Goal: Contribute content: Contribute content

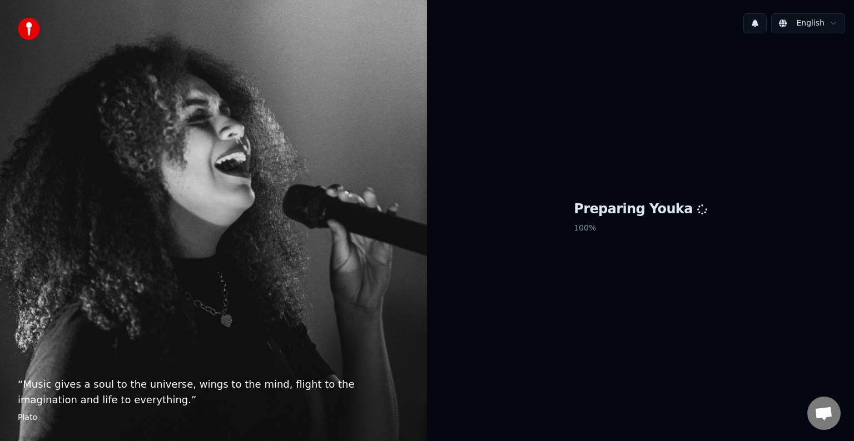
scroll to position [487, 0]
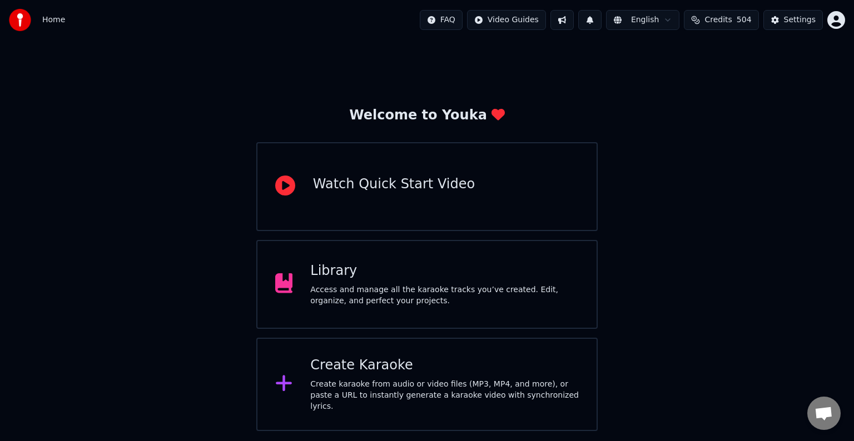
click at [549, 300] on div "Access and manage all the karaoke tracks you’ve created. Edit, organize, and pe…" at bounding box center [444, 296] width 269 height 22
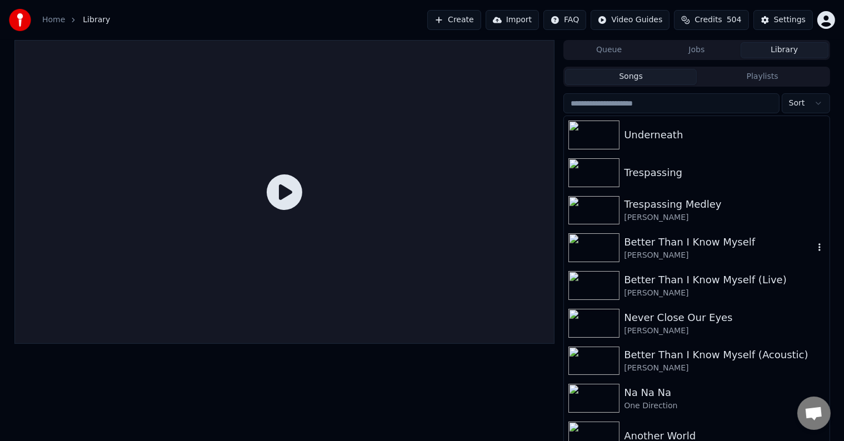
click at [694, 264] on div "Better Than I Know Myself [PERSON_NAME]" at bounding box center [696, 248] width 265 height 38
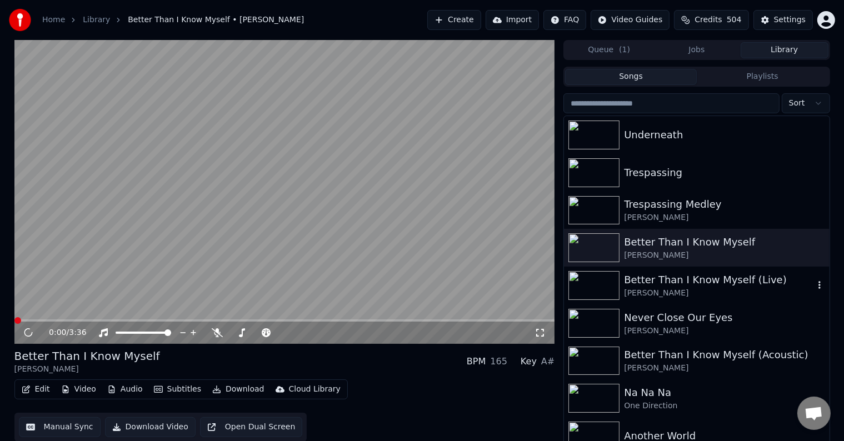
click at [685, 285] on div "Better Than I Know Myself (Live)" at bounding box center [719, 280] width 190 height 16
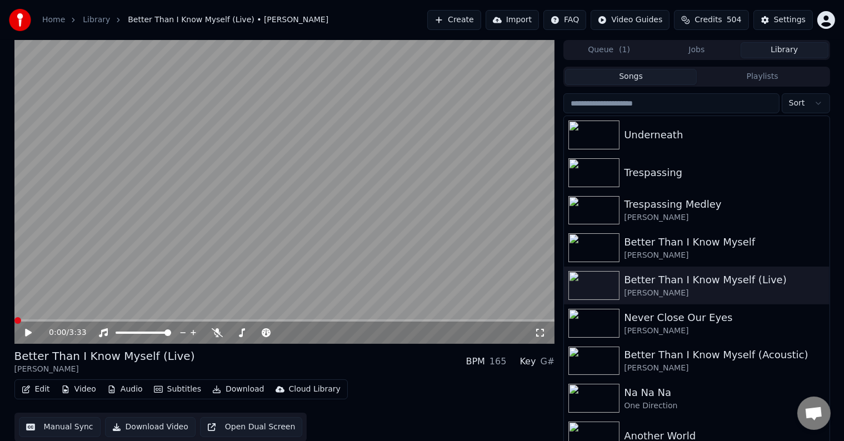
click at [28, 335] on icon at bounding box center [28, 333] width 7 height 8
click at [26, 334] on icon at bounding box center [29, 333] width 6 height 7
click at [33, 392] on button "Edit" at bounding box center [35, 390] width 37 height 16
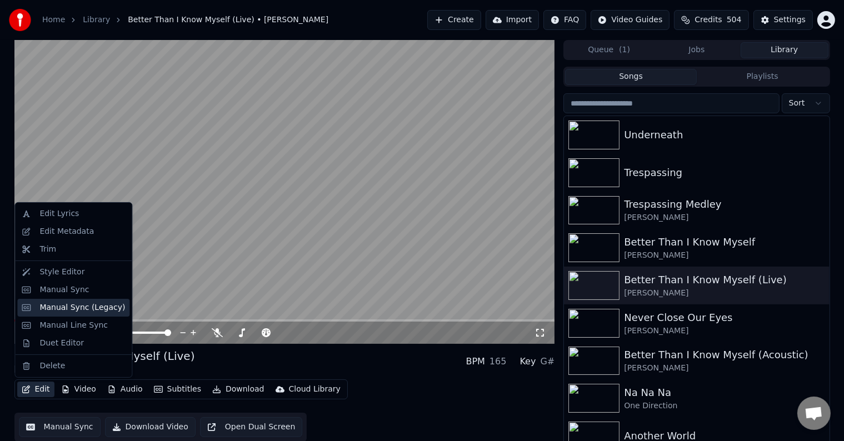
click at [71, 311] on div "Manual Sync (Legacy)" at bounding box center [82, 307] width 86 height 11
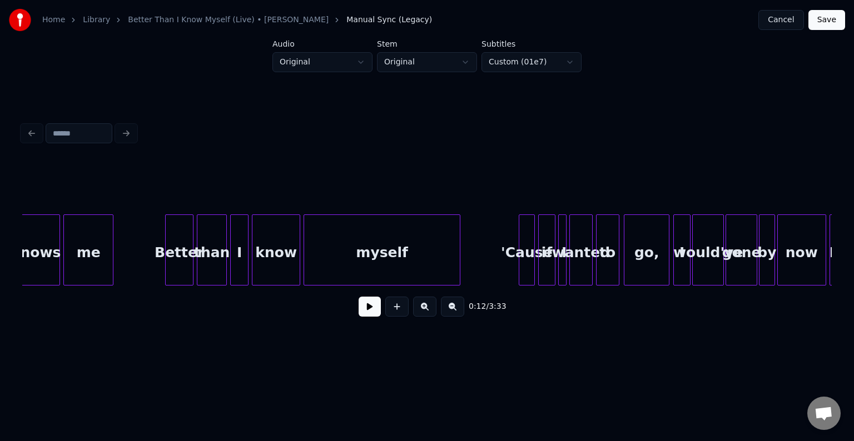
scroll to position [0, 14624]
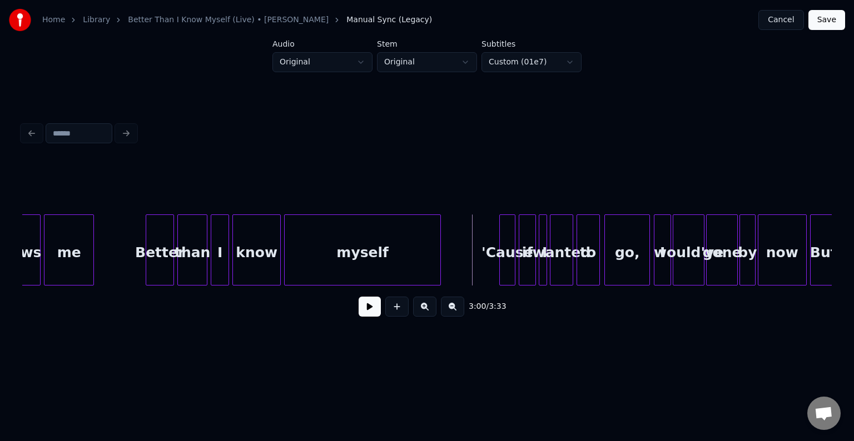
click at [374, 317] on button at bounding box center [370, 307] width 22 height 20
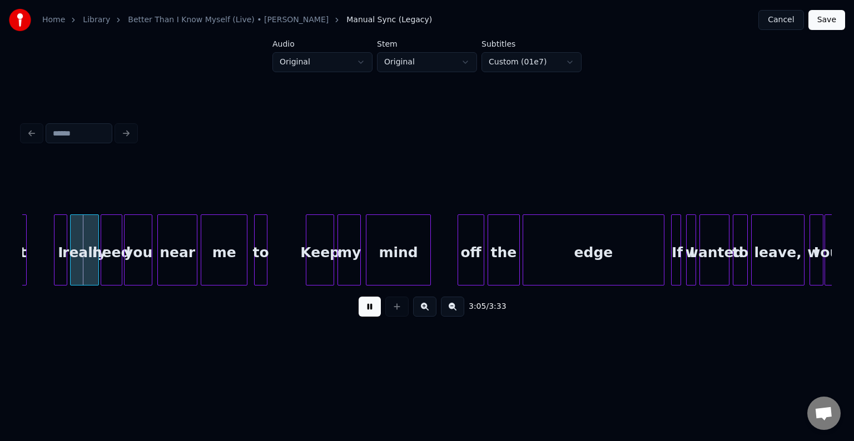
click at [374, 317] on button at bounding box center [370, 307] width 22 height 20
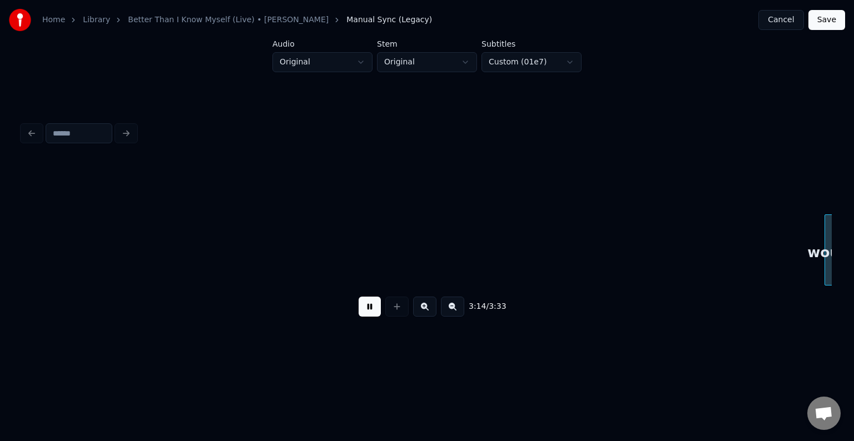
scroll to position [0, 16246]
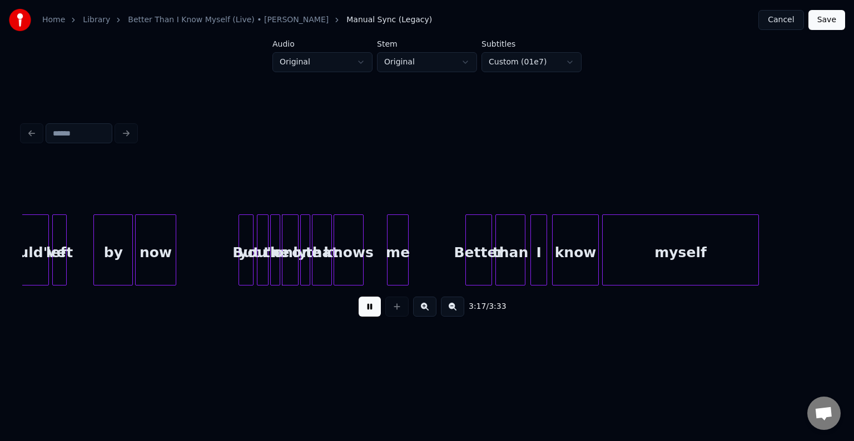
click at [369, 319] on div "3:17 / 3:33" at bounding box center [427, 307] width 792 height 24
click at [367, 310] on button at bounding box center [370, 307] width 22 height 20
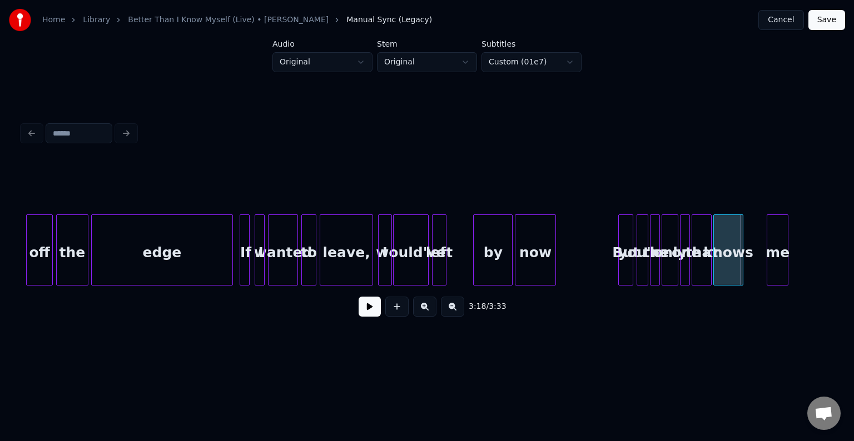
scroll to position [0, 15845]
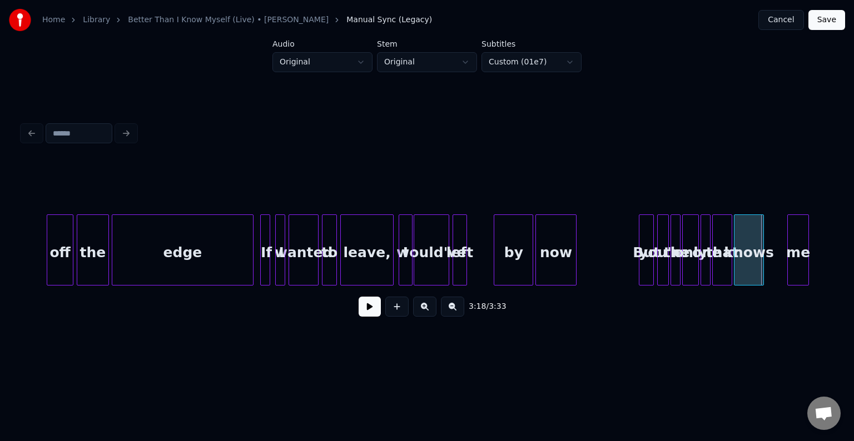
click at [133, 248] on div "edge" at bounding box center [182, 253] width 141 height 76
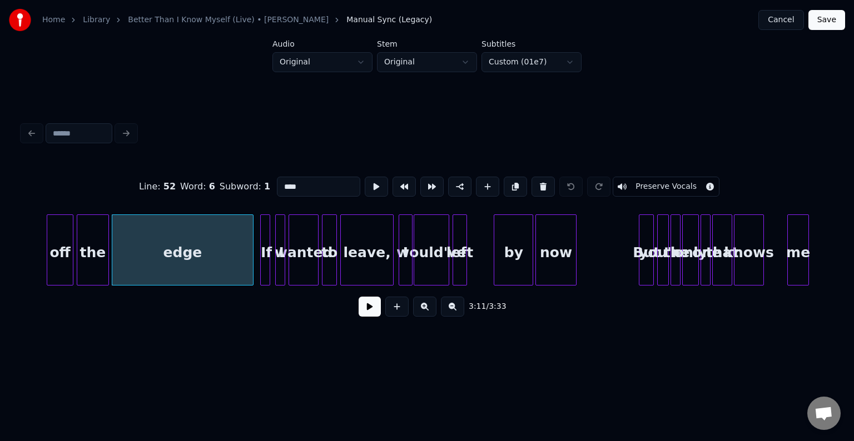
click at [367, 311] on button at bounding box center [370, 307] width 22 height 20
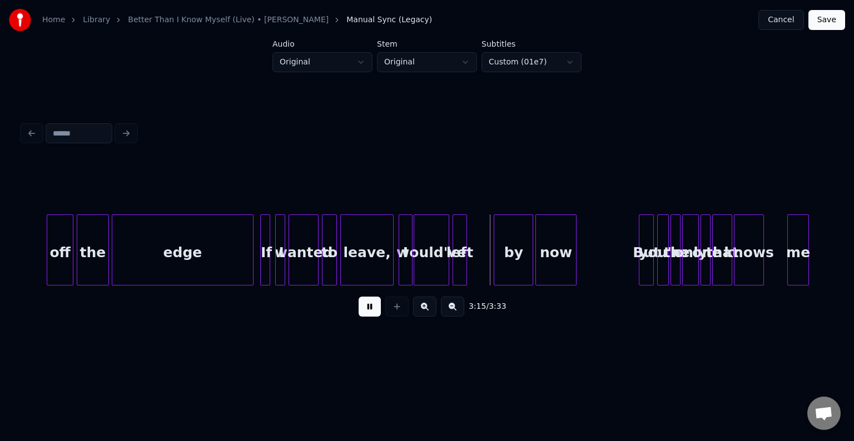
click at [367, 311] on button at bounding box center [370, 307] width 22 height 20
click at [474, 267] on div at bounding box center [473, 250] width 3 height 70
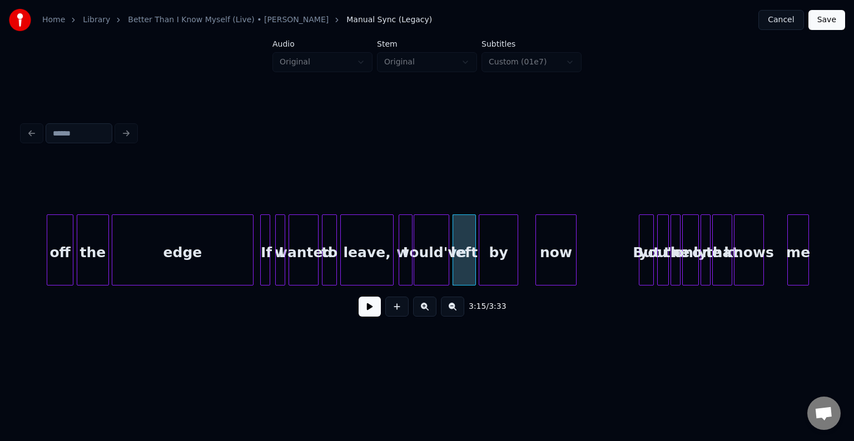
click at [499, 258] on div "by" at bounding box center [498, 253] width 38 height 76
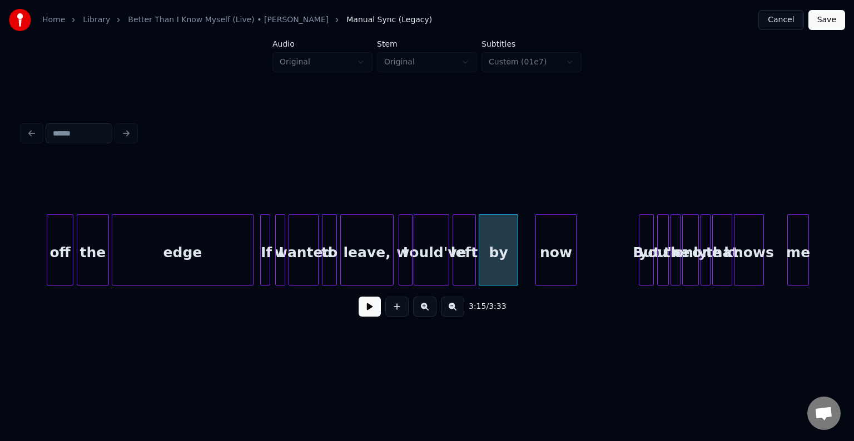
click at [376, 261] on div "leave," at bounding box center [367, 253] width 52 height 76
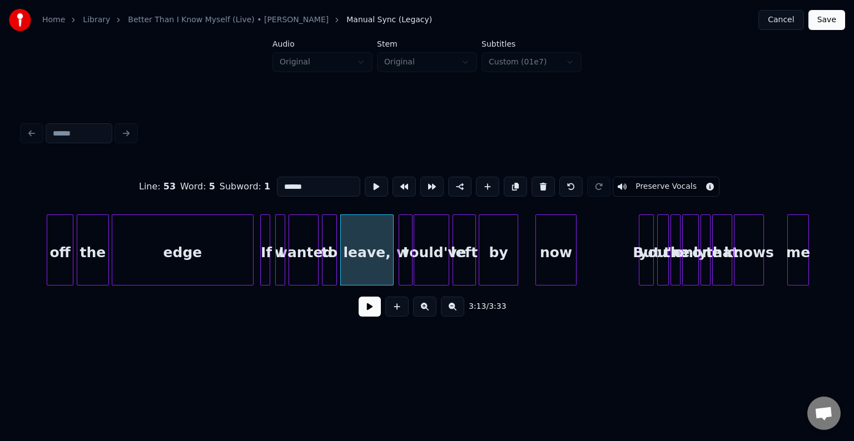
click at [372, 306] on button at bounding box center [370, 307] width 22 height 20
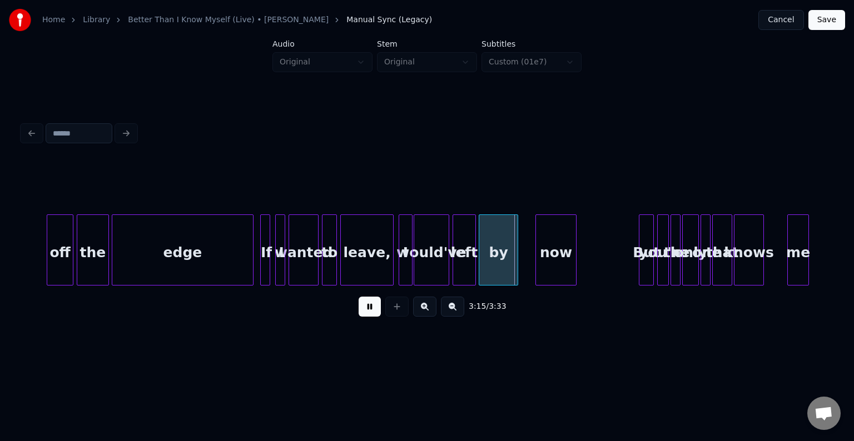
click at [372, 306] on button at bounding box center [370, 307] width 22 height 20
click at [511, 267] on div at bounding box center [511, 250] width 3 height 70
click at [531, 262] on div "now" at bounding box center [537, 253] width 39 height 76
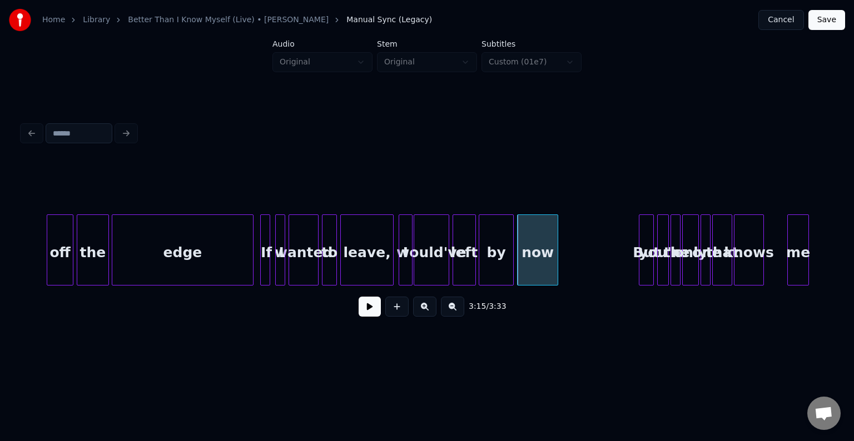
click at [467, 271] on div "left" at bounding box center [464, 253] width 22 height 76
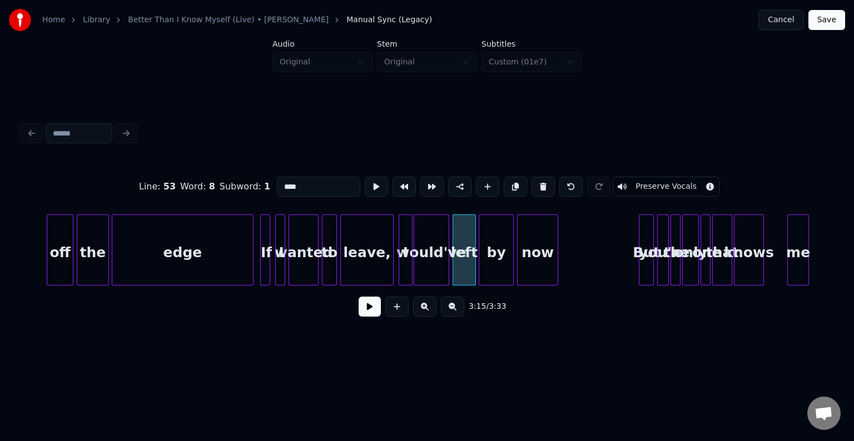
click at [369, 316] on button at bounding box center [370, 307] width 22 height 20
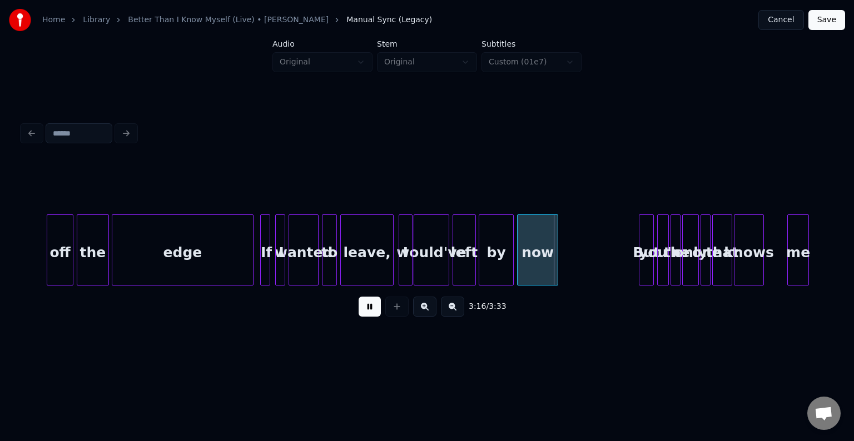
click at [369, 316] on button at bounding box center [370, 307] width 22 height 20
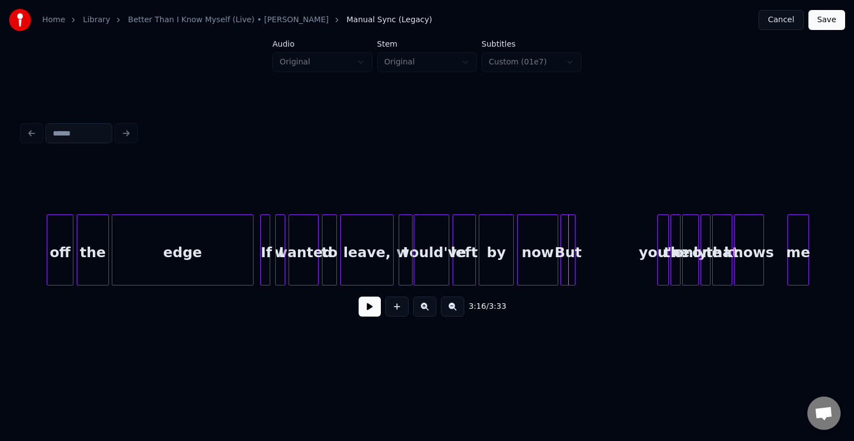
click at [565, 272] on div "But" at bounding box center [568, 253] width 14 height 76
click at [585, 267] on div "you're" at bounding box center [585, 253] width 11 height 76
click at [489, 261] on div "by" at bounding box center [496, 253] width 34 height 76
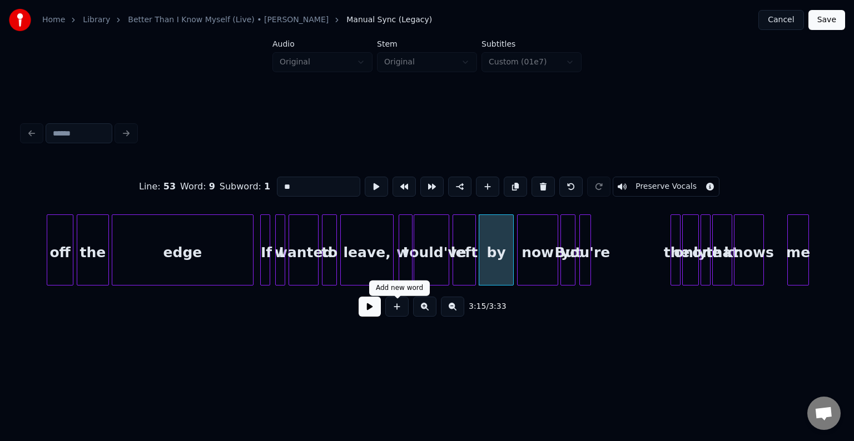
click at [364, 311] on button at bounding box center [370, 307] width 22 height 20
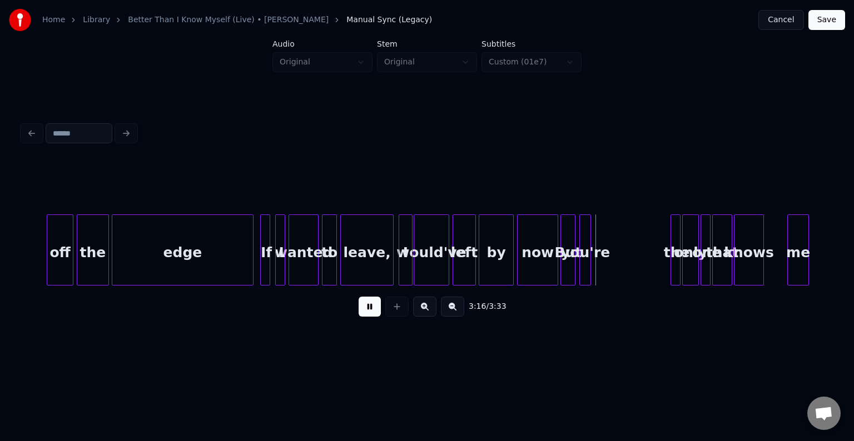
click at [364, 311] on button at bounding box center [370, 307] width 22 height 20
click at [590, 269] on div "you're" at bounding box center [585, 253] width 11 height 76
click at [598, 265] on div at bounding box center [596, 250] width 3 height 70
click at [362, 311] on button at bounding box center [370, 307] width 22 height 20
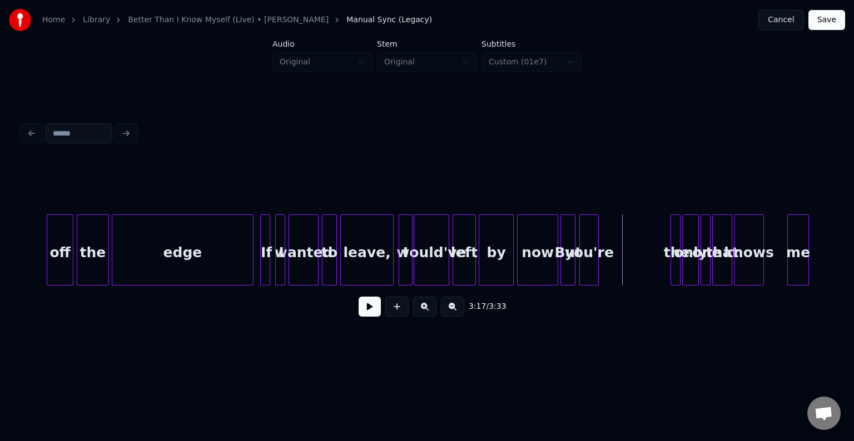
click at [506, 267] on div "by" at bounding box center [496, 253] width 34 height 76
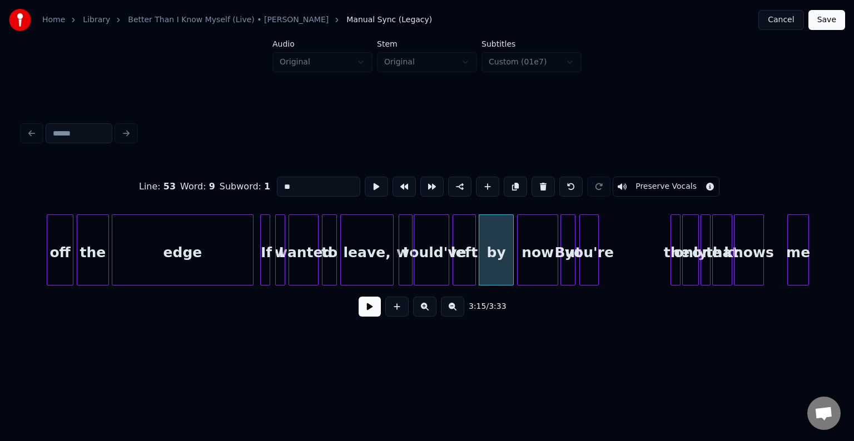
click at [367, 308] on button at bounding box center [370, 307] width 22 height 20
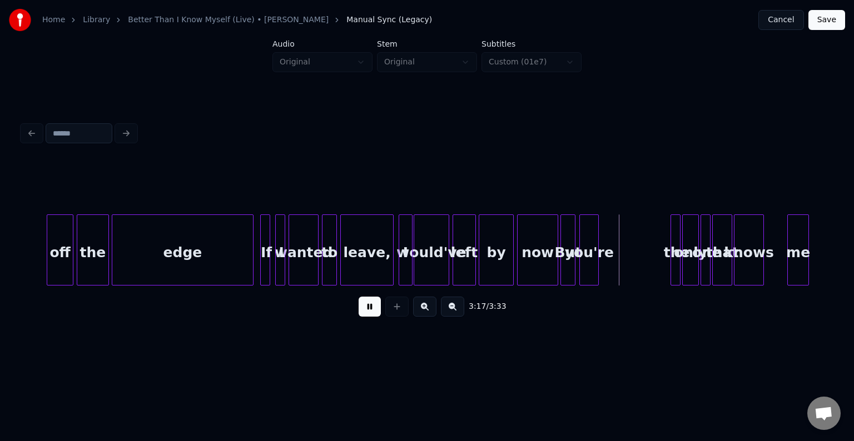
click at [367, 308] on button at bounding box center [370, 307] width 22 height 20
click at [566, 272] on div at bounding box center [565, 250] width 3 height 70
click at [585, 269] on div "you're" at bounding box center [581, 253] width 18 height 76
click at [454, 266] on div at bounding box center [454, 250] width 3 height 70
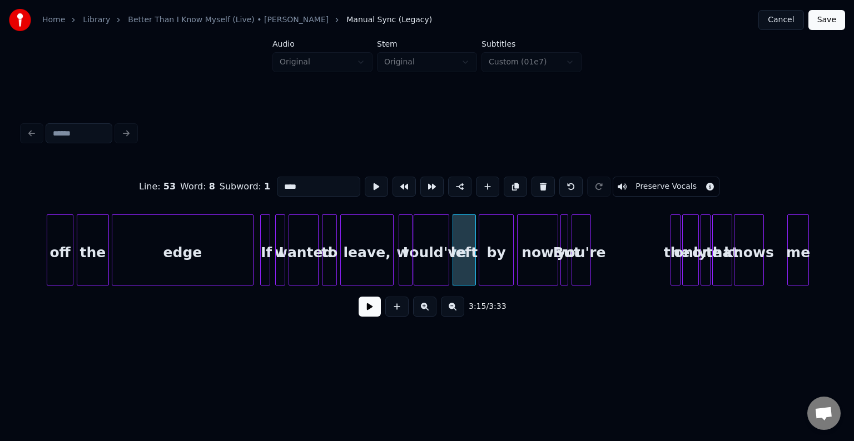
click at [367, 317] on button at bounding box center [370, 307] width 22 height 20
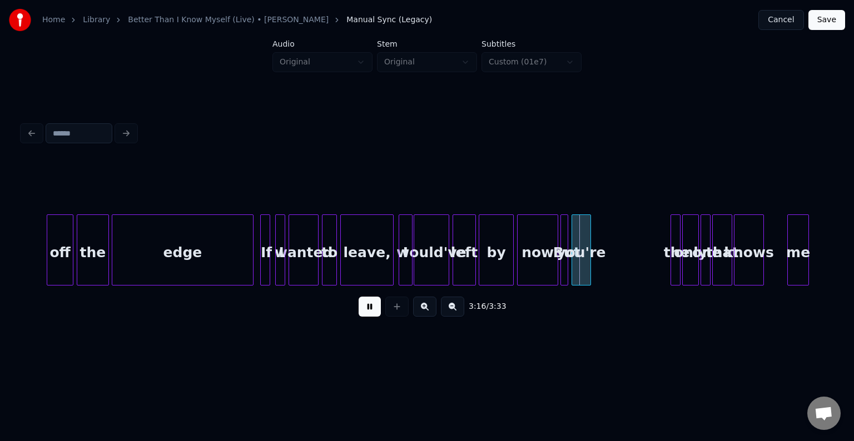
click at [367, 317] on button at bounding box center [370, 307] width 22 height 20
click at [590, 266] on div at bounding box center [590, 250] width 3 height 70
click at [613, 266] on div "the" at bounding box center [614, 253] width 11 height 76
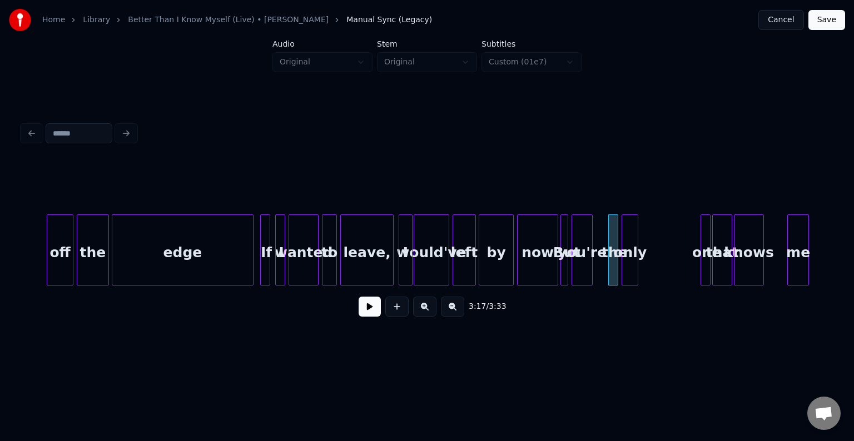
click at [632, 269] on div "only" at bounding box center [630, 253] width 16 height 76
click at [645, 262] on div "one" at bounding box center [647, 253] width 11 height 76
click at [495, 262] on div "by" at bounding box center [496, 253] width 34 height 76
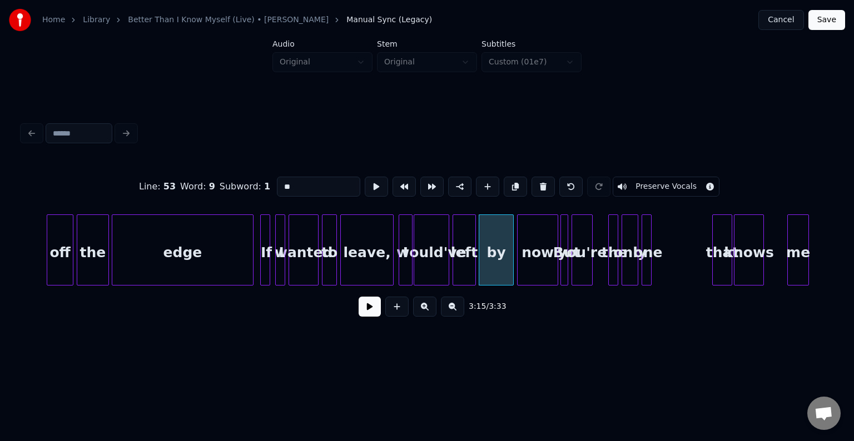
click at [367, 307] on button at bounding box center [370, 307] width 22 height 20
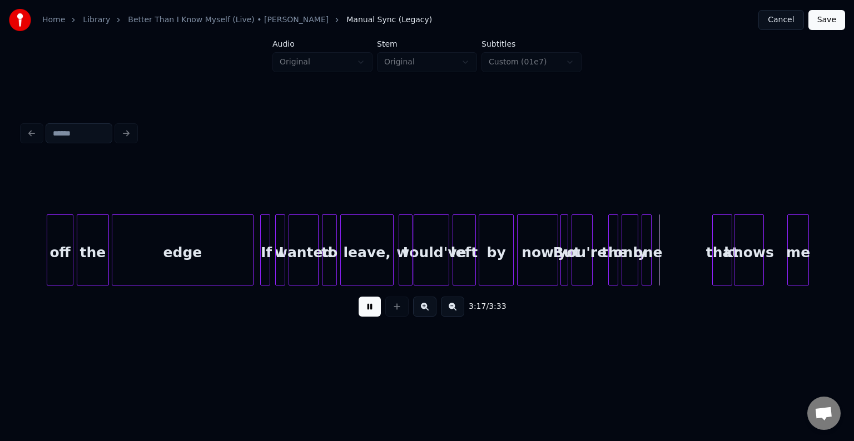
click at [367, 307] on button at bounding box center [370, 307] width 22 height 20
click at [579, 264] on div "you're" at bounding box center [582, 253] width 21 height 76
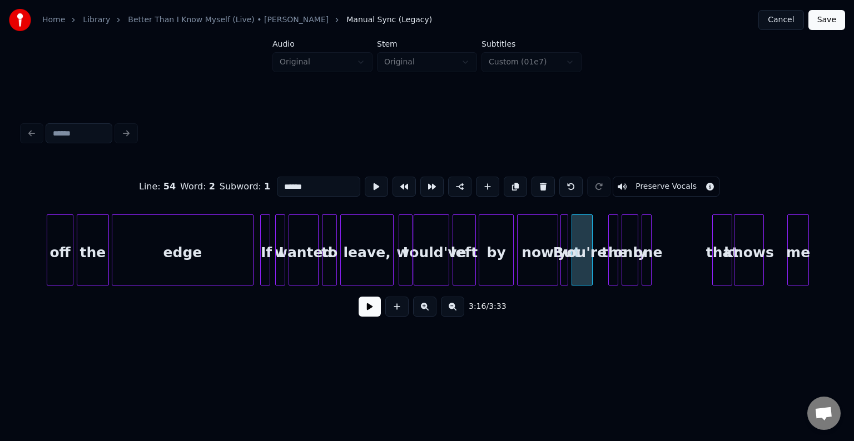
click at [368, 312] on button at bounding box center [370, 307] width 22 height 20
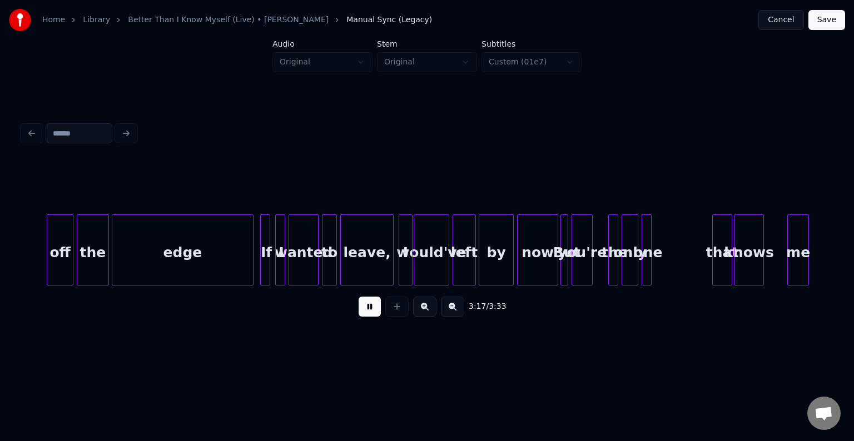
click at [368, 312] on button at bounding box center [370, 307] width 22 height 20
click at [661, 266] on div at bounding box center [661, 250] width 3 height 70
click at [362, 316] on button at bounding box center [370, 307] width 22 height 20
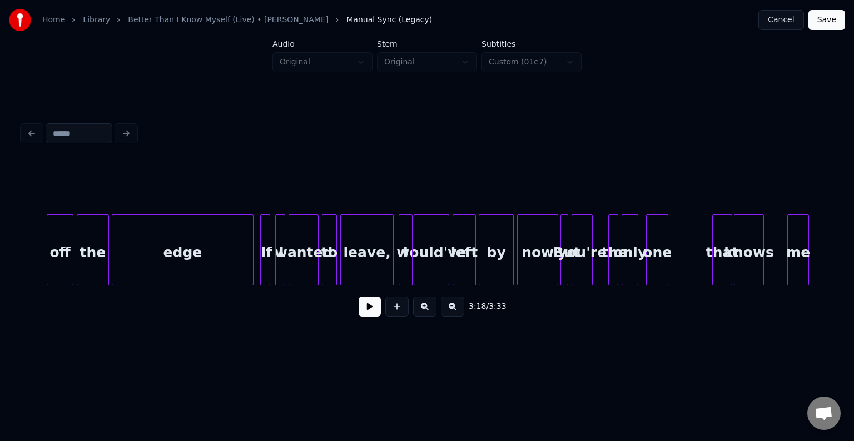
click at [662, 264] on div "one" at bounding box center [657, 253] width 21 height 76
click at [643, 267] on div at bounding box center [641, 250] width 3 height 70
click at [372, 314] on button at bounding box center [370, 307] width 22 height 20
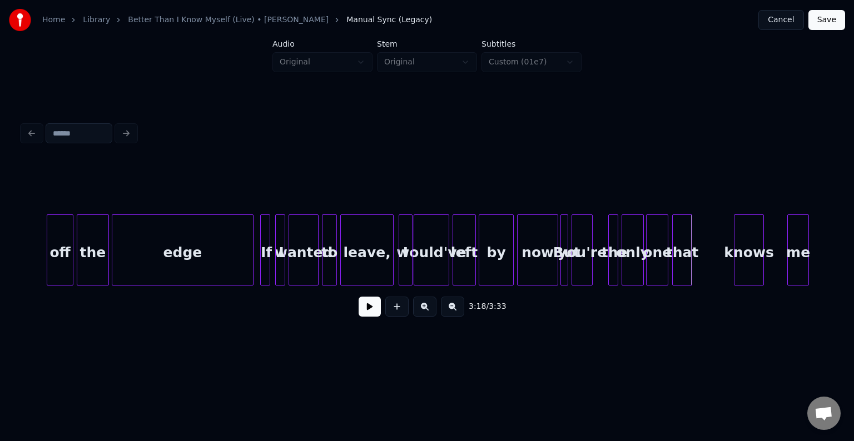
click at [683, 260] on div "that" at bounding box center [682, 253] width 19 height 76
click at [368, 315] on button at bounding box center [370, 307] width 22 height 20
click at [713, 256] on div "knows" at bounding box center [709, 253] width 29 height 76
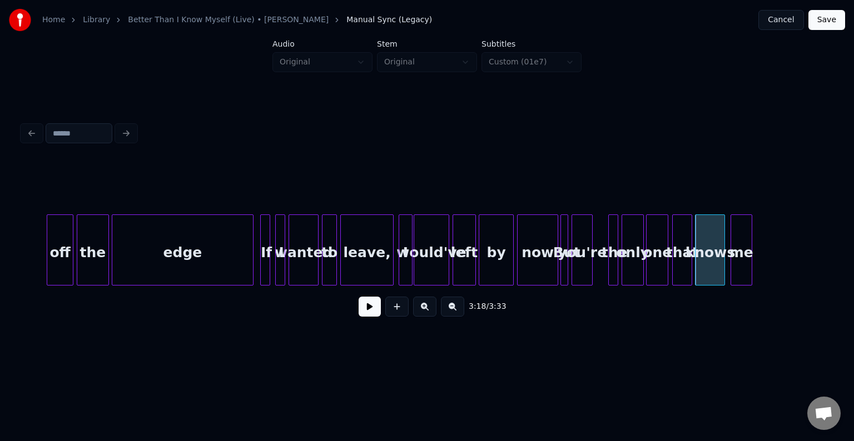
click at [743, 259] on div "me" at bounding box center [741, 253] width 21 height 76
click at [547, 260] on div "now" at bounding box center [537, 253] width 39 height 76
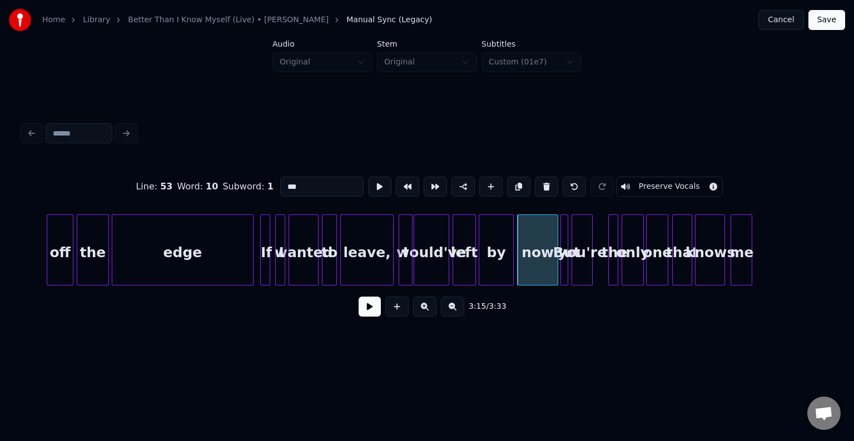
click at [378, 313] on button at bounding box center [370, 307] width 22 height 20
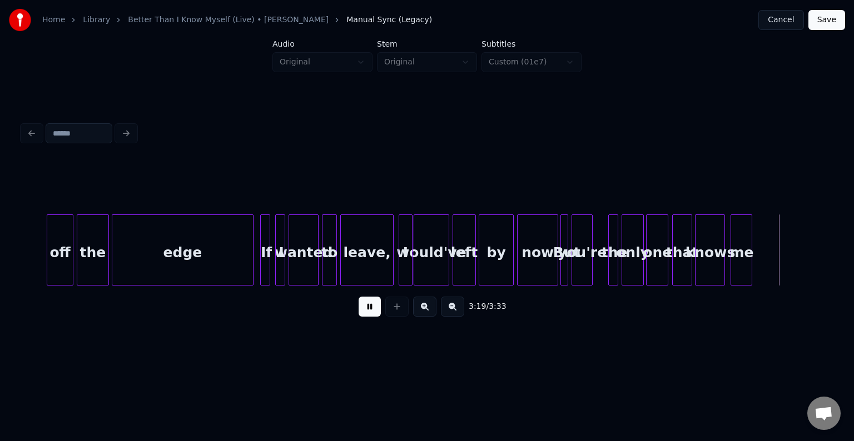
click at [378, 313] on button at bounding box center [370, 307] width 22 height 20
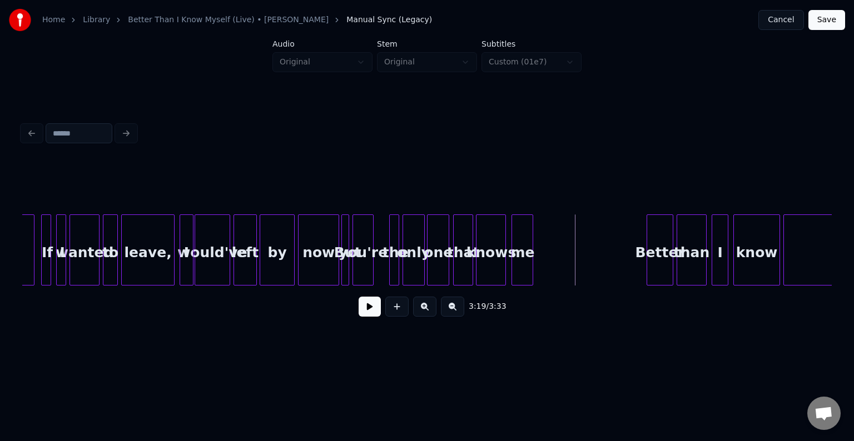
scroll to position [0, 16068]
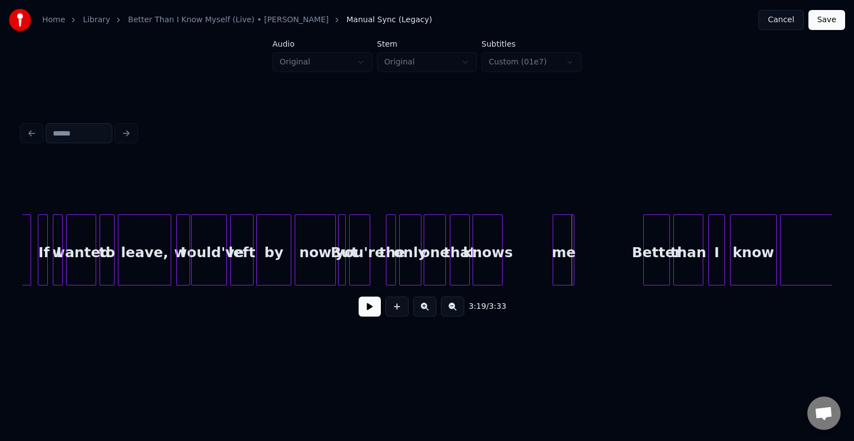
click at [566, 254] on div "me" at bounding box center [563, 253] width 21 height 76
click at [364, 307] on button at bounding box center [370, 307] width 22 height 20
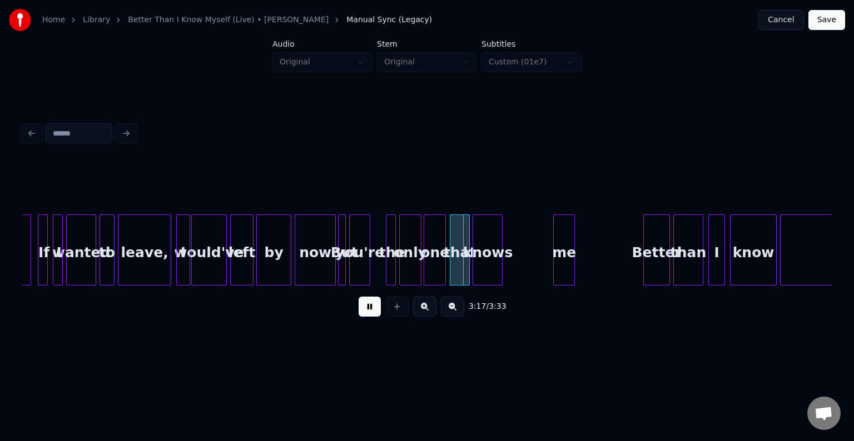
click at [364, 307] on button at bounding box center [370, 307] width 22 height 20
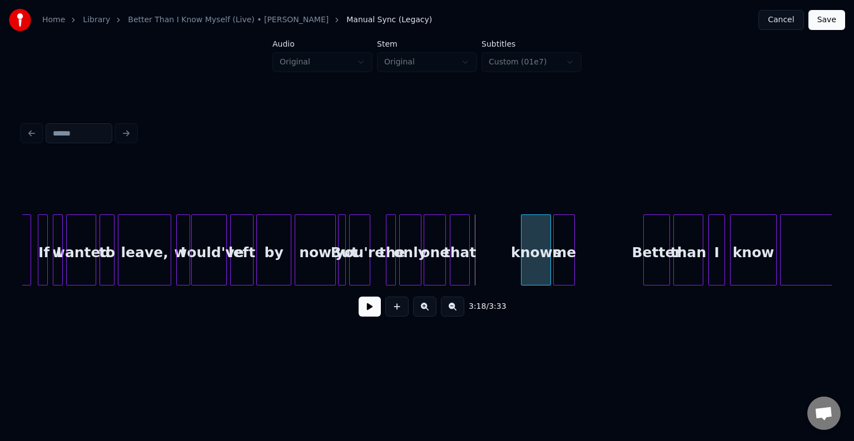
click at [535, 255] on div "knows" at bounding box center [535, 253] width 29 height 76
click at [505, 260] on div "that" at bounding box center [507, 253] width 19 height 76
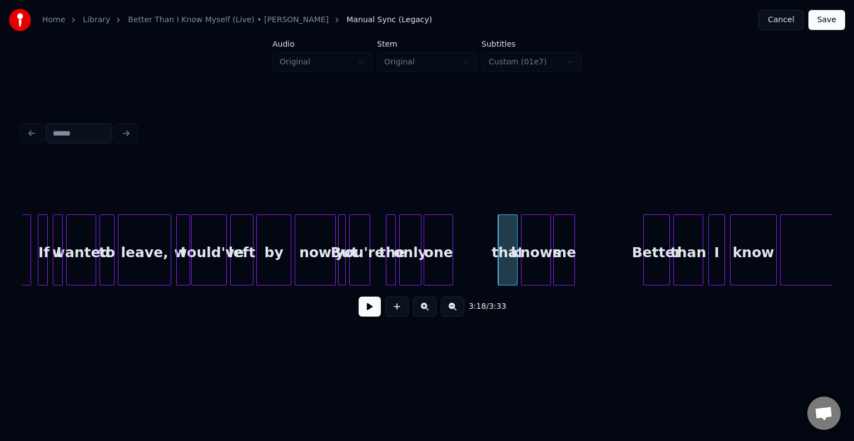
click at [450, 262] on div at bounding box center [450, 250] width 3 height 70
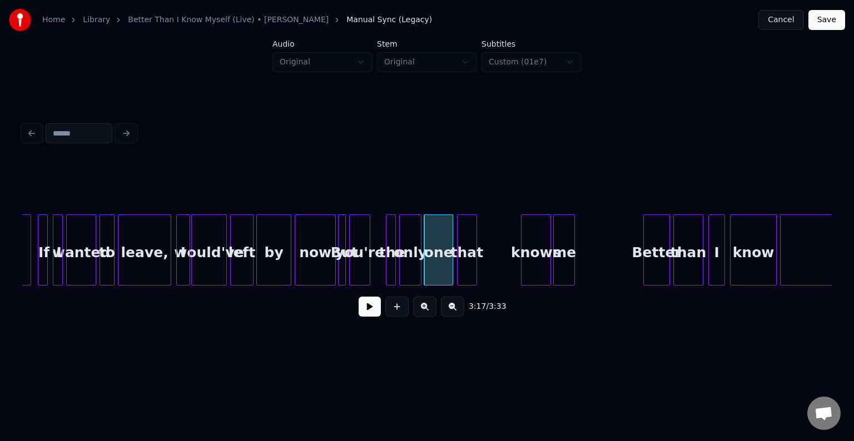
click at [469, 264] on div "that" at bounding box center [467, 253] width 19 height 76
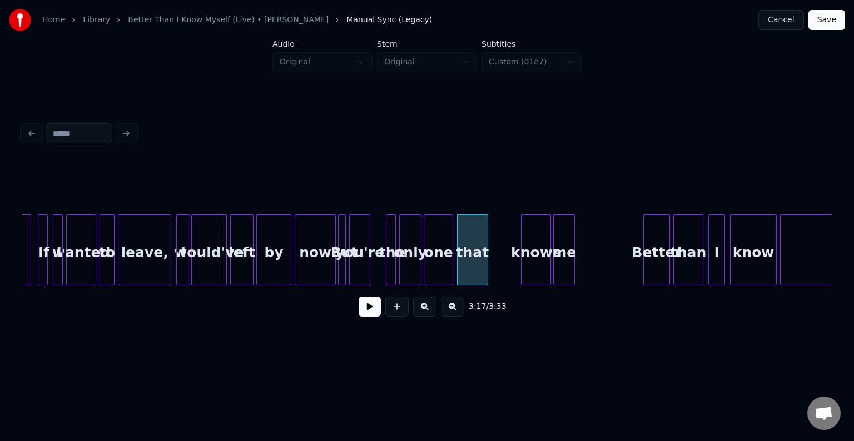
click at [485, 267] on div at bounding box center [485, 250] width 3 height 70
click at [501, 260] on div "knows" at bounding box center [506, 253] width 29 height 76
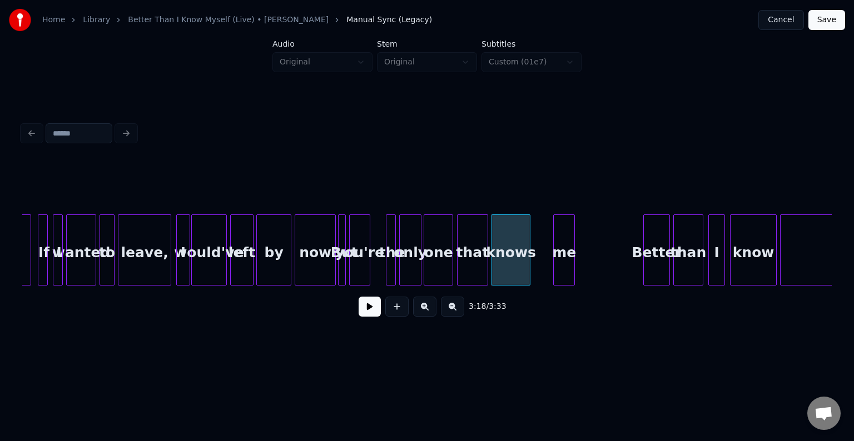
click at [529, 265] on div at bounding box center [527, 250] width 3 height 70
click at [536, 262] on div at bounding box center [535, 250] width 3 height 70
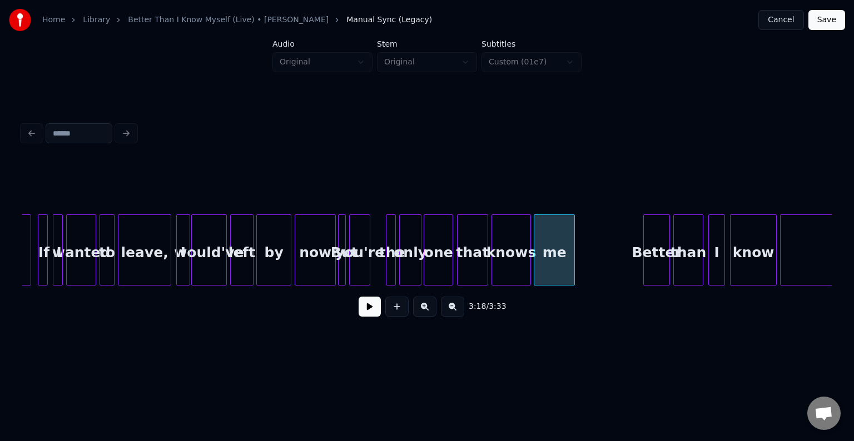
click at [324, 261] on div "now" at bounding box center [314, 253] width 39 height 76
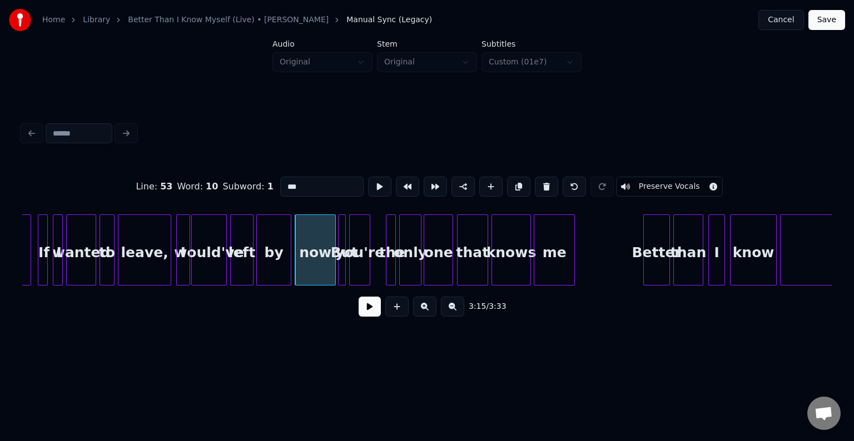
click at [369, 312] on button at bounding box center [370, 307] width 22 height 20
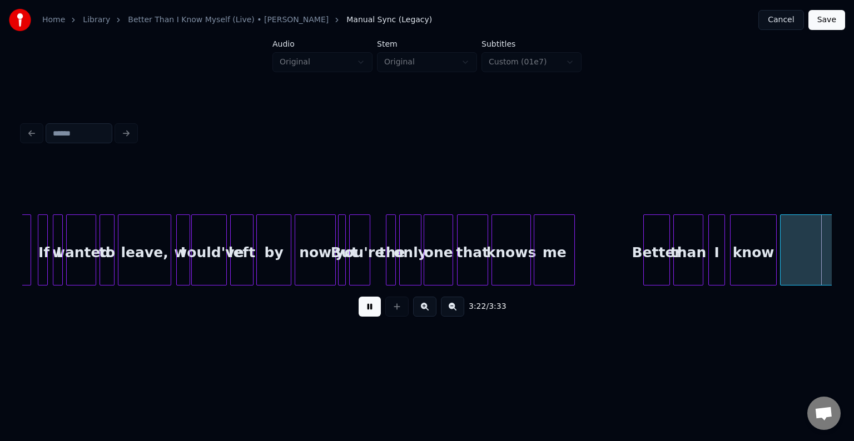
scroll to position [0, 16878]
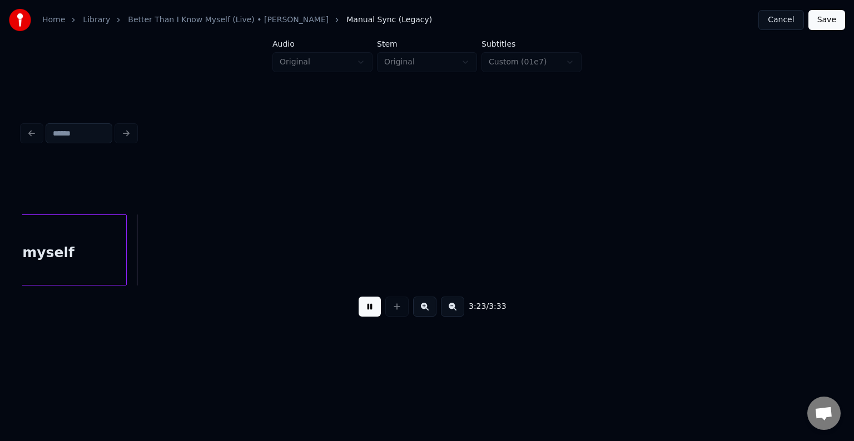
click at [368, 312] on button at bounding box center [370, 307] width 22 height 20
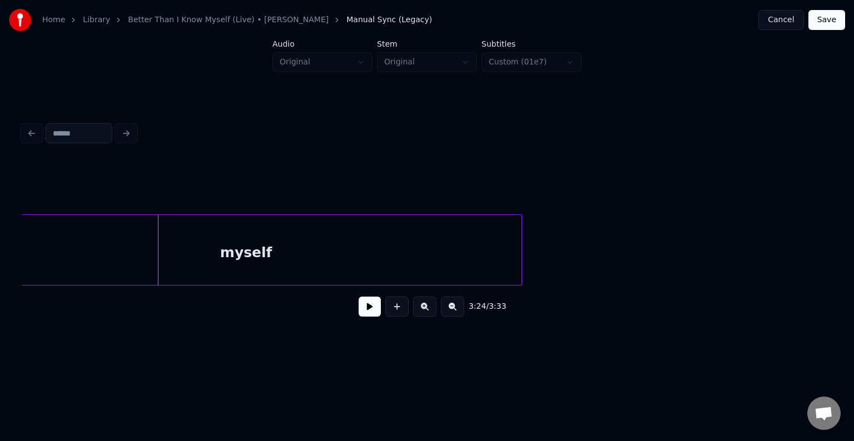
click at [519, 276] on div at bounding box center [519, 250] width 3 height 70
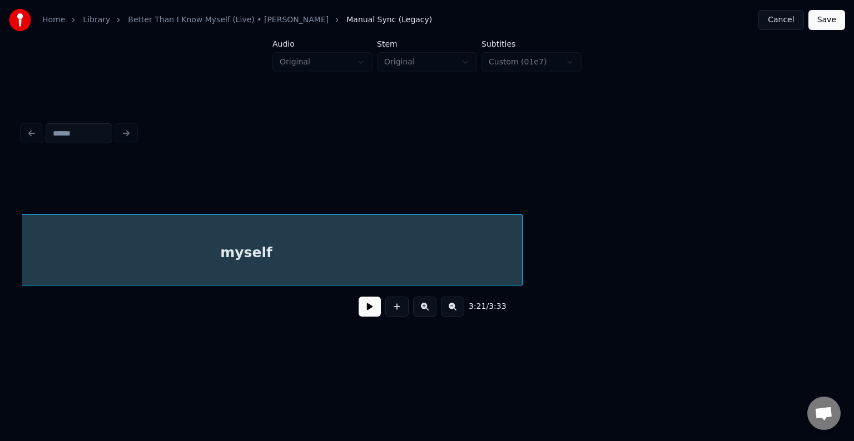
scroll to position [0, 16825]
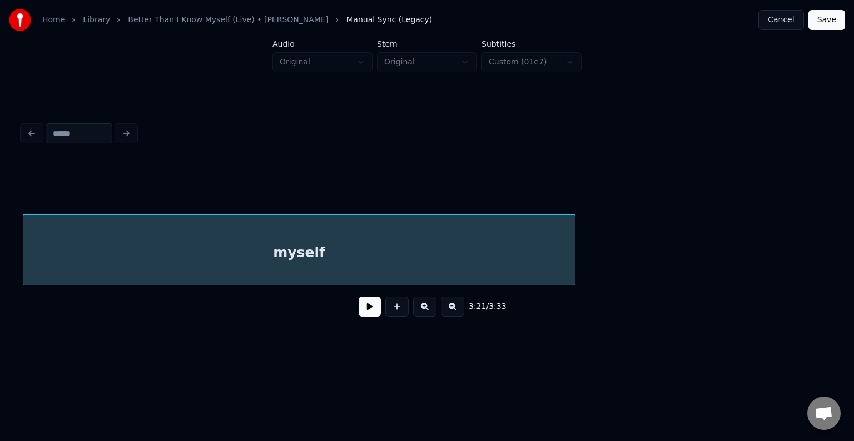
click at [370, 309] on button at bounding box center [370, 307] width 22 height 20
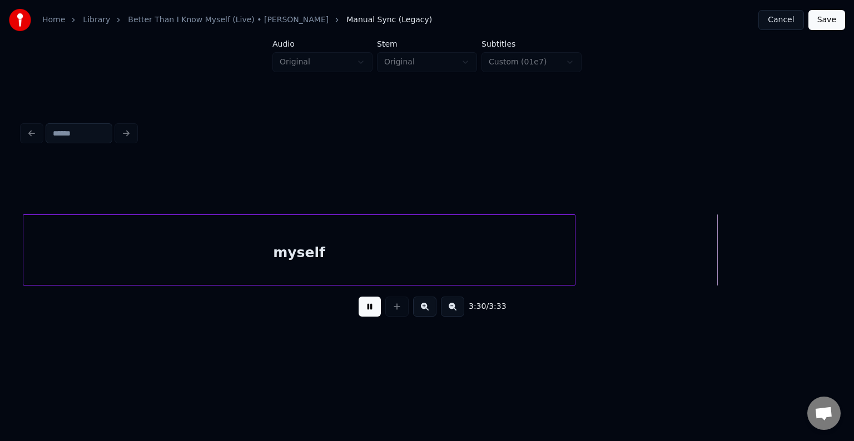
click at [831, 20] on button "Save" at bounding box center [826, 20] width 37 height 20
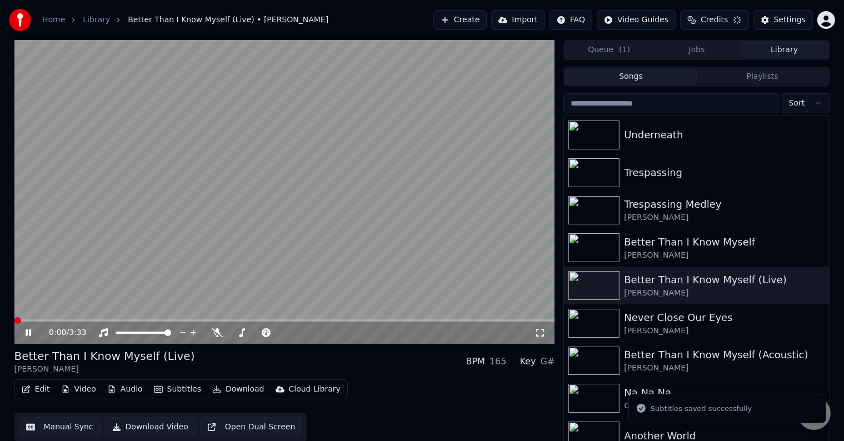
click at [384, 320] on span at bounding box center [284, 321] width 541 height 2
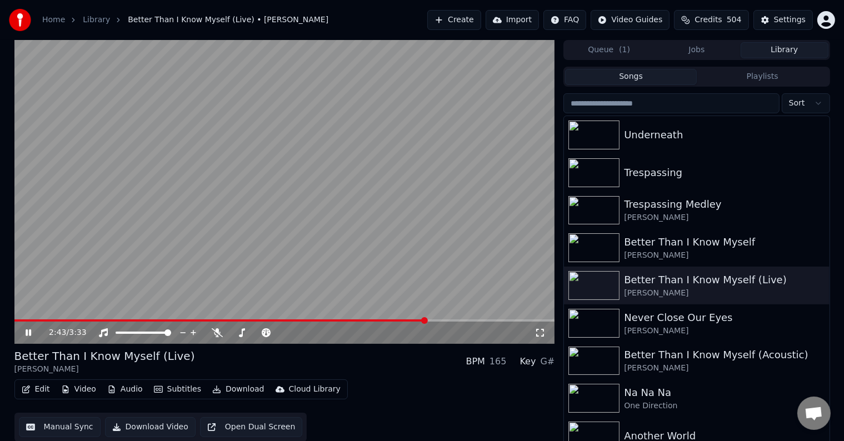
click at [426, 321] on span at bounding box center [284, 321] width 541 height 2
click at [451, 322] on div "2:45 / 3:33" at bounding box center [284, 333] width 541 height 22
click at [451, 320] on span at bounding box center [284, 321] width 541 height 2
click at [26, 334] on icon at bounding box center [29, 333] width 6 height 7
click at [235, 392] on button "Download" at bounding box center [238, 390] width 61 height 16
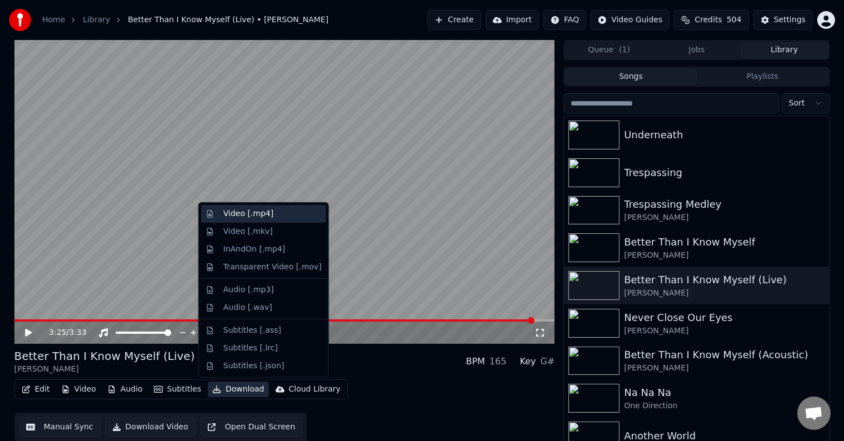
click at [240, 219] on div "Video [.mp4]" at bounding box center [248, 213] width 50 height 11
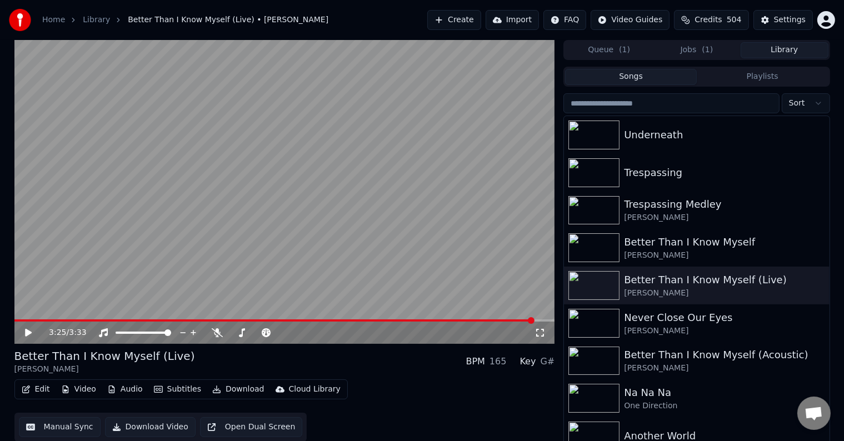
click at [774, 47] on button "Library" at bounding box center [785, 50] width 88 height 16
click at [694, 213] on div "[PERSON_NAME]" at bounding box center [719, 217] width 190 height 11
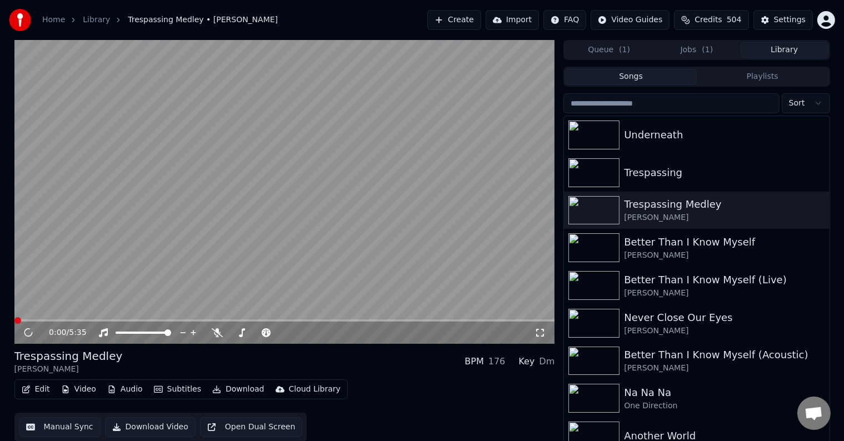
click at [31, 391] on button "Edit" at bounding box center [35, 390] width 37 height 16
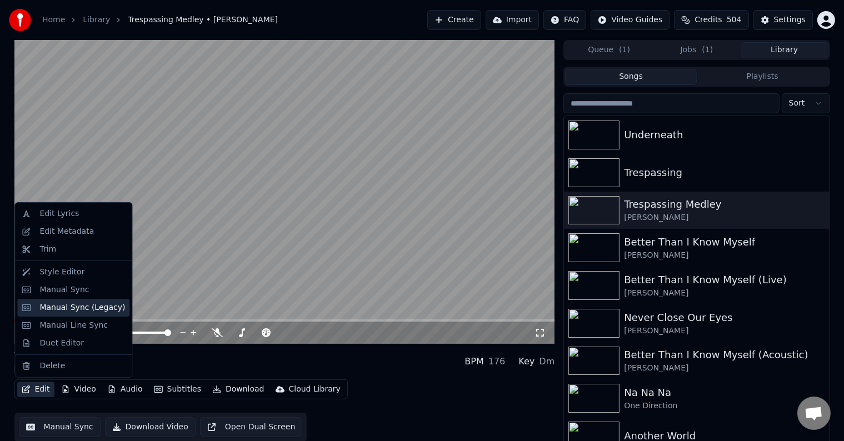
click at [52, 306] on div "Manual Sync (Legacy)" at bounding box center [82, 307] width 86 height 11
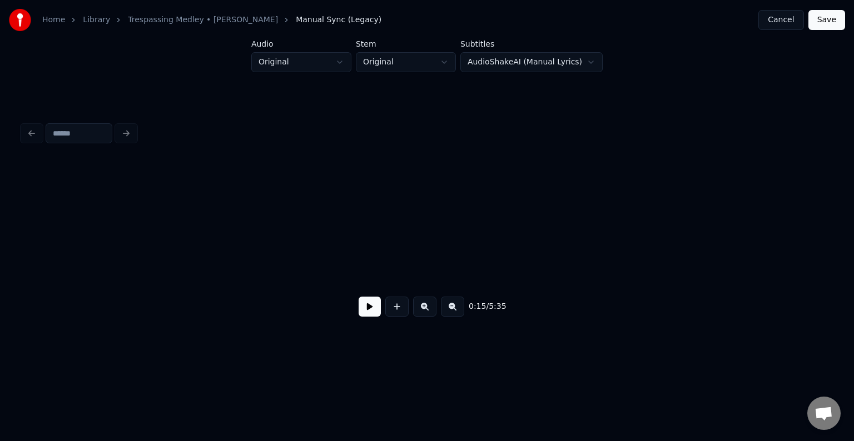
scroll to position [0, 1295]
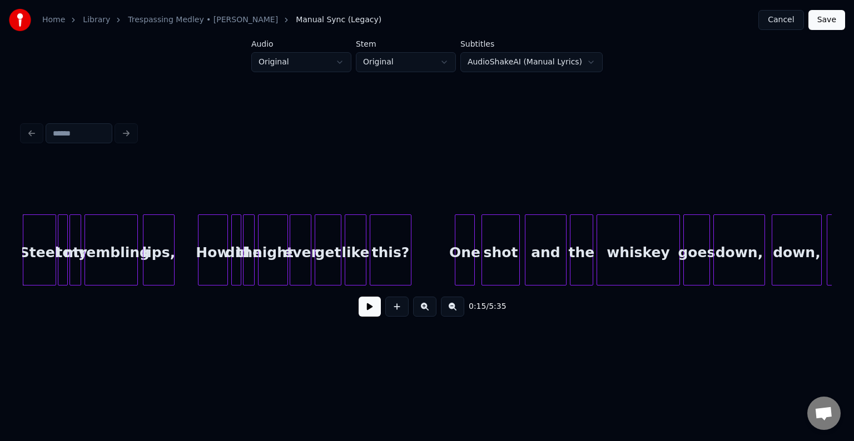
click at [374, 314] on button at bounding box center [370, 307] width 22 height 20
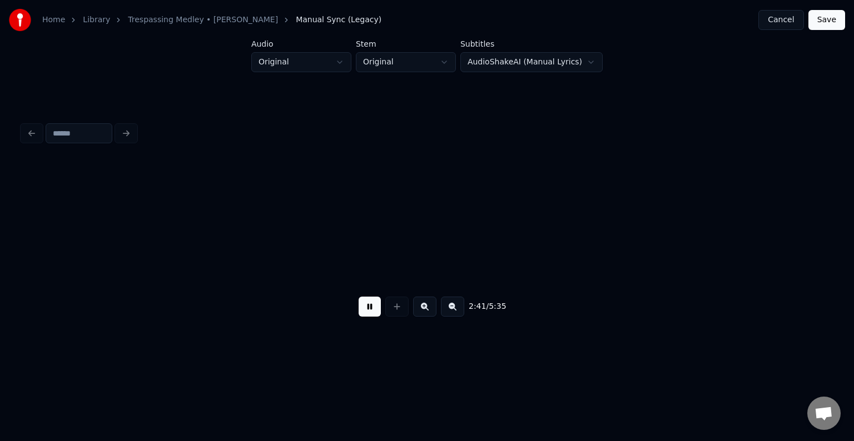
scroll to position [0, 13443]
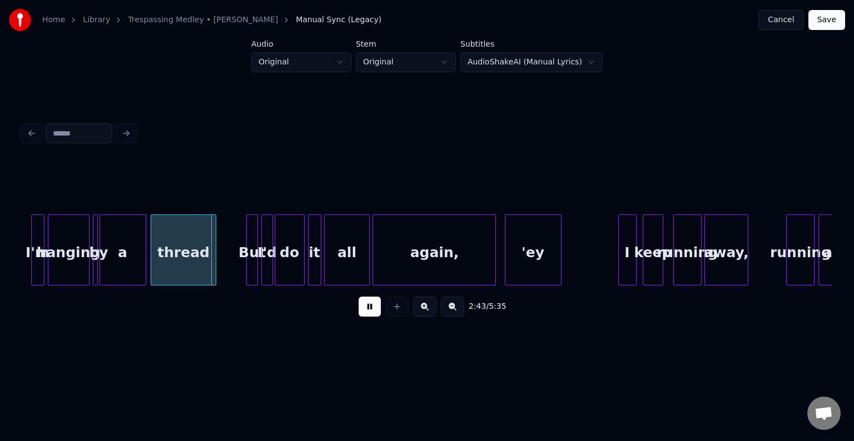
click at [374, 314] on button at bounding box center [370, 307] width 22 height 20
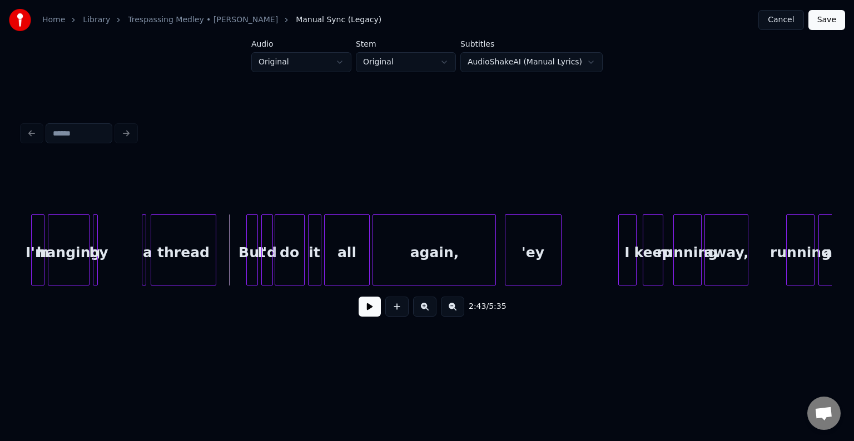
click at [142, 263] on div "a" at bounding box center [144, 250] width 4 height 71
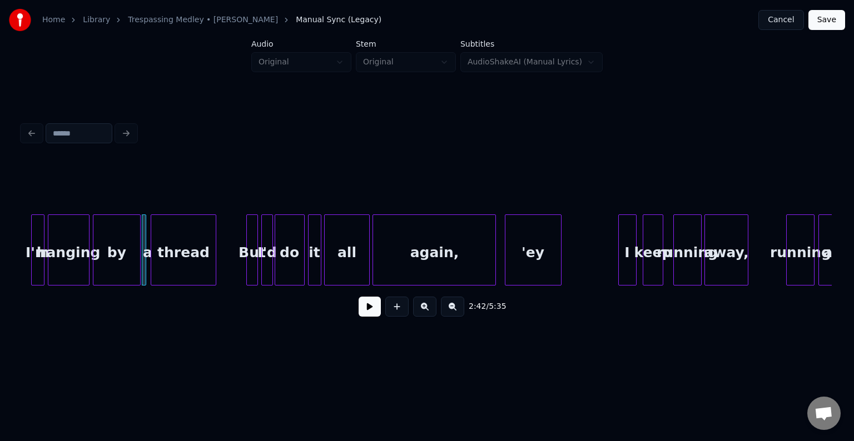
click at [138, 263] on div at bounding box center [138, 250] width 3 height 70
click at [373, 316] on button at bounding box center [370, 307] width 22 height 20
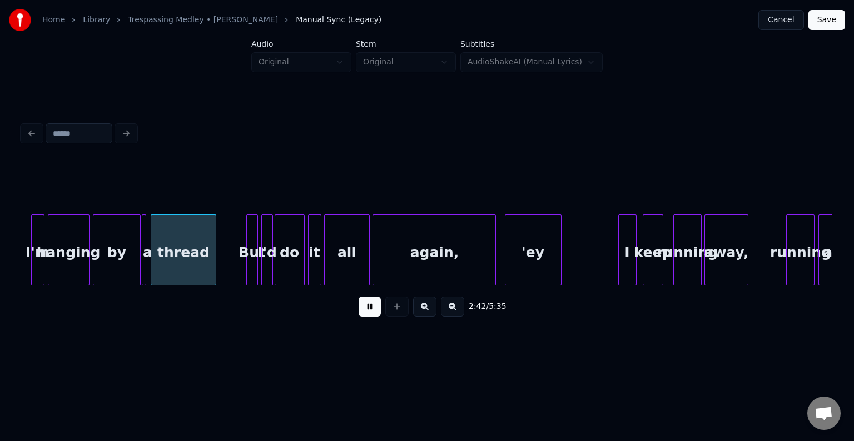
click at [373, 316] on button at bounding box center [370, 307] width 22 height 20
click at [140, 265] on div "by" at bounding box center [117, 250] width 48 height 71
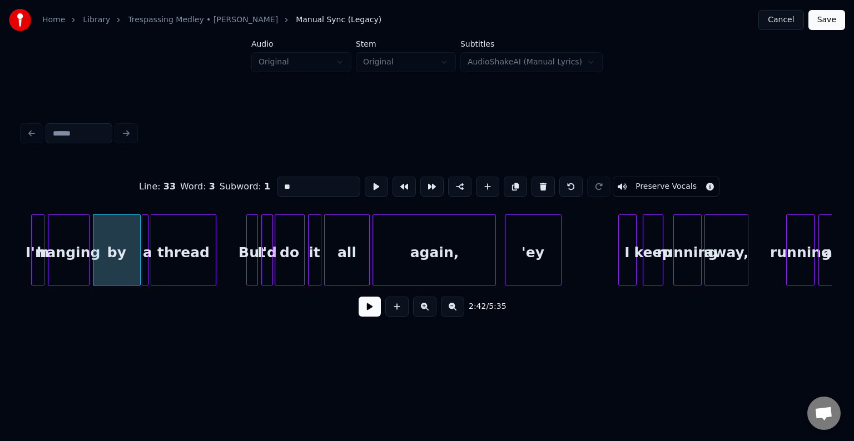
click at [145, 261] on div at bounding box center [146, 250] width 3 height 70
click at [140, 261] on div "by" at bounding box center [117, 250] width 48 height 71
click at [137, 262] on div at bounding box center [135, 250] width 3 height 70
click at [372, 310] on button at bounding box center [370, 307] width 22 height 20
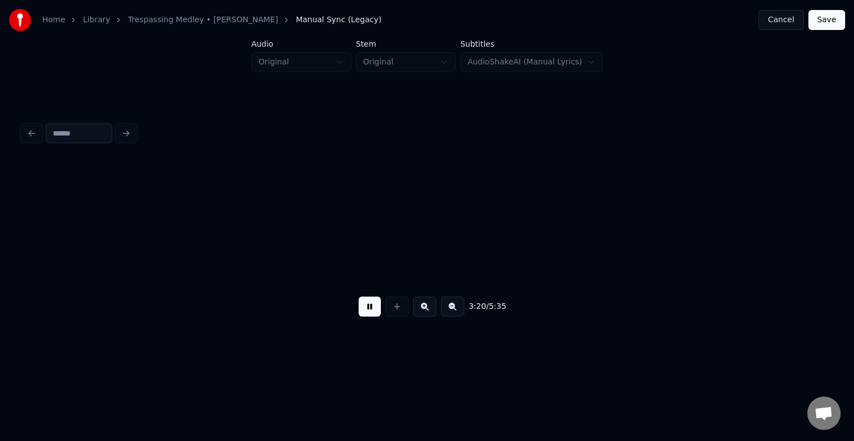
scroll to position [0, 16684]
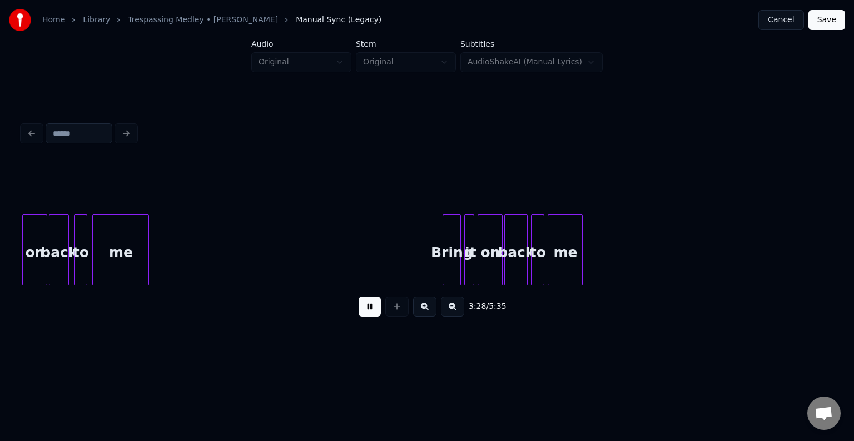
click at [372, 310] on button at bounding box center [370, 307] width 22 height 20
click at [654, 272] on div at bounding box center [654, 250] width 3 height 70
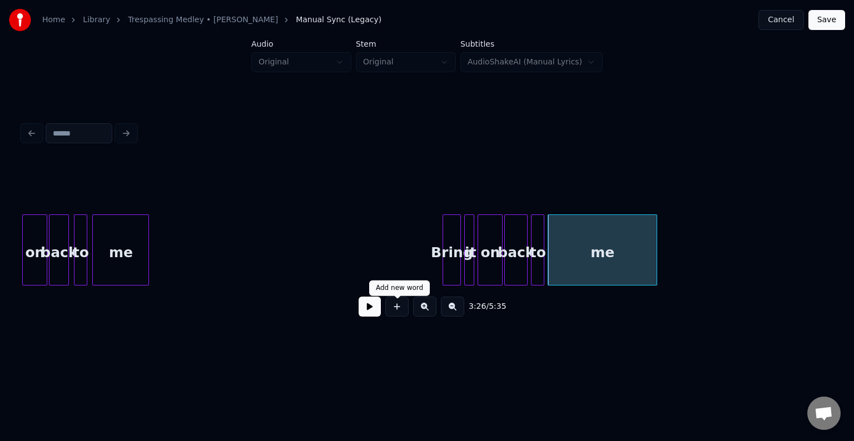
click at [370, 316] on button at bounding box center [370, 307] width 22 height 20
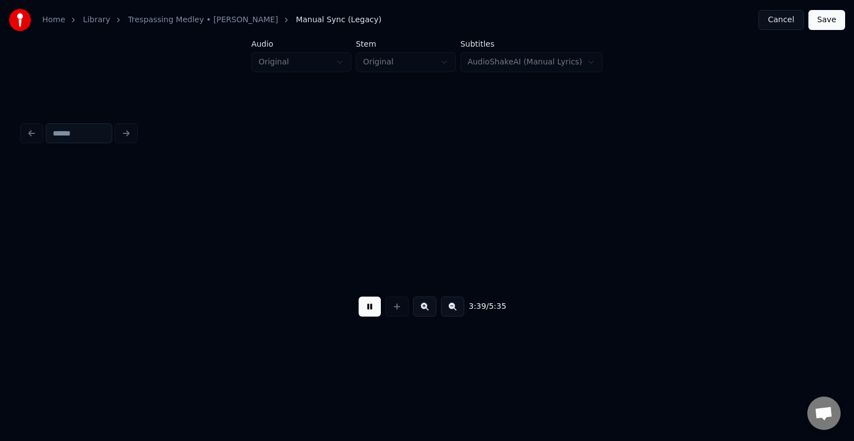
scroll to position [0, 18304]
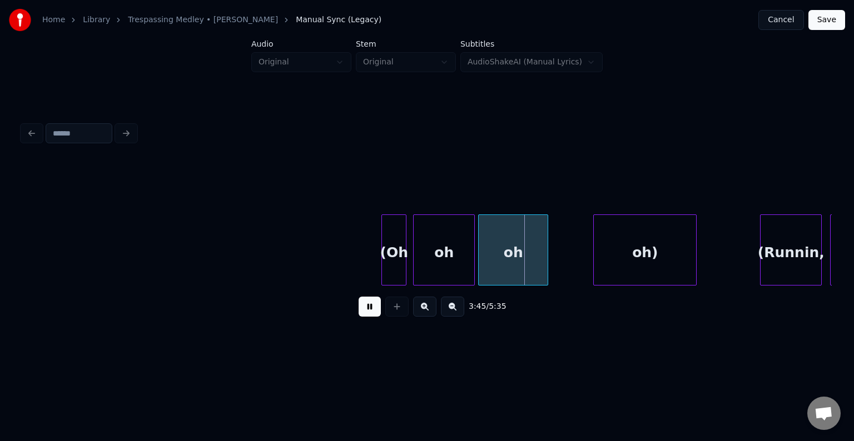
click at [370, 316] on button at bounding box center [370, 307] width 22 height 20
click at [529, 262] on div at bounding box center [529, 250] width 3 height 70
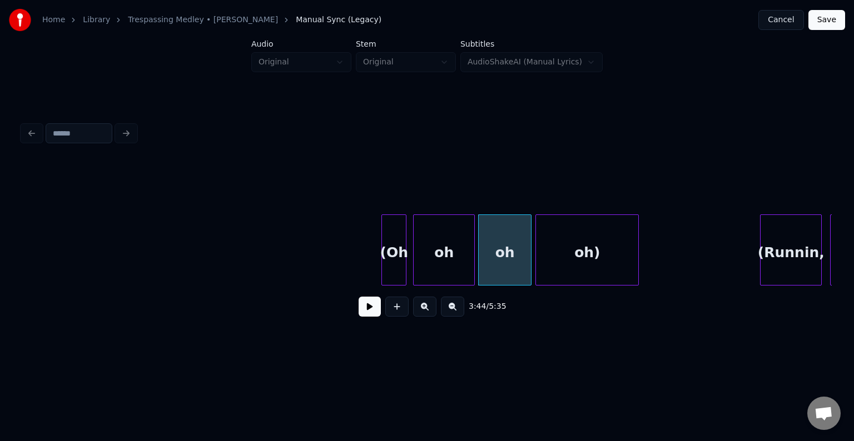
click at [572, 261] on div "oh)" at bounding box center [587, 253] width 102 height 76
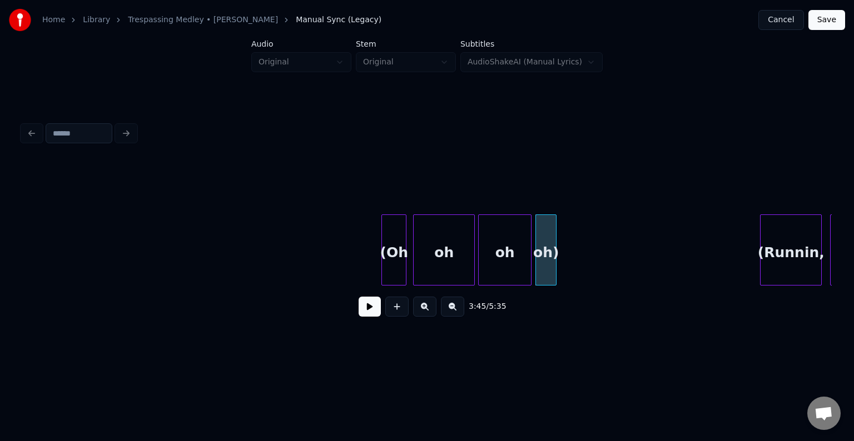
click at [554, 265] on div at bounding box center [554, 250] width 3 height 70
click at [371, 310] on button at bounding box center [370, 307] width 22 height 20
click at [509, 259] on div "oh" at bounding box center [505, 253] width 52 height 76
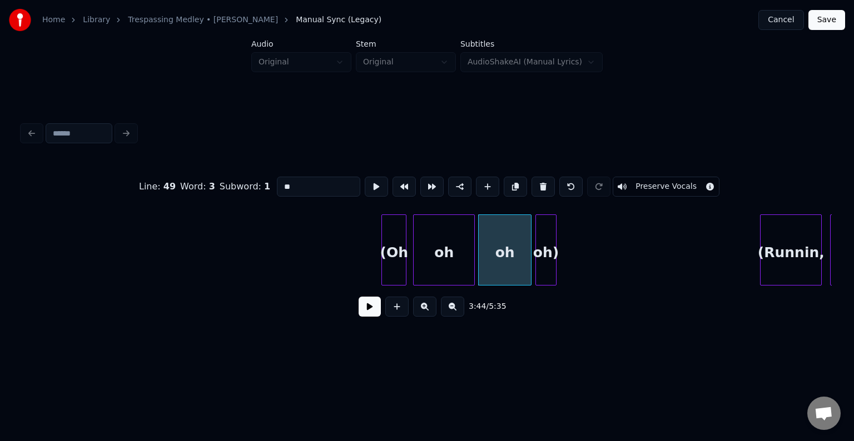
click at [376, 309] on button at bounding box center [370, 307] width 22 height 20
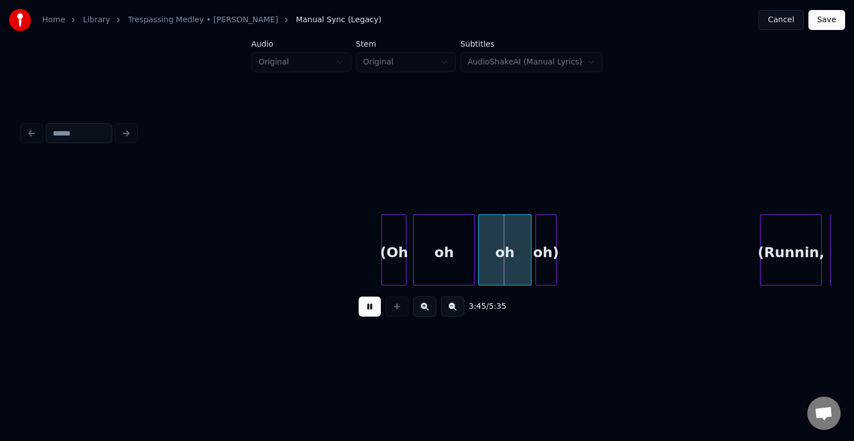
click at [376, 309] on button at bounding box center [370, 307] width 22 height 20
click at [505, 261] on div at bounding box center [504, 250] width 3 height 70
click at [515, 261] on div "oh)" at bounding box center [519, 253] width 19 height 76
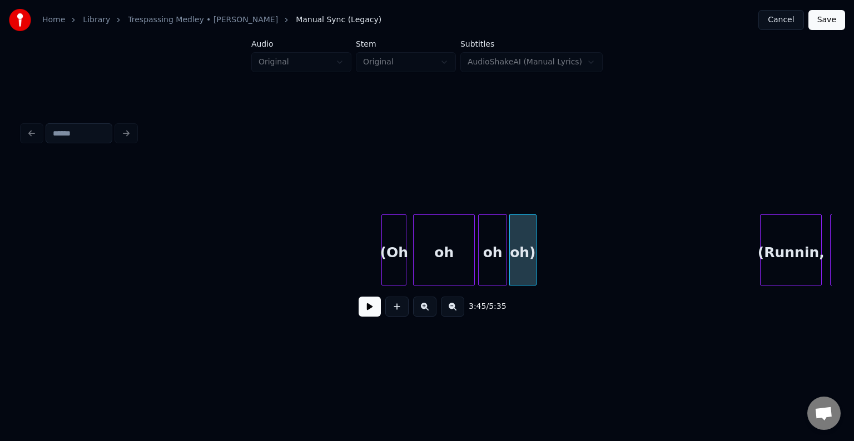
click at [534, 262] on div at bounding box center [534, 250] width 3 height 70
click at [369, 316] on button at bounding box center [370, 307] width 22 height 20
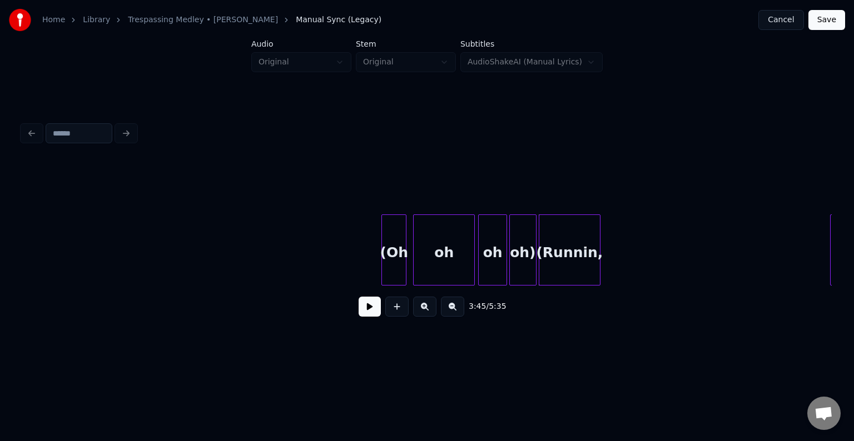
click at [563, 252] on div "(Runnin," at bounding box center [569, 253] width 61 height 76
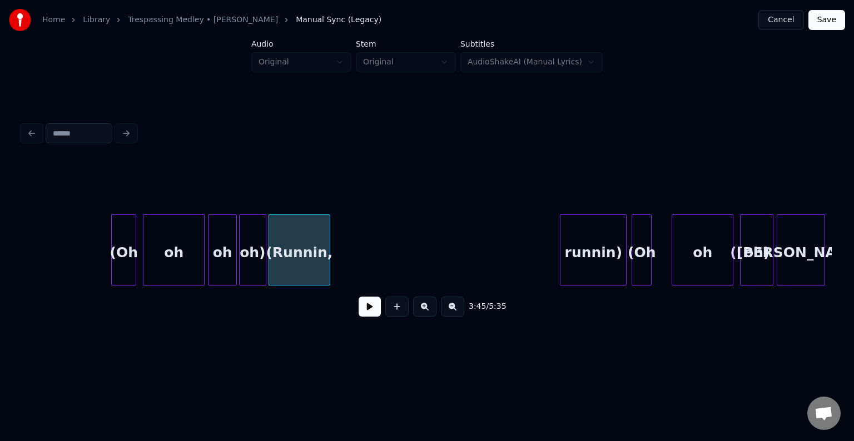
scroll to position [0, 18590]
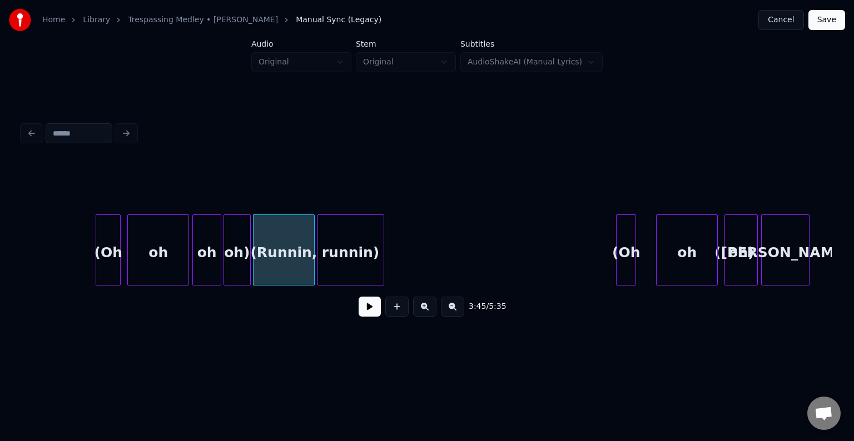
click at [353, 282] on div "oh) (Walker) oh runnin) (Oh (Runnin, oh) oh oh (Oh" at bounding box center [426, 250] width 809 height 71
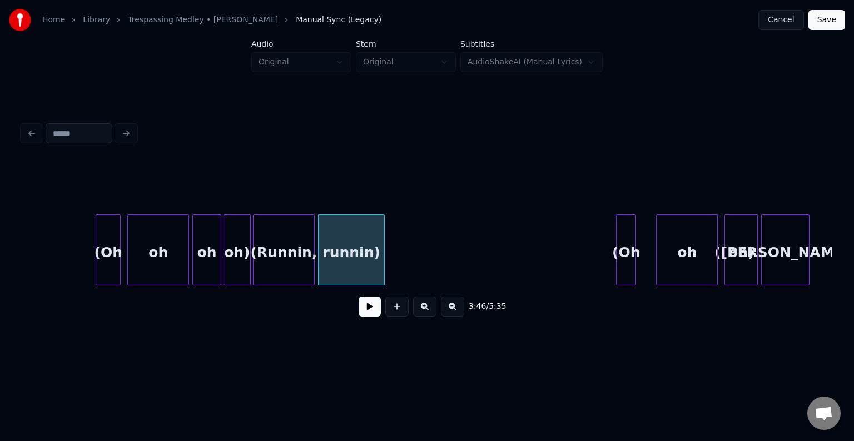
scroll to position [0, 17882]
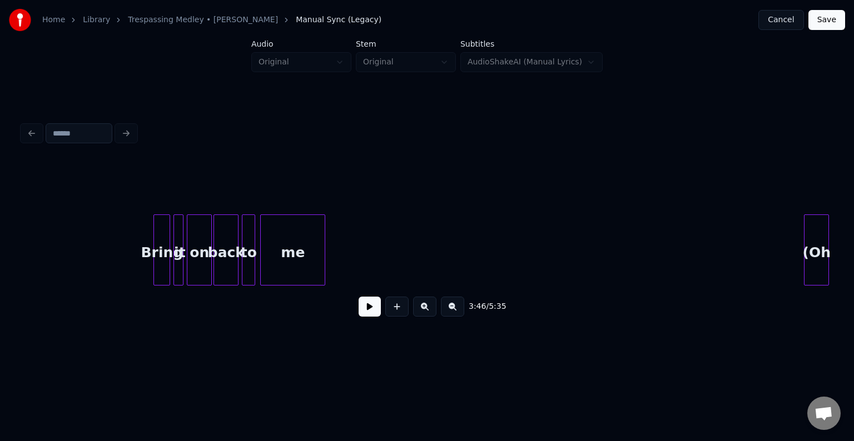
click at [362, 311] on button at bounding box center [370, 307] width 22 height 20
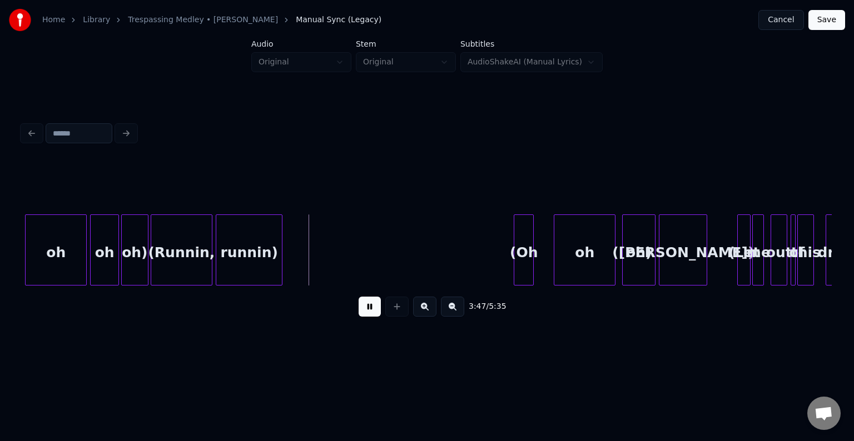
click at [362, 311] on button at bounding box center [370, 307] width 22 height 20
click at [170, 254] on div "(Runnin," at bounding box center [181, 253] width 61 height 76
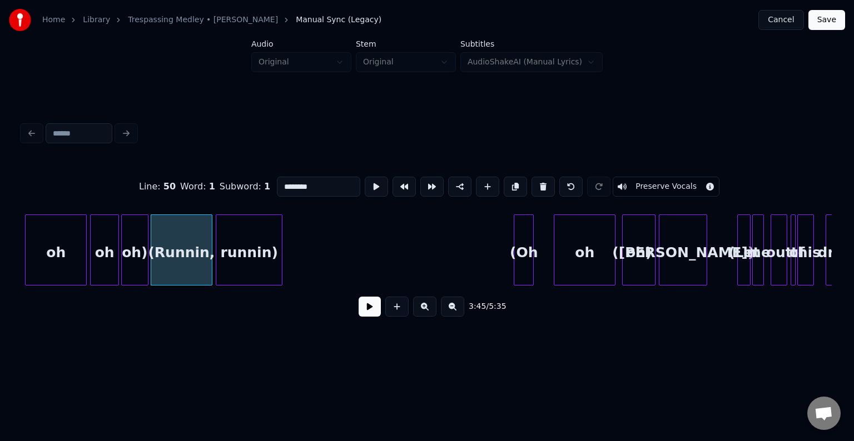
click at [368, 311] on button at bounding box center [370, 307] width 22 height 20
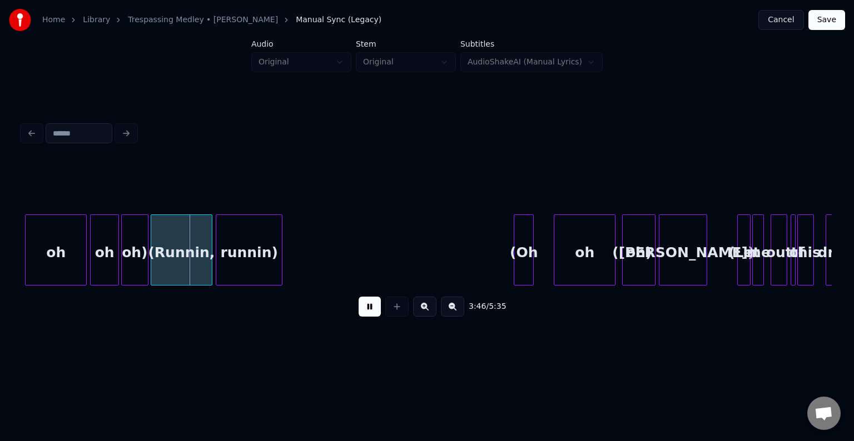
click at [368, 311] on button at bounding box center [370, 307] width 22 height 20
click at [211, 262] on div "(Runnin," at bounding box center [182, 250] width 62 height 71
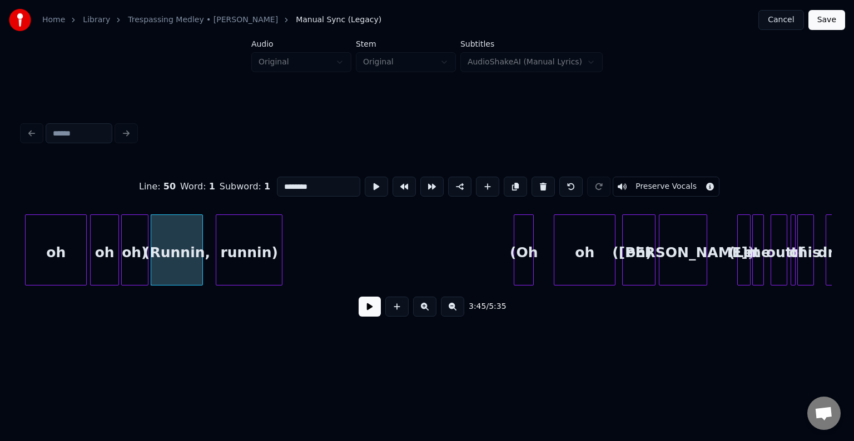
click at [199, 260] on div at bounding box center [200, 250] width 3 height 70
click at [243, 256] on div "runnin)" at bounding box center [240, 253] width 66 height 76
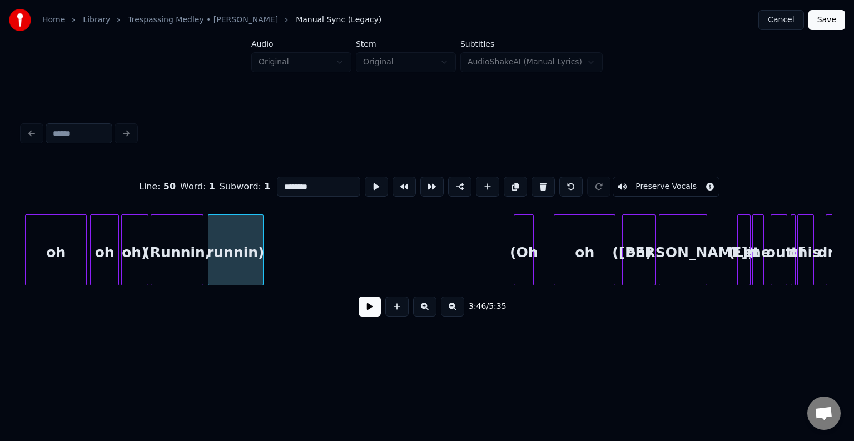
click at [262, 254] on div at bounding box center [261, 250] width 3 height 70
click at [192, 262] on div "(Runnin," at bounding box center [177, 253] width 52 height 76
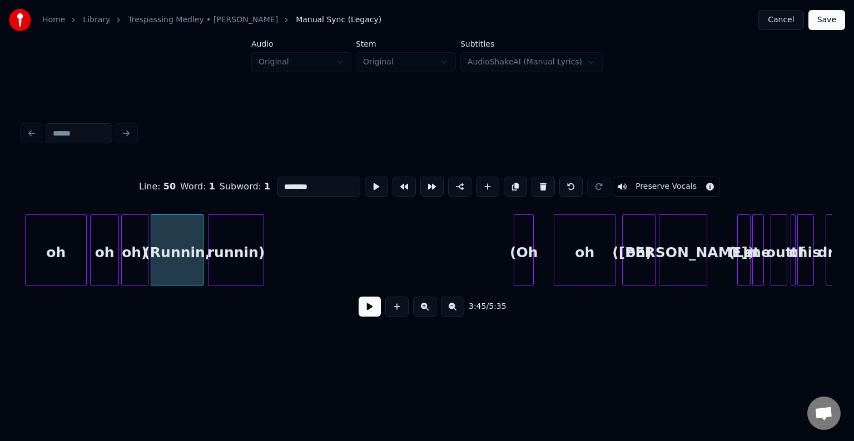
click at [371, 314] on button at bounding box center [370, 307] width 22 height 20
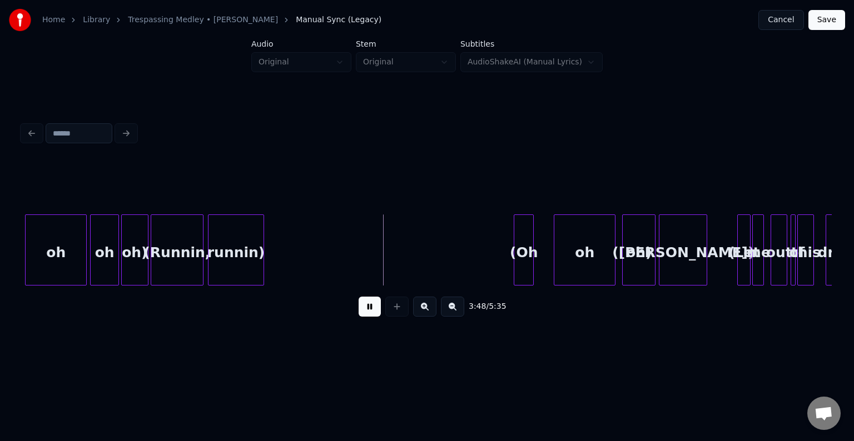
click at [371, 314] on button at bounding box center [370, 307] width 22 height 20
click at [402, 271] on div "(Oh" at bounding box center [401, 253] width 19 height 76
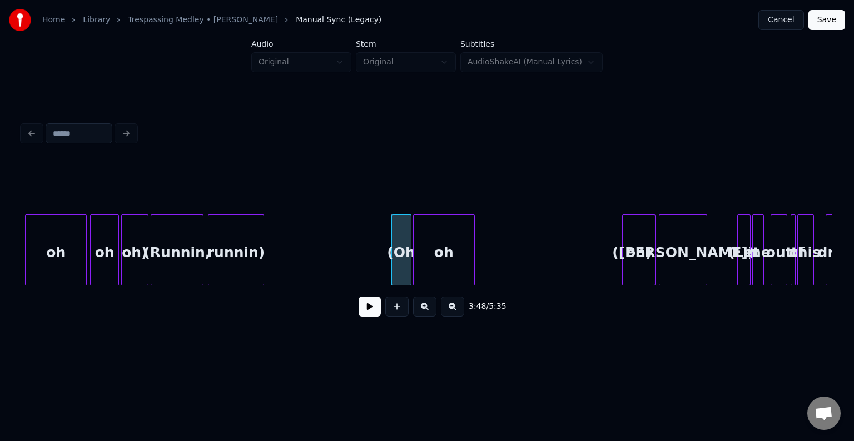
click at [454, 257] on div "oh" at bounding box center [444, 253] width 61 height 76
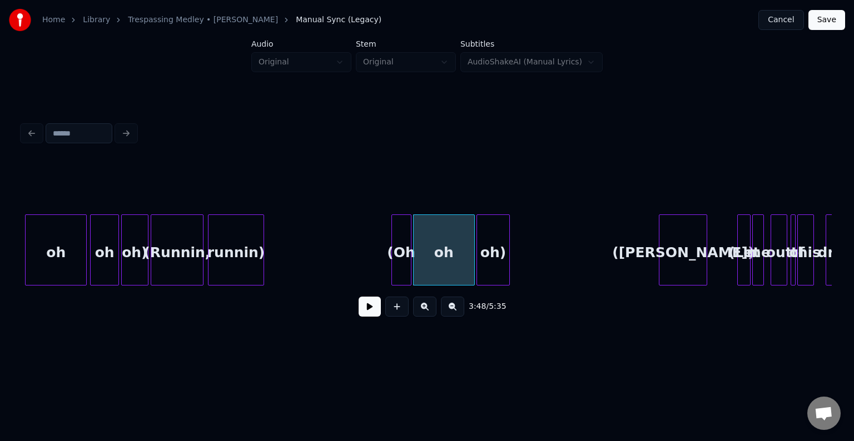
click at [491, 253] on div "oh)" at bounding box center [493, 253] width 32 height 76
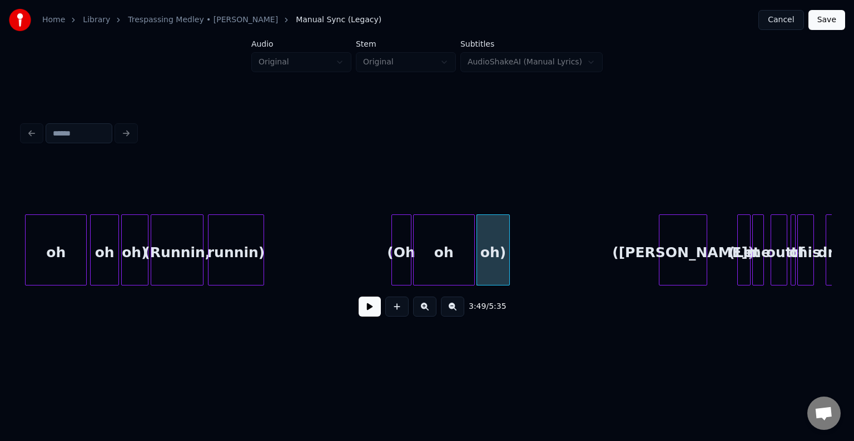
click at [367, 311] on button at bounding box center [370, 307] width 22 height 20
click at [366, 311] on button at bounding box center [370, 307] width 22 height 20
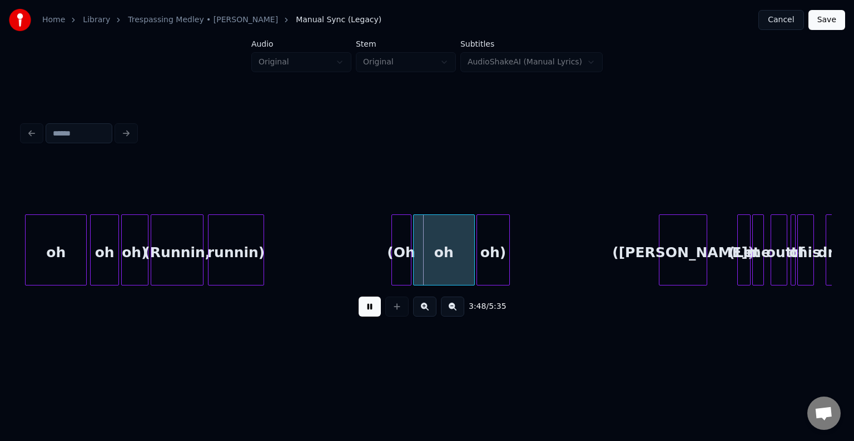
click at [366, 311] on button at bounding box center [370, 307] width 22 height 20
click at [627, 252] on div "oh)" at bounding box center [621, 253] width 32 height 76
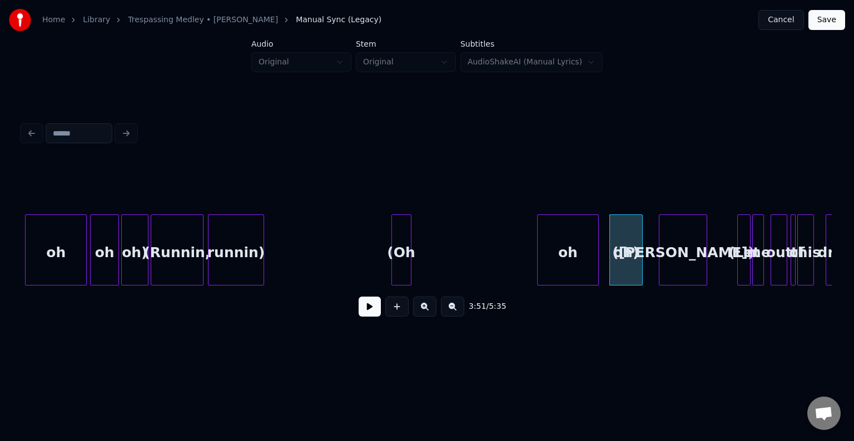
click at [560, 259] on div "oh" at bounding box center [568, 253] width 61 height 76
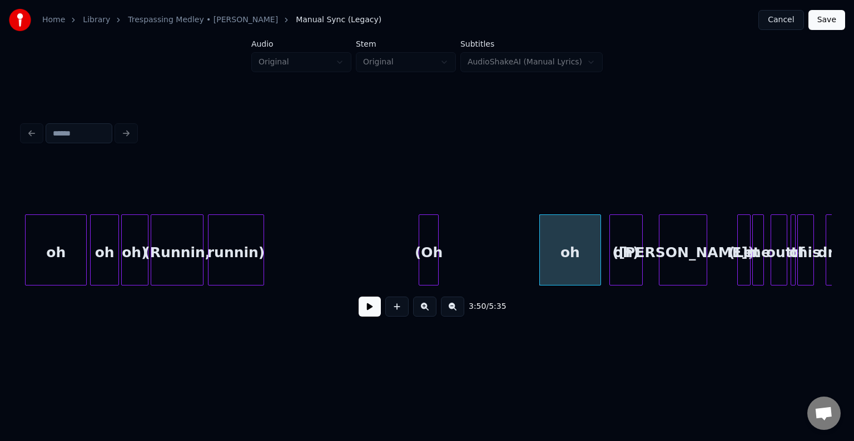
click at [429, 253] on div "(Oh" at bounding box center [428, 253] width 19 height 76
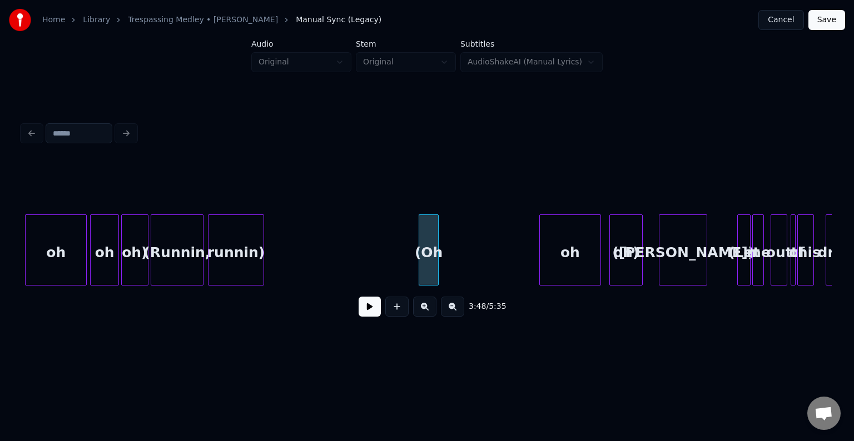
click at [378, 305] on button at bounding box center [370, 307] width 22 height 20
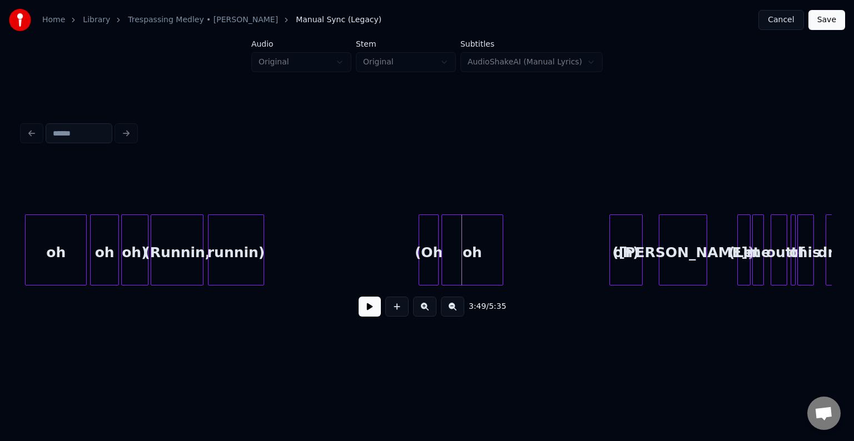
click at [476, 261] on div "oh" at bounding box center [472, 253] width 61 height 76
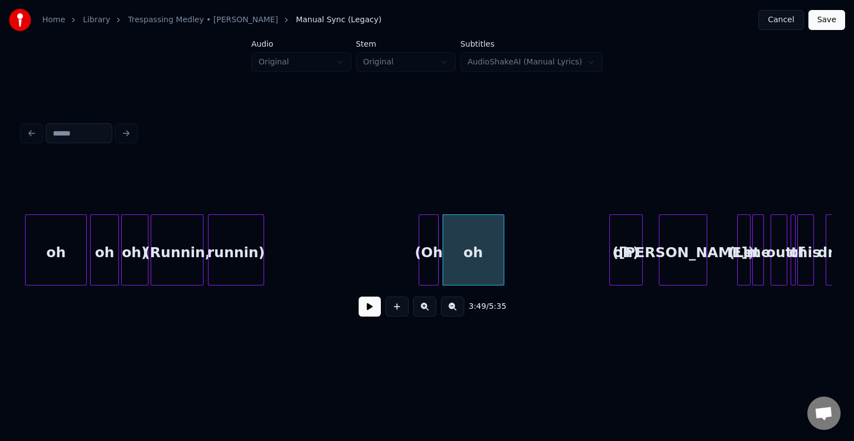
click at [370, 311] on button at bounding box center [370, 307] width 22 height 20
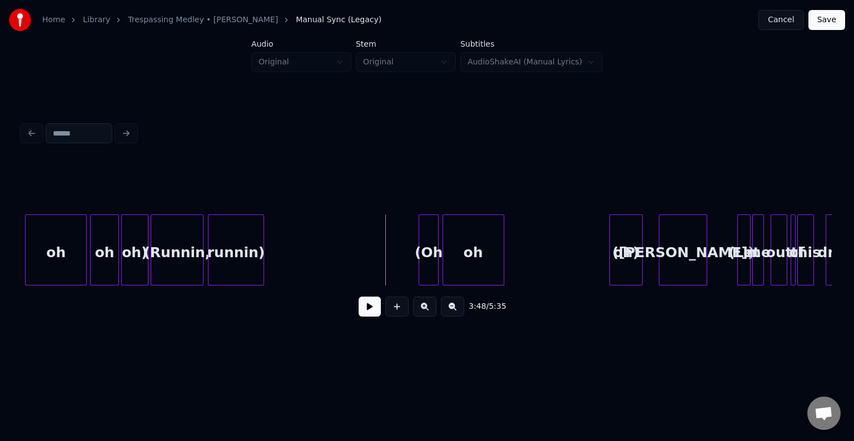
click at [365, 306] on button at bounding box center [370, 307] width 22 height 20
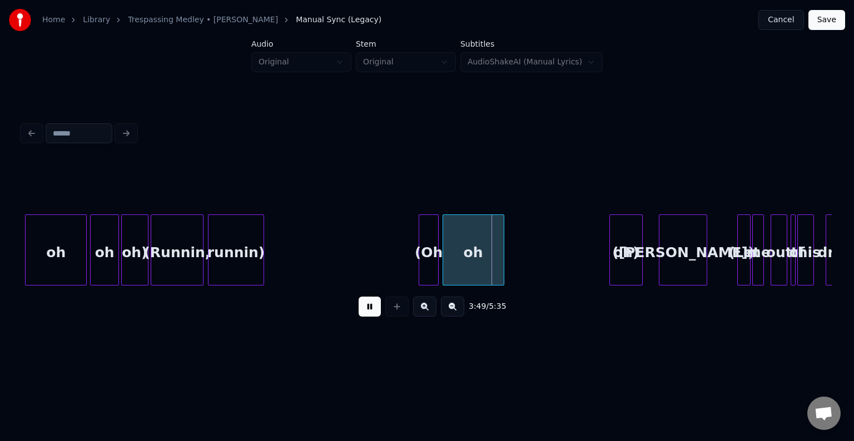
click at [365, 306] on button at bounding box center [370, 307] width 22 height 20
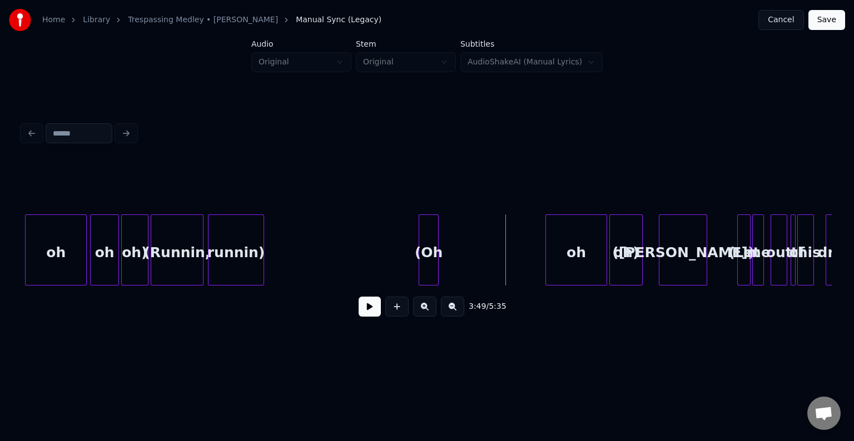
click at [579, 265] on div "oh" at bounding box center [576, 253] width 61 height 76
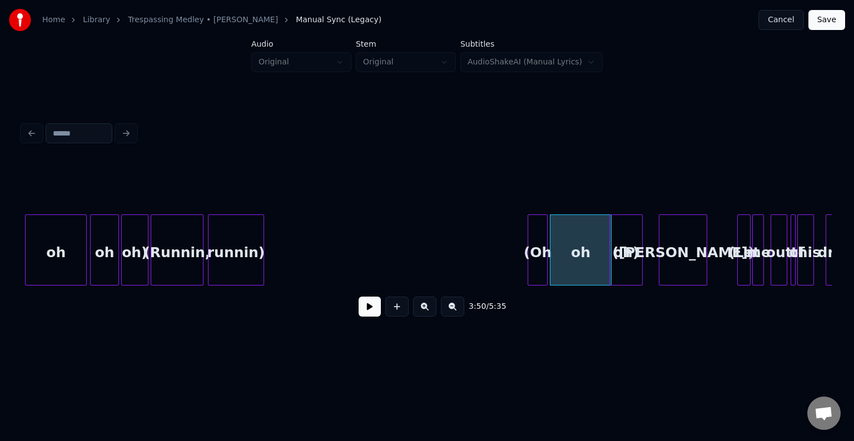
click at [539, 264] on div "(Oh" at bounding box center [537, 253] width 19 height 76
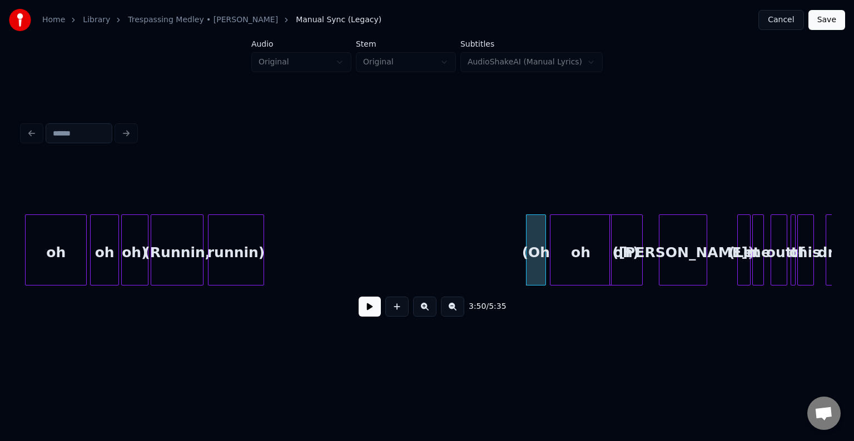
click at [370, 312] on button at bounding box center [370, 307] width 22 height 20
click at [369, 311] on button at bounding box center [370, 307] width 22 height 20
click at [441, 258] on div "(Oh" at bounding box center [441, 253] width 19 height 76
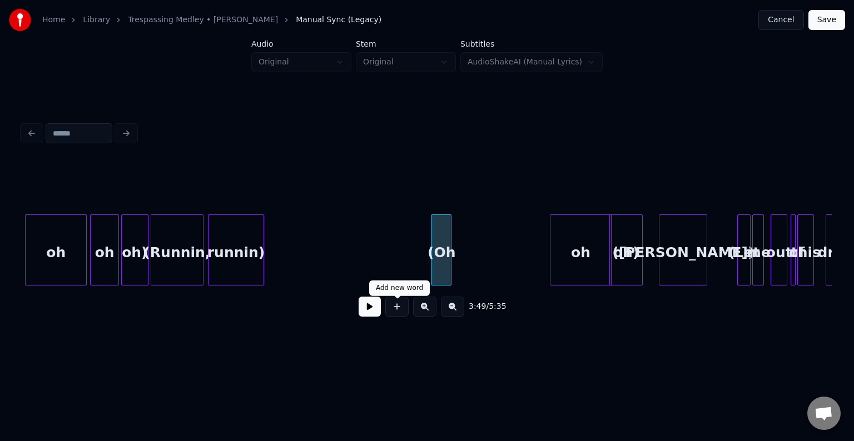
click at [372, 310] on button at bounding box center [370, 307] width 22 height 20
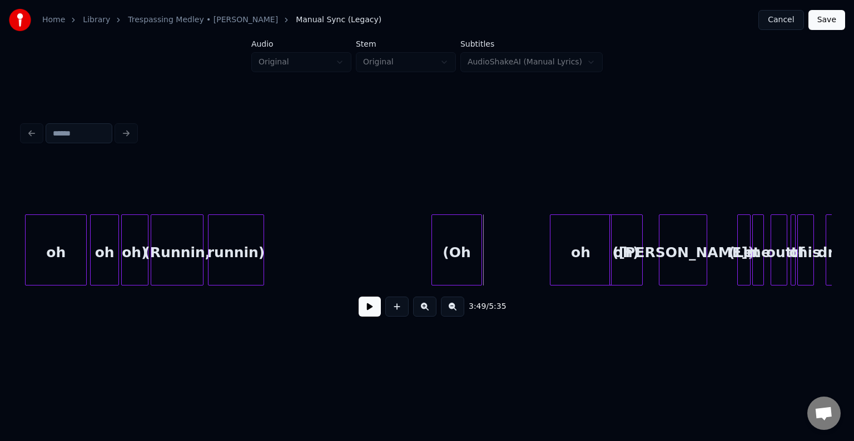
click at [480, 268] on div at bounding box center [479, 250] width 3 height 70
click at [364, 315] on button at bounding box center [370, 307] width 22 height 20
click at [501, 261] on div "oh" at bounding box center [516, 253] width 61 height 76
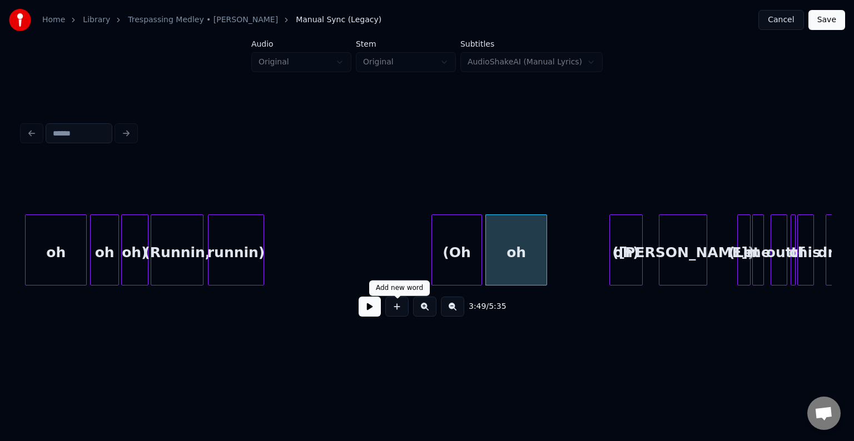
click at [365, 317] on button at bounding box center [370, 307] width 22 height 20
click at [365, 316] on button at bounding box center [370, 307] width 22 height 20
click at [521, 258] on div at bounding box center [521, 250] width 3 height 70
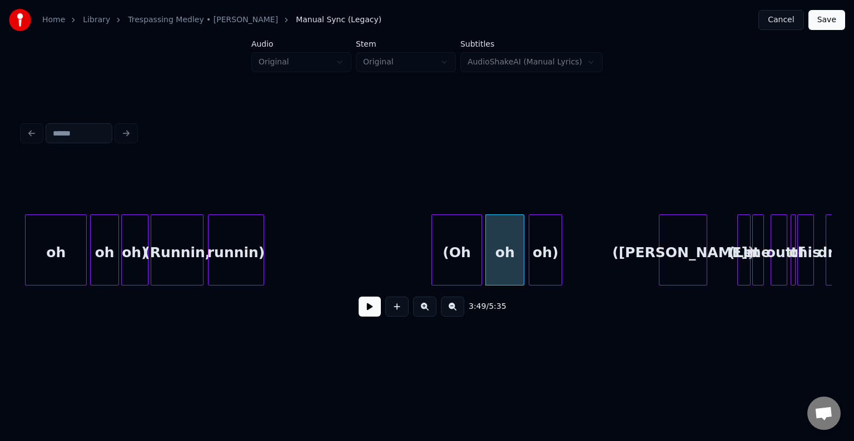
click at [549, 252] on div "oh)" at bounding box center [545, 253] width 32 height 76
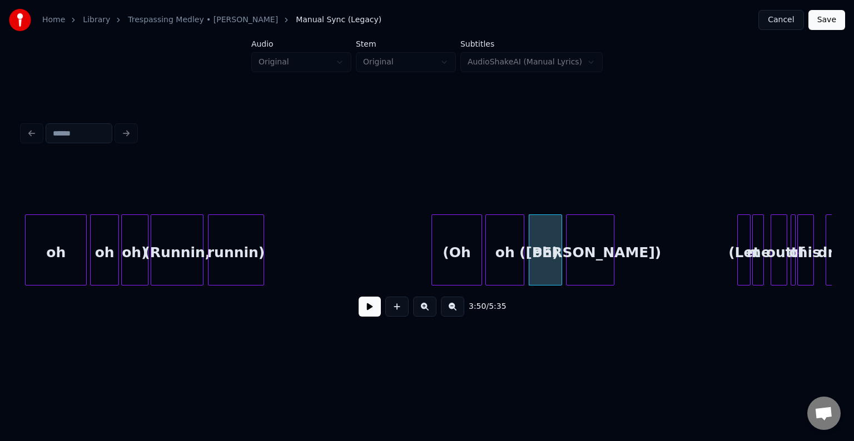
click at [598, 242] on div "(Walker)" at bounding box center [589, 253] width 47 height 76
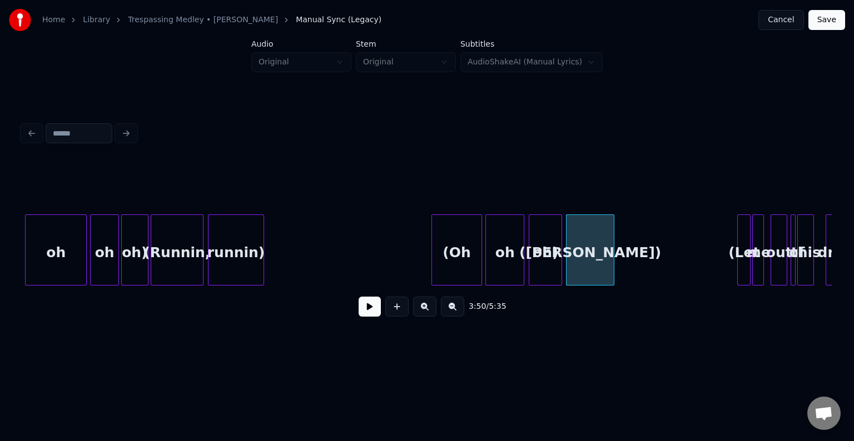
click at [365, 312] on button at bounding box center [370, 307] width 22 height 20
click at [580, 256] on div "(Walker)" at bounding box center [589, 253] width 47 height 76
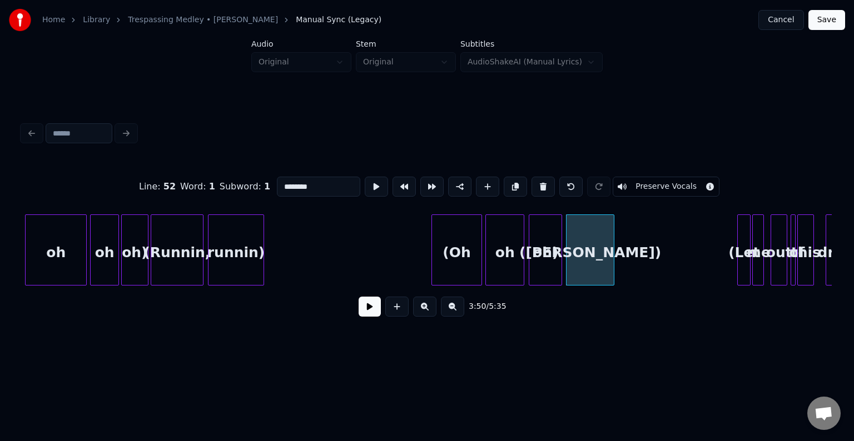
click at [358, 317] on div "3:50 / 5:35" at bounding box center [427, 307] width 792 height 24
click at [367, 315] on button at bounding box center [370, 307] width 22 height 20
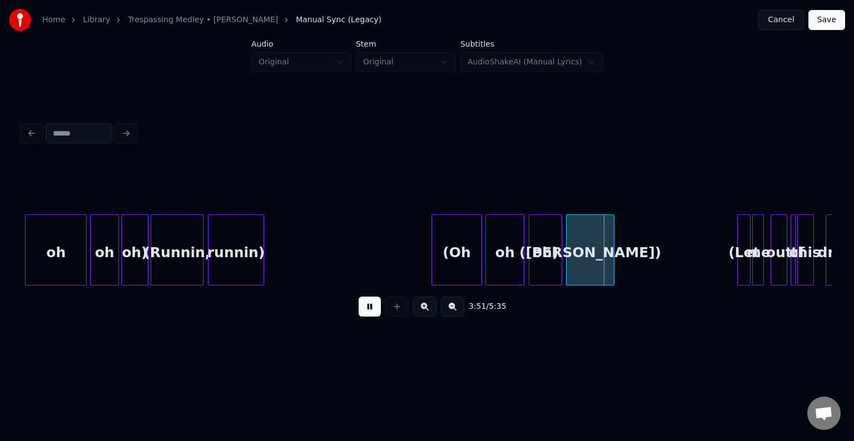
click at [367, 315] on button at bounding box center [370, 307] width 22 height 20
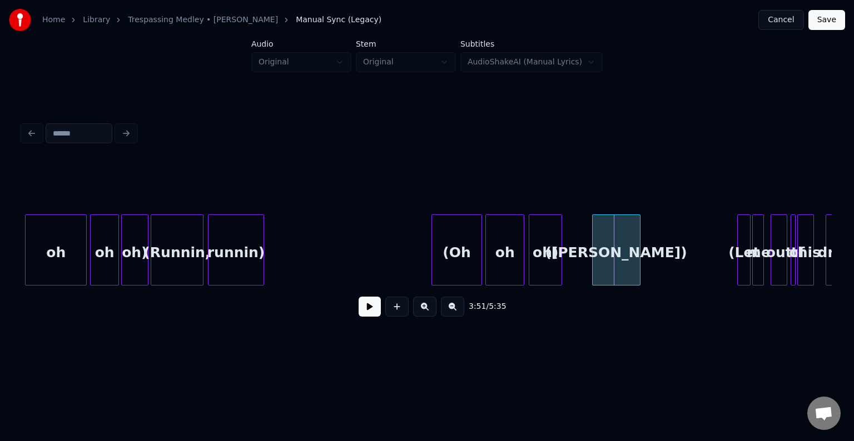
click at [616, 269] on div "(Walker)" at bounding box center [616, 253] width 47 height 76
click at [367, 317] on button at bounding box center [370, 307] width 22 height 20
click at [370, 311] on button at bounding box center [370, 307] width 22 height 20
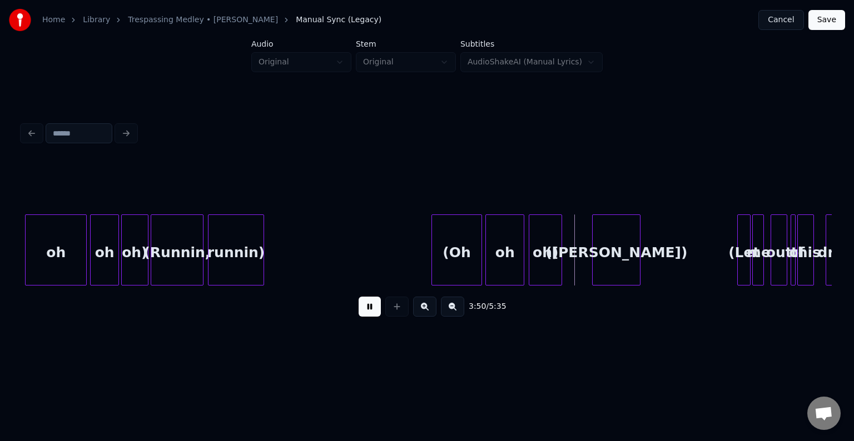
click at [370, 311] on button at bounding box center [370, 307] width 22 height 20
click at [597, 269] on div "(Walker)" at bounding box center [611, 253] width 47 height 76
click at [367, 314] on button at bounding box center [370, 307] width 22 height 20
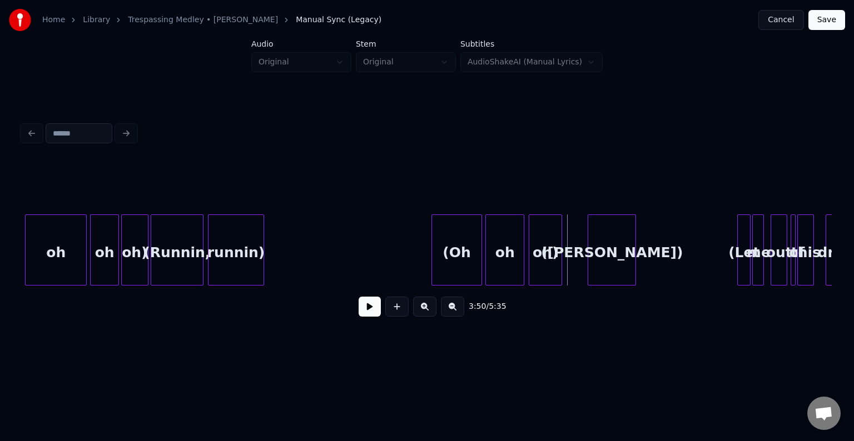
click at [365, 315] on button at bounding box center [370, 307] width 22 height 20
click at [667, 260] on div at bounding box center [668, 250] width 3 height 70
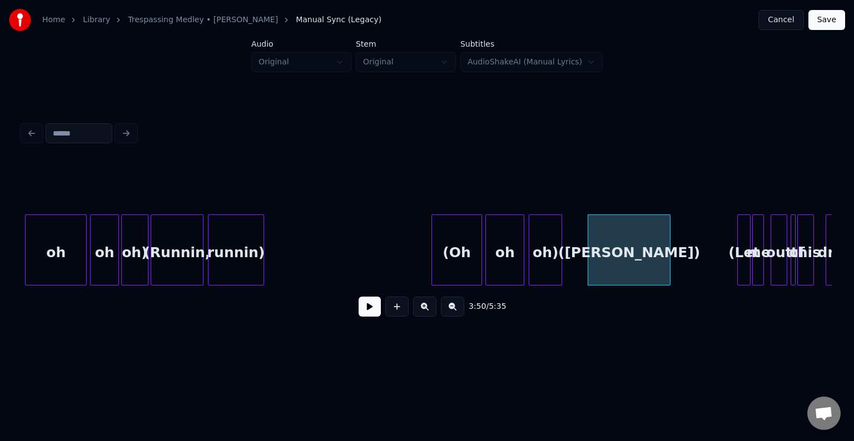
click at [366, 310] on button at bounding box center [370, 307] width 22 height 20
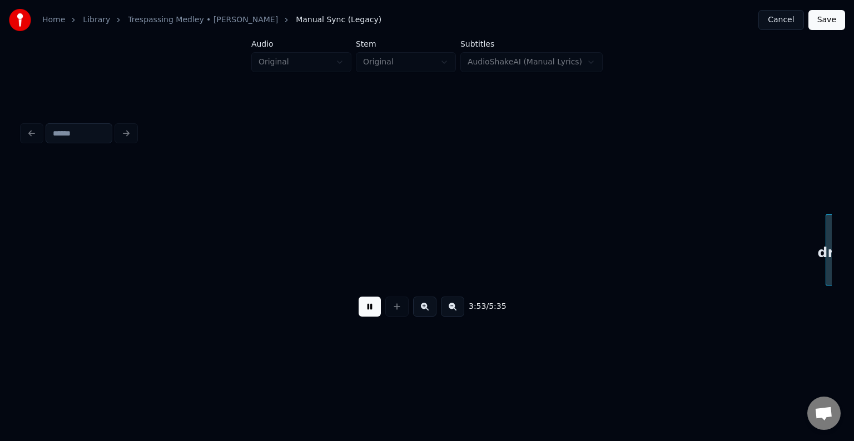
scroll to position [0, 19502]
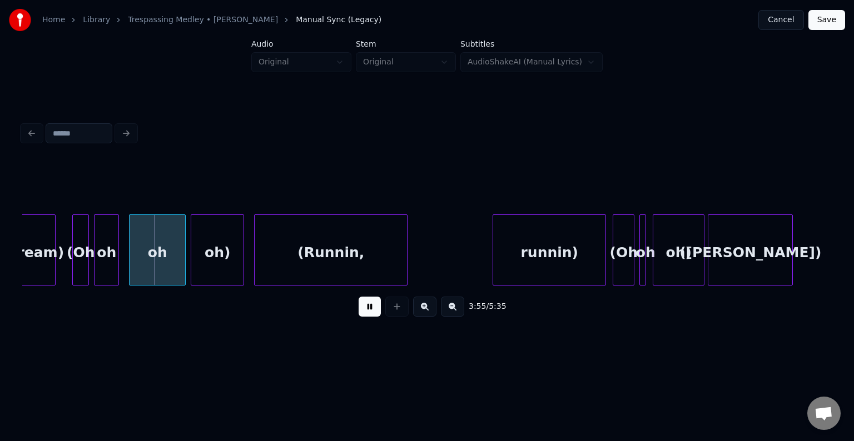
click at [366, 310] on button at bounding box center [370, 307] width 22 height 20
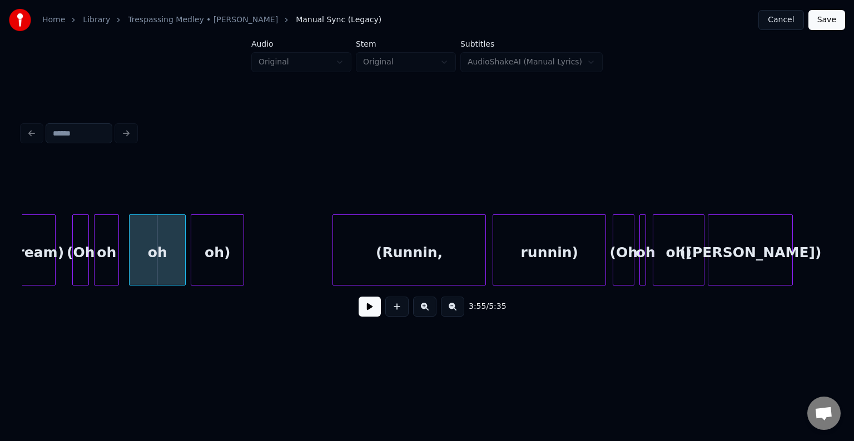
click at [389, 254] on div "(Runnin," at bounding box center [409, 253] width 152 height 76
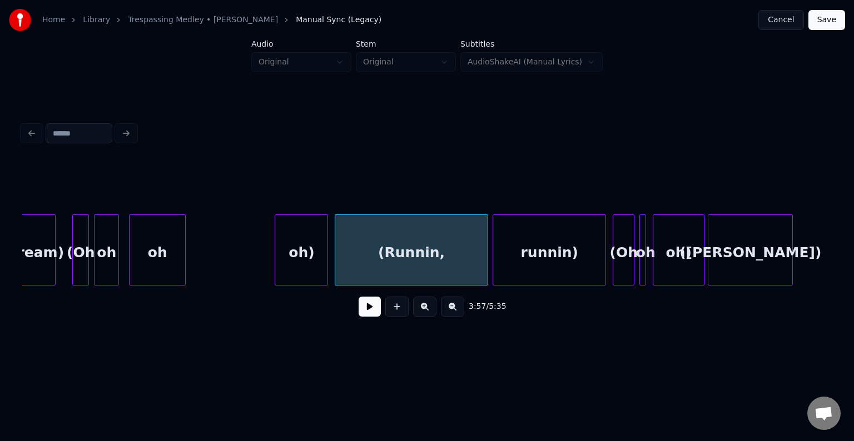
click at [305, 255] on div "oh)" at bounding box center [301, 253] width 52 height 76
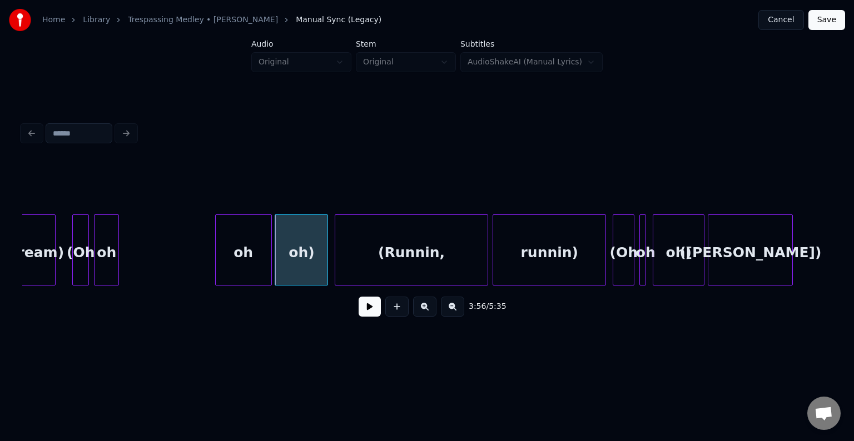
click at [247, 269] on div "oh" at bounding box center [244, 253] width 56 height 76
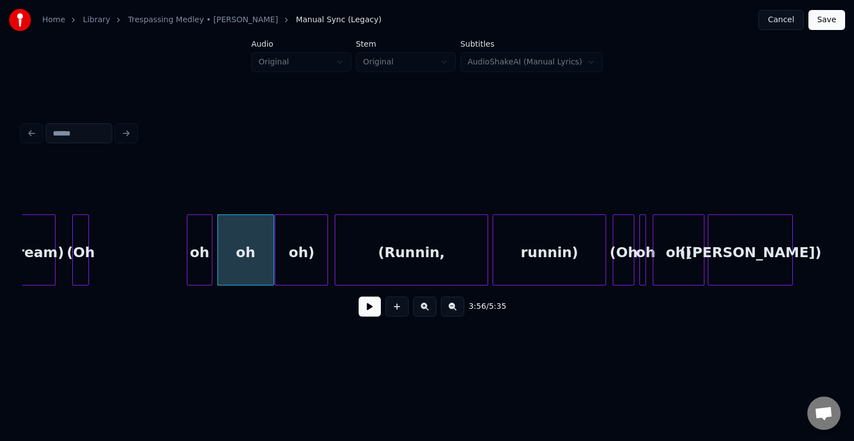
click at [203, 266] on div "oh" at bounding box center [199, 253] width 24 height 76
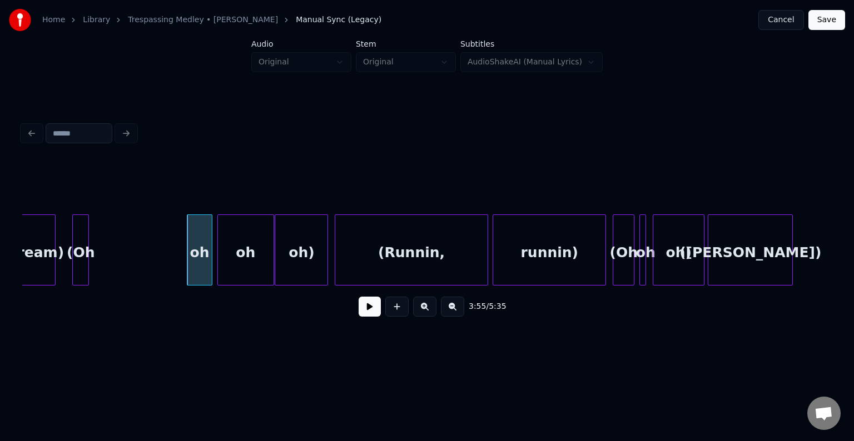
click at [42, 269] on div "dream)" at bounding box center [35, 253] width 39 height 76
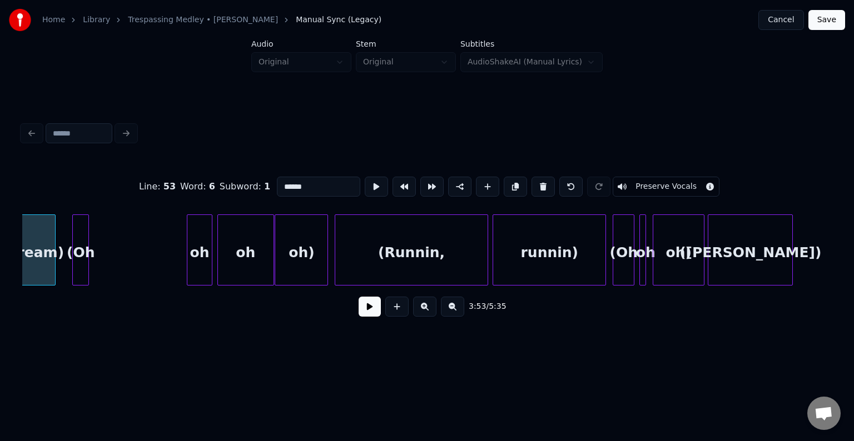
scroll to position [0, 19495]
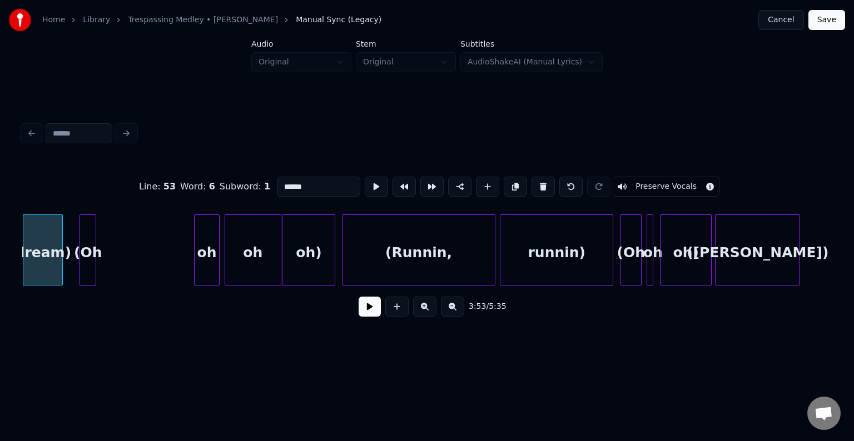
click at [361, 310] on button at bounding box center [370, 307] width 22 height 20
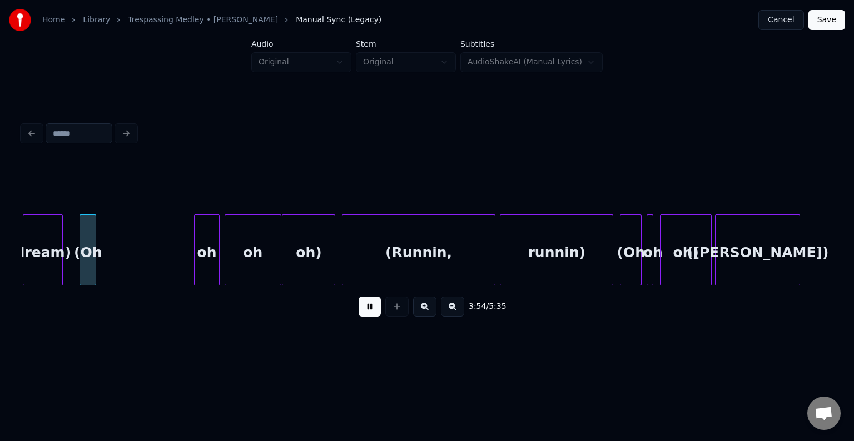
click at [361, 310] on button at bounding box center [370, 307] width 22 height 20
click at [96, 257] on div "(Oh" at bounding box center [95, 253] width 16 height 76
click at [121, 265] on div at bounding box center [121, 250] width 3 height 70
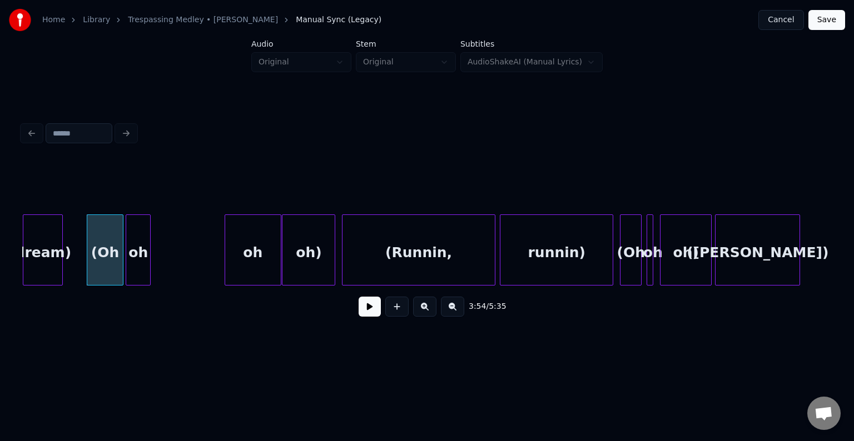
click at [143, 264] on div "oh" at bounding box center [138, 253] width 24 height 76
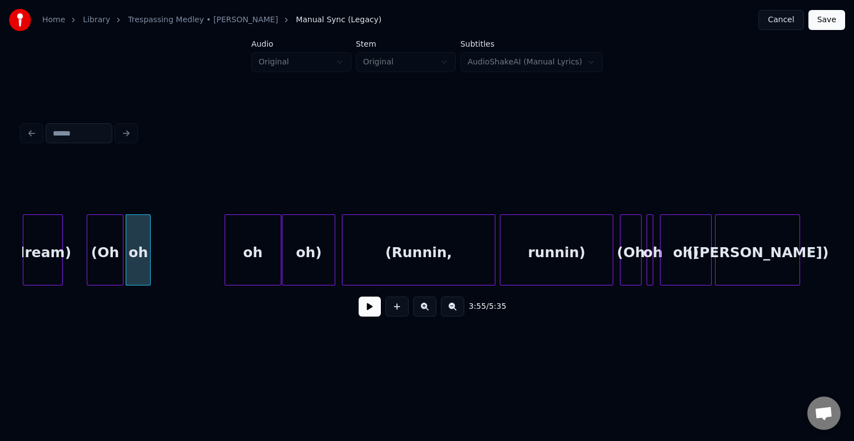
click at [370, 317] on button at bounding box center [370, 307] width 22 height 20
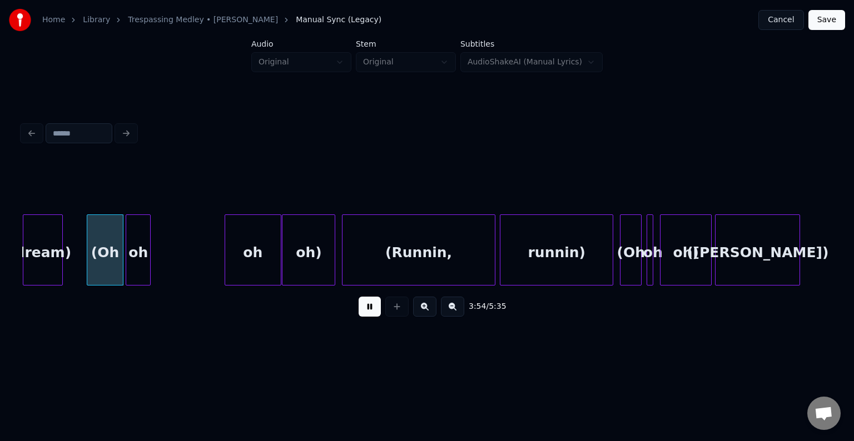
click at [370, 317] on button at bounding box center [370, 307] width 22 height 20
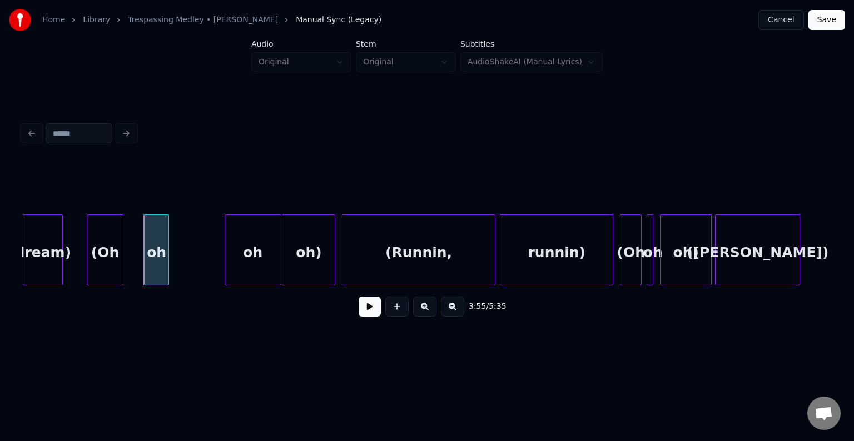
click at [160, 265] on div "oh" at bounding box center [157, 253] width 24 height 76
click at [138, 263] on div "(Oh" at bounding box center [120, 250] width 37 height 71
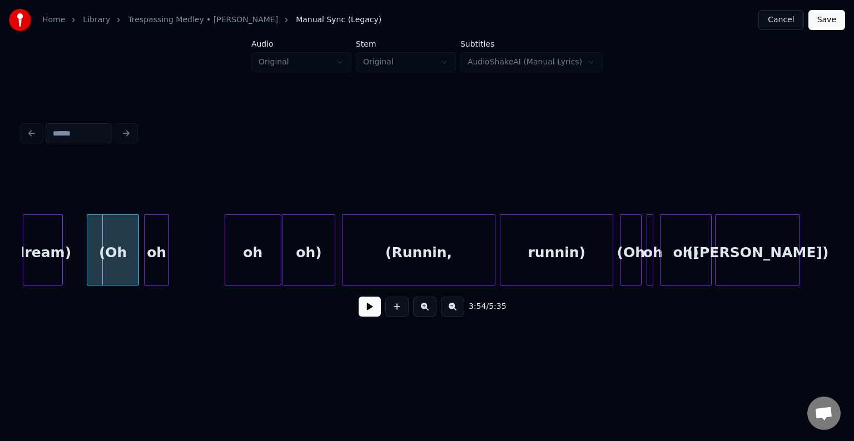
click at [87, 264] on div at bounding box center [88, 250] width 3 height 70
click at [378, 309] on button at bounding box center [370, 307] width 22 height 20
click at [49, 251] on div "dream)" at bounding box center [42, 253] width 39 height 76
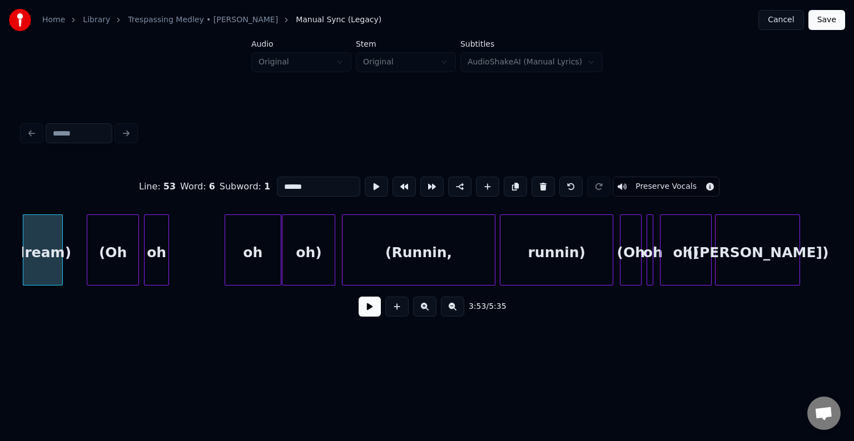
click at [370, 306] on button at bounding box center [370, 307] width 22 height 20
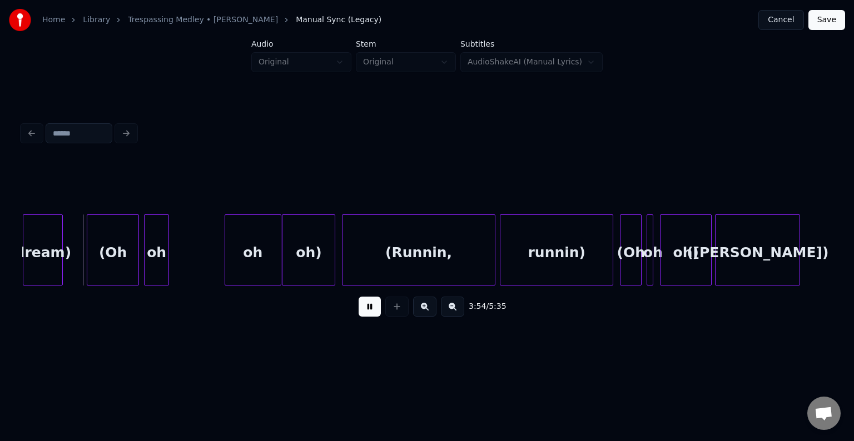
click at [370, 306] on button at bounding box center [370, 307] width 22 height 20
click at [81, 256] on div at bounding box center [82, 250] width 3 height 70
click at [367, 315] on button at bounding box center [370, 307] width 22 height 20
click at [184, 265] on div at bounding box center [183, 250] width 3 height 70
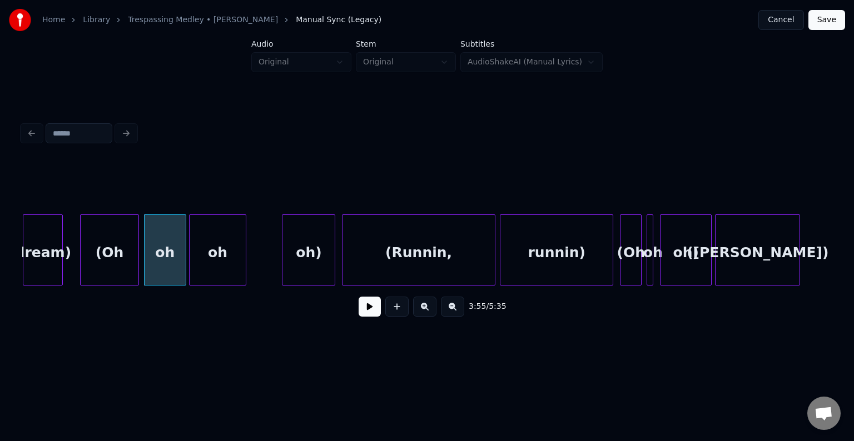
click at [233, 252] on div "oh" at bounding box center [218, 253] width 56 height 76
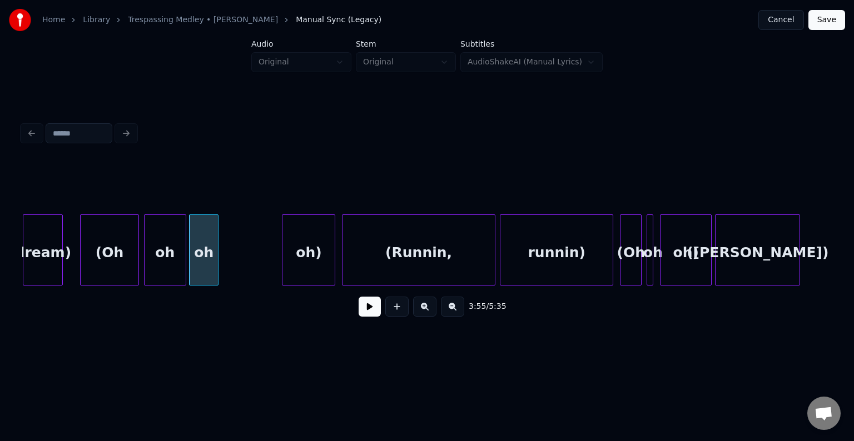
click at [217, 257] on div at bounding box center [216, 250] width 3 height 70
click at [249, 262] on div "oh)" at bounding box center [249, 253] width 52 height 76
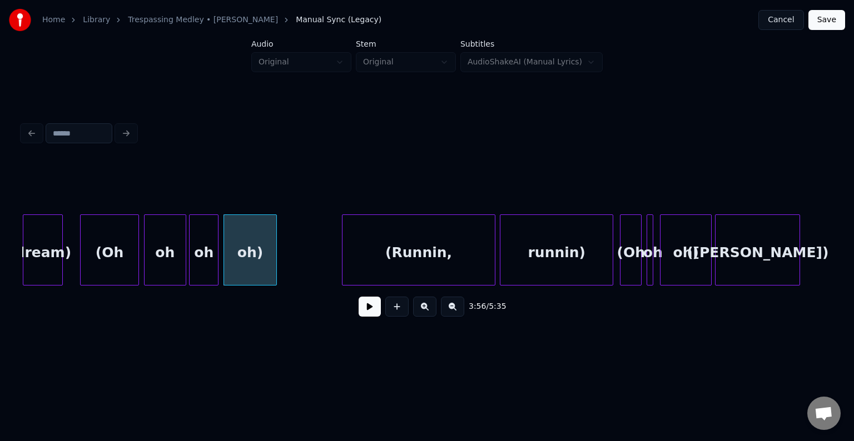
click at [366, 311] on button at bounding box center [370, 307] width 22 height 20
click at [248, 260] on div at bounding box center [247, 250] width 3 height 70
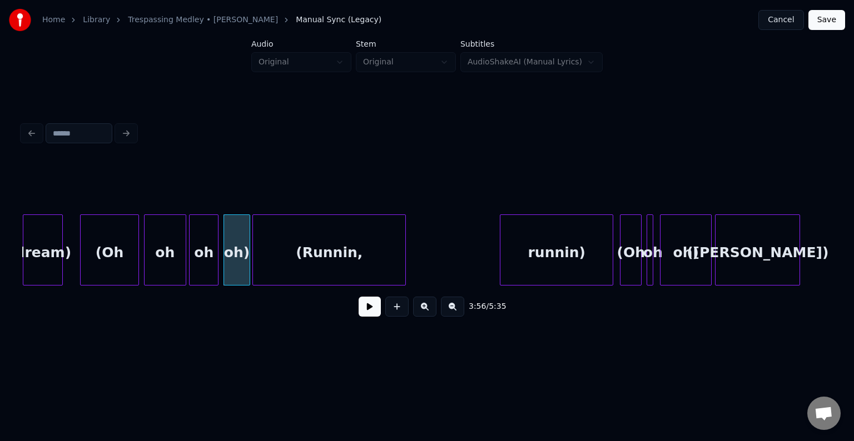
click at [351, 247] on div "(Runnin," at bounding box center [329, 253] width 152 height 76
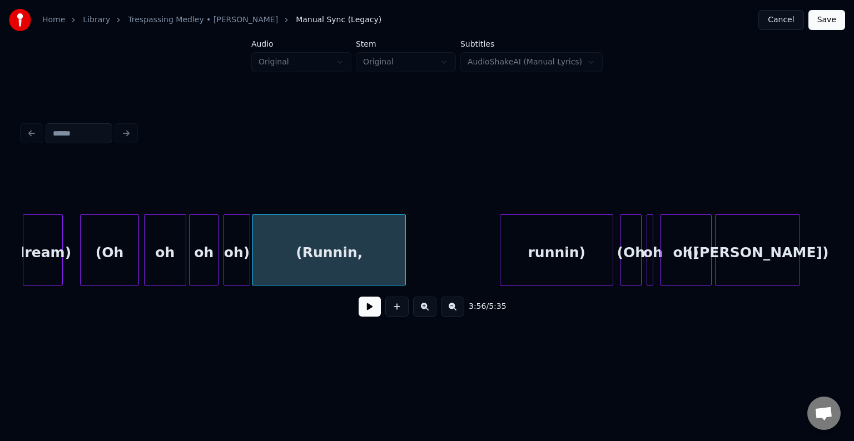
click at [369, 311] on button at bounding box center [370, 307] width 22 height 20
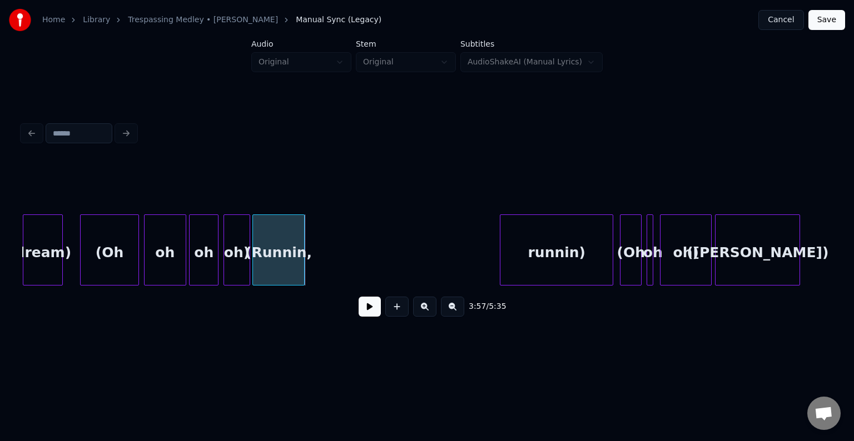
click at [302, 270] on div at bounding box center [302, 250] width 3 height 70
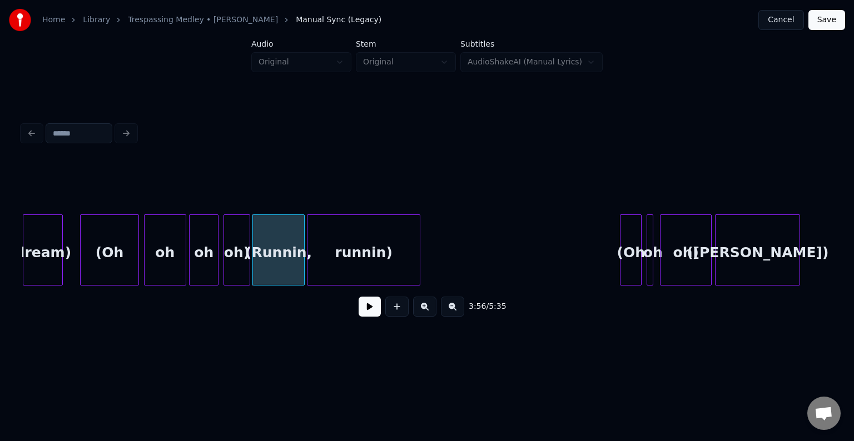
click at [332, 274] on div "runnin)" at bounding box center [363, 253] width 112 height 76
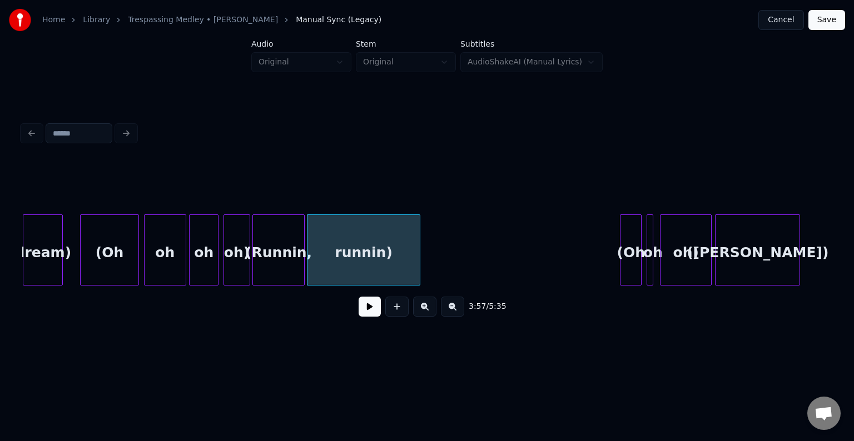
click at [370, 316] on button at bounding box center [370, 307] width 22 height 20
click at [371, 260] on div at bounding box center [370, 250] width 3 height 70
click at [374, 309] on button at bounding box center [370, 307] width 22 height 20
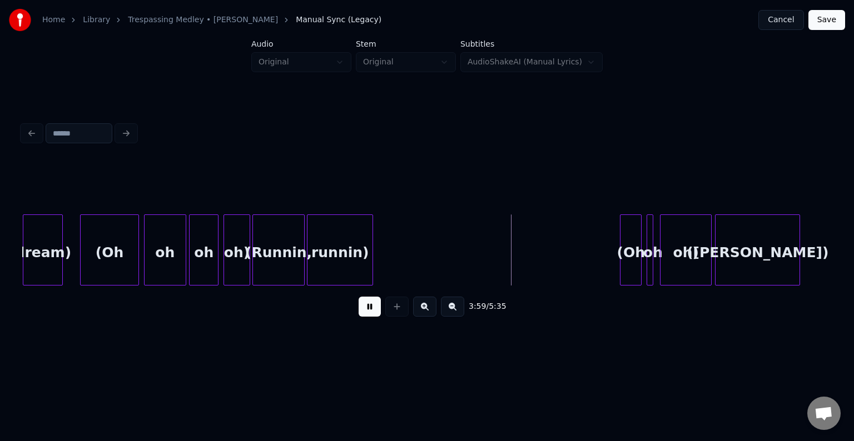
click at [374, 309] on button at bounding box center [370, 307] width 22 height 20
click at [539, 258] on div "(Oh" at bounding box center [540, 253] width 21 height 76
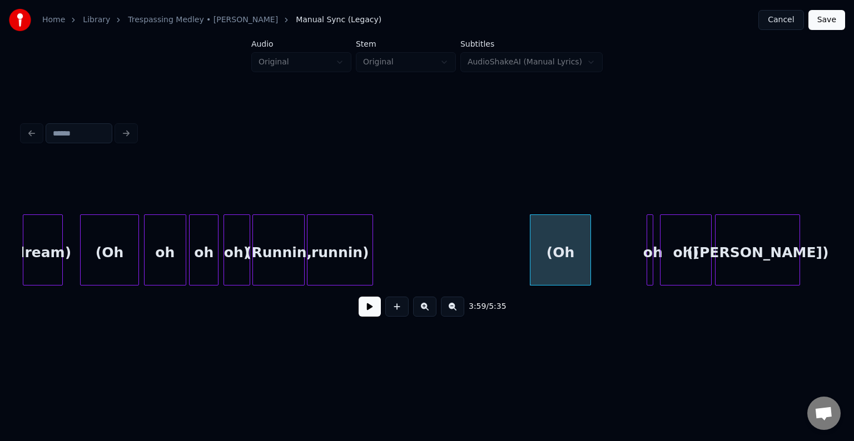
click at [588, 260] on div at bounding box center [588, 250] width 3 height 70
click at [366, 314] on button at bounding box center [370, 307] width 22 height 20
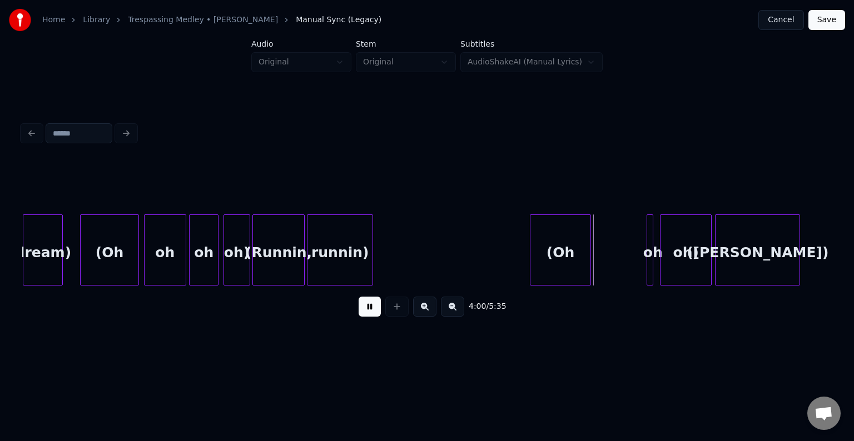
click at [366, 314] on button at bounding box center [370, 307] width 22 height 20
click at [593, 259] on div at bounding box center [593, 250] width 3 height 70
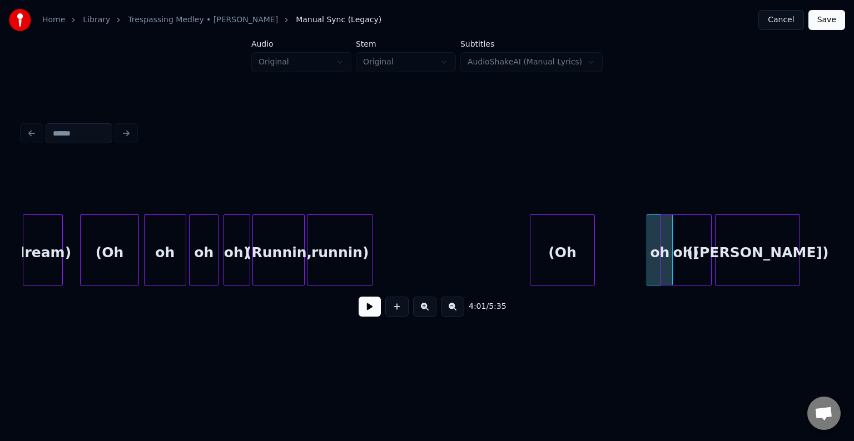
click at [658, 269] on div "oh" at bounding box center [660, 250] width 26 height 71
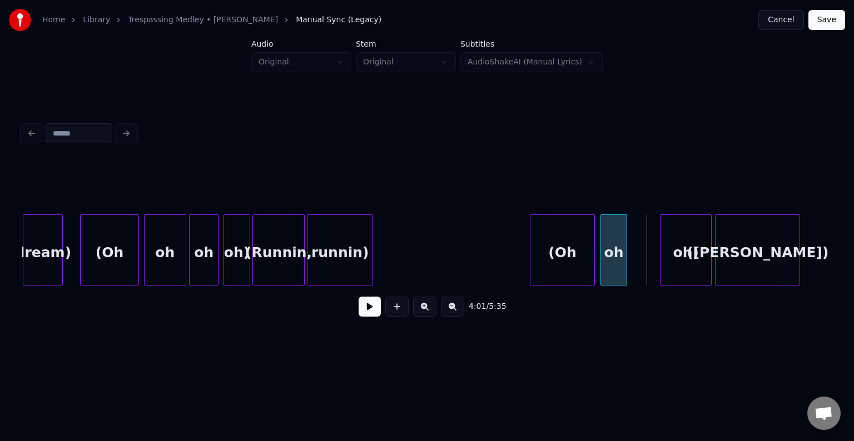
click at [605, 271] on div "oh" at bounding box center [614, 253] width 26 height 76
click at [660, 261] on div "oh)" at bounding box center [657, 253] width 51 height 76
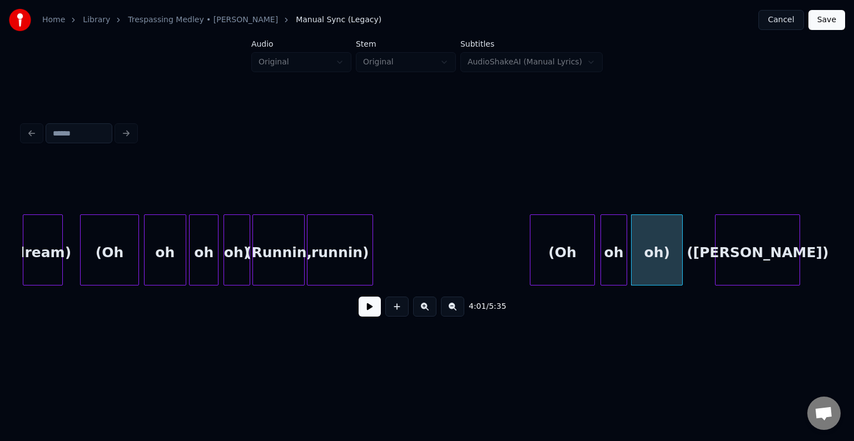
click at [367, 316] on button at bounding box center [370, 307] width 22 height 20
click at [369, 306] on button at bounding box center [370, 307] width 22 height 20
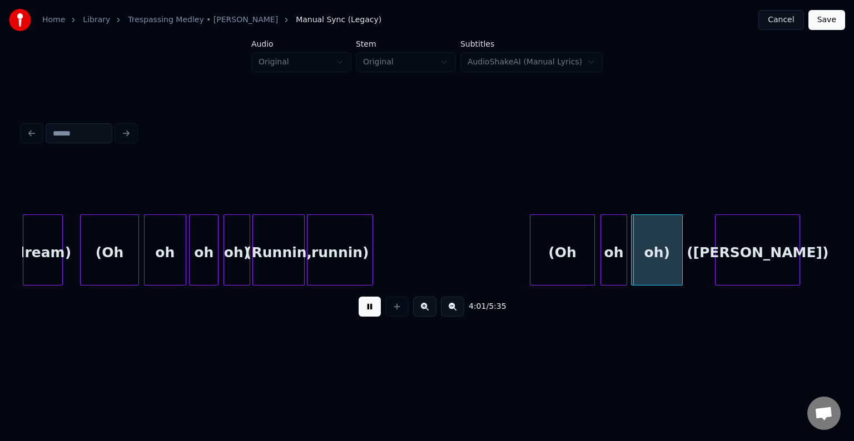
click at [369, 306] on button at bounding box center [370, 307] width 22 height 20
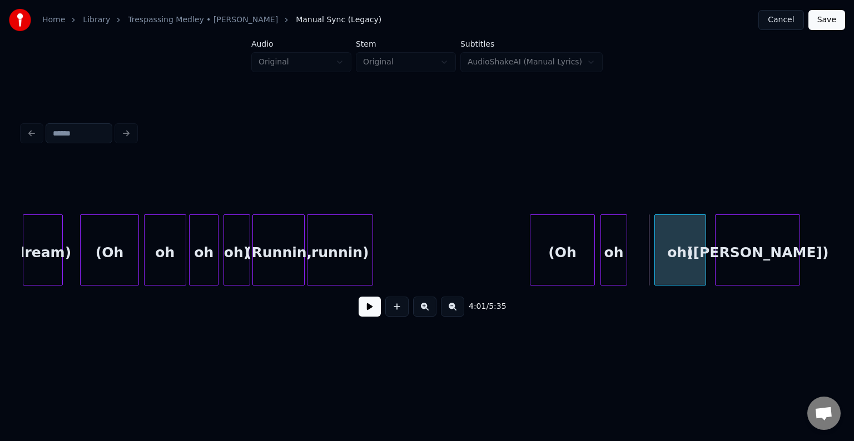
click at [676, 260] on div "oh)" at bounding box center [680, 253] width 51 height 76
click at [649, 263] on div at bounding box center [648, 250] width 3 height 70
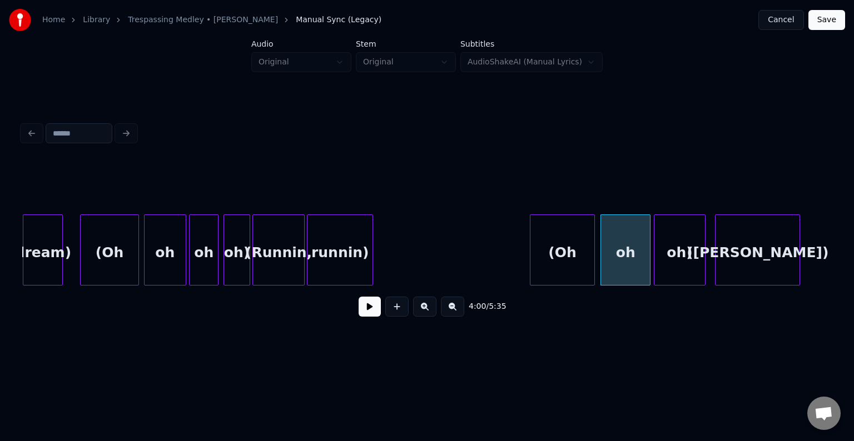
click at [377, 314] on button at bounding box center [370, 307] width 22 height 20
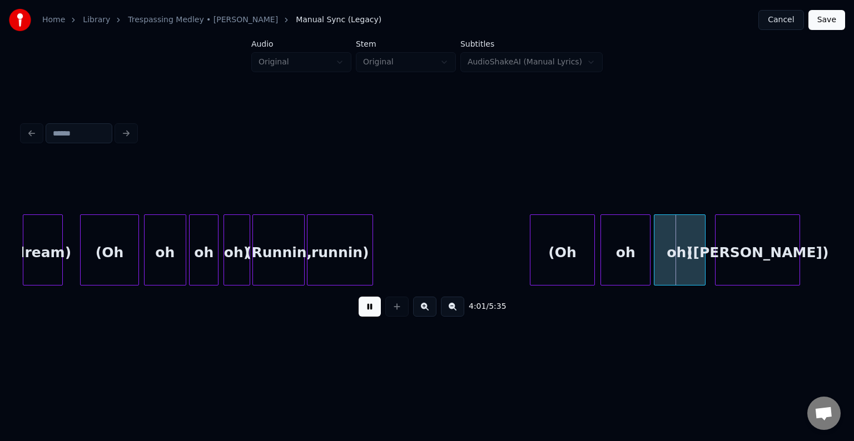
click at [377, 314] on button at bounding box center [370, 307] width 22 height 20
click at [374, 315] on button at bounding box center [370, 307] width 22 height 20
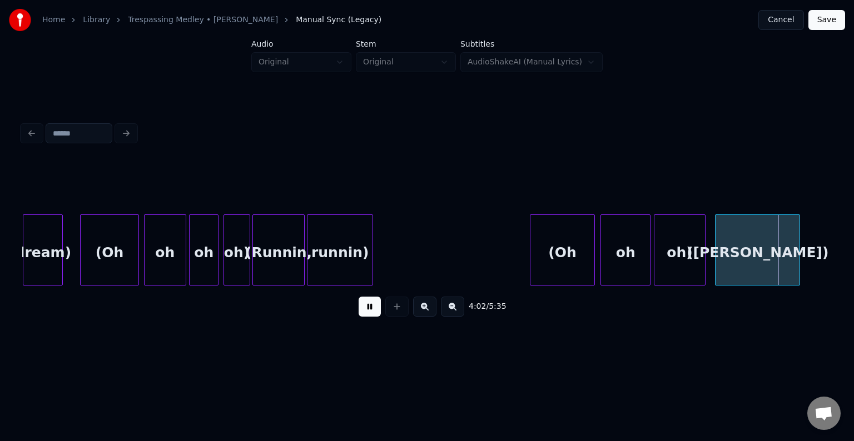
click at [374, 315] on button at bounding box center [370, 307] width 22 height 20
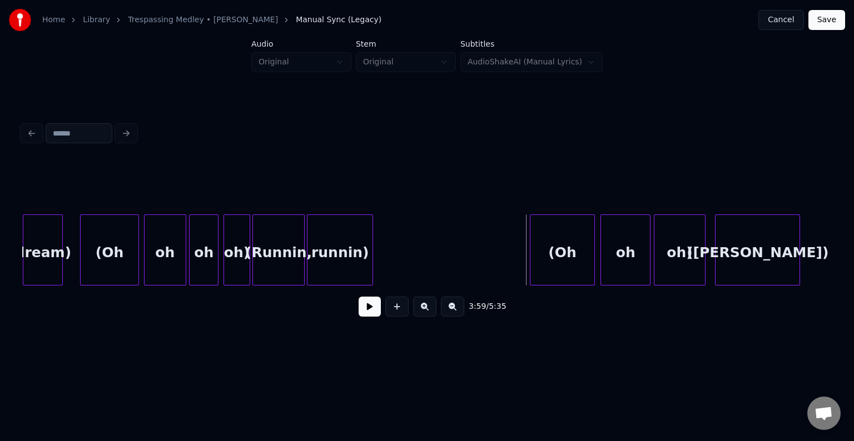
click at [371, 316] on button at bounding box center [370, 307] width 22 height 20
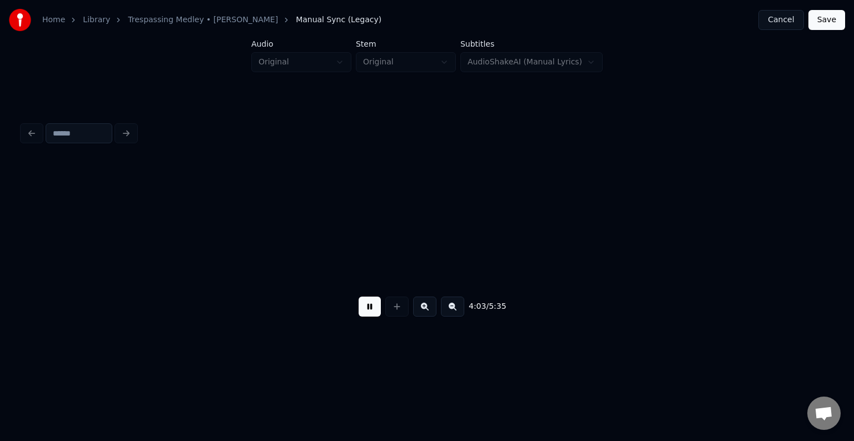
scroll to position [0, 20305]
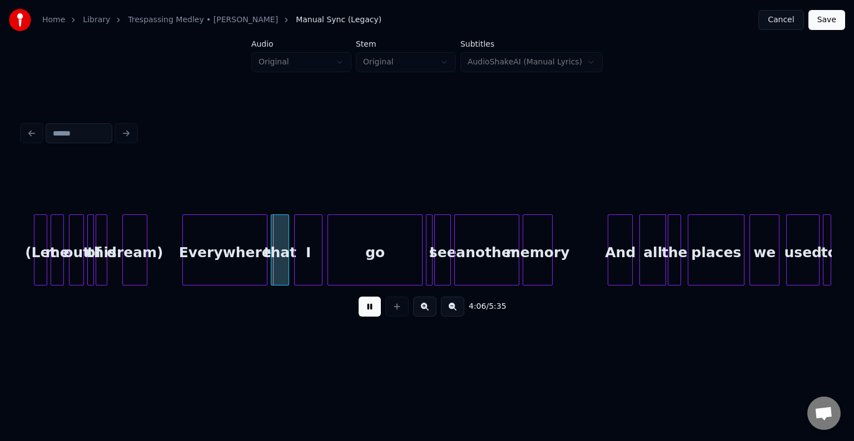
click at [371, 316] on button at bounding box center [370, 307] width 22 height 20
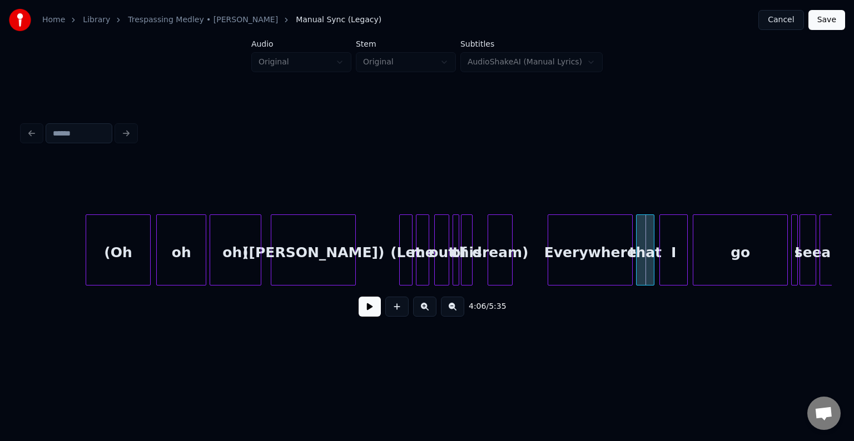
scroll to position [0, 19927]
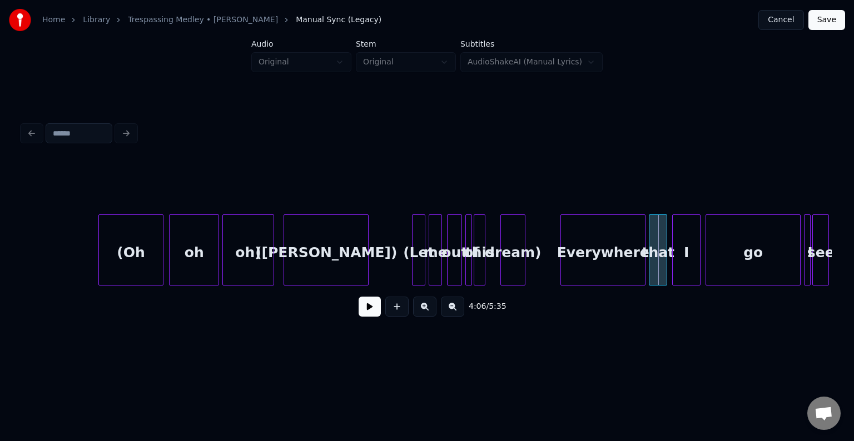
click at [182, 258] on div "oh" at bounding box center [194, 253] width 49 height 76
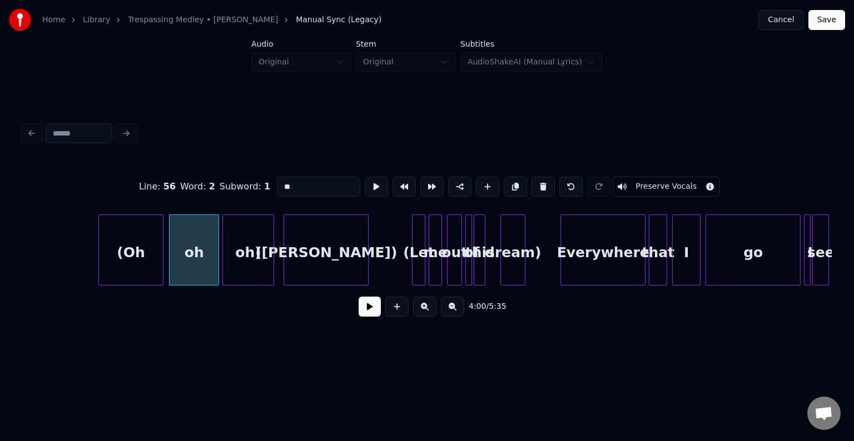
click at [370, 308] on button at bounding box center [370, 307] width 22 height 20
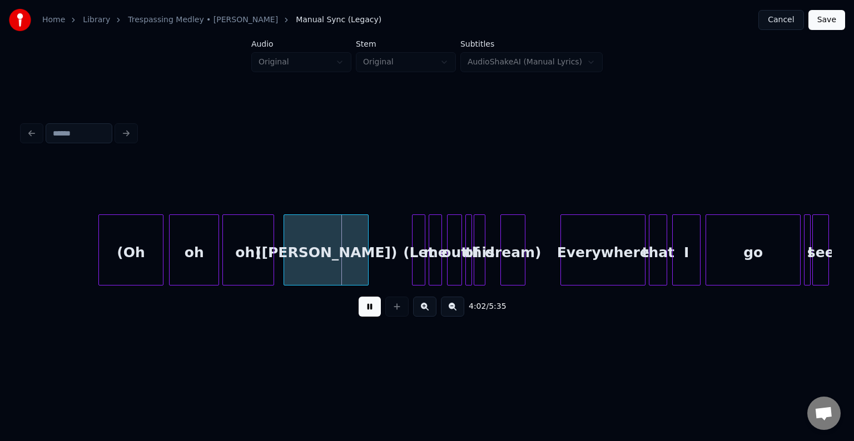
click at [370, 308] on button at bounding box center [370, 307] width 22 height 20
click at [346, 254] on div at bounding box center [345, 250] width 3 height 70
click at [376, 316] on button at bounding box center [370, 307] width 22 height 20
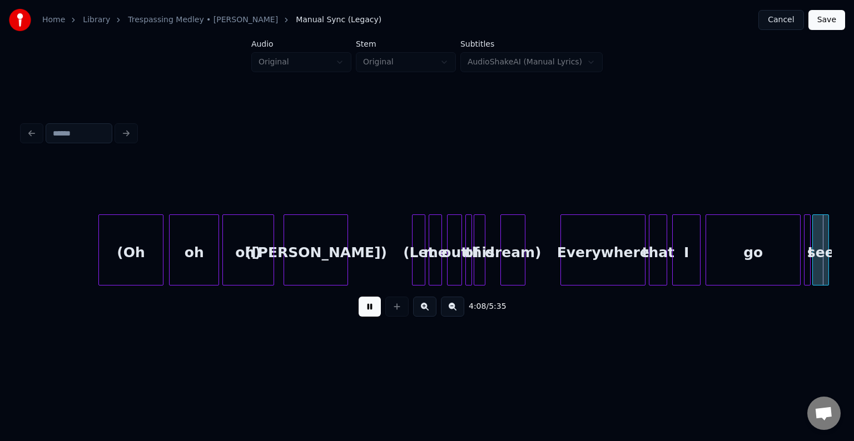
scroll to position [0, 20736]
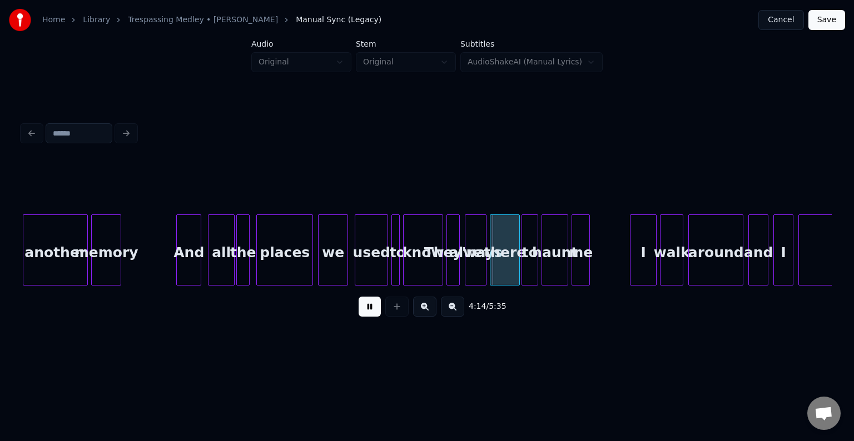
click at [376, 316] on button at bounding box center [370, 307] width 22 height 20
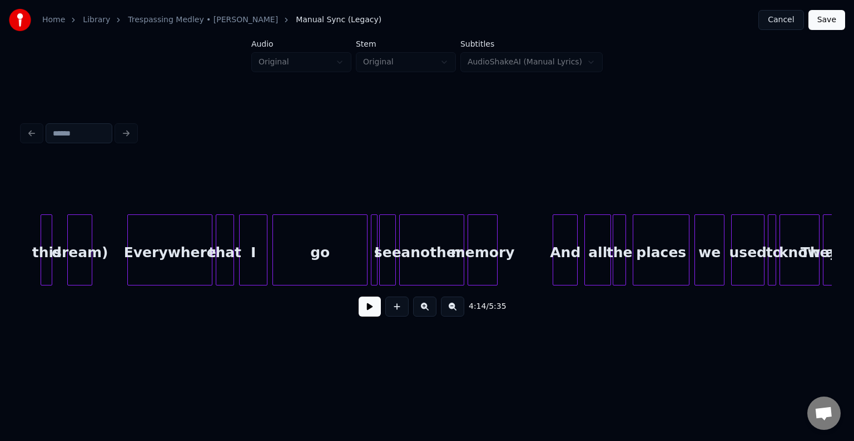
scroll to position [0, 20358]
click at [377, 265] on div at bounding box center [376, 250] width 3 height 70
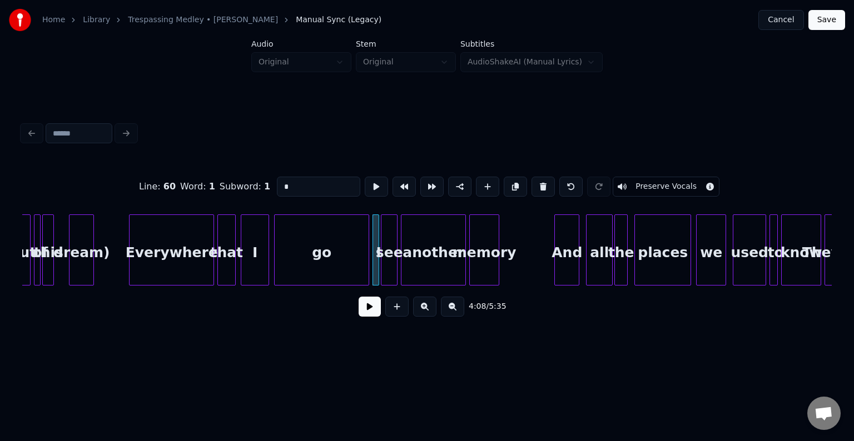
click at [288, 185] on input "*" at bounding box center [318, 187] width 83 height 20
click at [394, 241] on div at bounding box center [395, 250] width 3 height 70
type input "*"
type input "****"
click at [373, 311] on button at bounding box center [370, 307] width 22 height 20
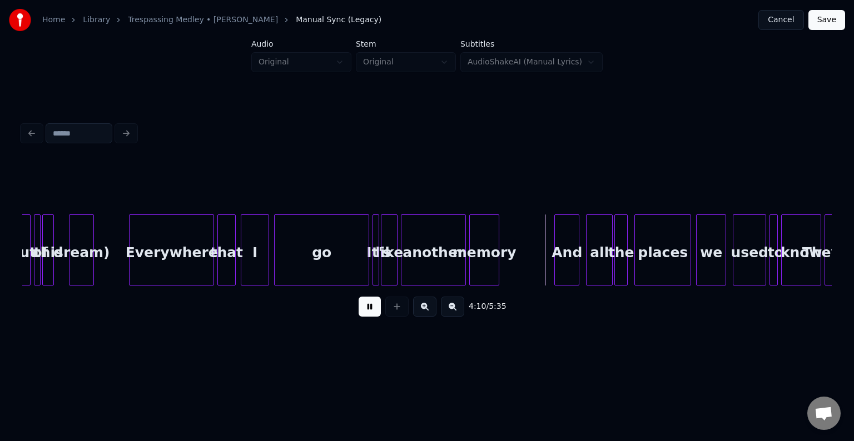
click at [320, 269] on div "go" at bounding box center [322, 253] width 94 height 76
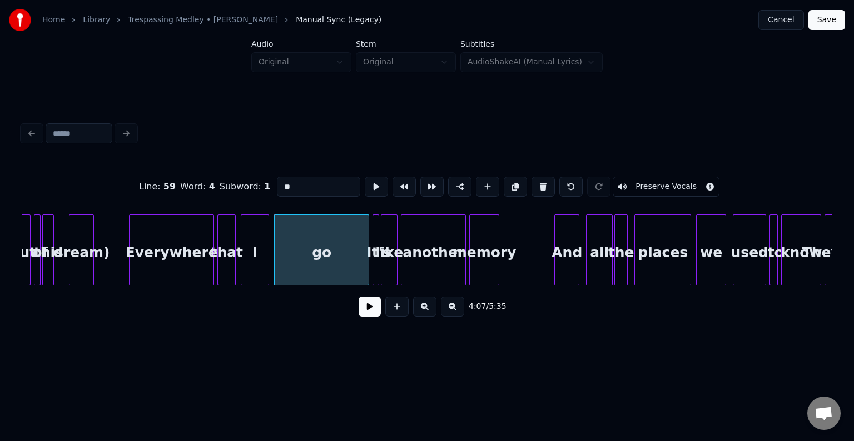
click at [367, 304] on button at bounding box center [370, 307] width 22 height 20
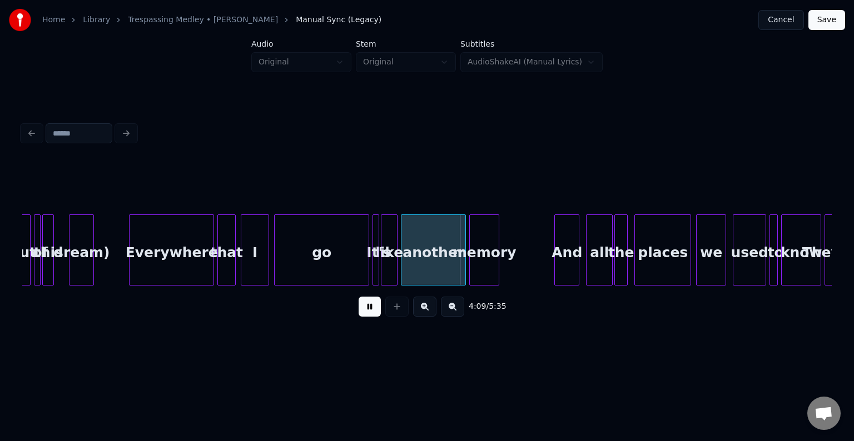
click at [367, 304] on button at bounding box center [370, 307] width 22 height 20
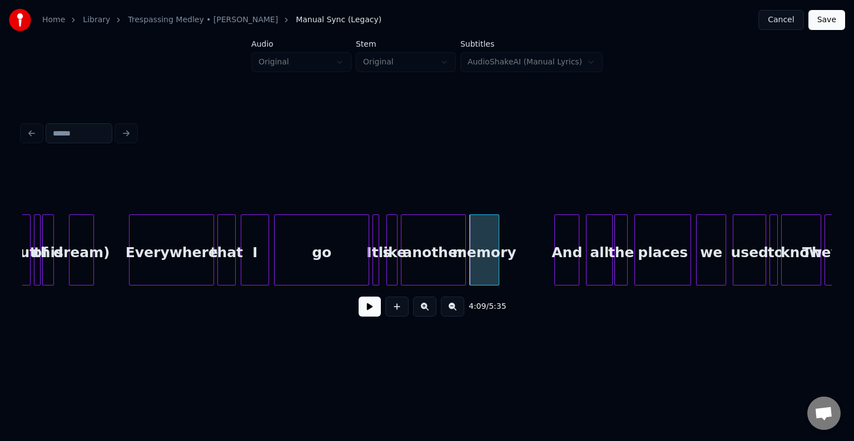
click at [387, 274] on div at bounding box center [388, 250] width 3 height 70
click at [380, 272] on div at bounding box center [381, 250] width 3 height 70
click at [372, 315] on button at bounding box center [370, 307] width 22 height 20
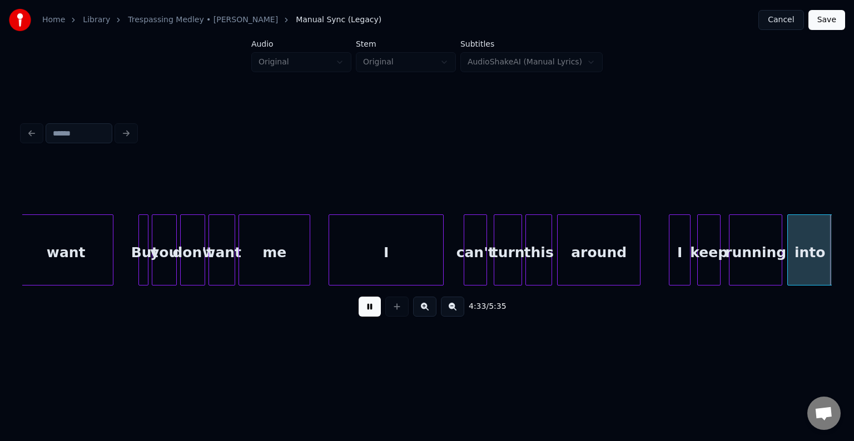
scroll to position [0, 22788]
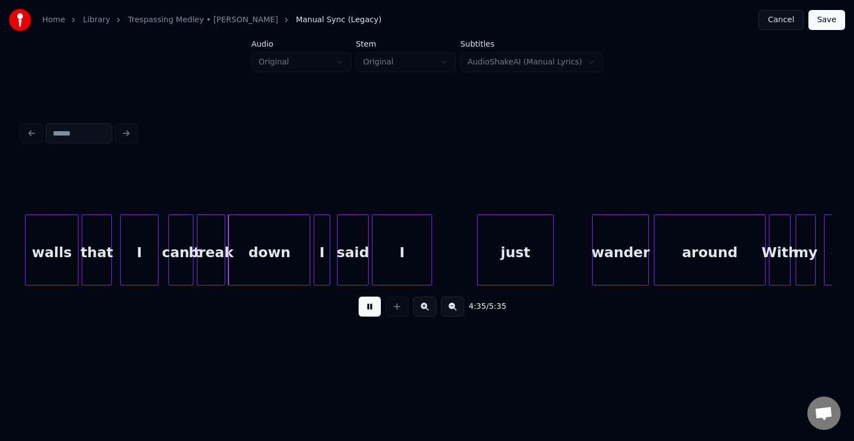
click at [372, 315] on button at bounding box center [370, 307] width 22 height 20
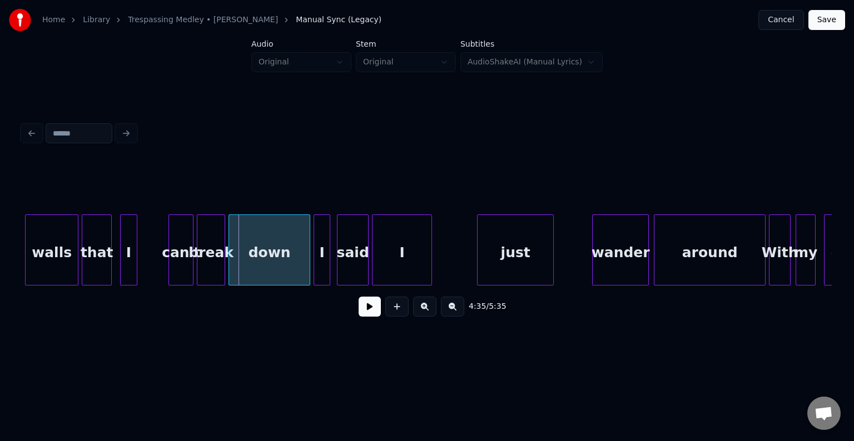
click at [136, 261] on div at bounding box center [134, 250] width 3 height 70
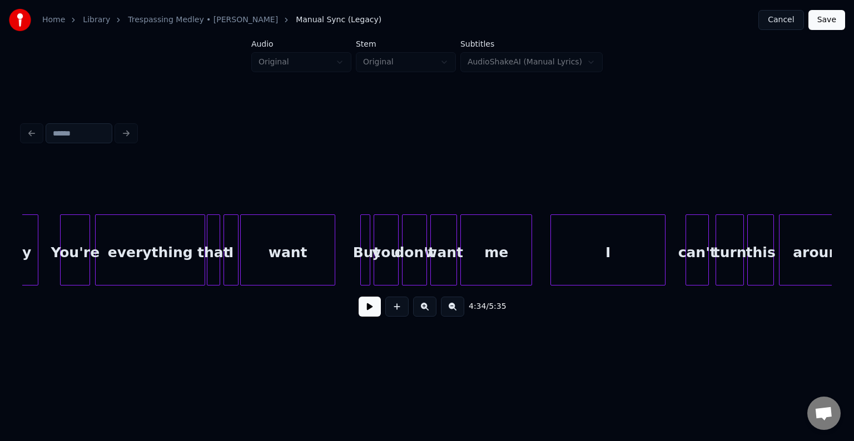
scroll to position [0, 21721]
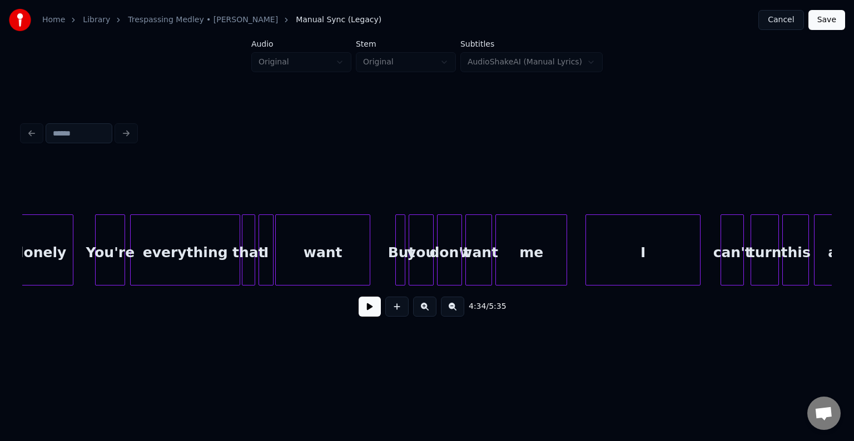
click at [365, 309] on button at bounding box center [370, 307] width 22 height 20
click at [125, 262] on div "You're" at bounding box center [110, 250] width 30 height 71
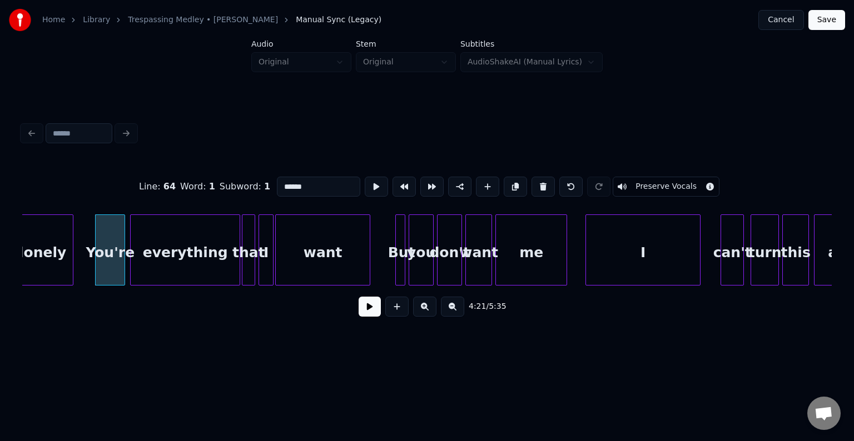
click at [360, 306] on button at bounding box center [370, 307] width 22 height 20
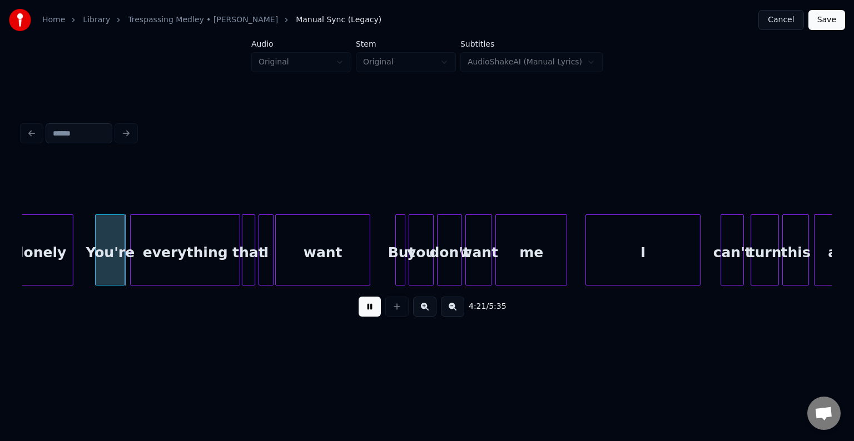
click at [360, 306] on button at bounding box center [370, 307] width 22 height 20
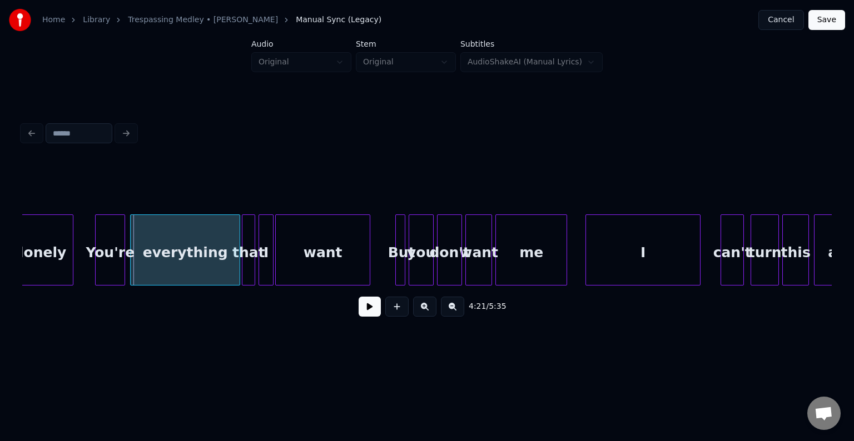
click at [168, 256] on div "everything" at bounding box center [185, 253] width 109 height 76
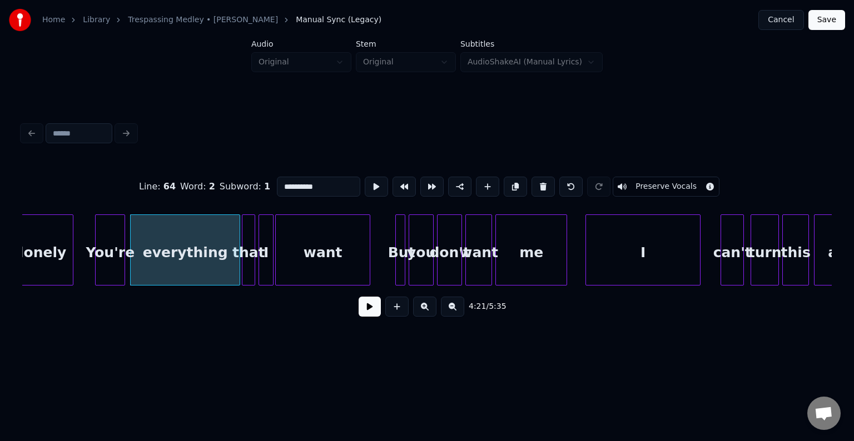
click at [367, 311] on button at bounding box center [370, 307] width 22 height 20
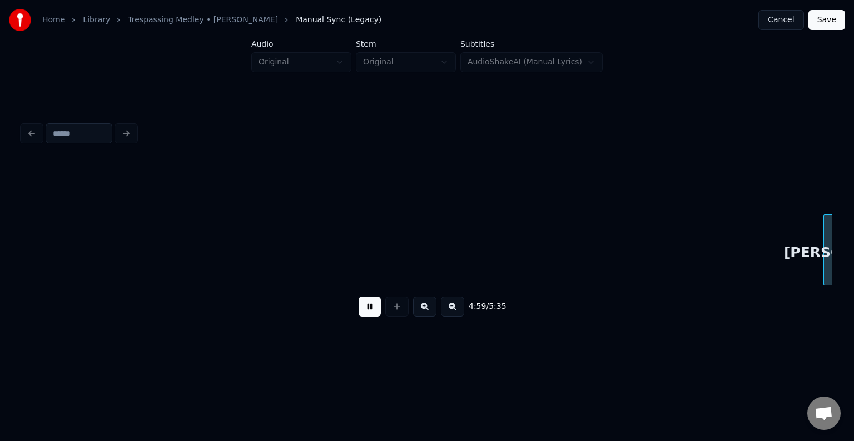
scroll to position [0, 24962]
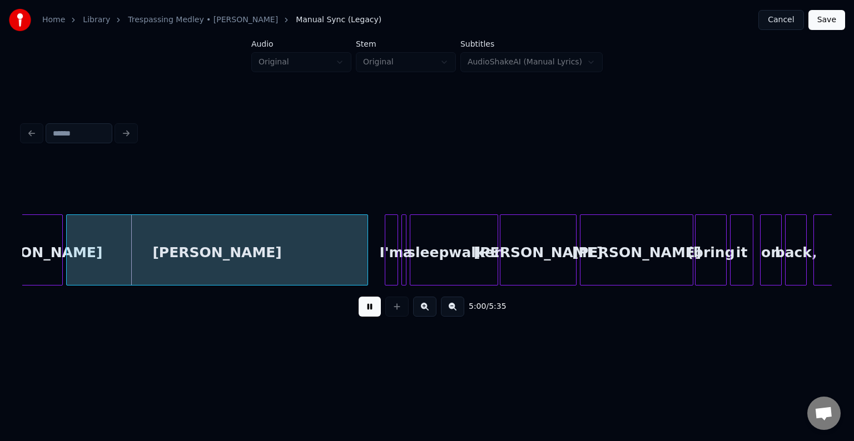
click at [367, 311] on button at bounding box center [370, 307] width 22 height 20
click at [21, 288] on div "5:00 / 5:35" at bounding box center [427, 222] width 818 height 220
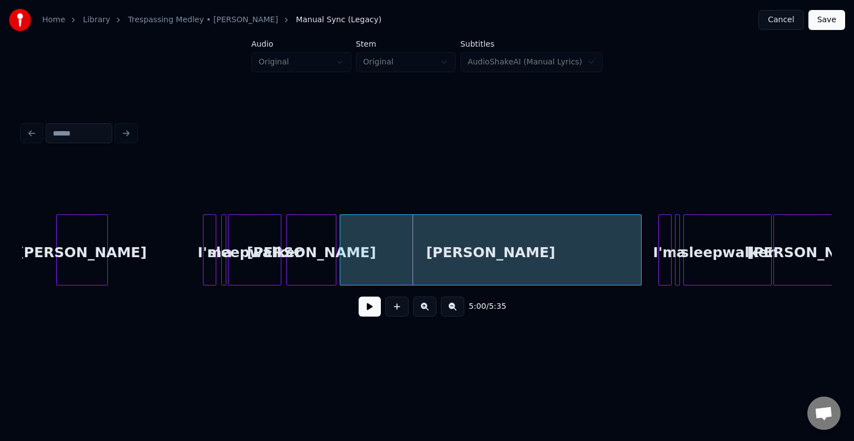
scroll to position [0, 24673]
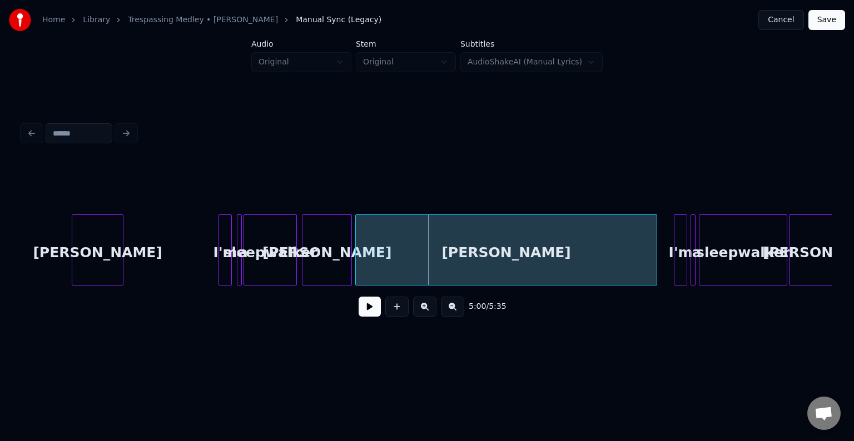
click at [355, 256] on div "walker" at bounding box center [506, 250] width 302 height 71
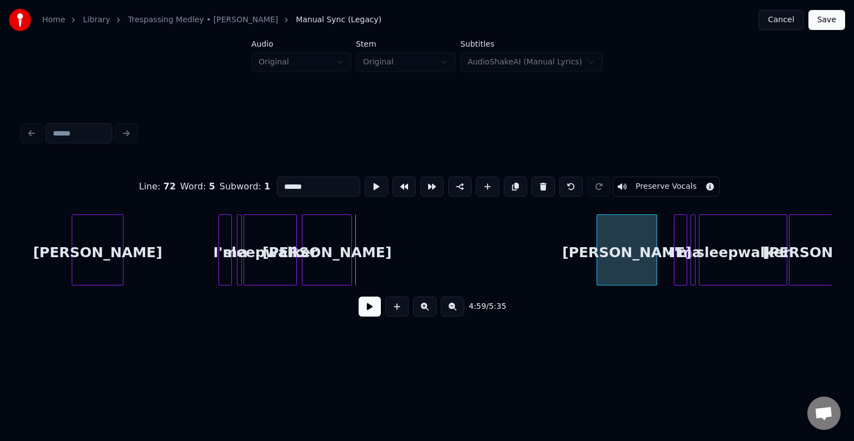
click at [597, 279] on div at bounding box center [598, 250] width 3 height 70
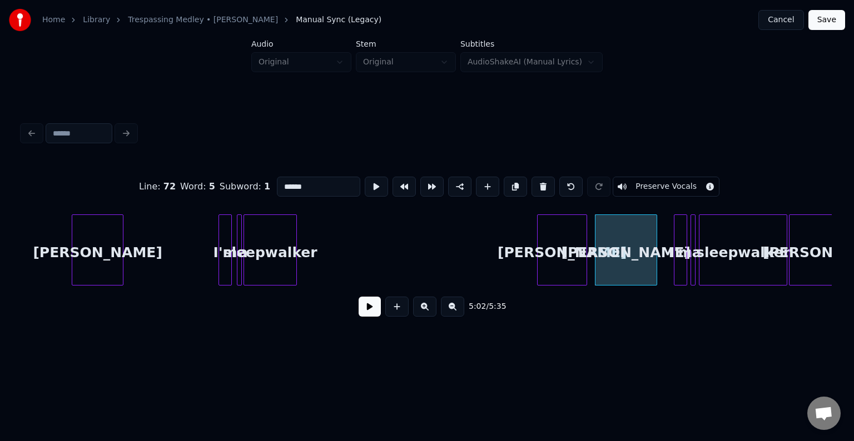
click at [560, 260] on div "walker" at bounding box center [562, 253] width 49 height 76
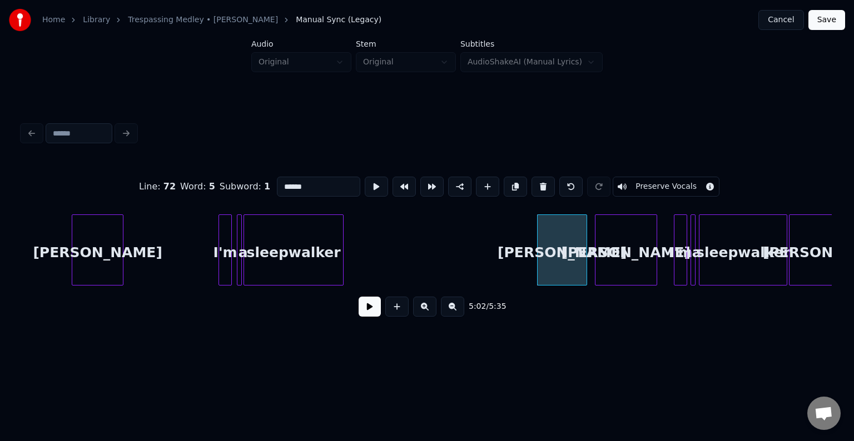
click at [340, 269] on div at bounding box center [341, 250] width 3 height 70
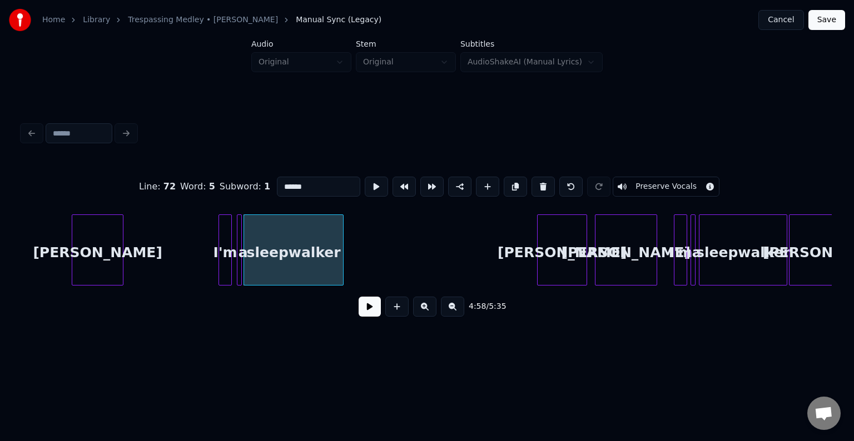
click at [375, 319] on div "4:58 / 5:35" at bounding box center [427, 307] width 792 height 24
click at [369, 306] on button at bounding box center [370, 307] width 22 height 20
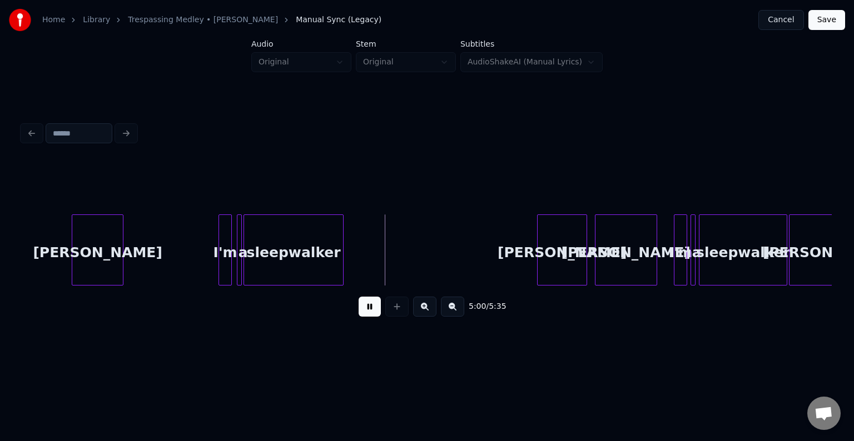
click at [369, 306] on button at bounding box center [370, 307] width 22 height 20
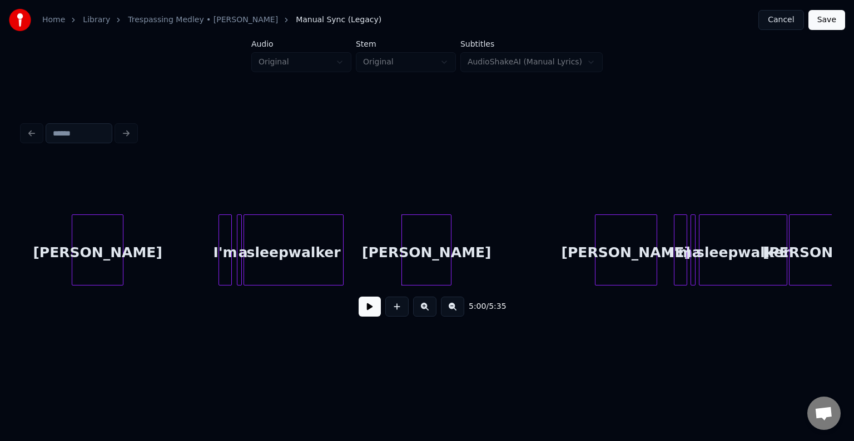
click at [440, 265] on div "walker" at bounding box center [426, 253] width 49 height 76
click at [371, 314] on button at bounding box center [370, 307] width 22 height 20
click at [370, 313] on button at bounding box center [370, 307] width 22 height 20
click at [616, 271] on div "walker" at bounding box center [626, 253] width 62 height 76
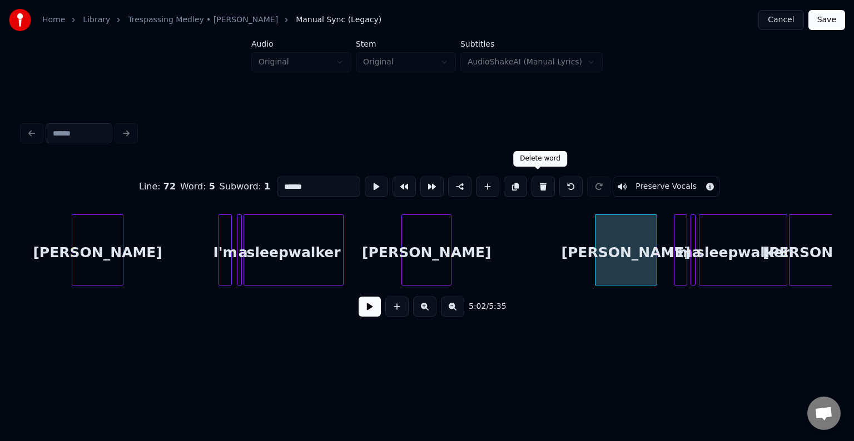
click at [536, 186] on button at bounding box center [542, 187] width 23 height 20
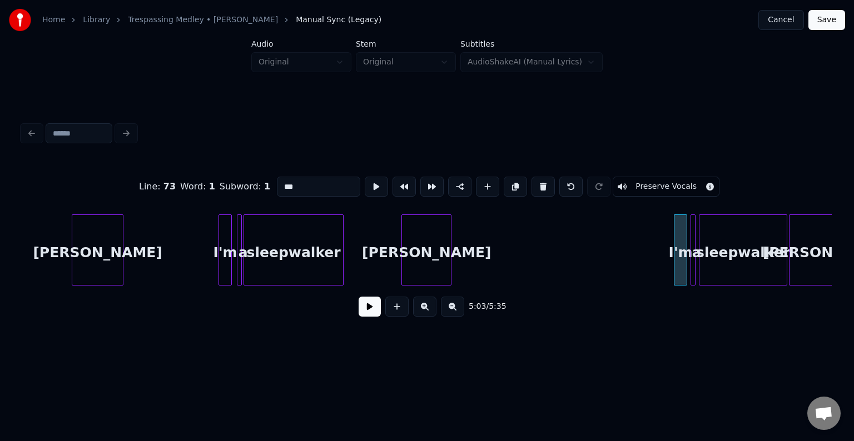
click at [436, 246] on div "walker" at bounding box center [426, 253] width 49 height 76
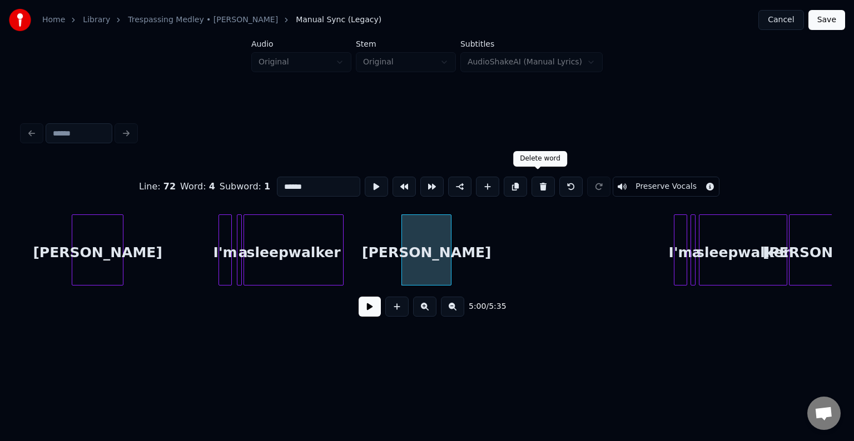
click at [535, 180] on button at bounding box center [542, 187] width 23 height 20
type input "**********"
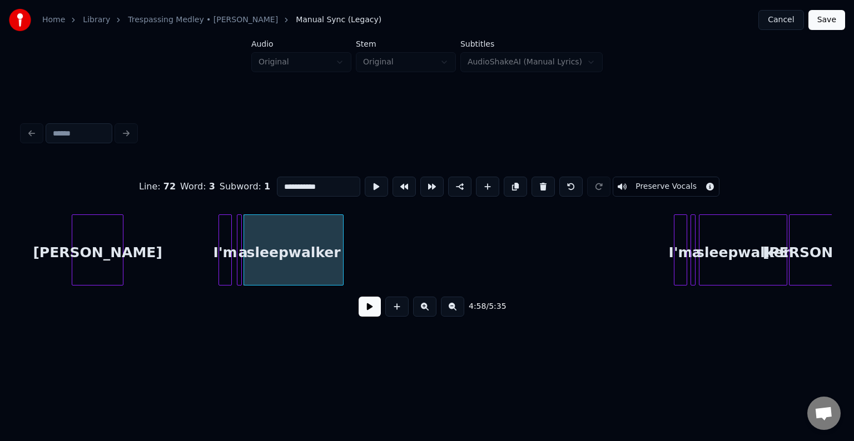
click at [366, 312] on button at bounding box center [370, 307] width 22 height 20
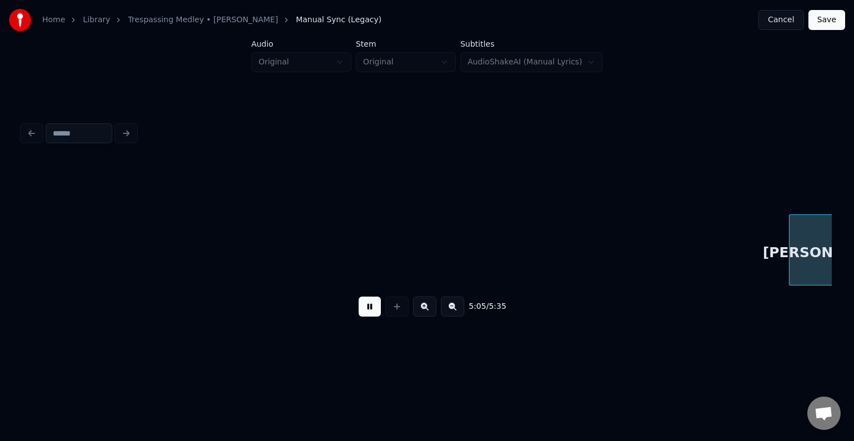
scroll to position [0, 25484]
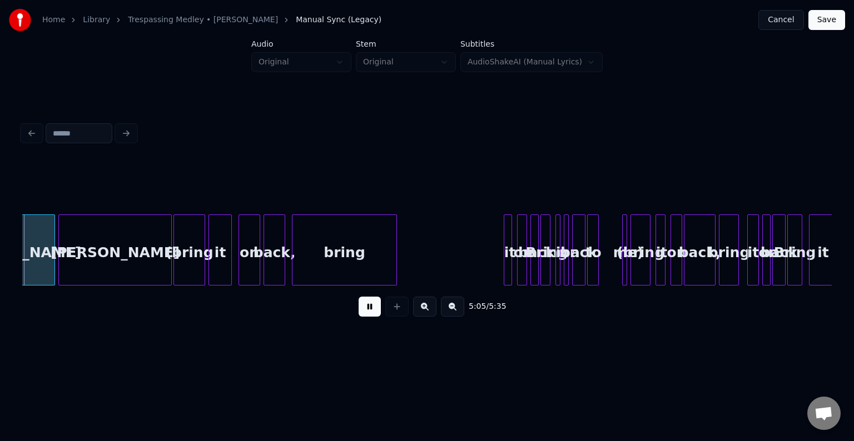
click at [366, 312] on button at bounding box center [370, 307] width 22 height 20
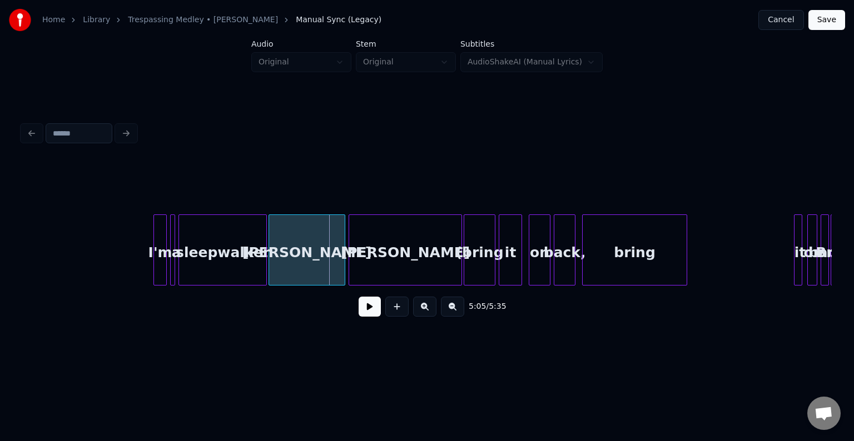
scroll to position [0, 25172]
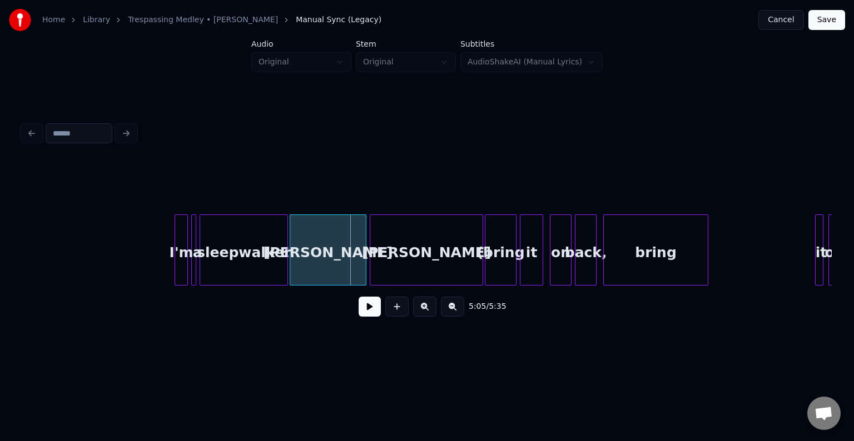
click at [423, 250] on div "walker" at bounding box center [426, 253] width 112 height 76
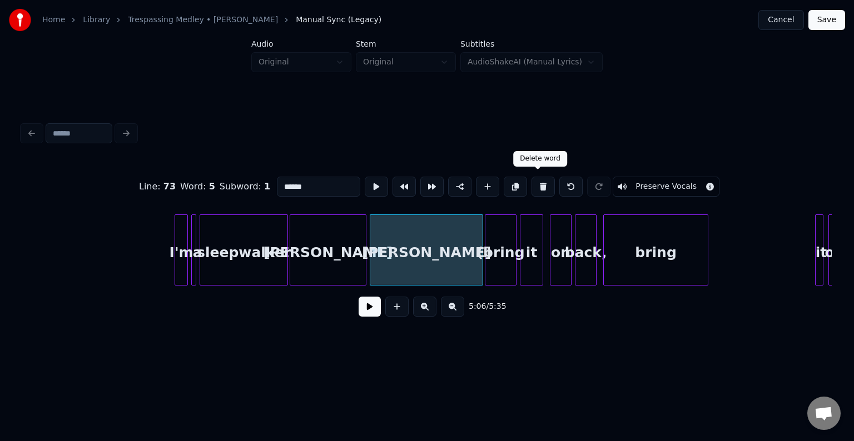
click at [534, 187] on button at bounding box center [542, 187] width 23 height 20
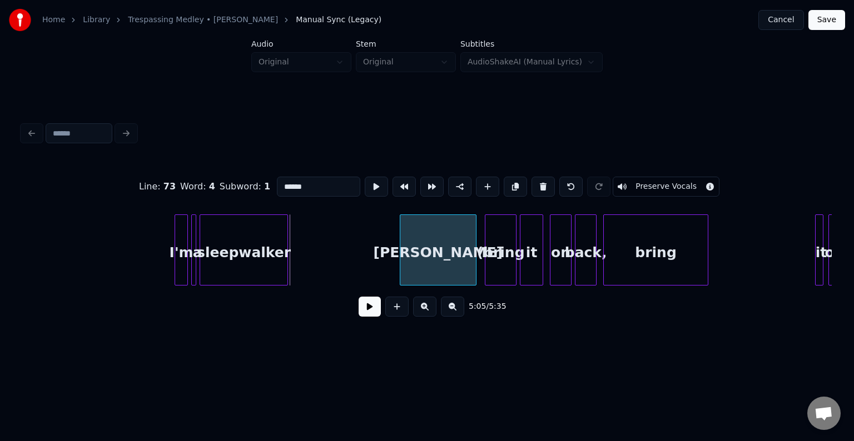
click at [466, 255] on div "walker" at bounding box center [438, 253] width 76 height 76
click at [258, 279] on div "sleepwalker" at bounding box center [243, 253] width 87 height 76
type input "**********"
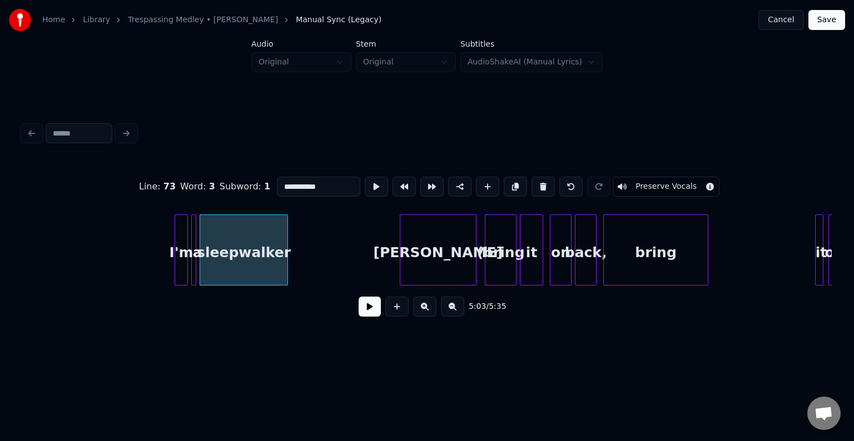
click at [371, 312] on button at bounding box center [370, 307] width 22 height 20
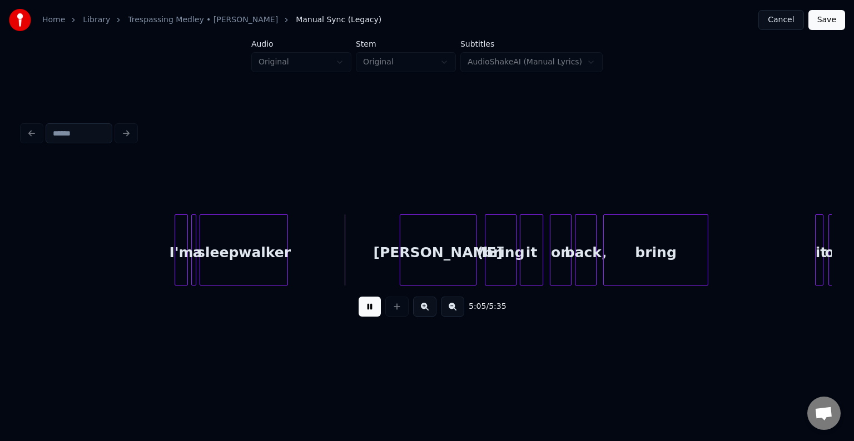
click at [371, 312] on button at bounding box center [370, 307] width 22 height 20
click at [346, 269] on div at bounding box center [345, 250] width 3 height 70
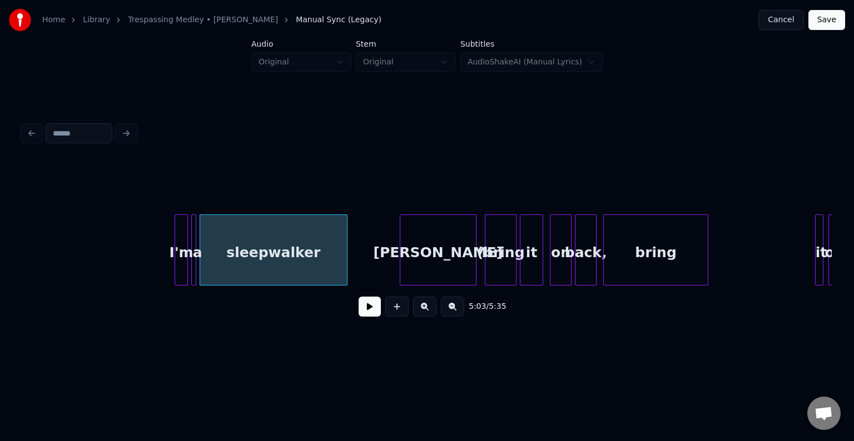
click at [375, 309] on button at bounding box center [370, 307] width 22 height 20
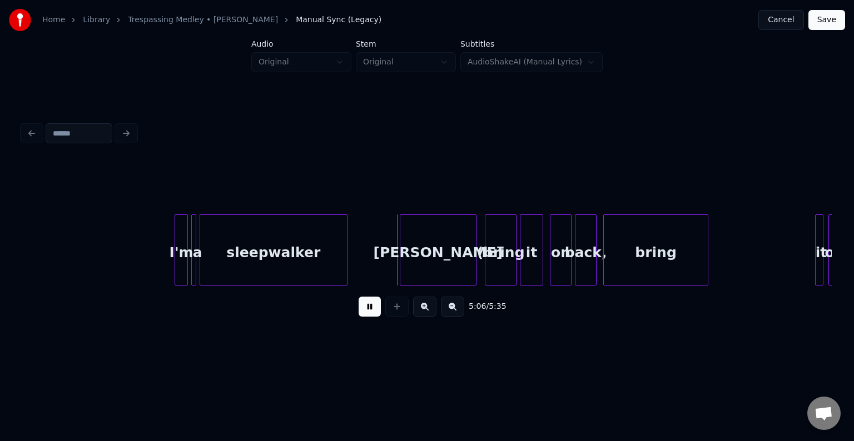
click at [375, 309] on button at bounding box center [370, 307] width 22 height 20
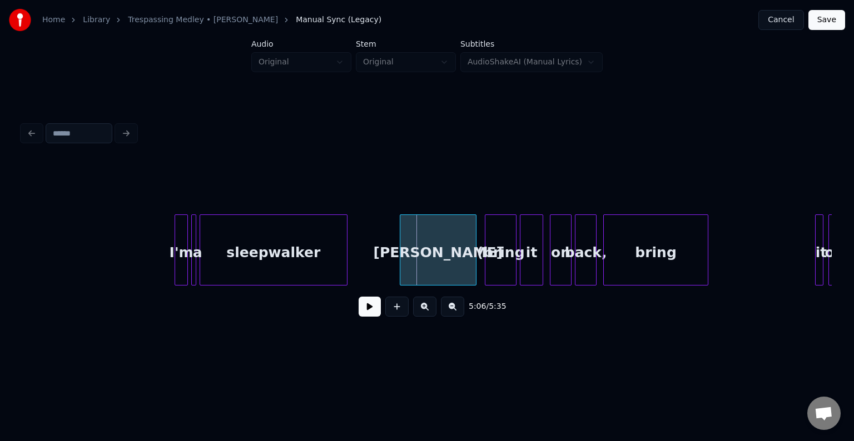
click at [306, 269] on div "sleepwalker" at bounding box center [273, 253] width 146 height 76
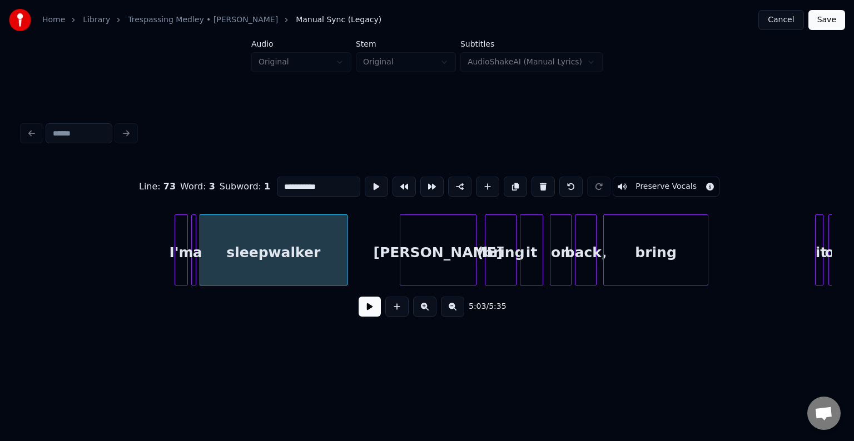
click at [362, 317] on button at bounding box center [370, 307] width 22 height 20
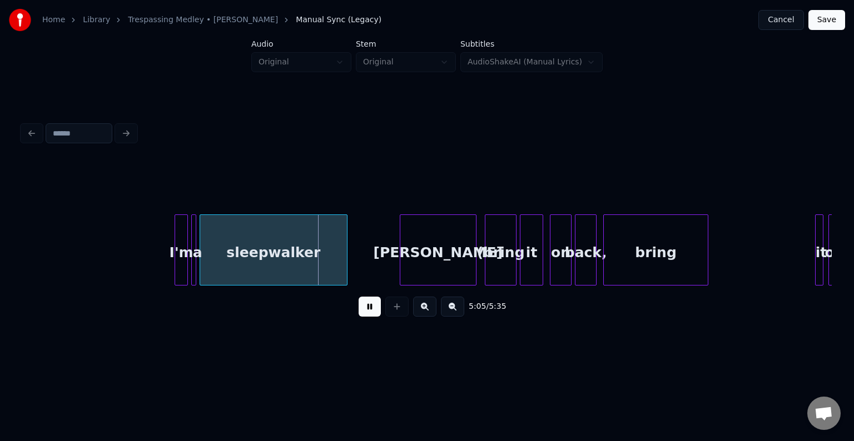
click at [362, 317] on button at bounding box center [370, 307] width 22 height 20
click at [324, 267] on div at bounding box center [322, 250] width 3 height 70
click at [367, 309] on button at bounding box center [370, 307] width 22 height 20
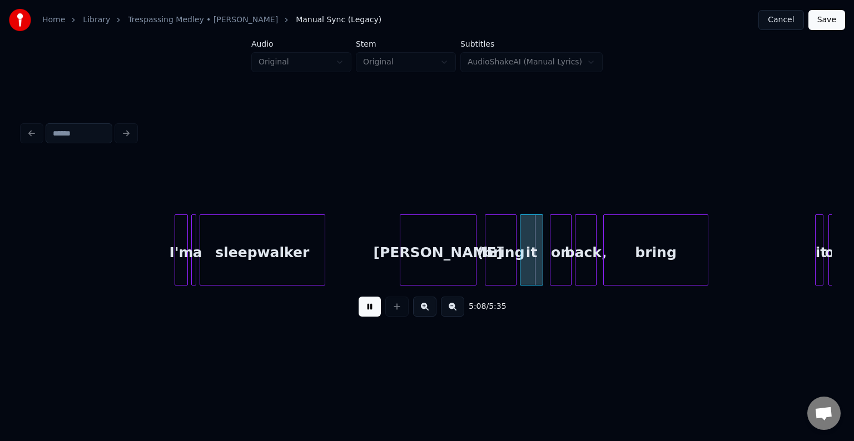
click at [367, 309] on button at bounding box center [370, 307] width 22 height 20
click at [451, 246] on div "walker" at bounding box center [438, 253] width 76 height 76
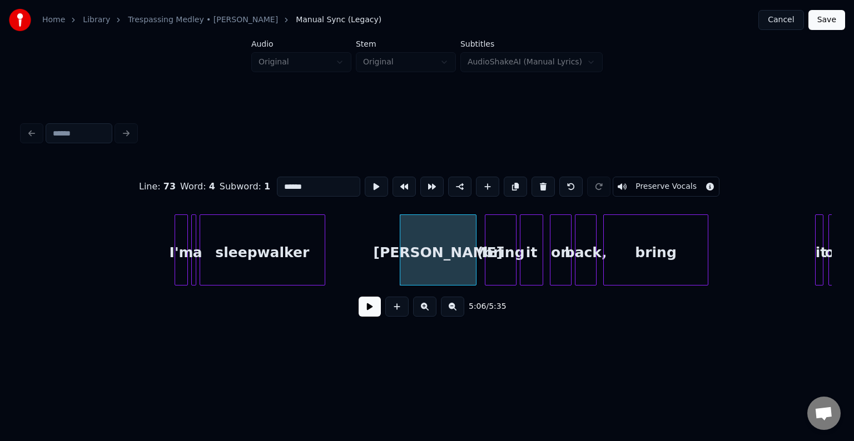
click at [537, 186] on button at bounding box center [542, 187] width 23 height 20
type input "**********"
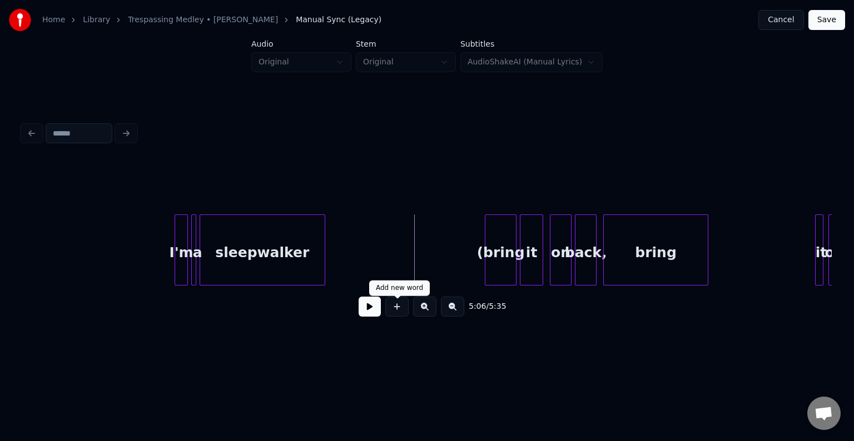
click at [369, 314] on button at bounding box center [370, 307] width 22 height 20
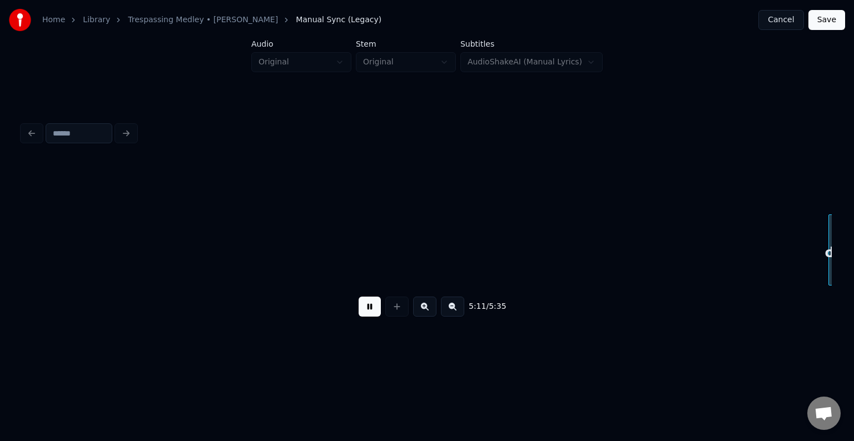
scroll to position [0, 25982]
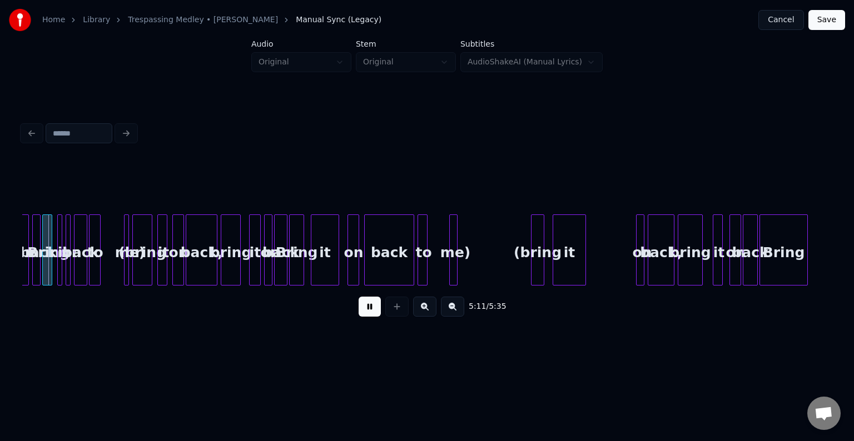
click at [369, 314] on button at bounding box center [370, 307] width 22 height 20
click at [376, 312] on button at bounding box center [370, 307] width 22 height 20
click at [830, 27] on button "Save" at bounding box center [826, 20] width 37 height 20
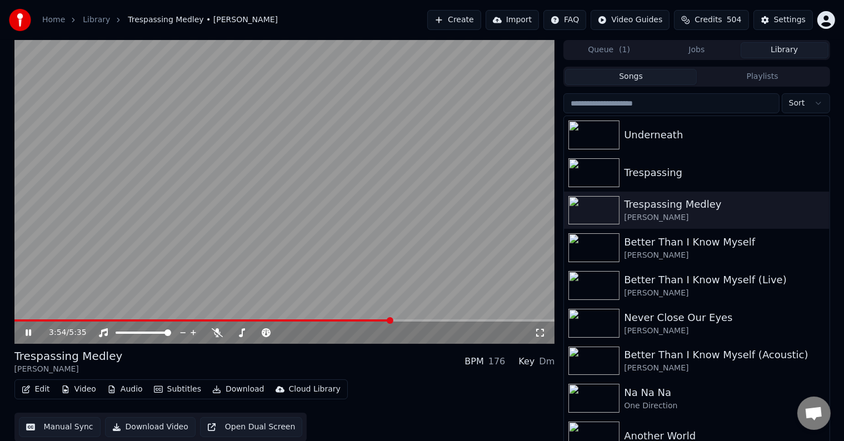
click at [394, 324] on span at bounding box center [390, 320] width 7 height 7
click at [475, 321] on span at bounding box center [284, 321] width 541 height 2
click at [503, 320] on span at bounding box center [284, 321] width 541 height 2
click at [28, 327] on div "5:12 / 5:35" at bounding box center [285, 332] width 532 height 11
click at [29, 331] on icon at bounding box center [29, 333] width 6 height 7
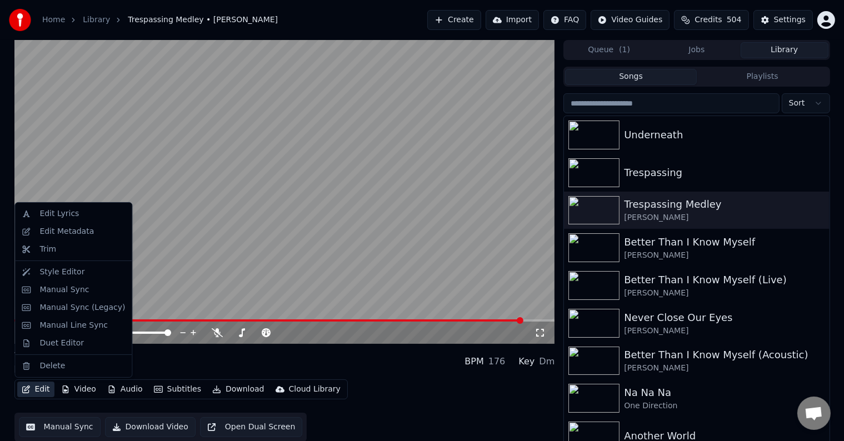
click at [37, 391] on button "Edit" at bounding box center [35, 390] width 37 height 16
click at [65, 314] on div "Manual Sync (Legacy)" at bounding box center [73, 308] width 112 height 18
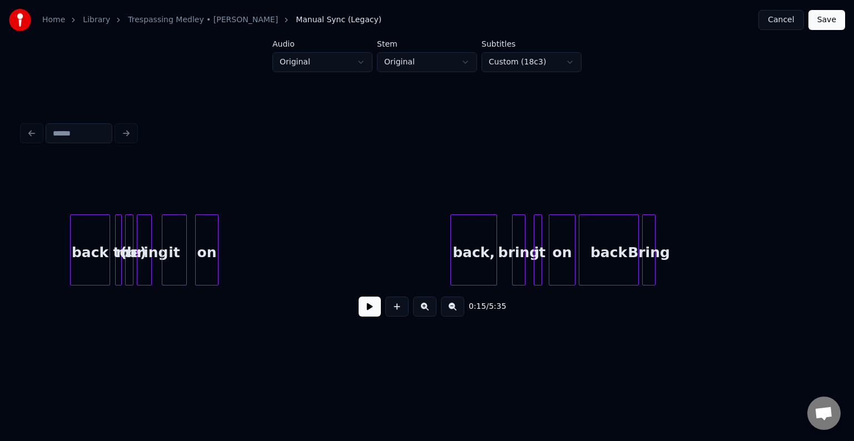
scroll to position [0, 27162]
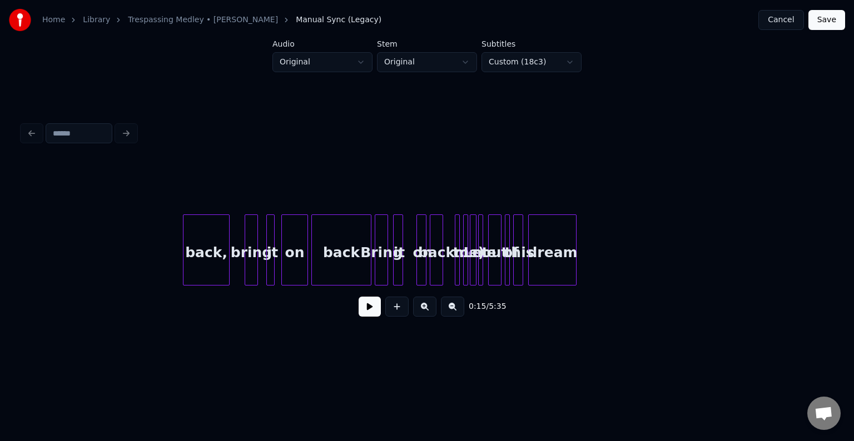
click at [498, 269] on div at bounding box center [499, 250] width 3 height 70
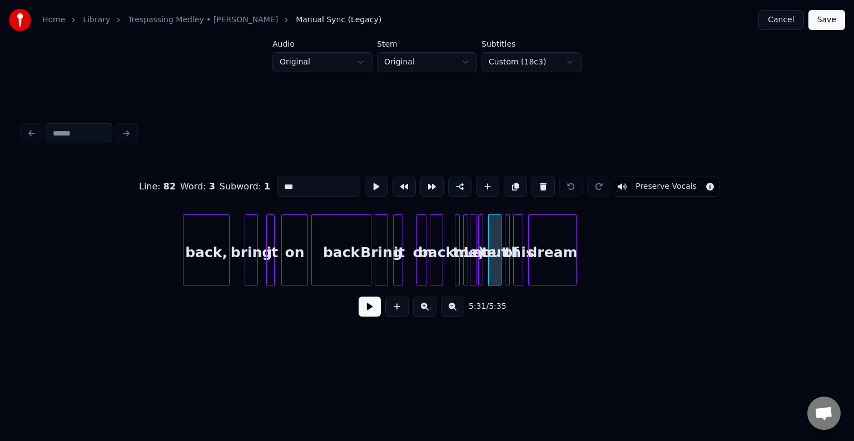
click at [480, 266] on div at bounding box center [480, 250] width 3 height 70
click at [471, 266] on div at bounding box center [471, 250] width 3 height 70
click at [465, 264] on div at bounding box center [465, 250] width 3 height 70
click at [535, 183] on button at bounding box center [542, 187] width 23 height 20
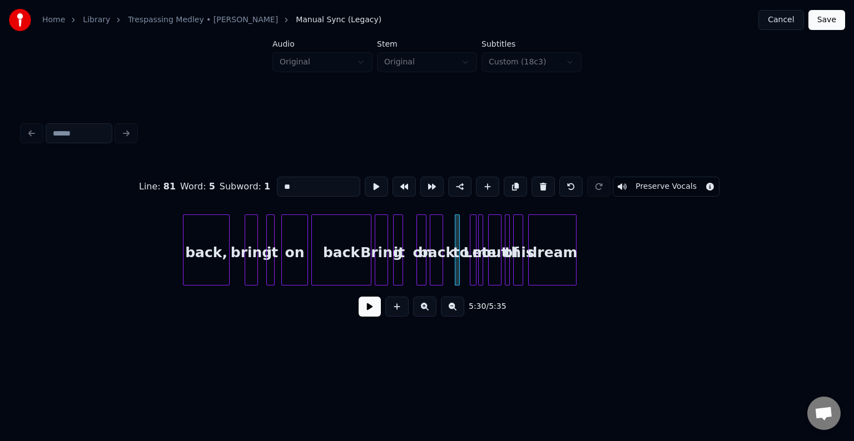
click at [535, 183] on button at bounding box center [542, 187] width 23 height 20
click at [534, 183] on button at bounding box center [542, 187] width 23 height 20
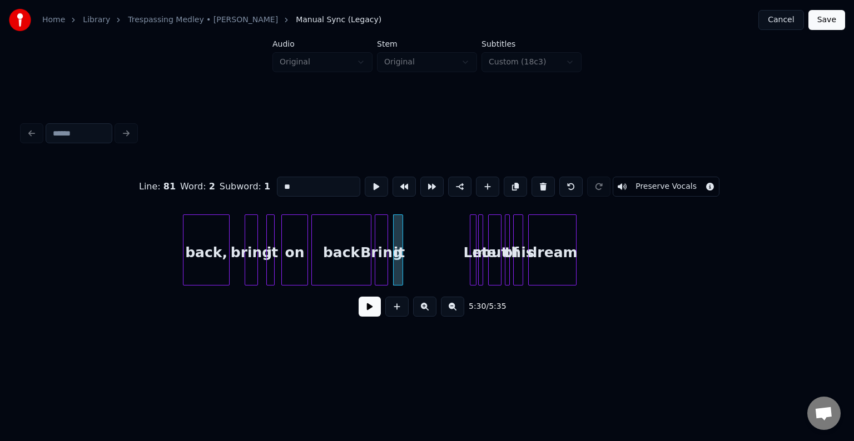
click at [534, 183] on button at bounding box center [542, 187] width 23 height 20
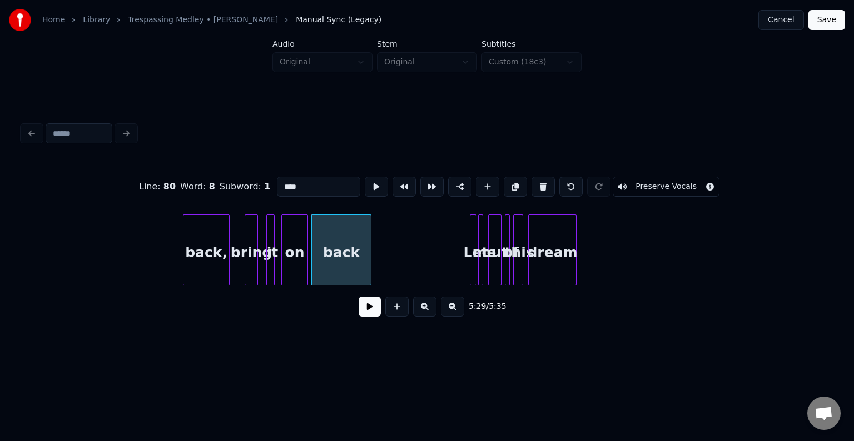
click at [534, 183] on button at bounding box center [542, 187] width 23 height 20
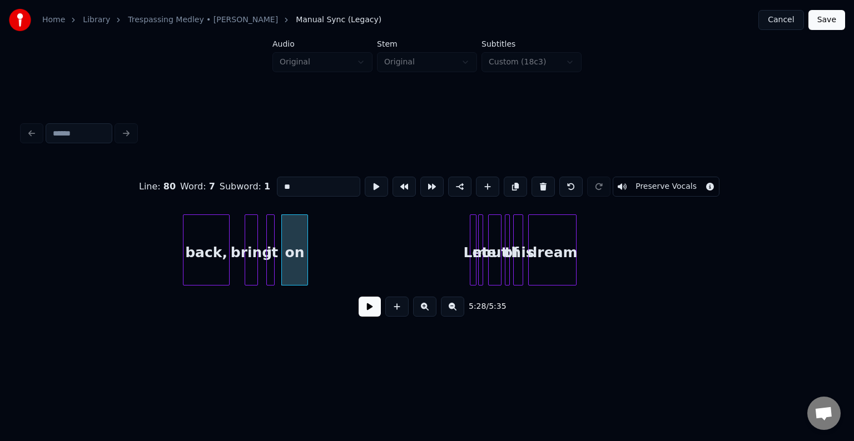
click at [534, 183] on button at bounding box center [542, 187] width 23 height 20
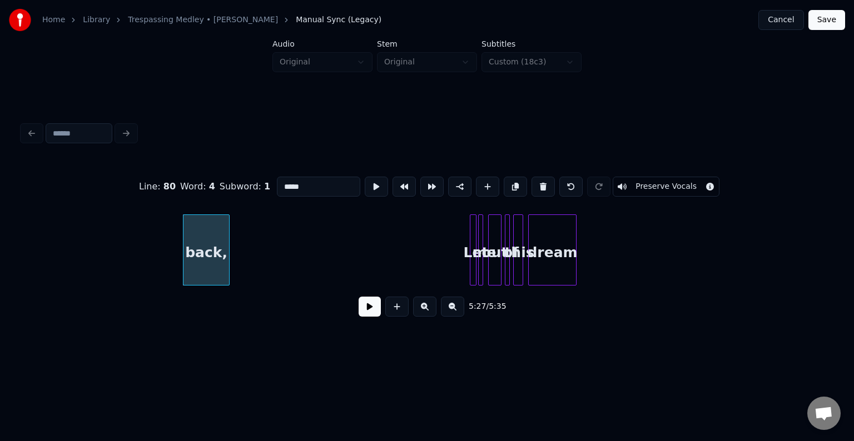
click at [534, 183] on button at bounding box center [542, 187] width 23 height 20
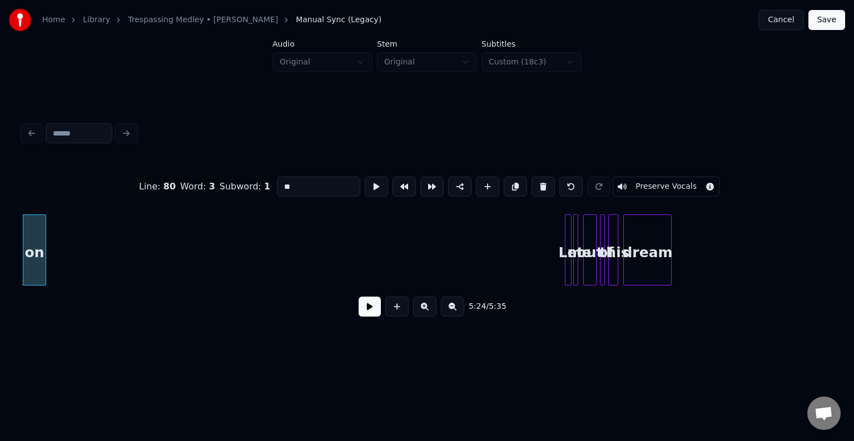
click at [534, 183] on button at bounding box center [542, 187] width 23 height 20
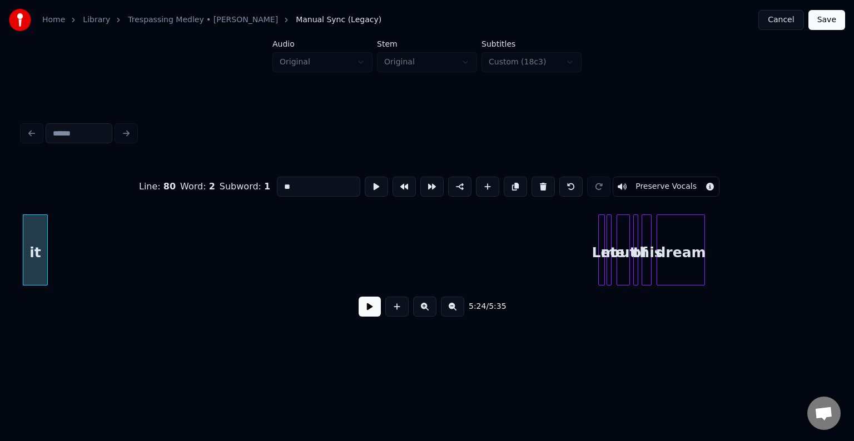
click at [534, 183] on button at bounding box center [542, 187] width 23 height 20
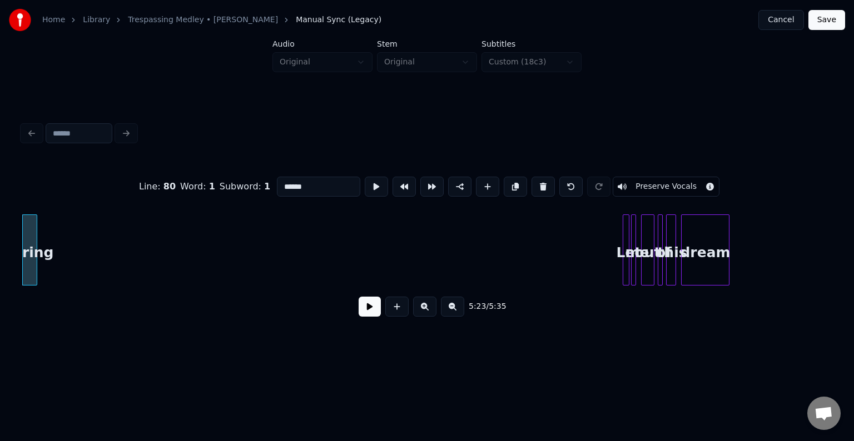
click at [534, 183] on button at bounding box center [542, 187] width 23 height 20
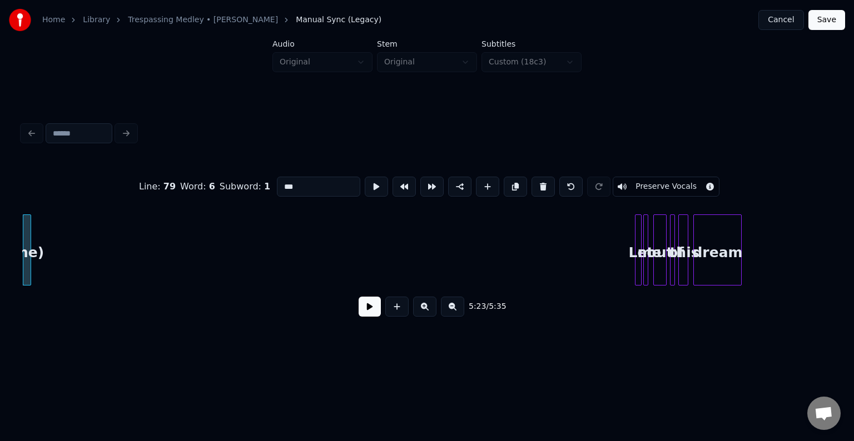
click at [534, 183] on button at bounding box center [542, 187] width 23 height 20
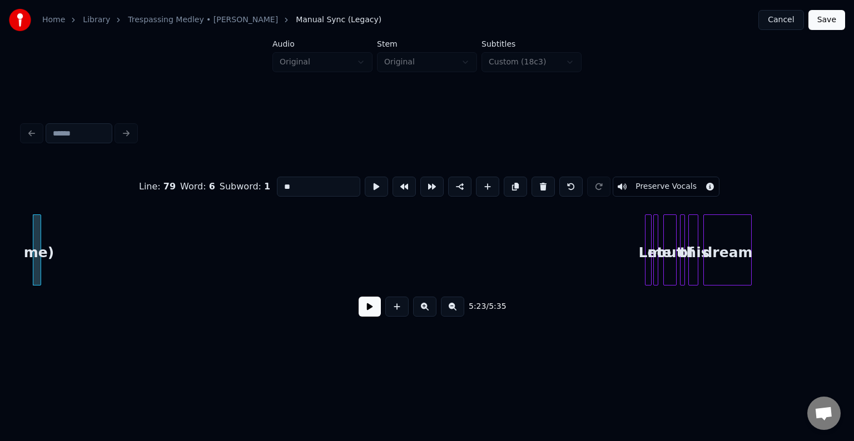
click at [534, 183] on button at bounding box center [542, 187] width 23 height 20
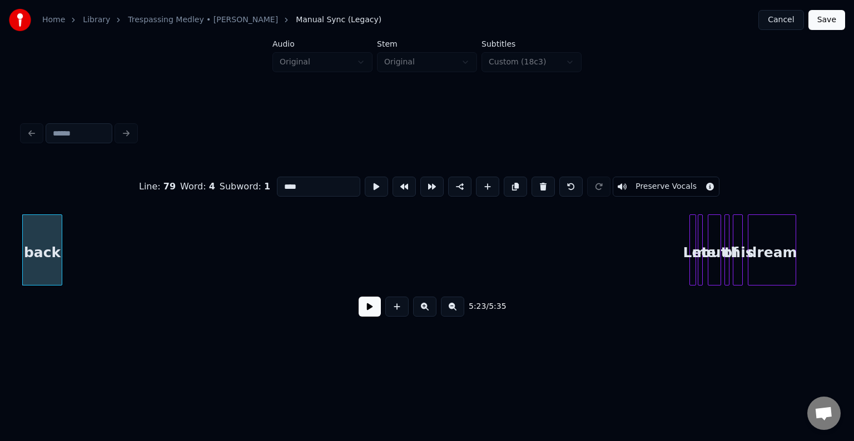
click at [534, 183] on button at bounding box center [542, 187] width 23 height 20
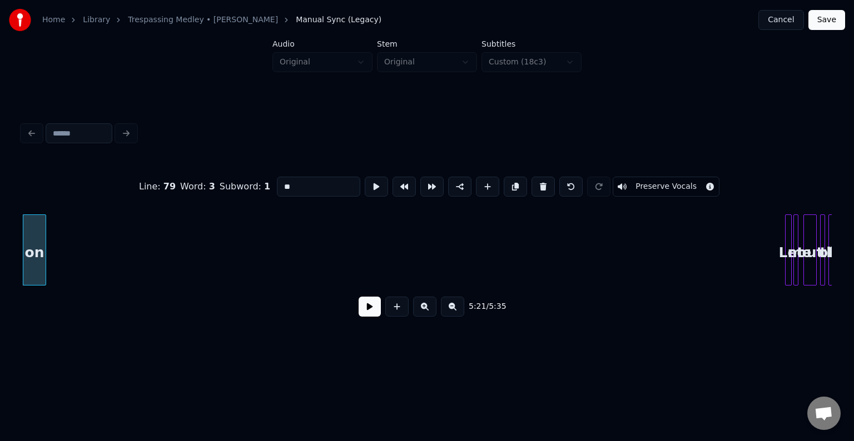
click at [534, 183] on button at bounding box center [542, 187] width 23 height 20
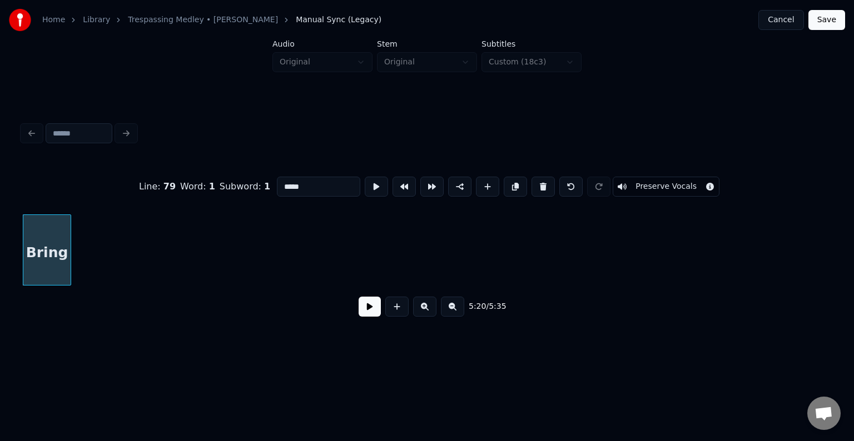
click at [534, 183] on button at bounding box center [542, 187] width 23 height 20
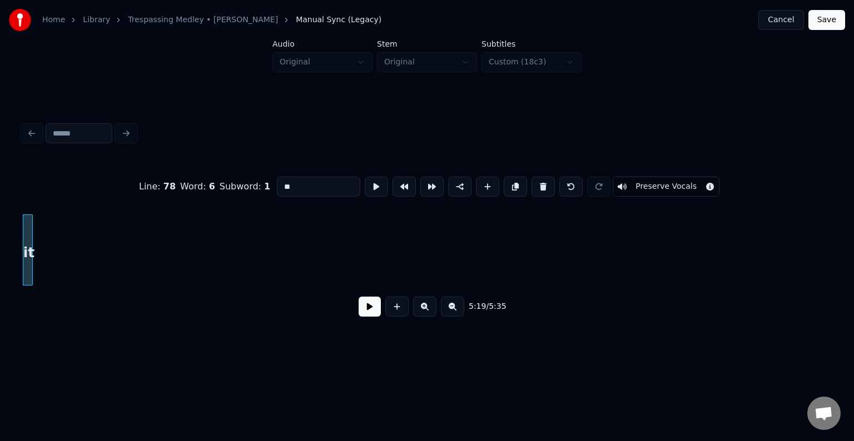
click at [534, 183] on button at bounding box center [542, 187] width 23 height 20
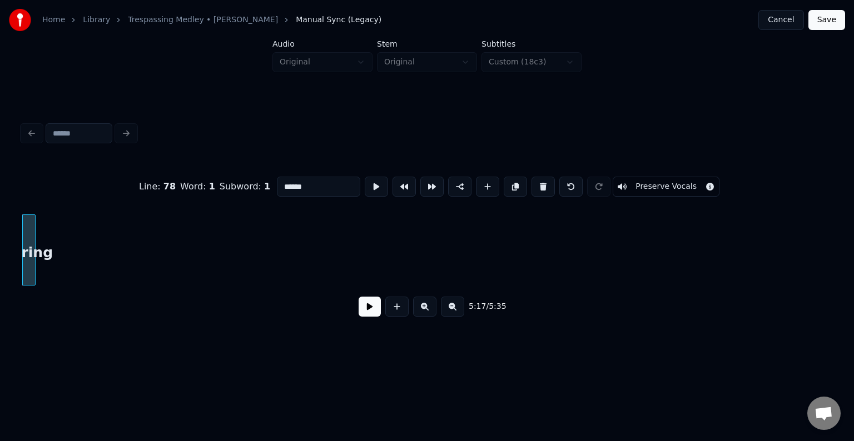
click at [534, 183] on button at bounding box center [542, 187] width 23 height 20
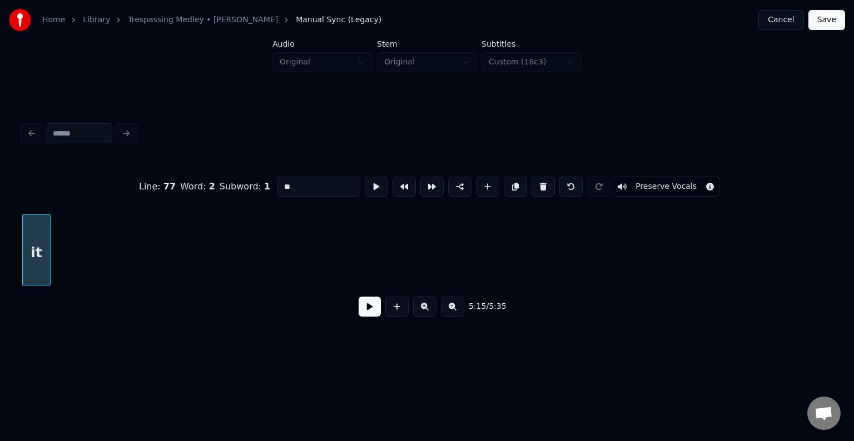
click at [534, 183] on button at bounding box center [542, 187] width 23 height 20
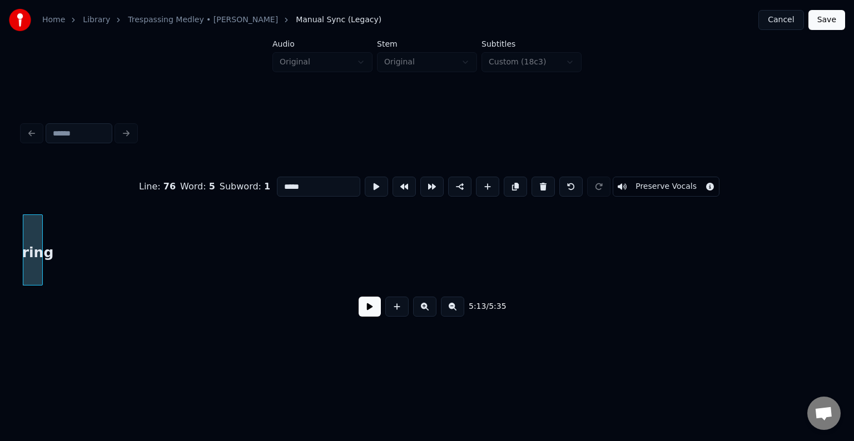
click at [534, 183] on button at bounding box center [542, 187] width 23 height 20
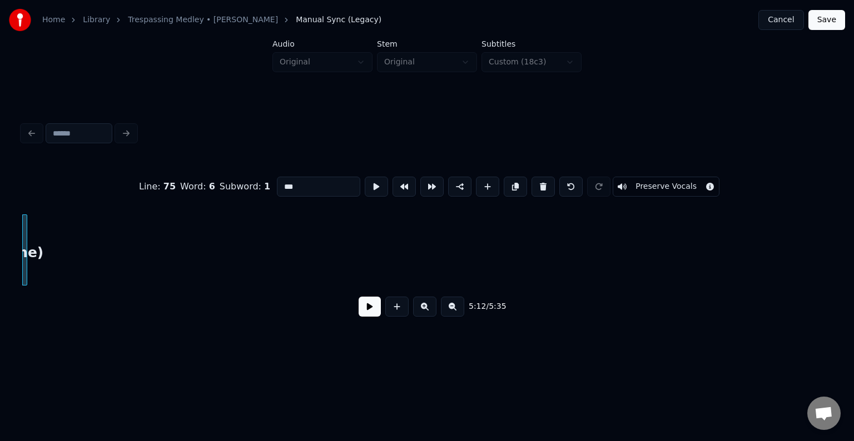
click at [534, 183] on button at bounding box center [542, 187] width 23 height 20
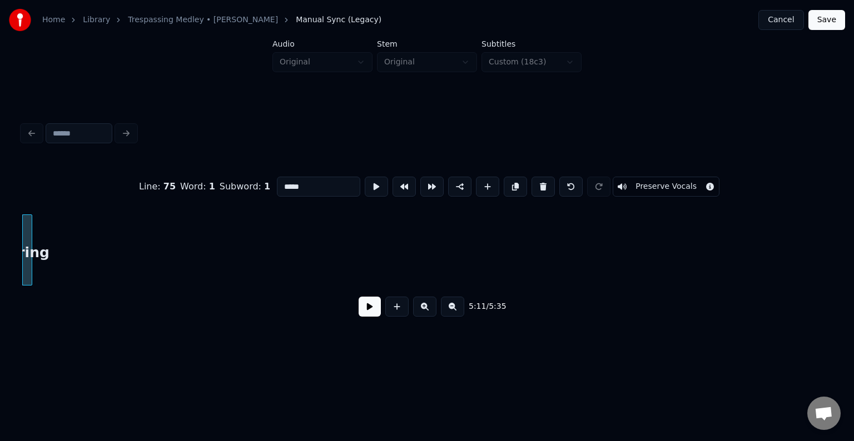
click at [534, 183] on button at bounding box center [542, 187] width 23 height 20
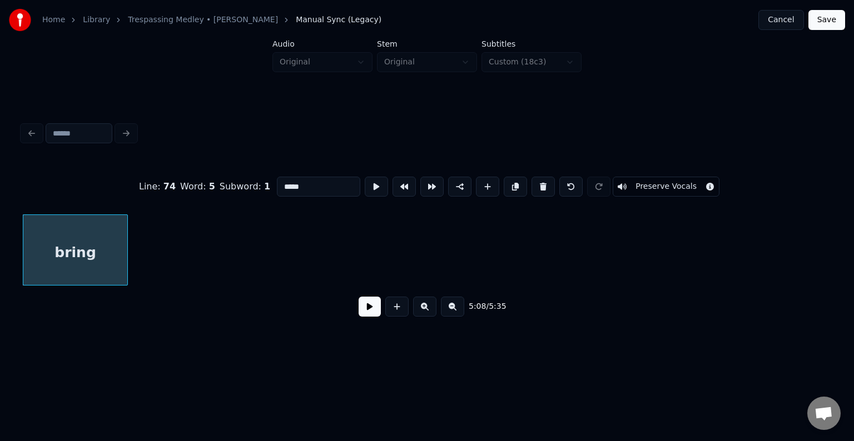
click at [534, 183] on button at bounding box center [542, 187] width 23 height 20
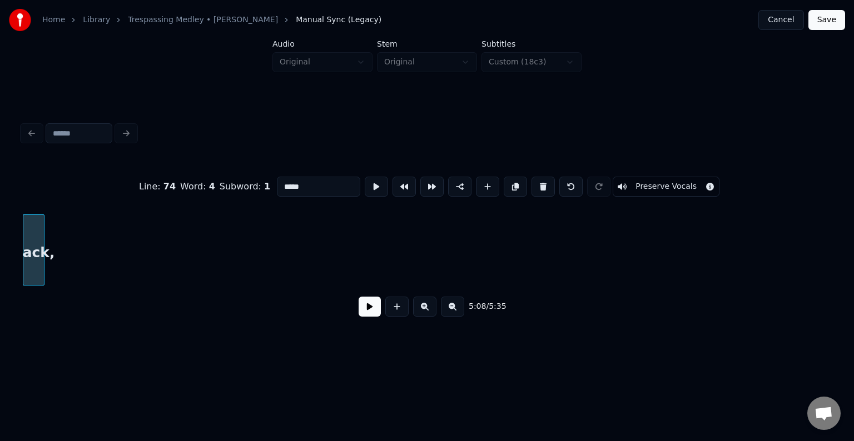
click at [534, 183] on button at bounding box center [542, 187] width 23 height 20
type input "**********"
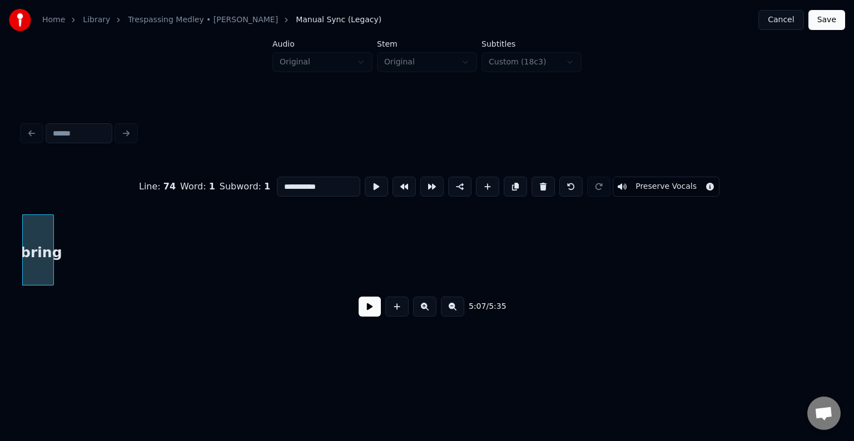
scroll to position [0, 25350]
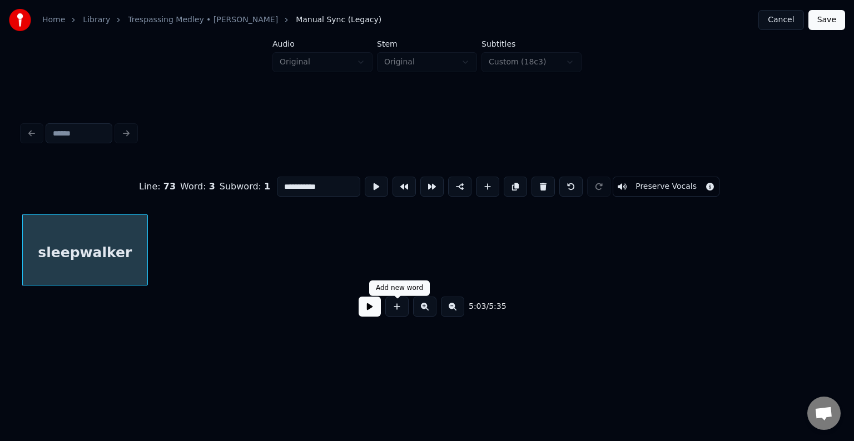
click at [375, 311] on button at bounding box center [370, 307] width 22 height 20
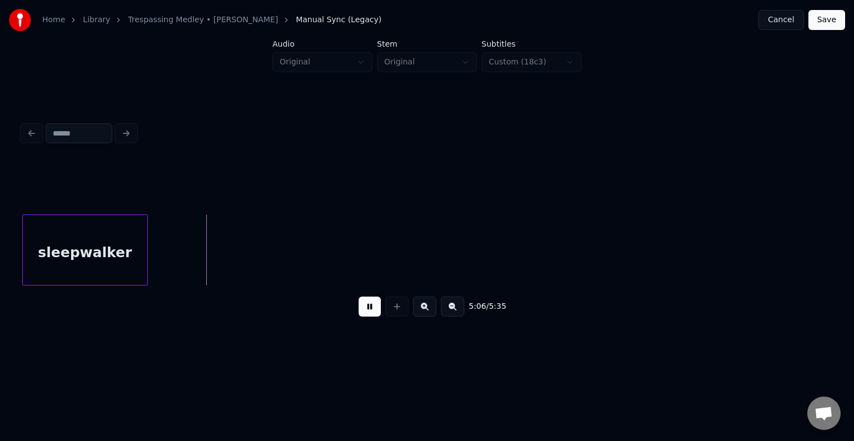
click at [365, 307] on button at bounding box center [370, 307] width 22 height 20
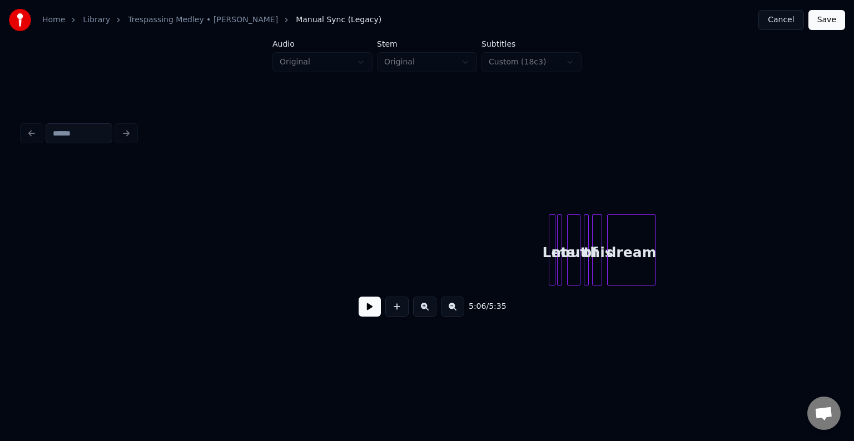
scroll to position [0, 27162]
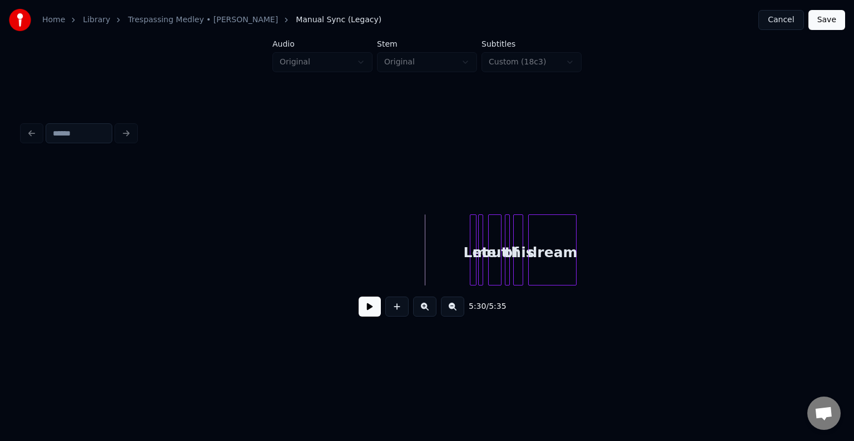
click at [374, 311] on button at bounding box center [370, 307] width 22 height 20
click at [831, 26] on button "Save" at bounding box center [826, 20] width 37 height 20
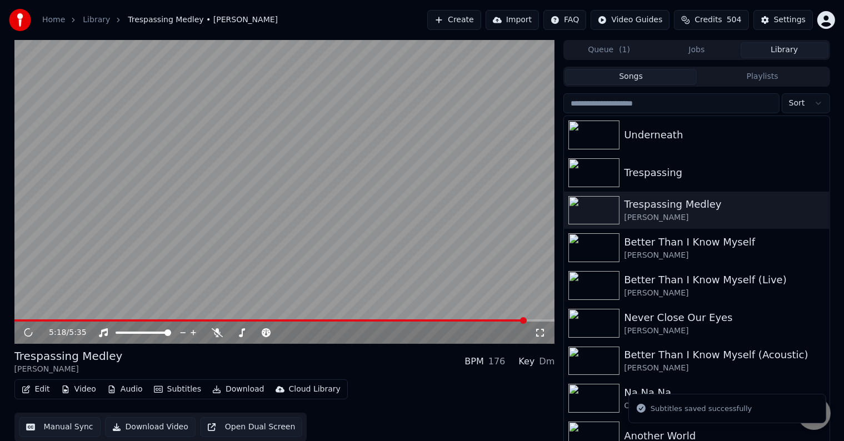
click at [527, 320] on span at bounding box center [284, 321] width 541 height 2
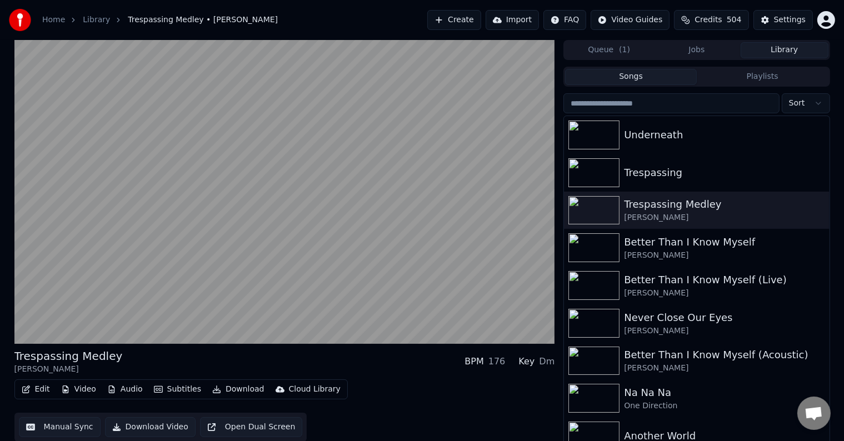
click at [234, 391] on button "Download" at bounding box center [238, 390] width 61 height 16
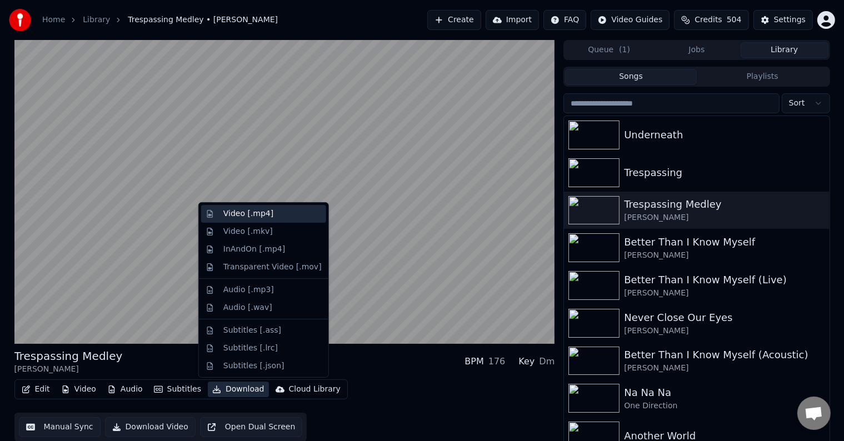
click at [240, 213] on div "Video [.mp4]" at bounding box center [248, 213] width 50 height 11
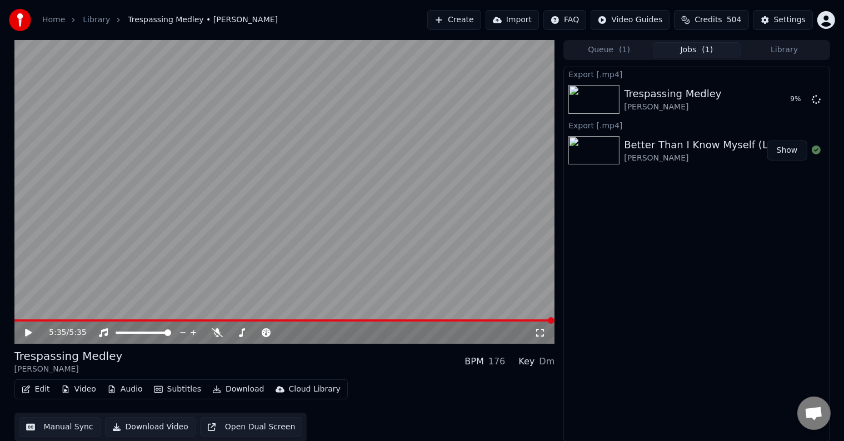
click at [773, 52] on button "Library" at bounding box center [785, 50] width 88 height 16
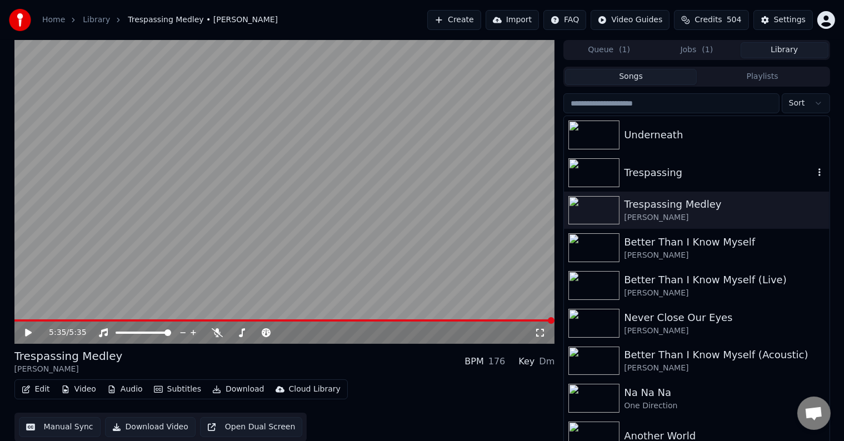
click at [681, 171] on div "Trespassing" at bounding box center [719, 173] width 190 height 16
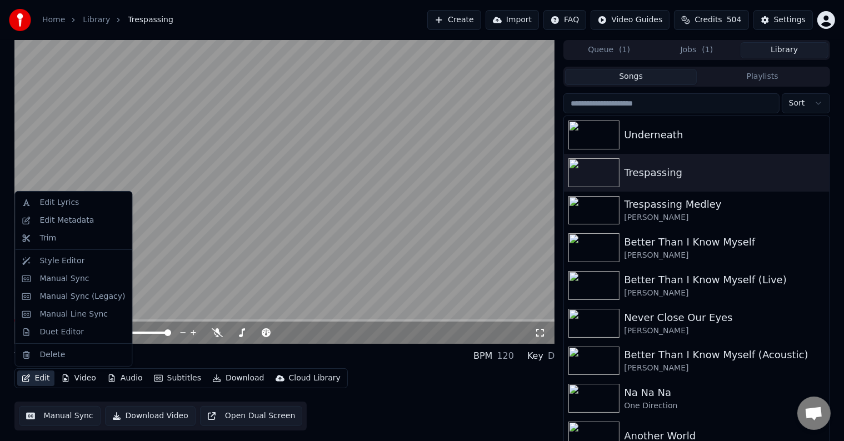
click at [30, 380] on button "Edit" at bounding box center [35, 379] width 37 height 16
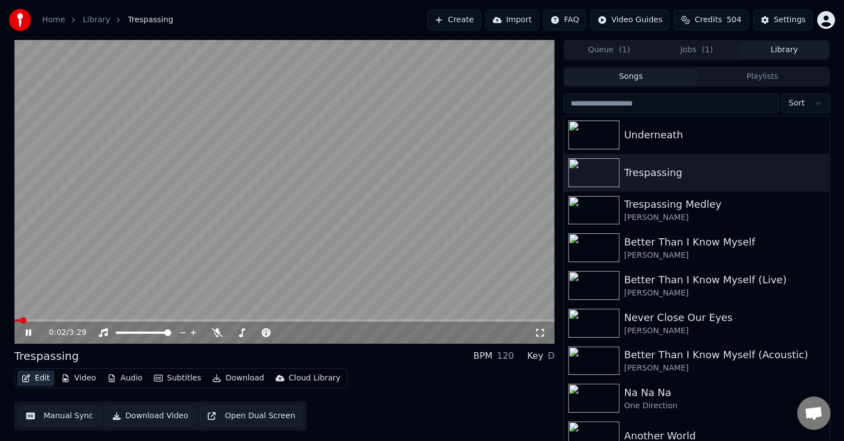
click at [30, 380] on button "Edit" at bounding box center [35, 379] width 37 height 16
click at [27, 332] on icon at bounding box center [29, 333] width 6 height 7
click at [64, 321] on span at bounding box center [284, 321] width 541 height 2
click at [27, 334] on icon at bounding box center [28, 333] width 7 height 8
click at [153, 321] on span at bounding box center [284, 321] width 541 height 2
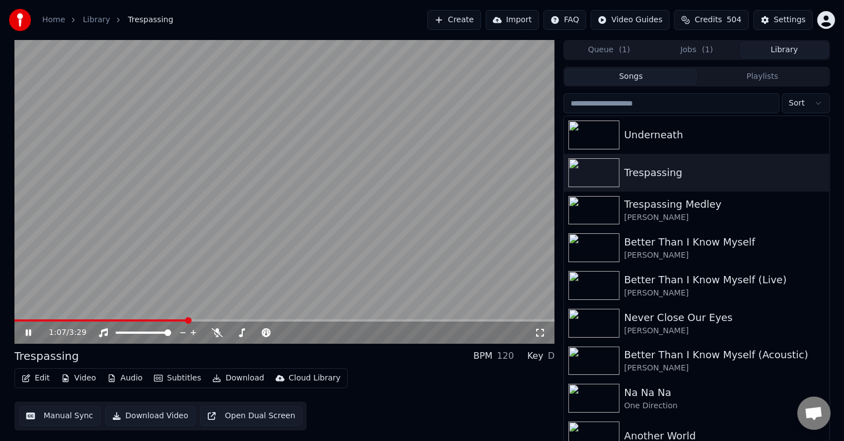
click at [186, 320] on span at bounding box center [284, 321] width 541 height 2
click at [24, 332] on icon at bounding box center [36, 333] width 26 height 9
click at [35, 382] on button "Edit" at bounding box center [35, 379] width 37 height 16
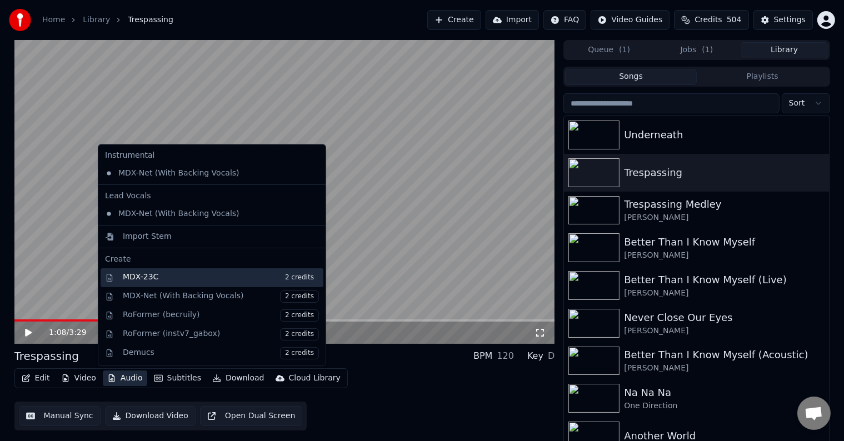
click at [182, 276] on div "MDX-23C 2 credits" at bounding box center [221, 278] width 196 height 12
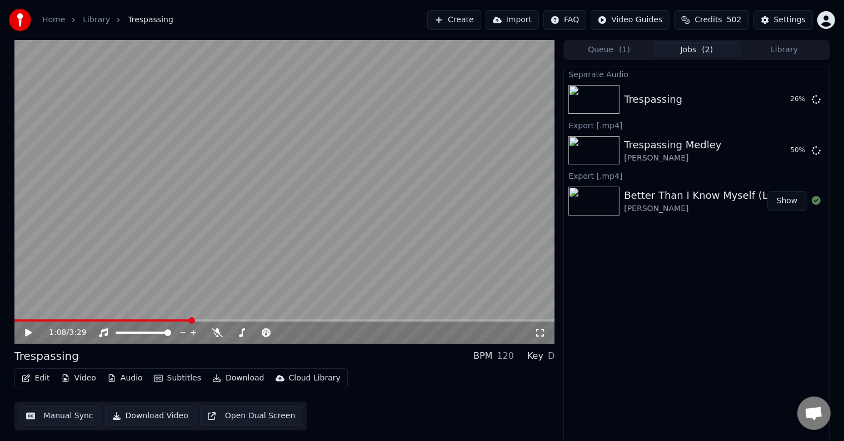
click at [804, 54] on button "Library" at bounding box center [785, 50] width 88 height 16
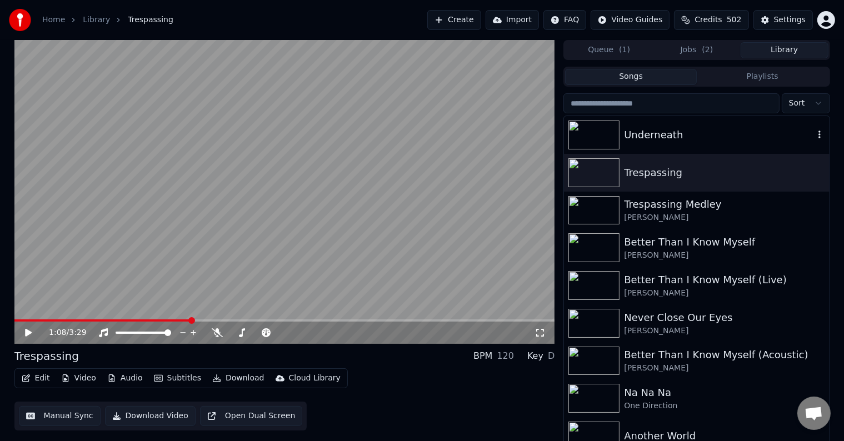
click at [647, 131] on div "Underneath" at bounding box center [719, 135] width 190 height 16
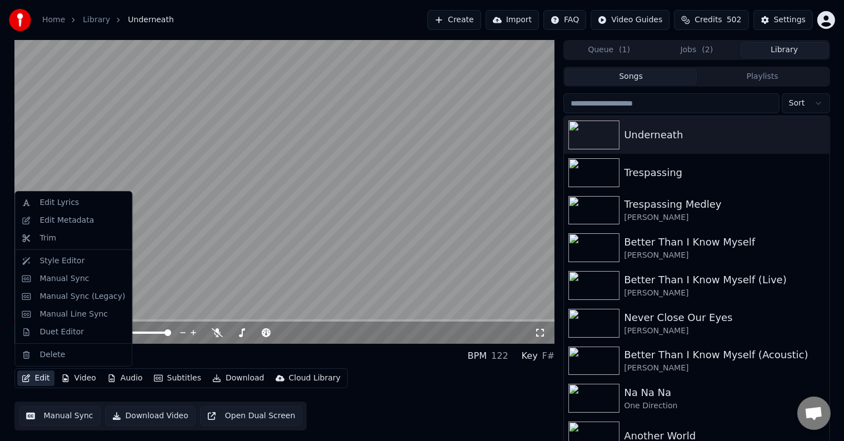
click at [31, 378] on button "Edit" at bounding box center [35, 379] width 37 height 16
click at [63, 227] on div "Edit Metadata" at bounding box center [73, 221] width 112 height 18
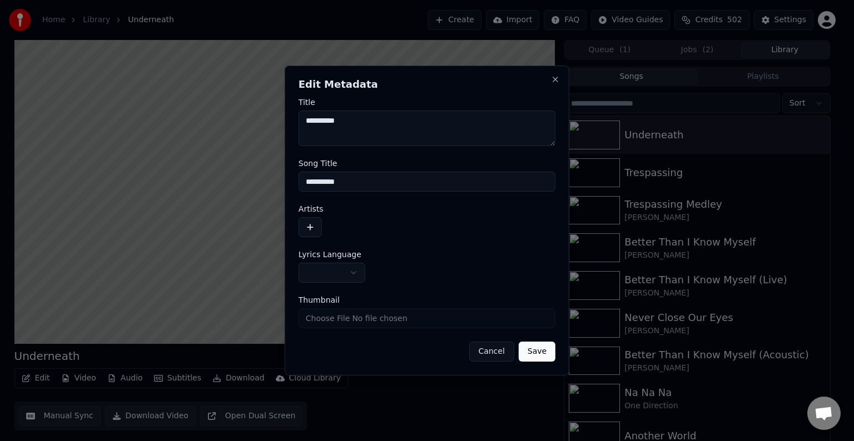
click at [327, 293] on form "**********" at bounding box center [427, 230] width 257 height 264
click at [342, 279] on button "button" at bounding box center [332, 273] width 67 height 20
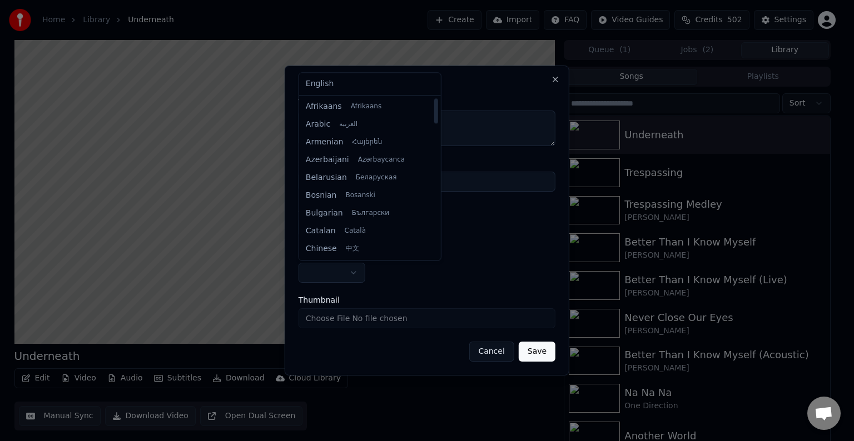
select select "**"
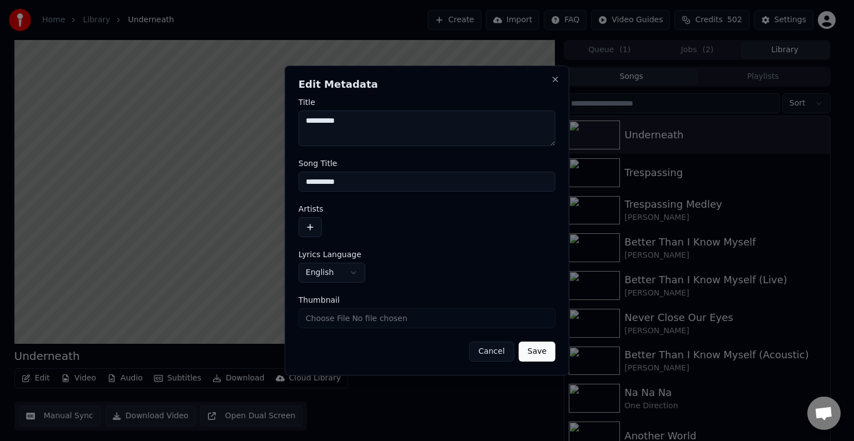
click at [312, 225] on button "button" at bounding box center [310, 227] width 23 height 20
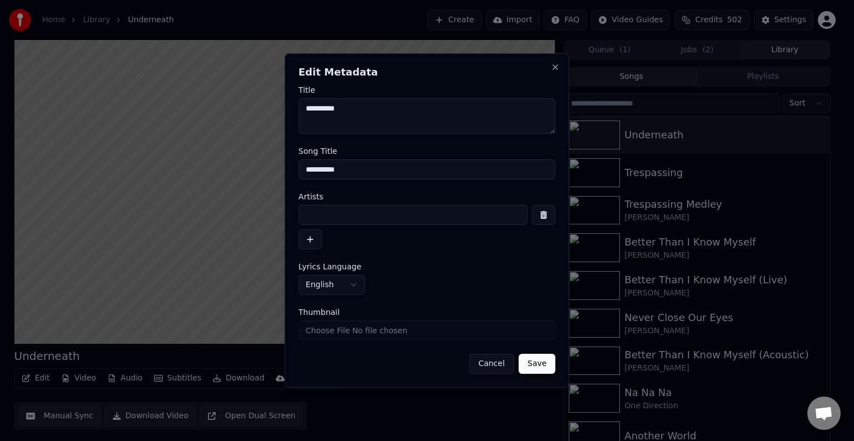
click at [351, 225] on input at bounding box center [413, 215] width 229 height 20
type input "**********"
click at [519, 354] on button "Save" at bounding box center [537, 364] width 37 height 20
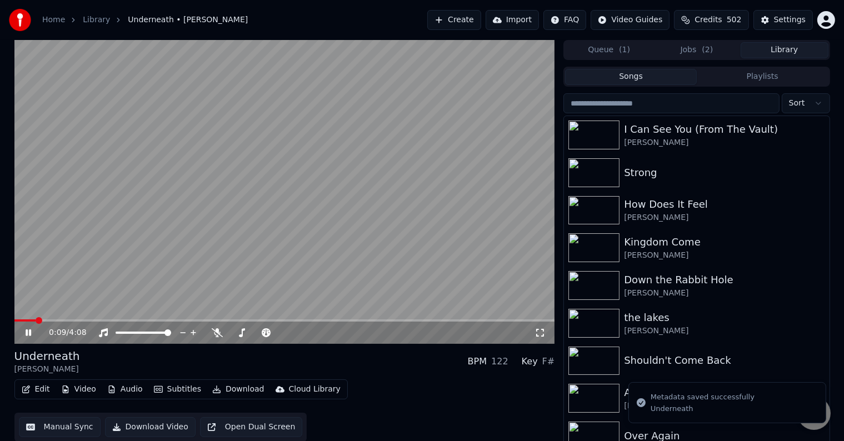
click at [26, 389] on icon "button" at bounding box center [26, 390] width 9 height 8
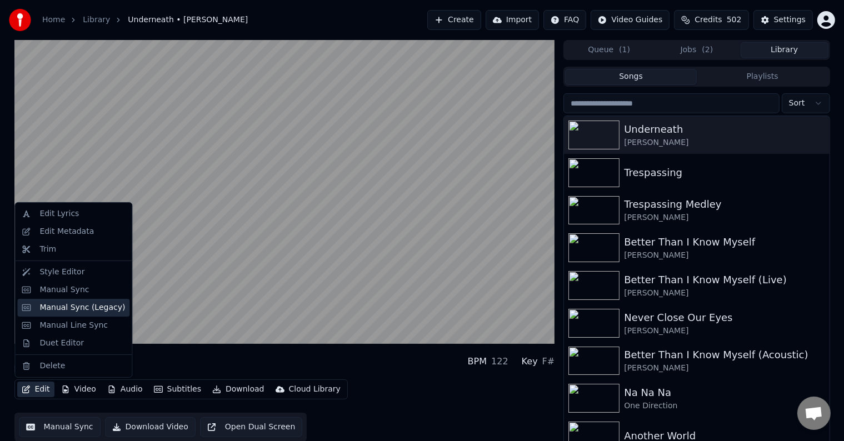
click at [62, 302] on div "Manual Sync (Legacy)" at bounding box center [82, 307] width 86 height 11
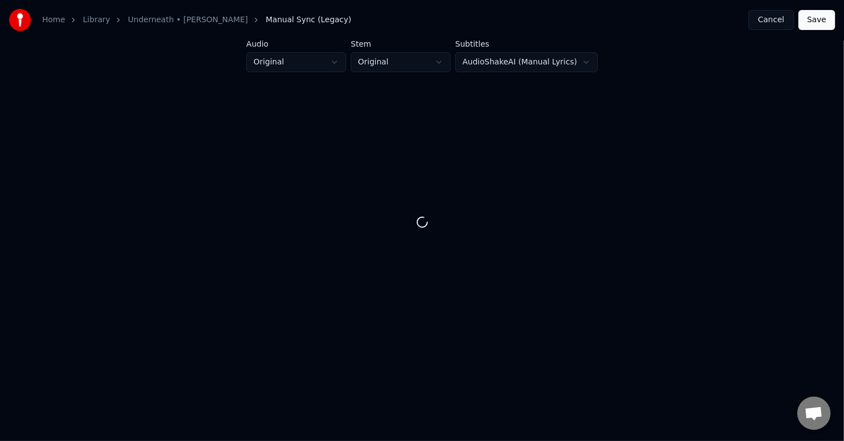
click at [62, 302] on div at bounding box center [422, 222] width 809 height 265
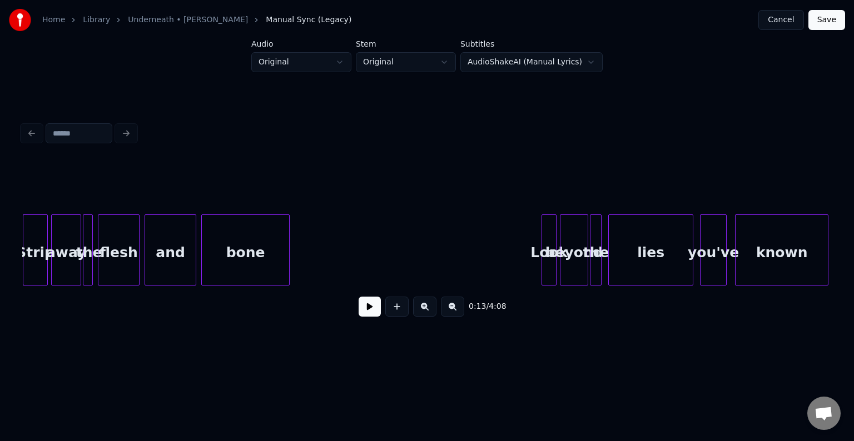
click at [370, 307] on button at bounding box center [370, 307] width 22 height 20
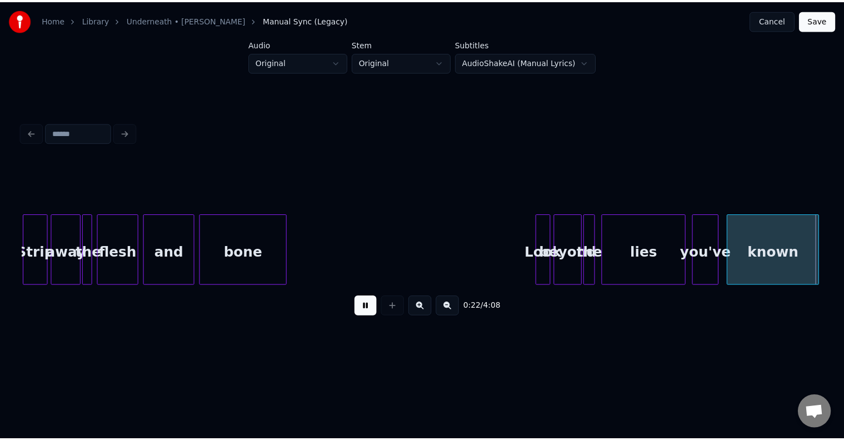
scroll to position [0, 1914]
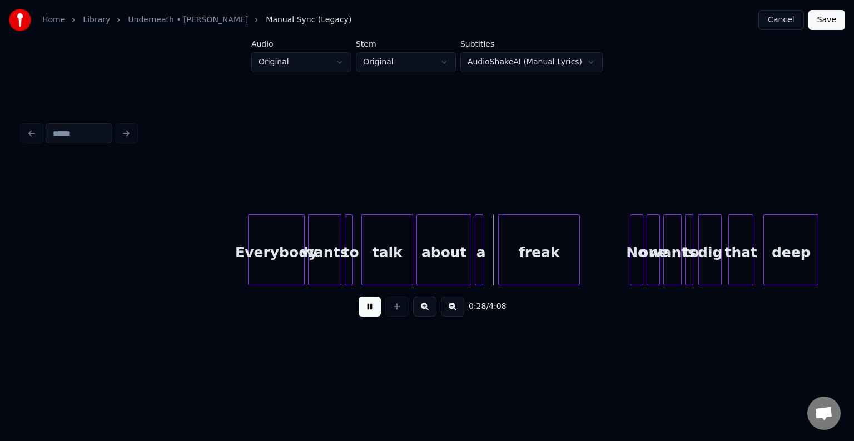
click at [370, 307] on button at bounding box center [370, 307] width 22 height 20
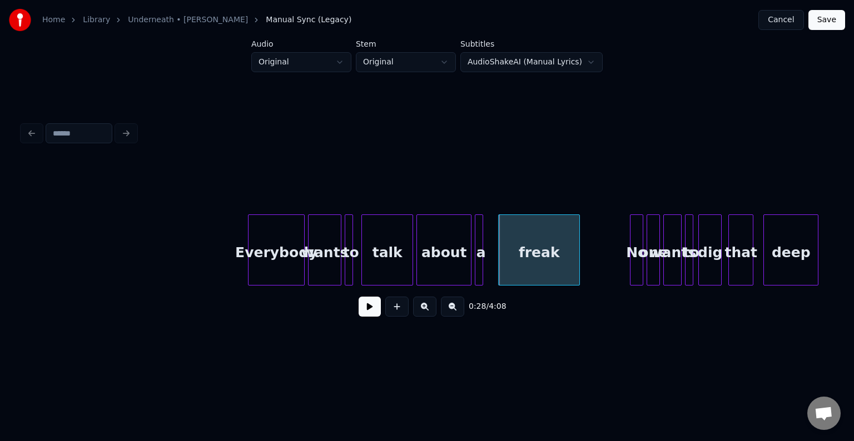
click at [796, 24] on button "Cancel" at bounding box center [780, 20] width 45 height 20
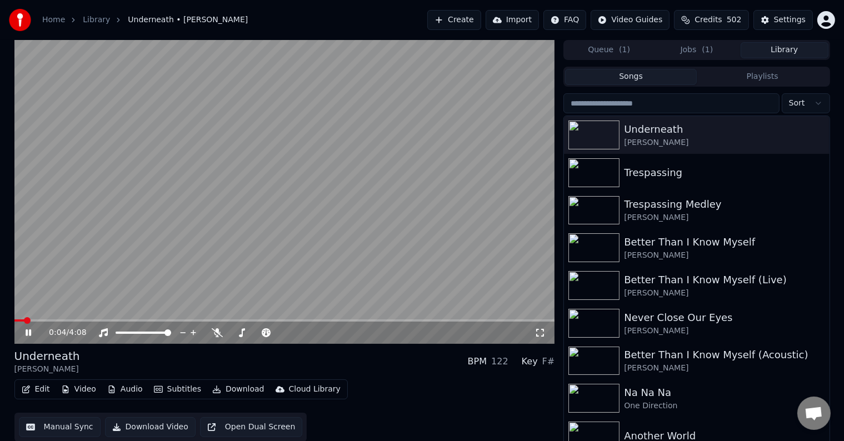
click at [26, 336] on icon at bounding box center [29, 333] width 6 height 7
click at [683, 51] on button "Jobs ( 1 )" at bounding box center [697, 50] width 88 height 16
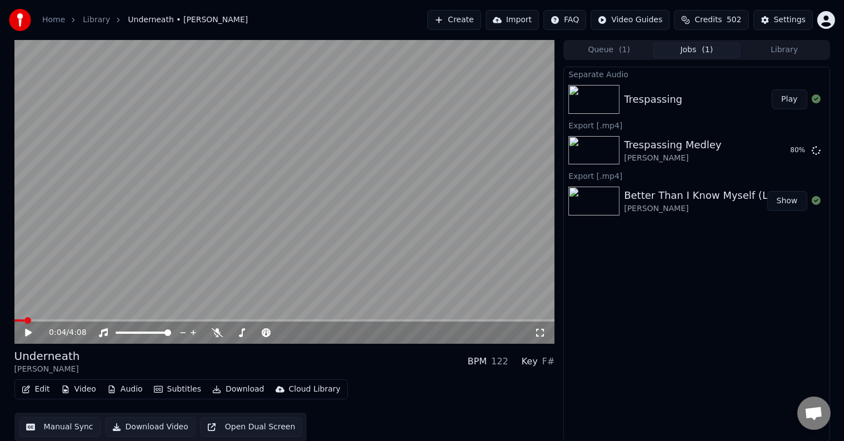
click at [786, 101] on button "Play" at bounding box center [789, 100] width 35 height 20
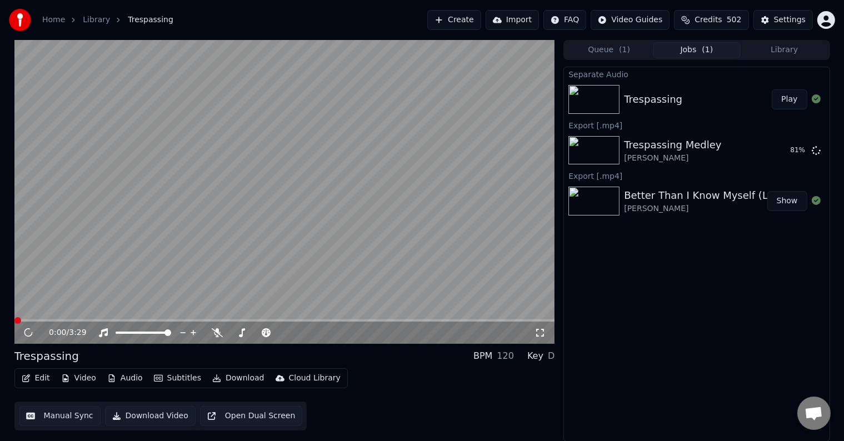
click at [33, 379] on button "Edit" at bounding box center [35, 379] width 37 height 16
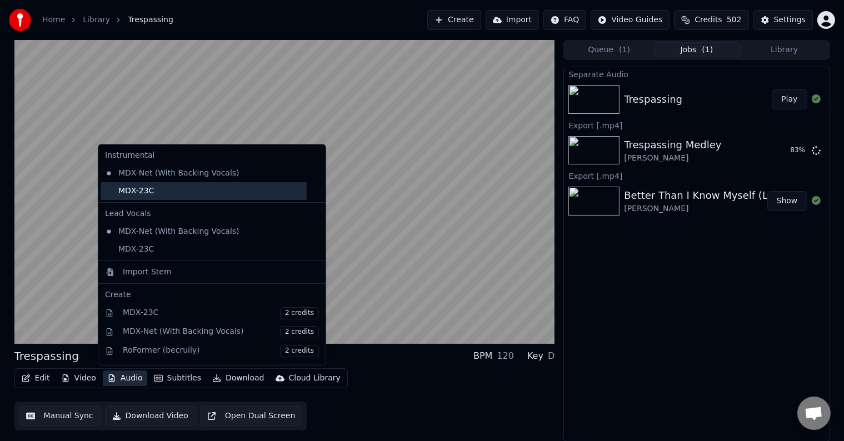
click at [168, 191] on div "MDX-23C" at bounding box center [204, 191] width 206 height 18
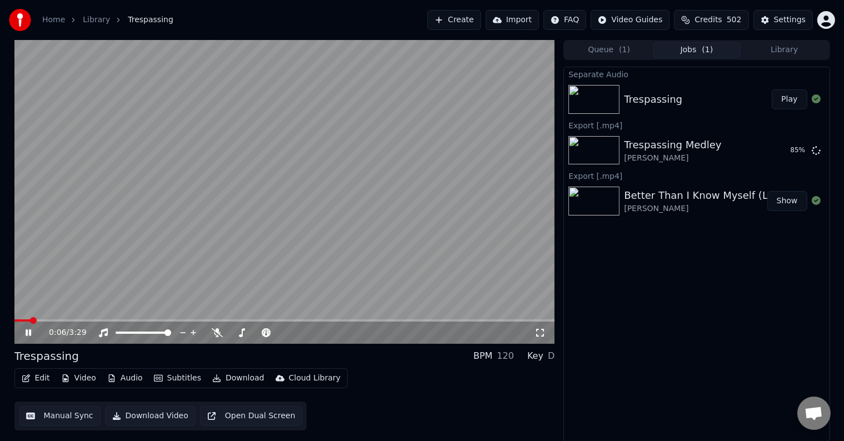
click at [25, 331] on icon at bounding box center [36, 333] width 26 height 9
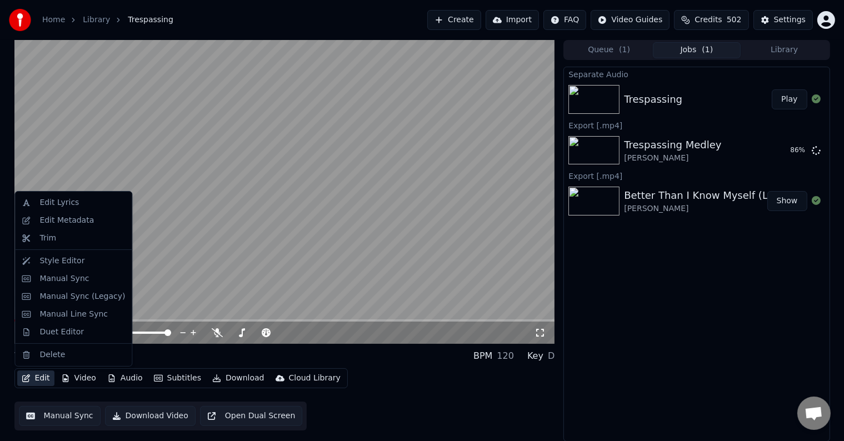
click at [31, 382] on button "Edit" at bounding box center [35, 379] width 37 height 16
click at [73, 218] on div "Edit Metadata" at bounding box center [66, 220] width 54 height 11
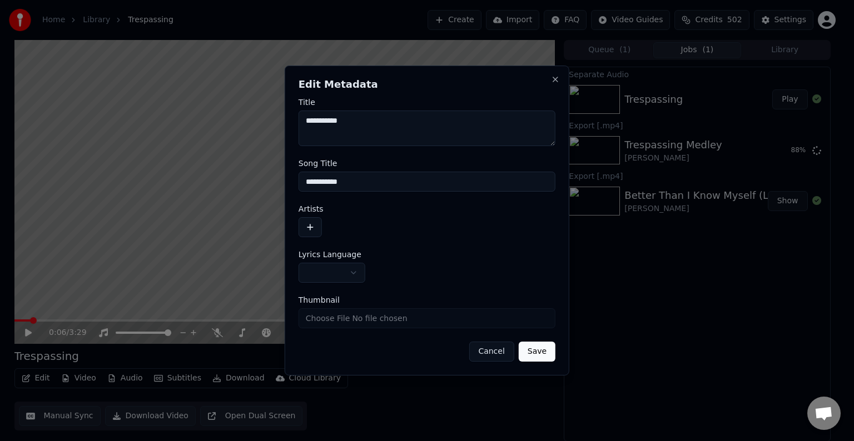
click at [324, 267] on button "button" at bounding box center [332, 273] width 67 height 20
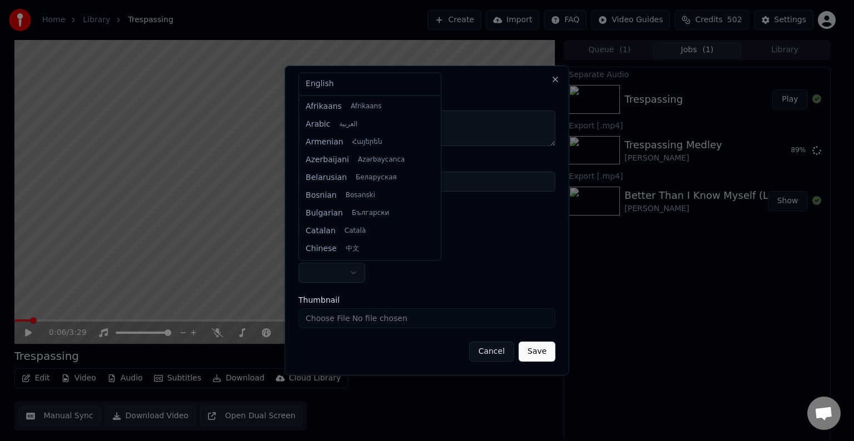
select select "**"
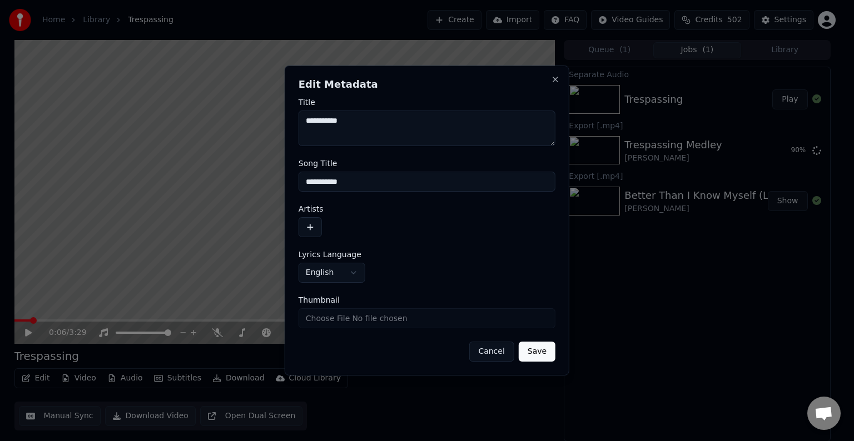
click at [307, 233] on button "button" at bounding box center [310, 227] width 23 height 20
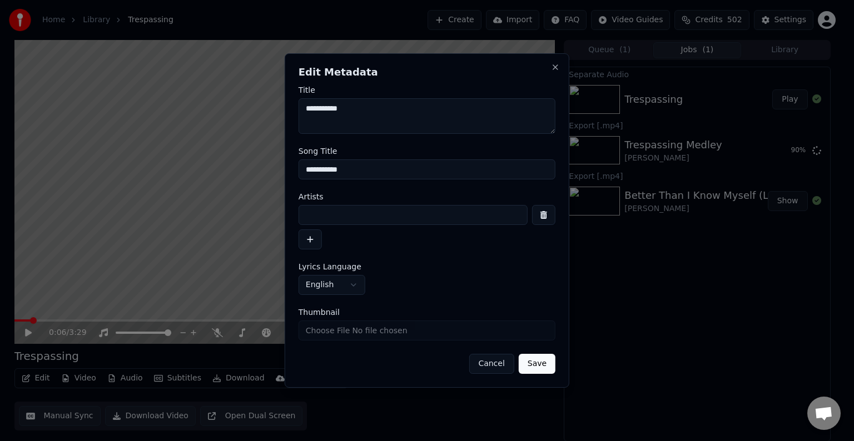
click at [345, 220] on input at bounding box center [413, 215] width 229 height 20
type input "**********"
click at [545, 365] on button "Save" at bounding box center [537, 364] width 37 height 20
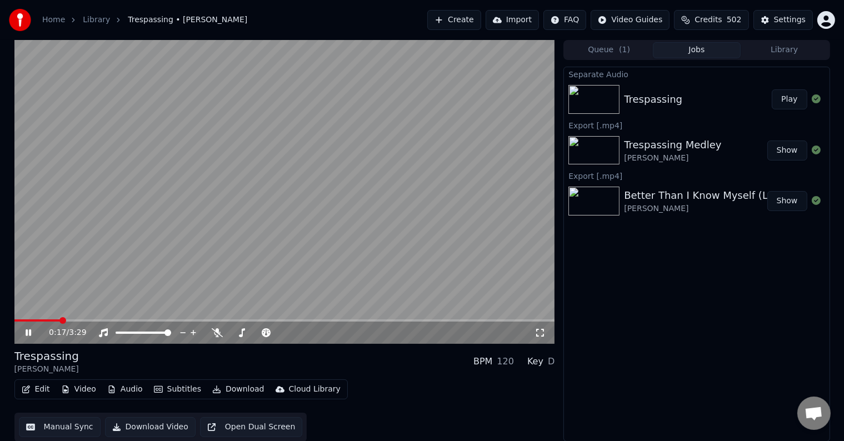
click at [27, 327] on div "0:17 / 3:29" at bounding box center [285, 332] width 532 height 11
click at [27, 334] on icon at bounding box center [29, 333] width 6 height 7
click at [30, 387] on button "Edit" at bounding box center [35, 390] width 37 height 16
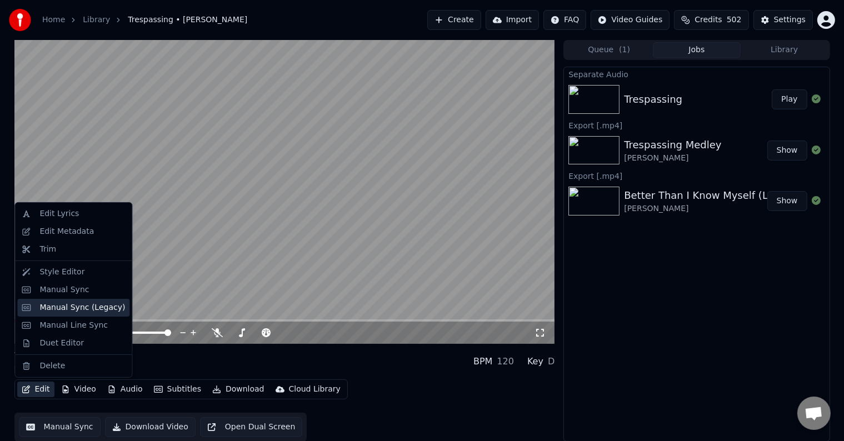
click at [87, 310] on div "Manual Sync (Legacy)" at bounding box center [82, 307] width 86 height 11
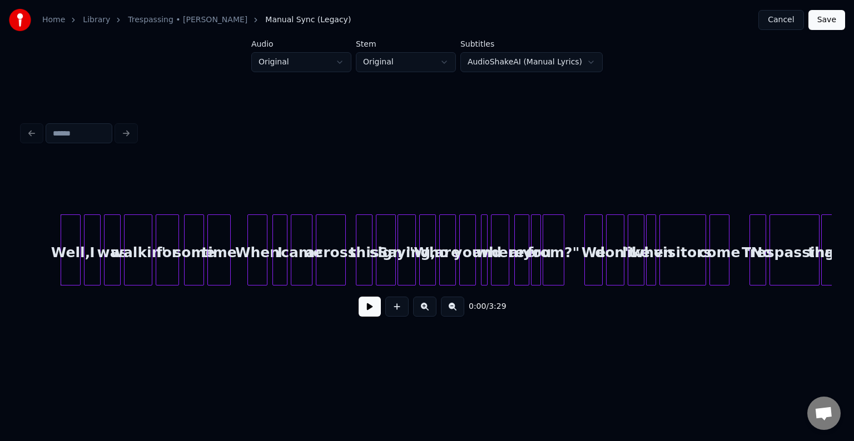
click at [367, 316] on button at bounding box center [370, 307] width 22 height 20
click at [770, 19] on button "Cancel" at bounding box center [780, 20] width 45 height 20
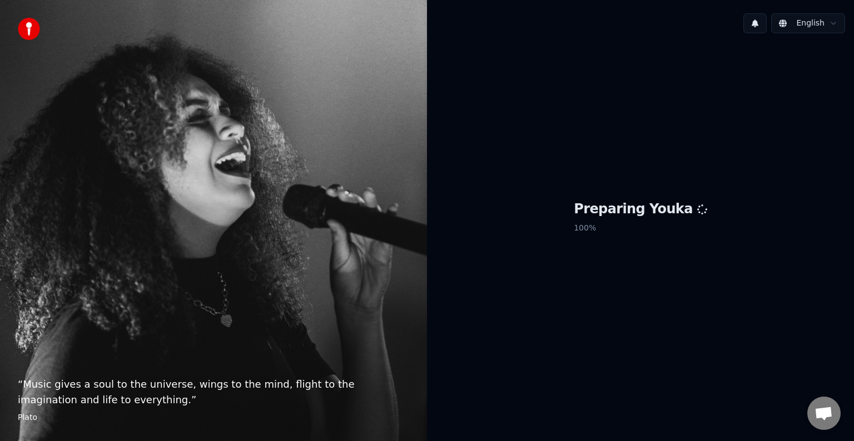
scroll to position [487, 0]
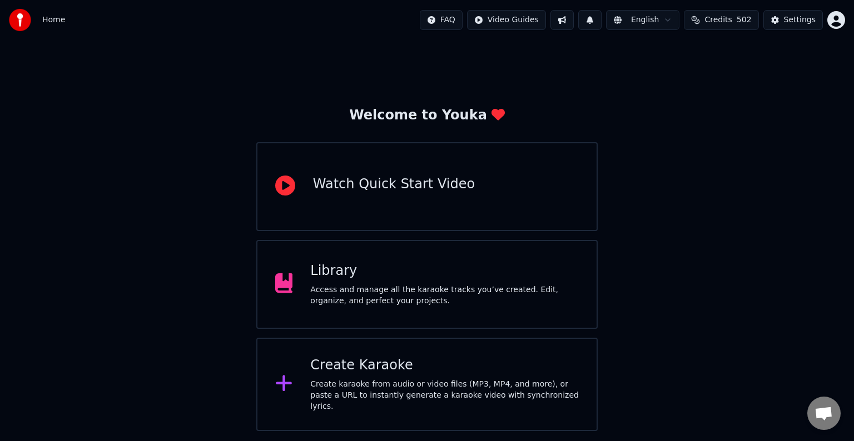
click at [500, 261] on div "Library Access and manage all the karaoke tracks you’ve created. Edit, organize…" at bounding box center [426, 284] width 341 height 89
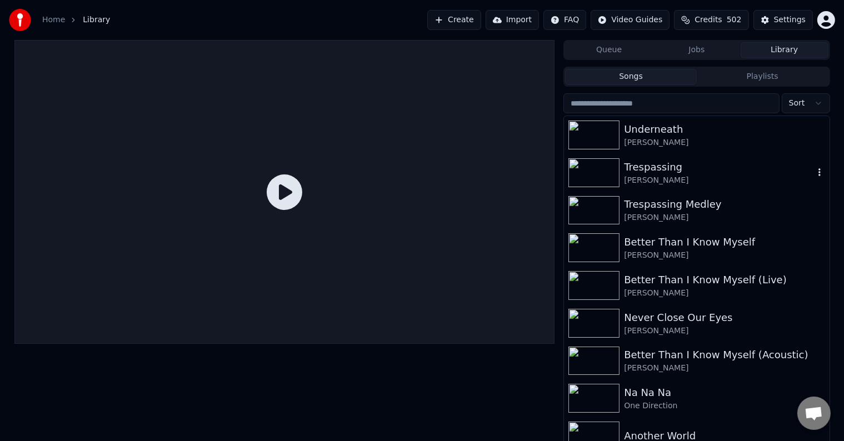
click at [674, 171] on div "Trespassing" at bounding box center [719, 168] width 190 height 16
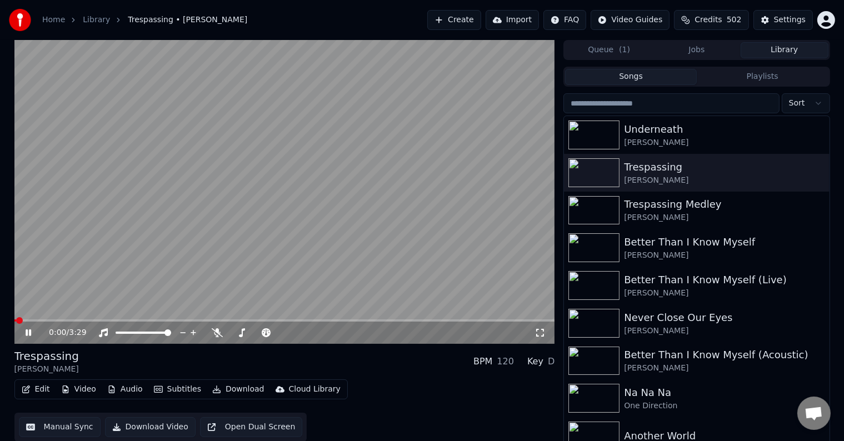
click at [29, 331] on icon at bounding box center [29, 333] width 6 height 7
click at [39, 392] on button "Edit" at bounding box center [35, 390] width 37 height 16
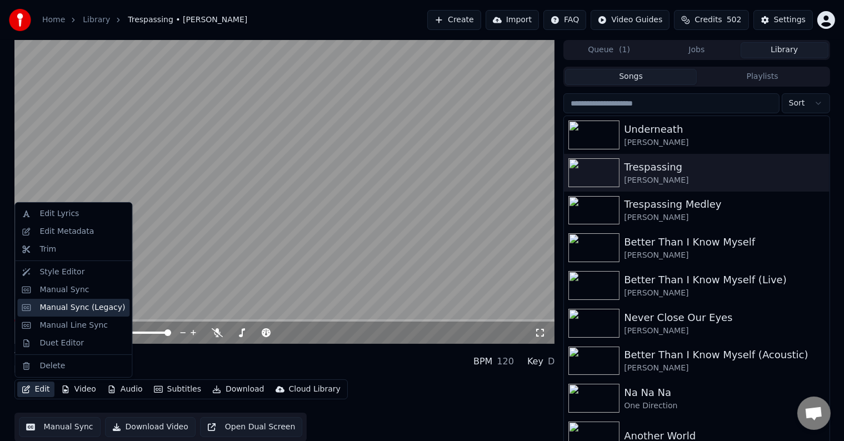
click at [45, 306] on div "Manual Sync (Legacy)" at bounding box center [82, 307] width 86 height 11
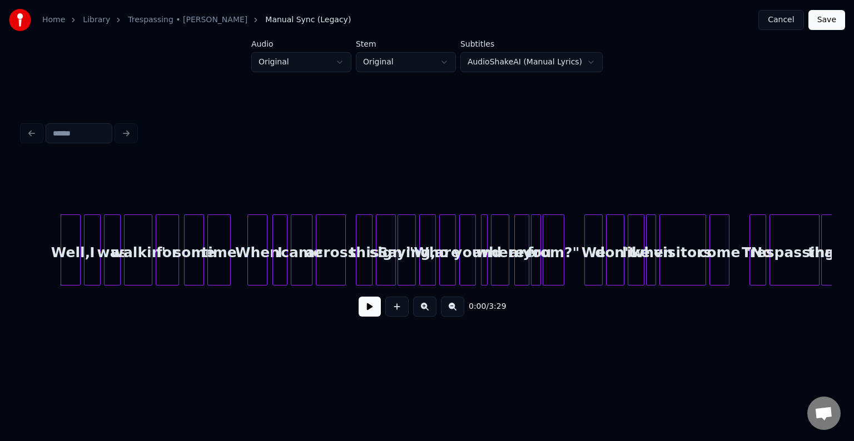
click at [369, 315] on button at bounding box center [370, 307] width 22 height 20
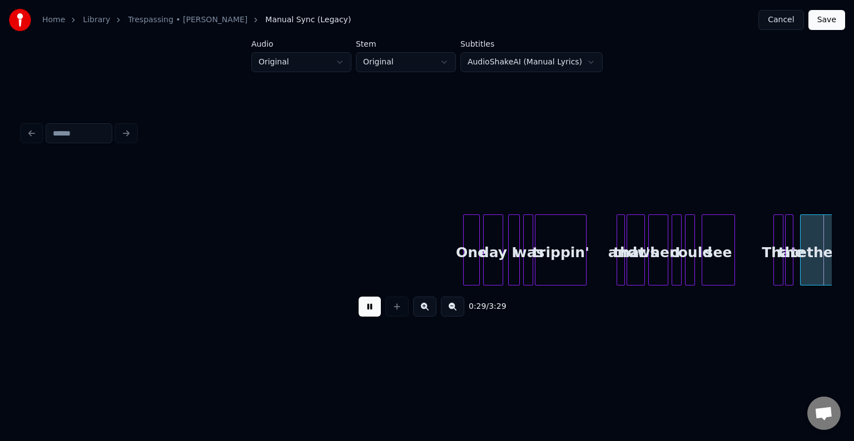
scroll to position [0, 2429]
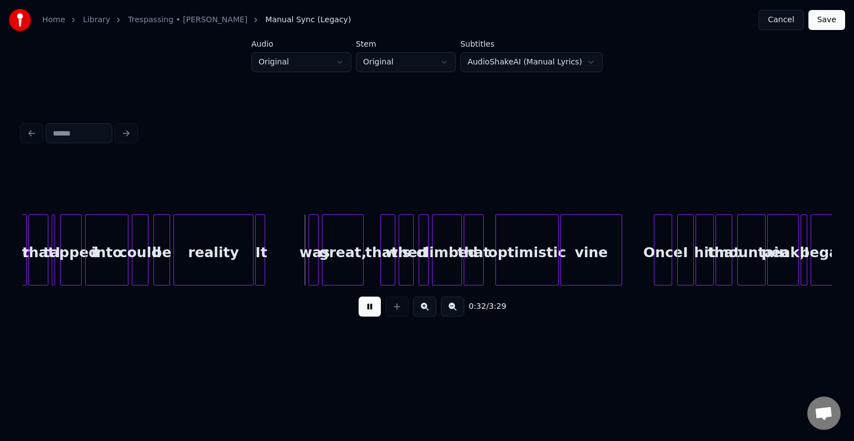
click at [369, 315] on button at bounding box center [370, 307] width 22 height 20
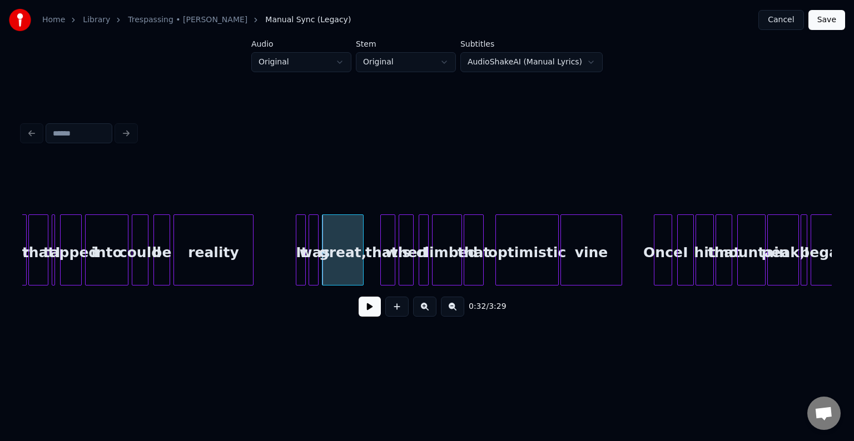
click at [300, 263] on div "It" at bounding box center [301, 253] width 11 height 76
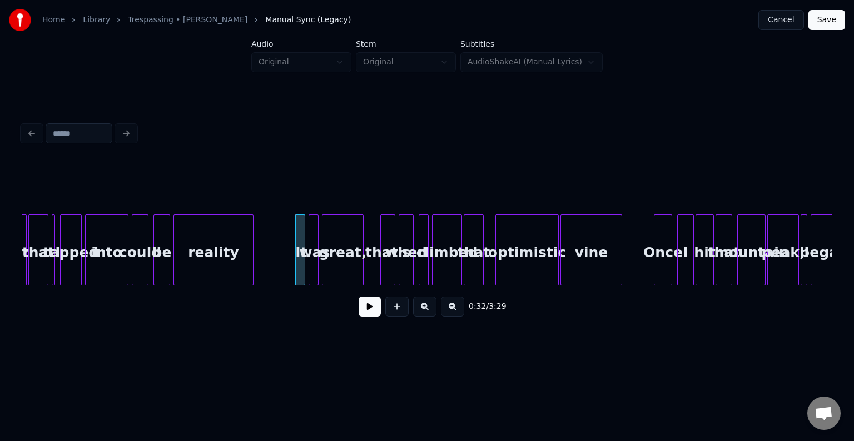
click at [207, 258] on div "reality" at bounding box center [213, 253] width 79 height 76
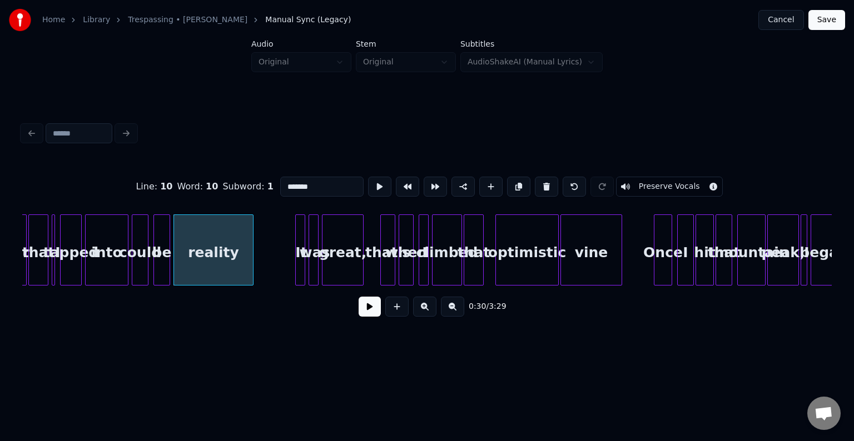
click at [361, 314] on button at bounding box center [370, 307] width 22 height 20
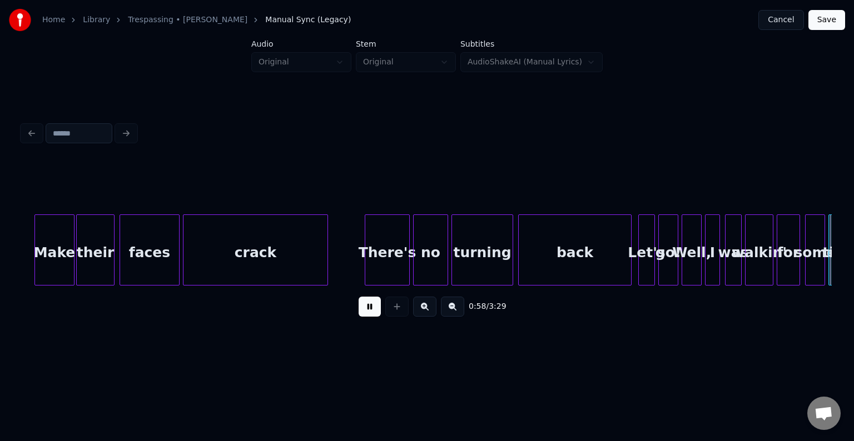
scroll to position [0, 4859]
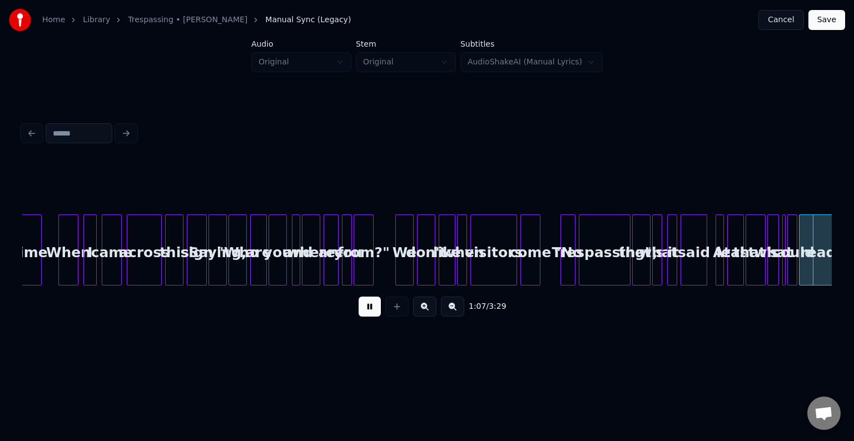
click at [361, 314] on button at bounding box center [370, 307] width 22 height 20
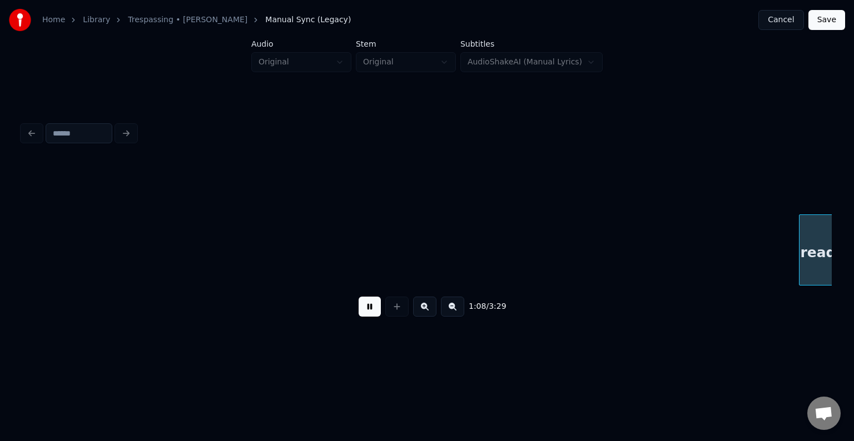
scroll to position [0, 5670]
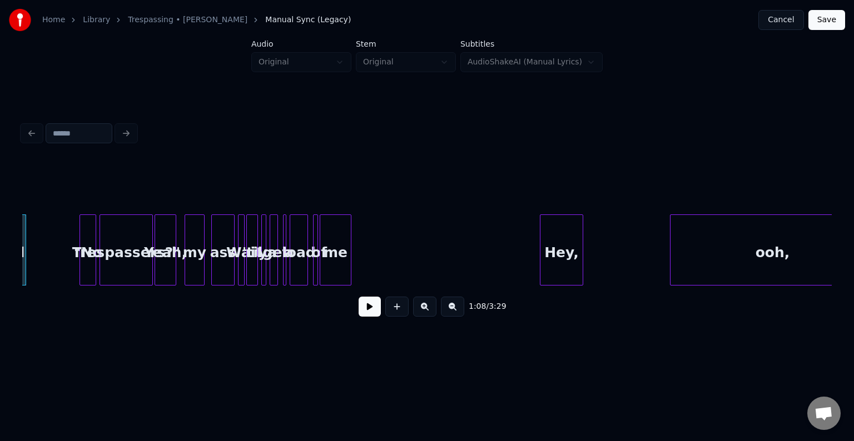
click at [361, 314] on button at bounding box center [370, 307] width 22 height 20
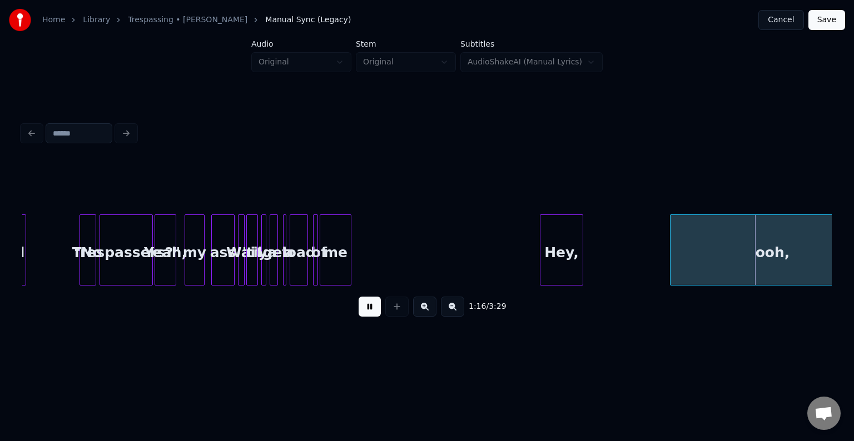
click at [361, 314] on button at bounding box center [370, 307] width 22 height 20
click at [365, 313] on button at bounding box center [370, 307] width 22 height 20
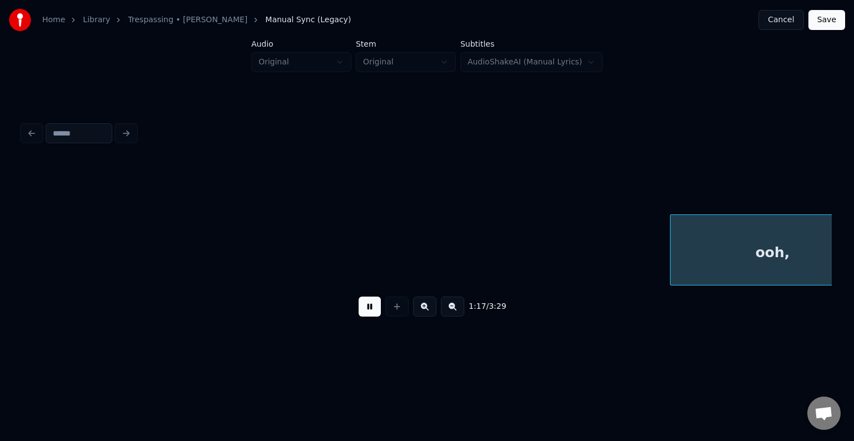
scroll to position [0, 6479]
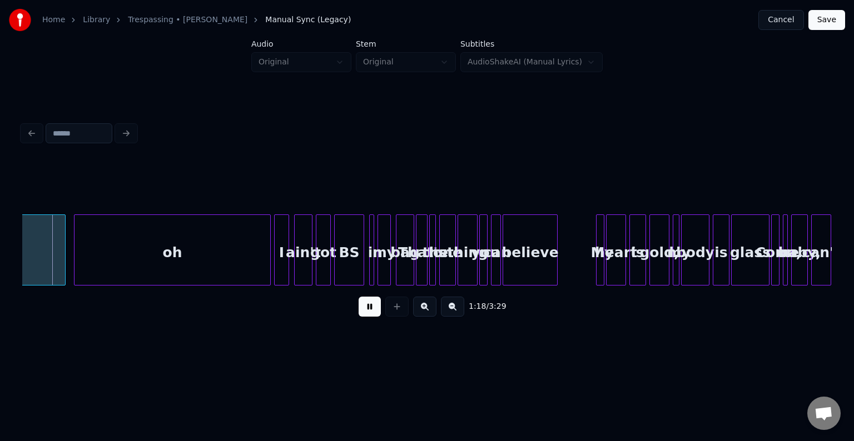
click at [365, 313] on button at bounding box center [370, 307] width 22 height 20
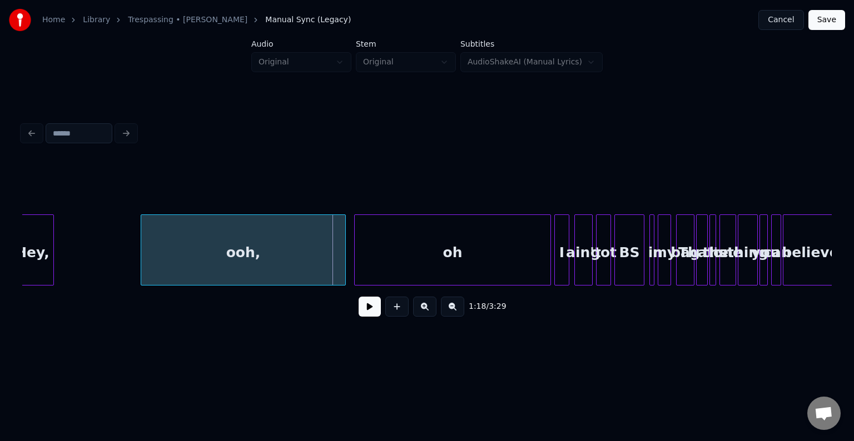
scroll to position [0, 6190]
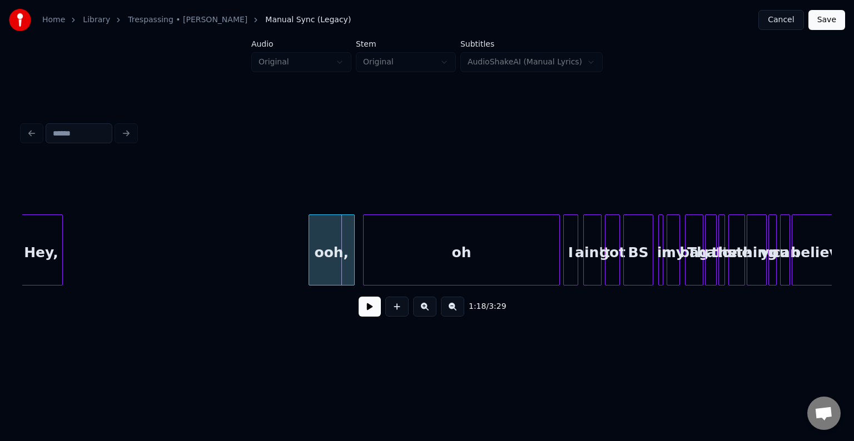
click at [309, 267] on div at bounding box center [310, 250] width 3 height 70
click at [364, 311] on button at bounding box center [370, 307] width 22 height 20
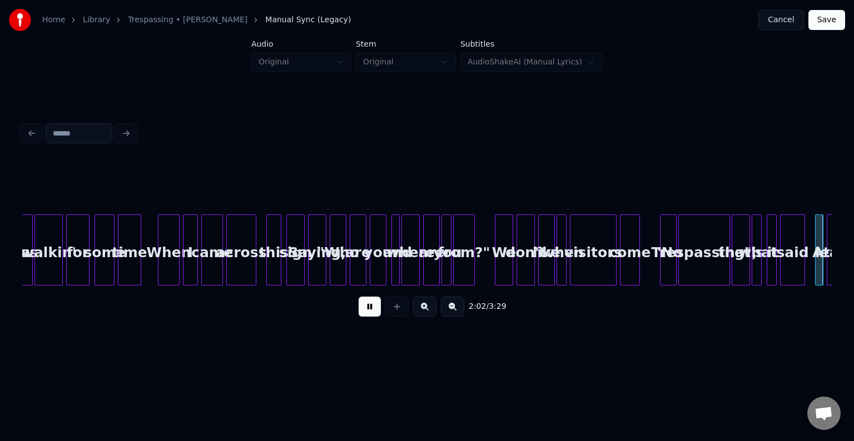
scroll to position [0, 10239]
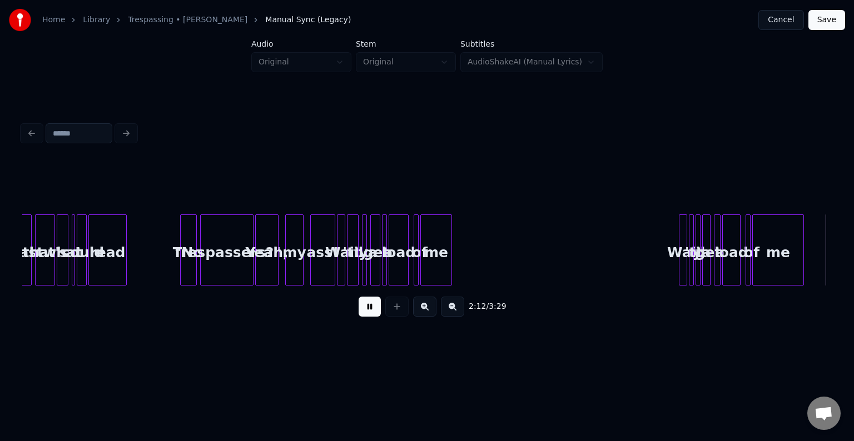
click at [364, 311] on button at bounding box center [370, 307] width 22 height 20
click at [367, 311] on button at bounding box center [370, 307] width 22 height 20
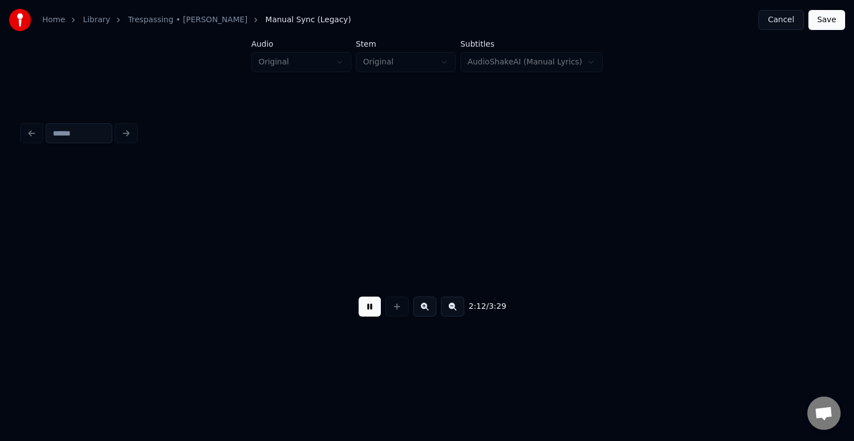
scroll to position [0, 11048]
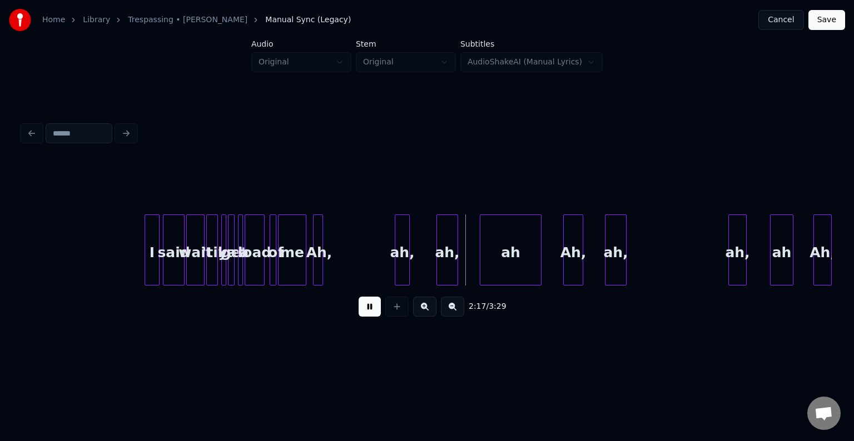
click at [367, 311] on button at bounding box center [370, 307] width 22 height 20
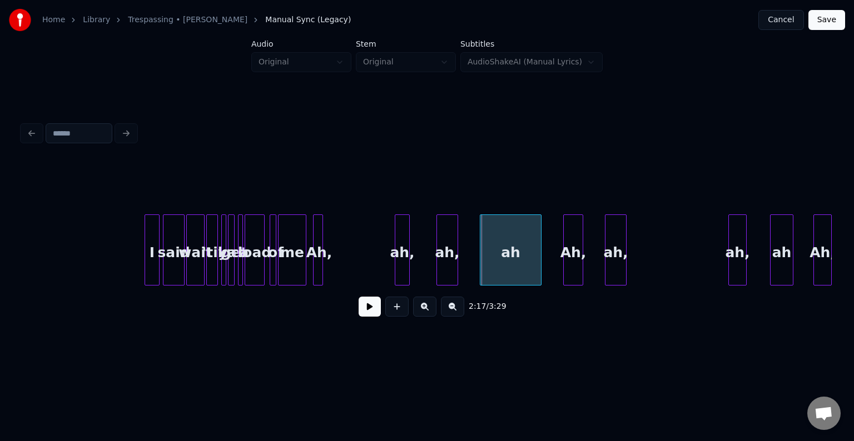
click at [369, 317] on button at bounding box center [370, 307] width 22 height 20
click at [374, 305] on button at bounding box center [370, 307] width 22 height 20
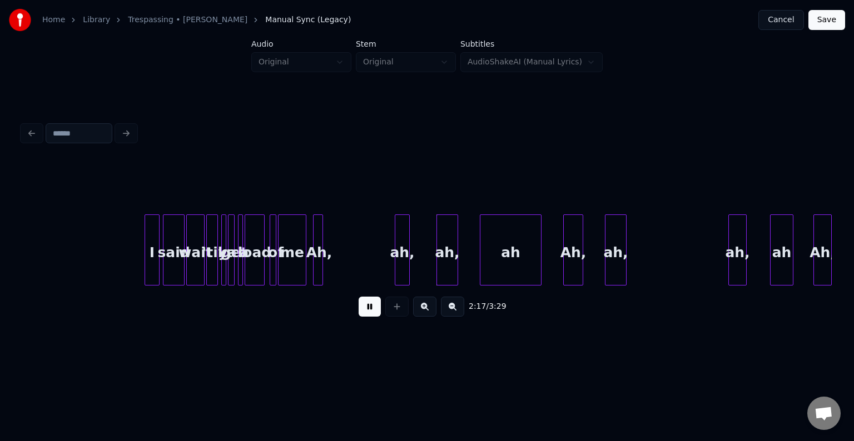
click at [374, 305] on button at bounding box center [370, 307] width 22 height 20
click at [521, 264] on div at bounding box center [522, 250] width 3 height 70
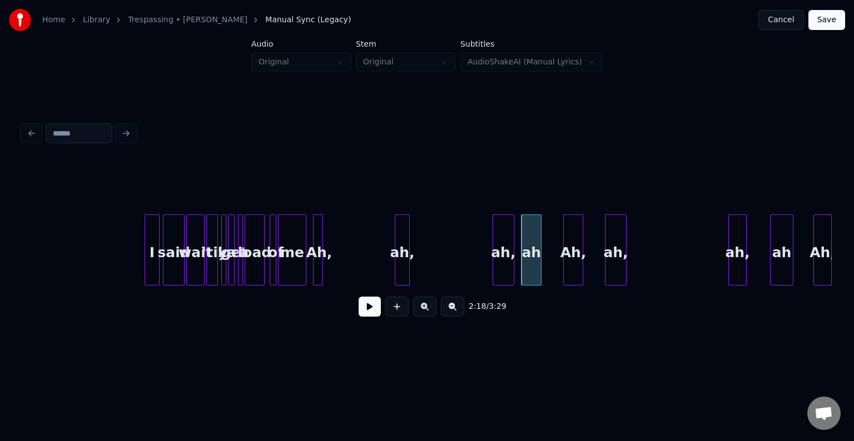
click at [503, 266] on div "ah," at bounding box center [503, 253] width 21 height 76
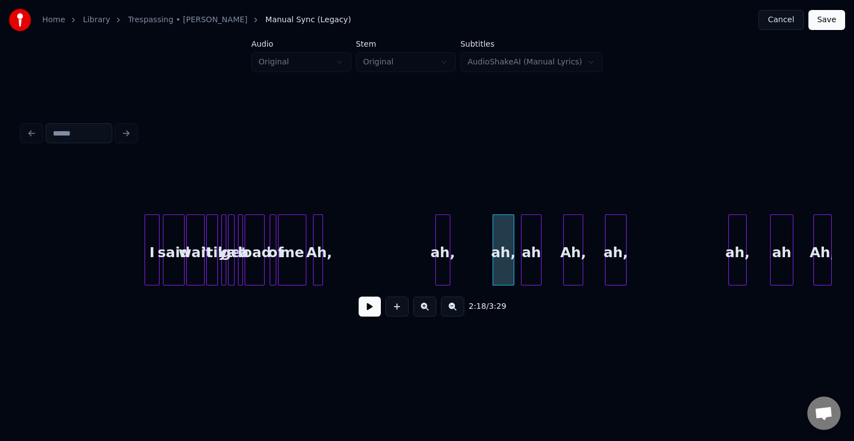
click at [443, 270] on div "ah," at bounding box center [443, 253] width 14 height 76
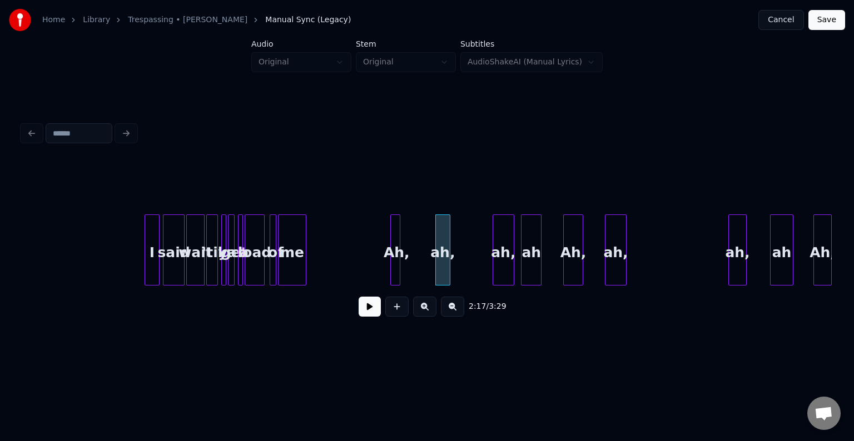
click at [395, 270] on div "Ah," at bounding box center [396, 253] width 11 height 76
click at [369, 312] on button at bounding box center [370, 307] width 22 height 20
click at [377, 261] on div "Ah," at bounding box center [379, 253] width 11 height 76
click at [362, 309] on button at bounding box center [370, 307] width 22 height 20
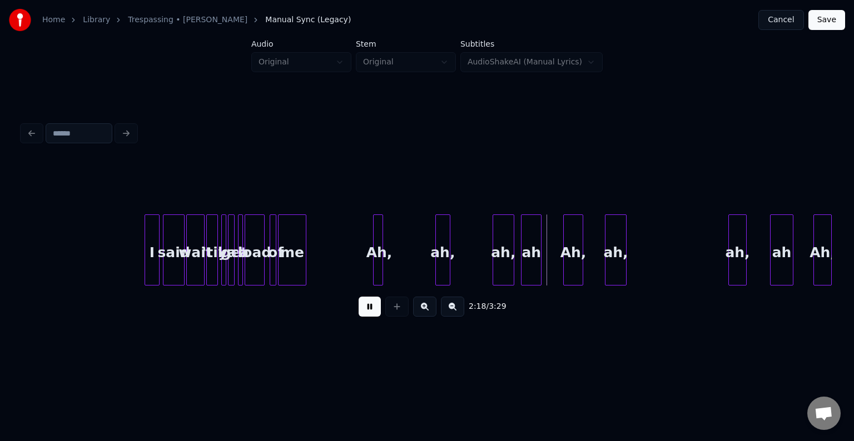
click at [365, 313] on button at bounding box center [370, 307] width 22 height 20
click at [390, 269] on div at bounding box center [390, 250] width 3 height 70
click at [366, 312] on button at bounding box center [370, 307] width 22 height 20
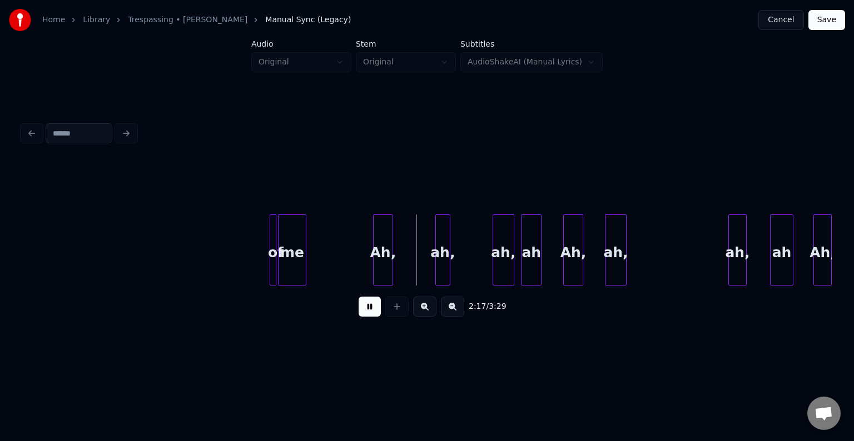
scroll to position [0, 11297]
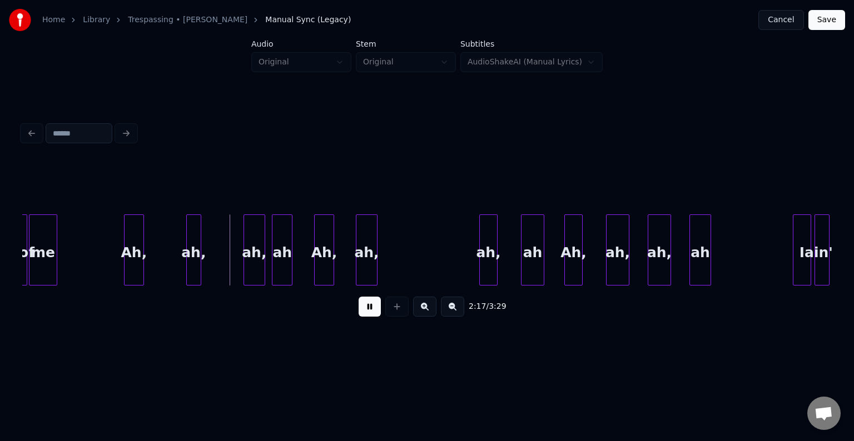
click at [361, 317] on button at bounding box center [370, 307] width 22 height 20
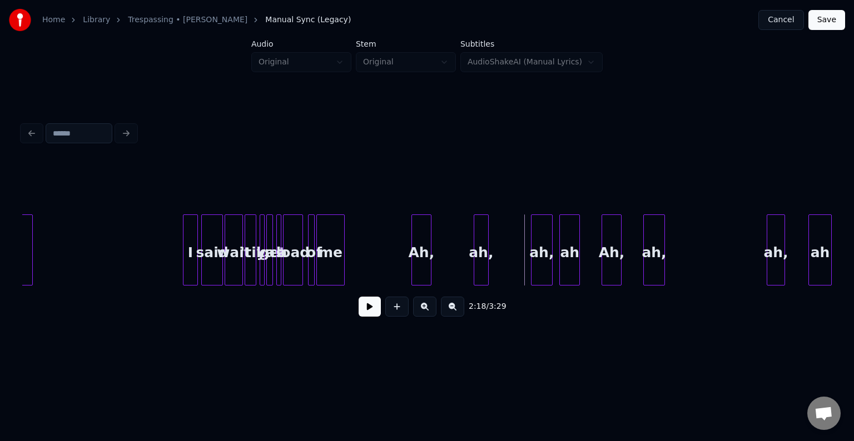
scroll to position [0, 11012]
click at [434, 267] on div "Ah," at bounding box center [432, 253] width 19 height 76
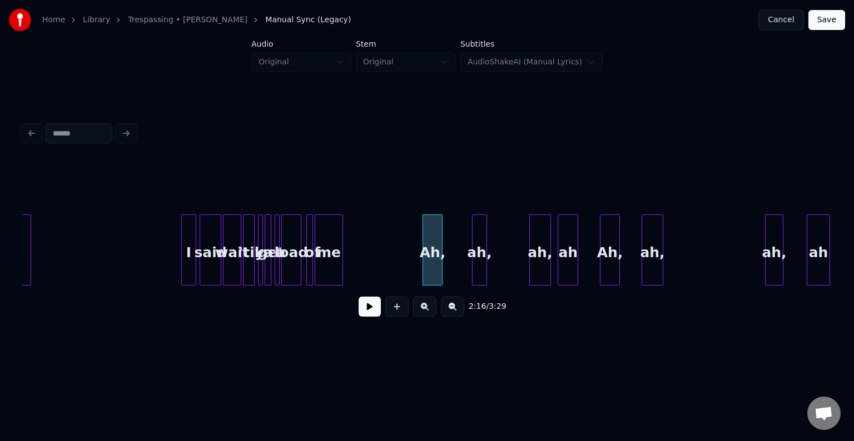
click at [366, 314] on button at bounding box center [370, 307] width 22 height 20
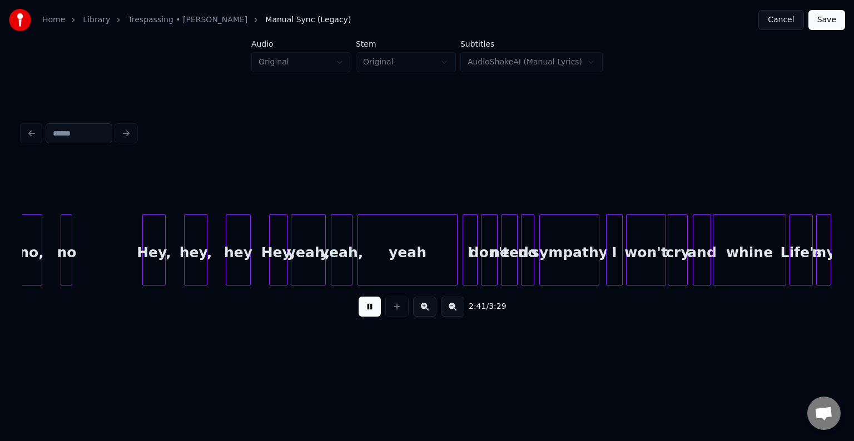
scroll to position [0, 13442]
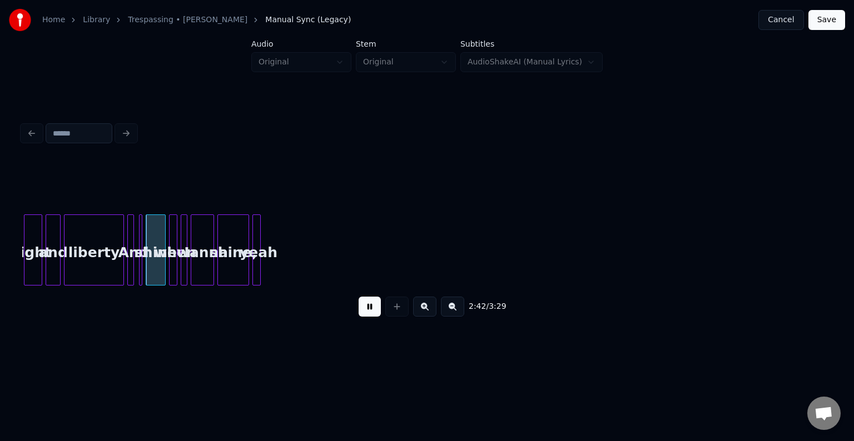
click at [366, 314] on button at bounding box center [370, 307] width 22 height 20
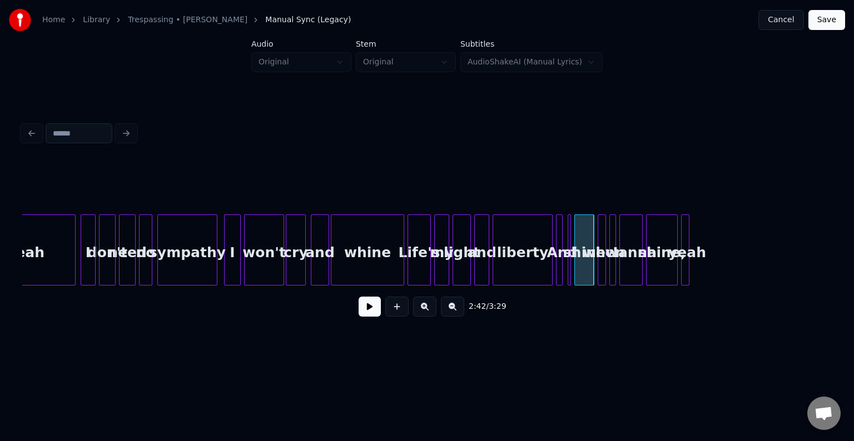
scroll to position [0, 12997]
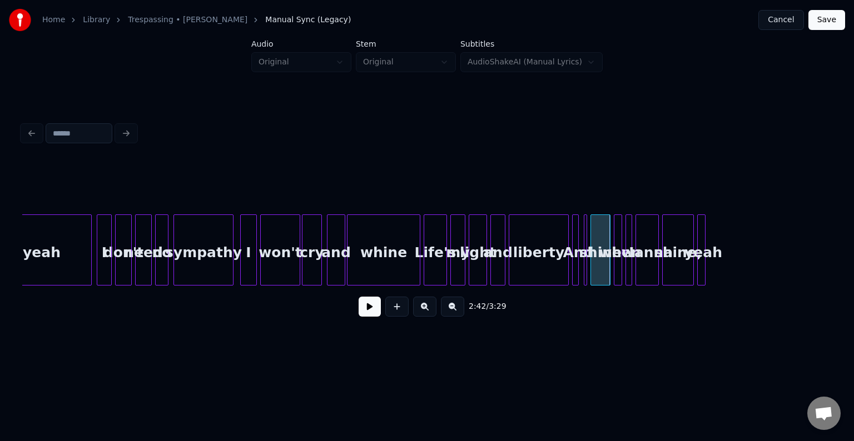
click at [192, 256] on div "sympathy" at bounding box center [203, 253] width 59 height 76
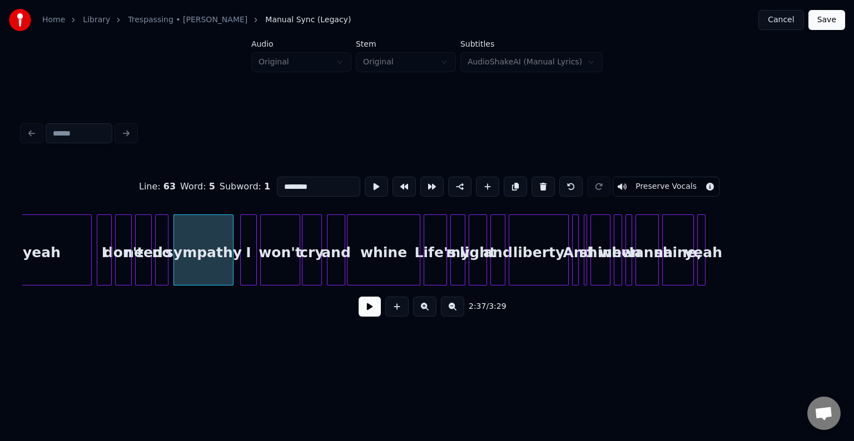
click at [366, 316] on button at bounding box center [370, 307] width 22 height 20
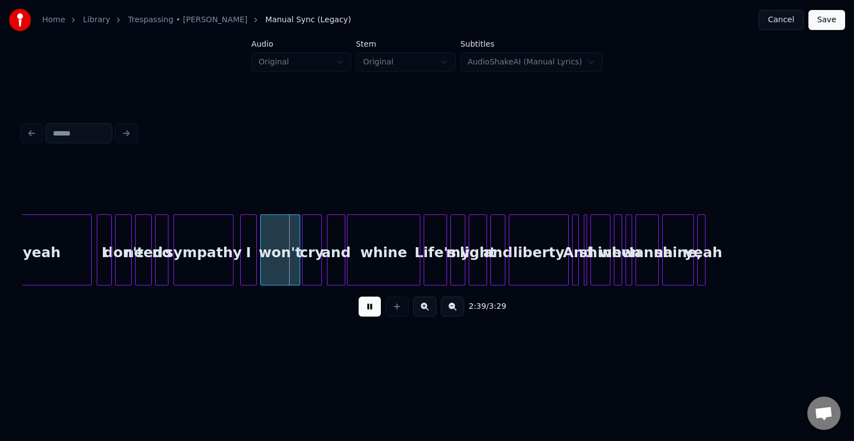
click at [366, 316] on button at bounding box center [370, 307] width 22 height 20
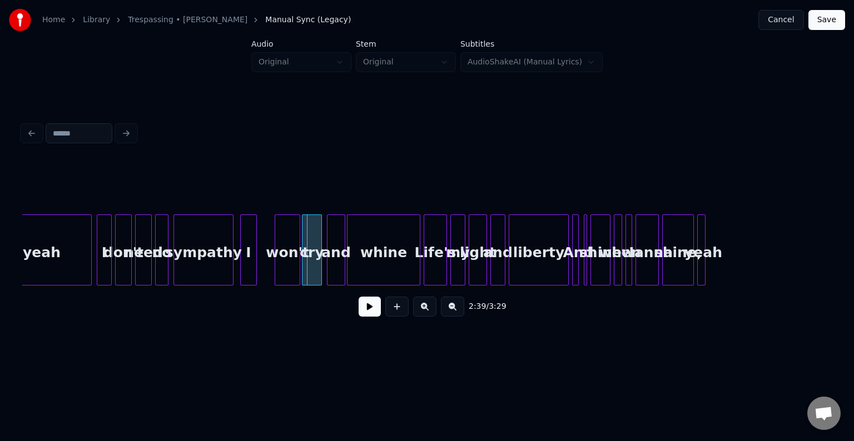
click at [277, 262] on div at bounding box center [276, 250] width 3 height 70
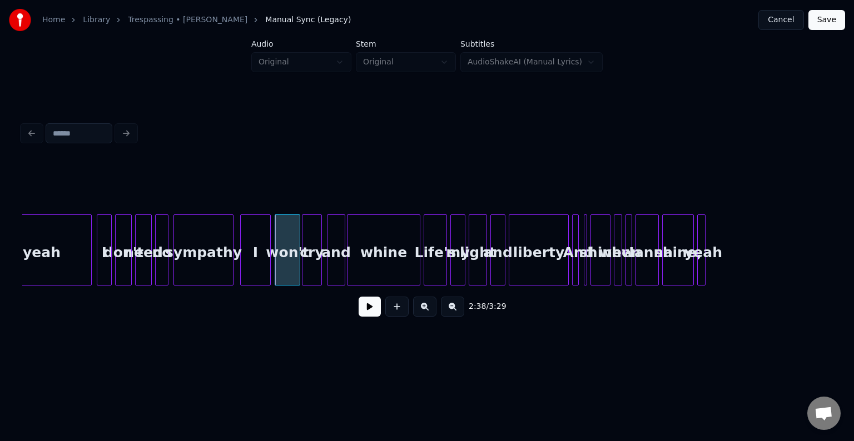
click at [269, 266] on div at bounding box center [268, 250] width 3 height 70
click at [367, 311] on button at bounding box center [370, 307] width 22 height 20
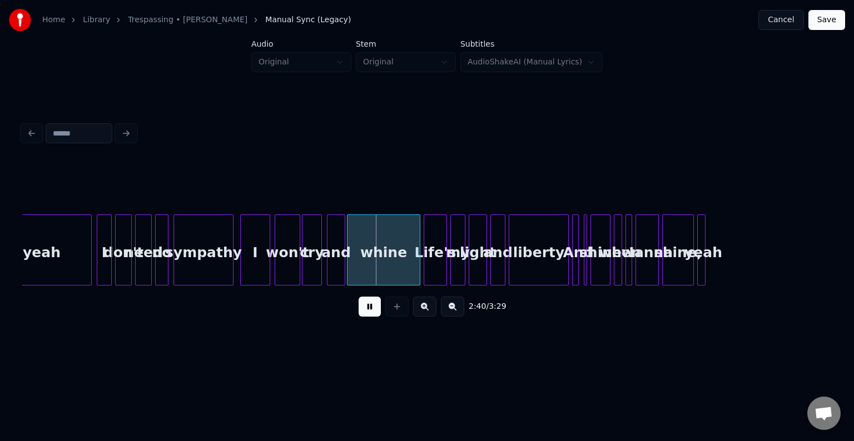
click at [367, 311] on button at bounding box center [370, 307] width 22 height 20
click at [386, 266] on div at bounding box center [385, 250] width 3 height 70
click at [369, 311] on button at bounding box center [370, 307] width 22 height 20
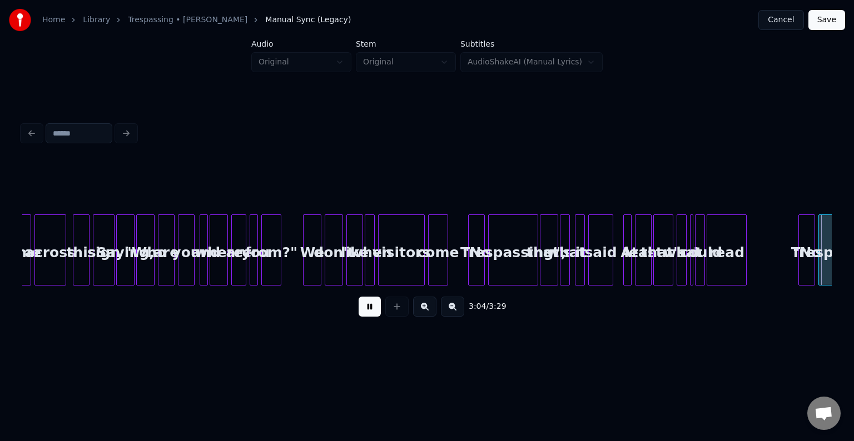
scroll to position [0, 15434]
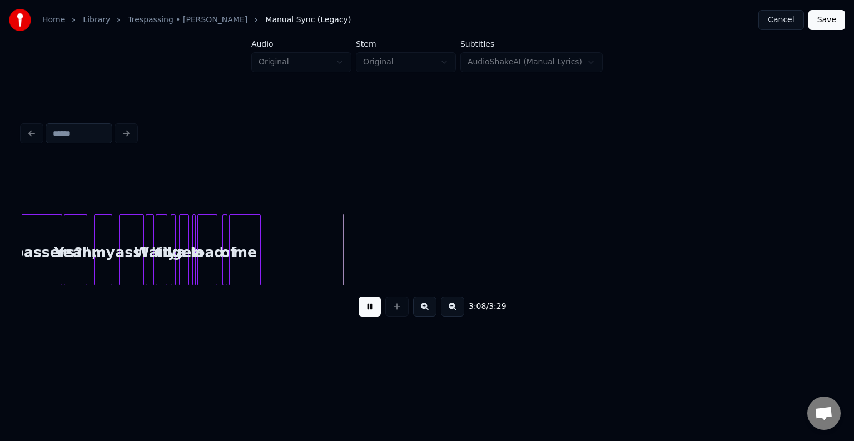
click at [369, 311] on button at bounding box center [370, 307] width 22 height 20
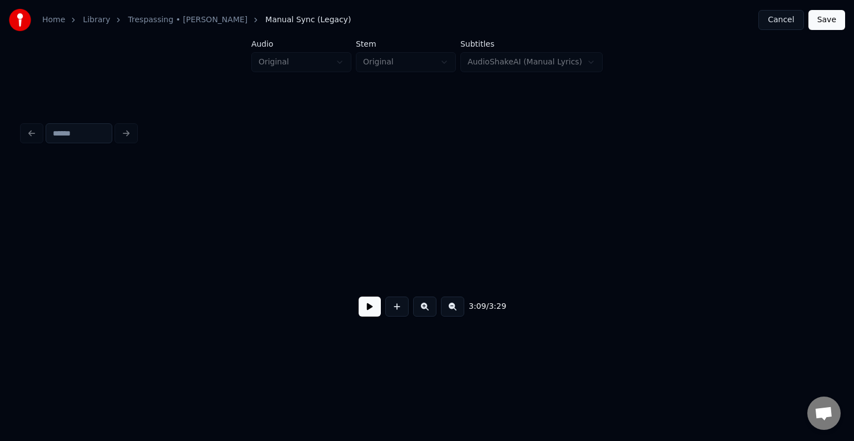
scroll to position [0, 16639]
click at [836, 23] on button "Save" at bounding box center [826, 20] width 37 height 20
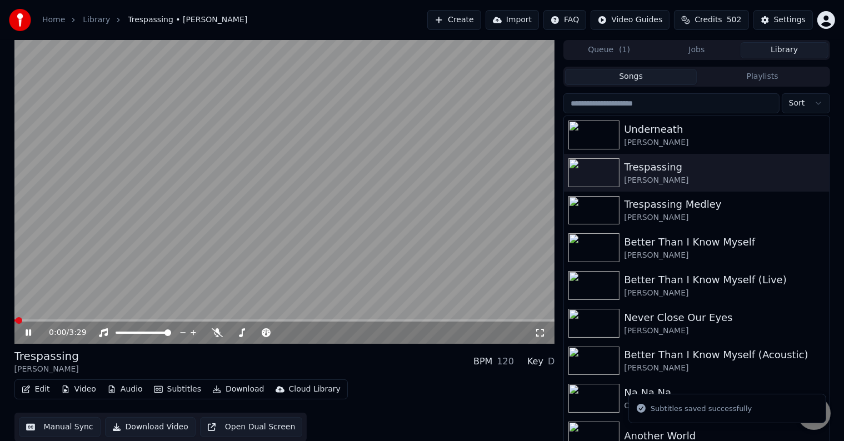
click at [233, 389] on button "Download" at bounding box center [238, 390] width 61 height 16
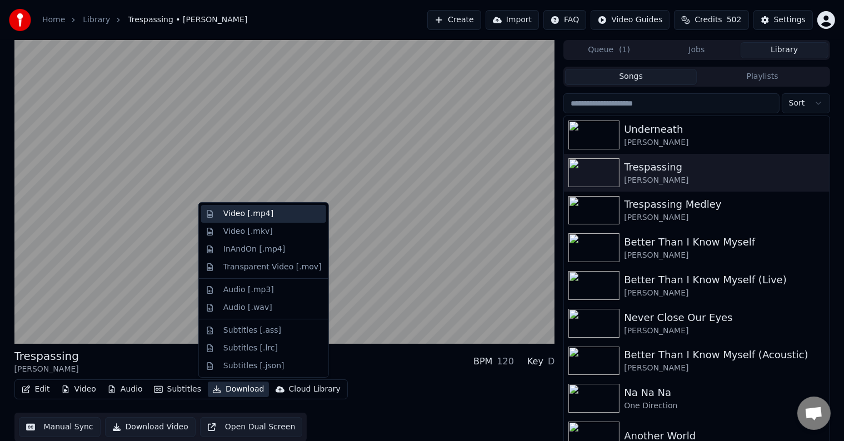
click at [243, 218] on div "Video [.mp4]" at bounding box center [248, 213] width 50 height 11
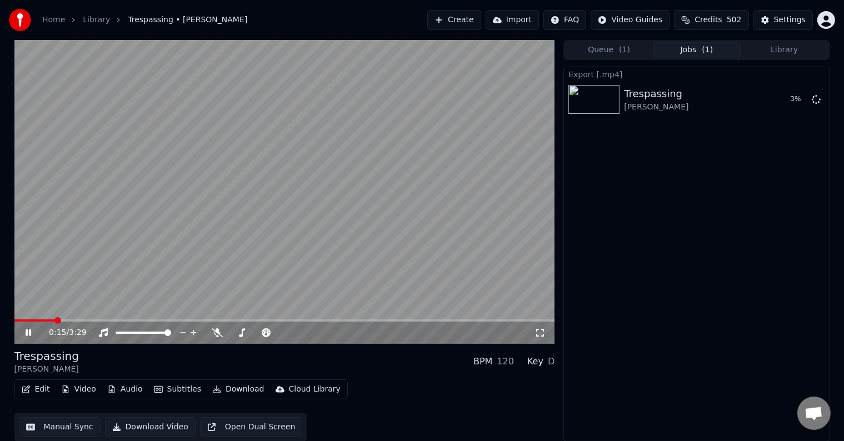
click at [27, 333] on icon at bounding box center [29, 333] width 6 height 7
click at [785, 57] on button "Library" at bounding box center [785, 50] width 88 height 16
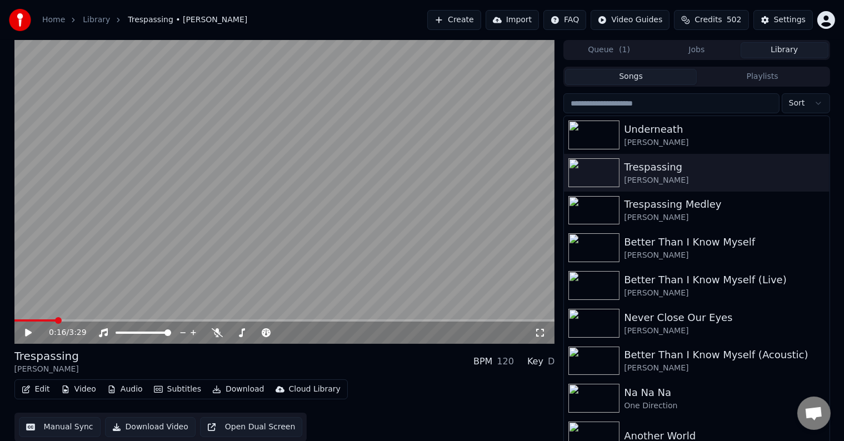
click at [785, 52] on button "Library" at bounding box center [785, 50] width 88 height 16
click at [683, 131] on div "Underneath" at bounding box center [719, 130] width 190 height 16
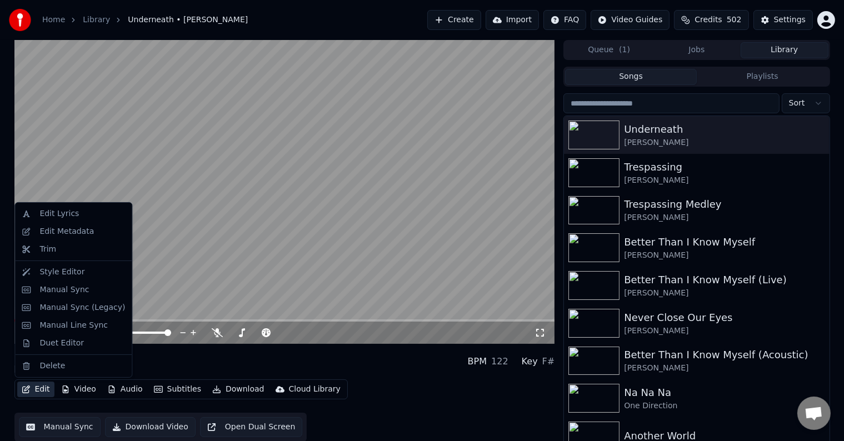
click at [38, 394] on button "Edit" at bounding box center [35, 390] width 37 height 16
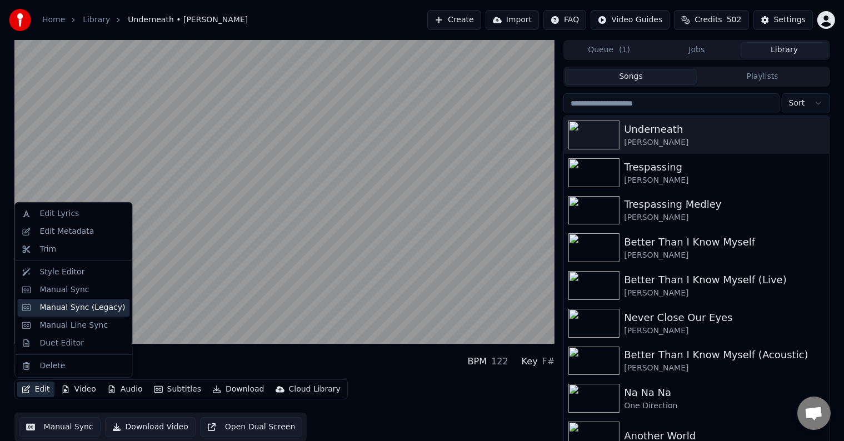
click at [77, 308] on div "Manual Sync (Legacy)" at bounding box center [82, 307] width 86 height 11
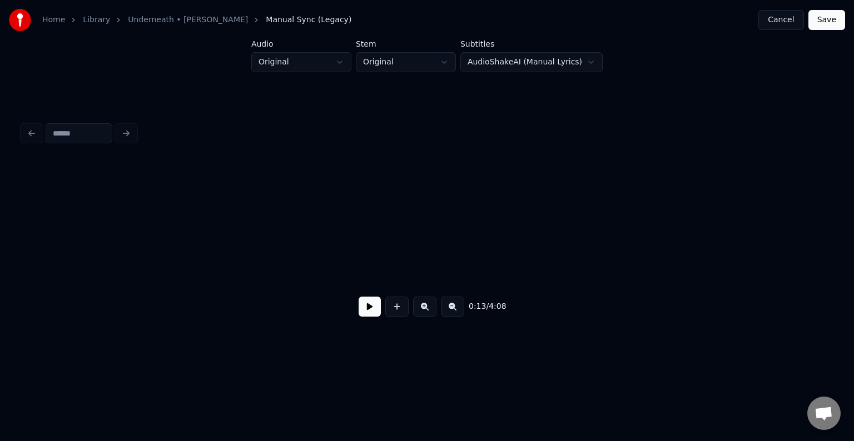
scroll to position [0, 1104]
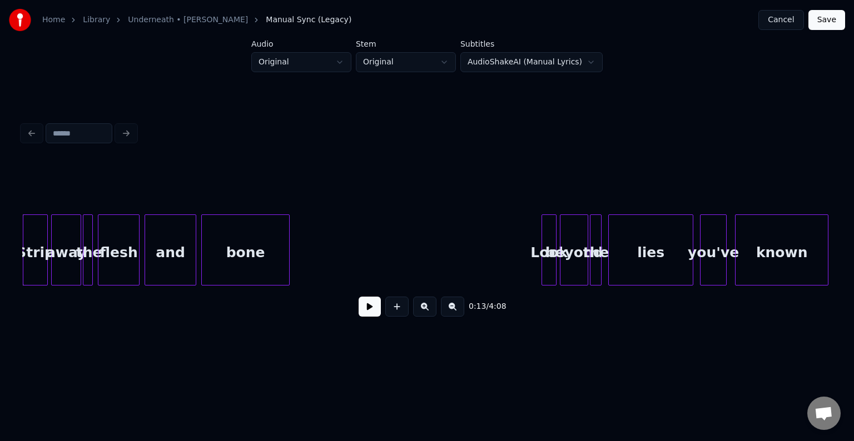
click at [371, 302] on button at bounding box center [370, 307] width 22 height 20
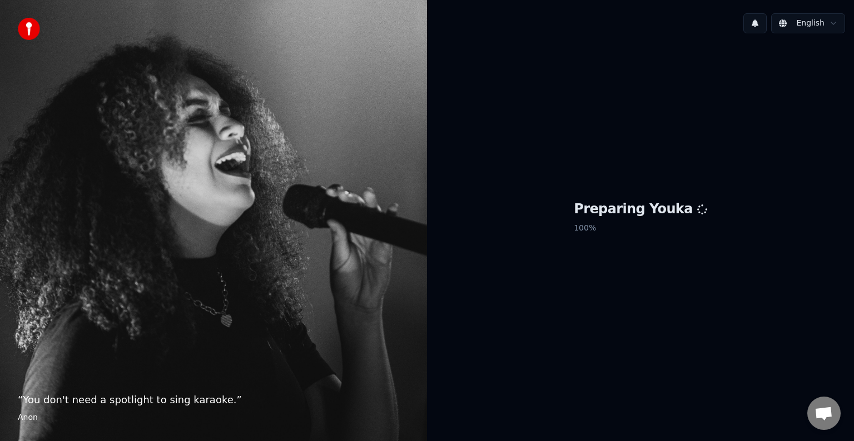
scroll to position [487, 0]
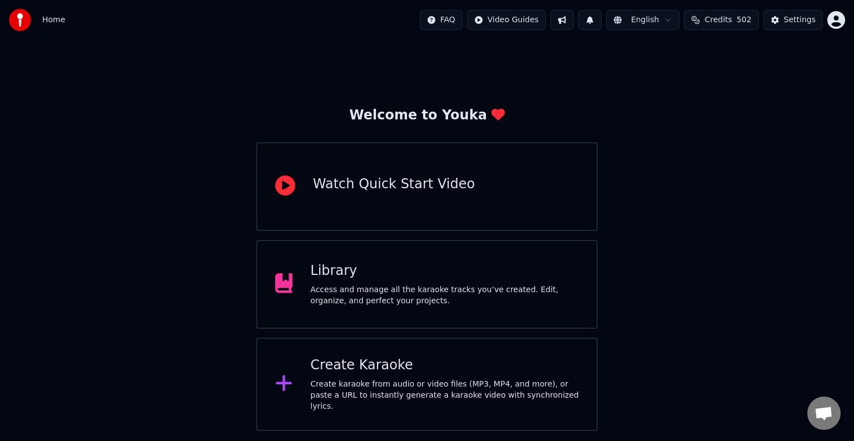
click at [500, 291] on div "Access and manage all the karaoke tracks you’ve created. Edit, organize, and pe…" at bounding box center [444, 296] width 269 height 22
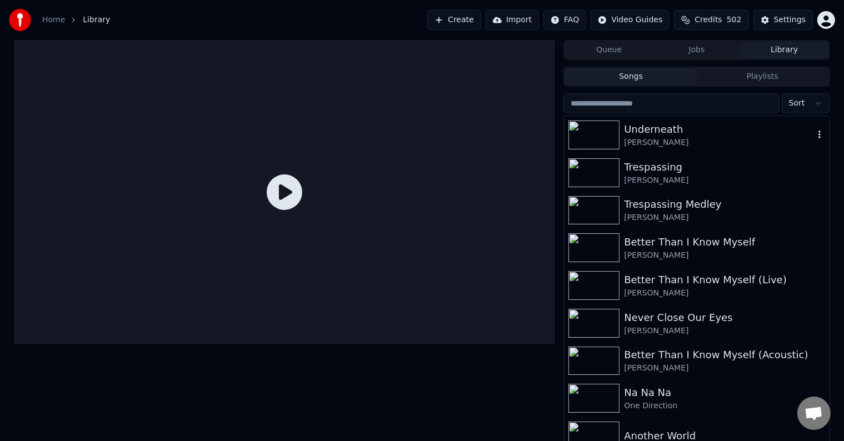
click at [709, 132] on div "Underneath" at bounding box center [719, 130] width 190 height 16
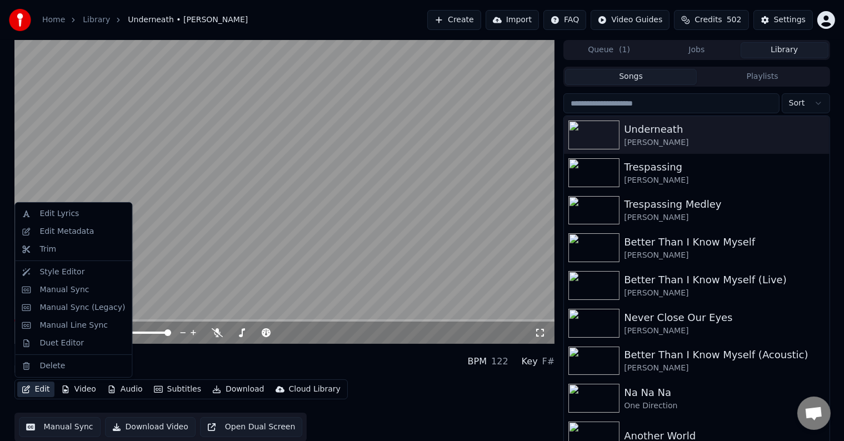
click at [32, 392] on button "Edit" at bounding box center [35, 390] width 37 height 16
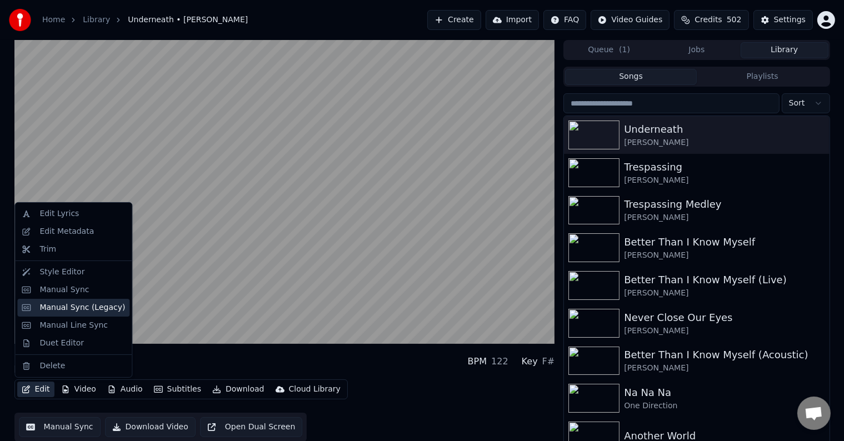
click at [77, 310] on div "Manual Sync (Legacy)" at bounding box center [82, 307] width 86 height 11
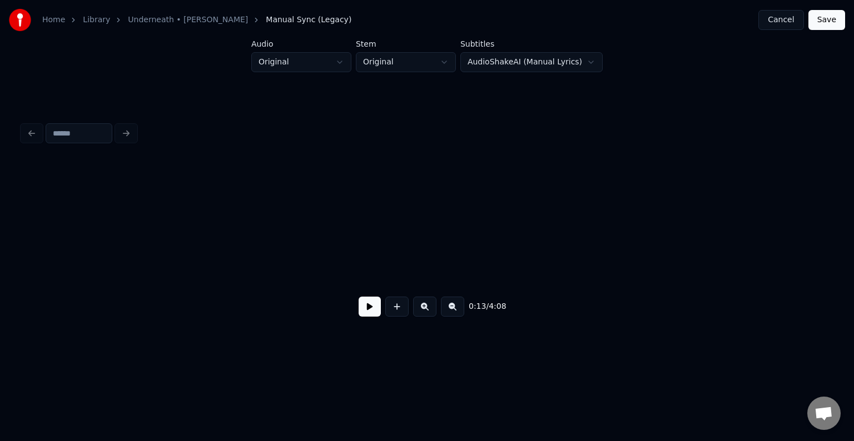
scroll to position [0, 1104]
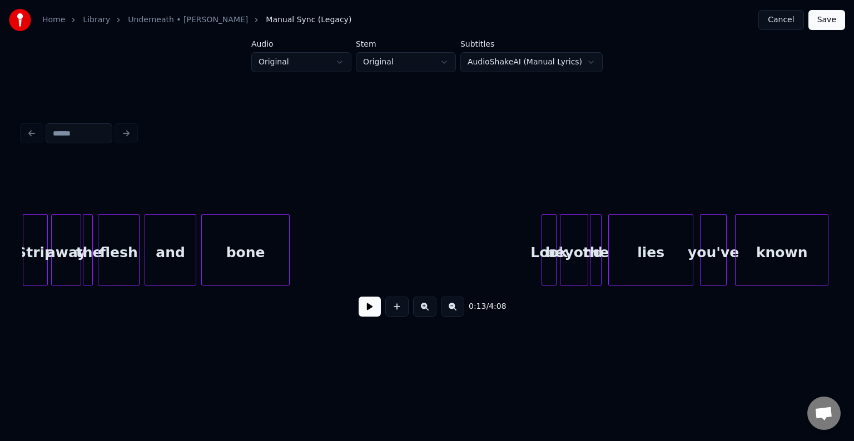
click at [367, 306] on button at bounding box center [370, 307] width 22 height 20
click at [37, 254] on div "Strip" at bounding box center [35, 253] width 24 height 76
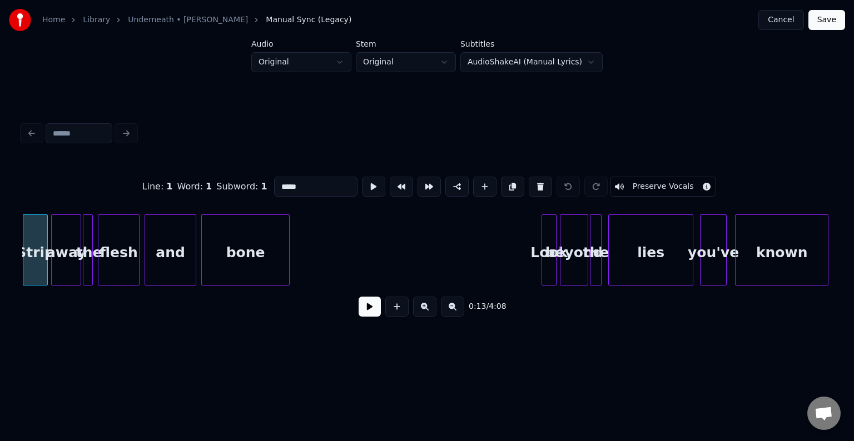
click at [367, 317] on button at bounding box center [370, 307] width 22 height 20
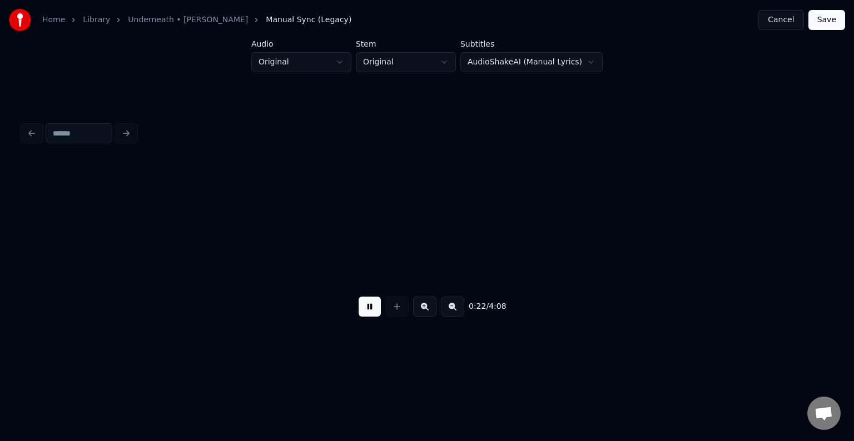
scroll to position [0, 1913]
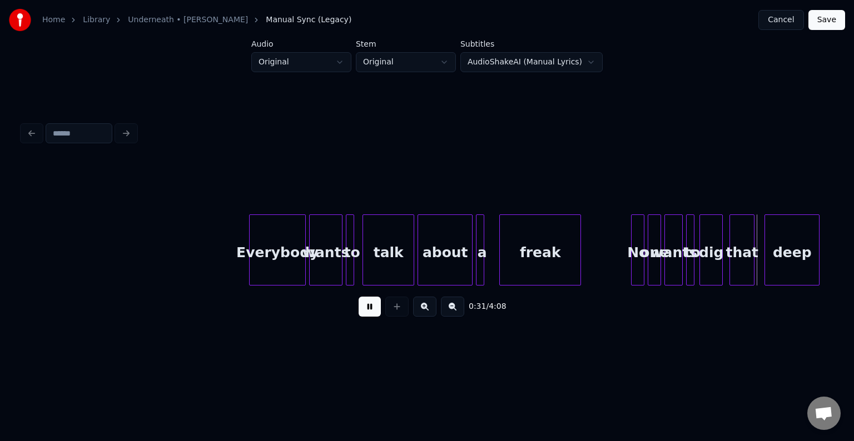
click at [370, 312] on button at bounding box center [370, 307] width 22 height 20
click at [433, 265] on div "about" at bounding box center [445, 253] width 54 height 76
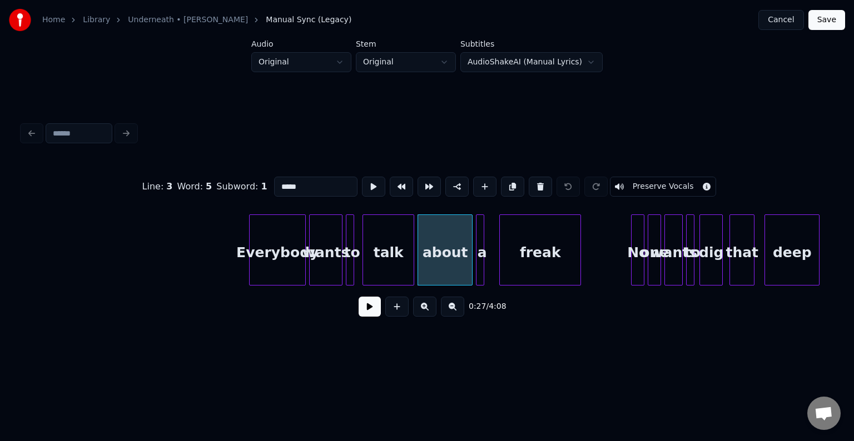
click at [367, 316] on button at bounding box center [370, 307] width 22 height 20
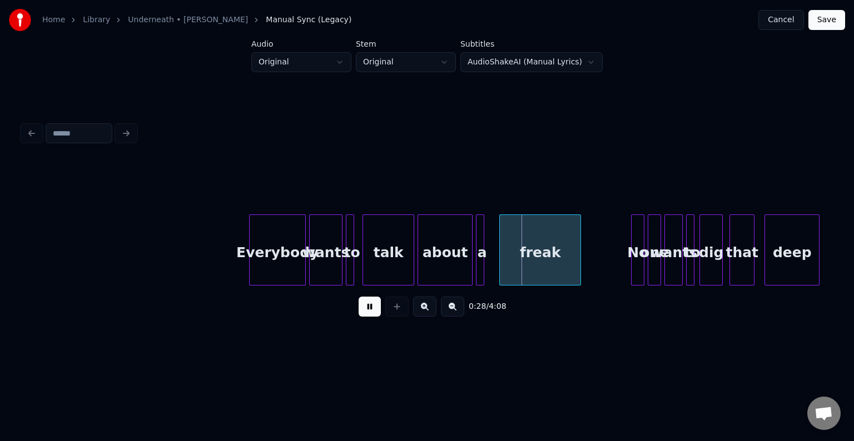
click at [367, 316] on button at bounding box center [370, 307] width 22 height 20
click at [490, 265] on div at bounding box center [490, 250] width 3 height 70
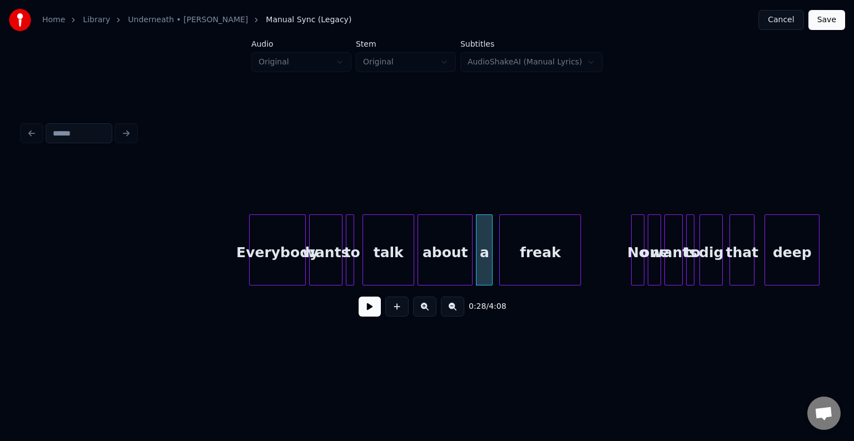
click at [373, 311] on button at bounding box center [370, 307] width 22 height 20
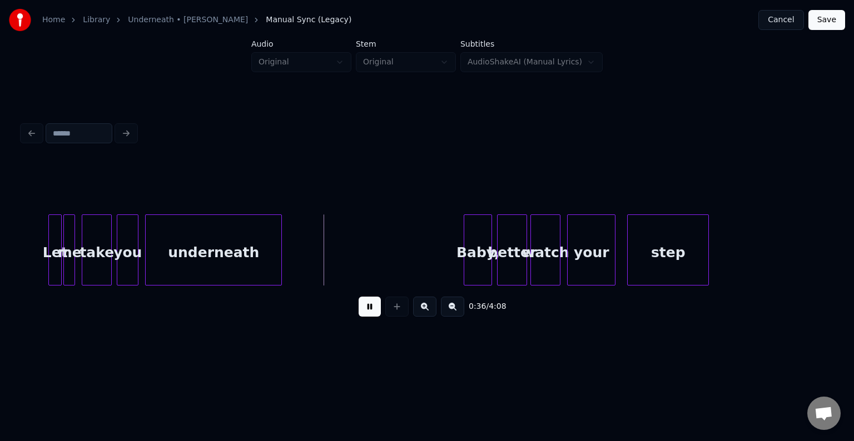
click at [373, 311] on button at bounding box center [370, 307] width 22 height 20
click at [245, 271] on div "underneath" at bounding box center [214, 253] width 136 height 76
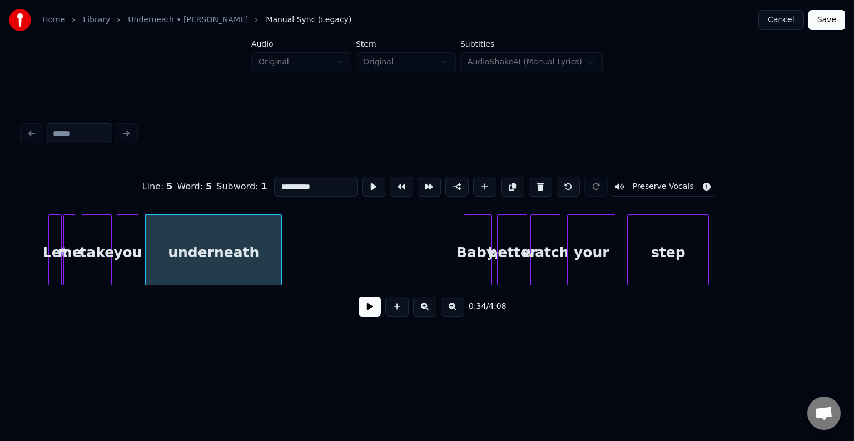
click at [365, 312] on button at bounding box center [370, 307] width 22 height 20
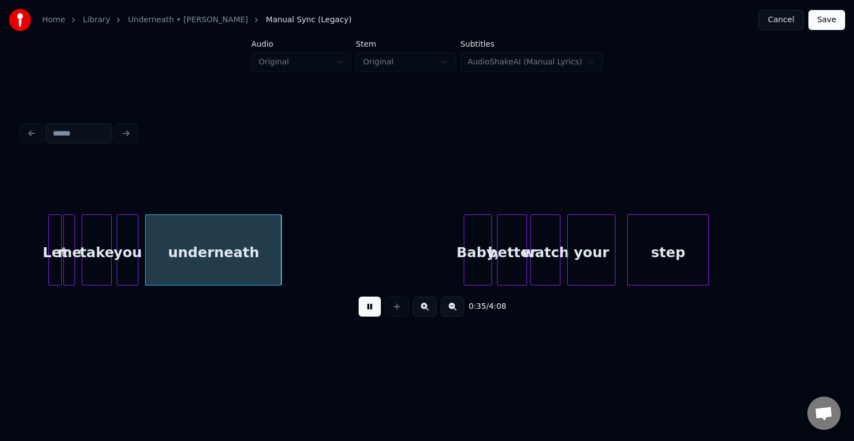
click at [365, 312] on button at bounding box center [370, 307] width 22 height 20
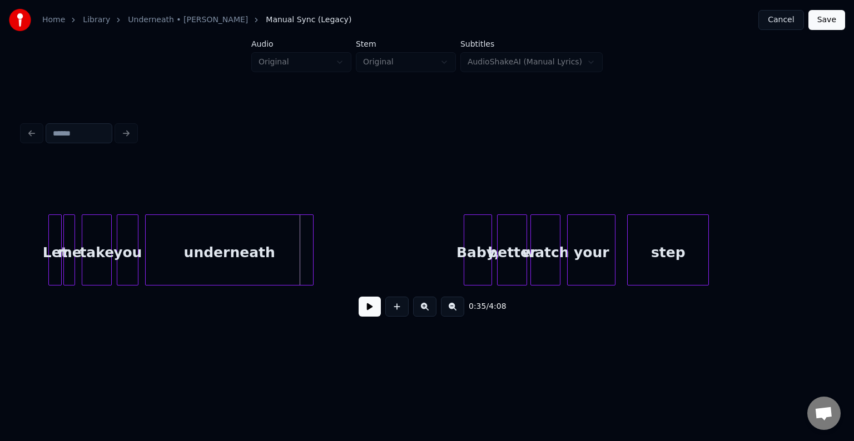
click at [310, 266] on div at bounding box center [311, 250] width 3 height 70
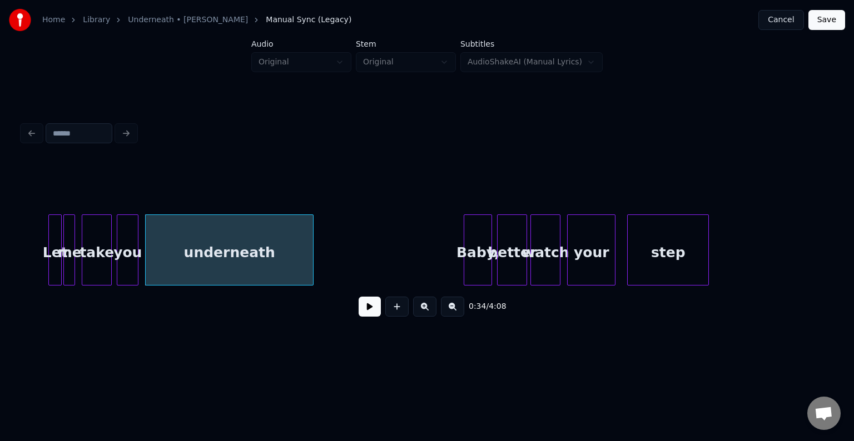
click at [365, 307] on button at bounding box center [370, 307] width 22 height 20
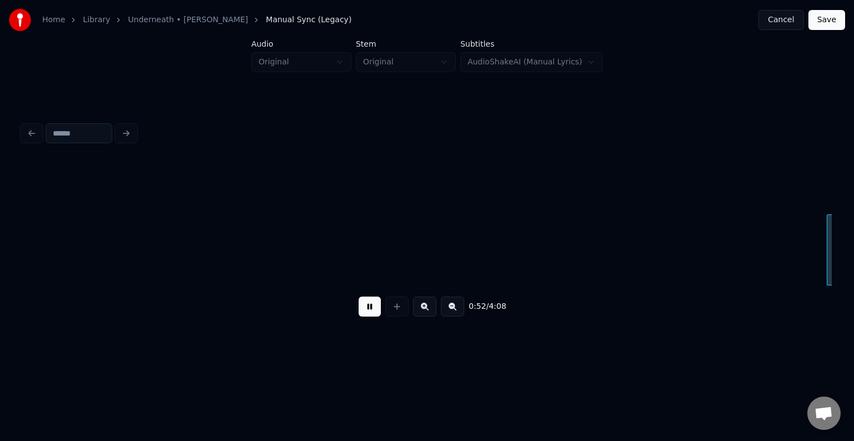
scroll to position [0, 4342]
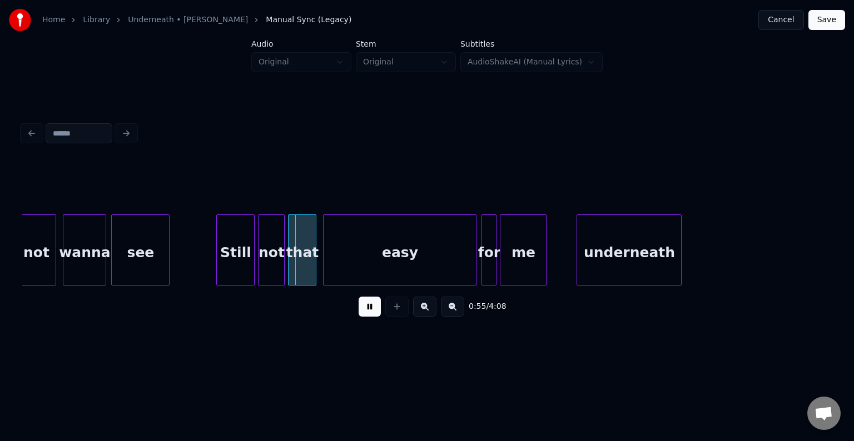
click at [365, 307] on button at bounding box center [370, 307] width 22 height 20
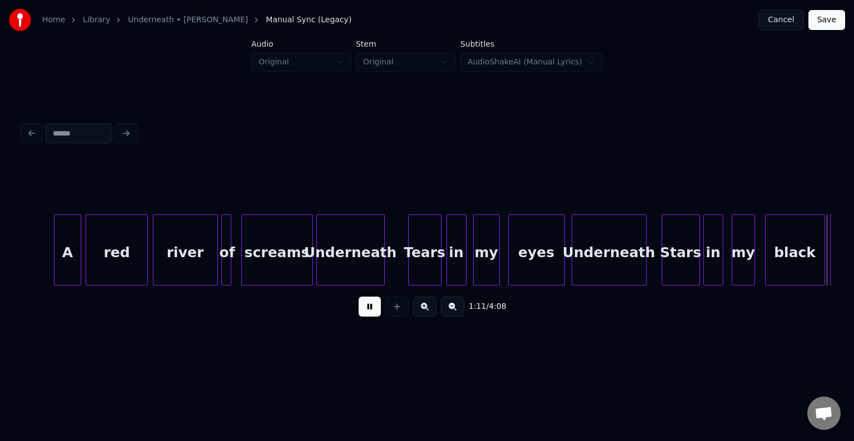
scroll to position [0, 5962]
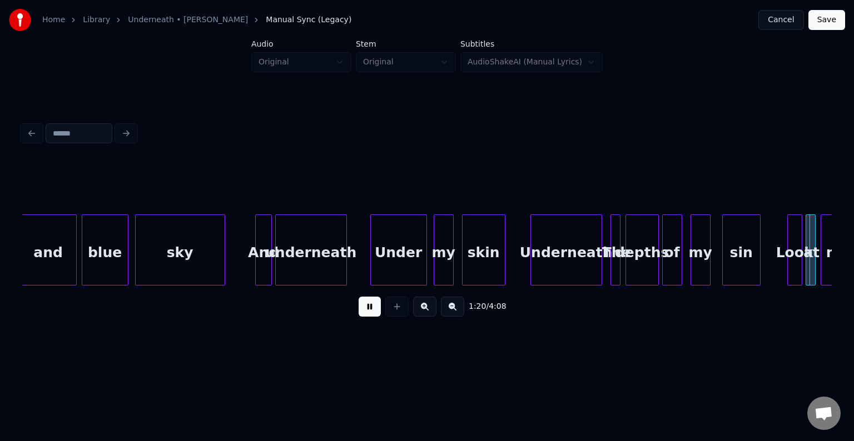
click at [371, 300] on div "1:20 / 4:08" at bounding box center [427, 307] width 792 height 24
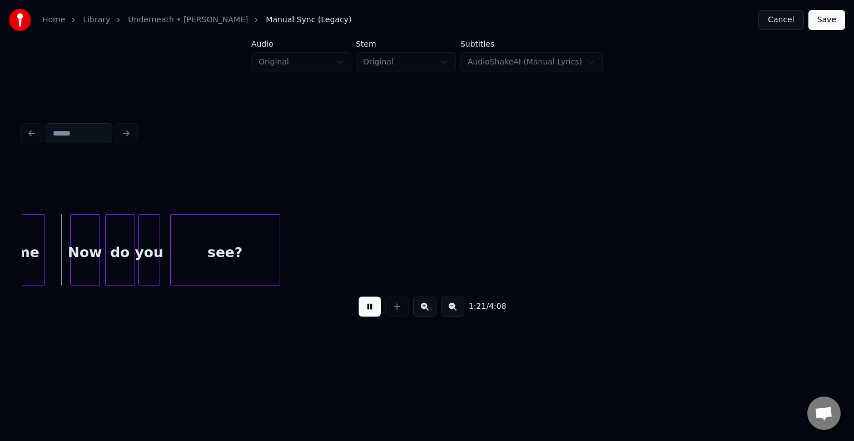
click at [369, 307] on button at bounding box center [370, 307] width 22 height 20
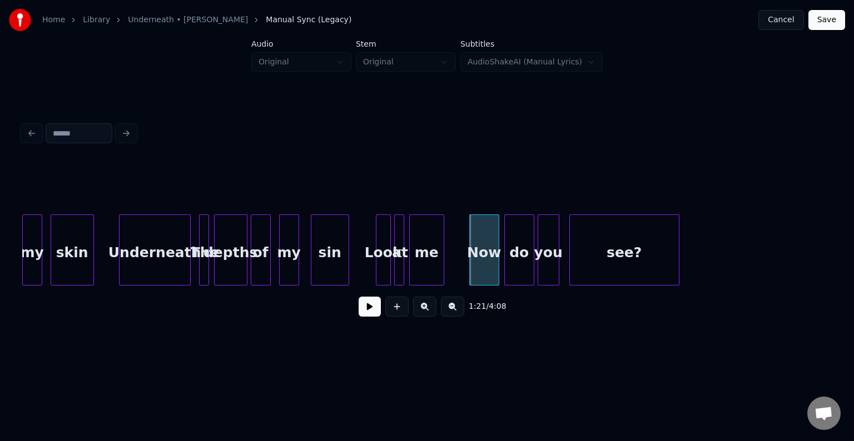
scroll to position [0, 6372]
click at [131, 257] on div "Underneath" at bounding box center [156, 253] width 71 height 76
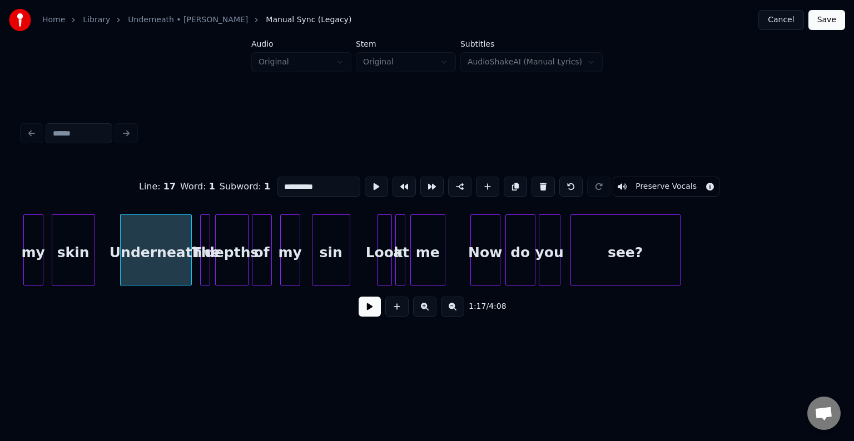
click at [366, 316] on button at bounding box center [370, 307] width 22 height 20
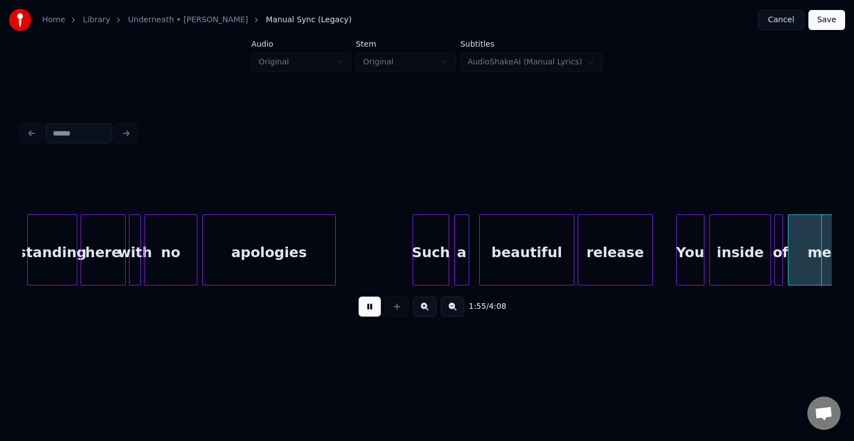
scroll to position [0, 9611]
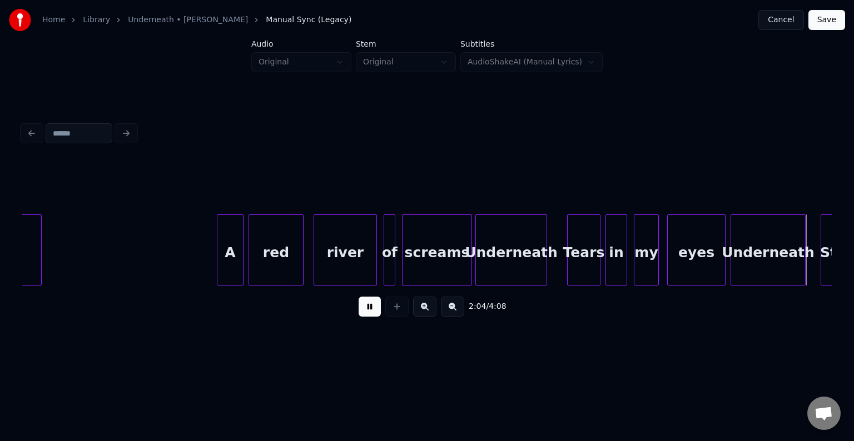
click at [371, 311] on button at bounding box center [370, 307] width 22 height 20
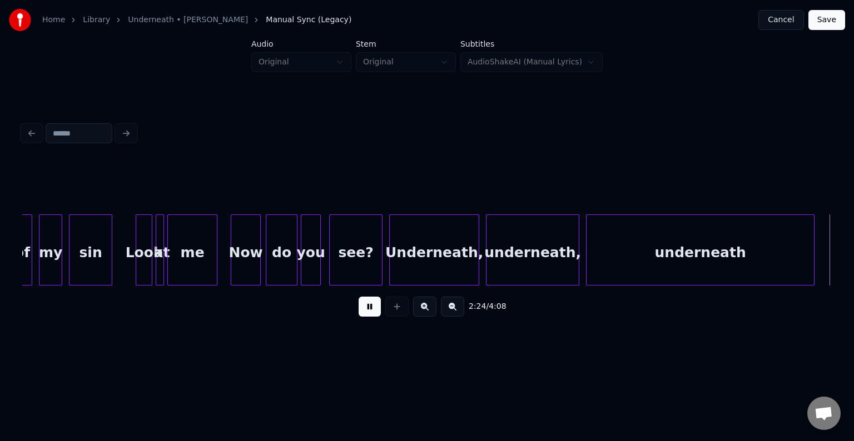
scroll to position [0, 12041]
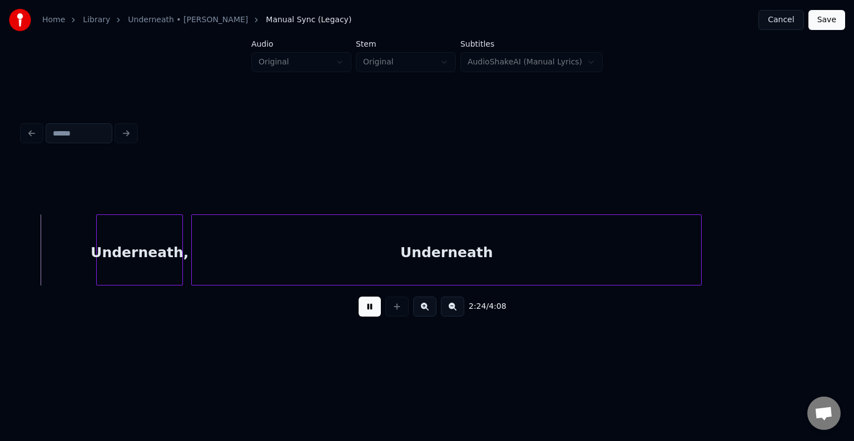
click at [371, 311] on button at bounding box center [370, 307] width 22 height 20
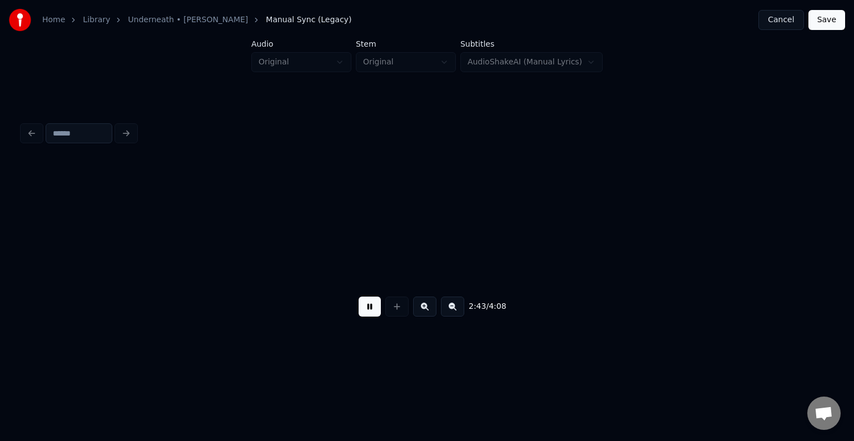
scroll to position [0, 13667]
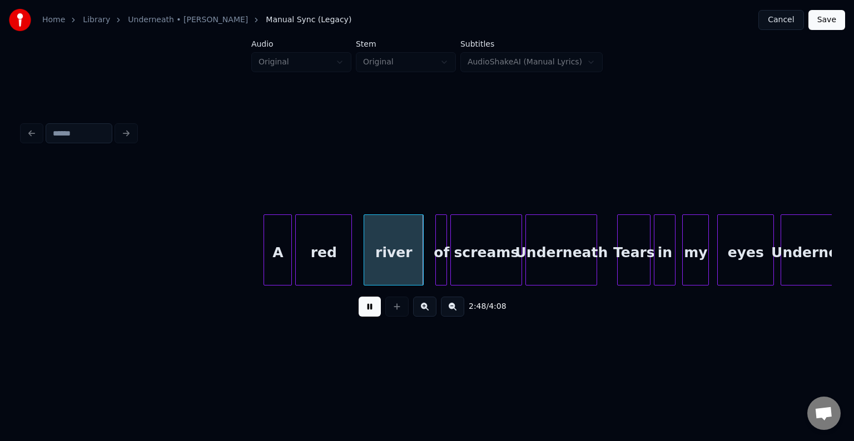
click at [371, 311] on button at bounding box center [370, 307] width 22 height 20
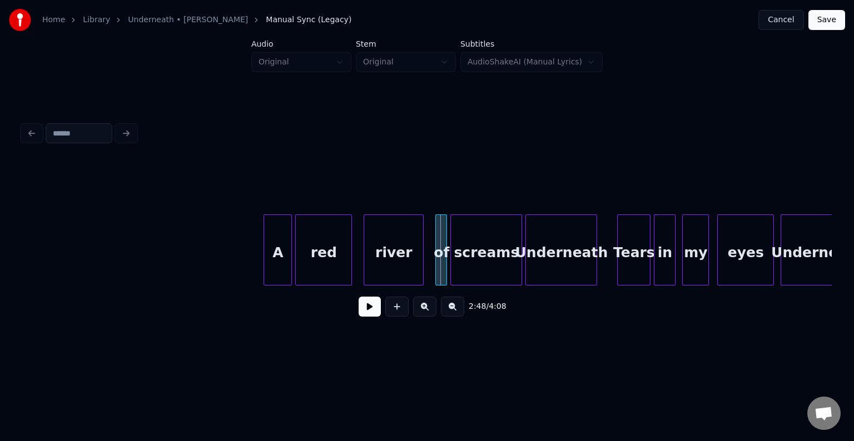
click at [371, 311] on button at bounding box center [370, 307] width 22 height 20
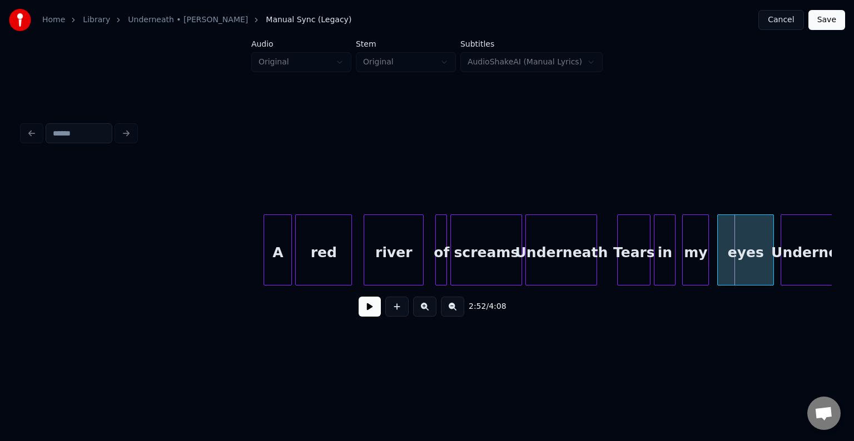
click at [371, 311] on button at bounding box center [370, 307] width 22 height 20
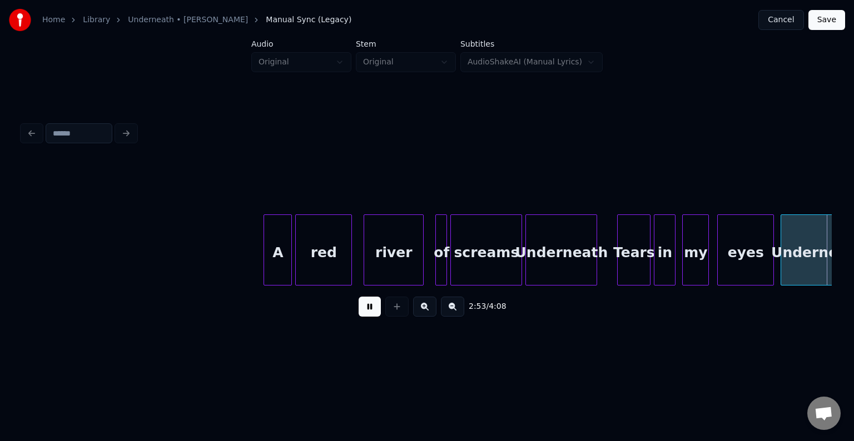
scroll to position [0, 14477]
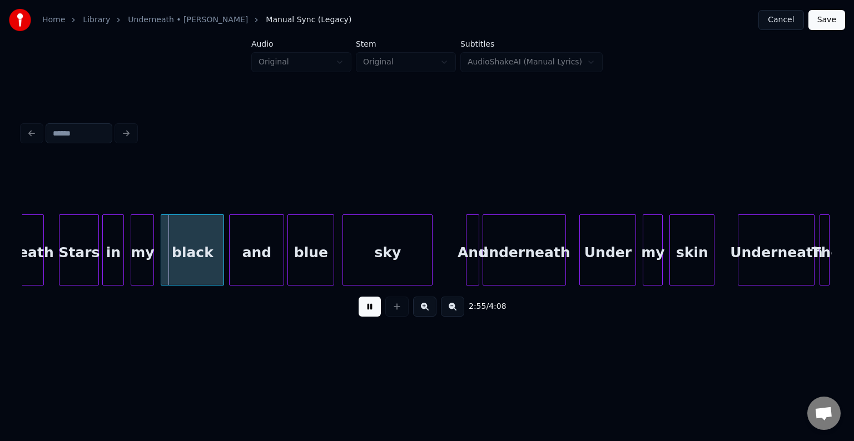
click at [371, 311] on button at bounding box center [370, 307] width 22 height 20
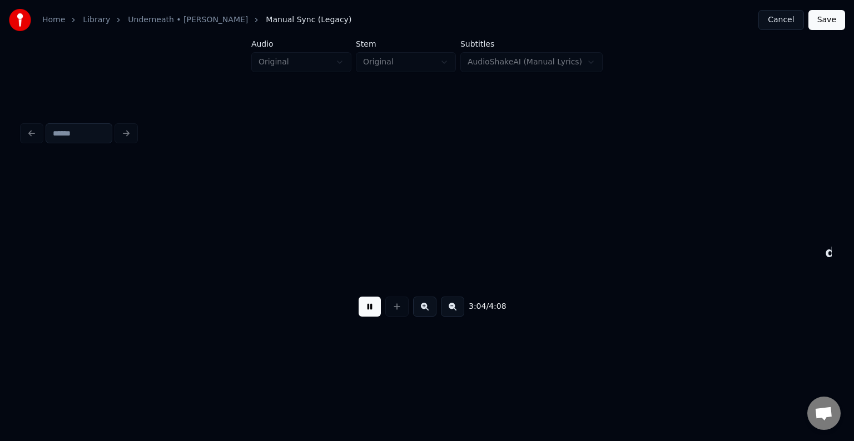
scroll to position [0, 15302]
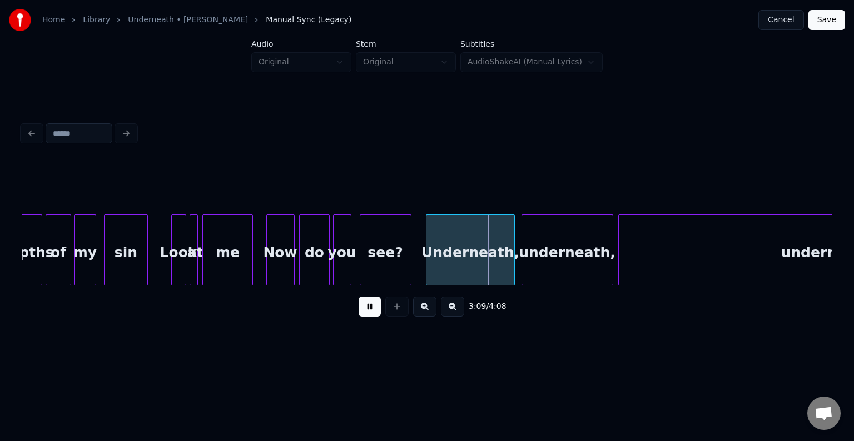
click at [371, 311] on button at bounding box center [370, 307] width 22 height 20
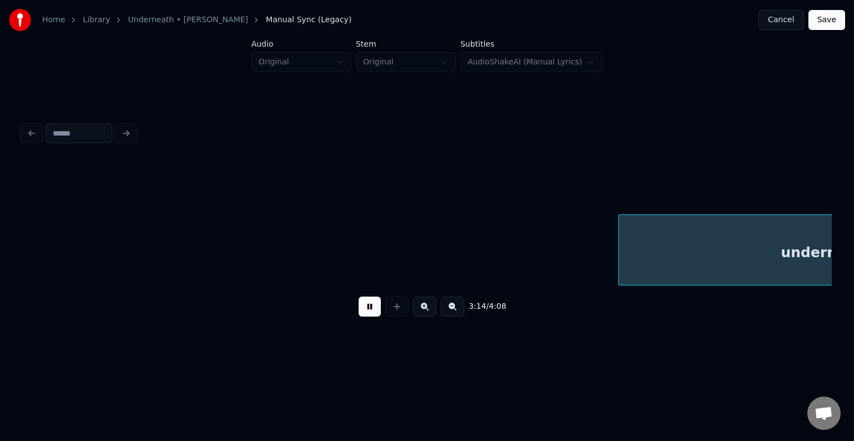
scroll to position [0, 16121]
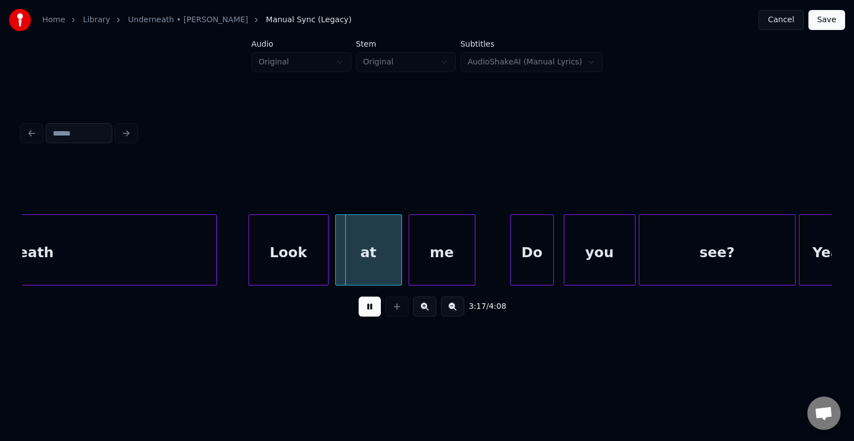
click at [371, 311] on button at bounding box center [370, 307] width 22 height 20
click at [249, 243] on div at bounding box center [250, 250] width 3 height 70
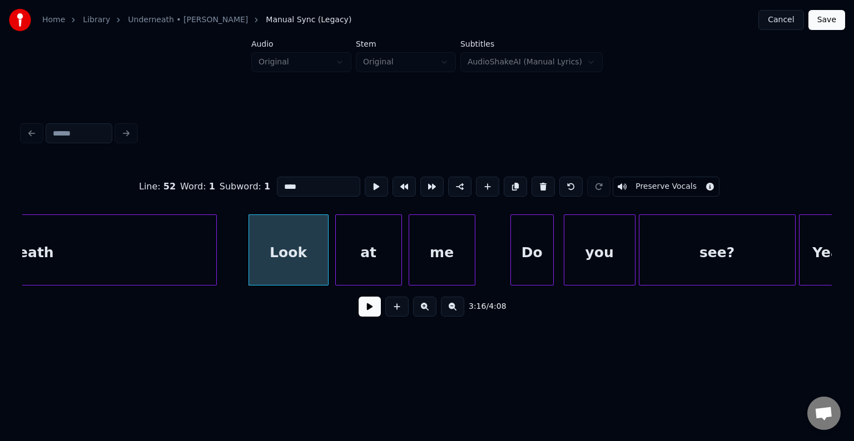
click at [367, 317] on button at bounding box center [370, 307] width 22 height 20
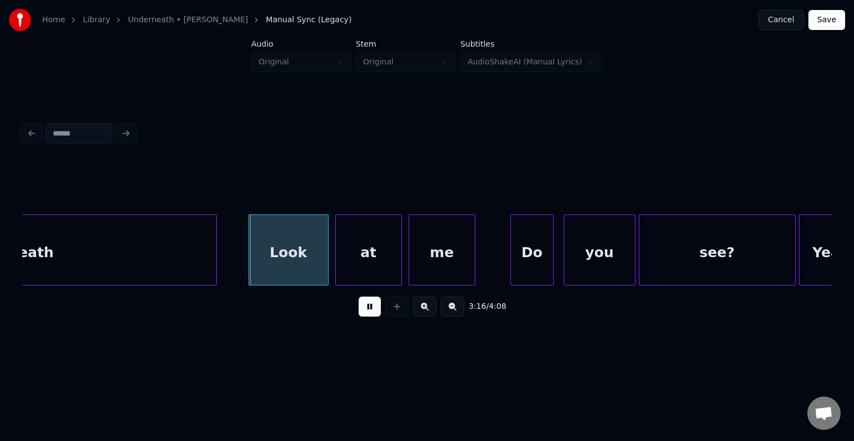
click at [367, 317] on button at bounding box center [370, 307] width 22 height 20
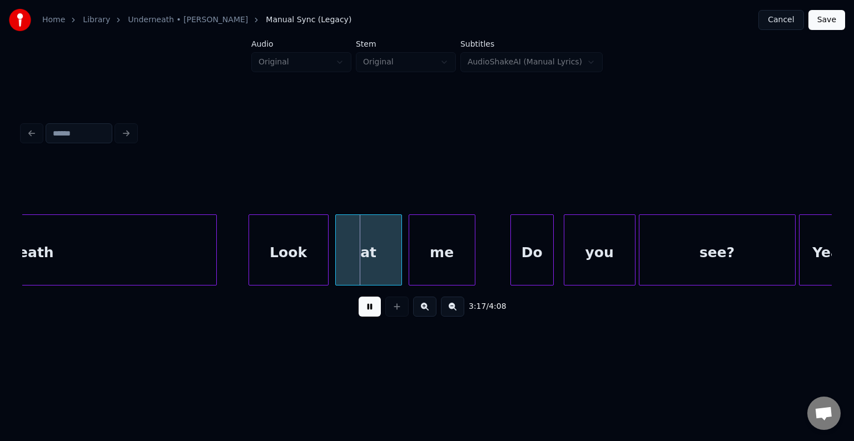
click at [367, 317] on button at bounding box center [370, 307] width 22 height 20
click at [276, 254] on div "Look" at bounding box center [288, 253] width 79 height 76
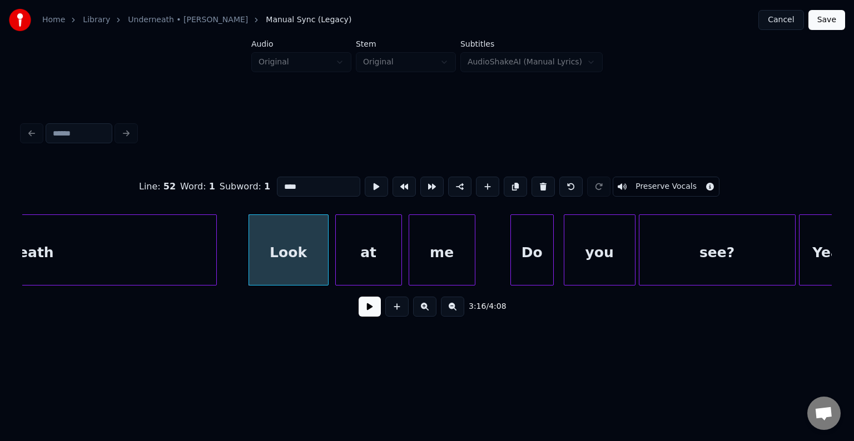
click at [361, 315] on button at bounding box center [370, 307] width 22 height 20
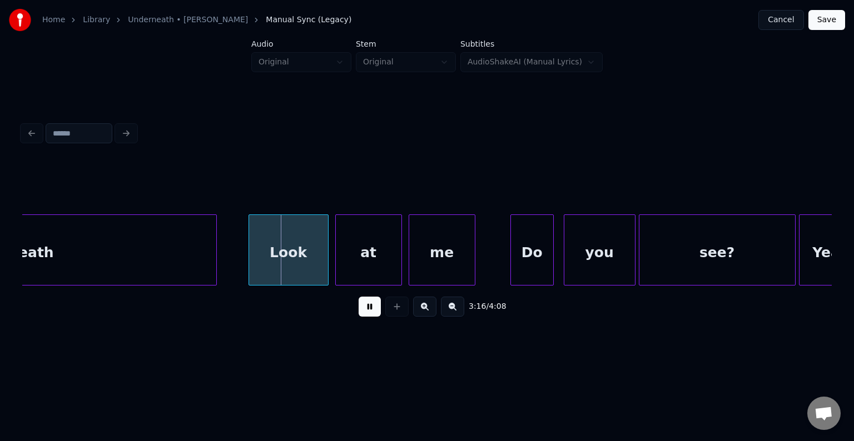
click at [362, 315] on button at bounding box center [370, 307] width 22 height 20
click at [296, 270] on div at bounding box center [296, 250] width 3 height 70
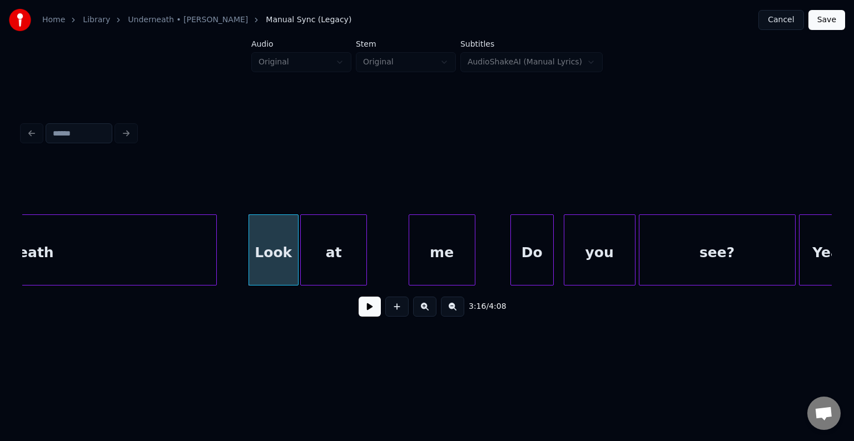
click at [346, 265] on div "at" at bounding box center [334, 253] width 66 height 76
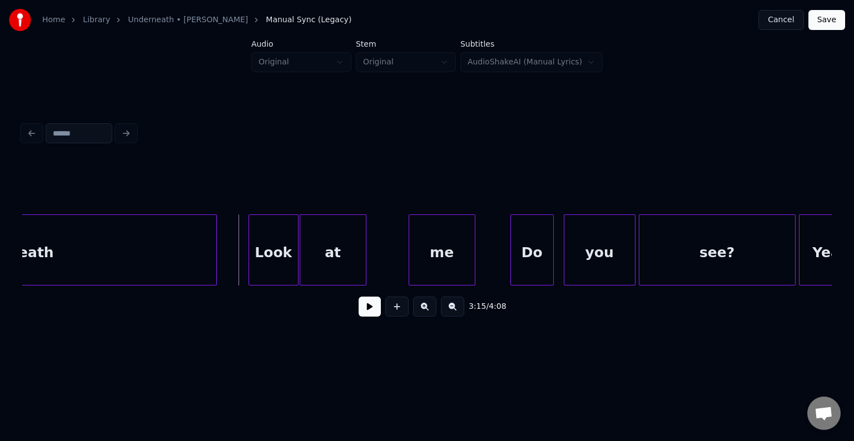
click at [367, 317] on button at bounding box center [370, 307] width 22 height 20
click at [387, 261] on div at bounding box center [386, 250] width 3 height 70
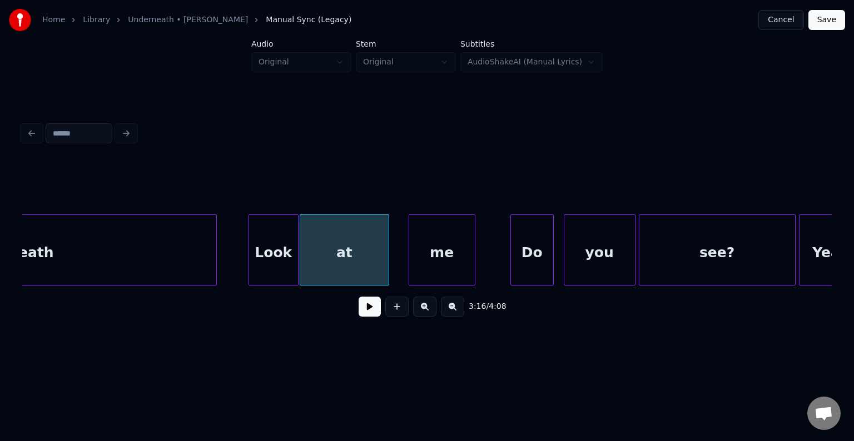
click at [366, 316] on button at bounding box center [370, 307] width 22 height 20
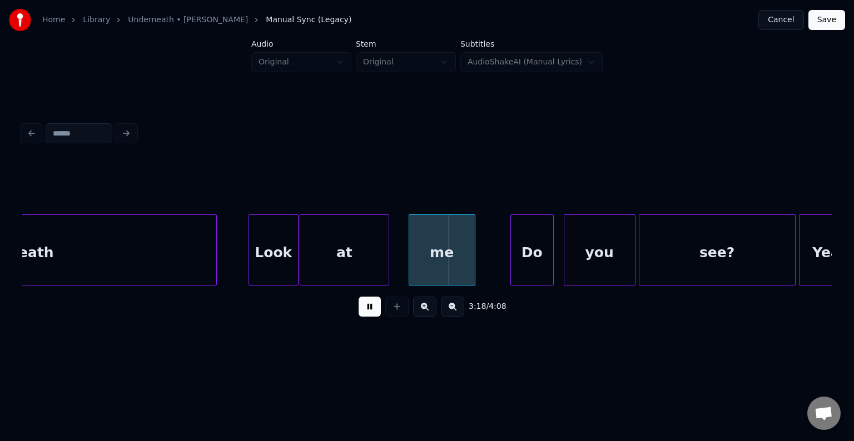
click at [366, 316] on button at bounding box center [370, 307] width 22 height 20
click at [394, 260] on div at bounding box center [395, 250] width 3 height 70
click at [304, 260] on div at bounding box center [303, 250] width 3 height 70
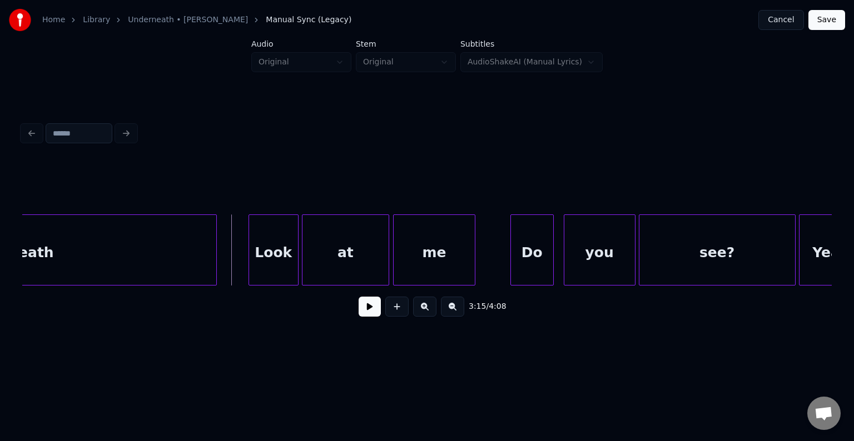
click at [371, 310] on button at bounding box center [370, 307] width 22 height 20
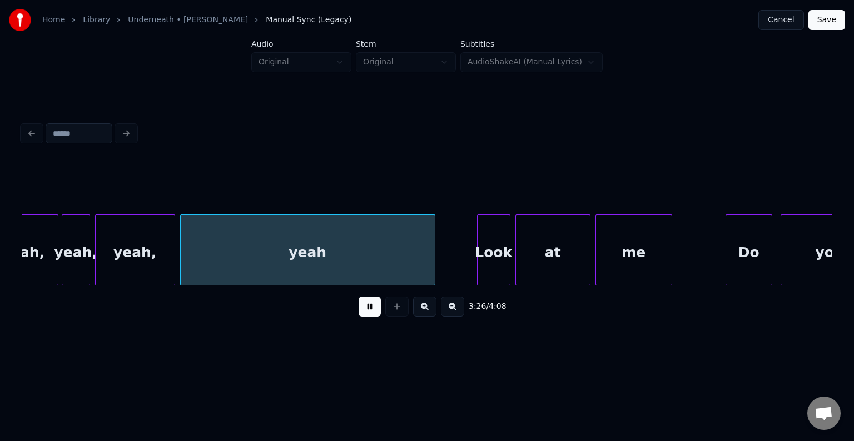
click at [371, 310] on button at bounding box center [370, 307] width 22 height 20
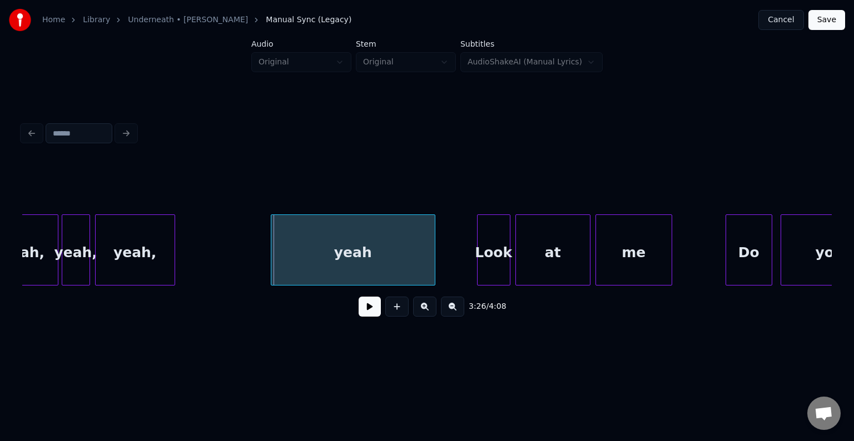
click at [271, 251] on div at bounding box center [272, 250] width 3 height 70
click at [76, 254] on div "yeah," at bounding box center [75, 253] width 27 height 76
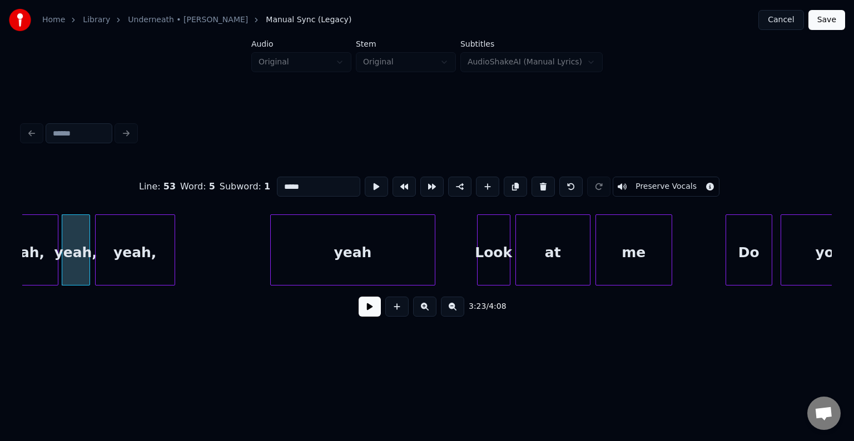
click at [367, 310] on button at bounding box center [370, 307] width 22 height 20
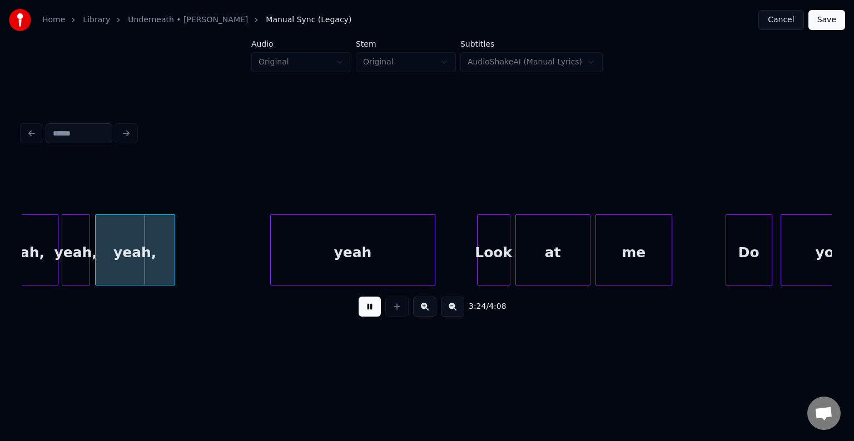
click at [367, 310] on button at bounding box center [370, 307] width 22 height 20
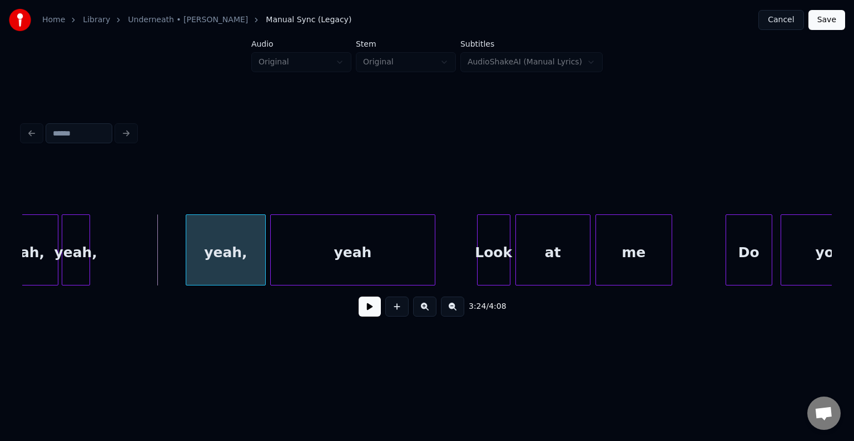
click at [222, 275] on div "yeah," at bounding box center [225, 253] width 79 height 76
click at [146, 260] on div at bounding box center [146, 250] width 3 height 70
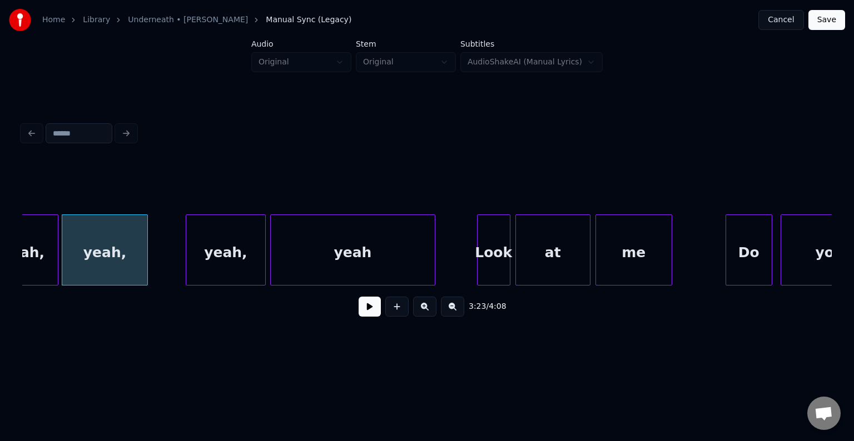
click at [371, 314] on button at bounding box center [370, 307] width 22 height 20
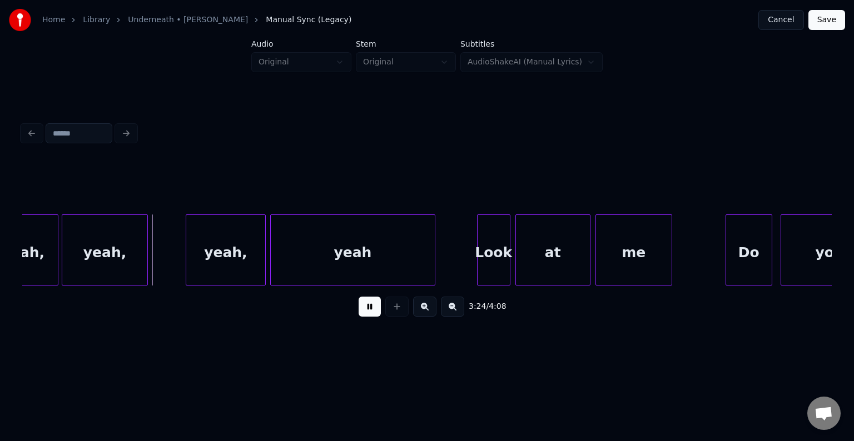
click at [371, 314] on button at bounding box center [370, 307] width 22 height 20
click at [167, 266] on div at bounding box center [165, 250] width 3 height 70
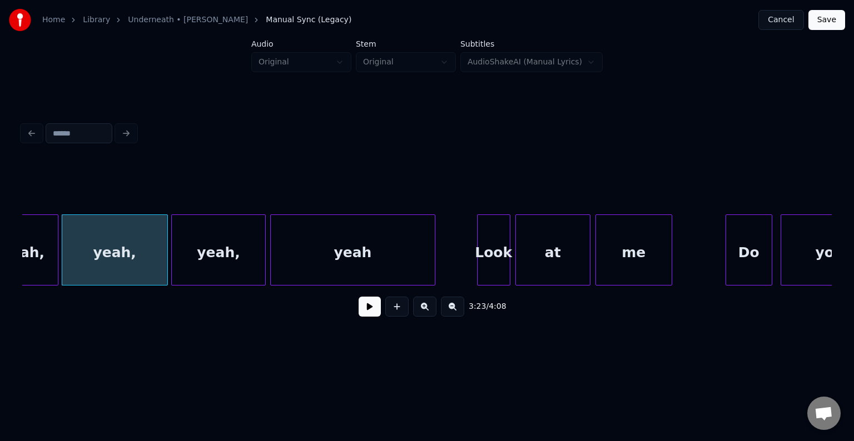
click at [173, 262] on div at bounding box center [173, 250] width 3 height 70
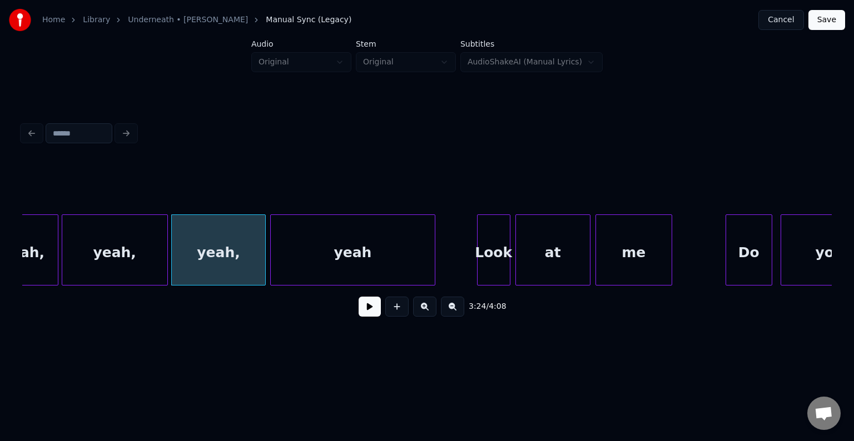
click at [40, 260] on div "Yeah," at bounding box center [23, 253] width 69 height 76
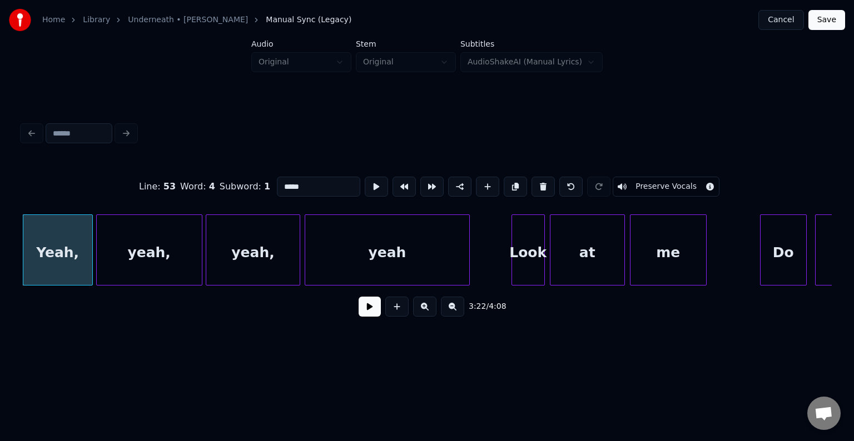
click at [375, 316] on button at bounding box center [370, 307] width 22 height 20
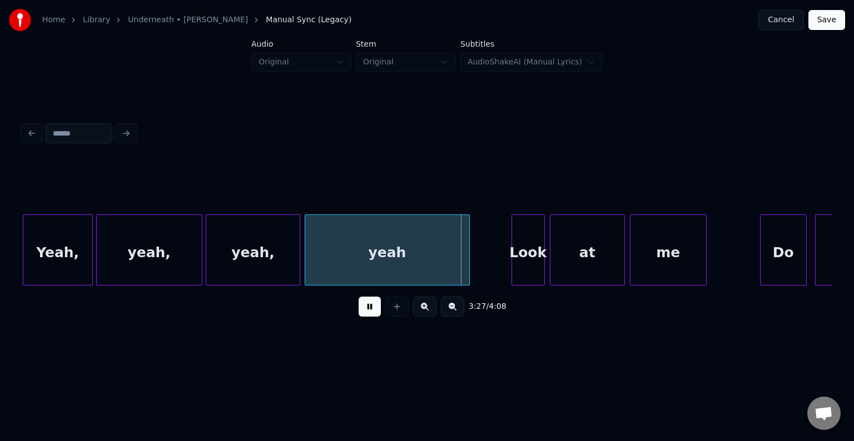
click at [375, 316] on button at bounding box center [370, 307] width 22 height 20
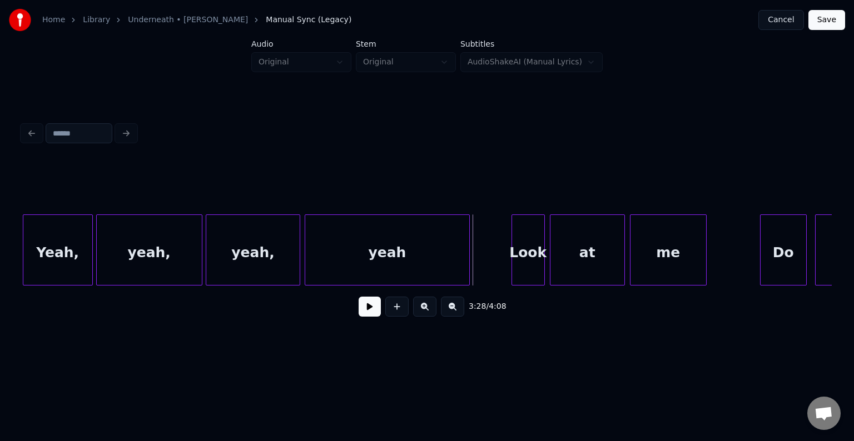
click at [233, 218] on div "yeah," at bounding box center [252, 253] width 93 height 76
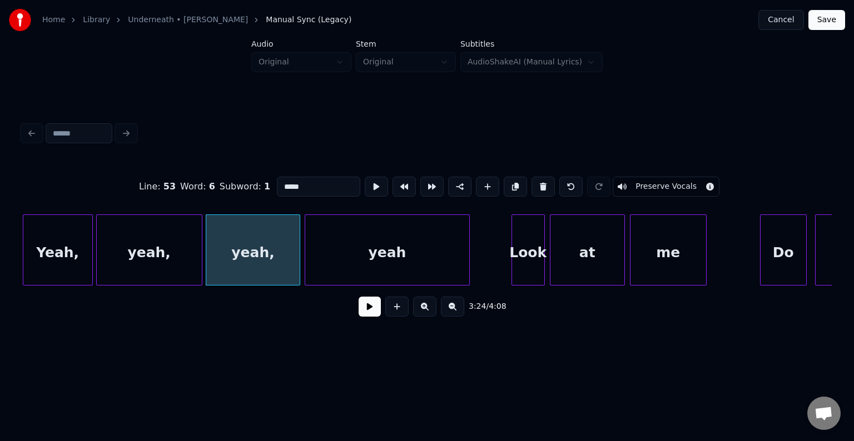
click at [366, 319] on div "3:24 / 4:08" at bounding box center [427, 307] width 792 height 24
click at [366, 315] on button at bounding box center [370, 307] width 22 height 20
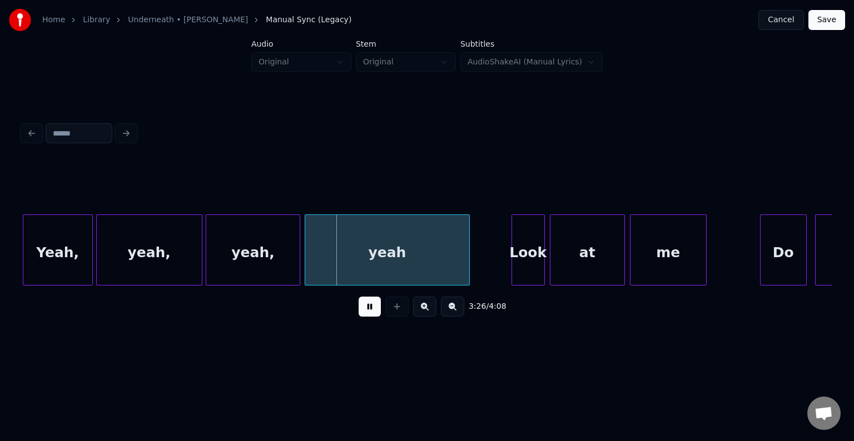
click at [366, 315] on button at bounding box center [370, 307] width 22 height 20
click at [265, 273] on div "yeah," at bounding box center [252, 253] width 93 height 76
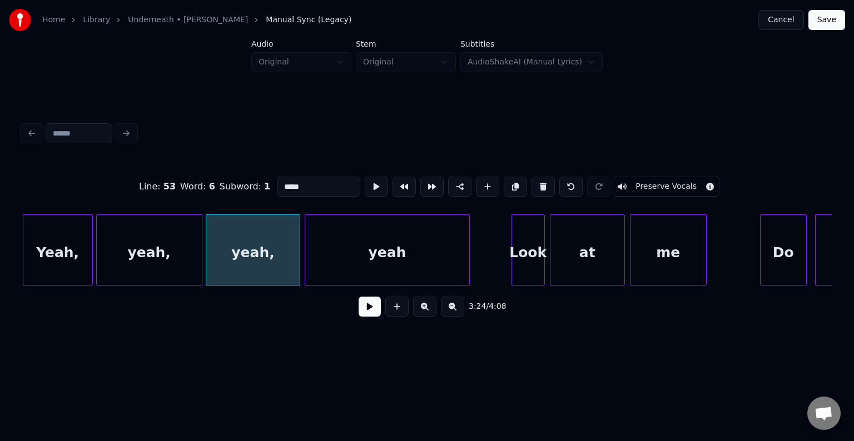
click at [372, 311] on button at bounding box center [370, 307] width 22 height 20
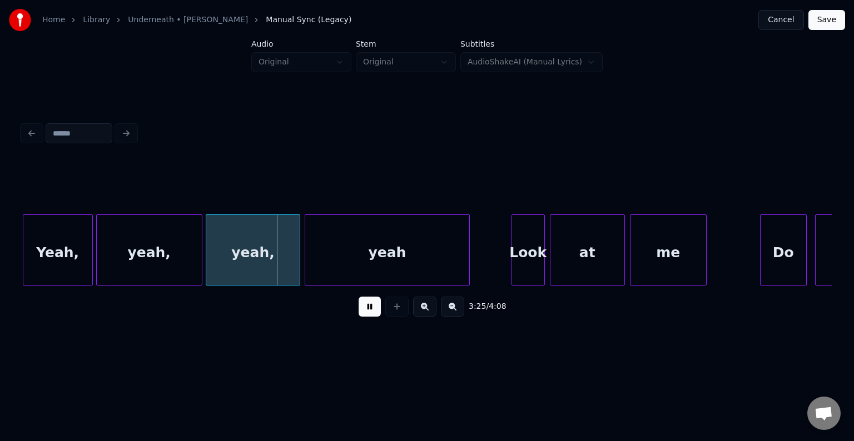
click at [372, 311] on button at bounding box center [370, 307] width 22 height 20
click at [284, 264] on div at bounding box center [282, 250] width 3 height 70
click at [291, 249] on div at bounding box center [291, 250] width 3 height 70
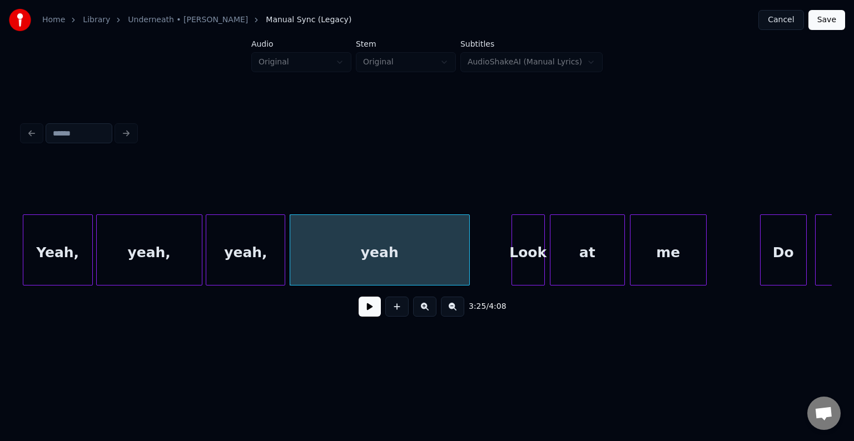
click at [81, 257] on div "Yeah," at bounding box center [57, 253] width 69 height 76
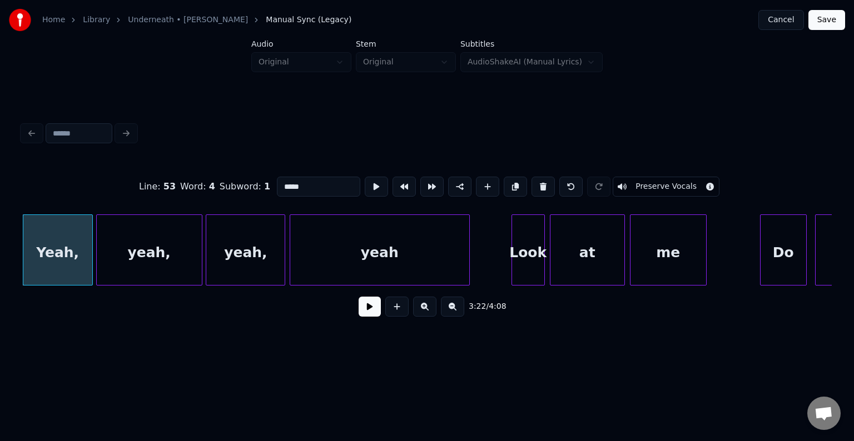
click at [366, 311] on button at bounding box center [370, 307] width 22 height 20
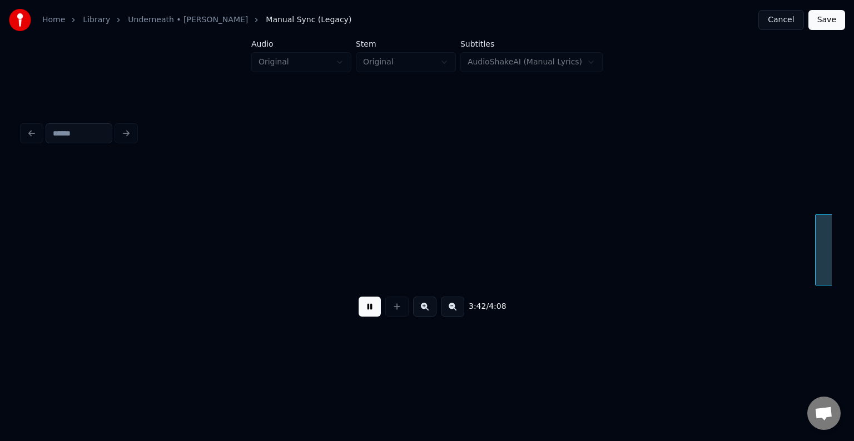
scroll to position [0, 18517]
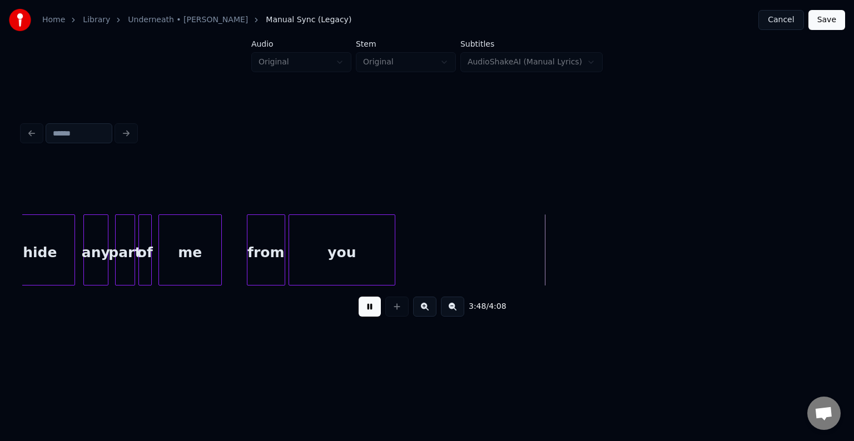
click at [821, 13] on button "Save" at bounding box center [826, 20] width 37 height 20
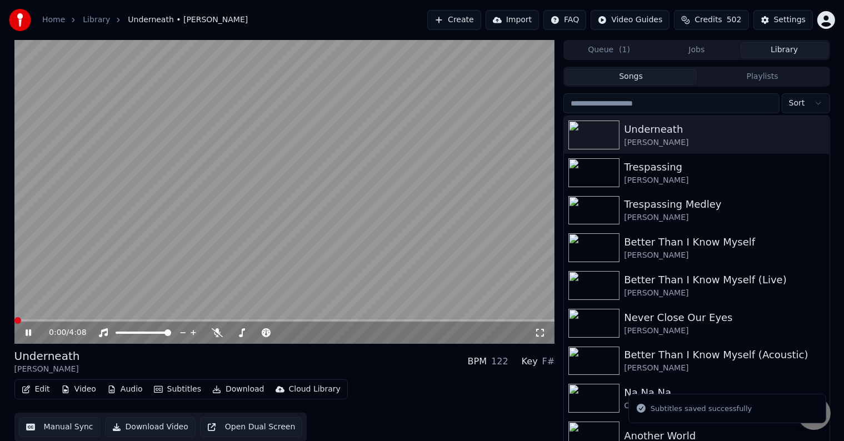
click at [232, 394] on button "Download" at bounding box center [238, 390] width 61 height 16
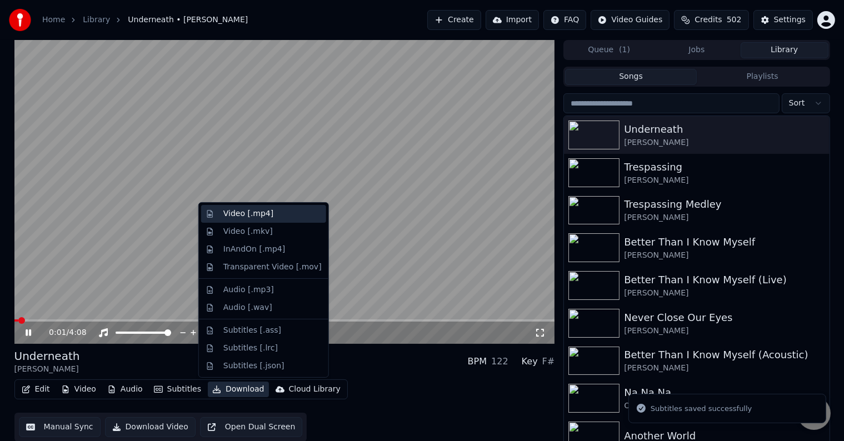
click at [244, 207] on div "Video [.mp4]" at bounding box center [263, 214] width 125 height 18
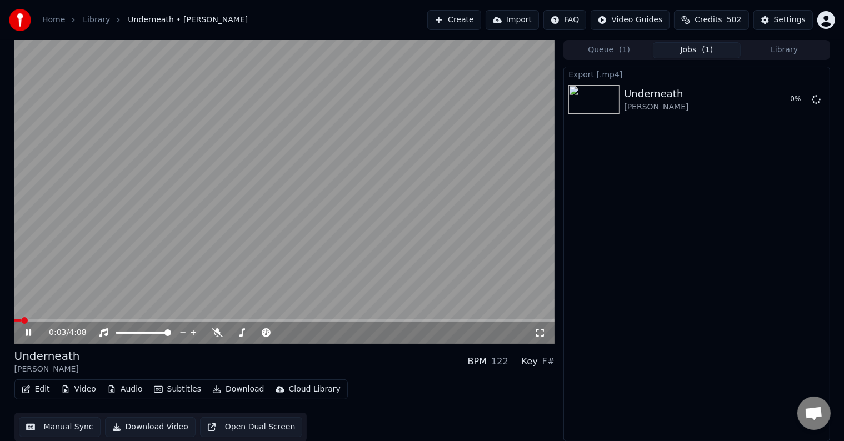
click at [26, 331] on icon at bounding box center [29, 333] width 6 height 7
click at [481, 18] on button "Create" at bounding box center [455, 20] width 54 height 20
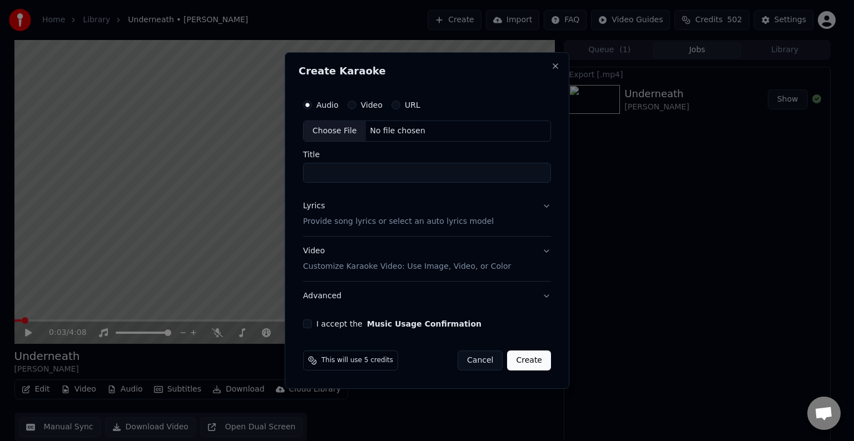
click at [331, 127] on div "Choose File" at bounding box center [335, 131] width 62 height 20
type input "**********"
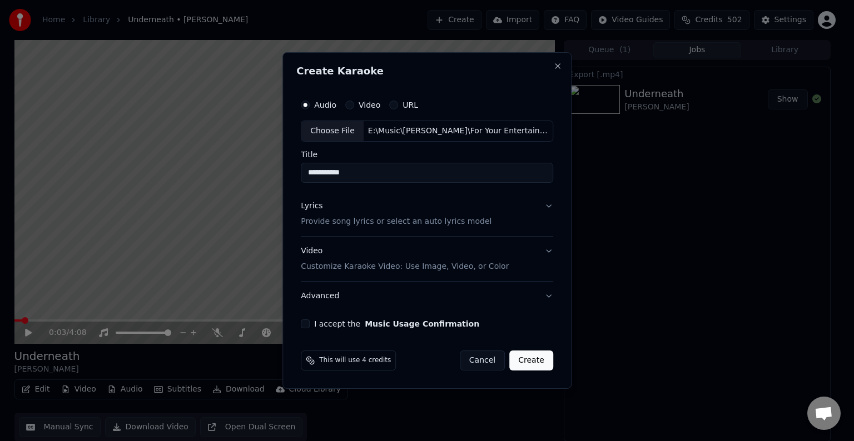
click at [528, 217] on button "Lyrics Provide song lyrics or select an auto lyrics model" at bounding box center [427, 214] width 252 height 44
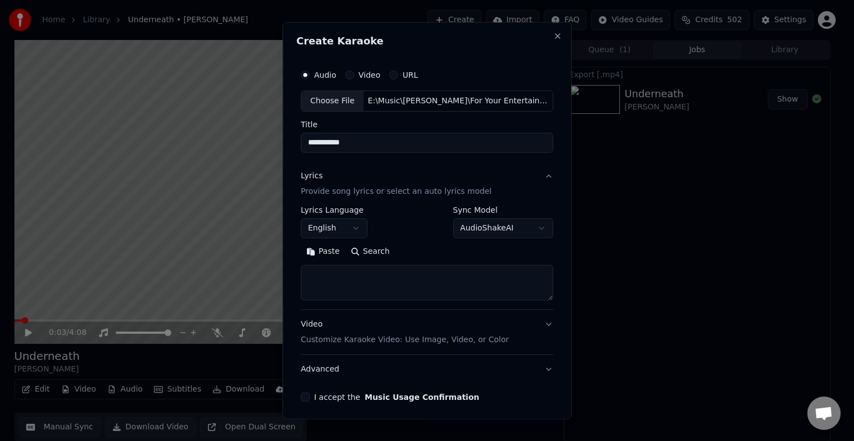
click at [337, 276] on textarea at bounding box center [427, 283] width 252 height 36
paste textarea "**********"
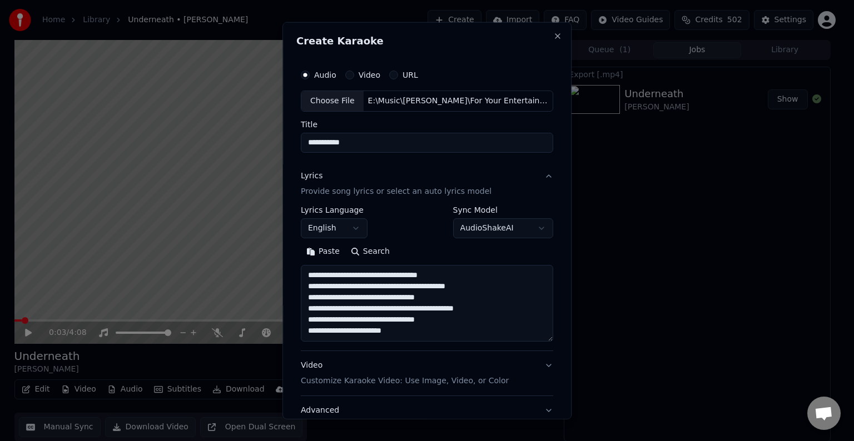
scroll to position [47, 0]
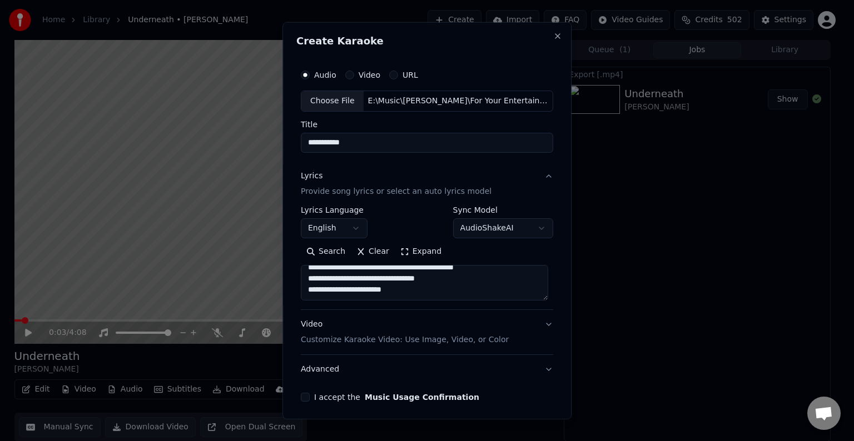
paste textarea "**********"
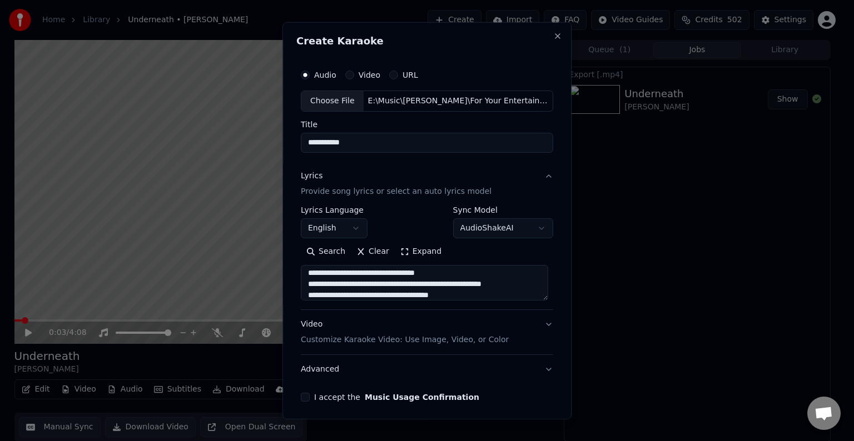
scroll to position [113, 0]
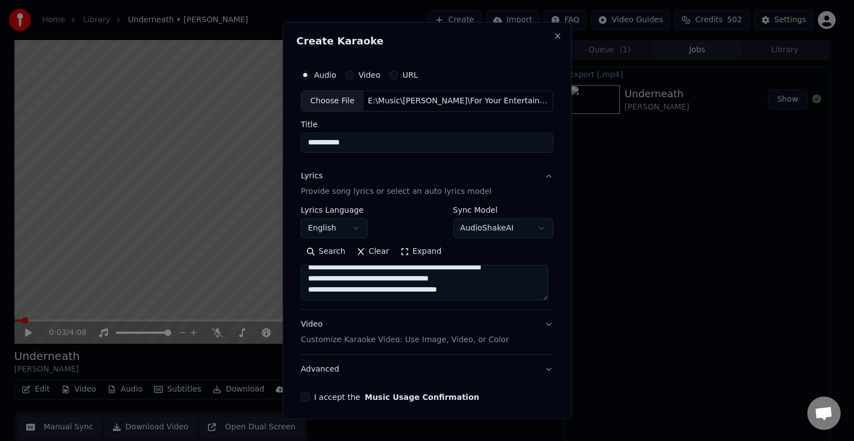
paste textarea "**********"
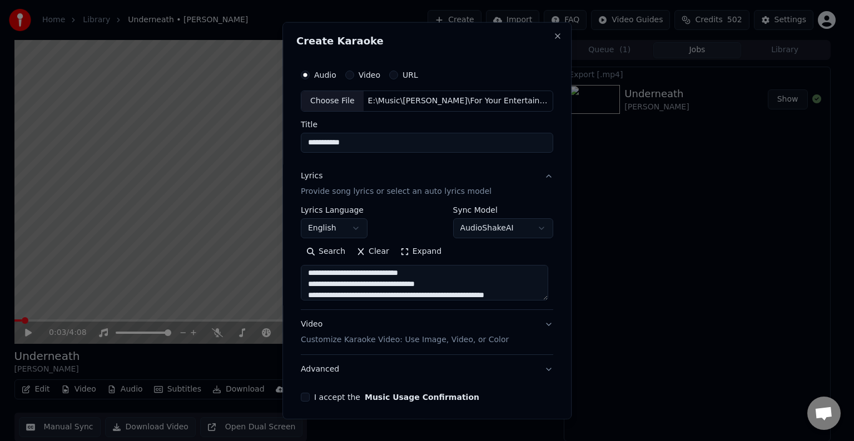
scroll to position [202, 0]
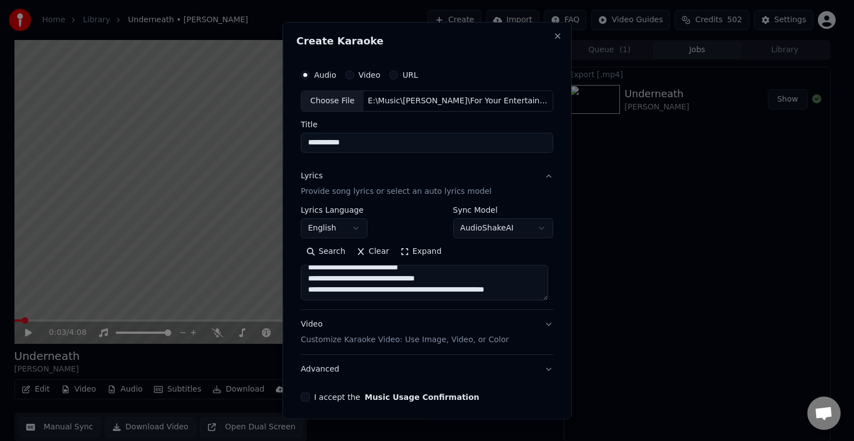
paste textarea "**********"
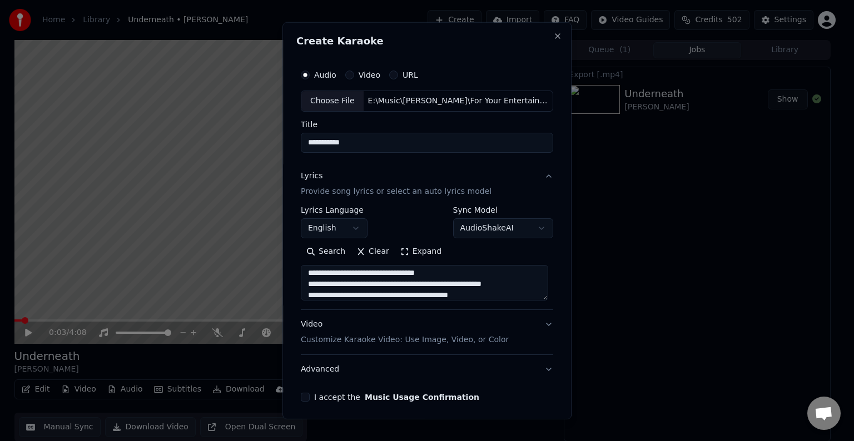
scroll to position [225, 0]
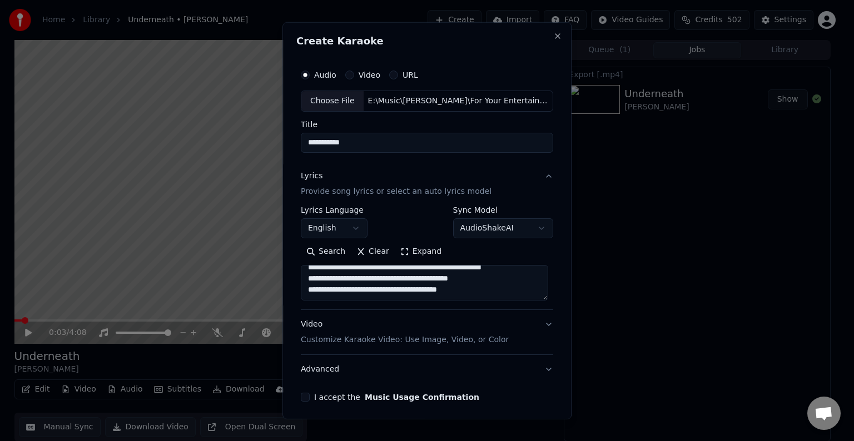
click at [496, 274] on textarea "**********" at bounding box center [424, 283] width 247 height 36
click at [479, 294] on textarea "**********" at bounding box center [424, 283] width 247 height 36
paste textarea "**********"
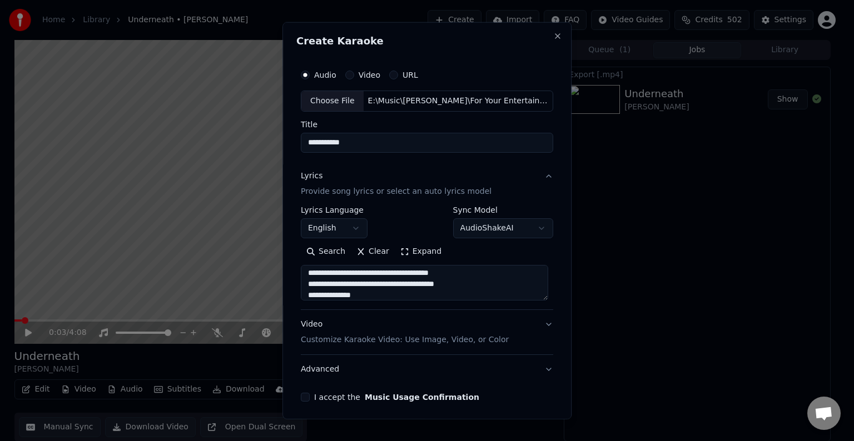
scroll to position [302, 0]
paste textarea "**********"
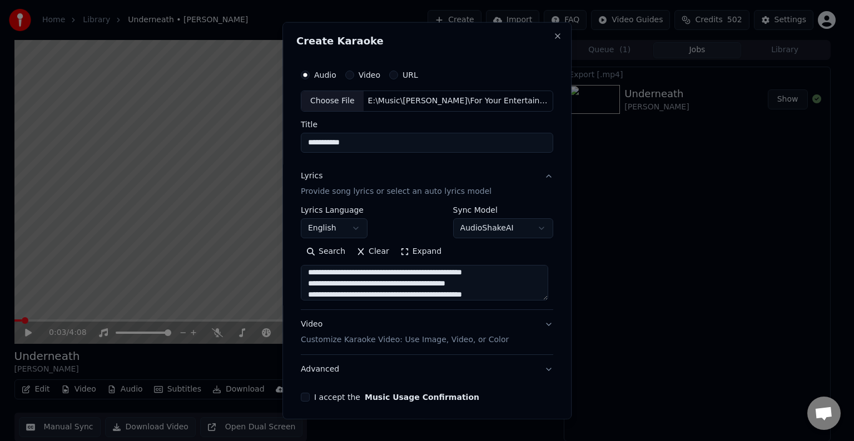
type textarea "**********"
click at [372, 369] on button "Advanced" at bounding box center [427, 369] width 252 height 29
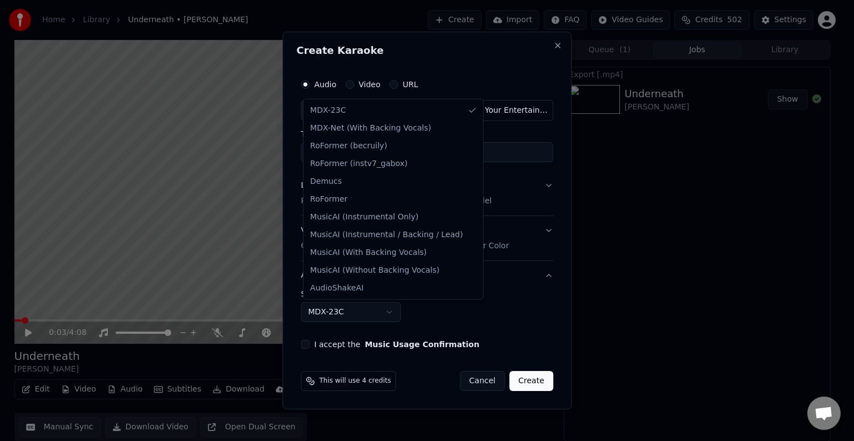
click at [331, 316] on body "Home Library Underneath • [PERSON_NAME] Create Import FAQ Video Guides Credits …" at bounding box center [422, 220] width 844 height 441
click at [329, 316] on body "Home Library Underneath • [PERSON_NAME] Create Import FAQ Video Guides Credits …" at bounding box center [422, 220] width 844 height 441
select select "******"
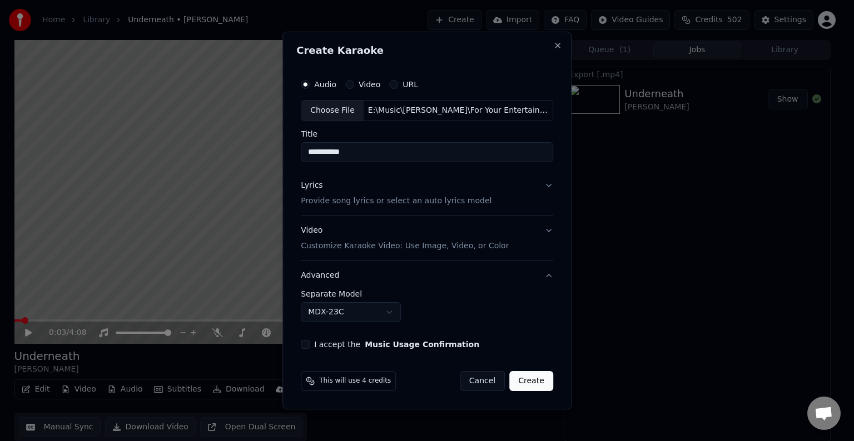
click at [309, 345] on button "I accept the Music Usage Confirmation" at bounding box center [305, 344] width 9 height 9
click at [530, 380] on button "Create" at bounding box center [531, 381] width 44 height 20
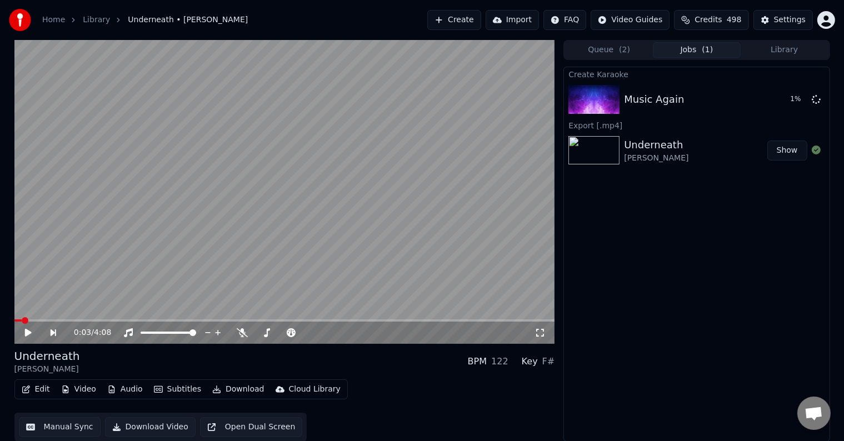
click at [471, 22] on button "Create" at bounding box center [455, 20] width 54 height 20
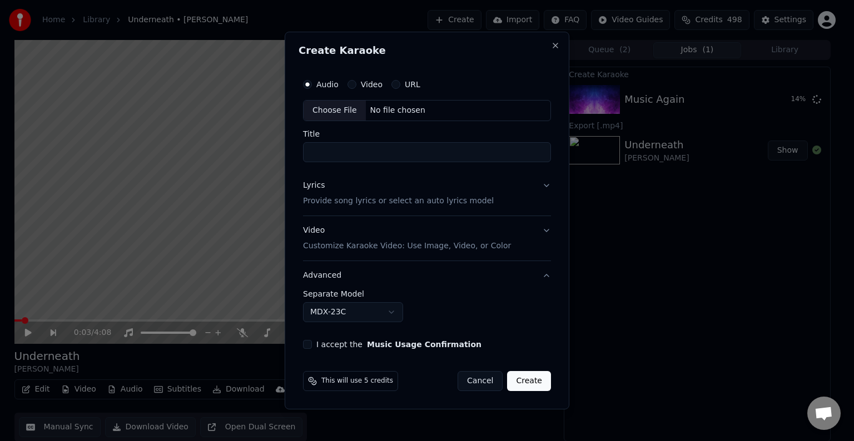
click at [338, 109] on div "Choose File" at bounding box center [335, 111] width 62 height 20
type input "**********"
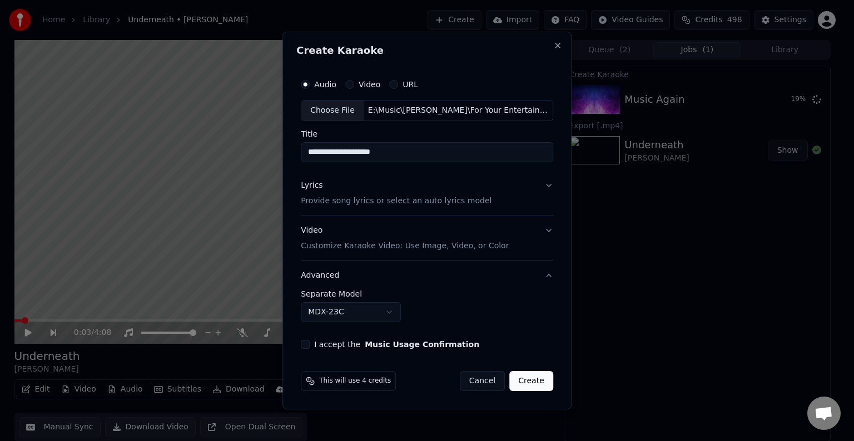
click at [526, 211] on button "Lyrics Provide song lyrics or select an auto lyrics model" at bounding box center [427, 193] width 252 height 44
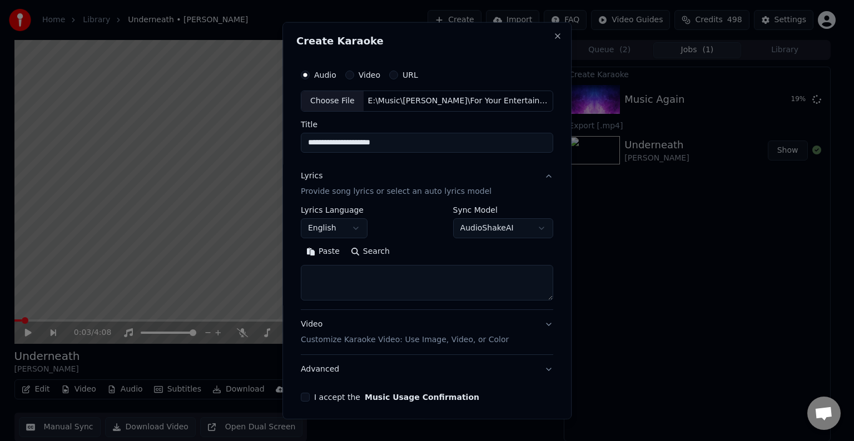
click at [440, 304] on div "**********" at bounding box center [427, 257] width 252 height 103
click at [411, 286] on textarea at bounding box center [427, 283] width 252 height 36
paste textarea "**********"
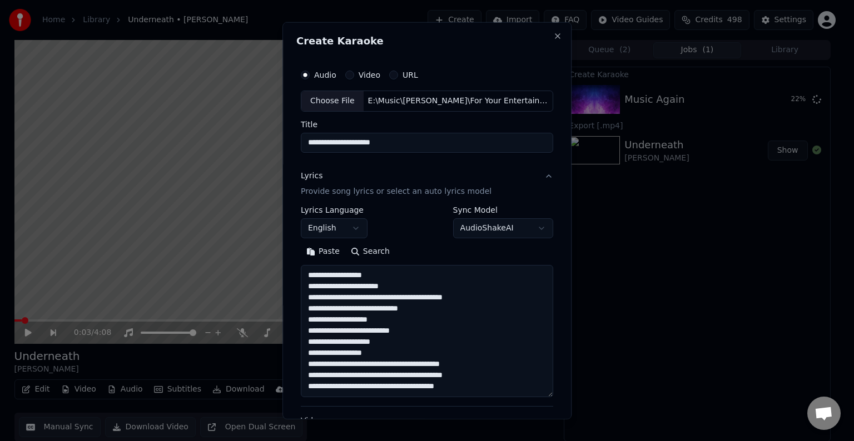
scroll to position [102, 0]
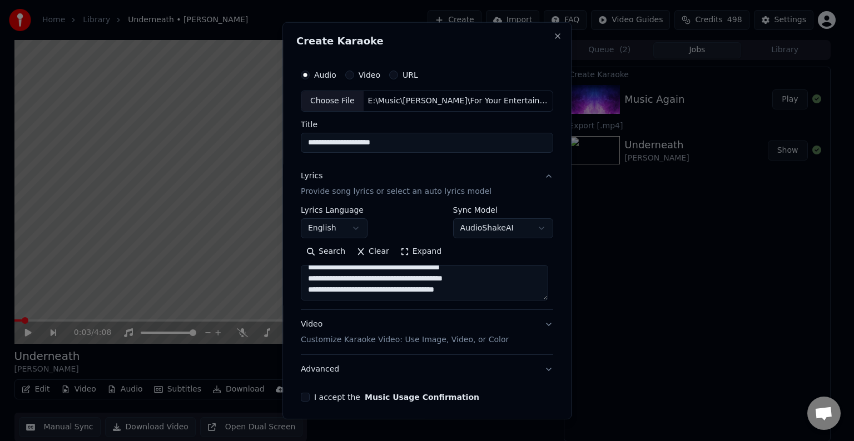
paste textarea "**********"
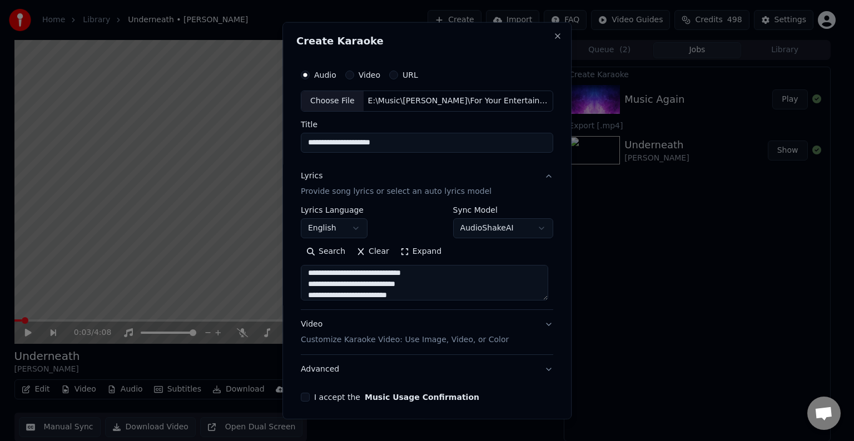
scroll to position [314, 0]
paste textarea "**********"
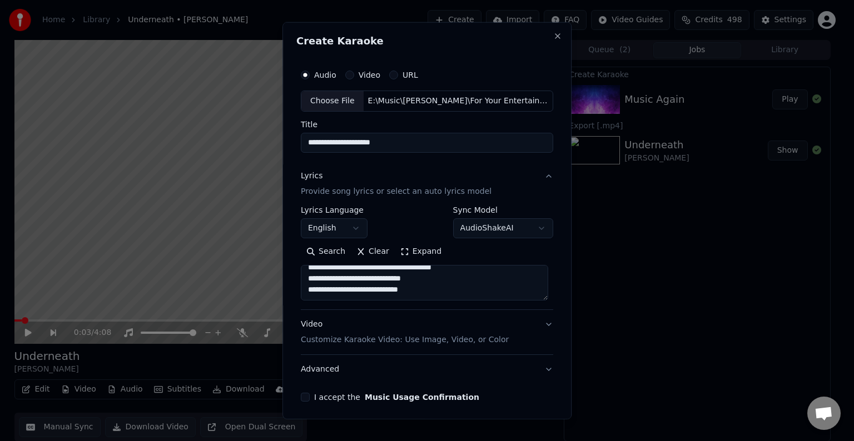
paste textarea "**********"
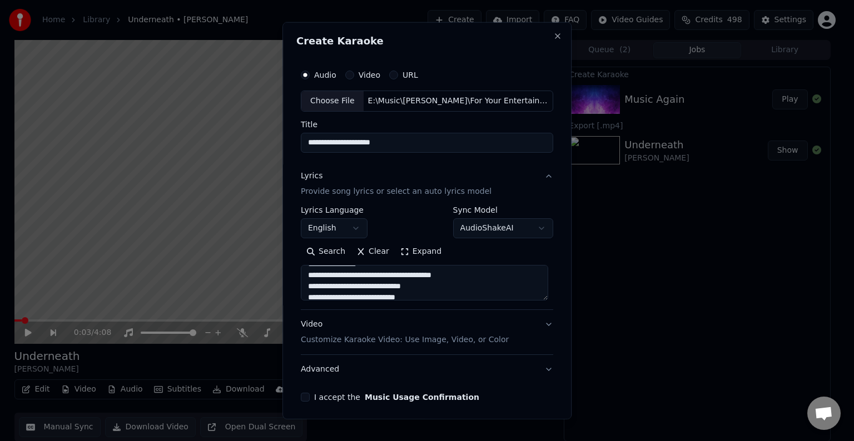
scroll to position [574, 0]
drag, startPoint x: 375, startPoint y: 291, endPoint x: 305, endPoint y: 292, distance: 70.1
click at [305, 292] on textarea at bounding box center [424, 283] width 247 height 36
click at [382, 282] on textarea at bounding box center [424, 283] width 247 height 36
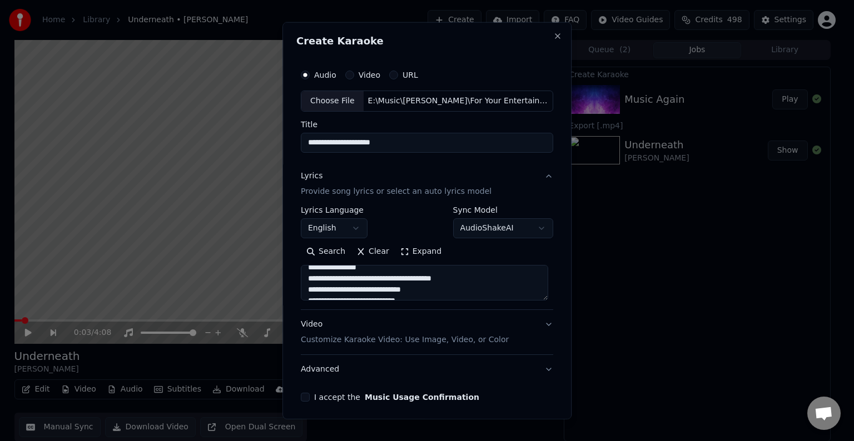
drag, startPoint x: 379, startPoint y: 280, endPoint x: 316, endPoint y: 280, distance: 62.8
click at [316, 280] on textarea at bounding box center [424, 283] width 247 height 36
click at [322, 270] on textarea at bounding box center [424, 283] width 247 height 36
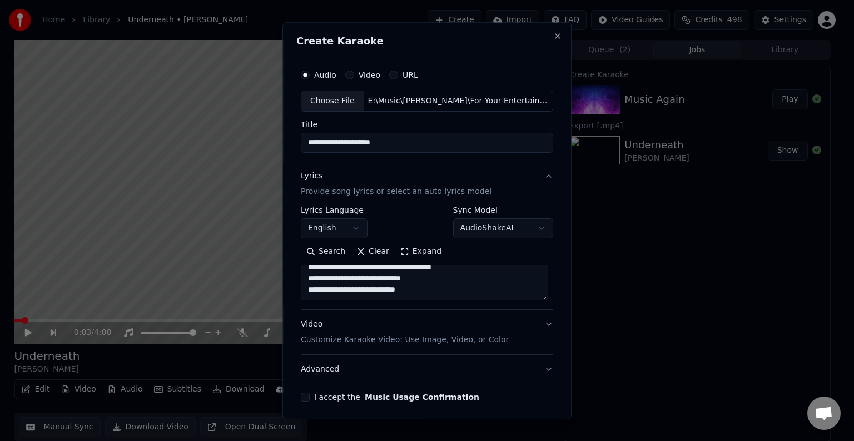
click at [435, 292] on textarea at bounding box center [424, 283] width 247 height 36
type textarea "**********"
click at [469, 377] on button "Advanced" at bounding box center [427, 369] width 252 height 29
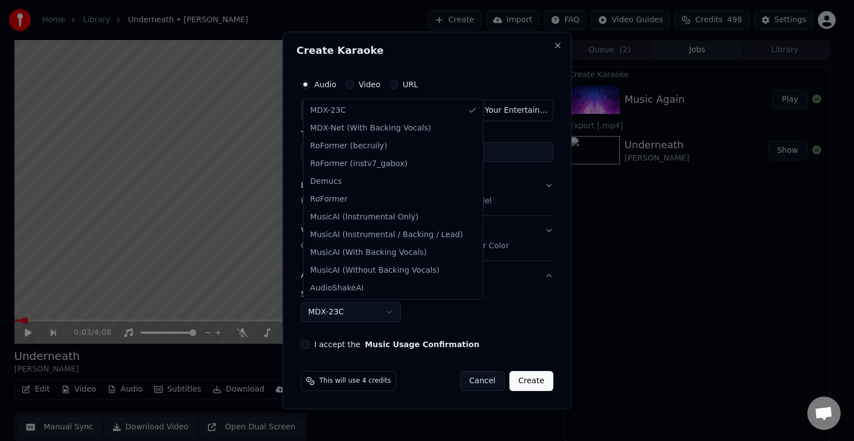
click at [312, 316] on body "Home Library Underneath • [PERSON_NAME] Create Import FAQ Video Guides Credits …" at bounding box center [422, 220] width 844 height 441
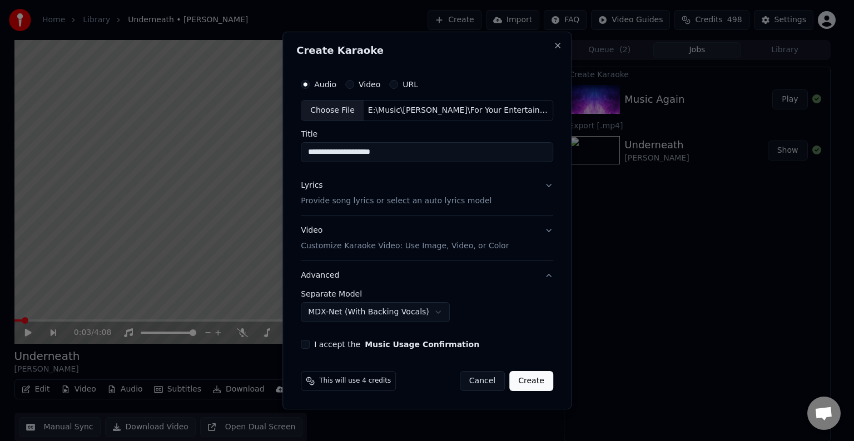
click at [307, 344] on button "I accept the Music Usage Confirmation" at bounding box center [305, 344] width 9 height 9
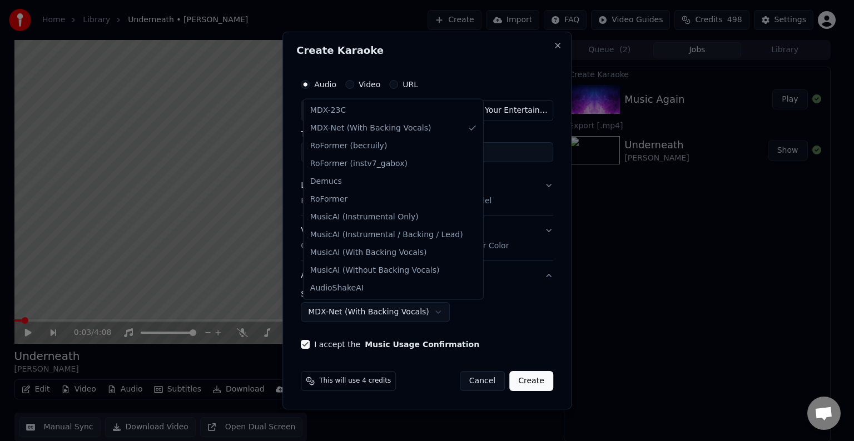
click at [341, 316] on body "Home Library Underneath • [PERSON_NAME] Create Import FAQ Video Guides Credits …" at bounding box center [422, 220] width 844 height 441
select select "******"
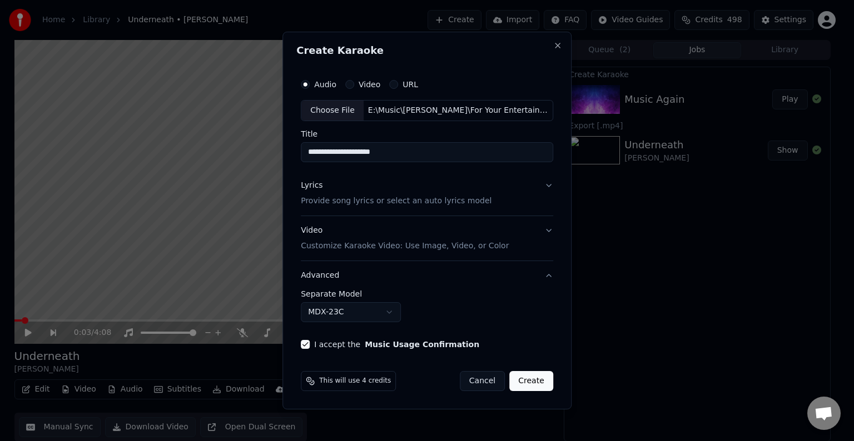
click at [528, 385] on button "Create" at bounding box center [531, 381] width 44 height 20
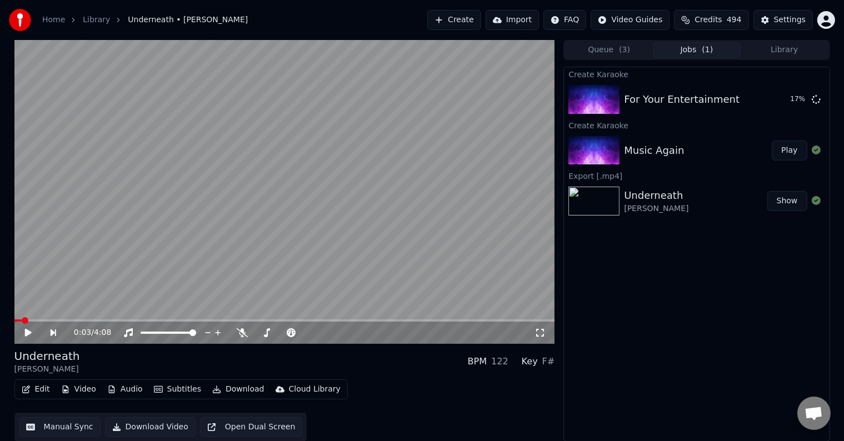
click at [477, 20] on button "Create" at bounding box center [455, 20] width 54 height 20
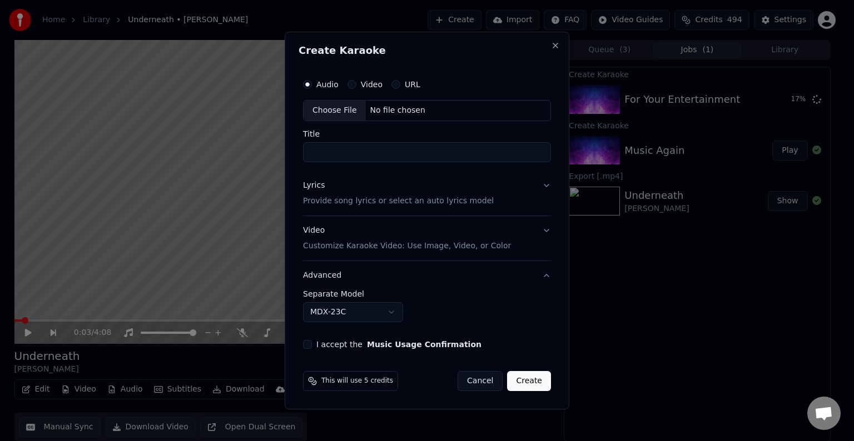
click at [332, 104] on div "Choose File" at bounding box center [335, 111] width 62 height 20
type input "**********"
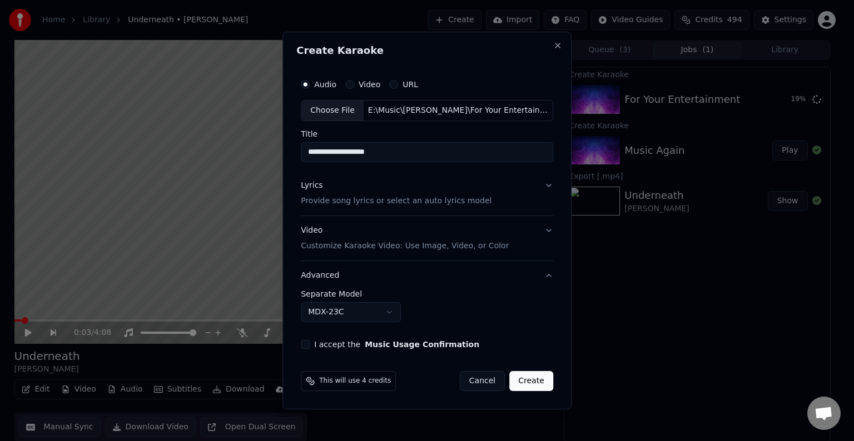
click at [538, 195] on button "Lyrics Provide song lyrics or select an auto lyrics model" at bounding box center [427, 193] width 252 height 44
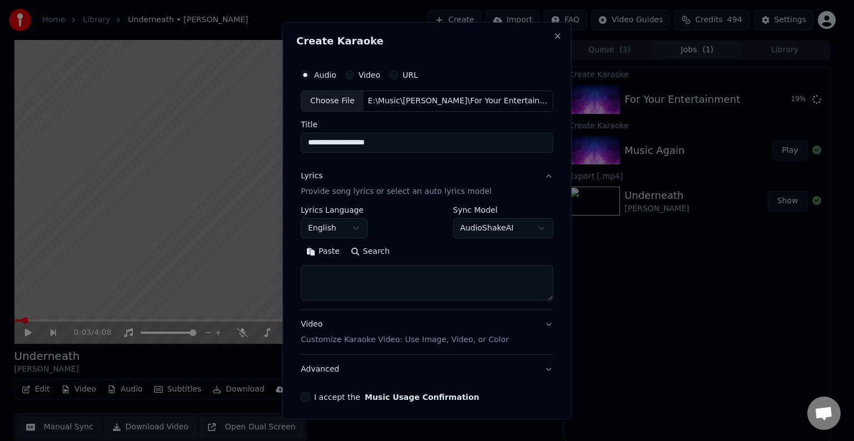
click at [430, 277] on textarea at bounding box center [427, 283] width 252 height 36
paste textarea "**********"
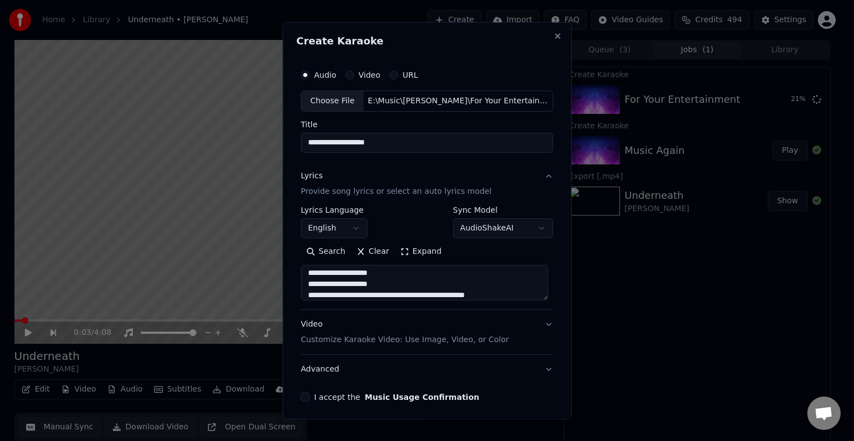
scroll to position [102, 0]
paste textarea "**********"
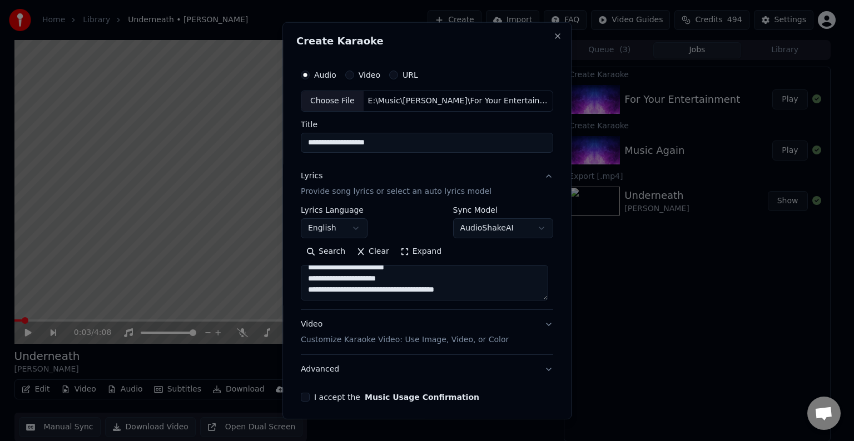
click at [453, 283] on textarea "**********" at bounding box center [424, 283] width 247 height 36
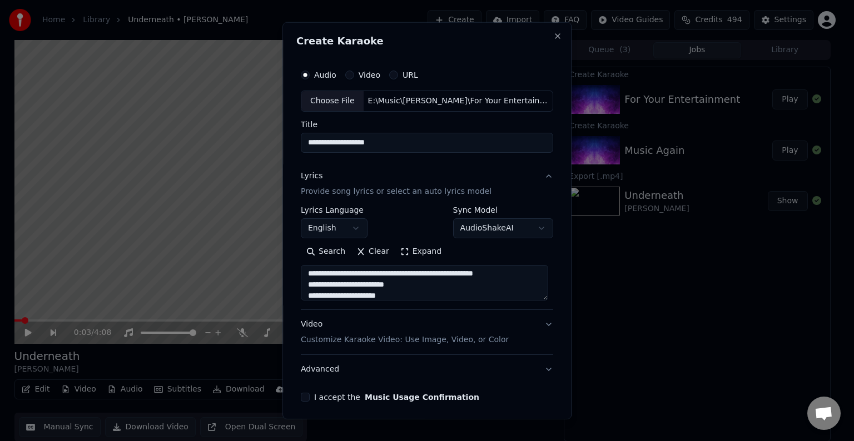
click at [453, 283] on textarea "**********" at bounding box center [424, 283] width 247 height 36
drag, startPoint x: 522, startPoint y: 275, endPoint x: 431, endPoint y: 277, distance: 91.2
click at [431, 277] on textarea "**********" at bounding box center [424, 283] width 247 height 36
click at [469, 288] on textarea "**********" at bounding box center [424, 283] width 247 height 36
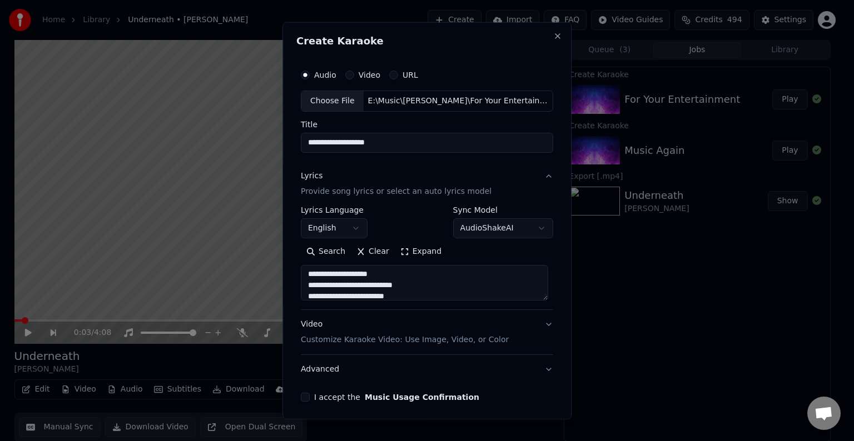
click at [344, 282] on textarea "**********" at bounding box center [424, 283] width 247 height 36
click at [427, 296] on textarea "**********" at bounding box center [424, 283] width 247 height 36
paste textarea "**********"
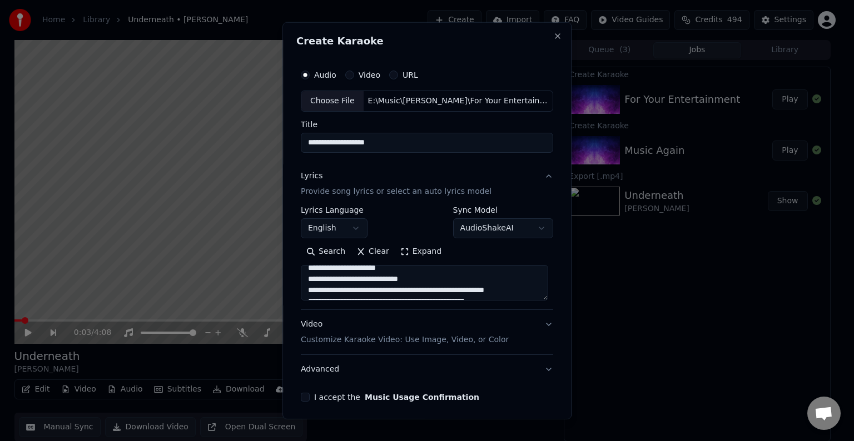
scroll to position [302, 0]
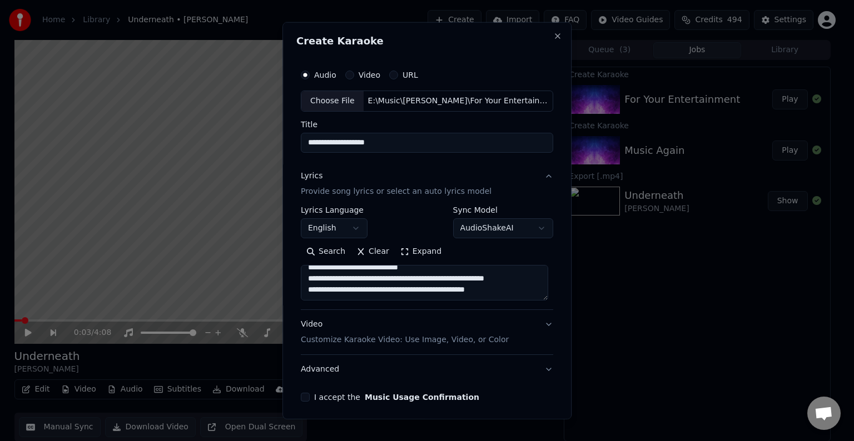
paste textarea "**********"
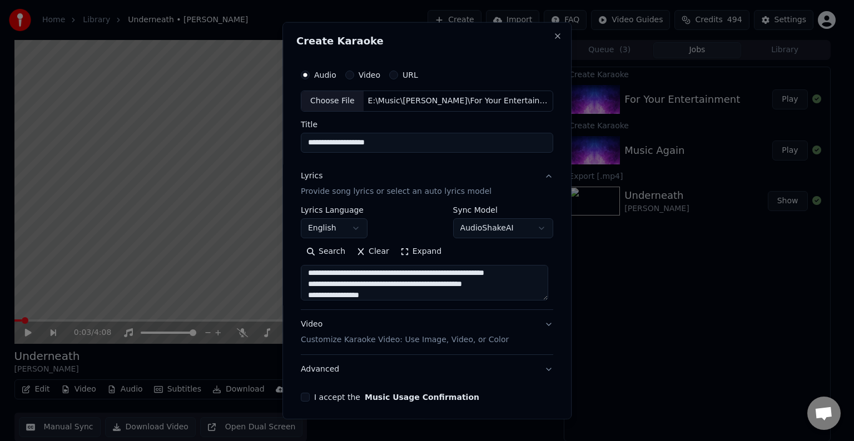
scroll to position [414, 0]
drag, startPoint x: 484, startPoint y: 286, endPoint x: 399, endPoint y: 289, distance: 85.1
click at [399, 289] on textarea at bounding box center [424, 283] width 247 height 36
click at [405, 285] on textarea at bounding box center [424, 283] width 247 height 36
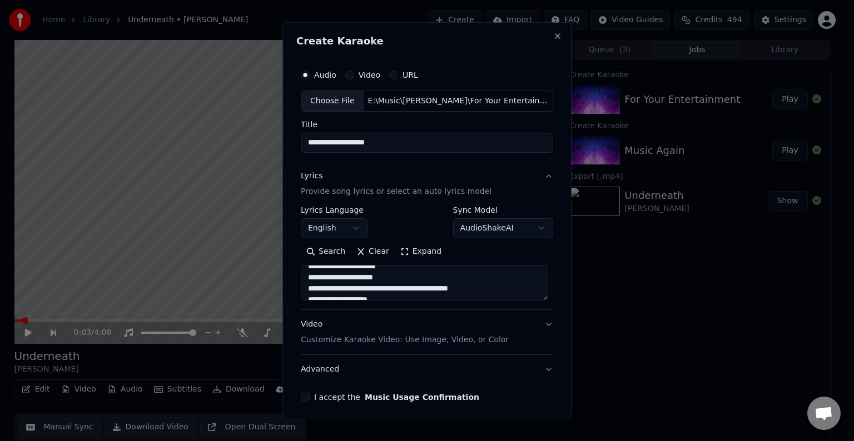
scroll to position [418, 0]
click at [427, 277] on textarea at bounding box center [424, 283] width 247 height 36
paste textarea "**********"
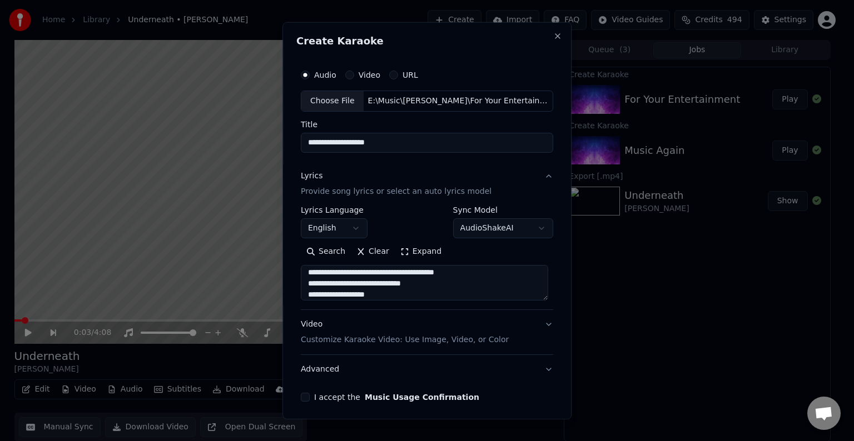
drag, startPoint x: 427, startPoint y: 287, endPoint x: 399, endPoint y: 286, distance: 27.8
click at [399, 286] on textarea at bounding box center [424, 283] width 247 height 36
click at [386, 292] on textarea at bounding box center [424, 283] width 247 height 36
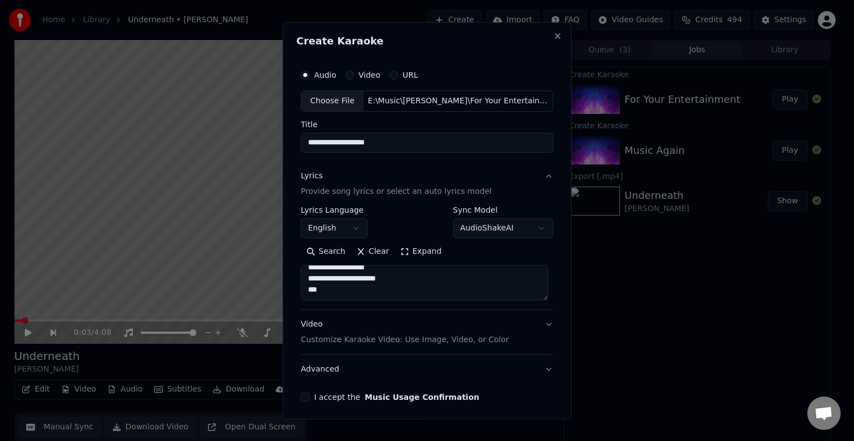
paste textarea "**********"
click at [498, 291] on textarea at bounding box center [424, 283] width 247 height 36
drag, startPoint x: 498, startPoint y: 291, endPoint x: 394, endPoint y: 291, distance: 104.0
click at [394, 291] on textarea at bounding box center [424, 283] width 247 height 36
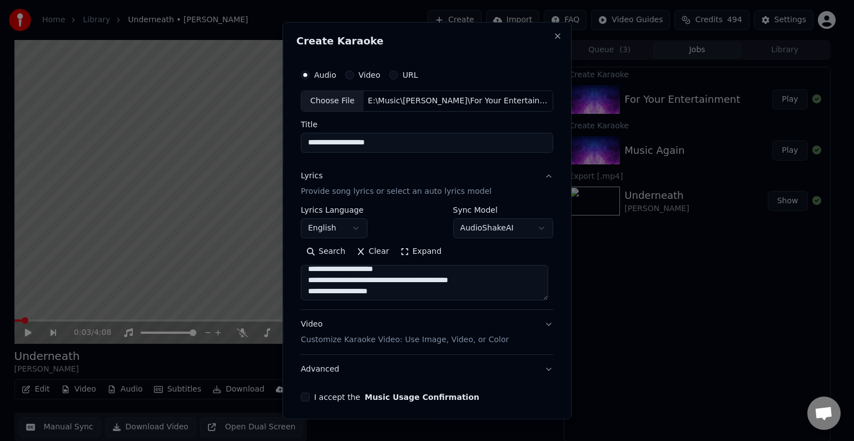
drag, startPoint x: 501, startPoint y: 281, endPoint x: 411, endPoint y: 280, distance: 90.6
click at [411, 280] on textarea at bounding box center [424, 283] width 247 height 36
click at [425, 277] on textarea at bounding box center [424, 283] width 247 height 36
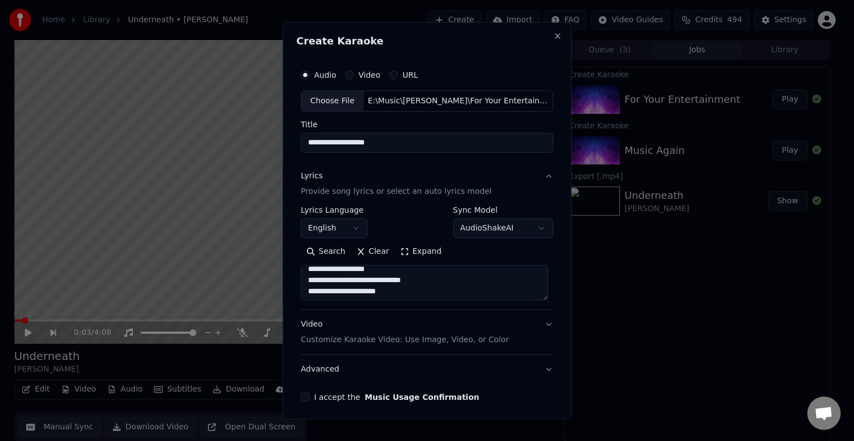
drag, startPoint x: 436, startPoint y: 280, endPoint x: 371, endPoint y: 277, distance: 65.1
click at [371, 277] on textarea at bounding box center [424, 283] width 247 height 36
type textarea "**********"
click at [366, 369] on button "Advanced" at bounding box center [427, 369] width 252 height 29
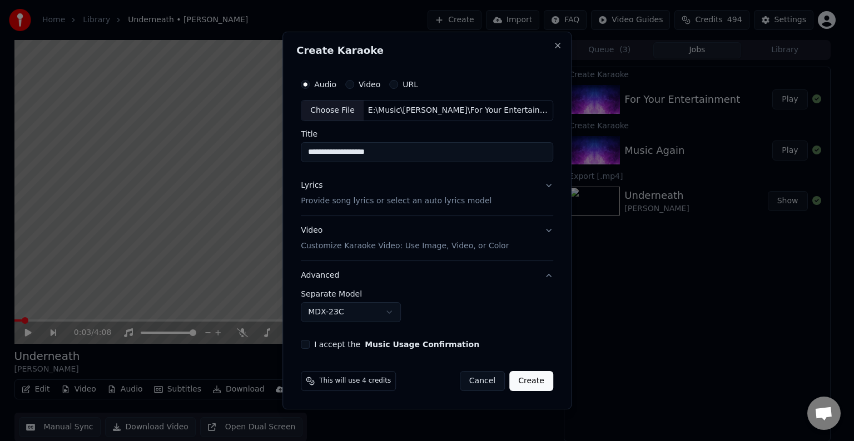
click at [335, 320] on body "Home Library Underneath • [PERSON_NAME] Create Import FAQ Video Guides Credits …" at bounding box center [422, 220] width 844 height 441
click at [306, 349] on div "**********" at bounding box center [426, 211] width 261 height 285
click at [306, 345] on button "I accept the Music Usage Confirmation" at bounding box center [305, 344] width 9 height 9
click at [531, 378] on button "Create" at bounding box center [531, 381] width 44 height 20
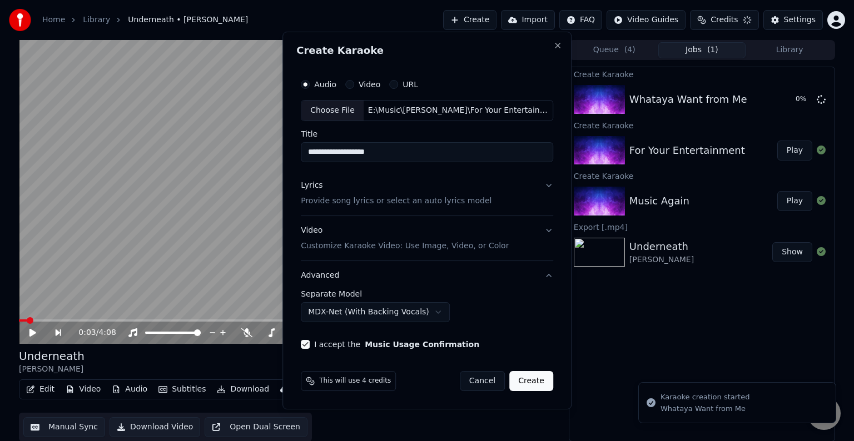
select select "******"
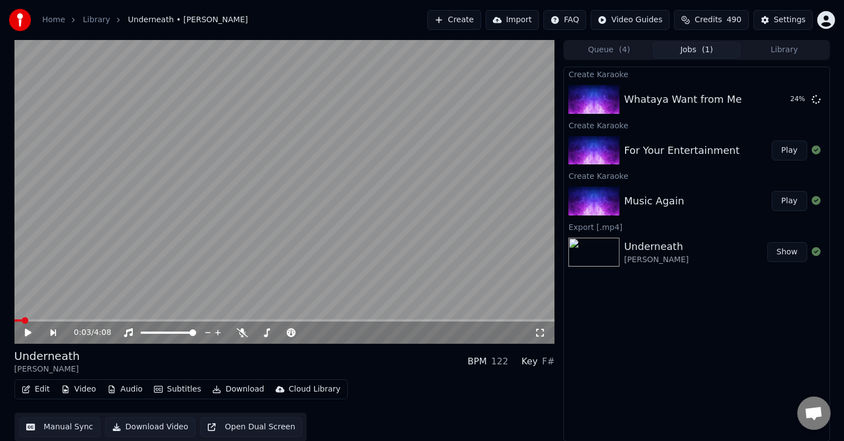
click at [468, 18] on button "Create" at bounding box center [455, 20] width 54 height 20
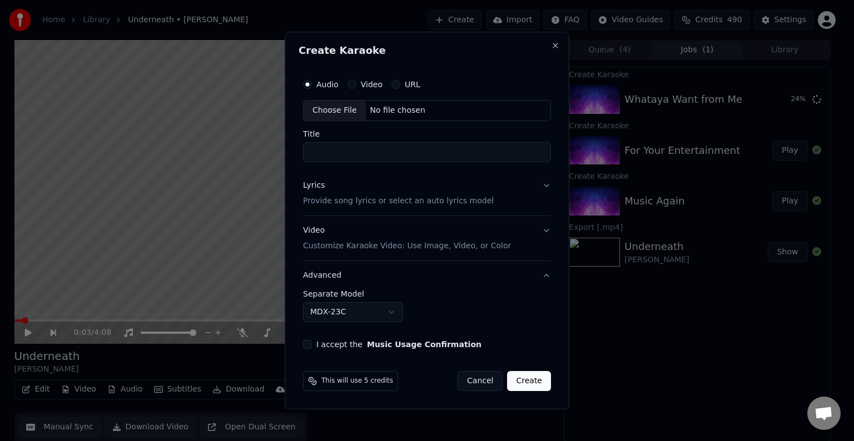
click at [332, 118] on div "Choose File" at bounding box center [335, 111] width 62 height 20
click at [519, 196] on button "Lyrics Provide song lyrics or select an auto lyrics model" at bounding box center [427, 193] width 248 height 44
type input "*****"
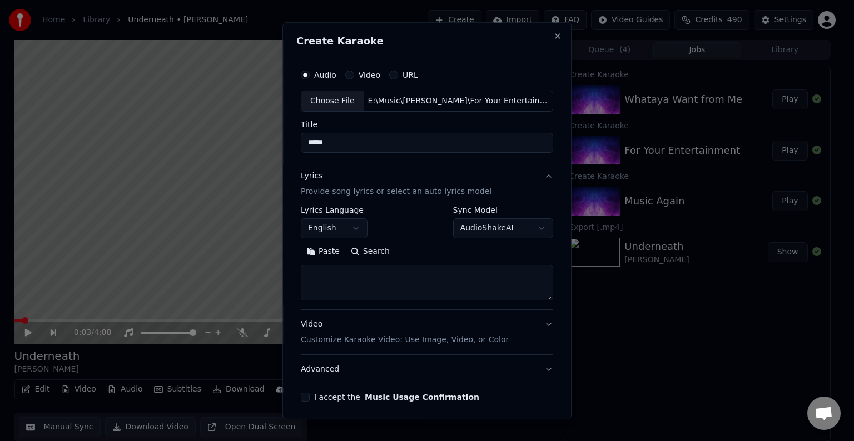
click at [373, 280] on textarea at bounding box center [427, 283] width 252 height 36
paste textarea "**********"
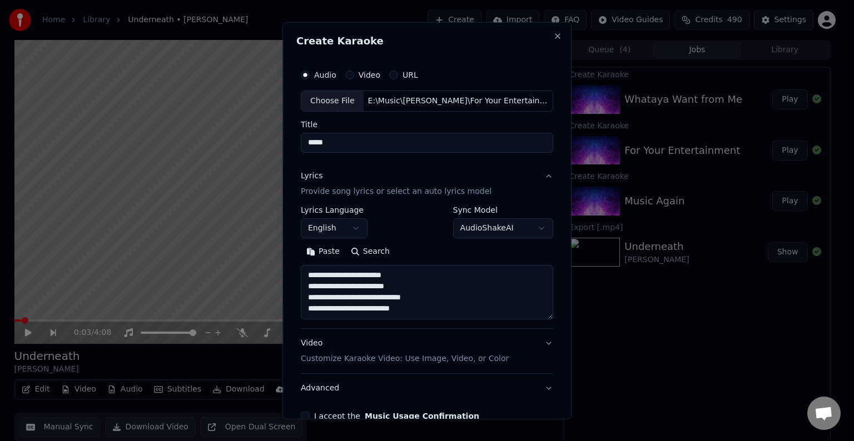
scroll to position [24, 0]
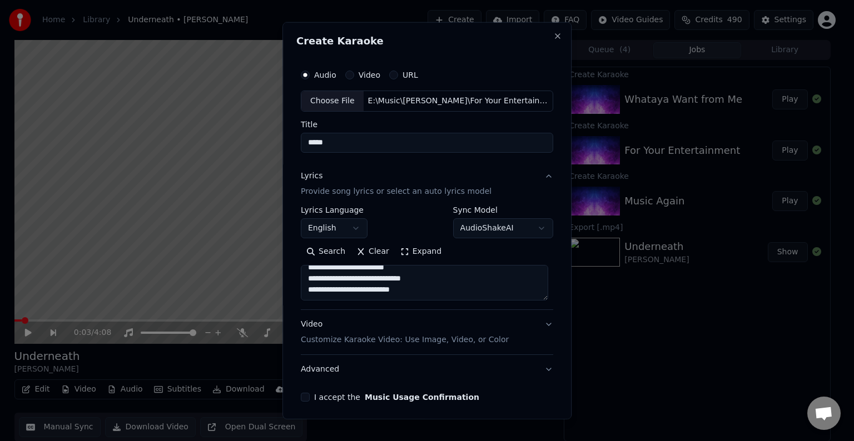
paste textarea "**********"
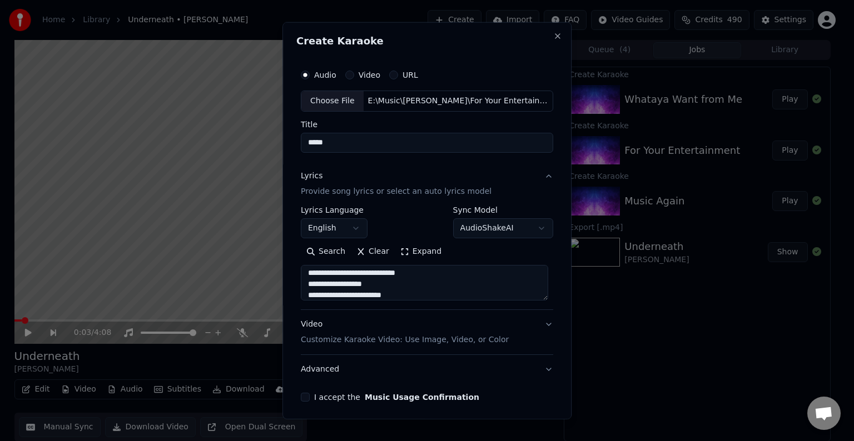
scroll to position [247, 0]
paste textarea "**********"
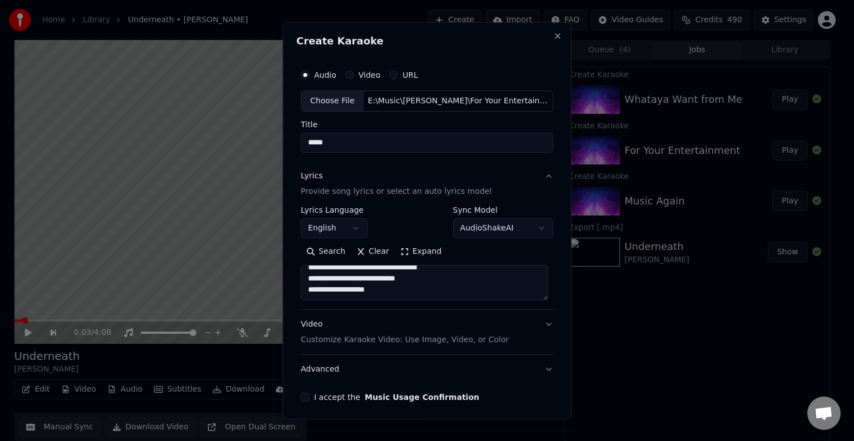
paste textarea "**********"
drag, startPoint x: 329, startPoint y: 279, endPoint x: 306, endPoint y: 279, distance: 22.8
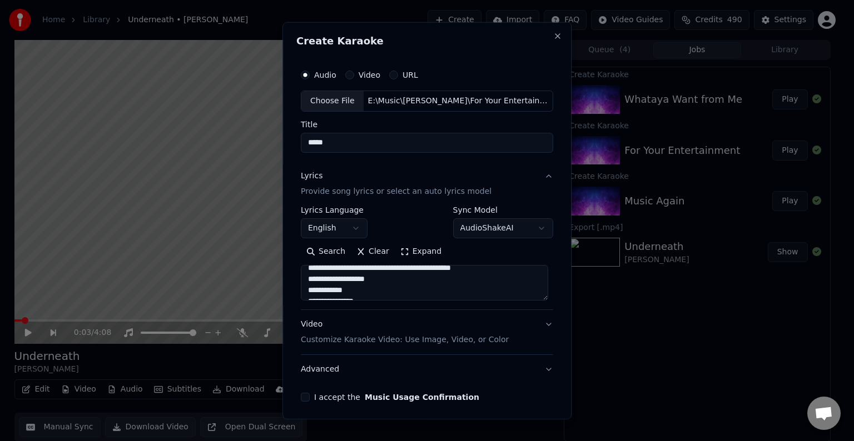
click at [306, 279] on textarea at bounding box center [424, 283] width 247 height 36
click at [414, 292] on textarea at bounding box center [424, 283] width 247 height 36
paste textarea "**********"
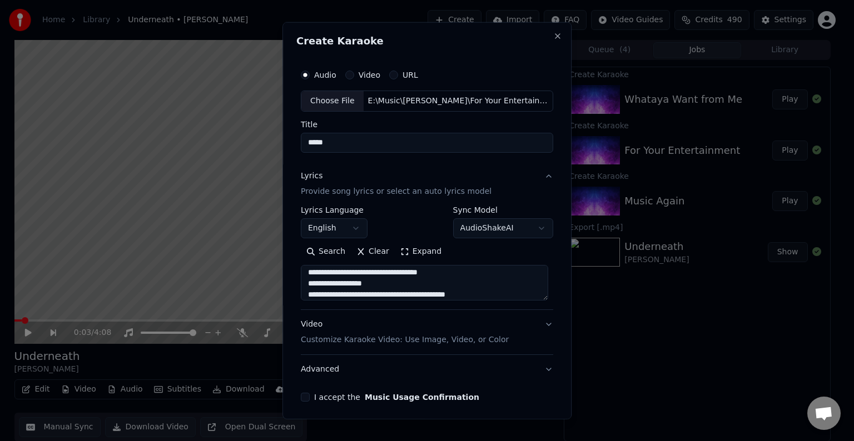
scroll to position [603, 0]
type textarea "**********"
click at [443, 357] on button "Advanced" at bounding box center [427, 369] width 252 height 29
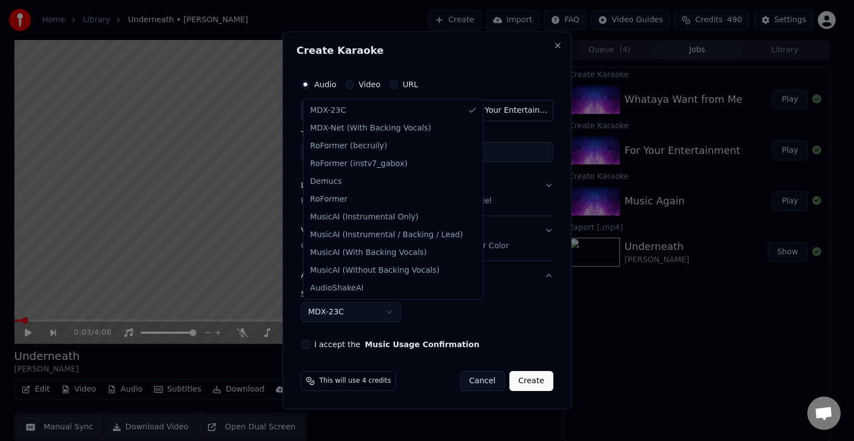
click at [347, 309] on body "Home Library Underneath • [PERSON_NAME] Create Import FAQ Video Guides Credits …" at bounding box center [422, 220] width 844 height 441
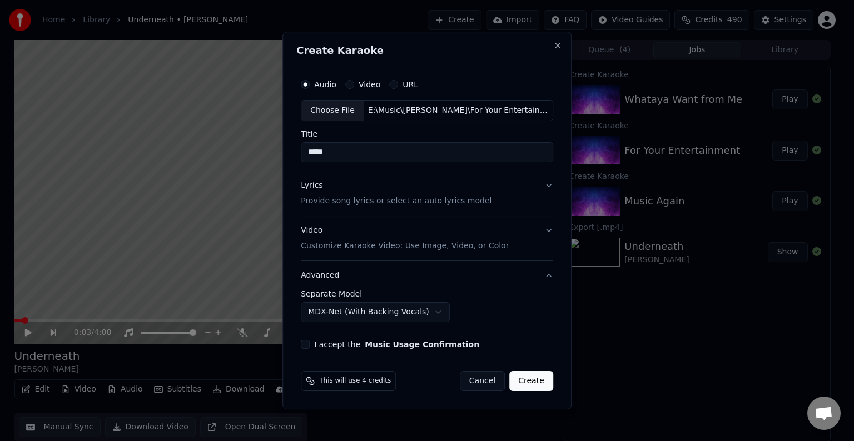
click at [307, 344] on button "I accept the Music Usage Confirmation" at bounding box center [305, 344] width 9 height 9
click at [533, 387] on button "Create" at bounding box center [531, 381] width 44 height 20
select select "******"
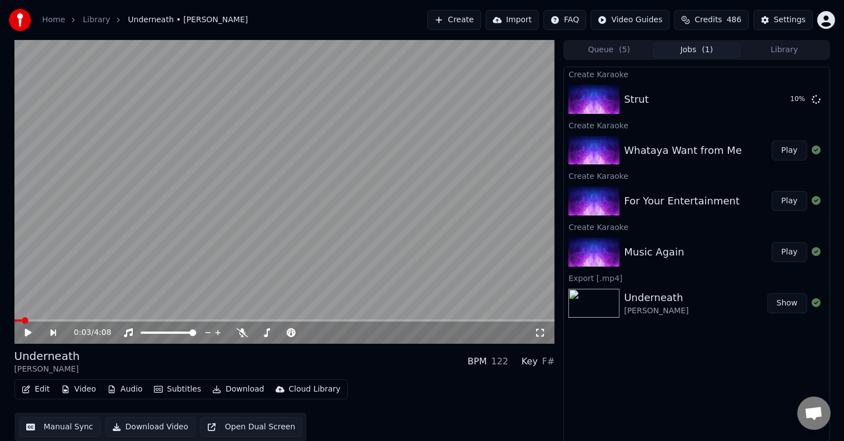
click at [469, 22] on button "Create" at bounding box center [455, 20] width 54 height 20
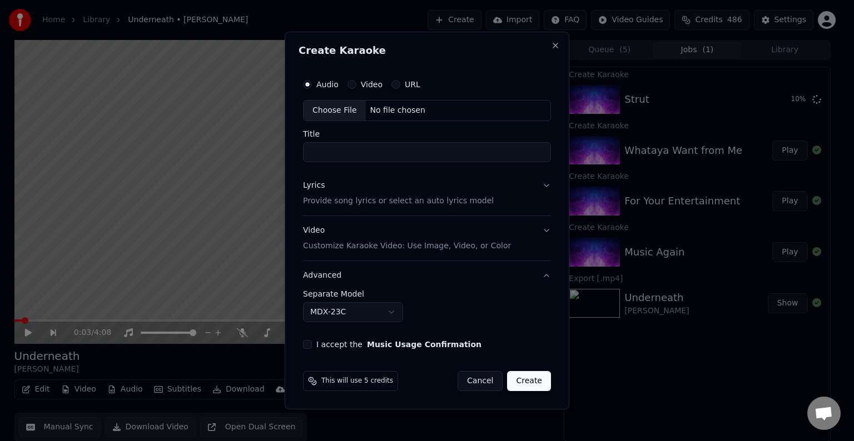
click at [332, 105] on div "Choose File" at bounding box center [335, 111] width 62 height 20
type input "******"
click at [523, 200] on button "Lyrics Provide song lyrics or select an auto lyrics model" at bounding box center [427, 193] width 252 height 44
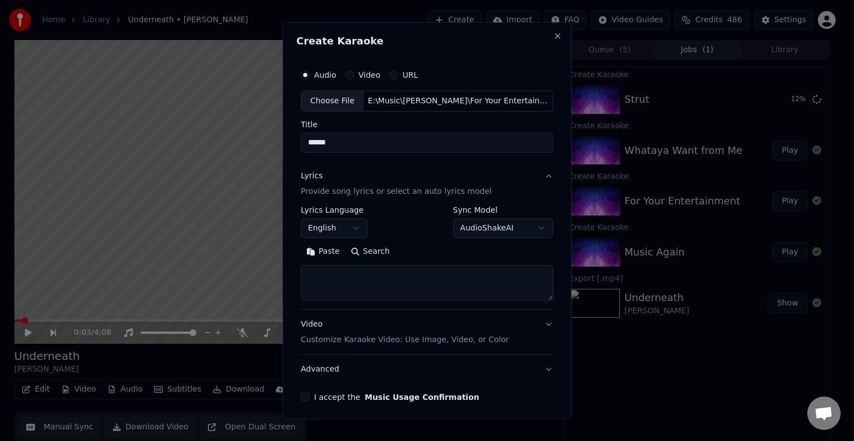
click at [396, 266] on textarea at bounding box center [427, 283] width 252 height 36
paste textarea "**********"
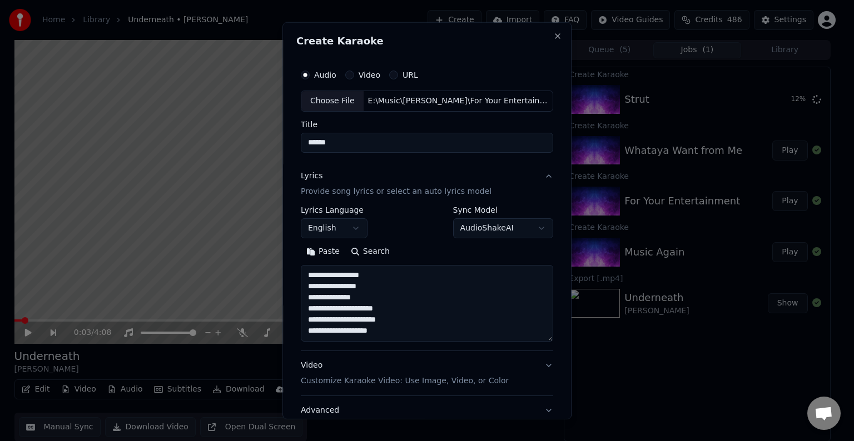
scroll to position [47, 0]
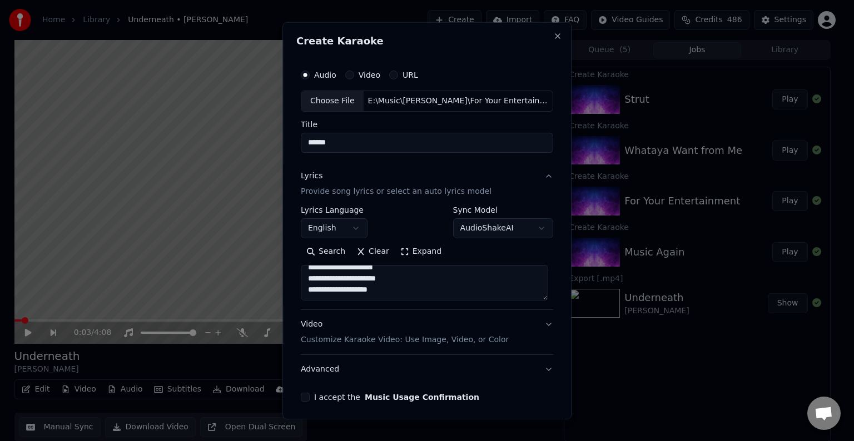
paste textarea "**********"
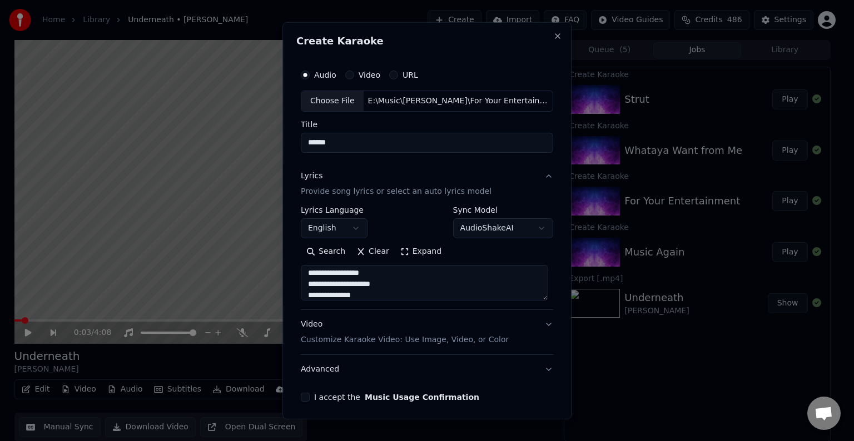
scroll to position [236, 0]
paste textarea "**********"
type textarea "**********"
click at [505, 366] on button "Advanced" at bounding box center [427, 369] width 252 height 29
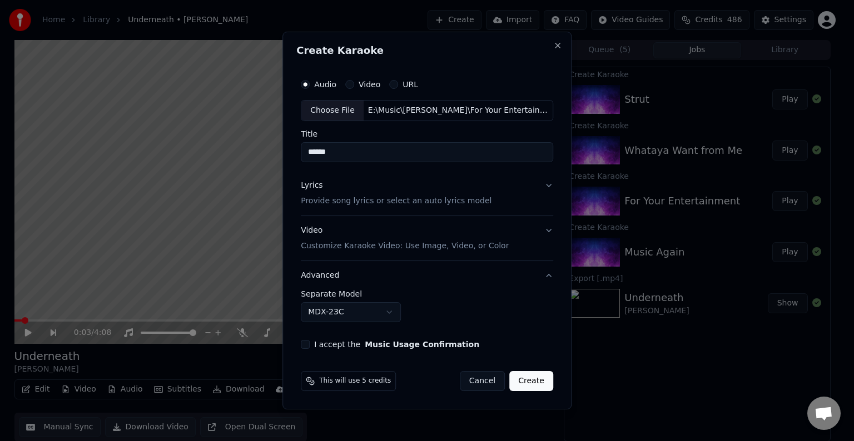
click at [384, 302] on body "Home Library Underneath • [PERSON_NAME] Create Import FAQ Video Guides Credits …" at bounding box center [422, 220] width 844 height 441
click at [310, 345] on button "I accept the Music Usage Confirmation" at bounding box center [305, 344] width 9 height 9
click at [540, 385] on button "Create" at bounding box center [531, 381] width 44 height 20
select select "******"
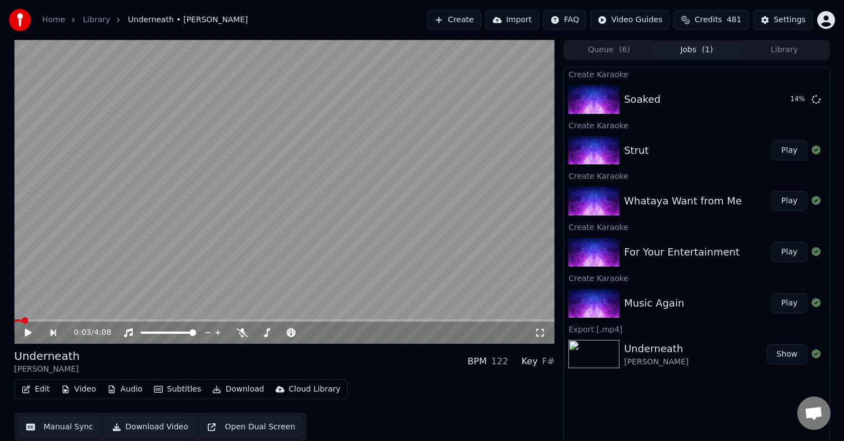
click at [474, 20] on button "Create" at bounding box center [455, 20] width 54 height 20
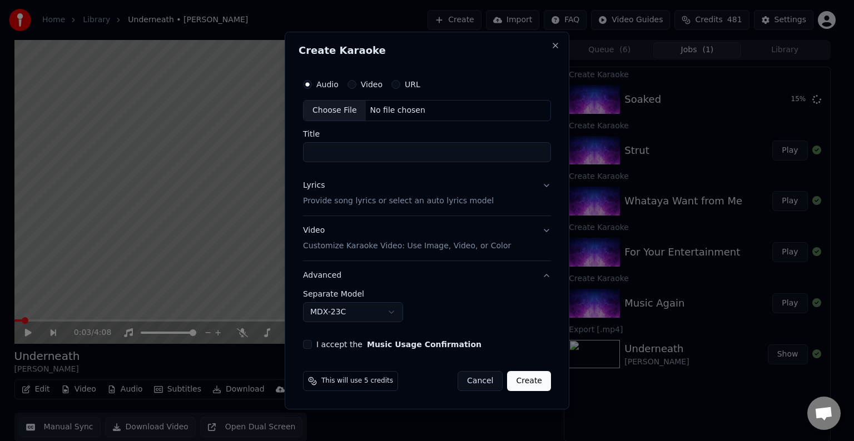
click at [327, 111] on div "Choose File" at bounding box center [335, 111] width 62 height 20
type input "**********"
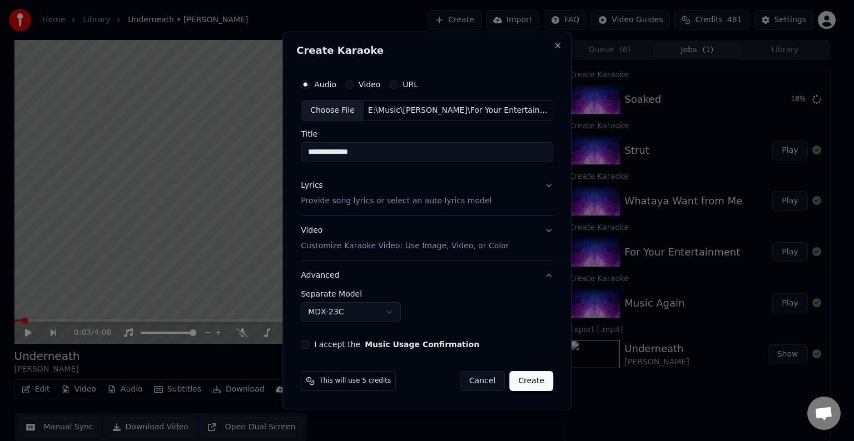
click at [498, 200] on button "Lyrics Provide song lyrics or select an auto lyrics model" at bounding box center [427, 193] width 252 height 44
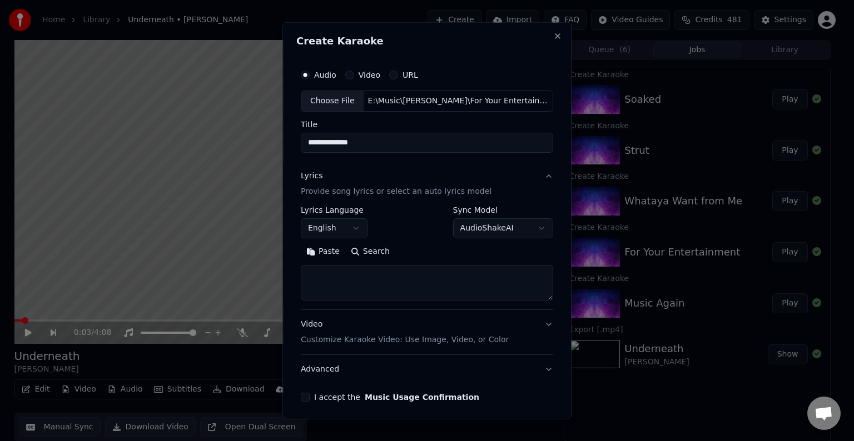
click at [403, 294] on textarea at bounding box center [427, 283] width 252 height 36
paste textarea "**********"
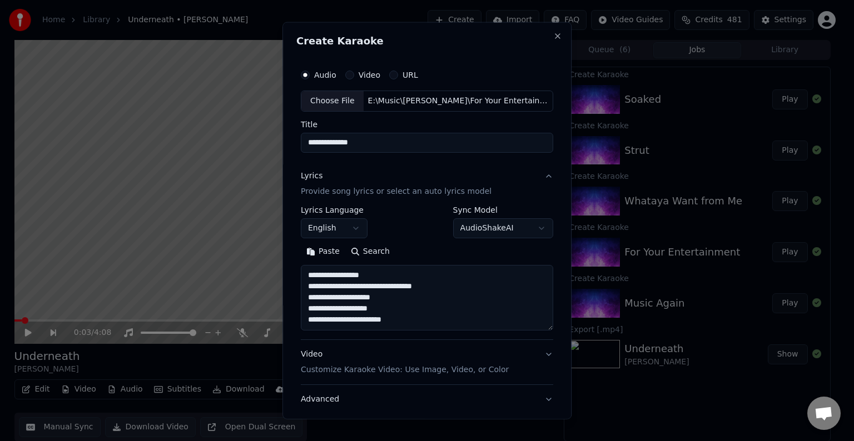
scroll to position [36, 0]
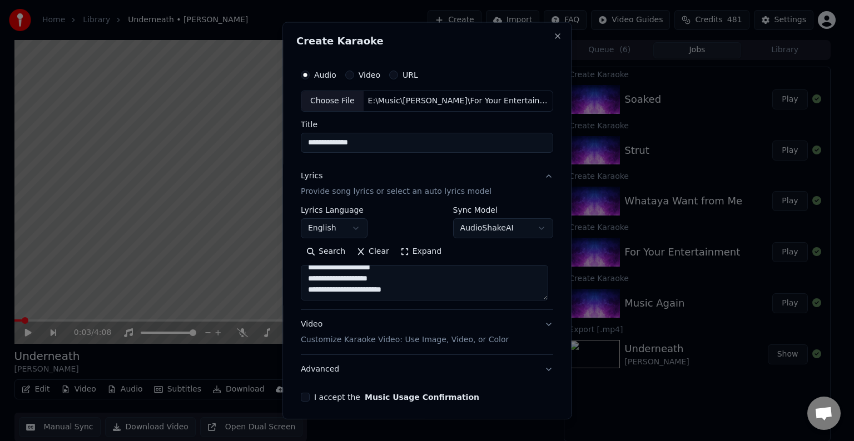
paste textarea "**********"
click at [433, 288] on textarea "**********" at bounding box center [424, 283] width 247 height 36
paste textarea "**********"
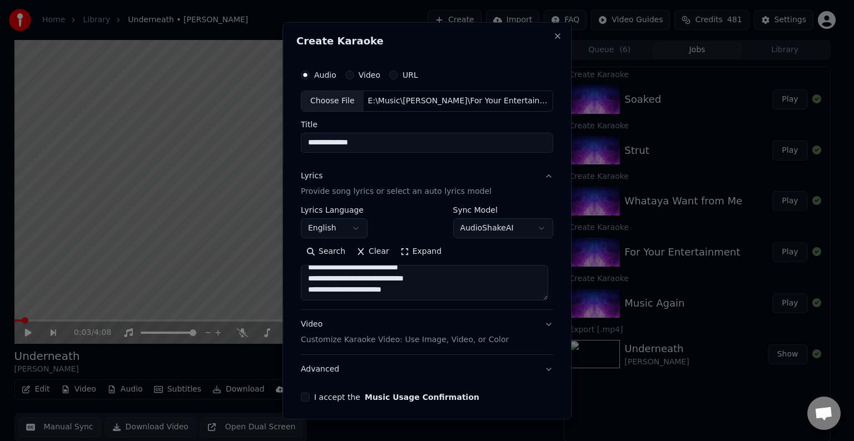
paste textarea "**********"
drag, startPoint x: 499, startPoint y: 285, endPoint x: 493, endPoint y: 286, distance: 6.3
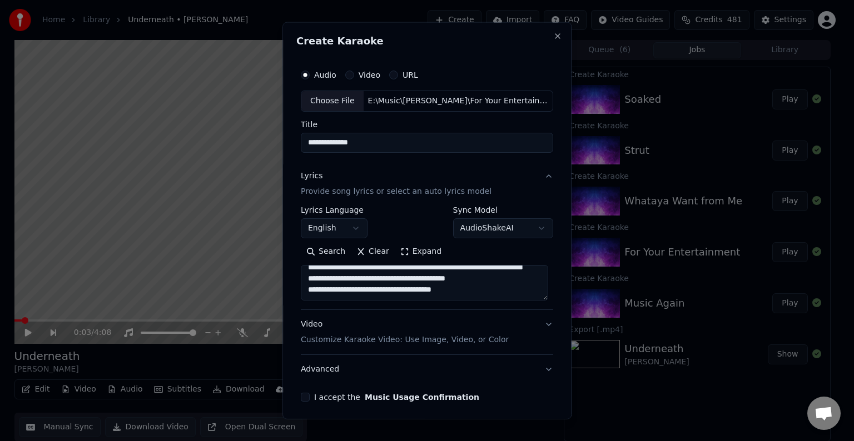
click at [493, 286] on textarea "**********" at bounding box center [424, 283] width 247 height 36
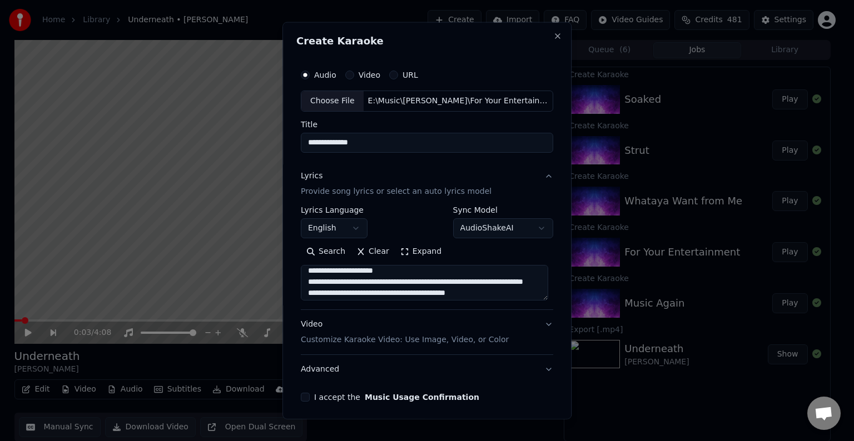
scroll to position [278, 0]
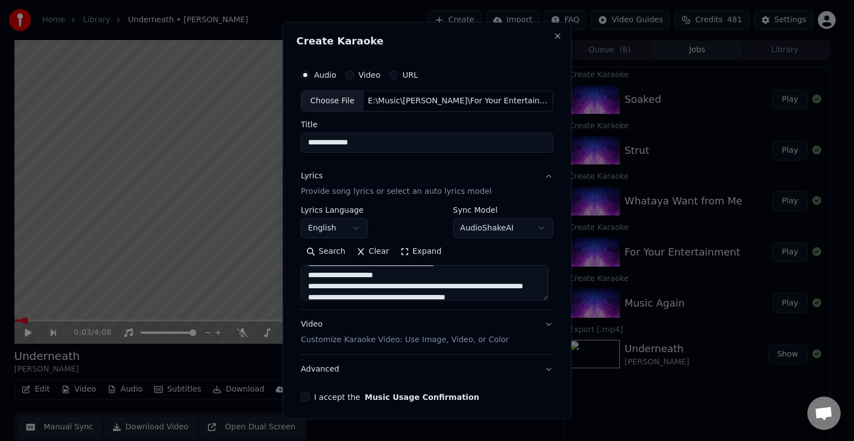
drag, startPoint x: 427, startPoint y: 295, endPoint x: 483, endPoint y: 288, distance: 56.6
click at [483, 288] on textarea "**********" at bounding box center [424, 283] width 247 height 36
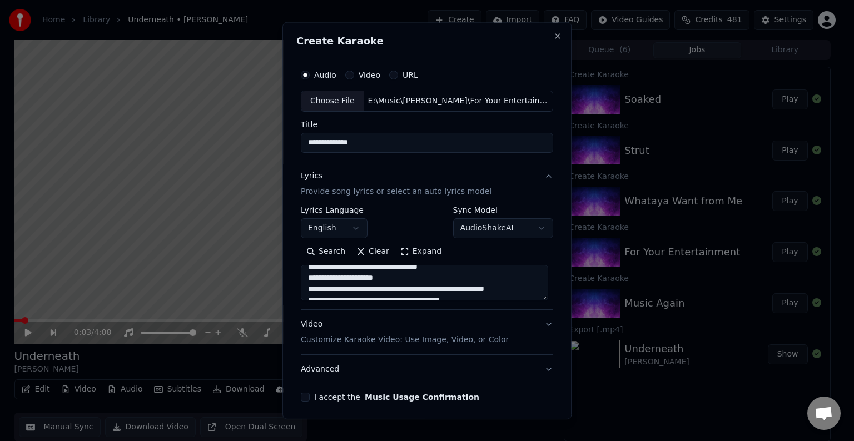
scroll to position [233, 0]
click at [510, 285] on textarea "**********" at bounding box center [424, 283] width 247 height 36
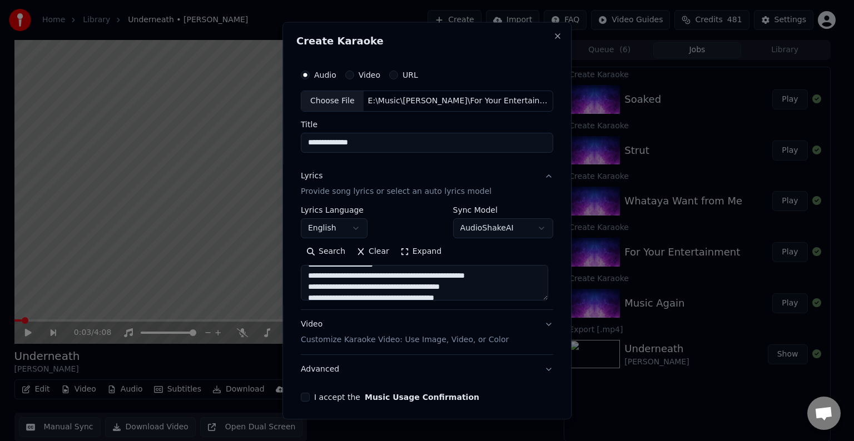
scroll to position [245, 0]
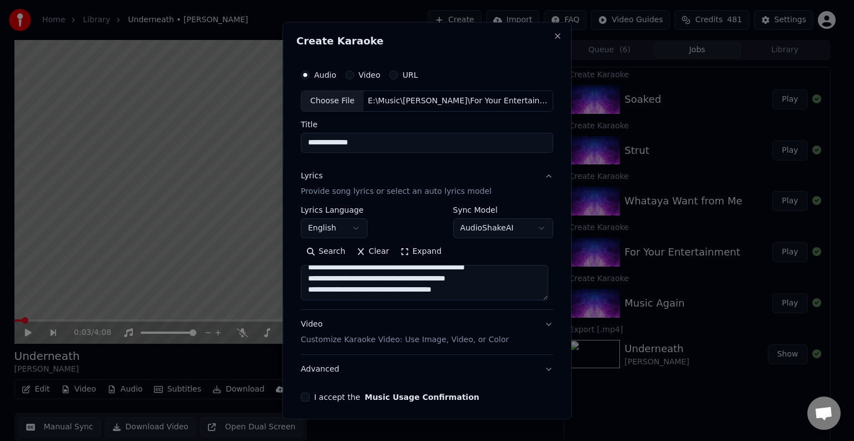
drag, startPoint x: 489, startPoint y: 288, endPoint x: 405, endPoint y: 285, distance: 84.6
click at [405, 285] on textarea "**********" at bounding box center [424, 283] width 247 height 36
click at [473, 283] on textarea "**********" at bounding box center [424, 283] width 247 height 36
click at [486, 280] on textarea "**********" at bounding box center [424, 283] width 247 height 36
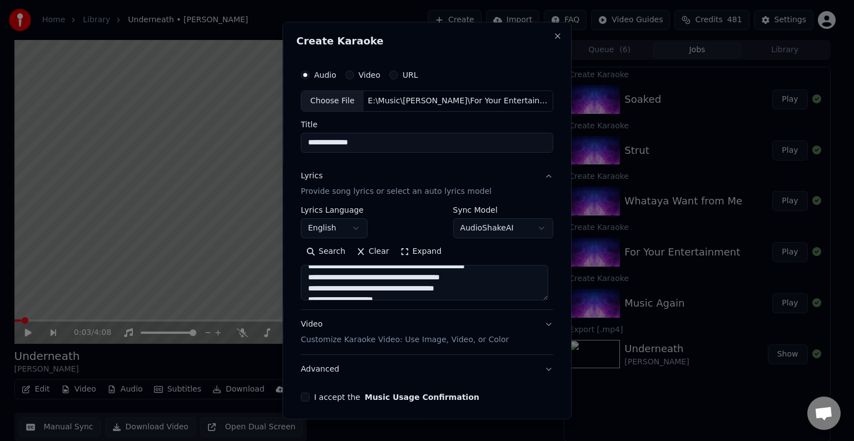
click at [464, 293] on textarea "**********" at bounding box center [424, 283] width 247 height 36
drag, startPoint x: 486, startPoint y: 278, endPoint x: 390, endPoint y: 280, distance: 96.2
click at [390, 280] on textarea "**********" at bounding box center [424, 283] width 247 height 36
drag, startPoint x: 500, startPoint y: 280, endPoint x: 387, endPoint y: 282, distance: 113.4
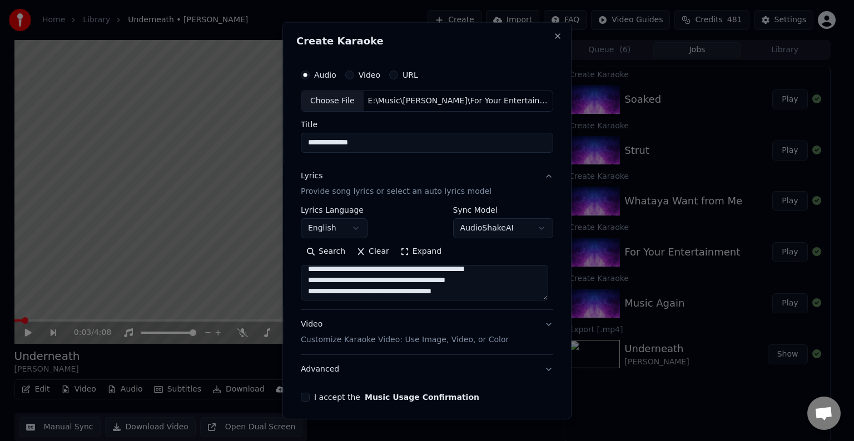
click at [387, 282] on textarea "**********" at bounding box center [424, 283] width 247 height 36
click at [451, 294] on textarea "**********" at bounding box center [424, 283] width 247 height 36
paste textarea "**********"
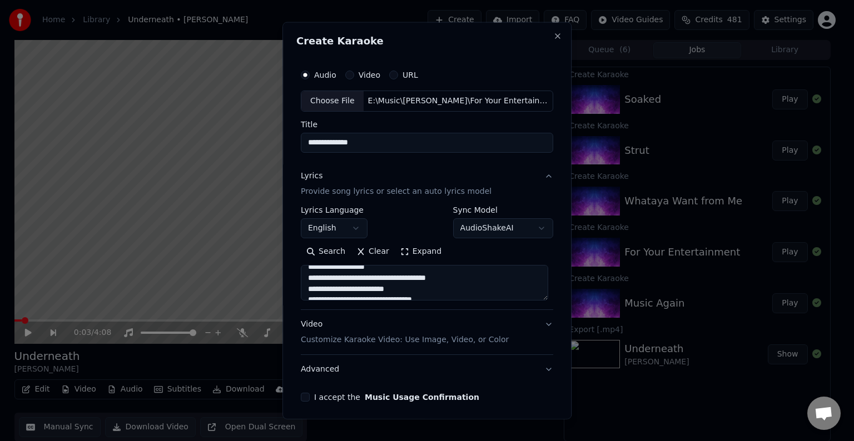
scroll to position [369, 0]
type textarea "**********"
click at [476, 362] on button "Advanced" at bounding box center [427, 369] width 252 height 29
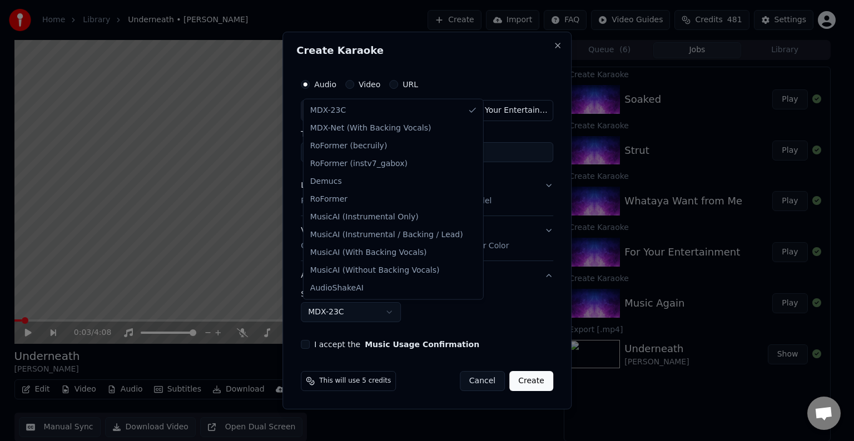
click at [347, 311] on body "Home Library Underneath • [PERSON_NAME] Create Import FAQ Video Guides Credits …" at bounding box center [422, 220] width 844 height 441
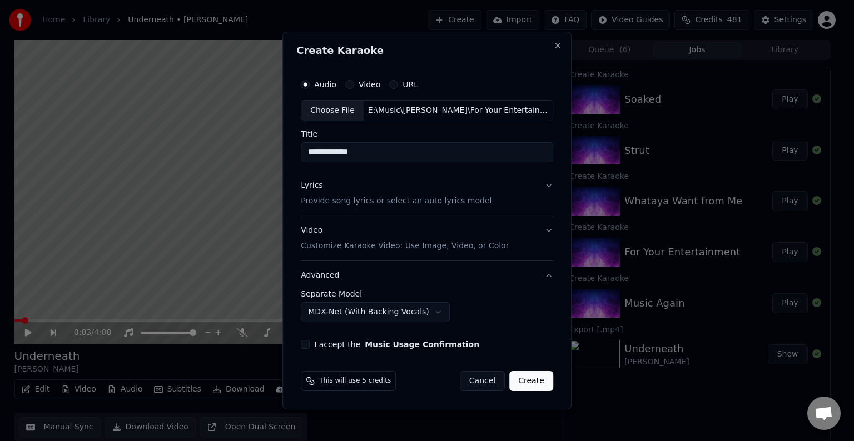
click at [305, 344] on button "I accept the Music Usage Confirmation" at bounding box center [305, 344] width 9 height 9
click at [534, 374] on button "Create" at bounding box center [531, 381] width 44 height 20
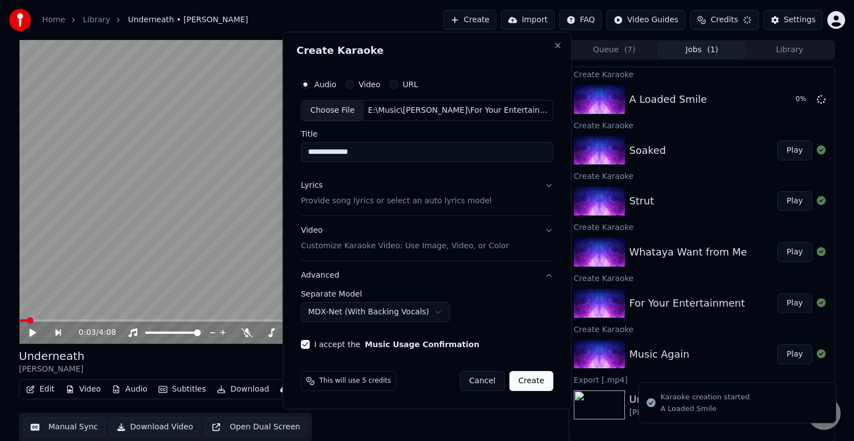
select select "******"
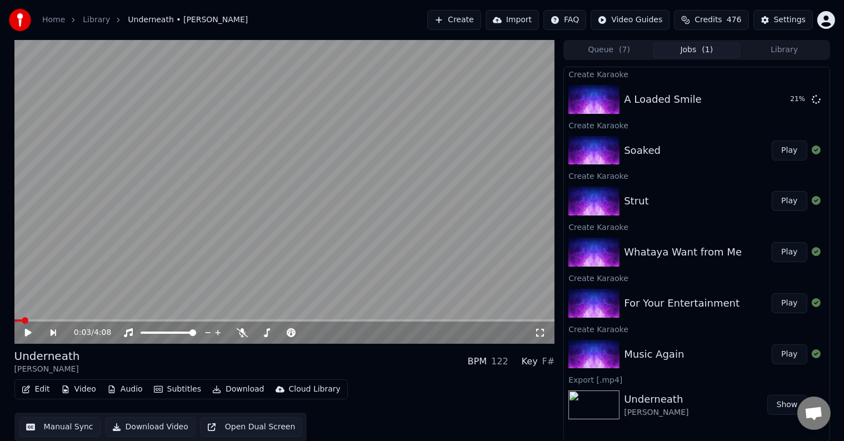
click at [478, 19] on button "Create" at bounding box center [455, 20] width 54 height 20
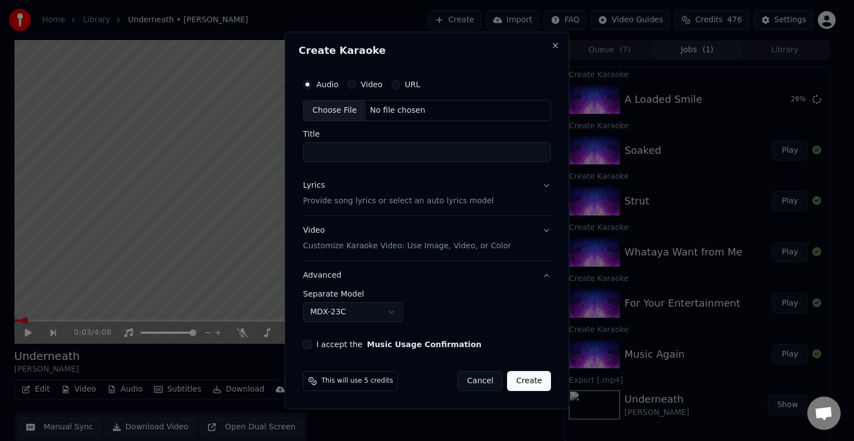
click at [336, 114] on div "Choose File" at bounding box center [335, 111] width 62 height 20
type input "**********"
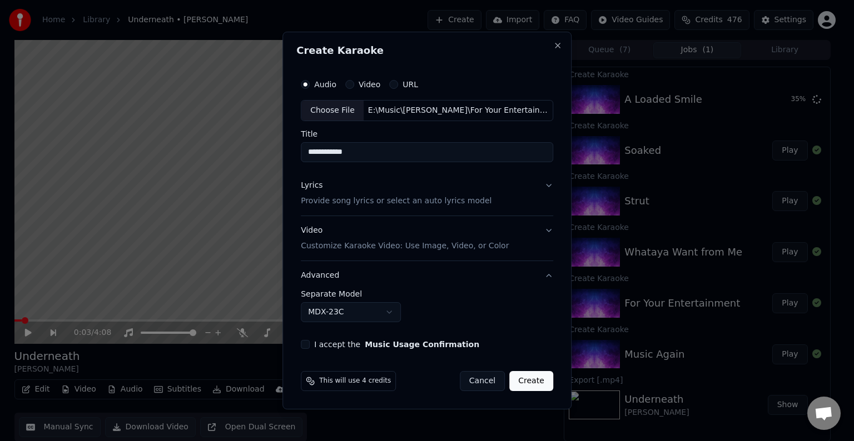
click at [516, 196] on button "Lyrics Provide song lyrics or select an auto lyrics model" at bounding box center [427, 193] width 252 height 44
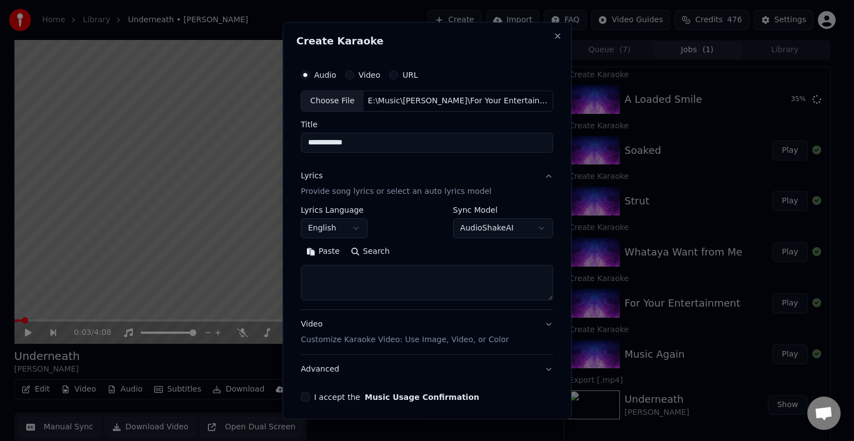
click at [411, 282] on textarea at bounding box center [427, 283] width 252 height 36
paste textarea "**********"
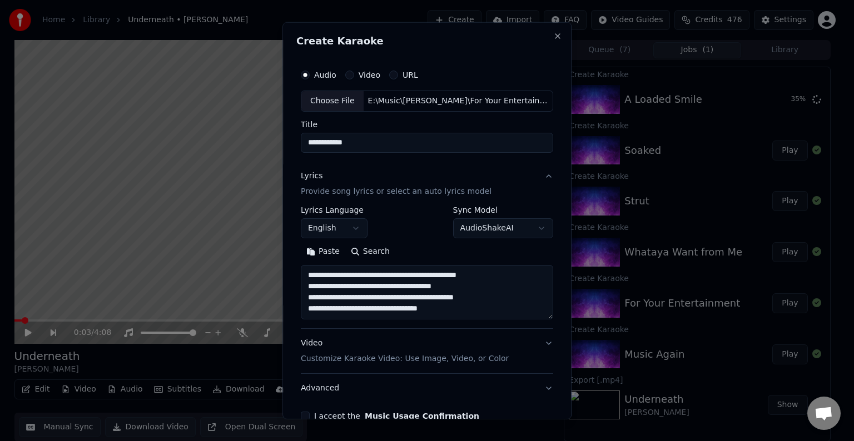
scroll to position [24, 0]
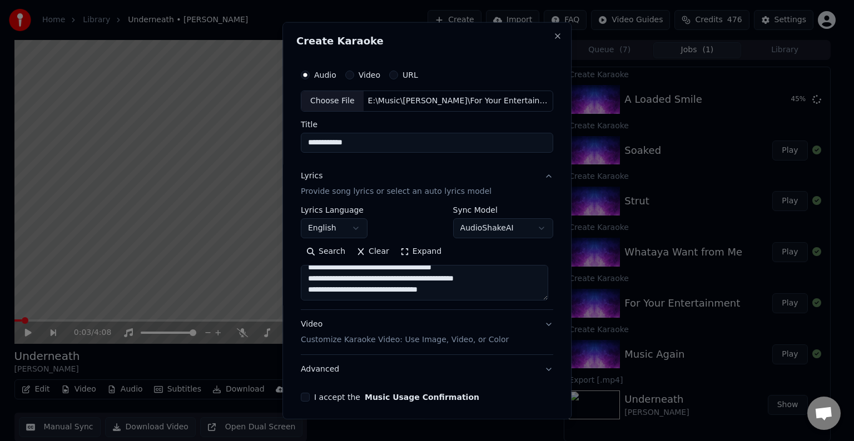
paste textarea "**********"
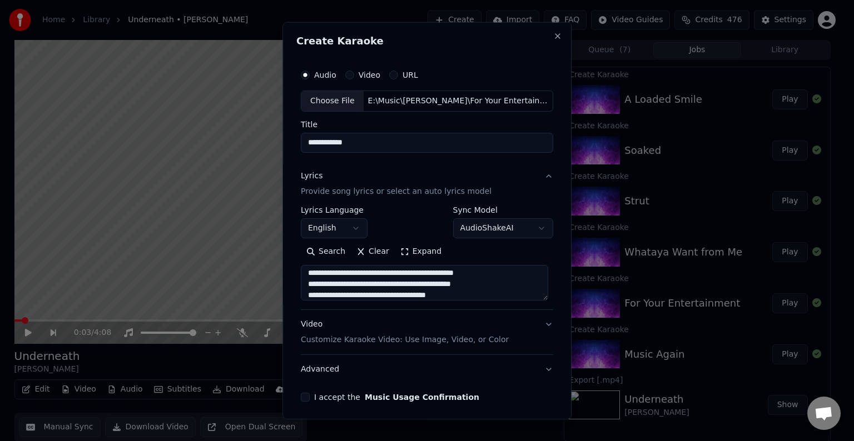
scroll to position [202, 0]
paste textarea "**********"
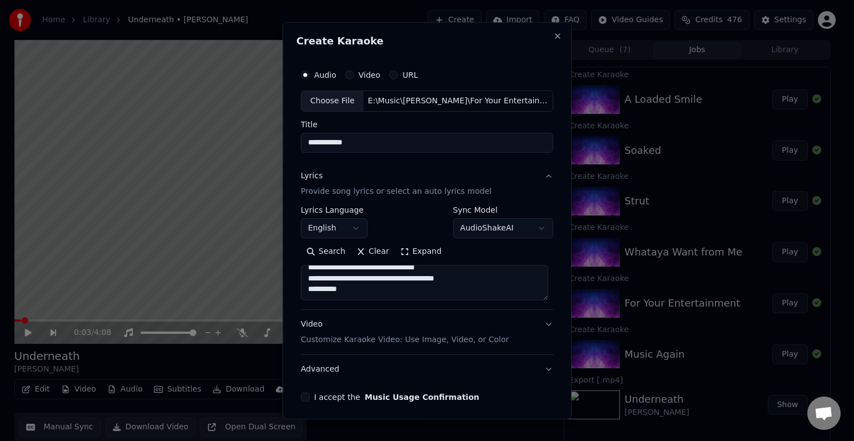
click at [384, 267] on textarea at bounding box center [424, 283] width 247 height 36
click at [399, 271] on textarea at bounding box center [424, 283] width 247 height 36
click at [357, 288] on textarea at bounding box center [424, 283] width 247 height 36
paste textarea "**********"
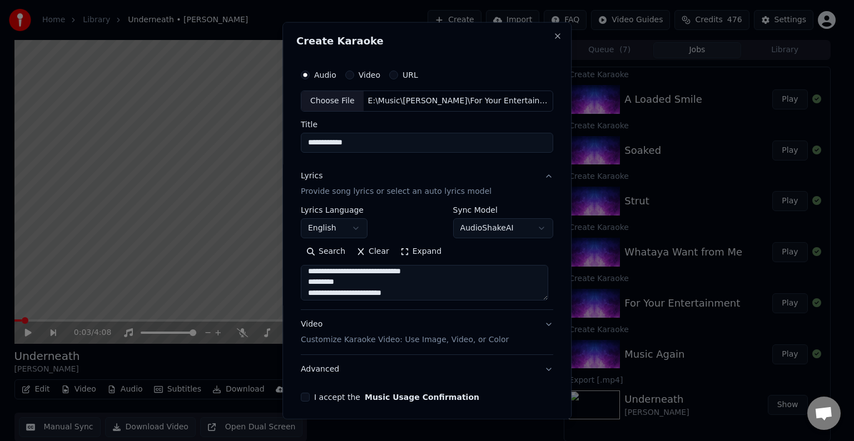
scroll to position [391, 0]
paste textarea "**********"
drag, startPoint x: 519, startPoint y: 281, endPoint x: 440, endPoint y: 280, distance: 78.9
click at [440, 280] on textarea at bounding box center [424, 283] width 247 height 36
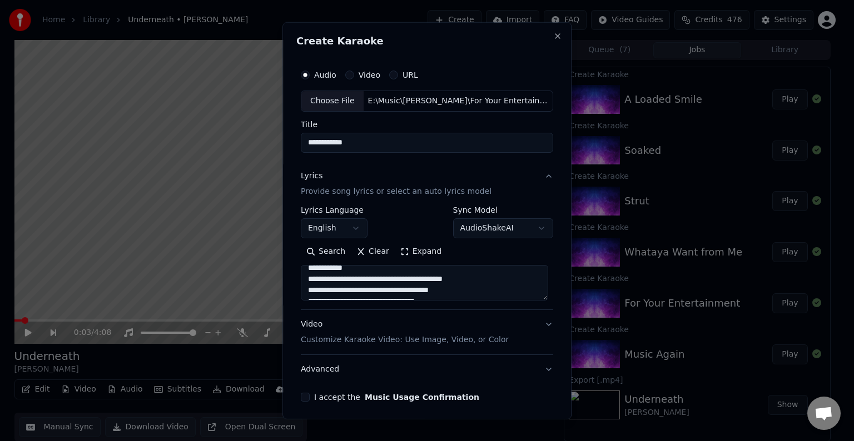
scroll to position [498, 0]
drag, startPoint x: 418, startPoint y: 285, endPoint x: 311, endPoint y: 287, distance: 106.8
click at [311, 287] on textarea at bounding box center [424, 283] width 247 height 36
type textarea "**********"
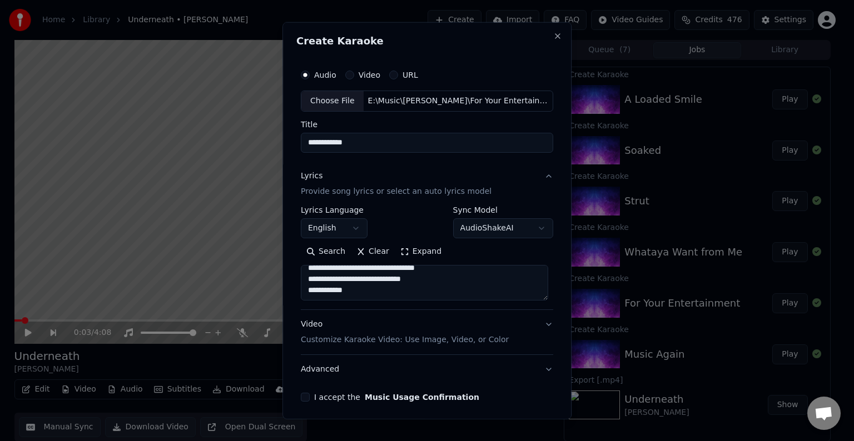
click at [418, 369] on button "Advanced" at bounding box center [427, 369] width 252 height 29
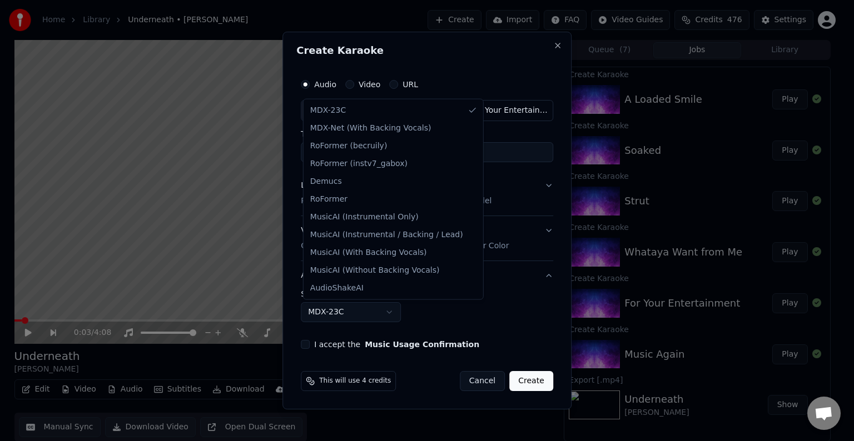
click at [314, 313] on body "Home Library Underneath • [PERSON_NAME] Create Import FAQ Video Guides Credits …" at bounding box center [422, 220] width 844 height 441
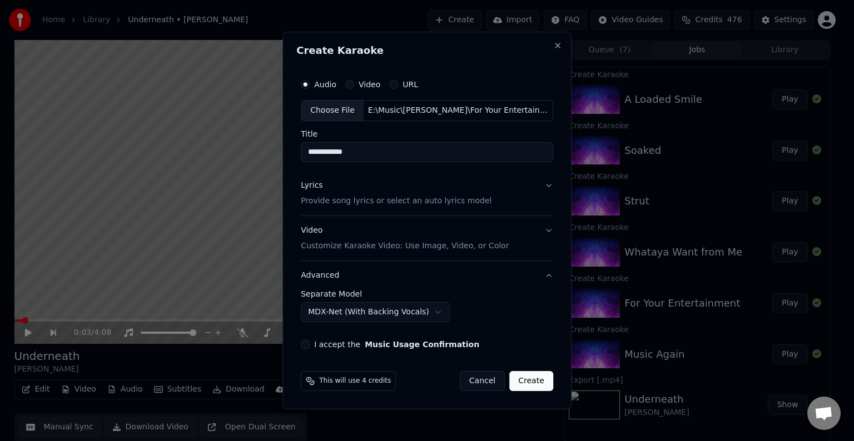
click at [309, 344] on button "I accept the Music Usage Confirmation" at bounding box center [305, 344] width 9 height 9
click at [527, 379] on button "Create" at bounding box center [531, 381] width 44 height 20
select select "******"
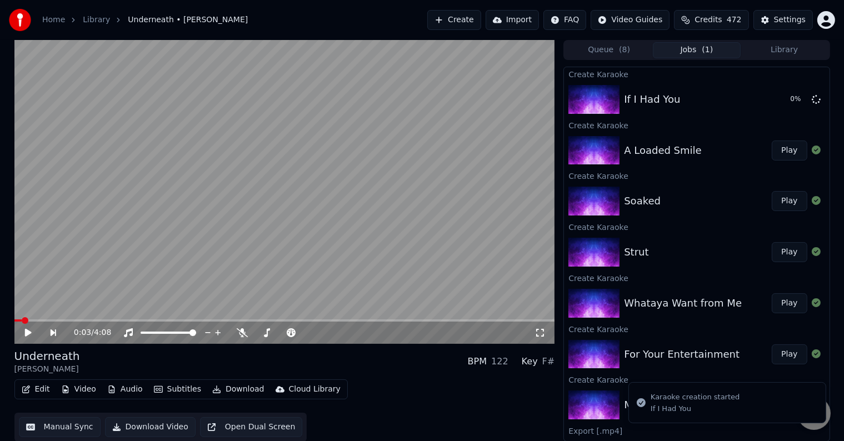
click at [460, 14] on button "Create" at bounding box center [455, 20] width 54 height 20
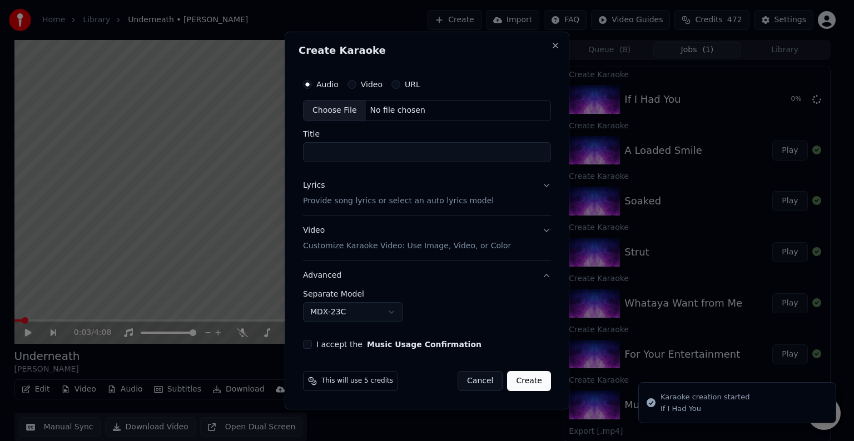
click at [334, 107] on div "Choose File" at bounding box center [335, 111] width 62 height 20
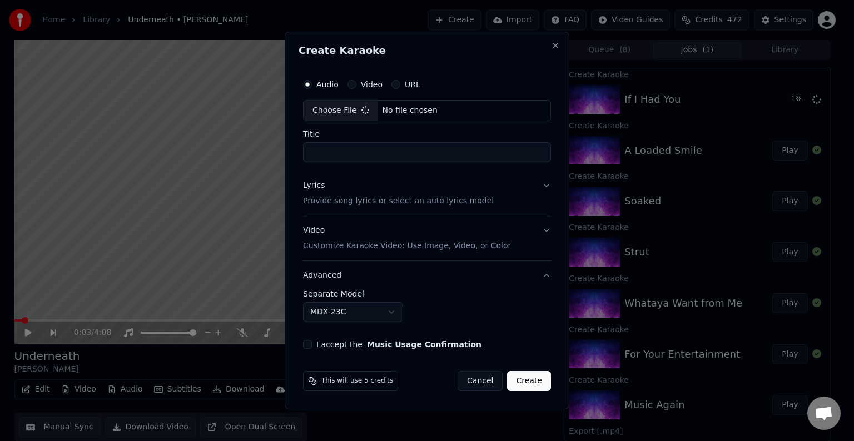
click at [499, 202] on button "Lyrics Provide song lyrics or select an auto lyrics model" at bounding box center [427, 193] width 248 height 44
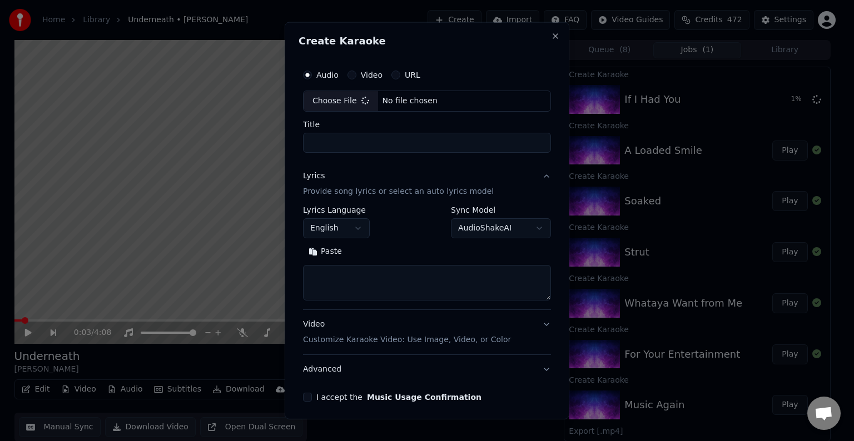
type input "*****"
click at [376, 270] on textarea at bounding box center [427, 283] width 252 height 36
paste textarea "**********"
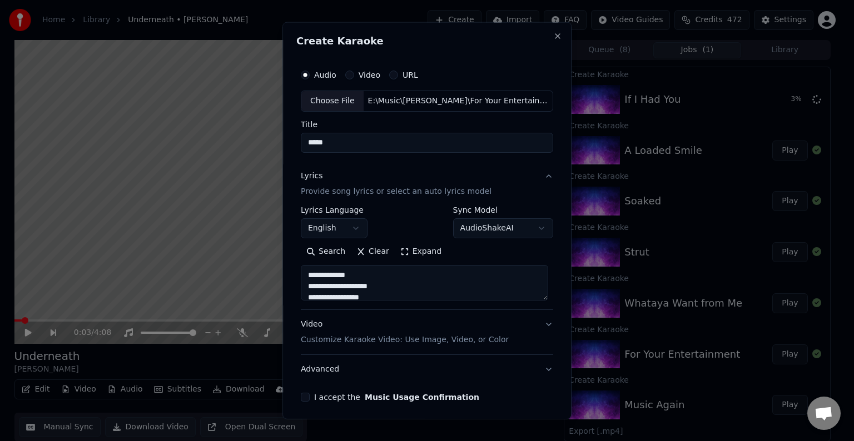
scroll to position [47, 0]
paste textarea "**********"
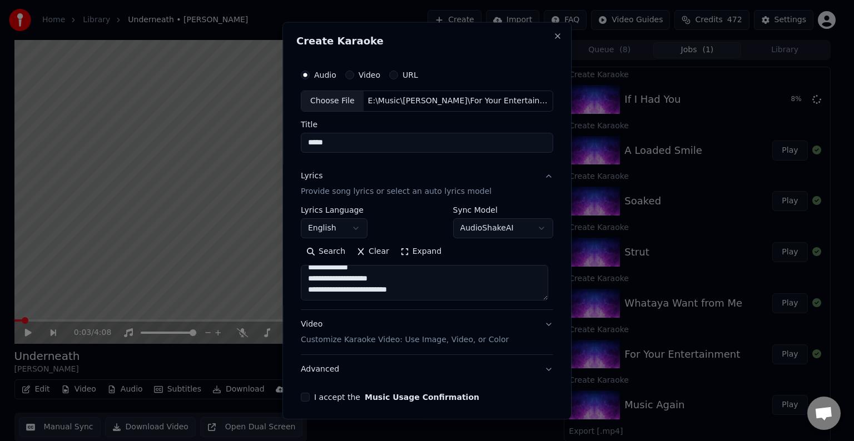
paste textarea "**********"
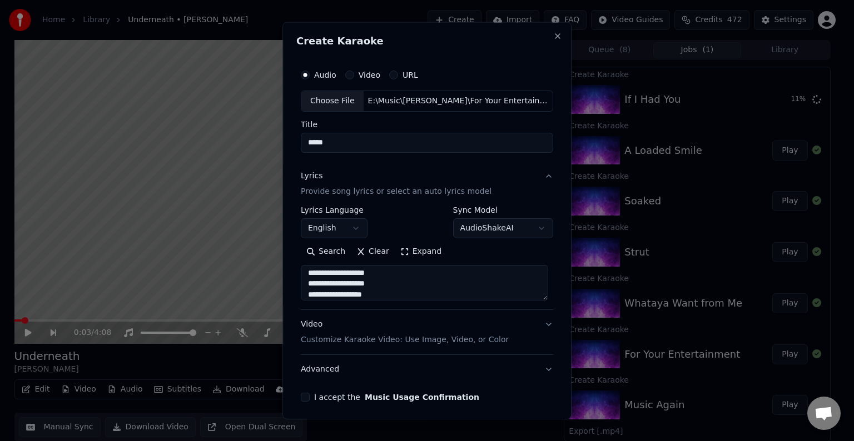
scroll to position [402, 0]
paste textarea "**********"
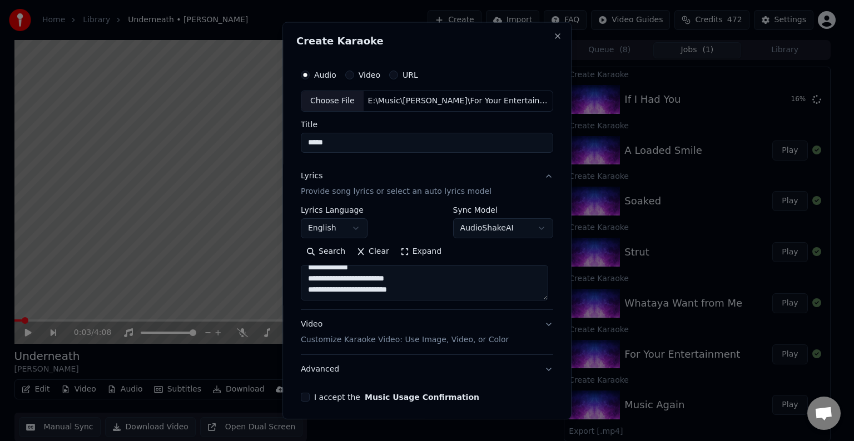
paste textarea "**********"
type textarea "**********"
click at [519, 375] on button "Advanced" at bounding box center [427, 369] width 252 height 29
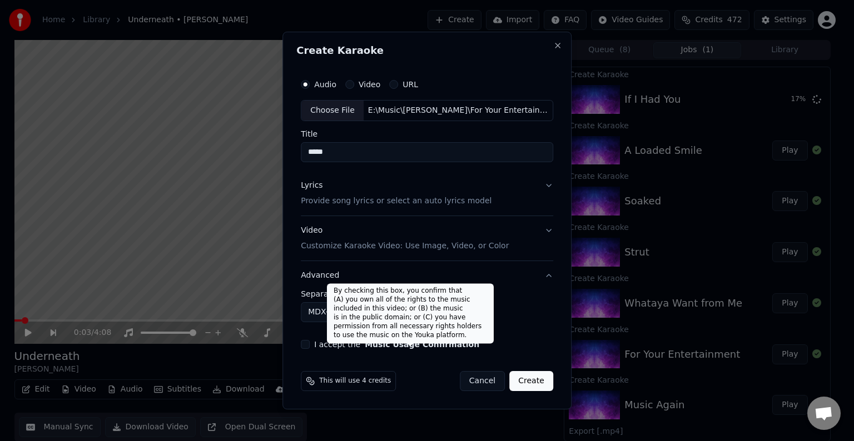
click at [318, 306] on body "Home Library Underneath • [PERSON_NAME] Create Import FAQ Video Guides Credits …" at bounding box center [422, 220] width 844 height 441
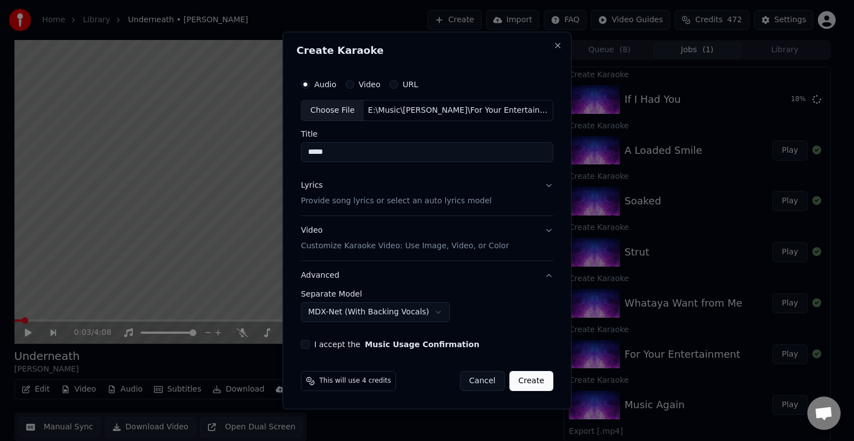
click at [309, 342] on button "I accept the Music Usage Confirmation" at bounding box center [305, 344] width 9 height 9
click at [534, 378] on button "Create" at bounding box center [531, 381] width 44 height 20
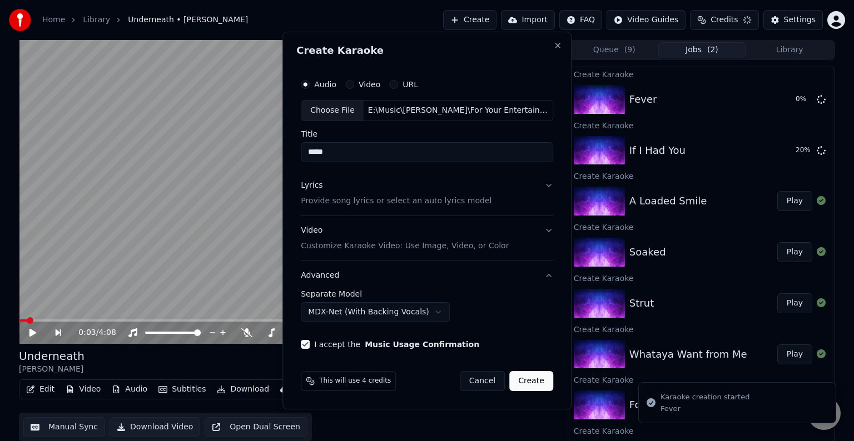
select select "******"
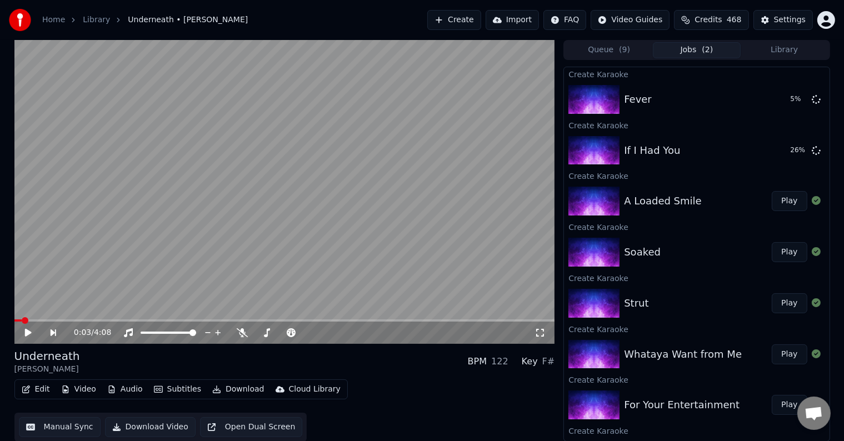
click at [479, 21] on button "Create" at bounding box center [455, 20] width 54 height 20
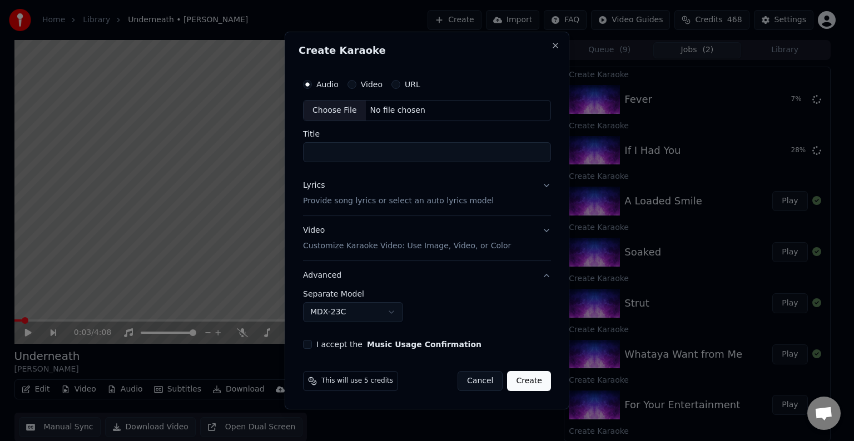
click at [335, 115] on div "Choose File" at bounding box center [335, 111] width 62 height 20
click at [537, 198] on button "Lyrics Provide song lyrics or select an auto lyrics model" at bounding box center [427, 193] width 248 height 44
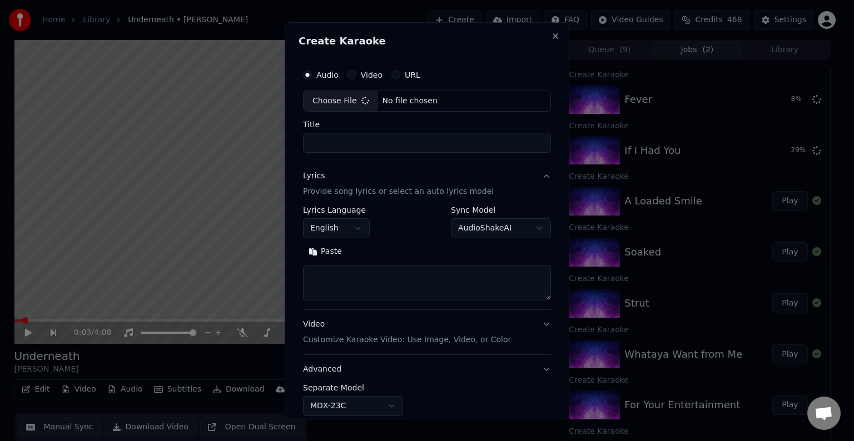
type input "**********"
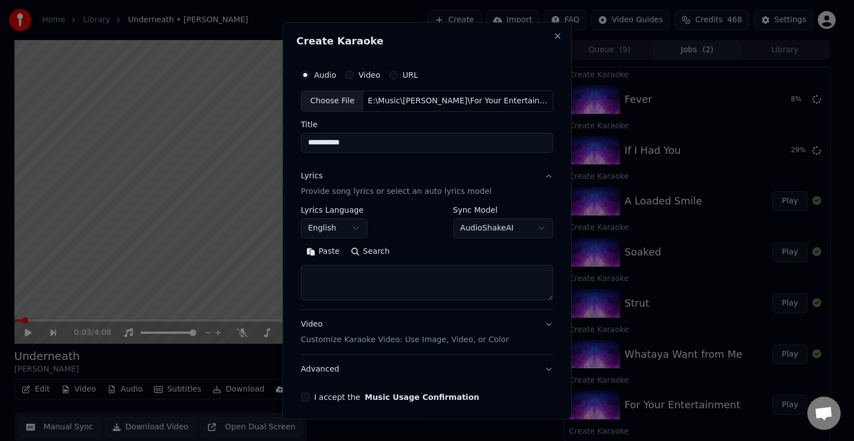
click at [417, 288] on textarea at bounding box center [427, 283] width 252 height 36
paste textarea "**********"
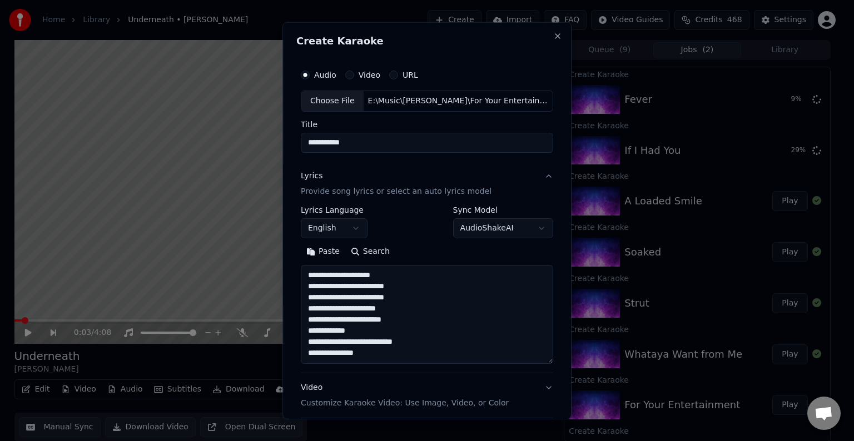
scroll to position [69, 0]
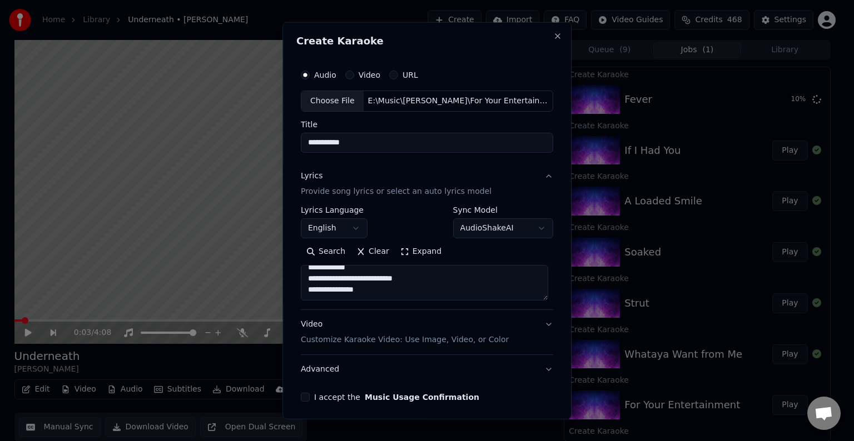
paste textarea "**********"
click at [372, 278] on textarea "**********" at bounding box center [424, 283] width 247 height 36
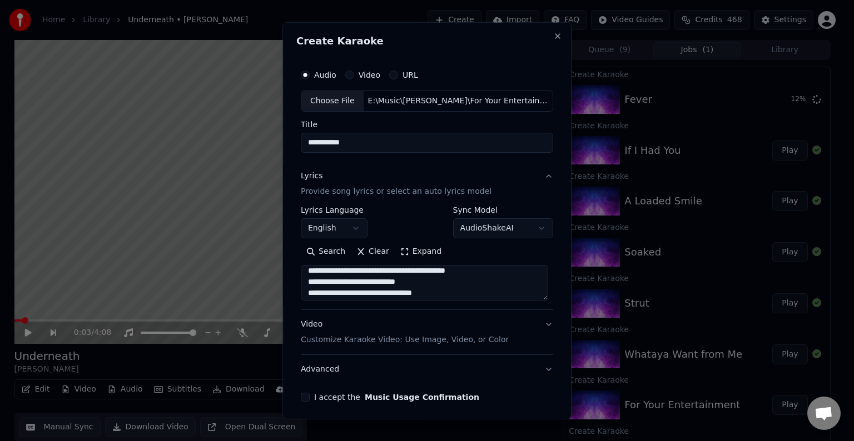
click at [337, 281] on textarea "**********" at bounding box center [424, 283] width 247 height 36
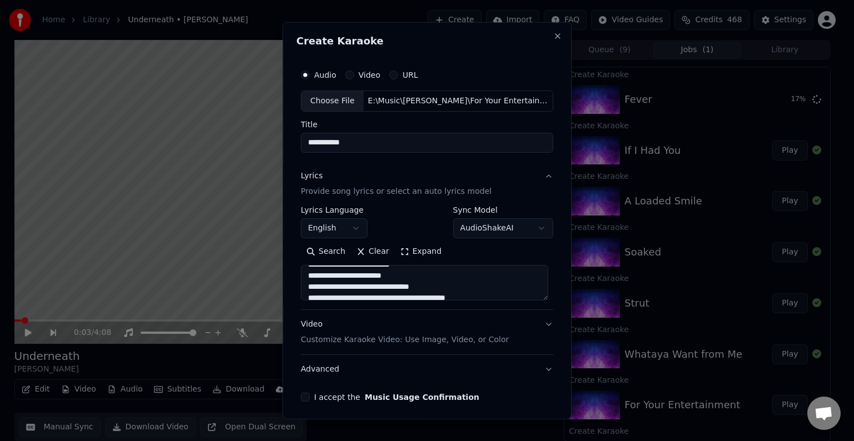
scroll to position [165, 0]
click at [361, 286] on textarea "**********" at bounding box center [424, 283] width 247 height 36
click at [321, 286] on textarea "**********" at bounding box center [424, 283] width 247 height 36
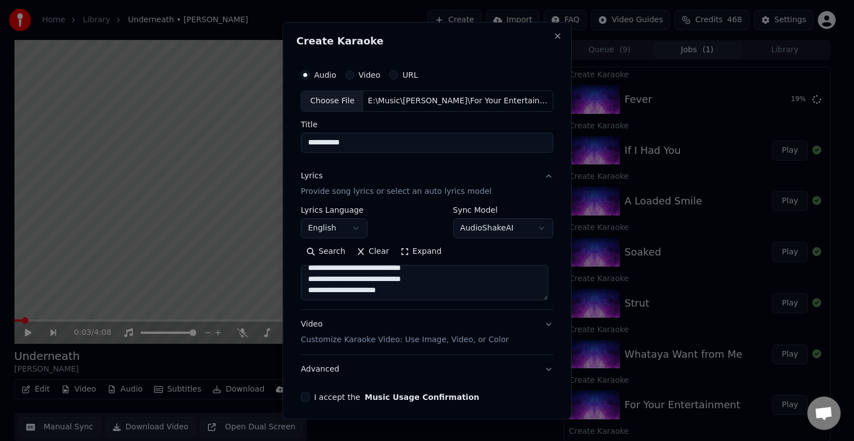
click at [406, 299] on textarea "**********" at bounding box center [424, 283] width 247 height 36
paste textarea "**********"
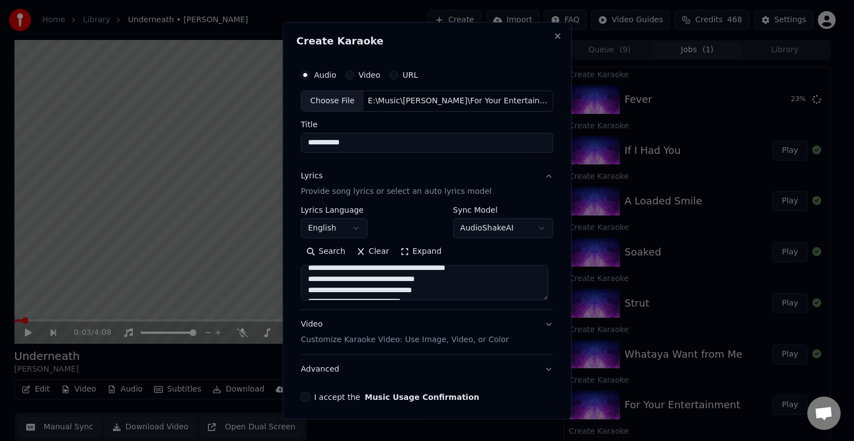
scroll to position [346, 0]
click at [371, 282] on textarea at bounding box center [424, 283] width 247 height 36
click at [340, 278] on textarea at bounding box center [424, 283] width 247 height 36
click at [337, 285] on textarea at bounding box center [424, 283] width 247 height 36
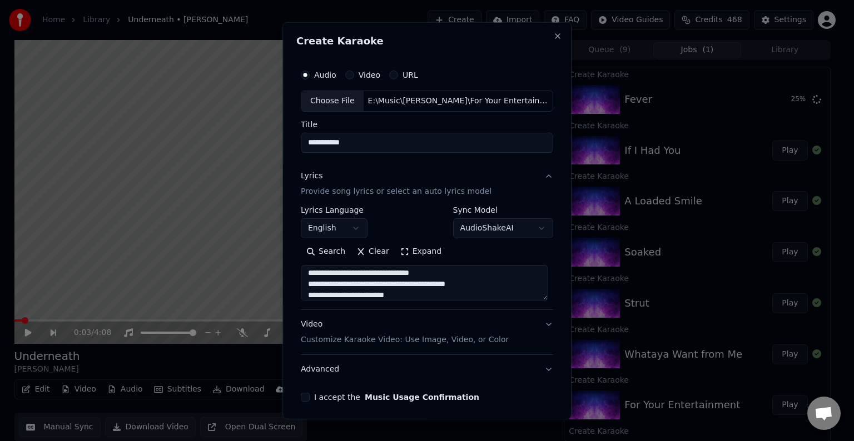
click at [360, 272] on textarea at bounding box center [424, 283] width 247 height 36
click at [318, 272] on textarea at bounding box center [424, 283] width 247 height 36
click at [416, 295] on textarea at bounding box center [424, 283] width 247 height 36
paste textarea "**********"
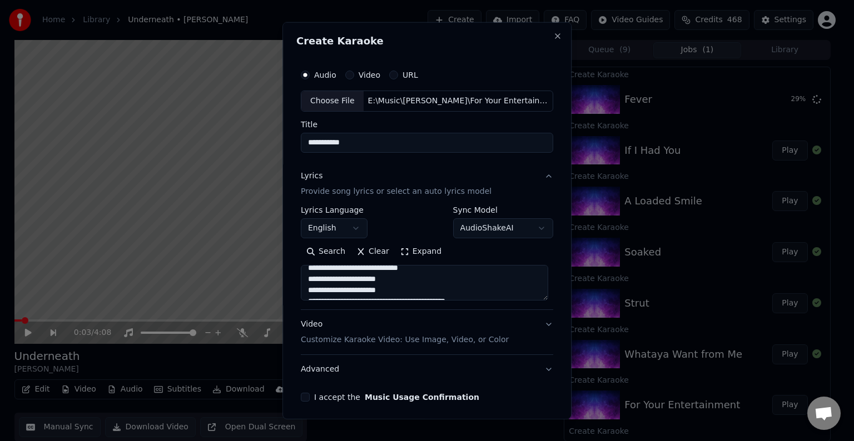
scroll to position [491, 0]
type textarea "**********"
click at [420, 362] on button "Advanced" at bounding box center [427, 369] width 252 height 29
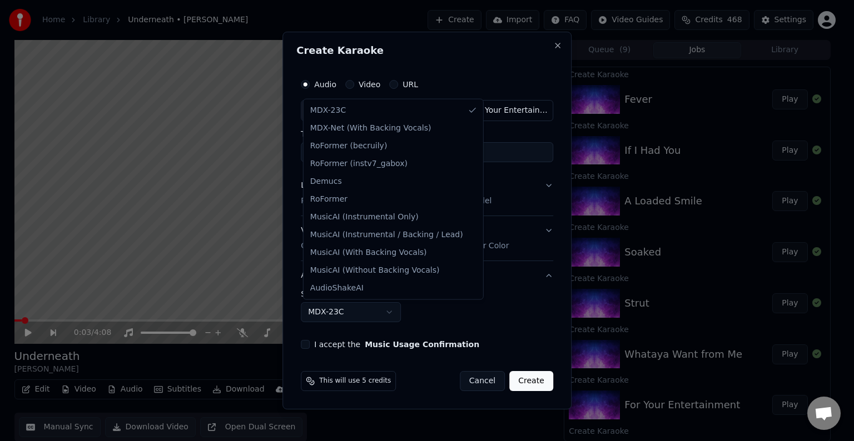
click at [314, 315] on body "Home Library Underneath • [PERSON_NAME] Create Import FAQ Video Guides Credits …" at bounding box center [422, 220] width 844 height 441
select select "**********"
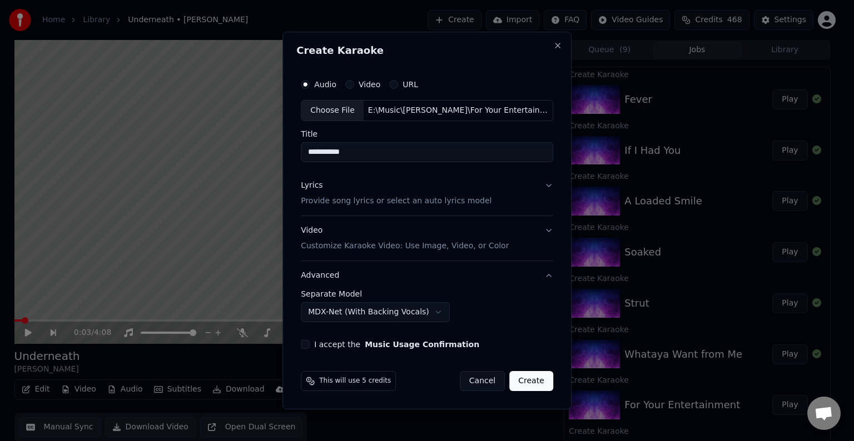
click at [306, 347] on button "I accept the Music Usage Confirmation" at bounding box center [305, 344] width 9 height 9
click at [503, 198] on button "Lyrics Provide song lyrics or select an auto lyrics model" at bounding box center [427, 193] width 252 height 44
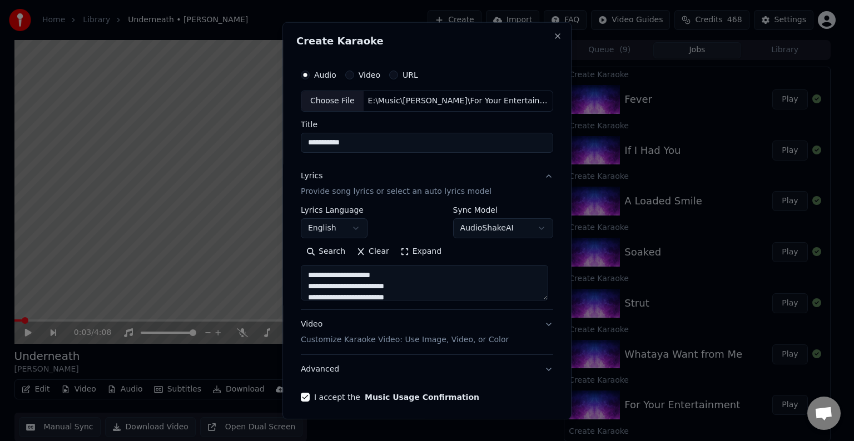
click at [491, 173] on button "Lyrics Provide song lyrics or select an auto lyrics model" at bounding box center [427, 184] width 252 height 44
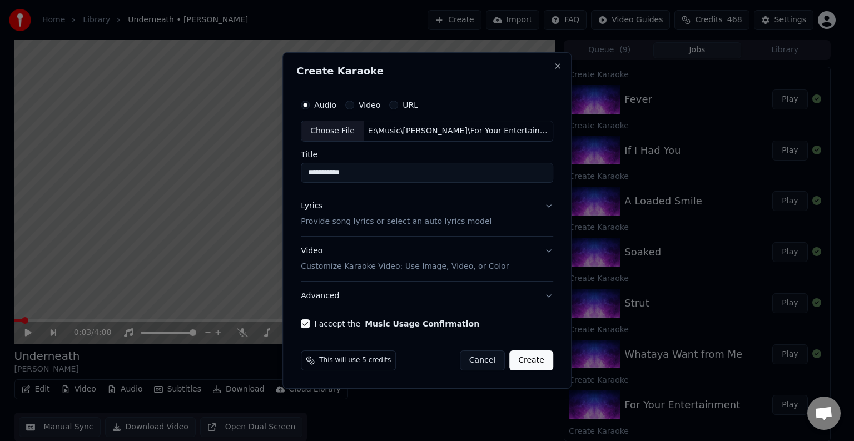
click at [474, 304] on button "Advanced" at bounding box center [427, 296] width 252 height 29
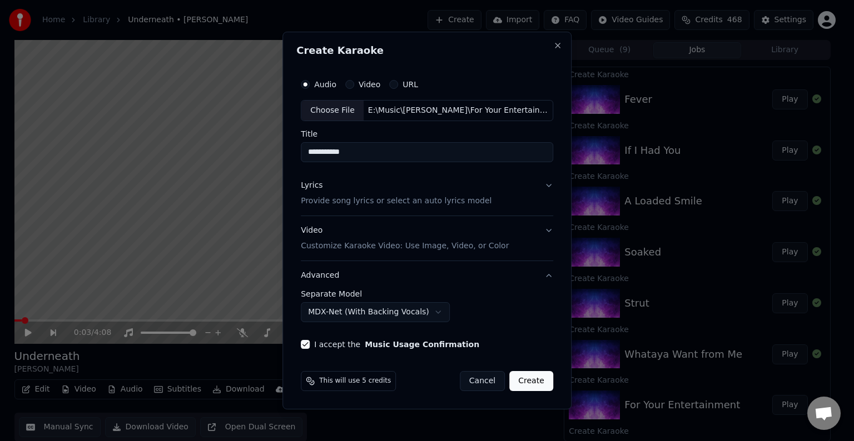
click at [523, 381] on button "Create" at bounding box center [531, 381] width 44 height 20
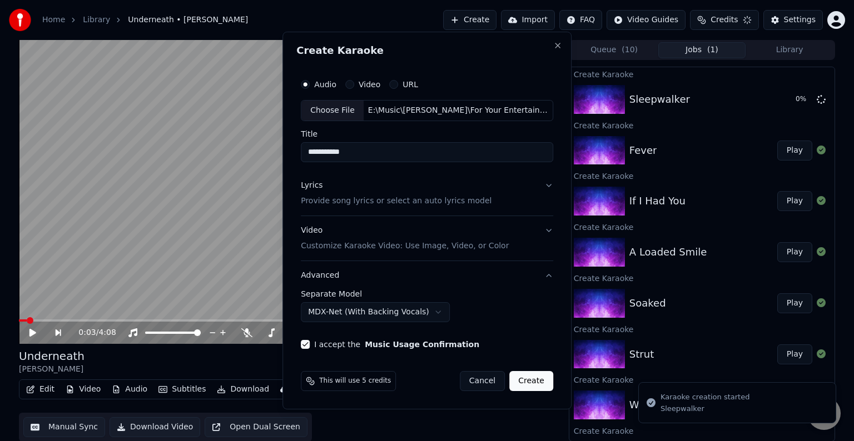
select select "******"
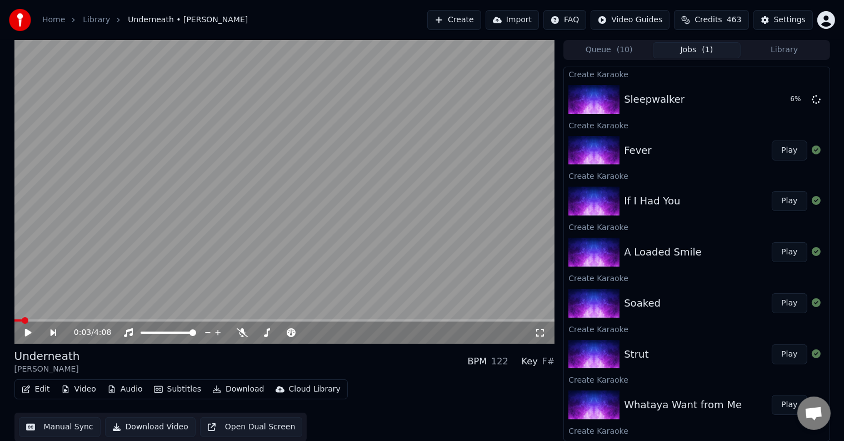
click at [462, 22] on button "Create" at bounding box center [455, 20] width 54 height 20
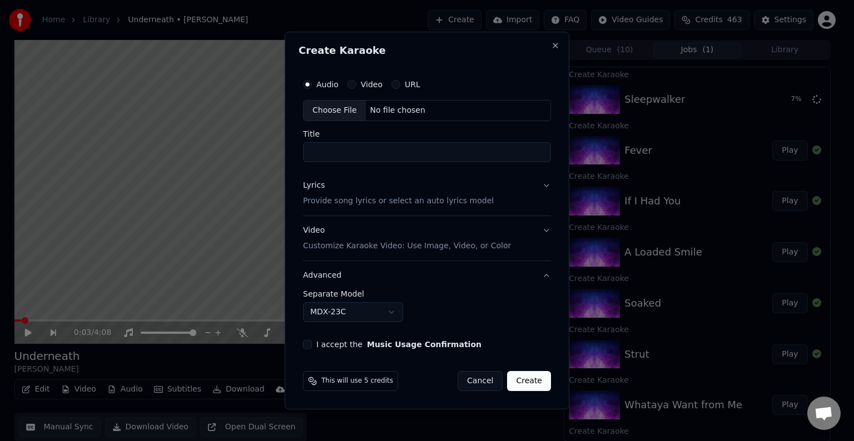
click at [335, 119] on div "Choose File" at bounding box center [335, 111] width 62 height 20
click at [514, 212] on button "Lyrics Provide song lyrics or select an auto lyrics model" at bounding box center [427, 193] width 248 height 44
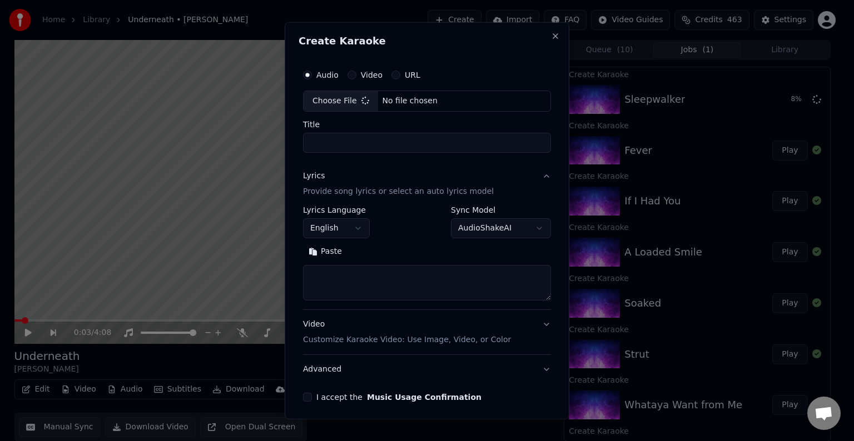
type input "*********"
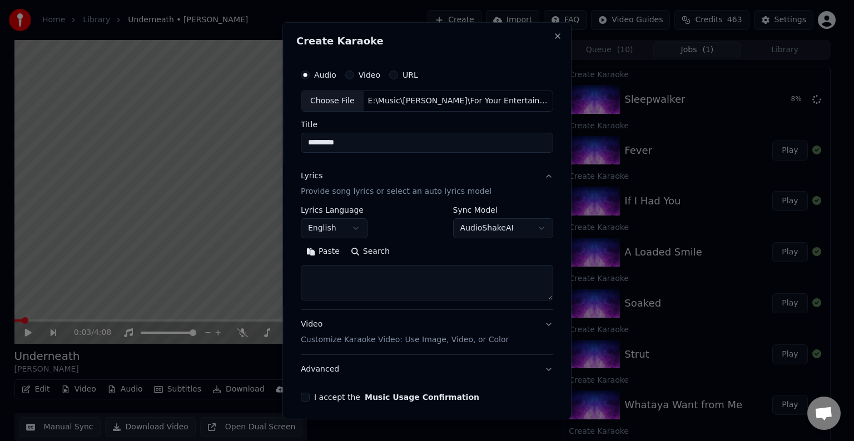
click at [388, 268] on textarea at bounding box center [427, 283] width 252 height 36
paste textarea "**********"
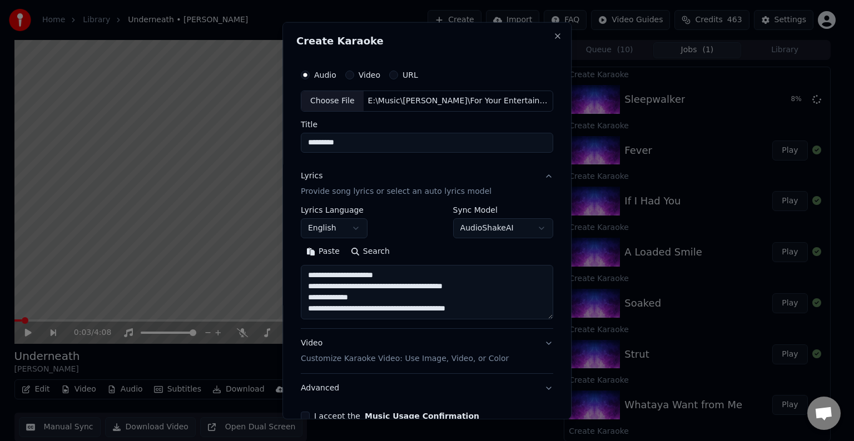
scroll to position [24, 0]
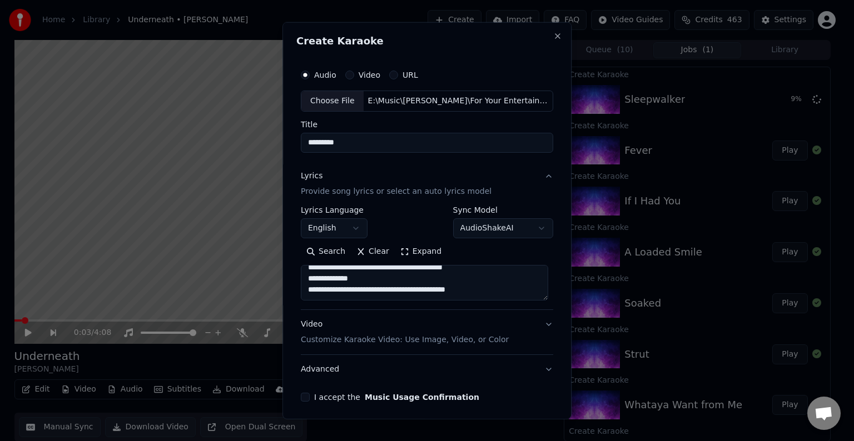
paste textarea "**********"
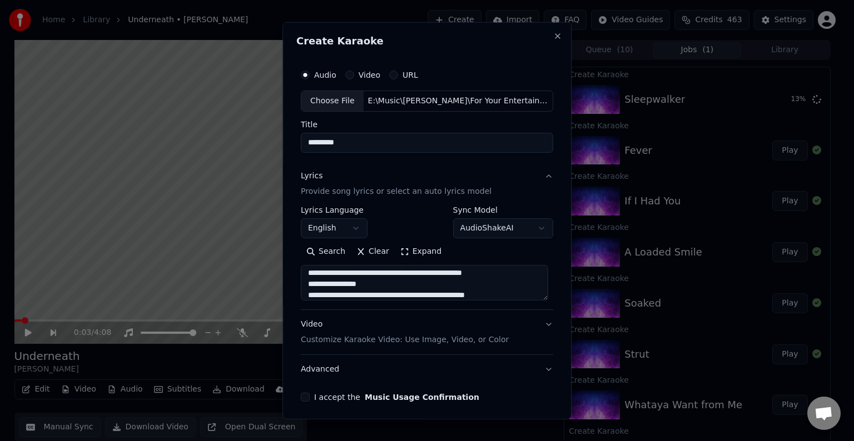
scroll to position [213, 0]
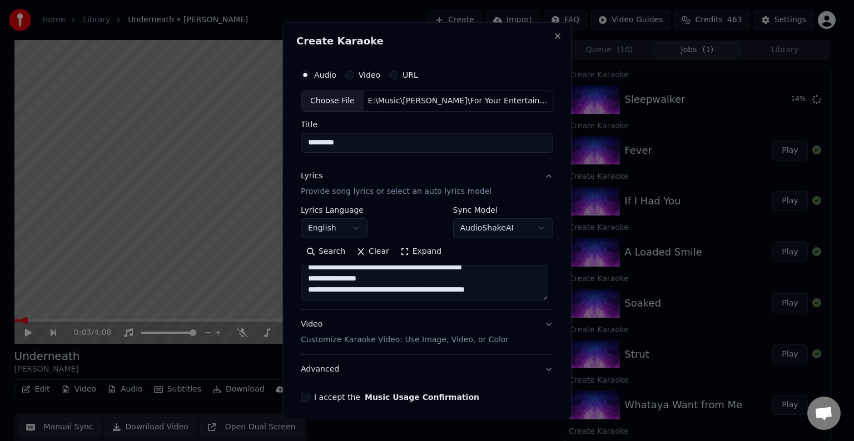
paste textarea "**********"
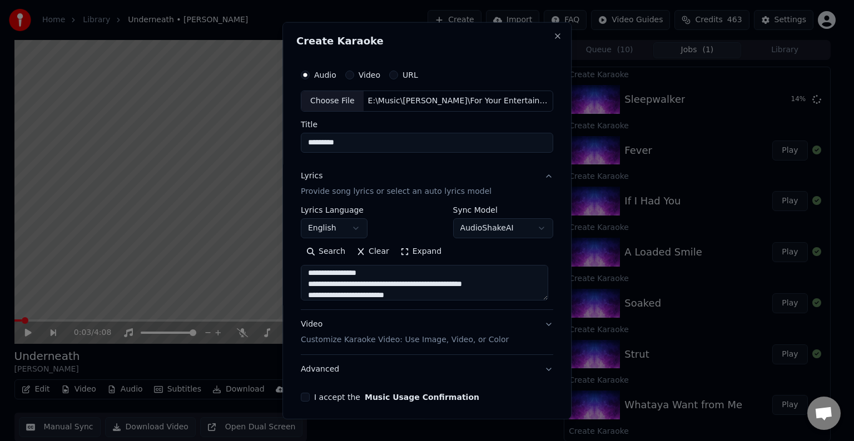
scroll to position [258, 0]
paste textarea "**********"
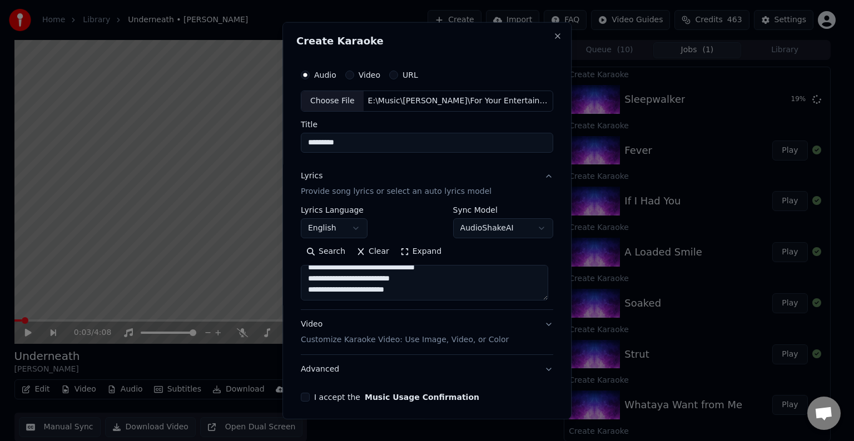
paste textarea "**********"
click at [434, 282] on textarea at bounding box center [424, 283] width 247 height 36
drag, startPoint x: 476, startPoint y: 283, endPoint x: 492, endPoint y: 285, distance: 15.7
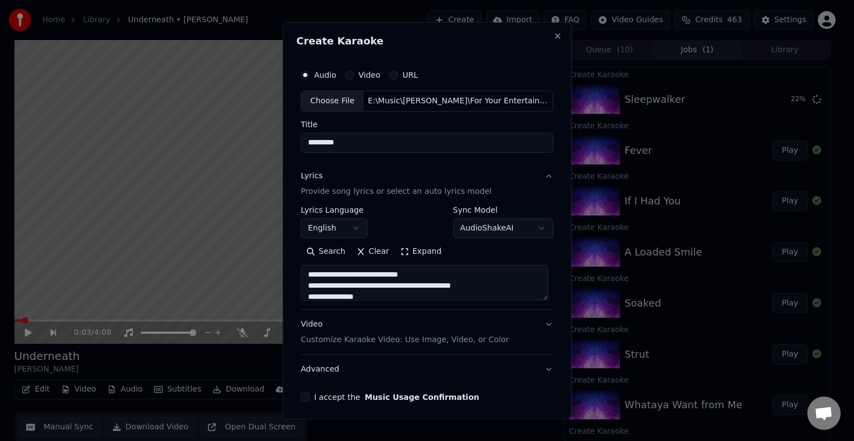
click at [492, 285] on textarea at bounding box center [424, 283] width 247 height 36
click at [429, 276] on textarea at bounding box center [424, 283] width 247 height 36
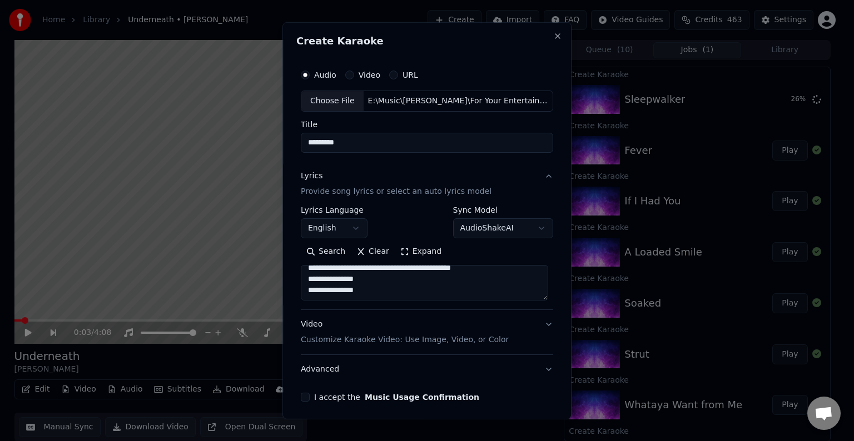
click at [390, 299] on textarea at bounding box center [424, 283] width 247 height 36
paste textarea "**********"
type textarea "**********"
click at [390, 367] on button "Advanced" at bounding box center [427, 369] width 252 height 29
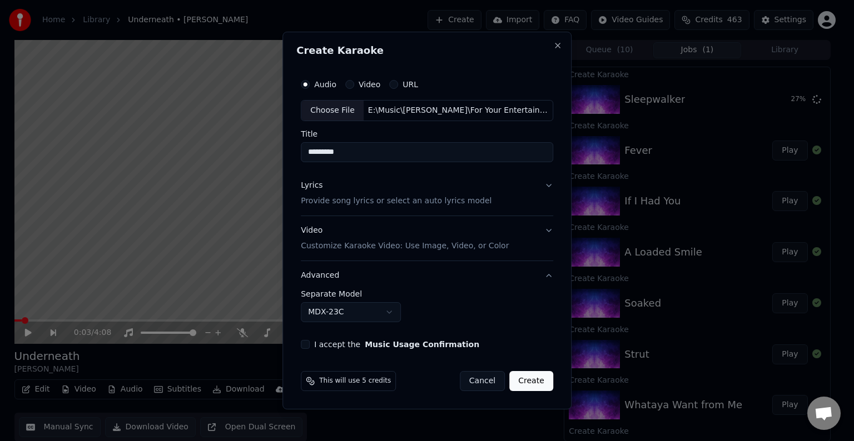
click at [314, 317] on body "Home Library Underneath • [PERSON_NAME] Create Import FAQ Video Guides Credits …" at bounding box center [422, 220] width 844 height 441
click at [305, 347] on button "I accept the Music Usage Confirmation" at bounding box center [305, 344] width 9 height 9
click at [542, 387] on button "Create" at bounding box center [531, 381] width 44 height 20
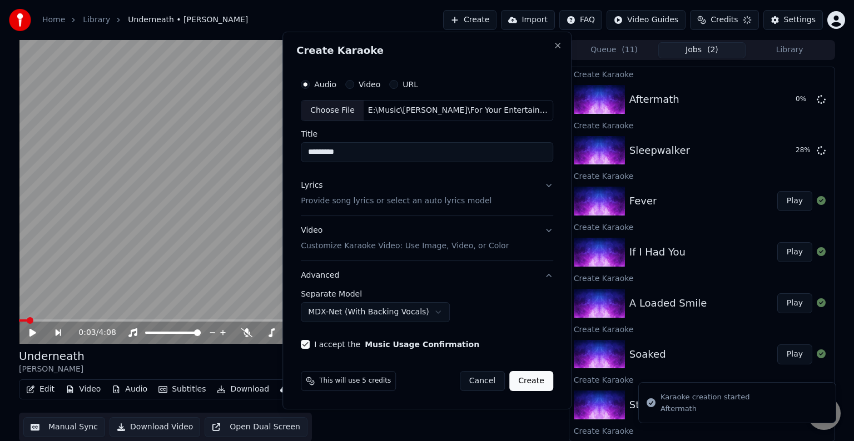
select select "******"
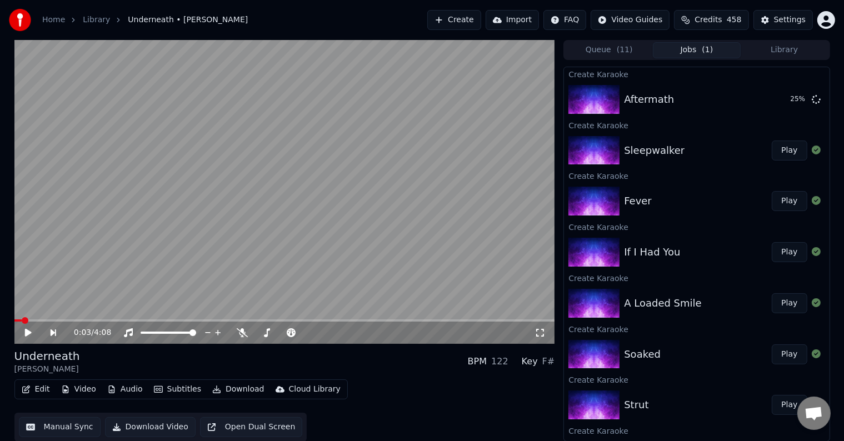
click at [478, 22] on button "Create" at bounding box center [455, 20] width 54 height 20
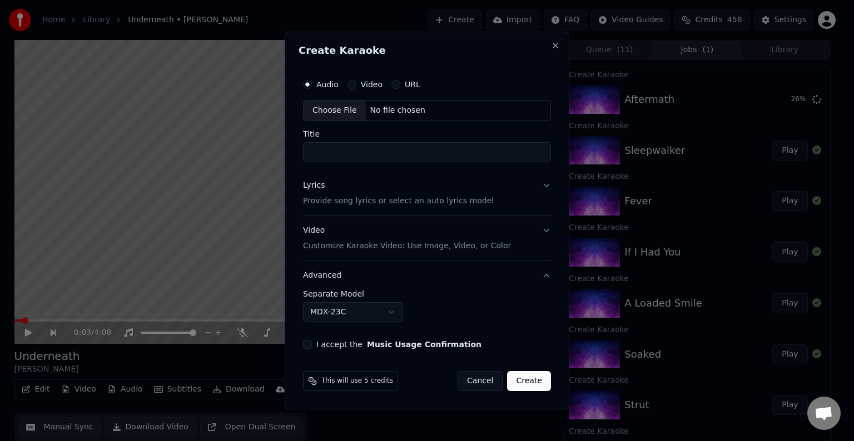
click at [339, 105] on div "Choose File" at bounding box center [335, 111] width 62 height 20
type input "**********"
click at [488, 200] on button "Lyrics Provide song lyrics or select an auto lyrics model" at bounding box center [427, 193] width 252 height 44
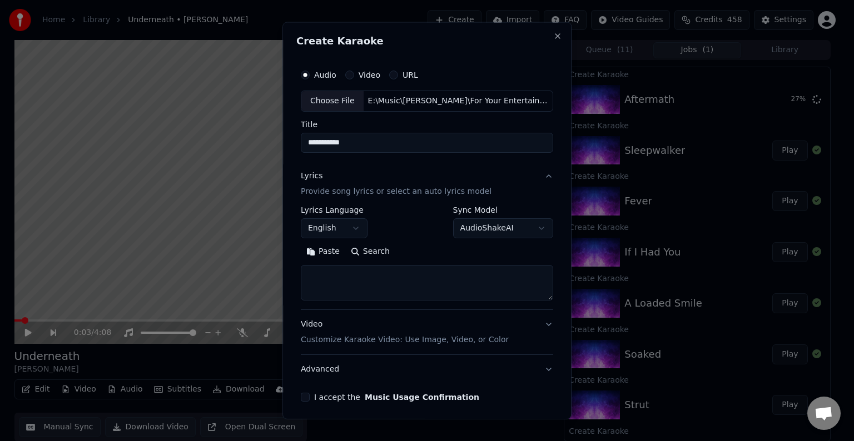
click at [417, 286] on textarea at bounding box center [427, 283] width 252 height 36
paste textarea "**********"
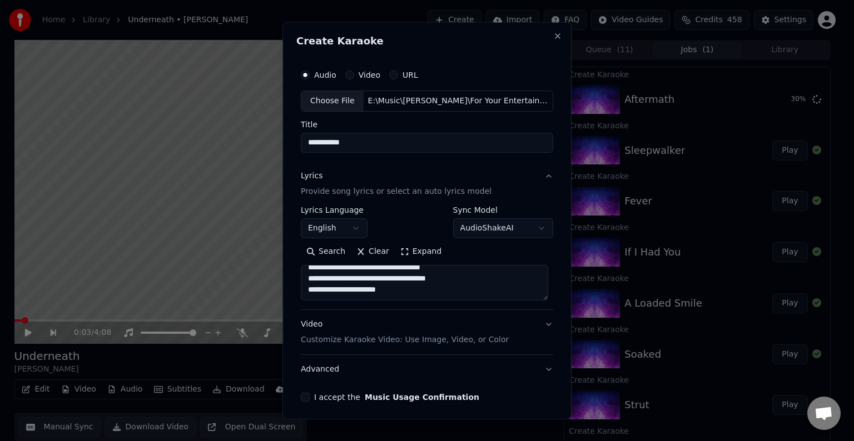
paste textarea "**********"
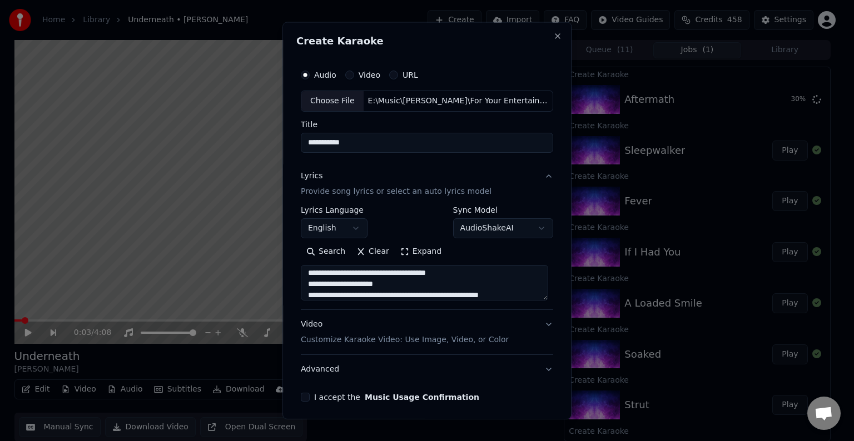
scroll to position [80, 0]
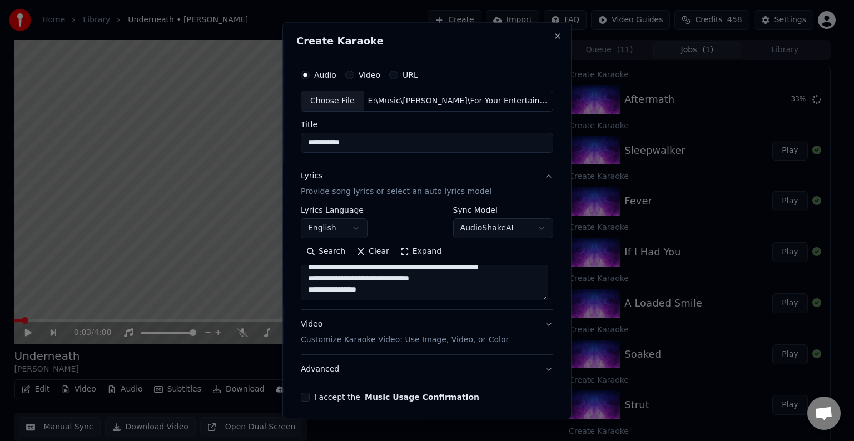
paste textarea "**********"
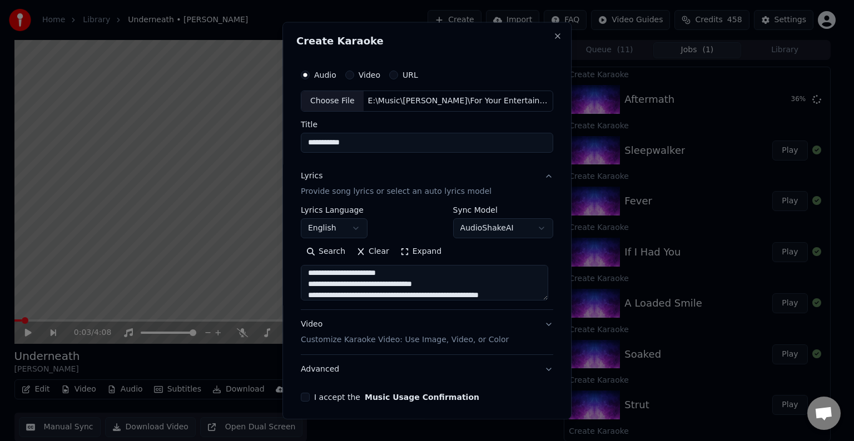
scroll to position [202, 0]
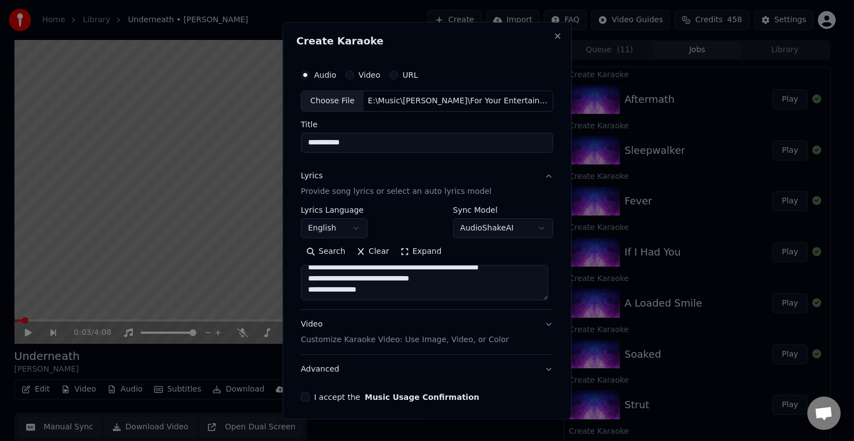
paste textarea "**********"
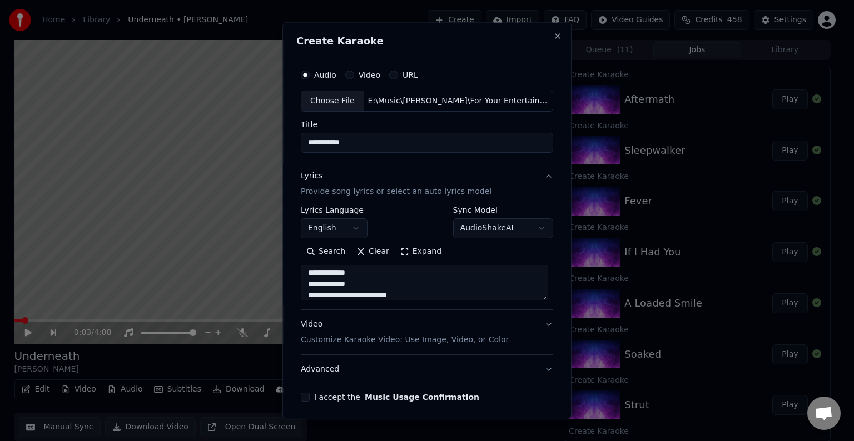
scroll to position [325, 0]
type textarea "**********"
click at [395, 369] on button "Advanced" at bounding box center [427, 369] width 252 height 29
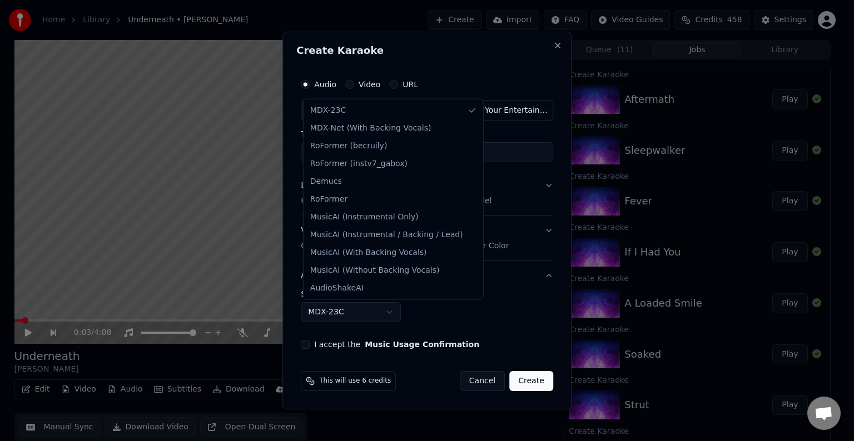
click at [307, 312] on body "Home Library Underneath • [PERSON_NAME] Create Import FAQ Video Guides Credits …" at bounding box center [422, 220] width 844 height 441
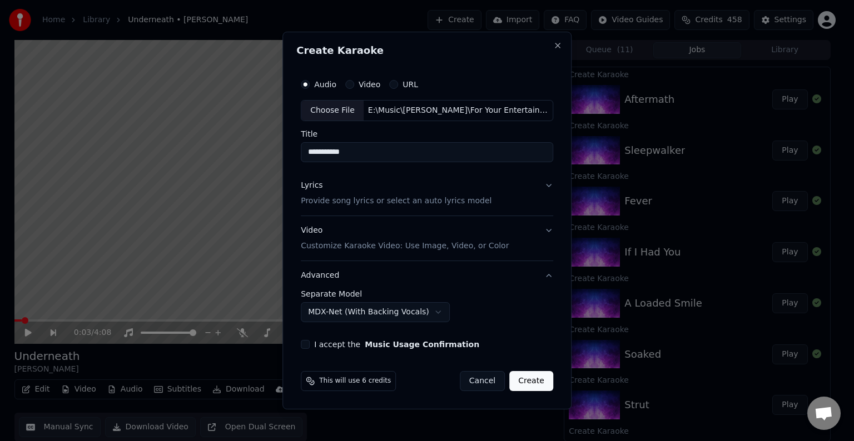
click at [309, 345] on button "I accept the Music Usage Confirmation" at bounding box center [305, 344] width 9 height 9
click at [520, 377] on button "Create" at bounding box center [531, 381] width 44 height 20
select select "******"
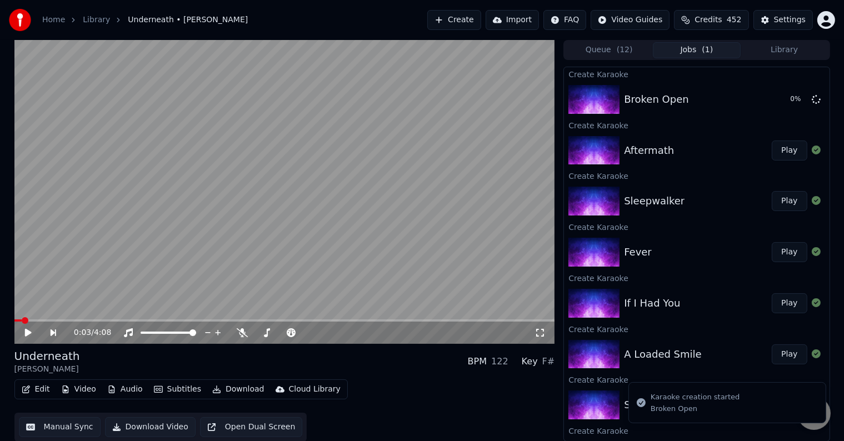
click at [471, 24] on button "Create" at bounding box center [455, 20] width 54 height 20
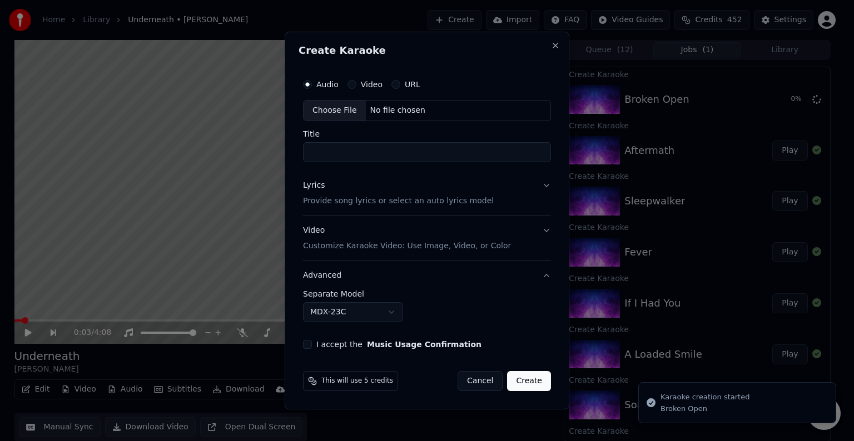
click at [327, 109] on div "Choose File" at bounding box center [335, 111] width 62 height 20
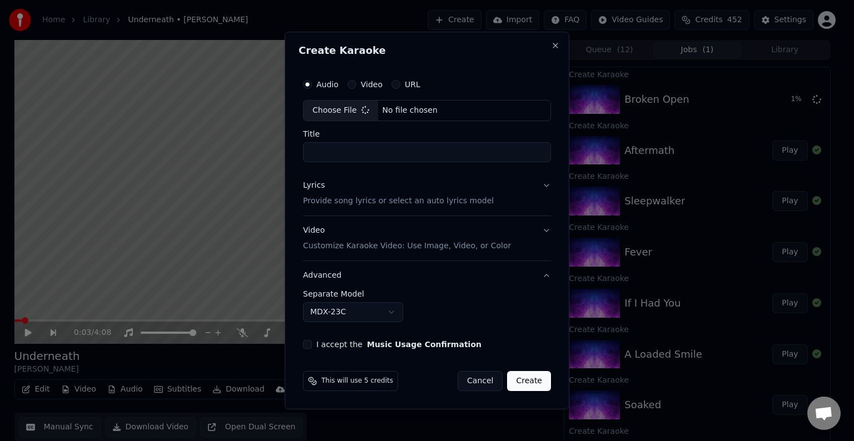
type input "**********"
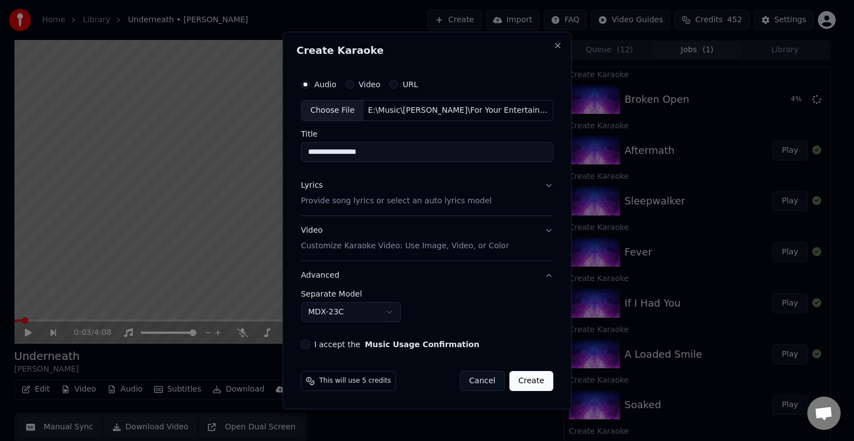
click at [504, 211] on button "Lyrics Provide song lyrics or select an auto lyrics model" at bounding box center [427, 193] width 252 height 44
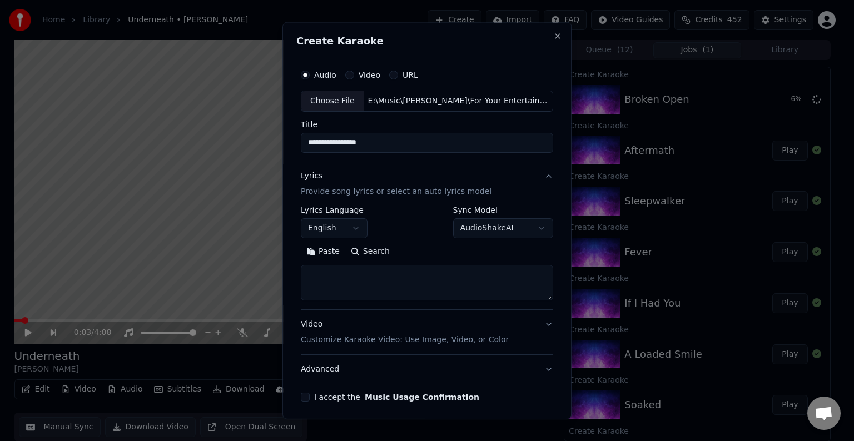
click at [409, 285] on textarea at bounding box center [427, 283] width 252 height 36
paste textarea "**********"
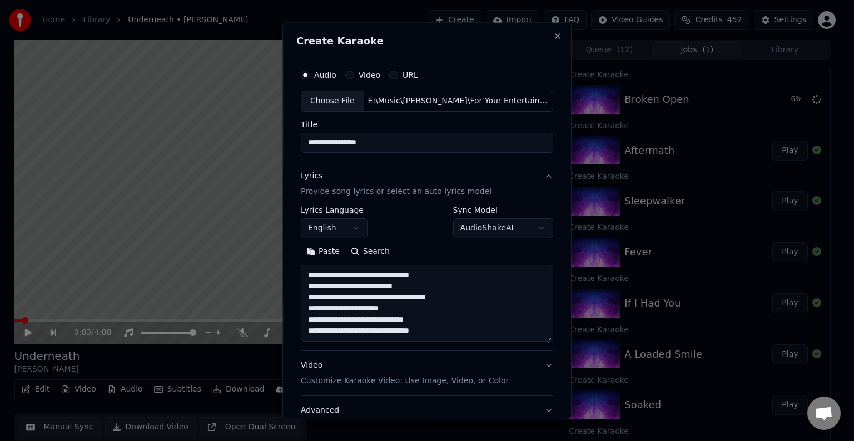
scroll to position [47, 0]
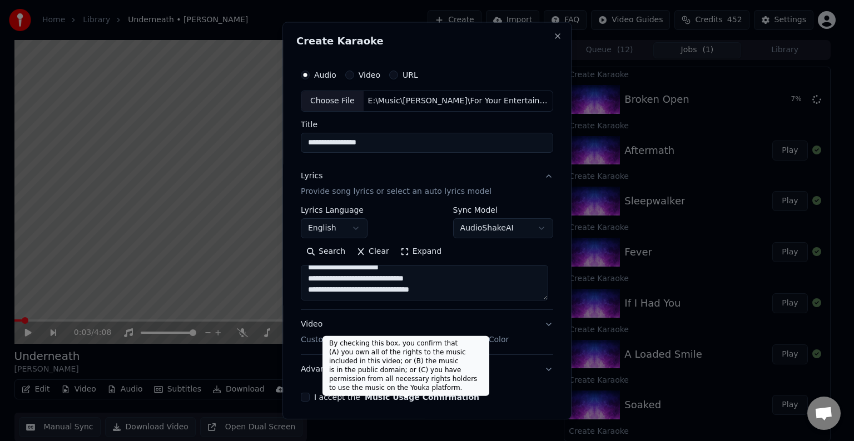
paste textarea "**********"
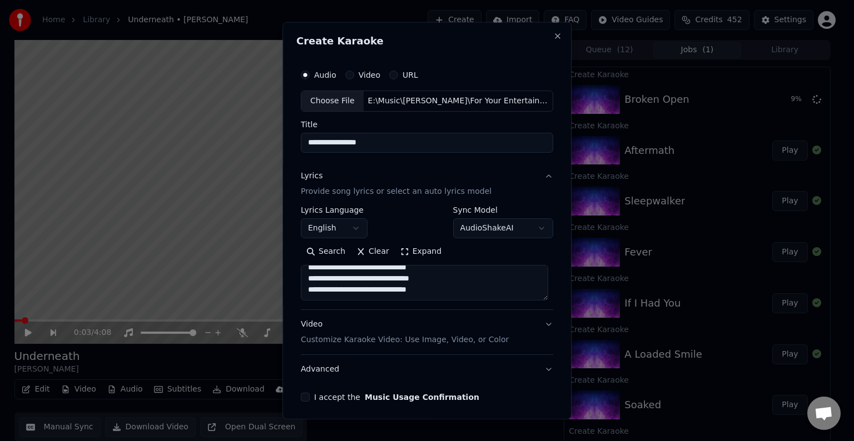
paste textarea "**********"
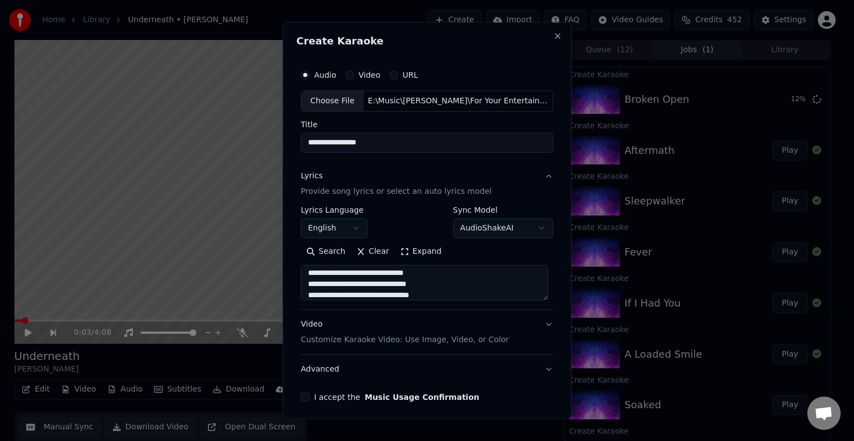
scroll to position [236, 0]
paste textarea "**********"
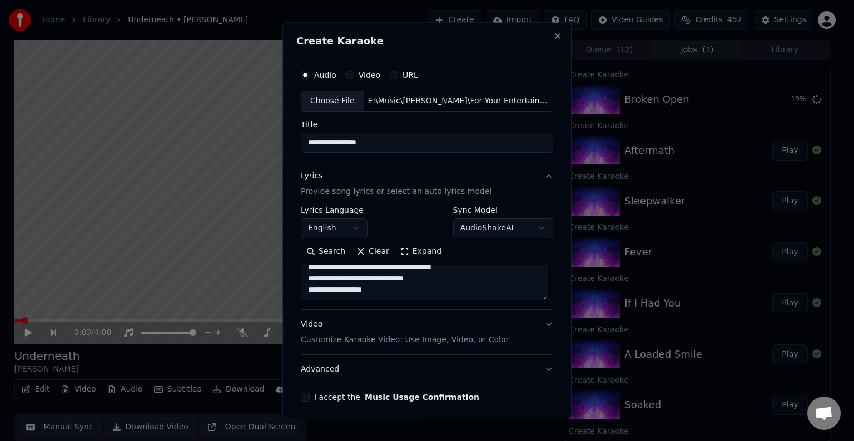
paste textarea "**********"
type textarea "**********"
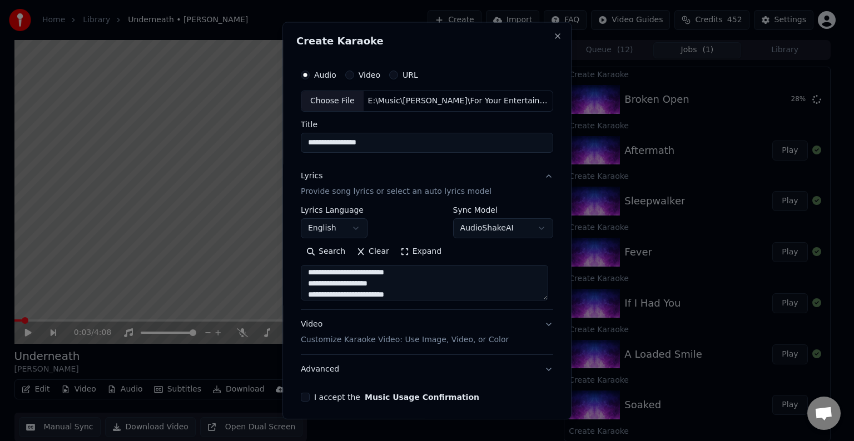
click at [402, 378] on button "Advanced" at bounding box center [427, 369] width 252 height 29
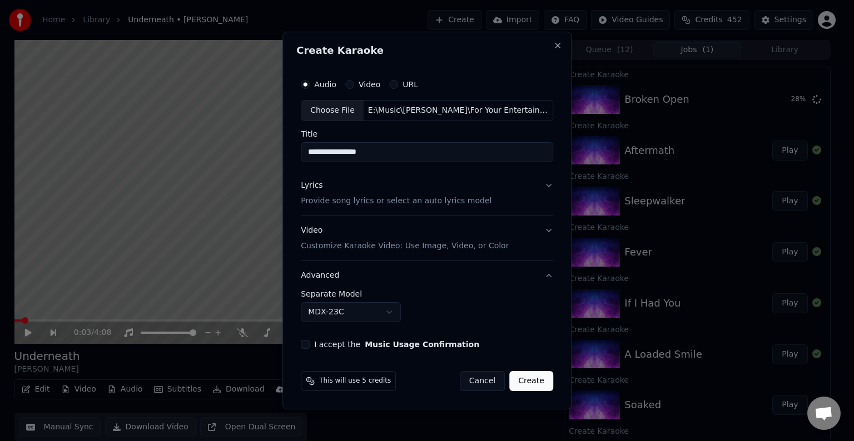
click at [310, 315] on body "Home Library Underneath • [PERSON_NAME] Create Import FAQ Video Guides Credits …" at bounding box center [422, 220] width 844 height 441
click at [307, 342] on button "I accept the Music Usage Confirmation" at bounding box center [305, 344] width 9 height 9
click at [539, 383] on button "Create" at bounding box center [531, 381] width 44 height 20
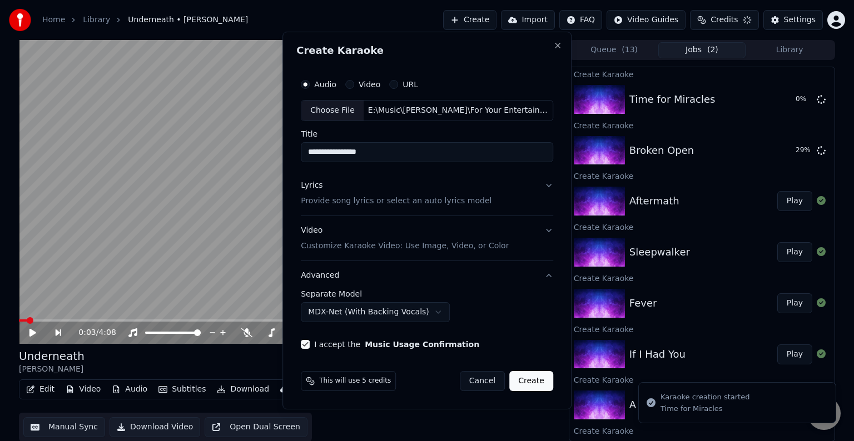
select select "******"
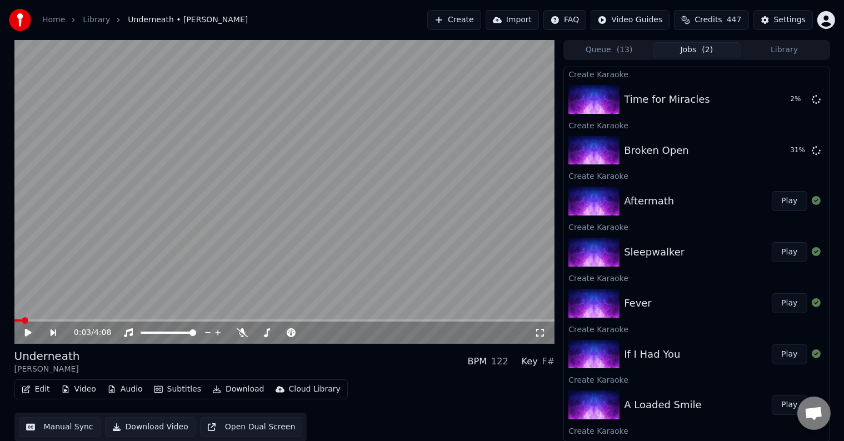
click at [467, 22] on button "Create" at bounding box center [455, 20] width 54 height 20
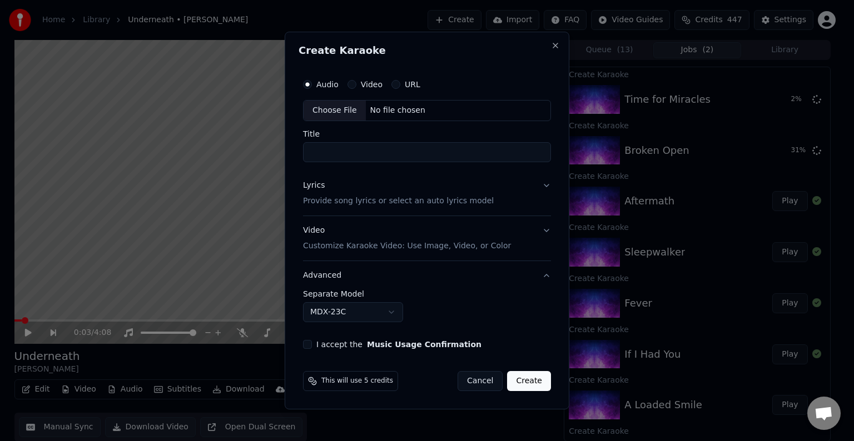
click at [323, 111] on div "Choose File" at bounding box center [335, 111] width 62 height 20
click at [520, 190] on button "Lyrics Provide song lyrics or select an auto lyrics model" at bounding box center [427, 193] width 248 height 44
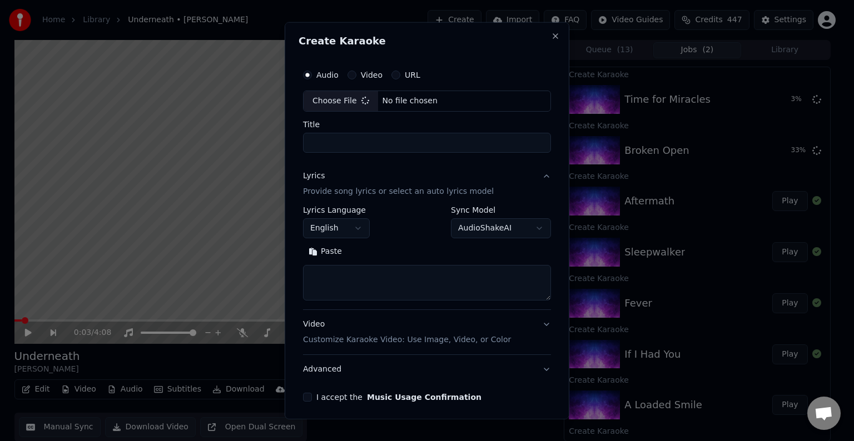
type input "******"
click at [370, 288] on textarea at bounding box center [427, 283] width 252 height 36
paste textarea "**********"
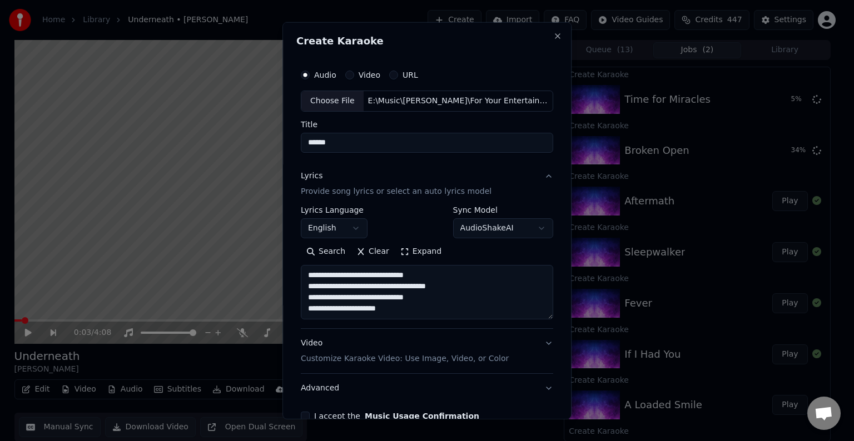
click at [378, 291] on textarea "**********" at bounding box center [427, 292] width 252 height 54
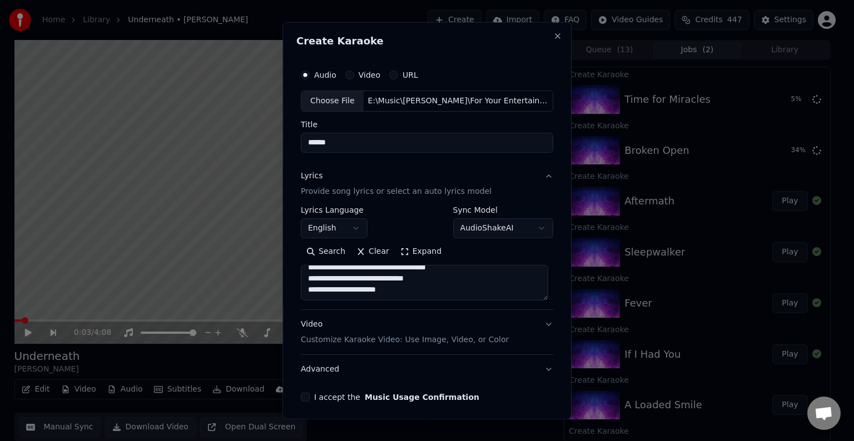
paste textarea "**********"
type textarea "**********"
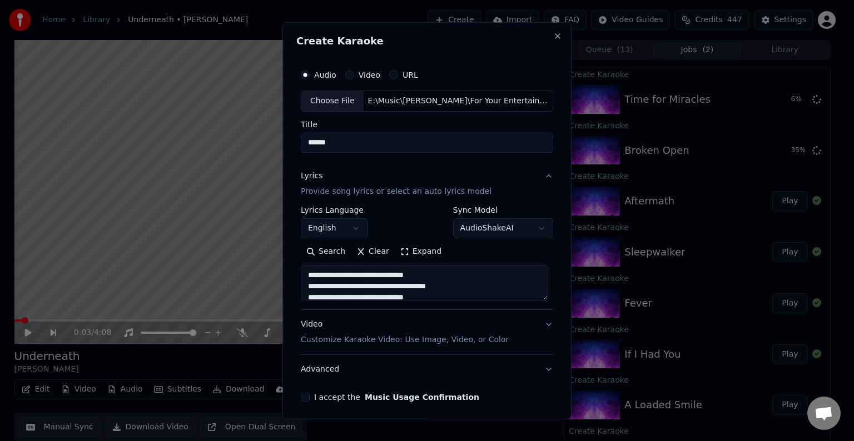
drag, startPoint x: 384, startPoint y: 291, endPoint x: 261, endPoint y: 251, distance: 129.2
click at [261, 251] on body "Home Library Underneath • [PERSON_NAME] Create Import FAQ Video Guides Credits …" at bounding box center [422, 220] width 844 height 441
paste textarea "**********"
drag, startPoint x: 394, startPoint y: 274, endPoint x: 346, endPoint y: 271, distance: 47.3
click at [346, 271] on textarea "**********" at bounding box center [424, 283] width 247 height 36
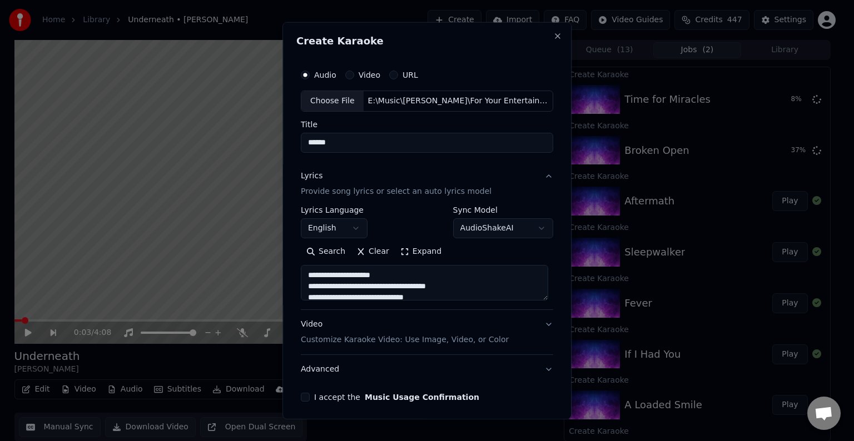
drag, startPoint x: 390, startPoint y: 286, endPoint x: 347, endPoint y: 289, distance: 43.5
click at [347, 289] on textarea "**********" at bounding box center [424, 283] width 247 height 36
click at [427, 289] on textarea "**********" at bounding box center [424, 283] width 247 height 36
paste textarea "**********"
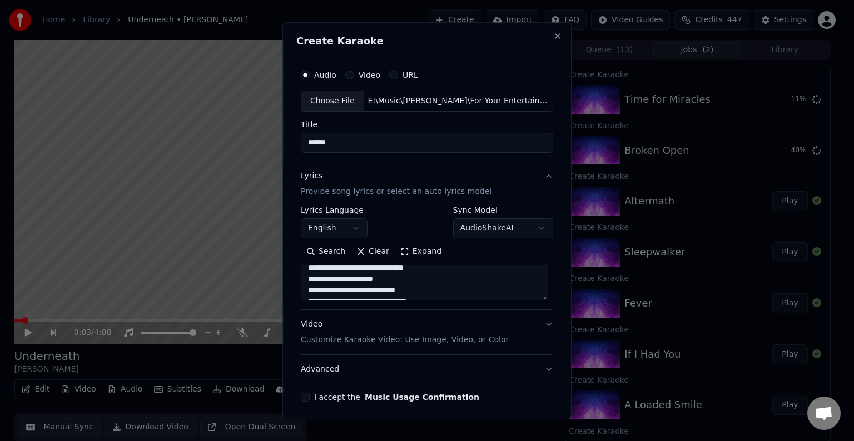
scroll to position [69, 0]
paste
type textarea "**********"
click at [412, 362] on button "Advanced" at bounding box center [427, 369] width 252 height 29
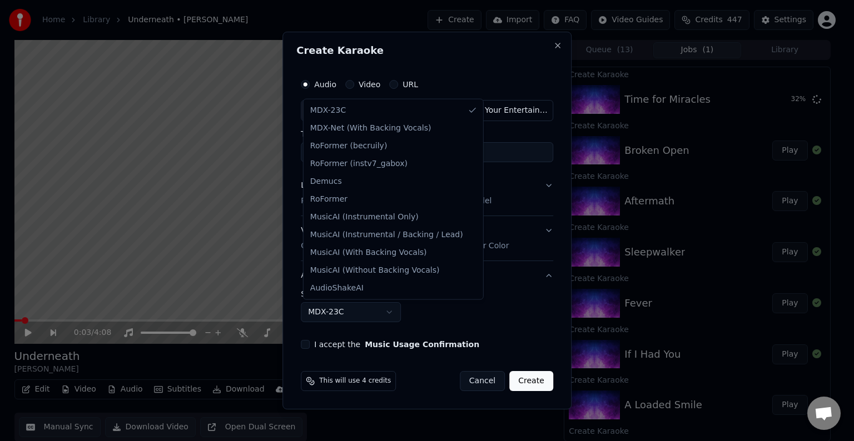
click at [315, 310] on body "Home Library Underneath • [PERSON_NAME] Create Import FAQ Video Guides Credits …" at bounding box center [422, 220] width 844 height 441
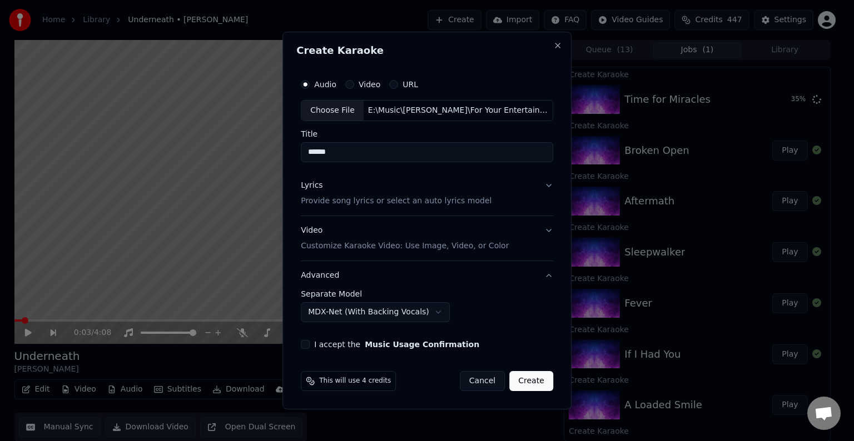
click at [311, 348] on div "I accept the Music Usage Confirmation" at bounding box center [427, 344] width 252 height 9
click at [307, 347] on button "I accept the Music Usage Confirmation" at bounding box center [305, 344] width 9 height 9
click at [531, 382] on button "Create" at bounding box center [531, 381] width 44 height 20
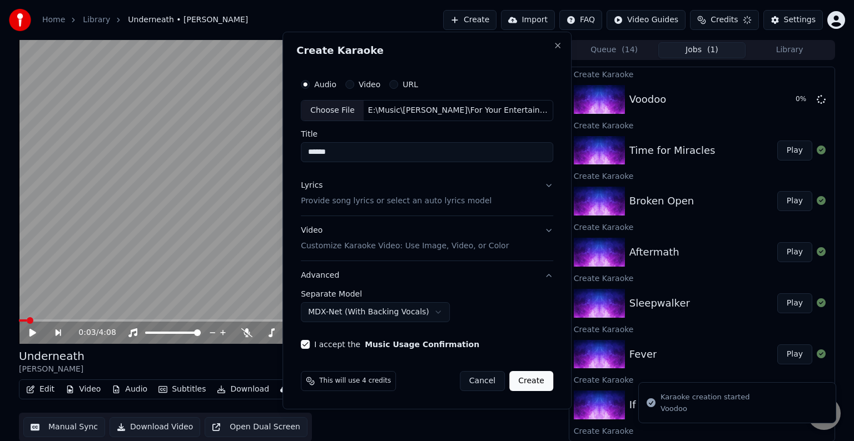
select select "******"
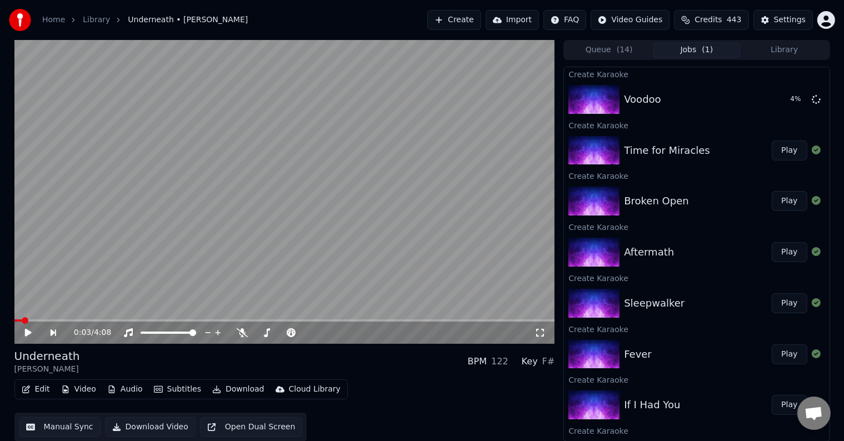
click at [467, 18] on button "Create" at bounding box center [455, 20] width 54 height 20
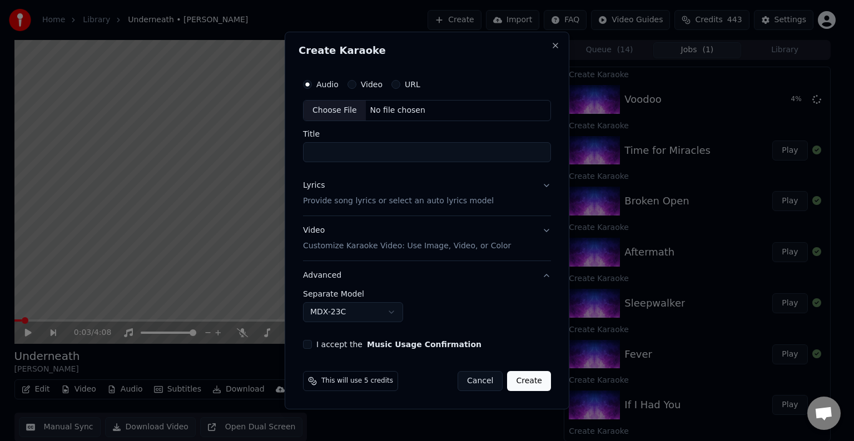
click at [319, 111] on div "Choose File" at bounding box center [335, 111] width 62 height 20
type input "**********"
click at [506, 198] on button "Lyrics Provide song lyrics or select an auto lyrics model" at bounding box center [426, 193] width 251 height 44
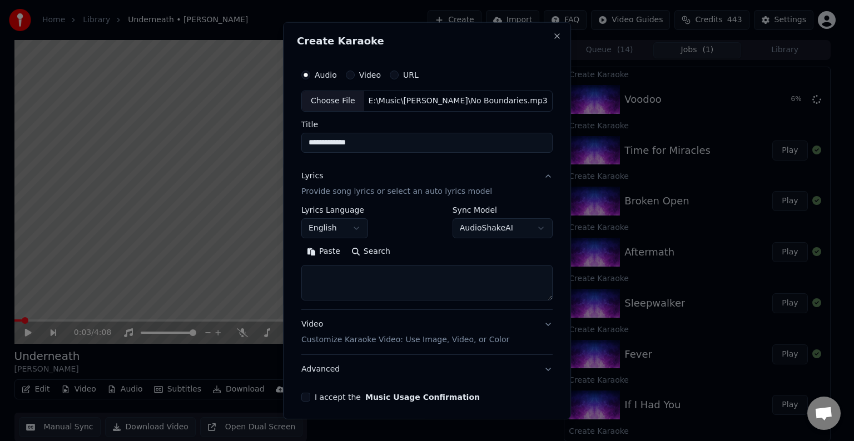
click at [407, 286] on textarea at bounding box center [426, 283] width 251 height 36
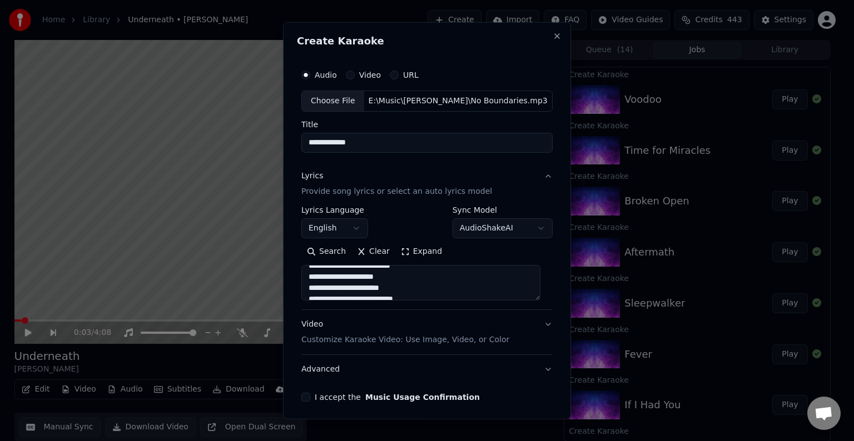
scroll to position [592, 0]
click at [409, 276] on textarea at bounding box center [420, 283] width 239 height 36
click at [434, 280] on textarea at bounding box center [420, 283] width 239 height 36
drag, startPoint x: 409, startPoint y: 286, endPoint x: 316, endPoint y: 281, distance: 92.4
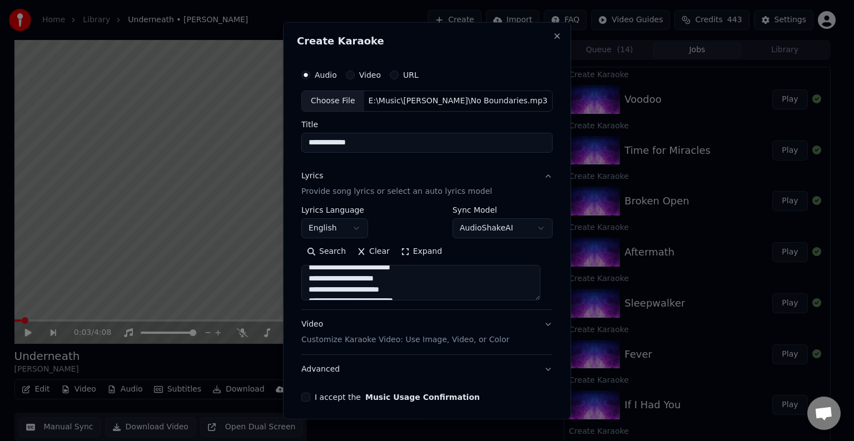
click at [316, 281] on textarea at bounding box center [420, 283] width 239 height 36
click at [410, 278] on textarea at bounding box center [420, 283] width 239 height 36
drag, startPoint x: 407, startPoint y: 290, endPoint x: 306, endPoint y: 285, distance: 100.7
click at [306, 285] on textarea at bounding box center [420, 283] width 239 height 36
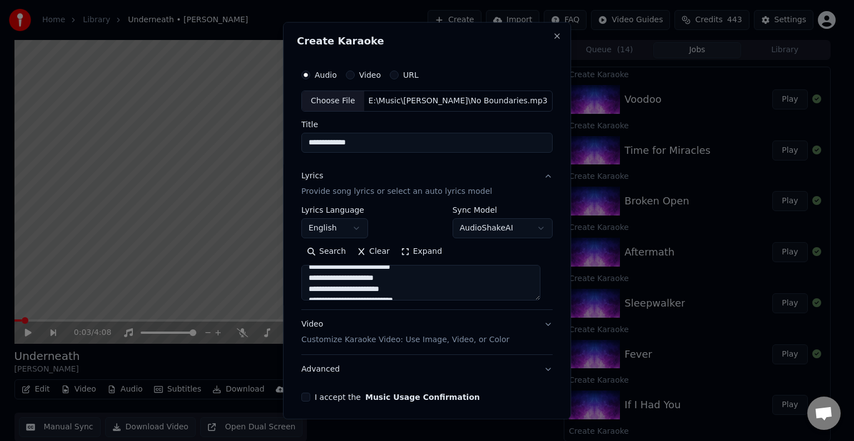
scroll to position [586, 0]
drag, startPoint x: 402, startPoint y: 290, endPoint x: 310, endPoint y: 290, distance: 92.3
click at [310, 290] on textarea at bounding box center [420, 283] width 239 height 36
type textarea "**********"
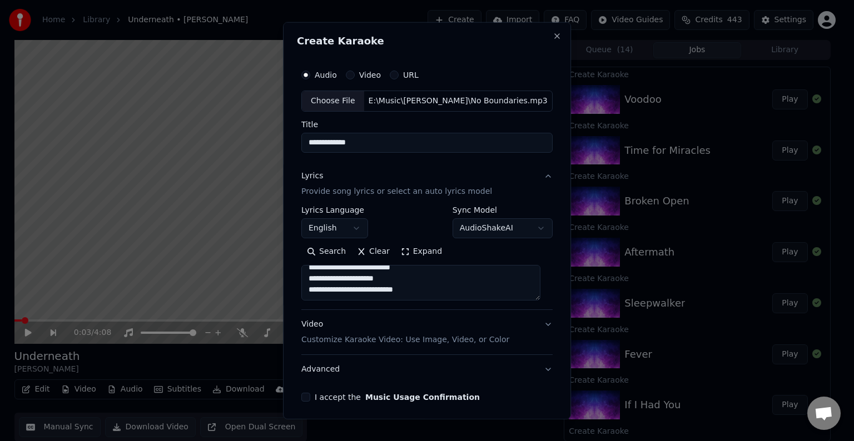
click at [518, 364] on button "Advanced" at bounding box center [426, 369] width 251 height 29
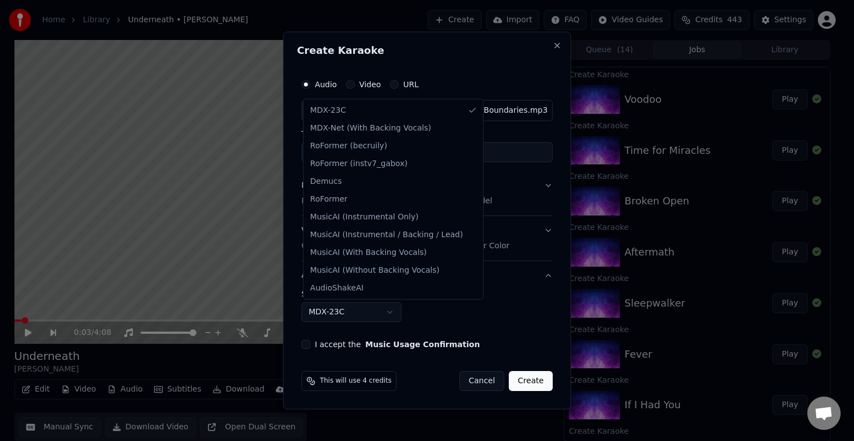
click at [322, 304] on body "Home Library Underneath • [PERSON_NAME] Create Import FAQ Video Guides Credits …" at bounding box center [422, 220] width 844 height 441
select select "**********"
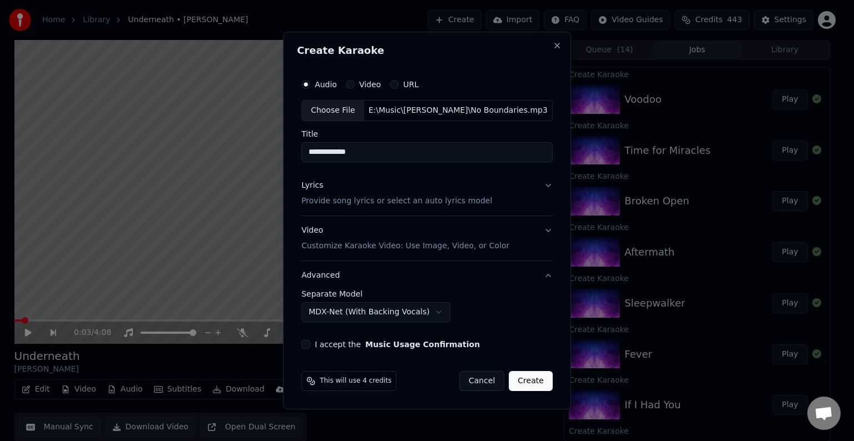
click at [307, 345] on button "I accept the Music Usage Confirmation" at bounding box center [305, 344] width 9 height 9
click at [491, 203] on button "Lyrics Provide song lyrics or select an auto lyrics model" at bounding box center [426, 193] width 251 height 44
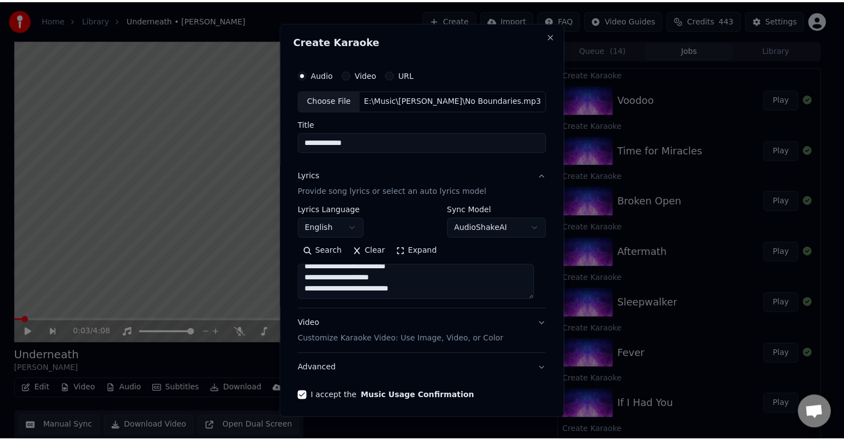
scroll to position [42, 0]
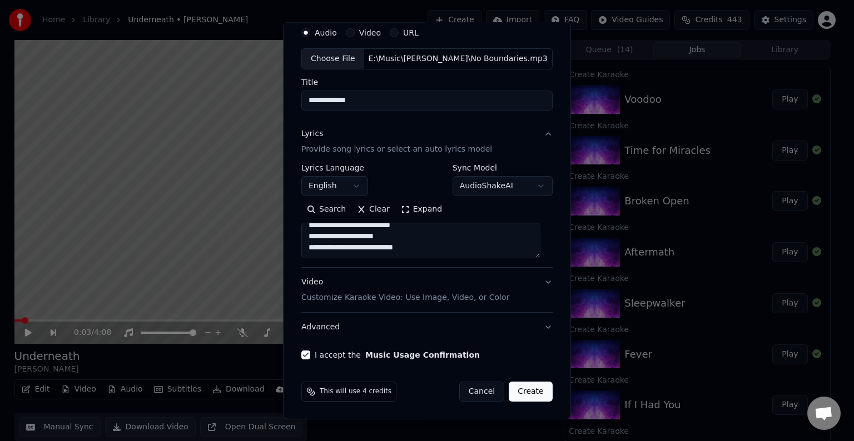
click at [366, 251] on textarea at bounding box center [420, 241] width 239 height 36
type textarea "**********"
click at [520, 391] on button "Create" at bounding box center [531, 392] width 44 height 20
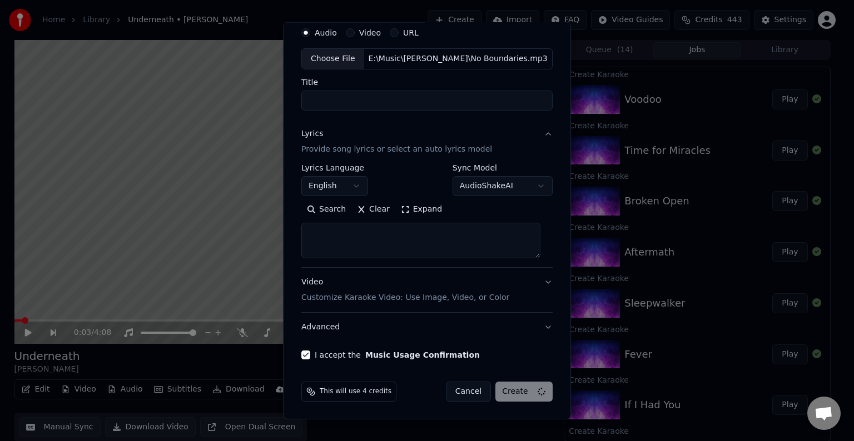
select select
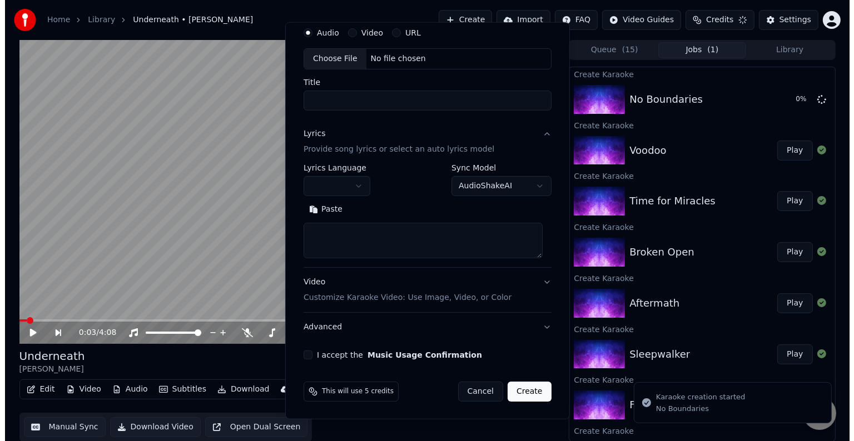
scroll to position [0, 0]
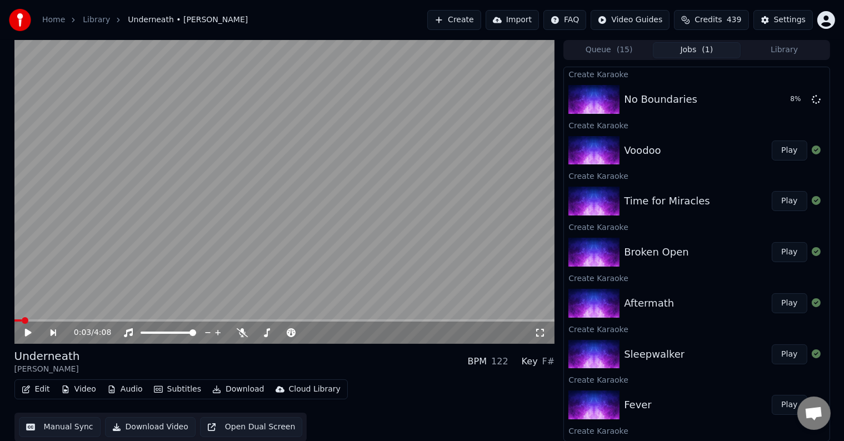
click at [475, 18] on button "Create" at bounding box center [455, 20] width 54 height 20
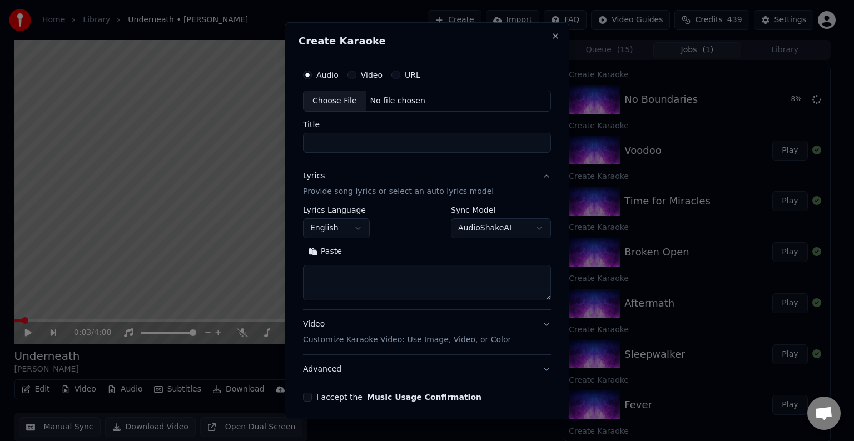
click at [324, 97] on div "Choose File" at bounding box center [335, 101] width 62 height 20
type input "*********"
click at [402, 280] on textarea at bounding box center [427, 283] width 252 height 36
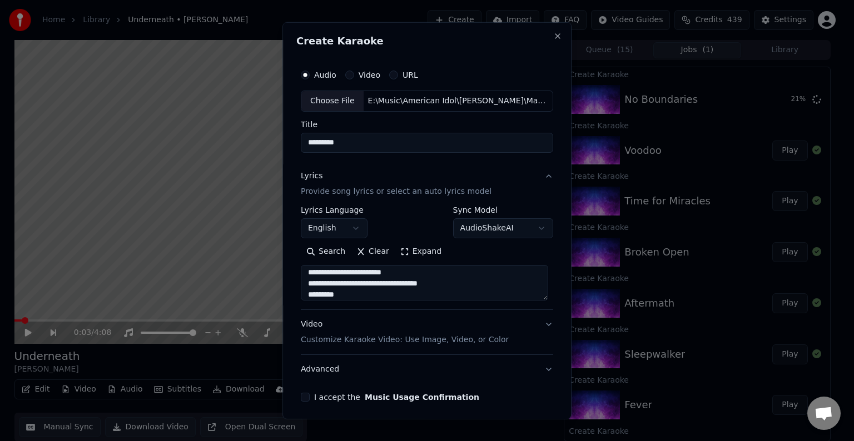
scroll to position [436, 0]
type textarea "**********"
click at [447, 367] on button "Advanced" at bounding box center [427, 369] width 252 height 29
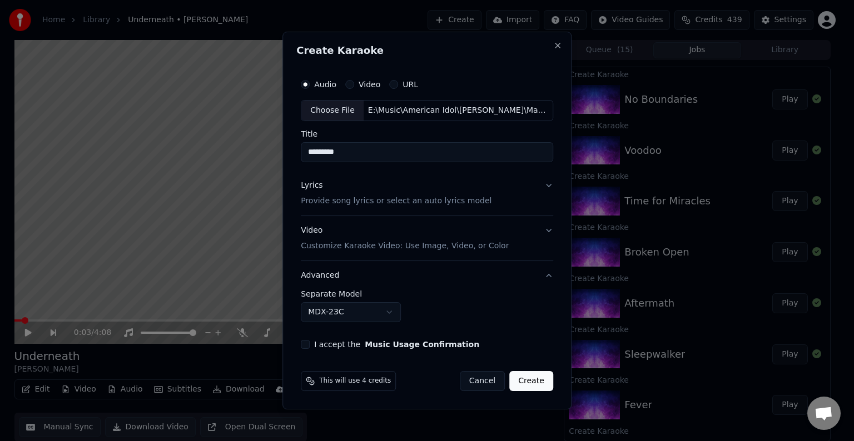
click at [493, 203] on button "Lyrics Provide song lyrics or select an auto lyrics model" at bounding box center [427, 193] width 252 height 44
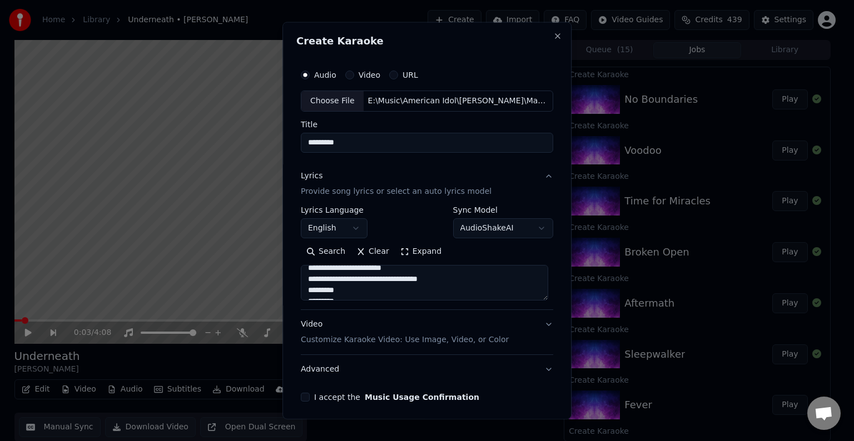
scroll to position [440, 0]
click at [380, 371] on button "Advanced" at bounding box center [427, 369] width 252 height 29
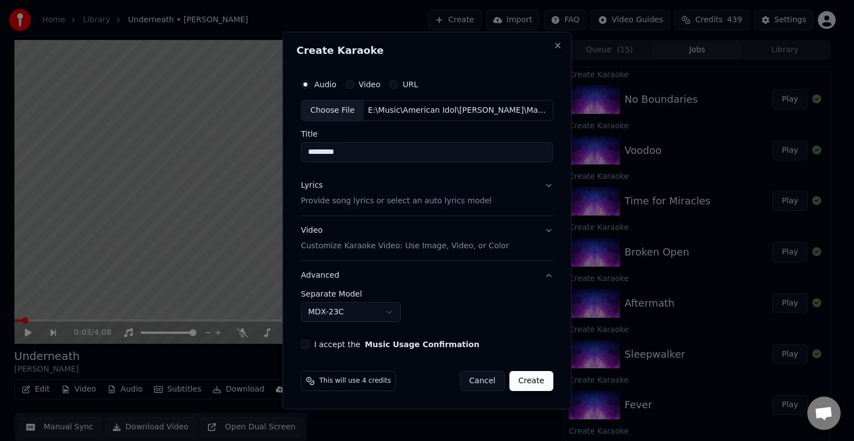
click at [305, 340] on button "I accept the Music Usage Confirmation" at bounding box center [305, 344] width 9 height 9
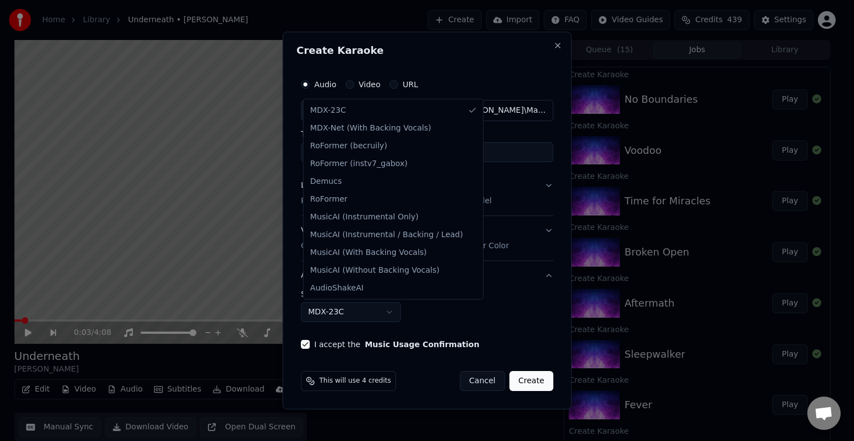
click at [351, 319] on body "Home Library Underneath • [PERSON_NAME] Create Import FAQ Video Guides Credits …" at bounding box center [422, 220] width 844 height 441
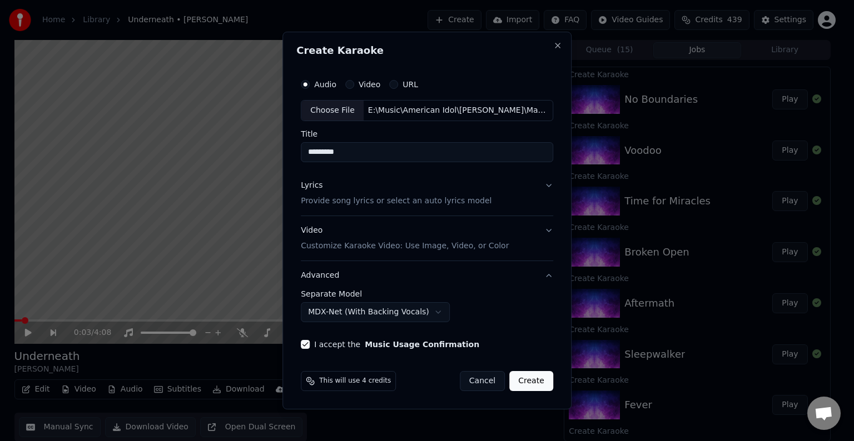
click at [528, 381] on button "Create" at bounding box center [531, 381] width 44 height 20
select select "******"
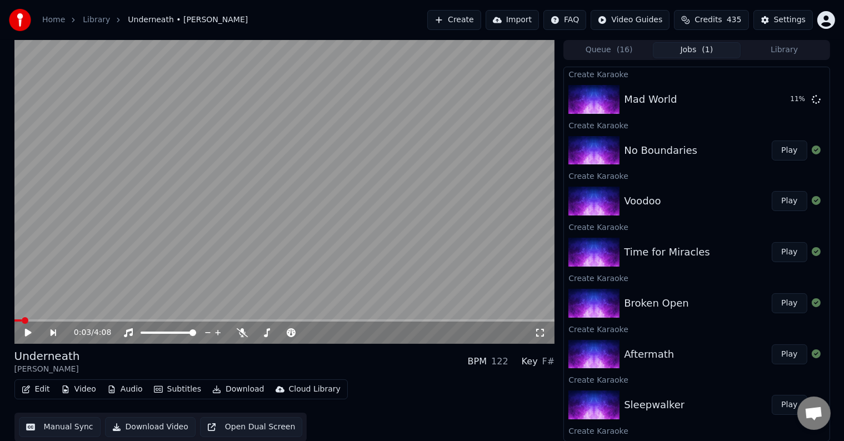
click at [464, 22] on button "Create" at bounding box center [455, 20] width 54 height 20
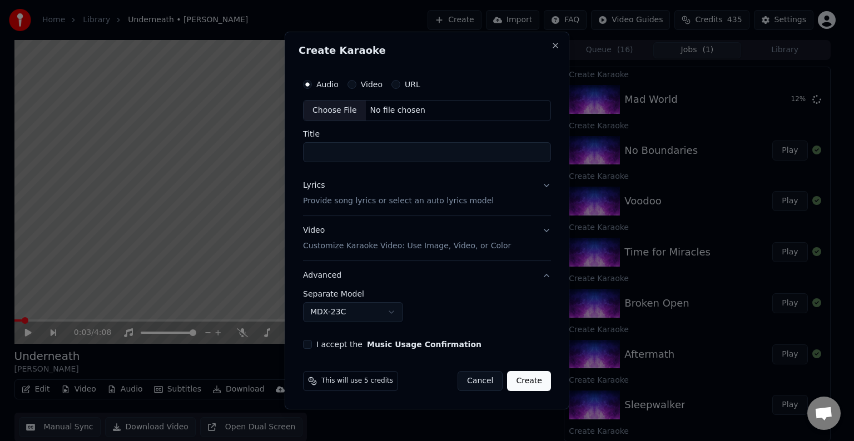
click at [331, 111] on div "Choose File" at bounding box center [335, 111] width 62 height 20
click at [516, 198] on button "Lyrics Provide song lyrics or select an auto lyrics model" at bounding box center [427, 193] width 248 height 44
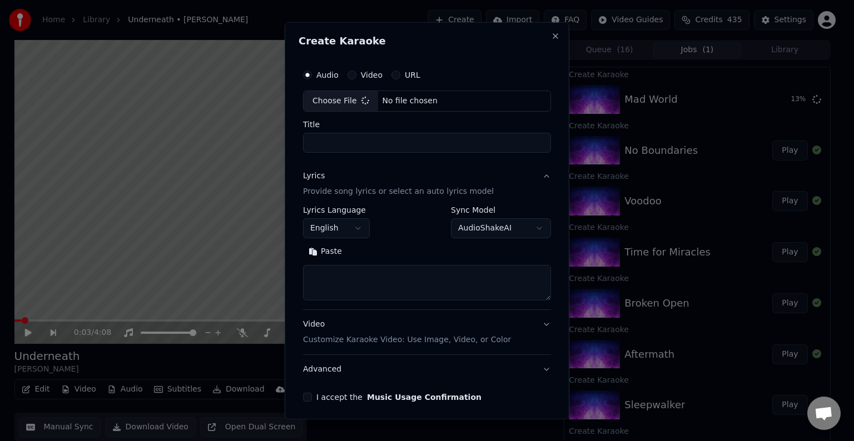
click at [402, 302] on div "**********" at bounding box center [427, 257] width 248 height 103
type input "**********"
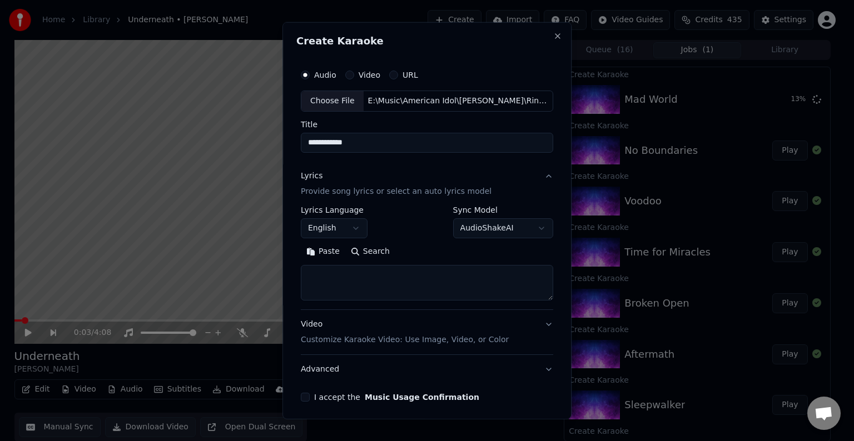
click at [375, 289] on textarea at bounding box center [427, 283] width 252 height 36
type textarea "**********"
click at [424, 372] on button "Advanced" at bounding box center [427, 369] width 252 height 29
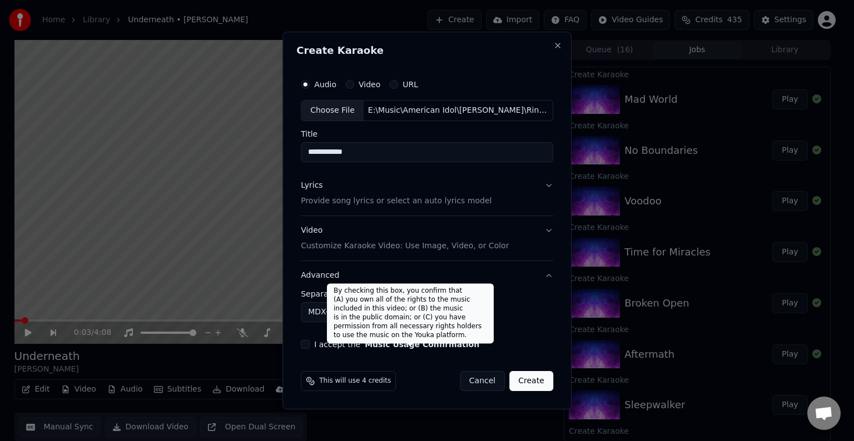
click at [317, 317] on body "Home Library Underneath • [PERSON_NAME] Create Import FAQ Video Guides Credits …" at bounding box center [422, 220] width 844 height 441
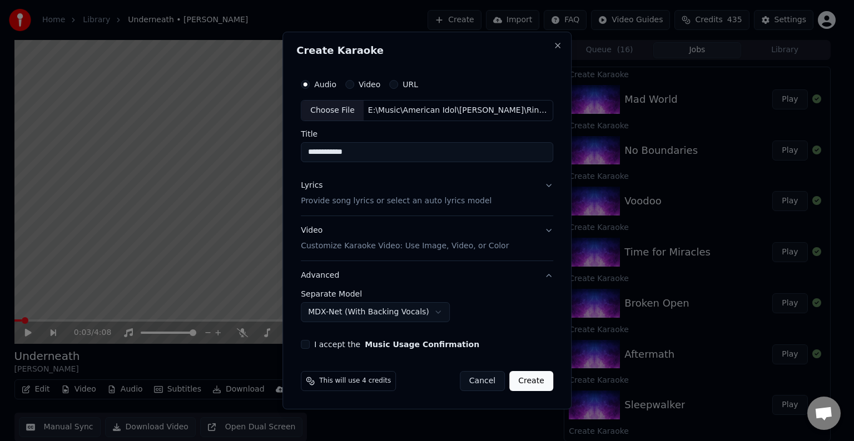
click at [307, 340] on button "I accept the Music Usage Confirmation" at bounding box center [305, 344] width 9 height 9
click at [535, 380] on button "Create" at bounding box center [531, 381] width 44 height 20
select select "******"
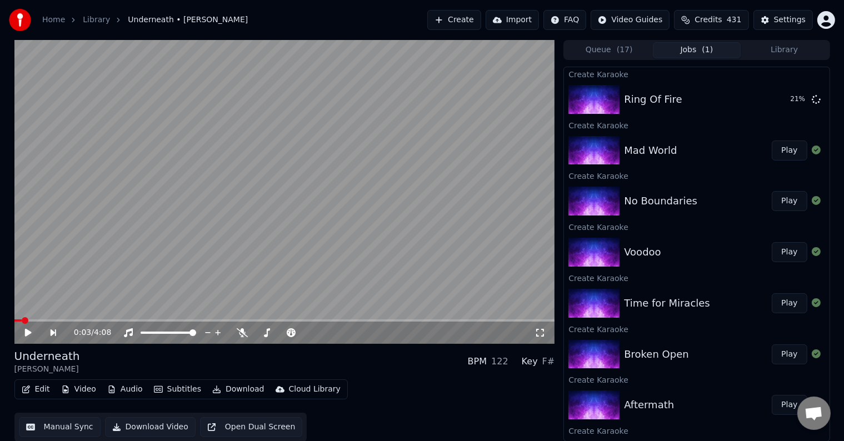
click at [473, 20] on button "Create" at bounding box center [455, 20] width 54 height 20
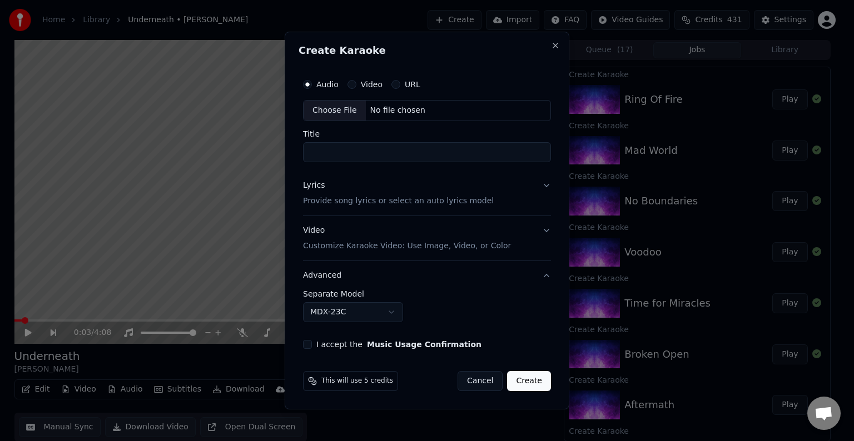
click at [338, 112] on div "Choose File" at bounding box center [335, 111] width 62 height 20
type input "**********"
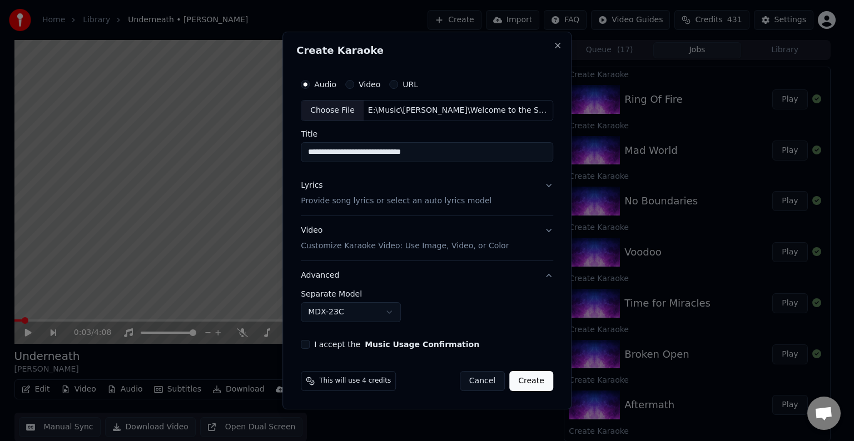
click at [508, 199] on button "Lyrics Provide song lyrics or select an auto lyrics model" at bounding box center [427, 193] width 252 height 44
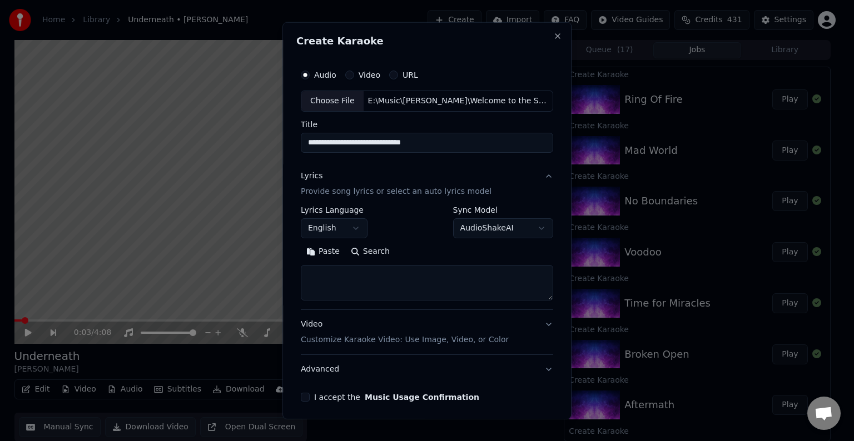
click at [409, 278] on textarea at bounding box center [427, 283] width 252 height 36
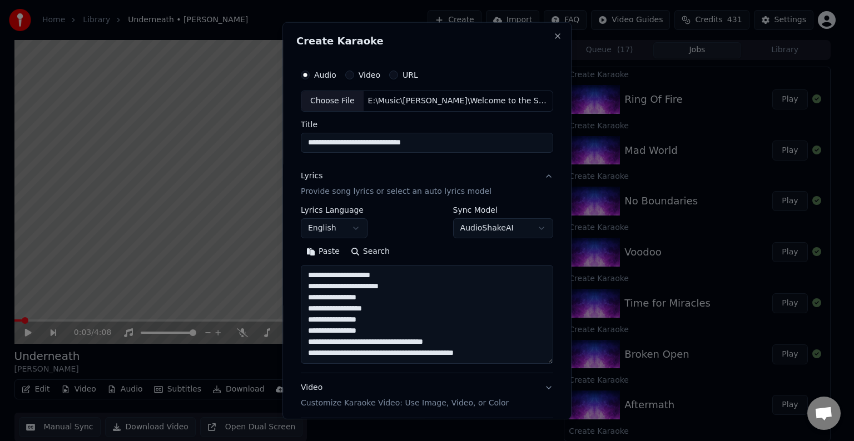
scroll to position [69, 0]
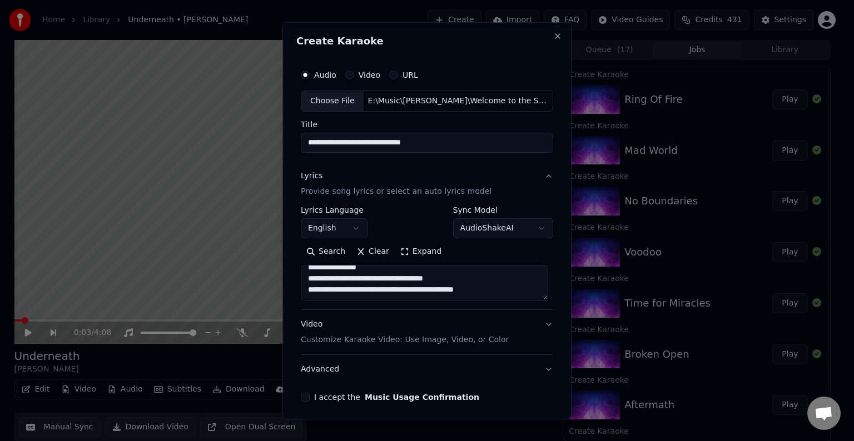
type textarea "**********"
drag, startPoint x: 429, startPoint y: 137, endPoint x: 399, endPoint y: 140, distance: 30.1
click at [399, 140] on input "**********" at bounding box center [427, 143] width 252 height 20
type input "**********"
click at [494, 288] on textarea "**********" at bounding box center [424, 283] width 247 height 36
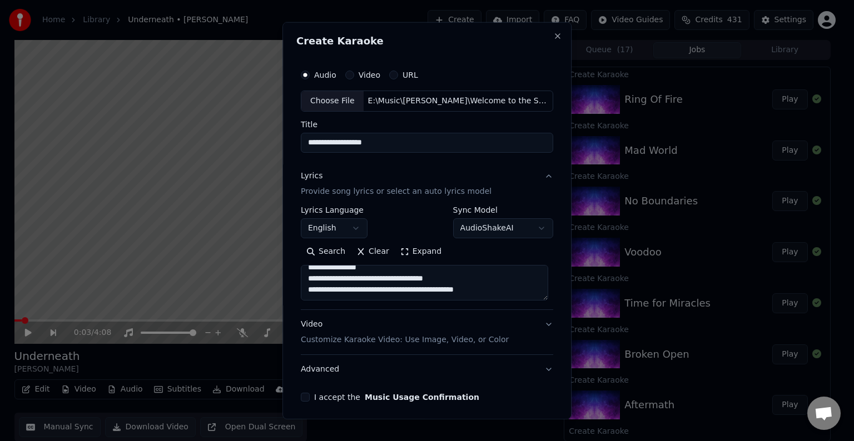
scroll to position [74, 0]
click at [483, 292] on textarea "**********" at bounding box center [424, 283] width 247 height 36
drag, startPoint x: 451, startPoint y: 273, endPoint x: 389, endPoint y: 287, distance: 63.8
click at [389, 287] on textarea "**********" at bounding box center [424, 283] width 247 height 36
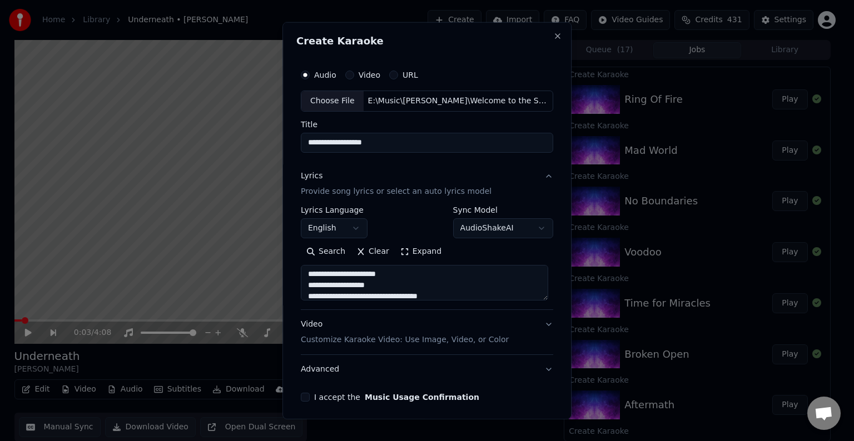
scroll to position [440, 0]
click at [429, 290] on textarea "**********" at bounding box center [424, 283] width 247 height 36
type textarea "**********"
click at [378, 365] on button "Advanced" at bounding box center [427, 369] width 252 height 29
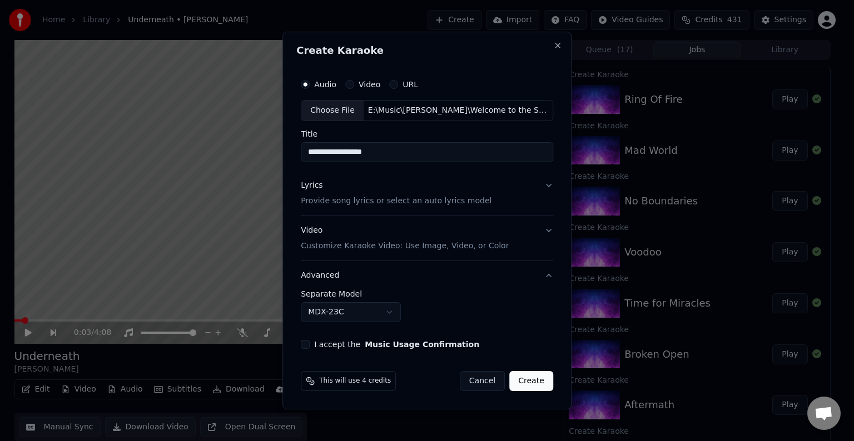
click at [309, 314] on body "Home Library Underneath • [PERSON_NAME] Create Import FAQ Video Guides Credits …" at bounding box center [422, 220] width 844 height 441
click at [307, 342] on button "I accept the Music Usage Confirmation" at bounding box center [305, 344] width 9 height 9
click at [528, 384] on button "Create" at bounding box center [531, 381] width 44 height 20
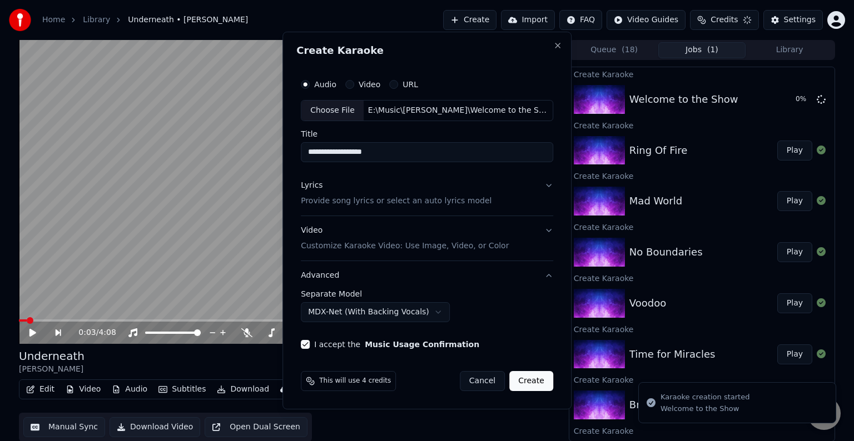
select select "******"
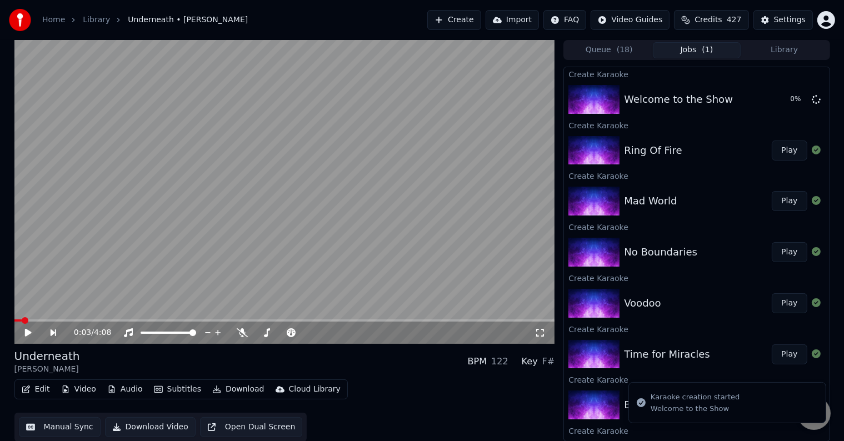
click at [477, 22] on button "Create" at bounding box center [455, 20] width 54 height 20
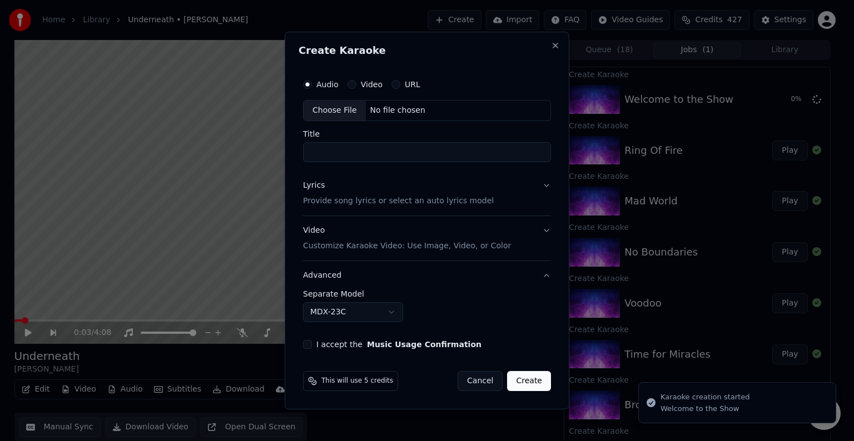
click at [336, 117] on div "Choose File" at bounding box center [335, 111] width 62 height 20
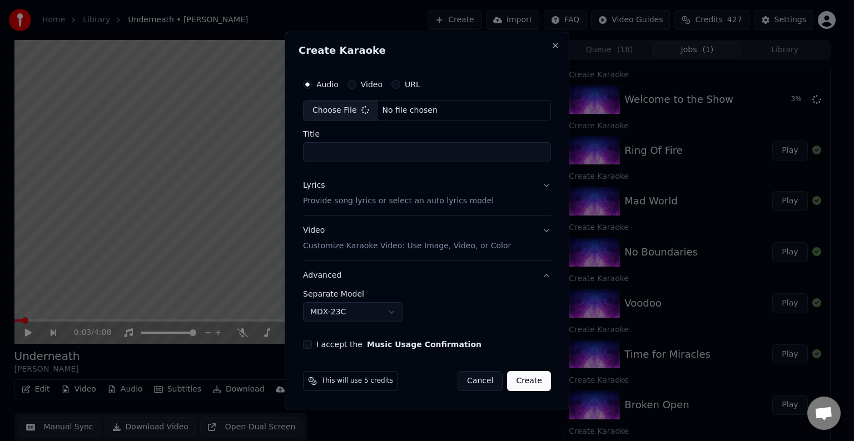
click at [527, 210] on button "Lyrics Provide song lyrics or select an auto lyrics model" at bounding box center [427, 193] width 248 height 44
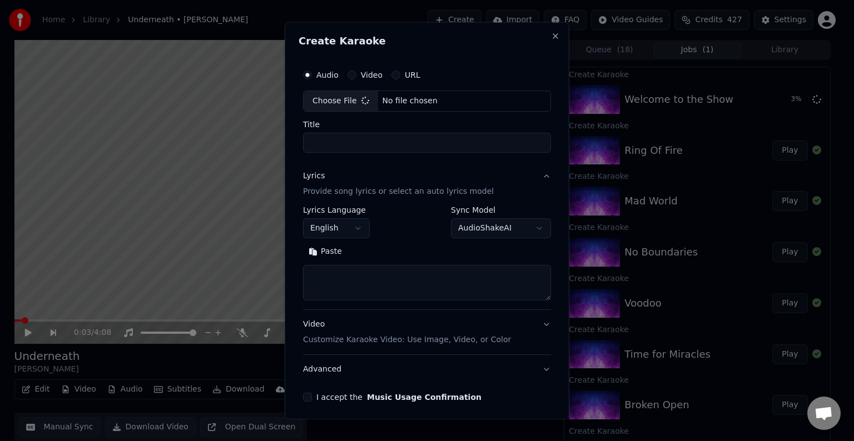
click at [399, 280] on textarea at bounding box center [427, 283] width 248 height 36
type textarea "**********"
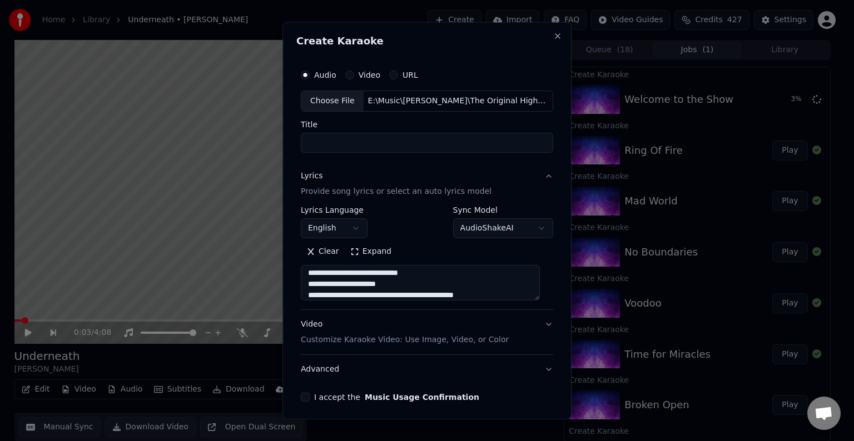
type input "**********"
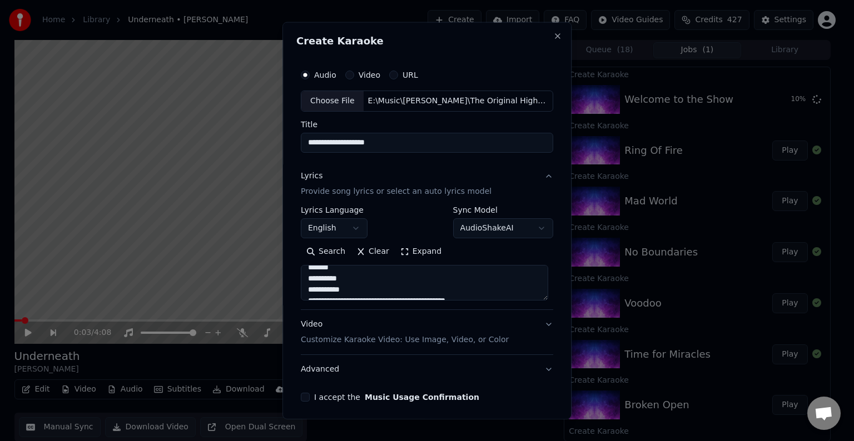
scroll to position [251, 0]
drag, startPoint x: 360, startPoint y: 285, endPoint x: 307, endPoint y: 274, distance: 54.0
click at [307, 274] on textarea "**********" at bounding box center [424, 283] width 247 height 36
drag, startPoint x: 351, startPoint y: 283, endPoint x: 307, endPoint y: 282, distance: 43.9
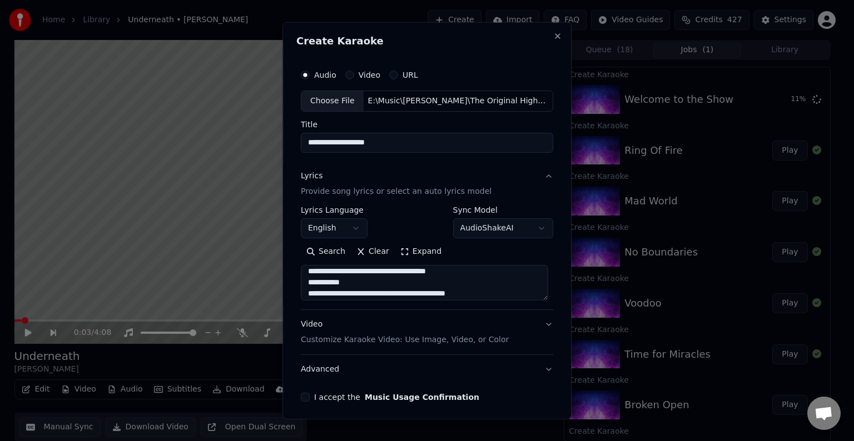
click at [307, 282] on textarea "**********" at bounding box center [424, 283] width 247 height 36
click at [416, 294] on textarea "**********" at bounding box center [424, 283] width 247 height 36
click at [357, 292] on textarea "**********" at bounding box center [424, 283] width 247 height 36
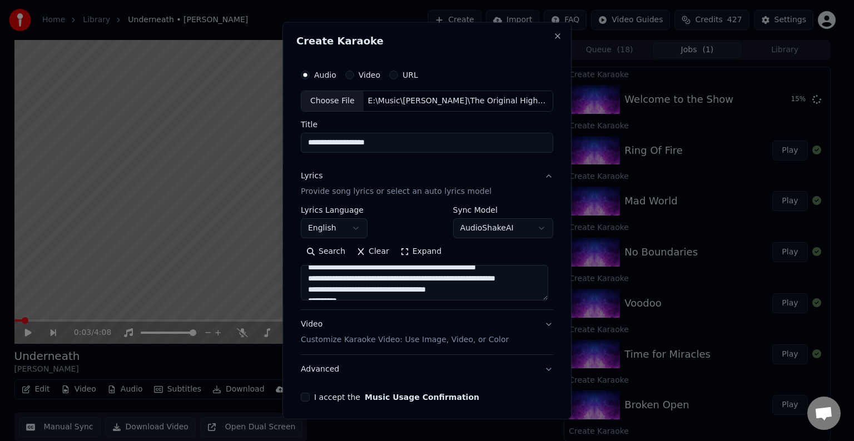
click at [429, 289] on textarea at bounding box center [424, 283] width 247 height 36
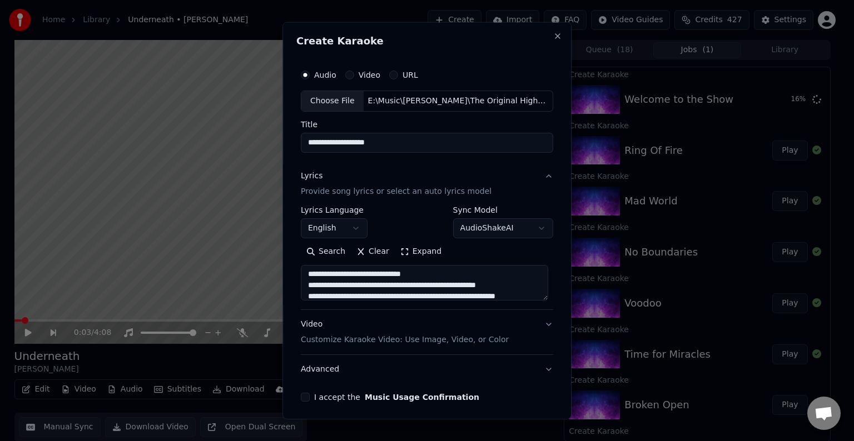
scroll to position [270, 0]
click at [525, 282] on textarea at bounding box center [424, 283] width 247 height 36
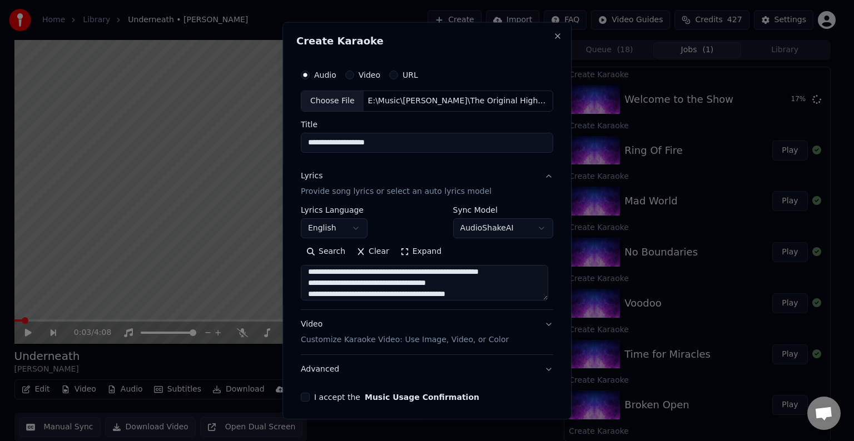
scroll to position [307, 0]
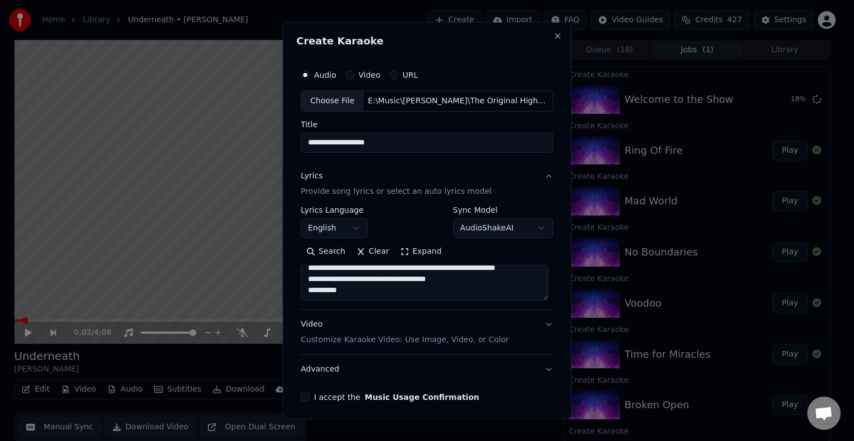
click at [361, 278] on textarea at bounding box center [424, 283] width 247 height 36
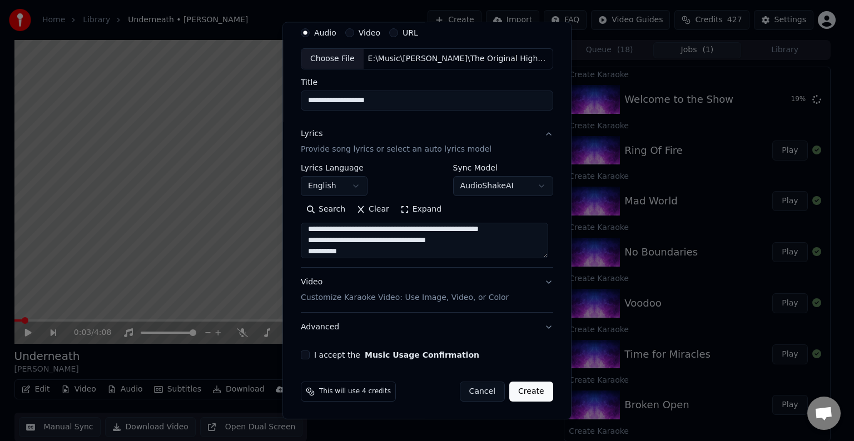
type textarea "**********"
click at [401, 329] on button "Advanced" at bounding box center [427, 327] width 252 height 29
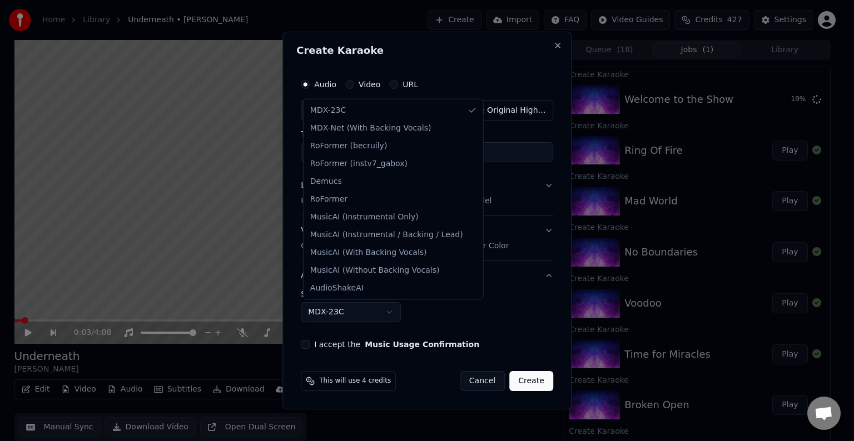
click at [346, 315] on body "Home Library Underneath • [PERSON_NAME] Create Import FAQ Video Guides Credits …" at bounding box center [422, 220] width 844 height 441
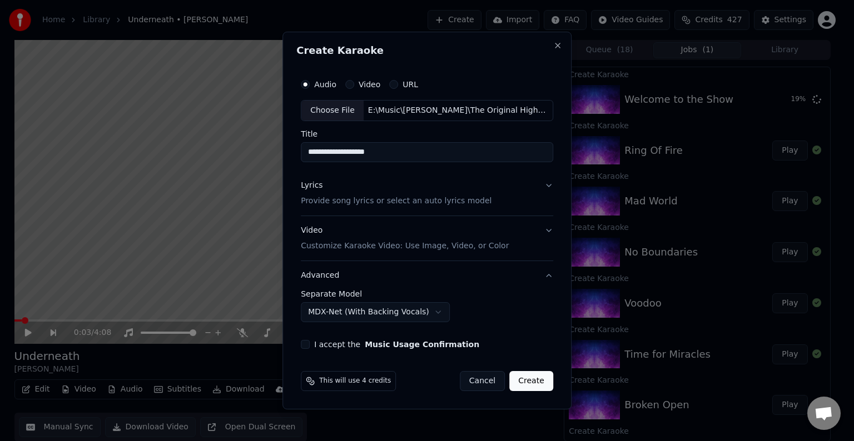
click at [312, 344] on div "I accept the Music Usage Confirmation" at bounding box center [427, 344] width 252 height 9
click at [309, 342] on button "I accept the Music Usage Confirmation" at bounding box center [305, 344] width 9 height 9
click at [523, 377] on button "Create" at bounding box center [531, 381] width 44 height 20
select select "******"
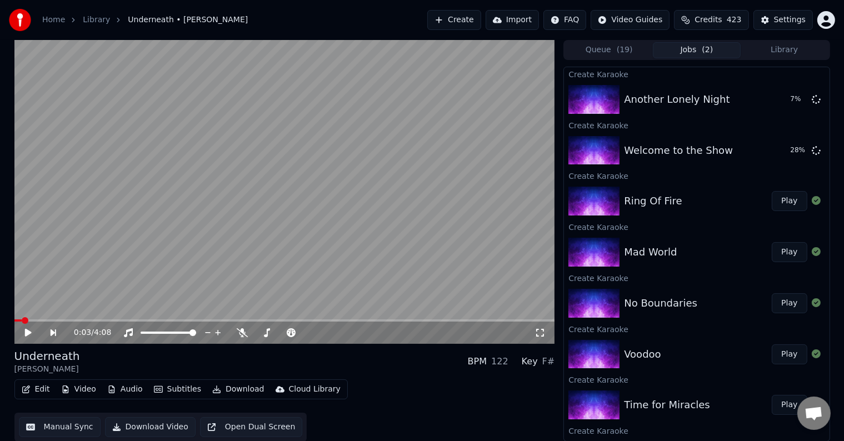
click at [478, 23] on button "Create" at bounding box center [455, 20] width 54 height 20
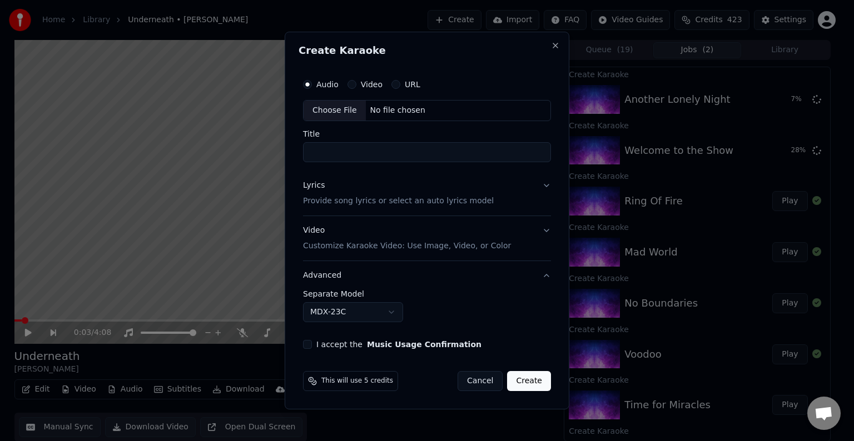
click at [326, 113] on div "Choose File" at bounding box center [335, 111] width 62 height 20
click at [506, 198] on button "Lyrics Provide song lyrics or select an auto lyrics model" at bounding box center [427, 193] width 248 height 44
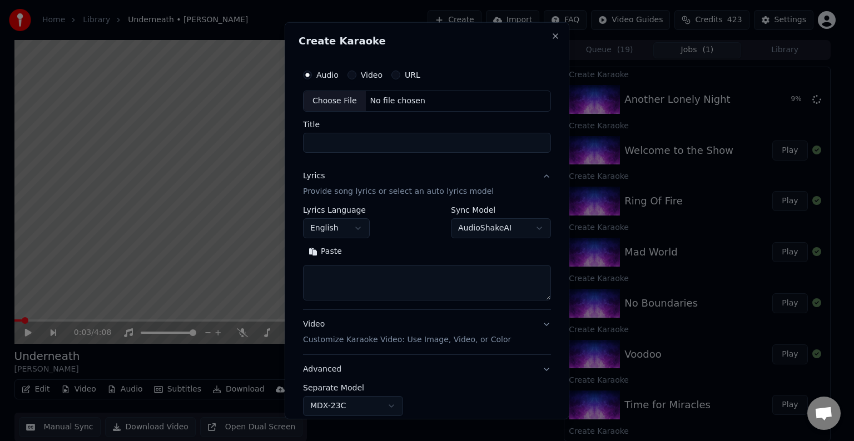
click at [432, 284] on textarea at bounding box center [427, 283] width 248 height 36
type textarea "**********"
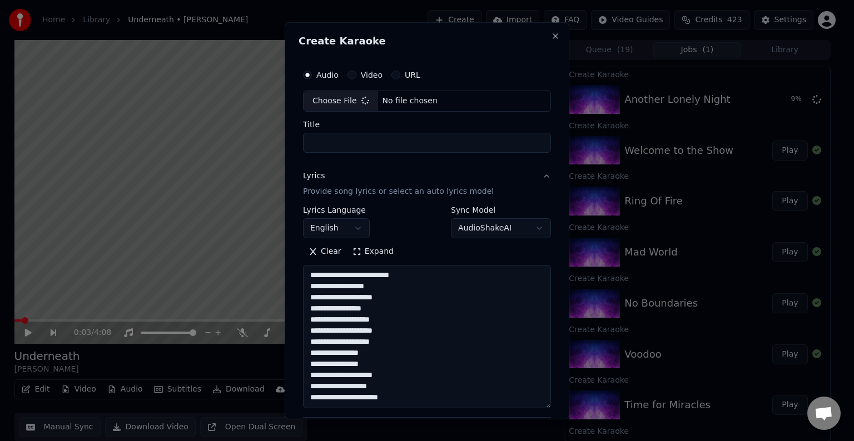
scroll to position [113, 0]
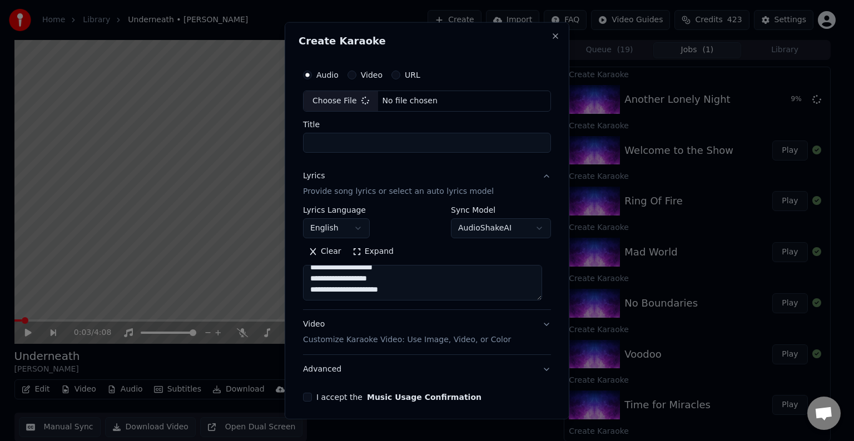
type input "**********"
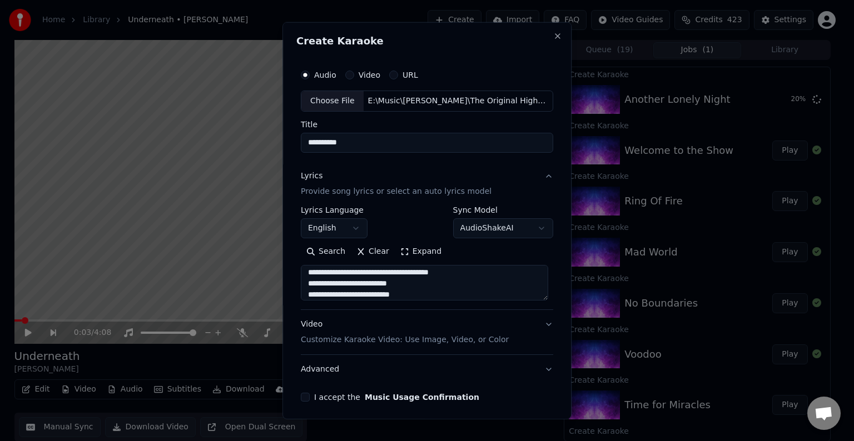
scroll to position [447, 0]
type textarea "**********"
click at [419, 374] on button "Advanced" at bounding box center [427, 369] width 252 height 29
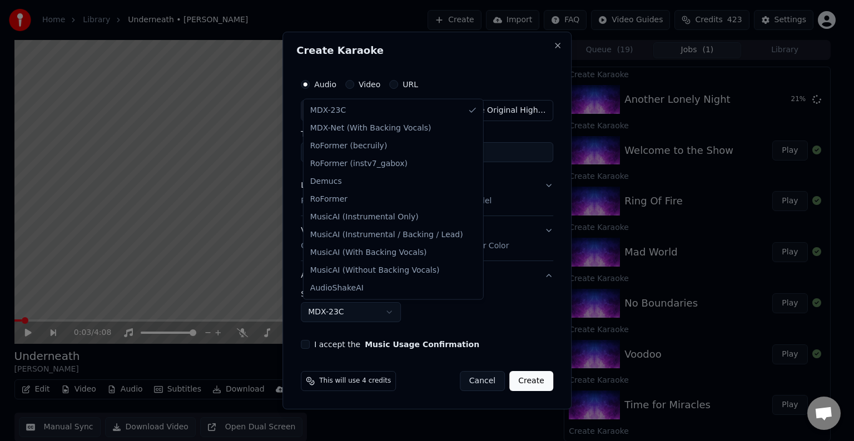
click at [318, 314] on body "Home Library Underneath • [PERSON_NAME] Create Import FAQ Video Guides Credits …" at bounding box center [422, 220] width 844 height 441
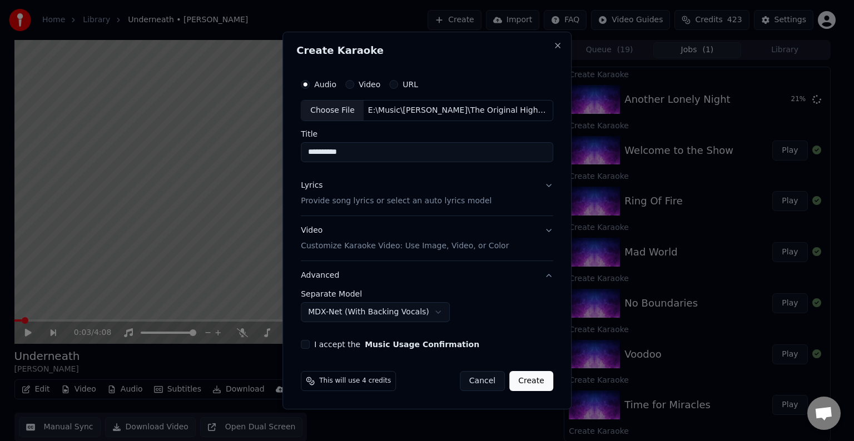
click at [307, 345] on button "I accept the Music Usage Confirmation" at bounding box center [305, 344] width 9 height 9
click at [529, 382] on button "Create" at bounding box center [531, 381] width 44 height 20
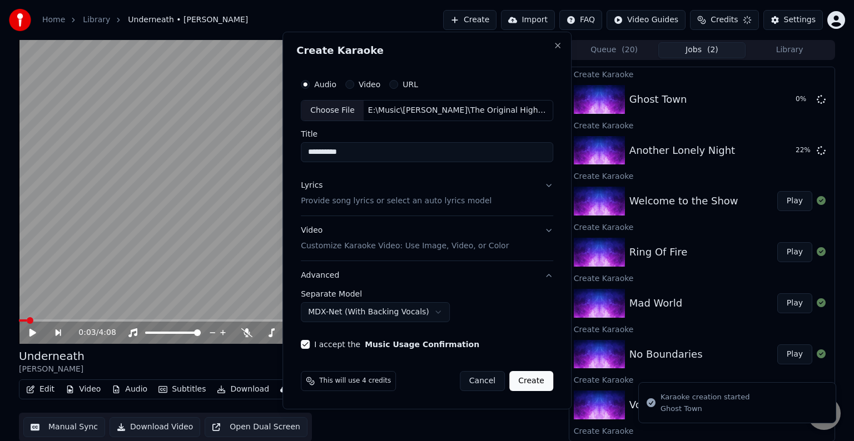
select select "******"
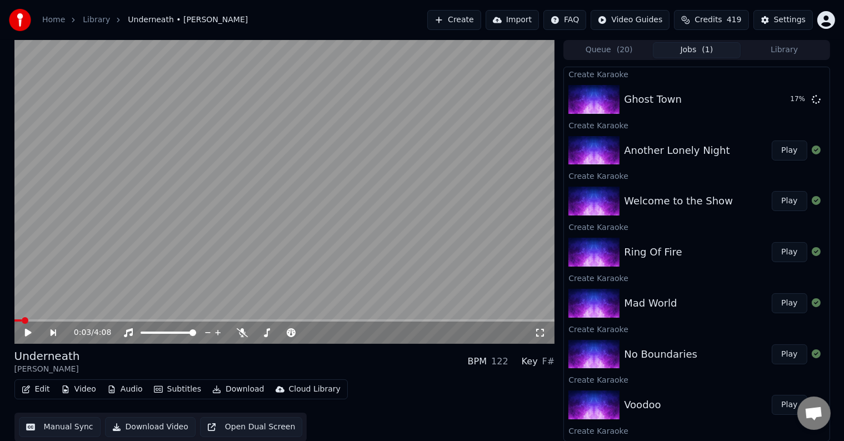
click at [468, 23] on button "Create" at bounding box center [455, 20] width 54 height 20
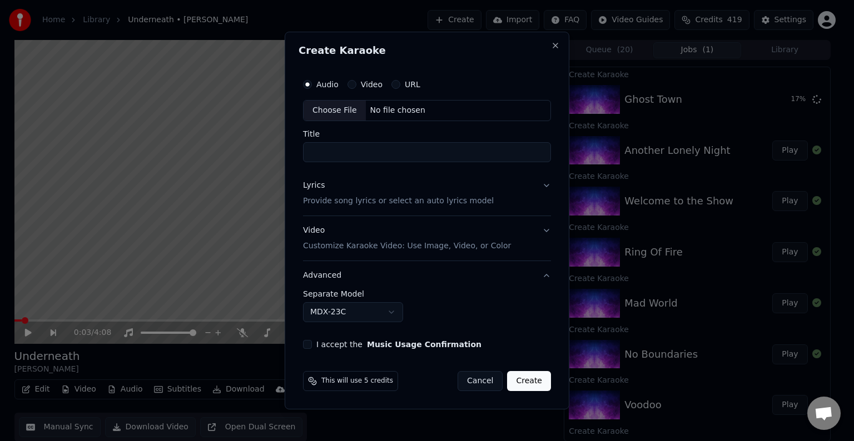
click at [316, 107] on div "Choose File" at bounding box center [335, 111] width 62 height 20
click at [503, 196] on button "Lyrics Provide song lyrics or select an auto lyrics model" at bounding box center [427, 193] width 248 height 44
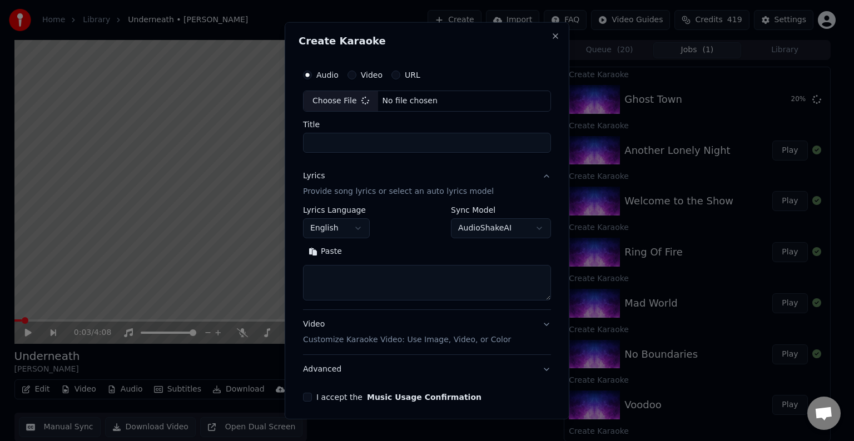
click at [425, 275] on textarea at bounding box center [427, 283] width 248 height 36
type input "**********"
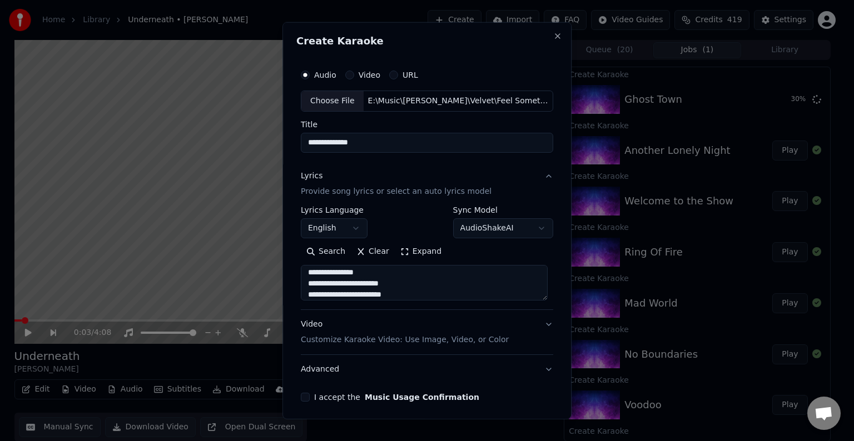
scroll to position [380, 0]
type textarea "**********"
click at [425, 361] on button "Advanced" at bounding box center [427, 369] width 252 height 29
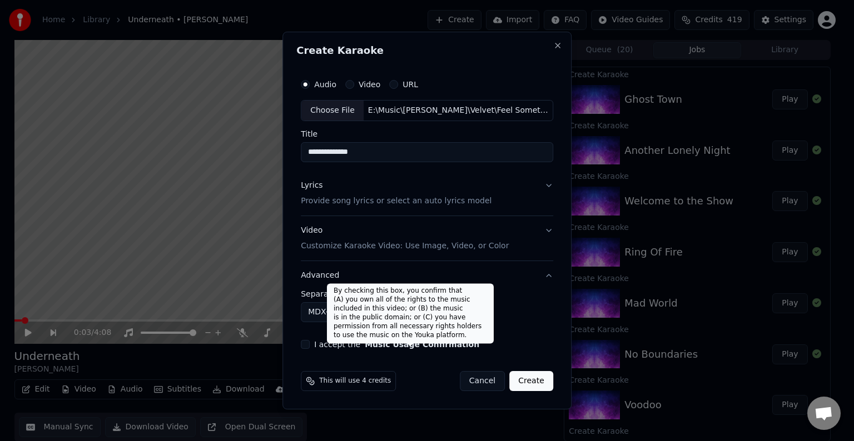
click at [315, 314] on body "Home Library Underneath • [PERSON_NAME] Create Import FAQ Video Guides Credits …" at bounding box center [422, 220] width 844 height 441
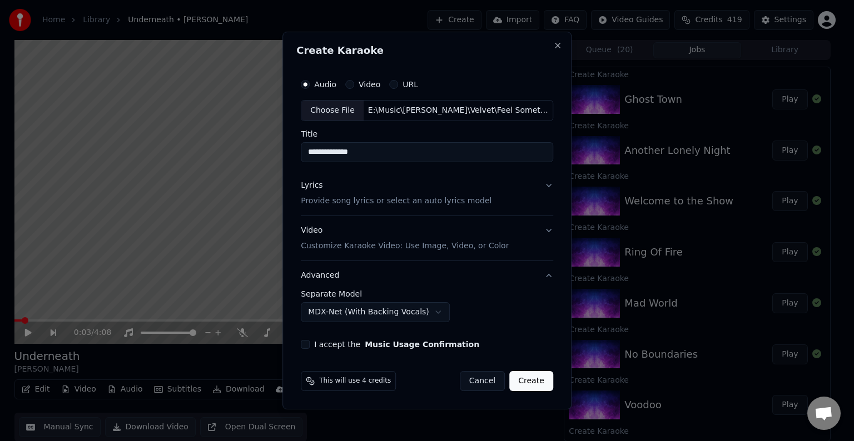
click at [309, 345] on button "I accept the Music Usage Confirmation" at bounding box center [305, 344] width 9 height 9
click at [531, 377] on button "Create" at bounding box center [531, 381] width 44 height 20
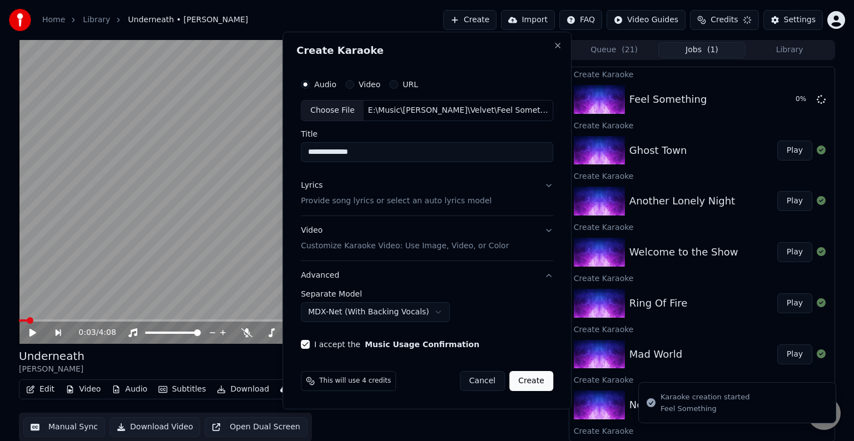
select select "******"
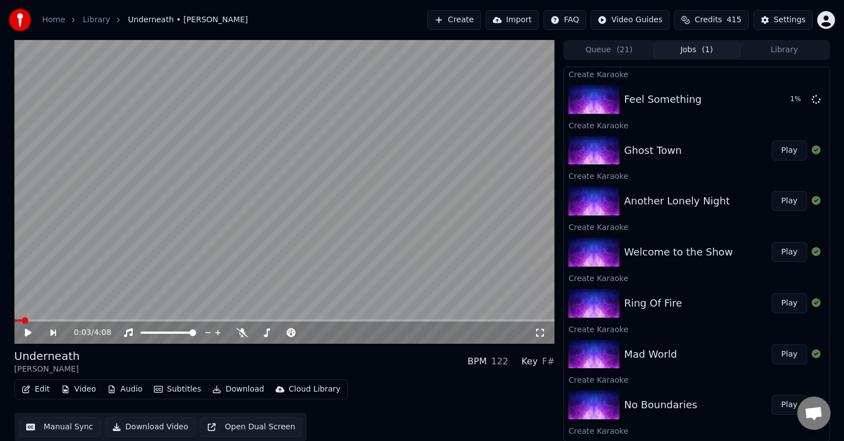
click at [471, 21] on button "Create" at bounding box center [455, 20] width 54 height 20
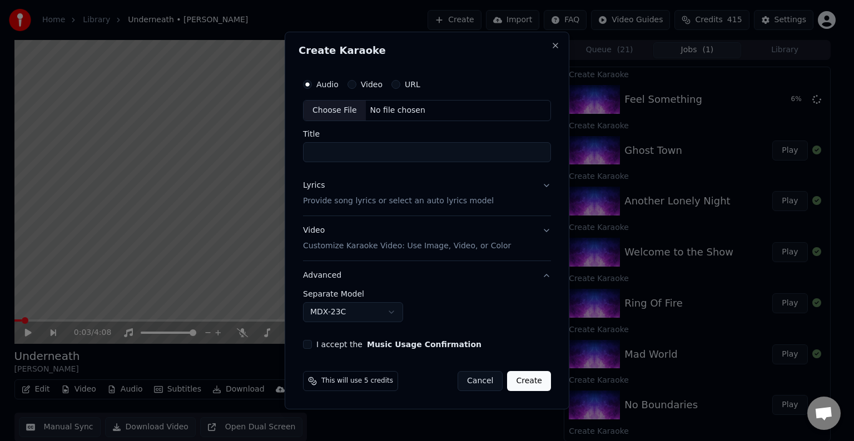
click at [344, 113] on div "Choose File" at bounding box center [335, 111] width 62 height 20
type input "*******"
click at [498, 201] on button "Lyrics Provide song lyrics or select an auto lyrics model" at bounding box center [427, 193] width 248 height 44
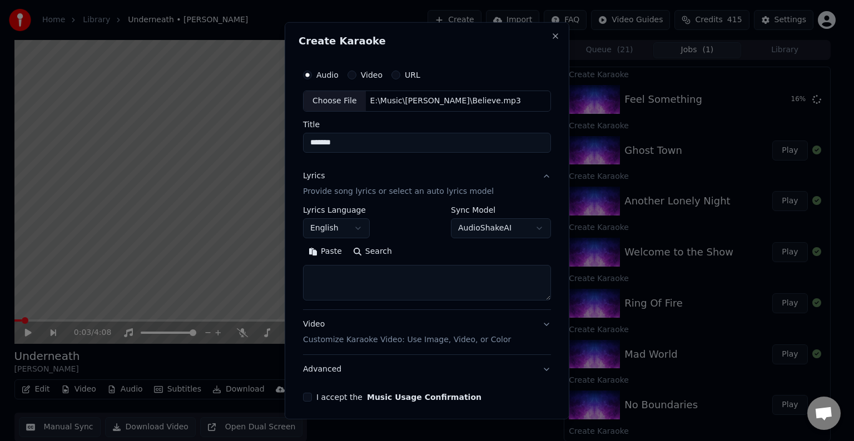
click at [352, 285] on textarea at bounding box center [427, 283] width 248 height 36
type textarea "**********"
click at [440, 368] on button "Advanced" at bounding box center [427, 369] width 248 height 29
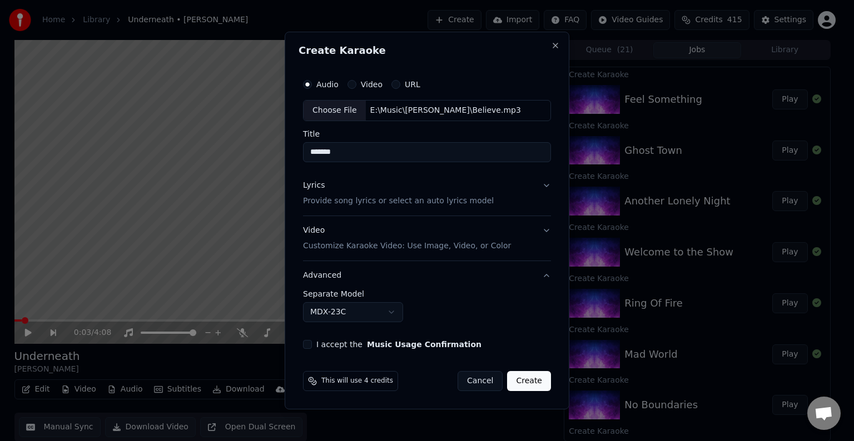
click at [349, 316] on body "Home Library Underneath • [PERSON_NAME] Create Import FAQ Video Guides Credits …" at bounding box center [422, 220] width 844 height 441
click at [307, 342] on button "I accept the Music Usage Confirmation" at bounding box center [307, 344] width 9 height 9
click at [556, 391] on div "**********" at bounding box center [427, 221] width 285 height 378
click at [538, 385] on button "Create" at bounding box center [529, 381] width 44 height 20
select select "******"
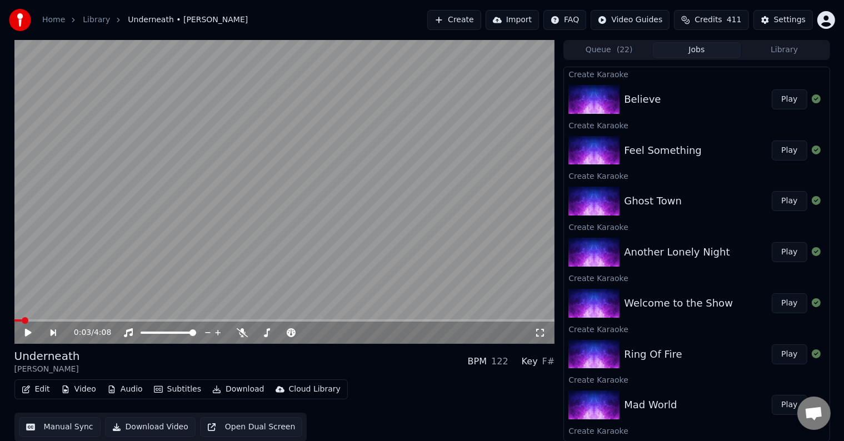
click at [468, 16] on button "Create" at bounding box center [455, 20] width 54 height 20
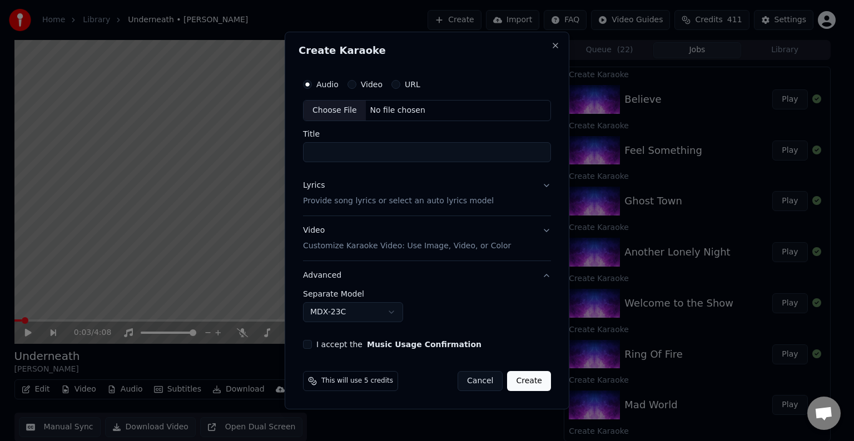
click at [324, 117] on div "Choose File" at bounding box center [335, 111] width 62 height 20
type input "**********"
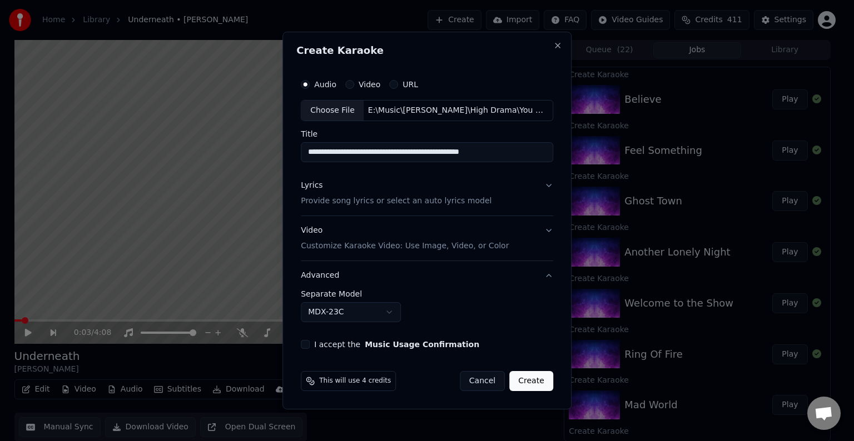
drag, startPoint x: 519, startPoint y: 151, endPoint x: 518, endPoint y: 161, distance: 10.1
click at [518, 161] on input "**********" at bounding box center [427, 152] width 252 height 20
click at [488, 198] on button "Lyrics Provide song lyrics or select an auto lyrics model" at bounding box center [427, 193] width 252 height 44
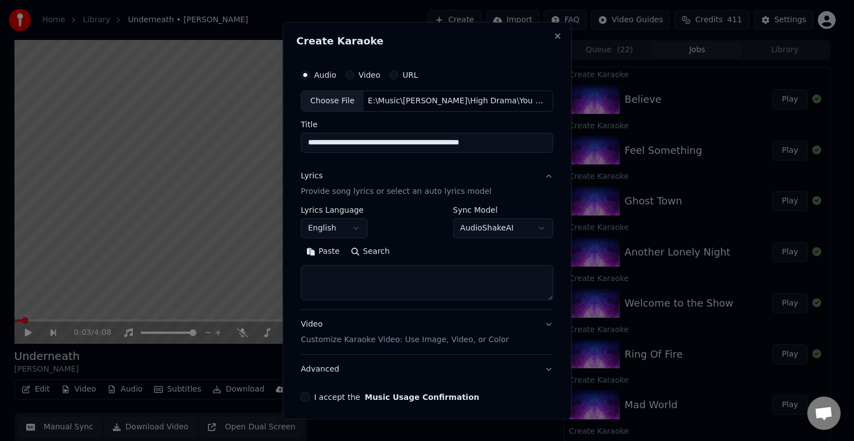
click at [409, 280] on textarea at bounding box center [427, 283] width 252 height 36
click at [399, 289] on textarea "**********" at bounding box center [424, 283] width 247 height 36
click at [392, 286] on textarea "**********" at bounding box center [424, 283] width 247 height 36
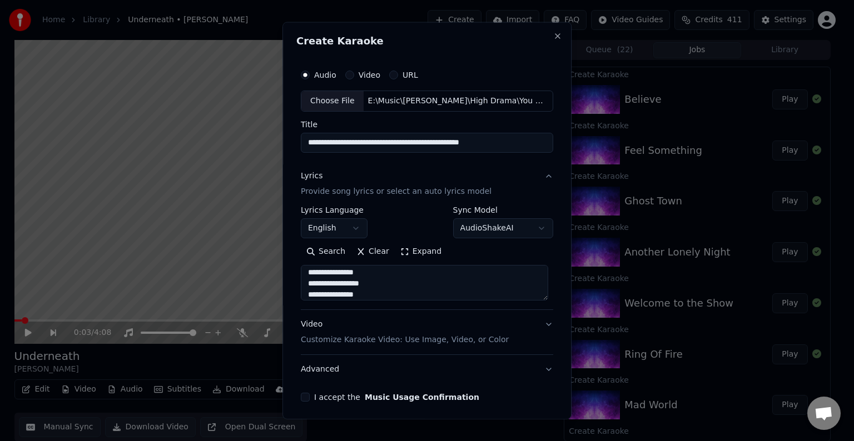
click at [381, 282] on textarea "**********" at bounding box center [424, 283] width 247 height 36
click at [363, 302] on div "**********" at bounding box center [427, 257] width 252 height 103
click at [358, 291] on textarea "**********" at bounding box center [424, 283] width 247 height 36
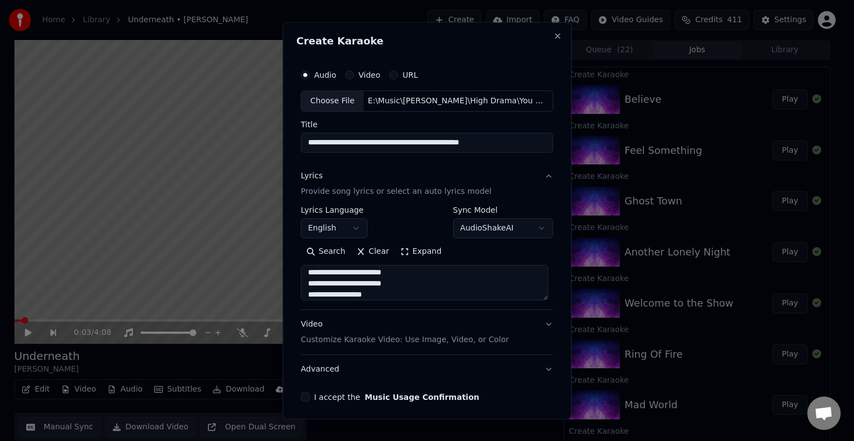
type textarea "**********"
click at [480, 369] on button "Advanced" at bounding box center [427, 369] width 252 height 29
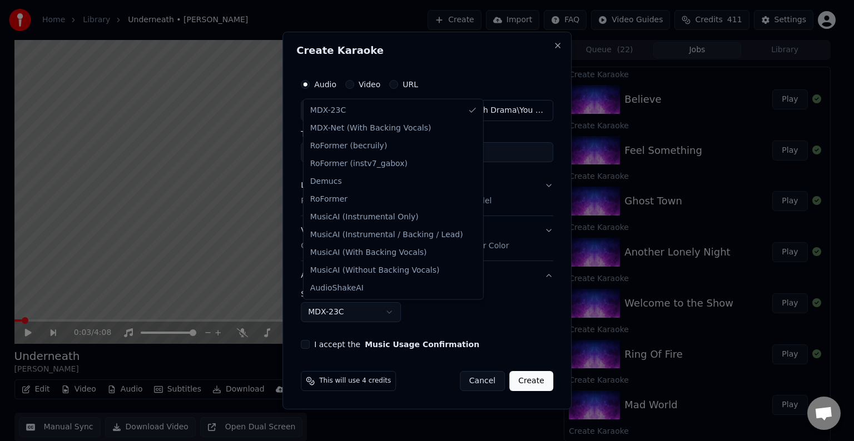
click at [308, 309] on body "Home Library Underneath • [PERSON_NAME] Create Import FAQ Video Guides Credits …" at bounding box center [422, 220] width 844 height 441
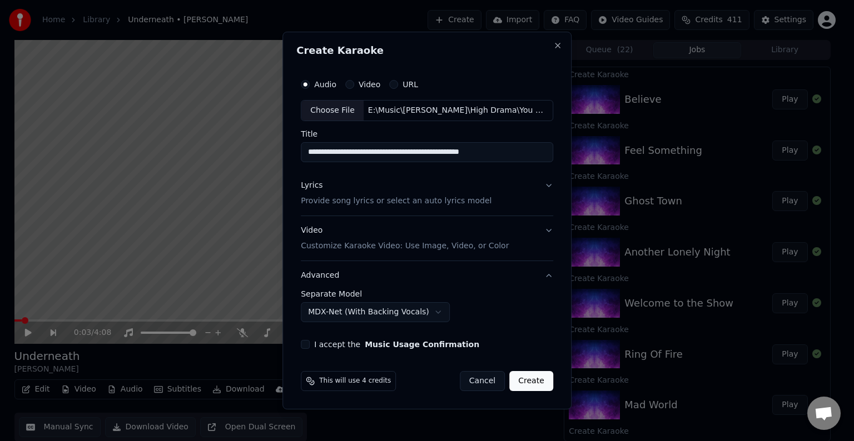
click at [310, 348] on button "I accept the Music Usage Confirmation" at bounding box center [305, 344] width 9 height 9
click at [533, 384] on button "Create" at bounding box center [531, 381] width 44 height 20
select select "******"
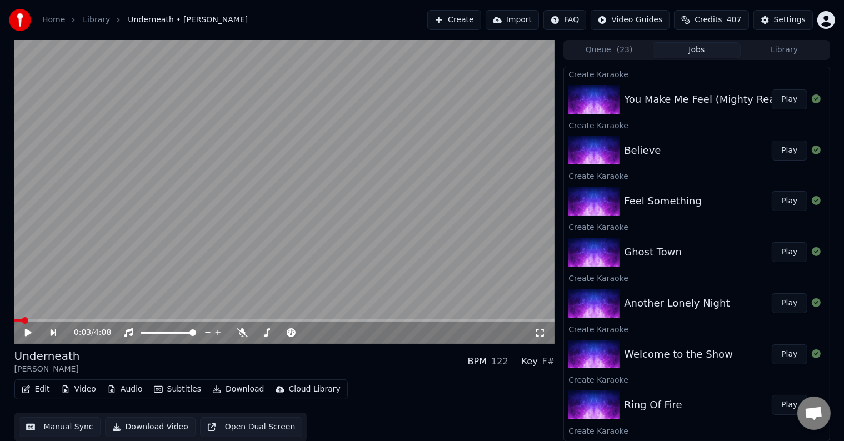
click at [478, 19] on button "Create" at bounding box center [455, 20] width 54 height 20
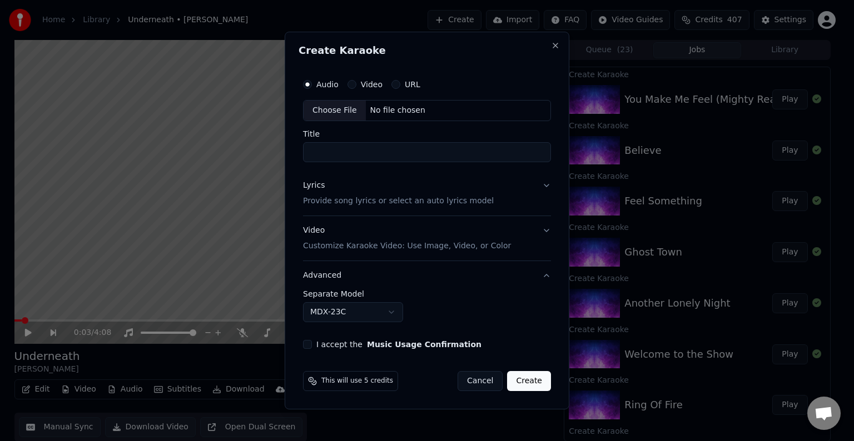
click at [335, 110] on div "Choose File" at bounding box center [335, 111] width 62 height 20
type input "**********"
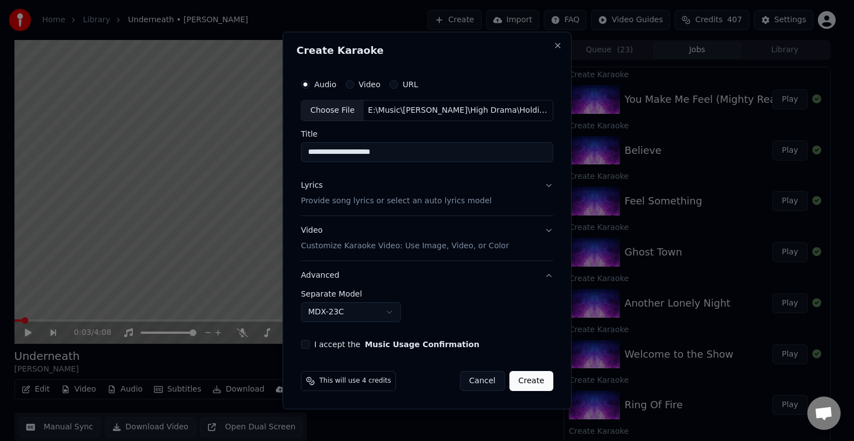
click at [499, 192] on button "Lyrics Provide song lyrics or select an auto lyrics model" at bounding box center [427, 193] width 252 height 44
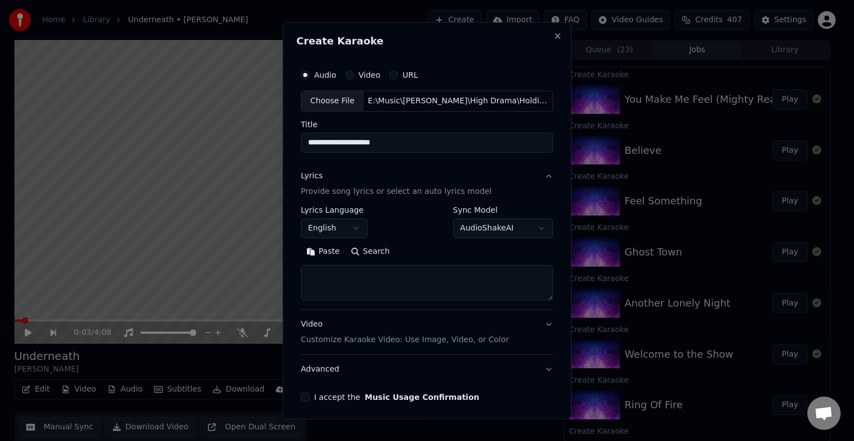
click at [424, 278] on textarea at bounding box center [427, 283] width 252 height 36
drag, startPoint x: 510, startPoint y: 277, endPoint x: 475, endPoint y: 279, distance: 35.0
click at [475, 279] on textarea at bounding box center [424, 283] width 247 height 36
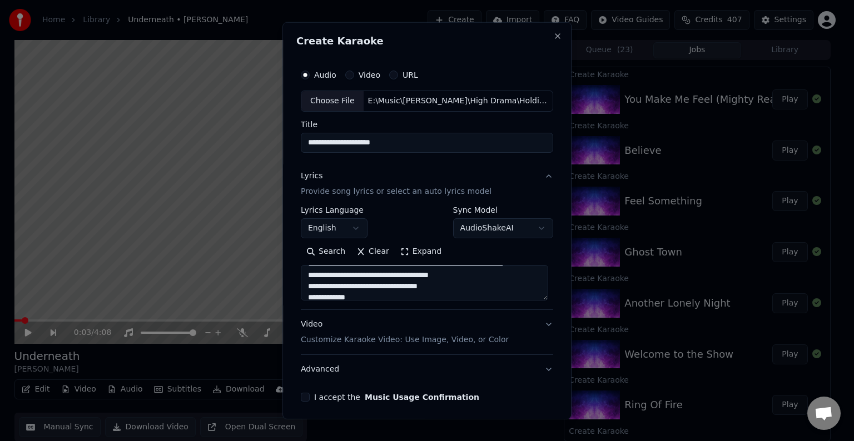
scroll to position [464, 0]
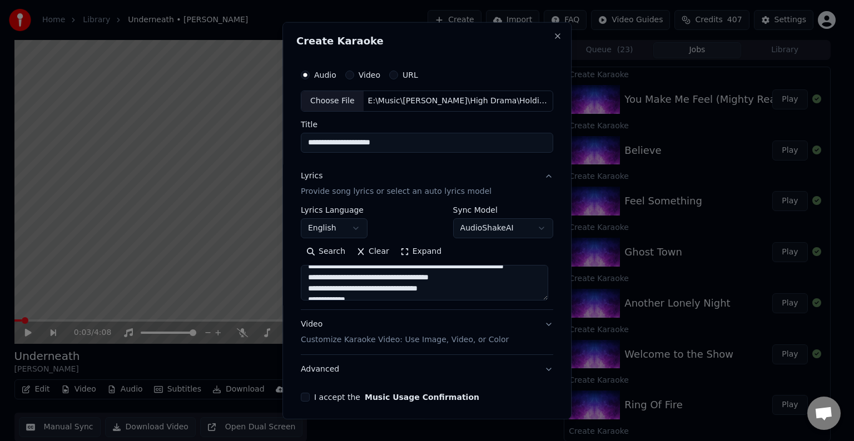
drag, startPoint x: 473, startPoint y: 291, endPoint x: 474, endPoint y: 280, distance: 10.7
click at [474, 280] on textarea at bounding box center [424, 283] width 247 height 36
click at [478, 263] on div "Search Clear Expand" at bounding box center [427, 272] width 252 height 58
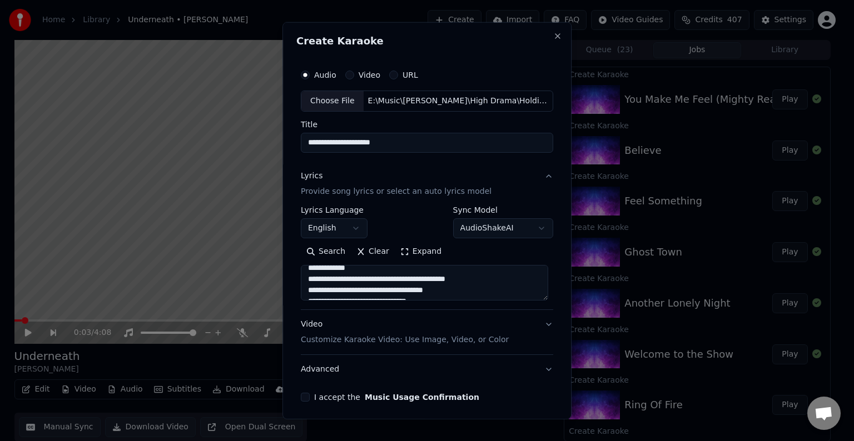
click at [478, 272] on textarea at bounding box center [424, 283] width 247 height 36
click at [468, 296] on textarea at bounding box center [424, 283] width 247 height 36
type textarea "**********"
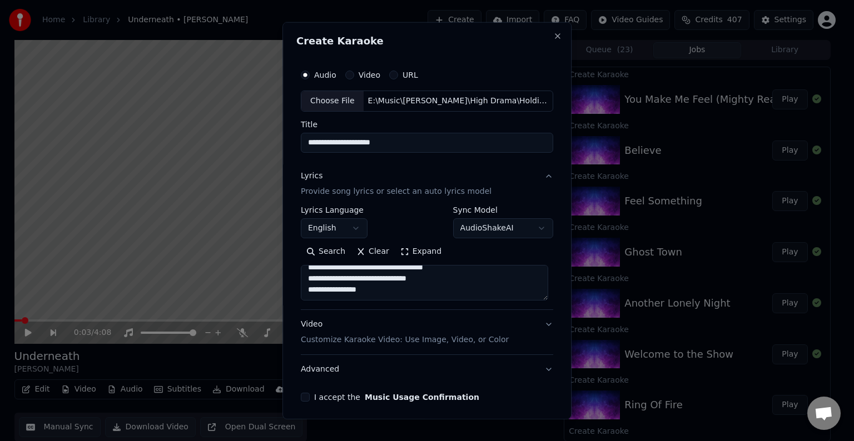
click at [406, 369] on button "Advanced" at bounding box center [427, 369] width 252 height 29
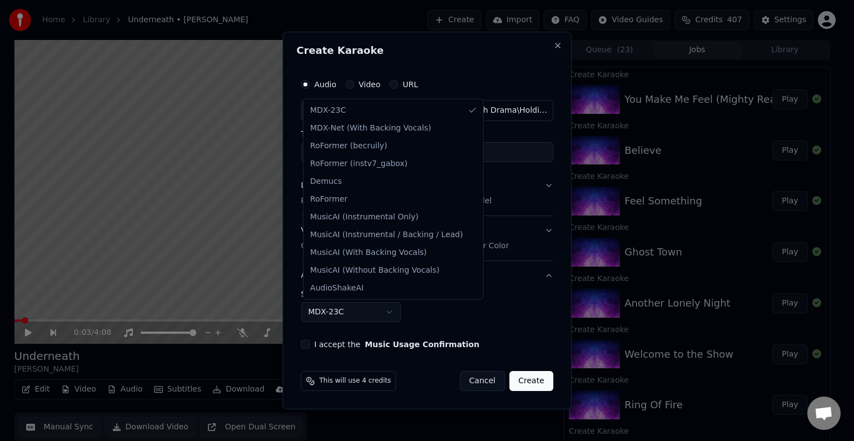
click at [309, 309] on body "Home Library Underneath • [PERSON_NAME] Create Import FAQ Video Guides Credits …" at bounding box center [422, 220] width 844 height 441
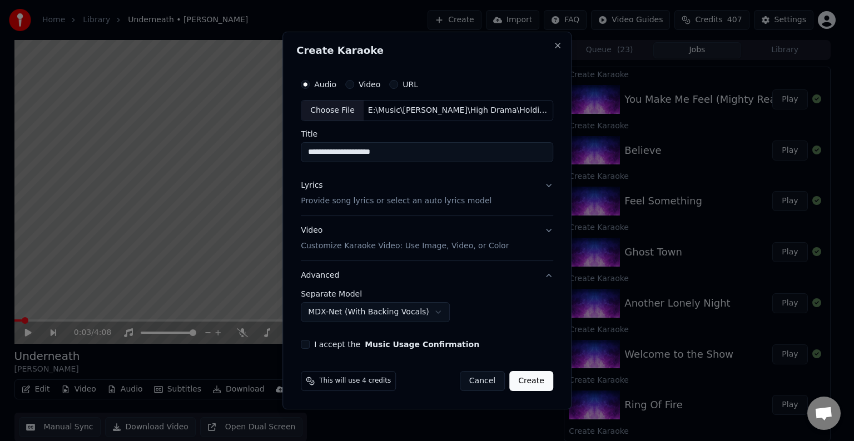
click at [305, 339] on div "**********" at bounding box center [426, 211] width 261 height 285
click at [307, 344] on button "I accept the Music Usage Confirmation" at bounding box center [305, 344] width 9 height 9
click at [534, 380] on button "Create" at bounding box center [531, 381] width 44 height 20
select select "******"
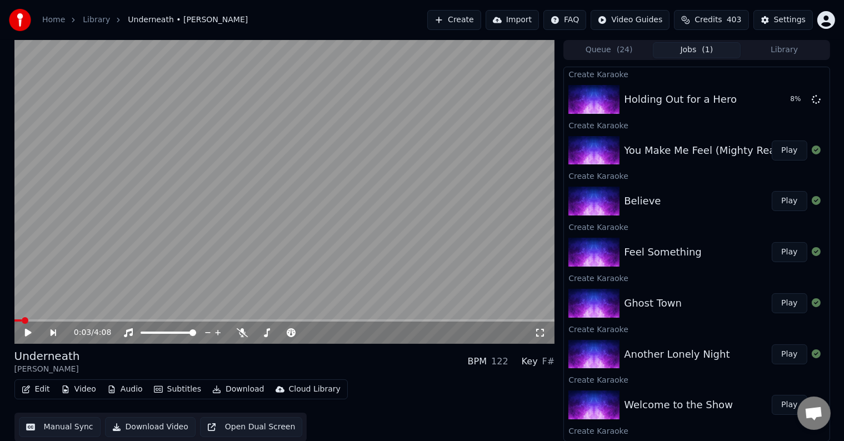
click at [467, 27] on button "Create" at bounding box center [455, 20] width 54 height 20
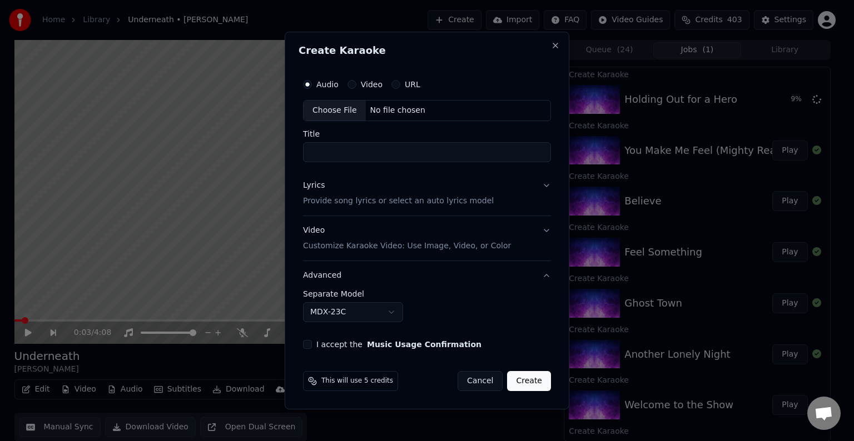
click at [315, 118] on div "Choose File" at bounding box center [335, 111] width 62 height 20
click at [511, 195] on button "Lyrics Provide song lyrics or select an auto lyrics model" at bounding box center [427, 193] width 248 height 44
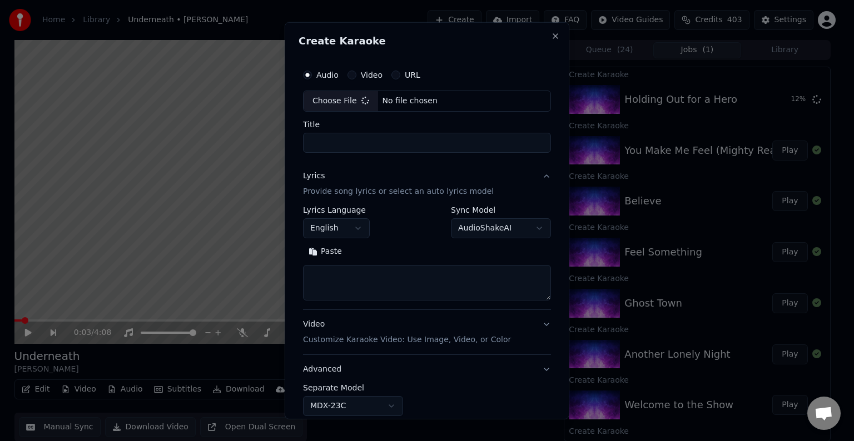
type input "**********"
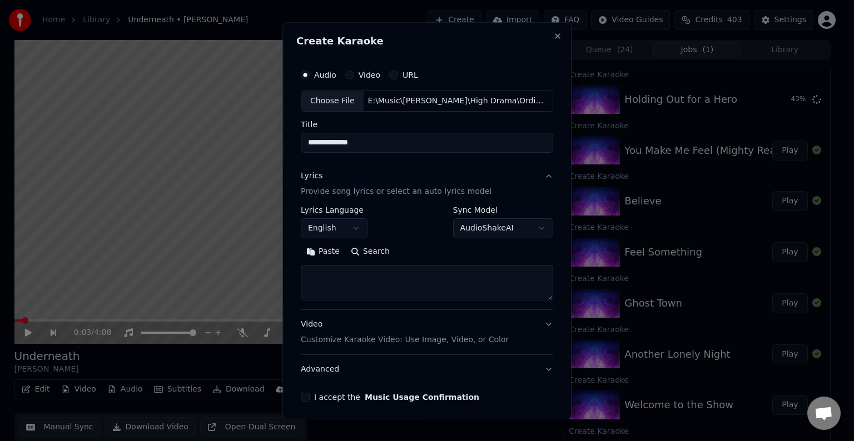
click at [475, 280] on textarea at bounding box center [427, 283] width 252 height 36
type textarea "**********"
click at [407, 375] on button "Advanced" at bounding box center [427, 369] width 252 height 29
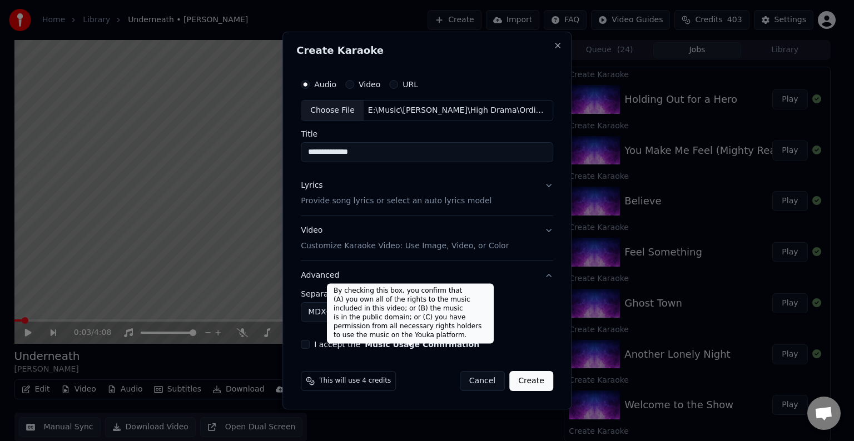
click at [318, 312] on body "Home Library Underneath • [PERSON_NAME] Create Import FAQ Video Guides Credits …" at bounding box center [422, 220] width 844 height 441
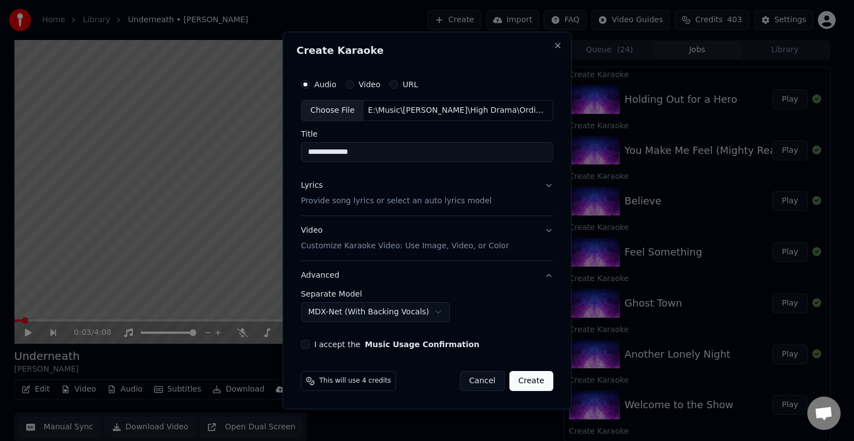
click at [306, 342] on button "I accept the Music Usage Confirmation" at bounding box center [305, 344] width 9 height 9
click at [520, 380] on button "Create" at bounding box center [531, 381] width 44 height 20
select select "******"
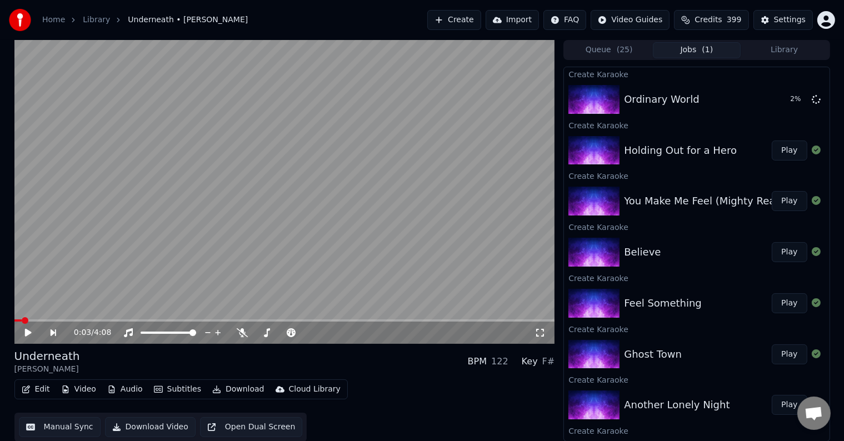
click at [467, 22] on button "Create" at bounding box center [455, 20] width 54 height 20
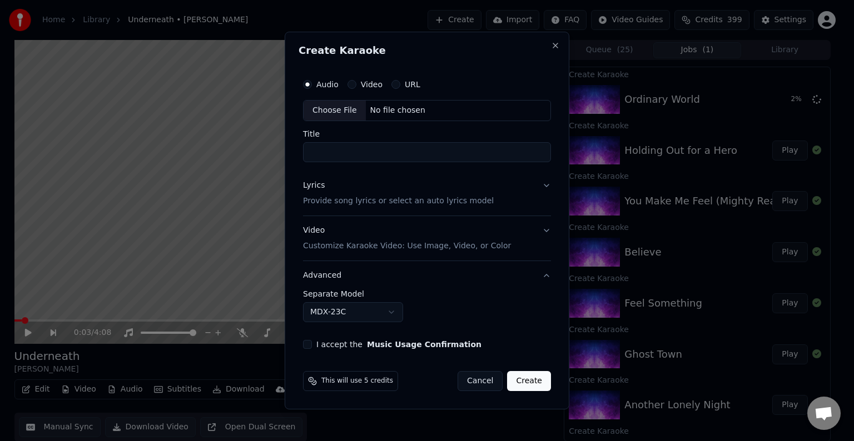
click at [336, 114] on div "Choose File" at bounding box center [335, 111] width 62 height 20
click at [501, 201] on button "Lyrics Provide song lyrics or select an auto lyrics model" at bounding box center [427, 193] width 248 height 44
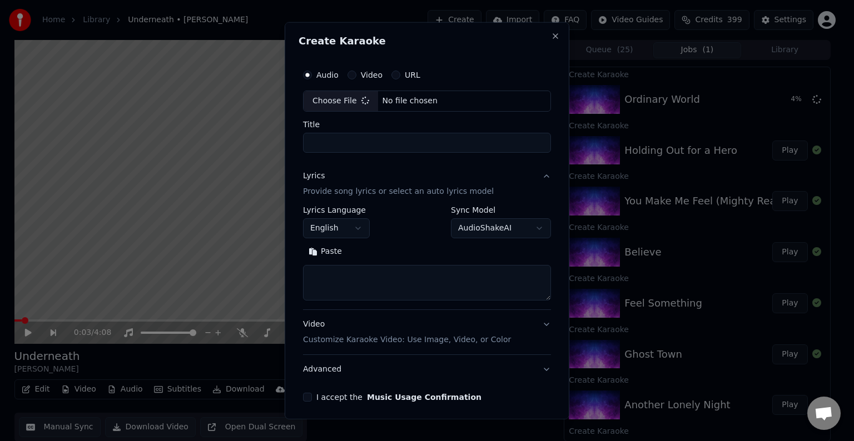
click at [407, 287] on textarea at bounding box center [427, 283] width 248 height 36
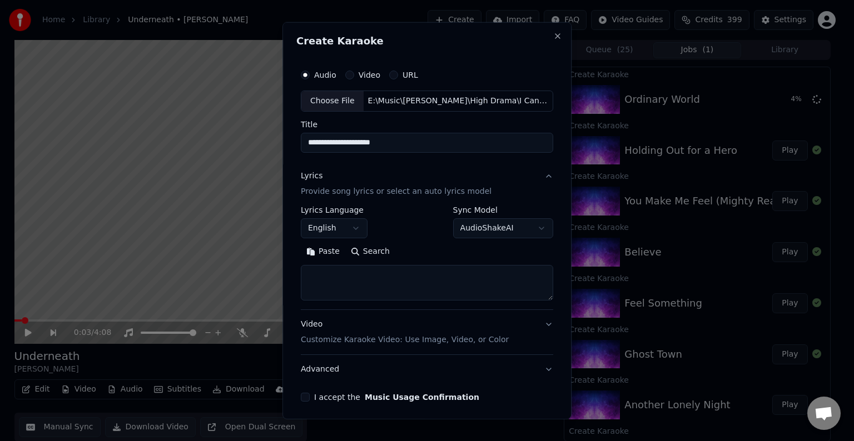
type input "**********"
type textarea "**********"
click at [421, 367] on button "Advanced" at bounding box center [427, 369] width 252 height 29
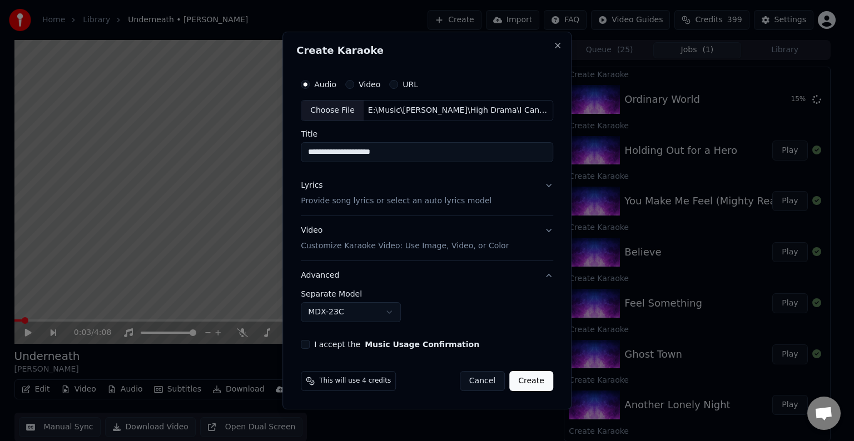
click at [320, 311] on body "Home Library Underneath • [PERSON_NAME] Create Import FAQ Video Guides Credits …" at bounding box center [422, 220] width 844 height 441
click at [307, 349] on div "**********" at bounding box center [426, 211] width 261 height 285
click at [309, 346] on button "I accept the Music Usage Confirmation" at bounding box center [305, 344] width 9 height 9
click at [525, 385] on button "Create" at bounding box center [531, 381] width 44 height 20
select select "******"
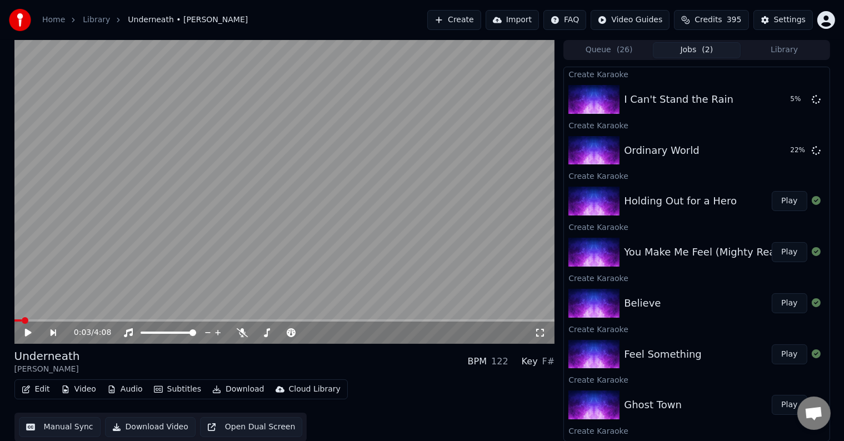
click at [471, 18] on button "Create" at bounding box center [455, 20] width 54 height 20
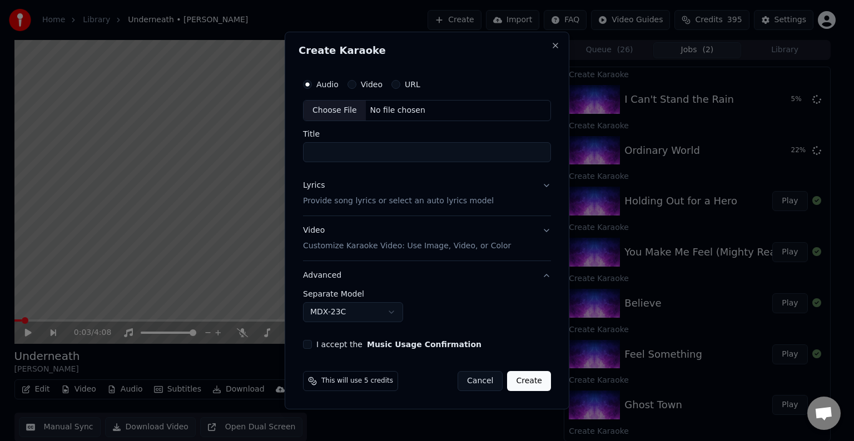
click at [322, 115] on div "Choose File" at bounding box center [335, 111] width 62 height 20
click at [527, 205] on button "Lyrics Provide song lyrics or select an auto lyrics model" at bounding box center [427, 193] width 248 height 44
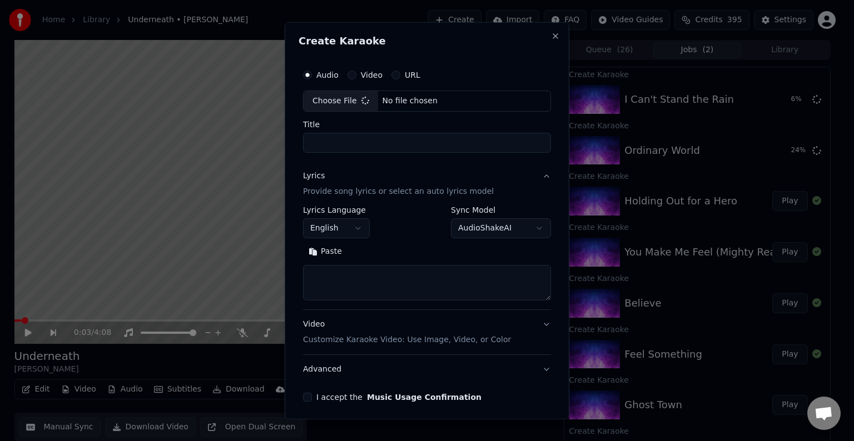
click at [479, 269] on textarea at bounding box center [427, 283] width 248 height 36
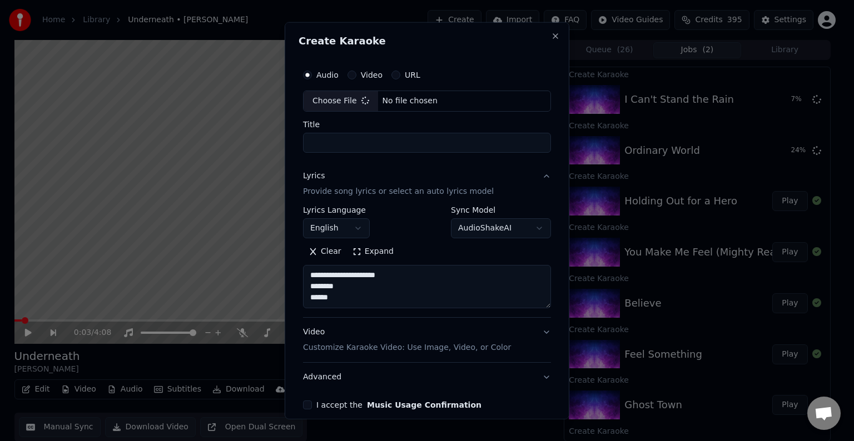
type textarea "**********"
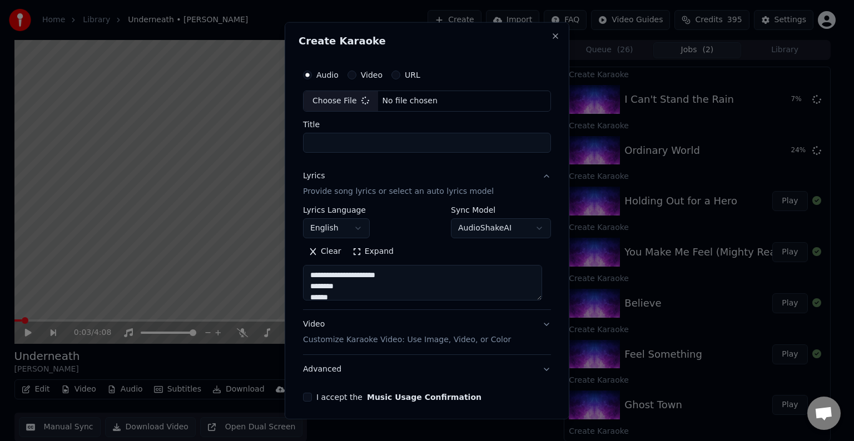
scroll to position [2, 0]
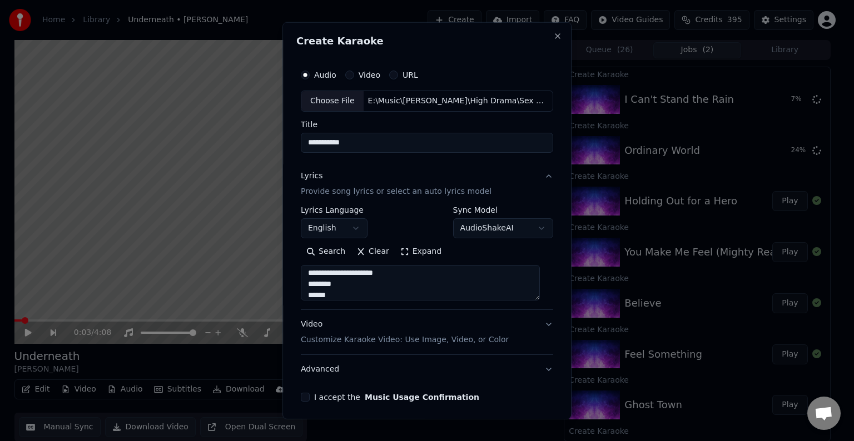
type input "**********"
type textarea "*"
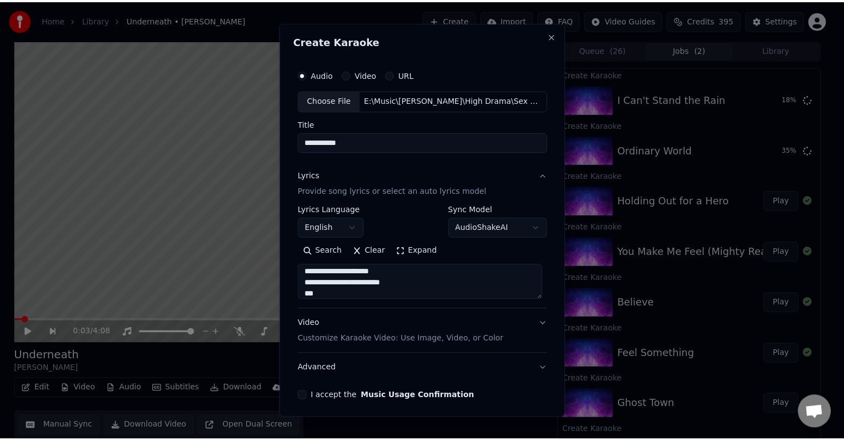
scroll to position [391, 0]
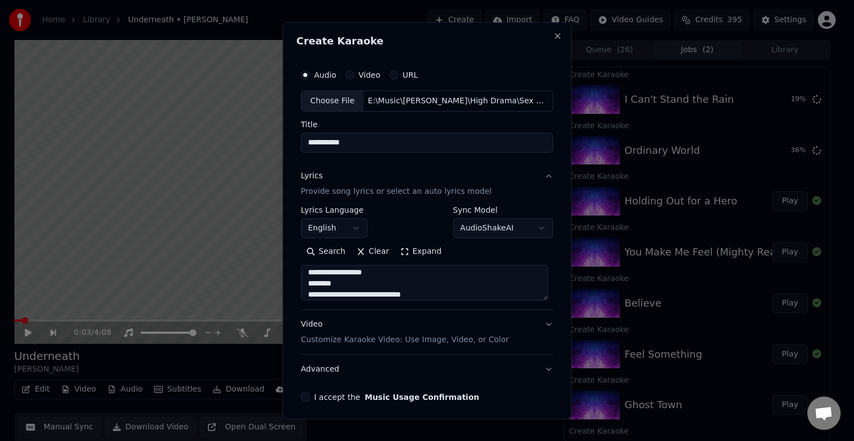
type textarea "**********"
click at [478, 370] on button "Advanced" at bounding box center [427, 369] width 252 height 29
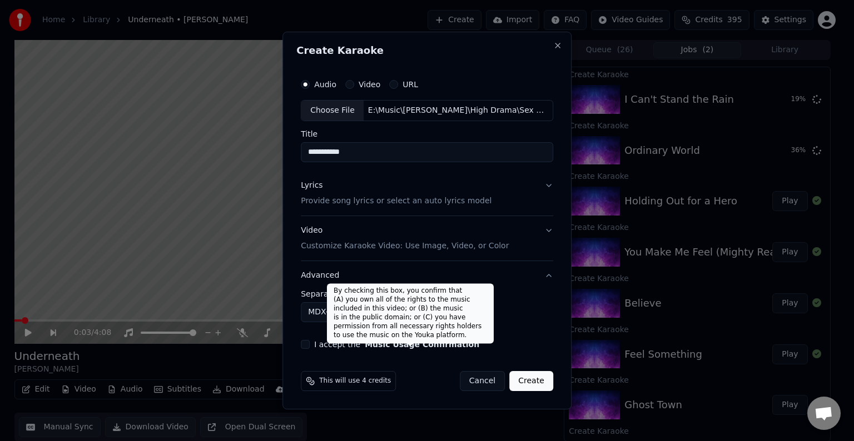
click at [319, 316] on body "Home Library Underneath • [PERSON_NAME] Create Import FAQ Video Guides Credits …" at bounding box center [422, 220] width 844 height 441
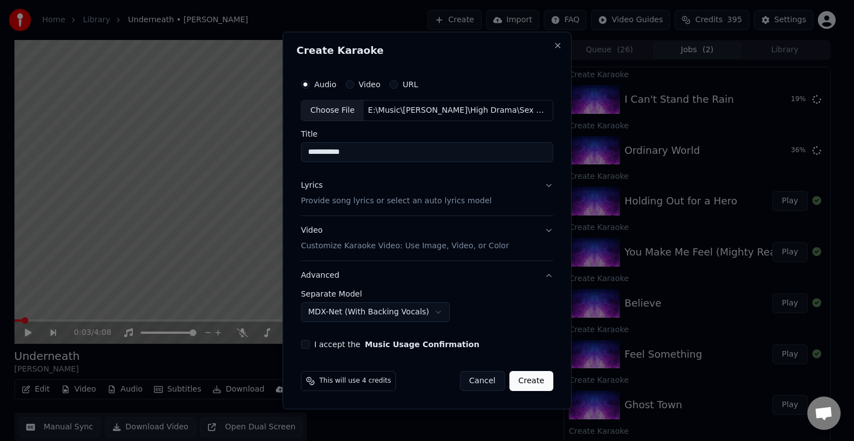
click at [307, 346] on button "I accept the Music Usage Confirmation" at bounding box center [305, 344] width 9 height 9
click at [528, 382] on button "Create" at bounding box center [531, 381] width 44 height 20
select select "******"
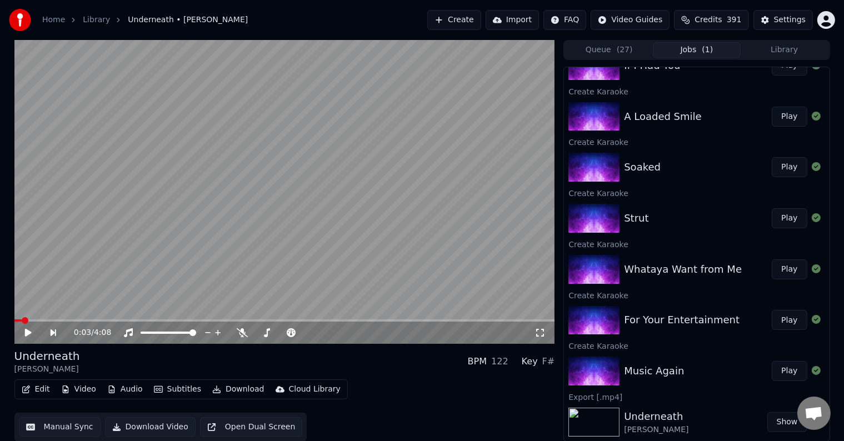
scroll to position [1, 0]
click at [777, 371] on button "Play" at bounding box center [789, 371] width 35 height 20
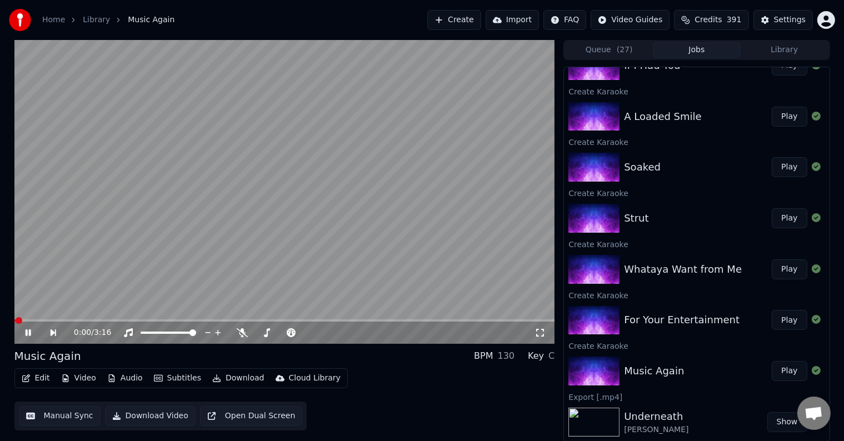
click at [28, 334] on icon at bounding box center [36, 333] width 26 height 9
click at [32, 378] on button "Edit" at bounding box center [35, 379] width 37 height 16
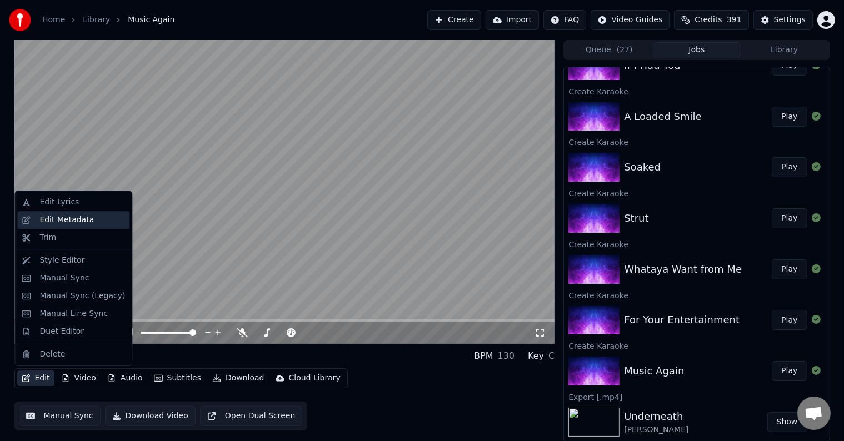
click at [74, 218] on div "Edit Metadata" at bounding box center [66, 220] width 54 height 11
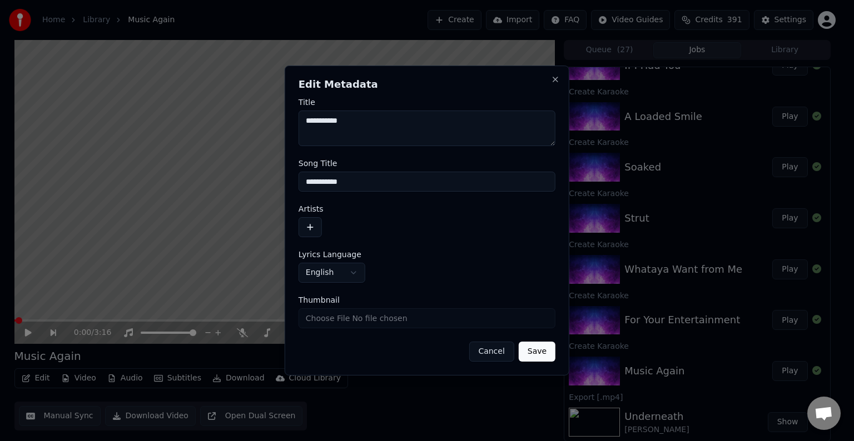
click at [311, 224] on button "button" at bounding box center [310, 227] width 23 height 20
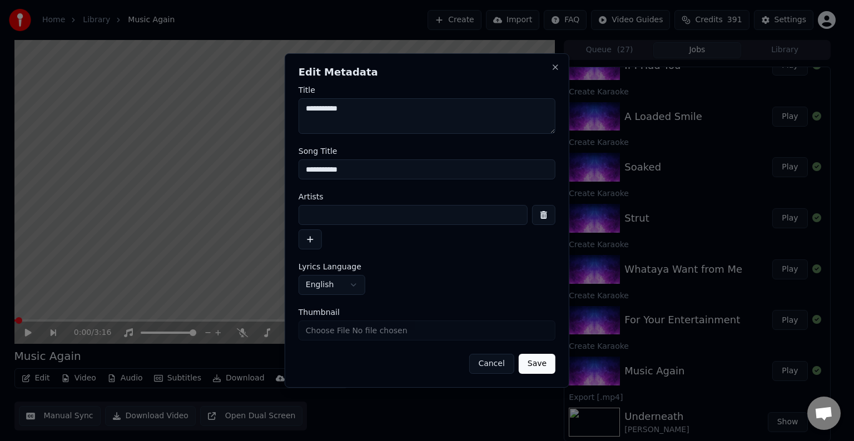
click at [332, 220] on input at bounding box center [413, 215] width 229 height 20
type input "**********"
click at [519, 354] on button "Save" at bounding box center [537, 364] width 37 height 20
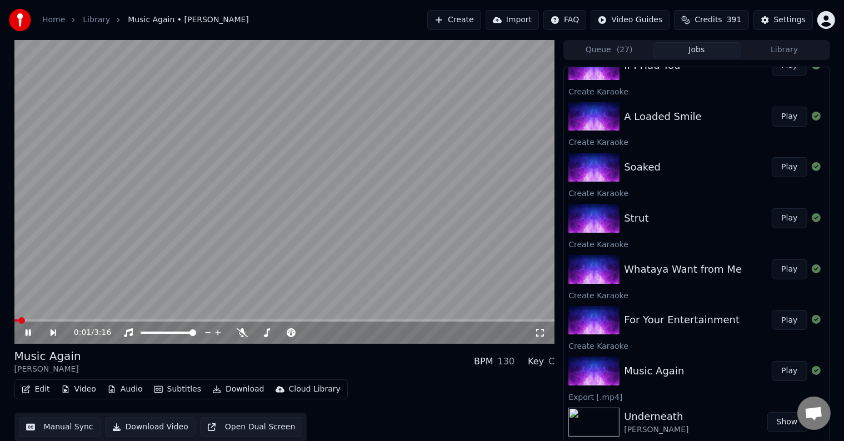
click at [27, 334] on icon at bounding box center [36, 333] width 26 height 9
click at [44, 397] on div "Edit Video Audio Subtitles Download Cloud Library" at bounding box center [181, 390] width 334 height 20
click at [41, 392] on button "Edit" at bounding box center [35, 390] width 37 height 16
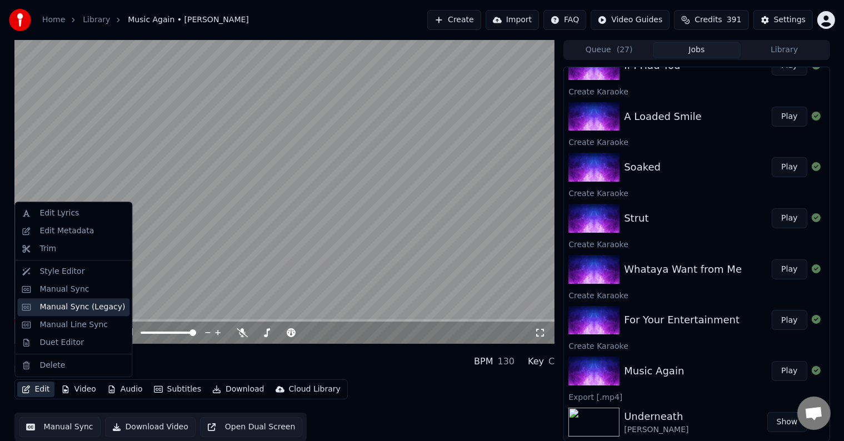
click at [62, 311] on div "Manual Sync (Legacy)" at bounding box center [82, 307] width 86 height 11
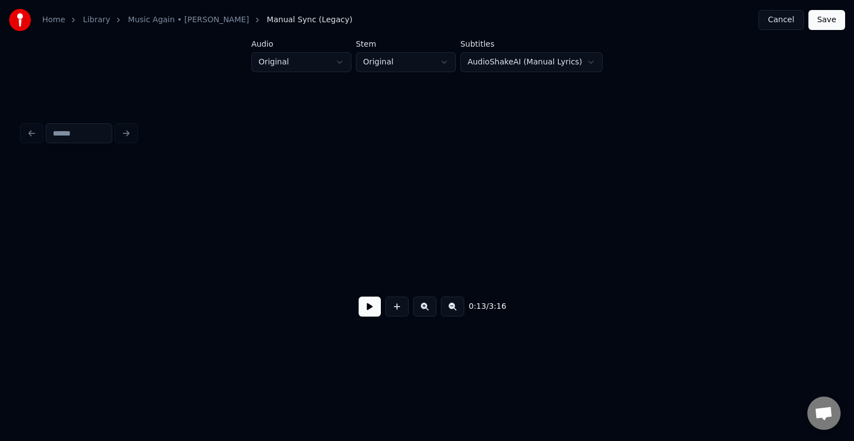
scroll to position [0, 1141]
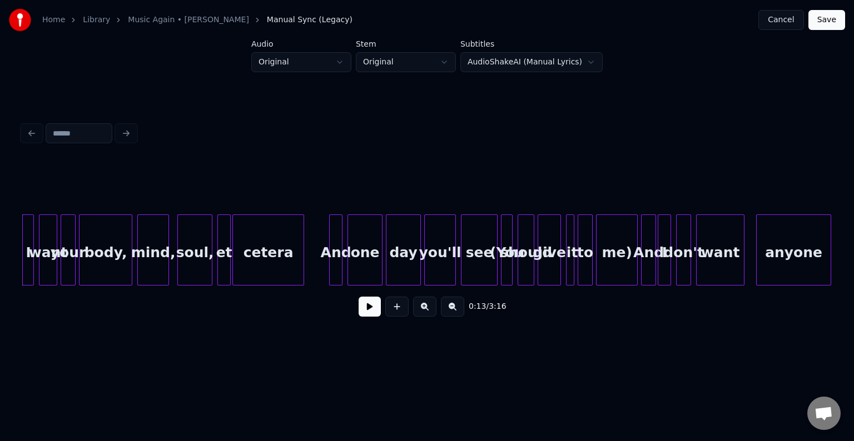
click at [369, 317] on button at bounding box center [370, 307] width 22 height 20
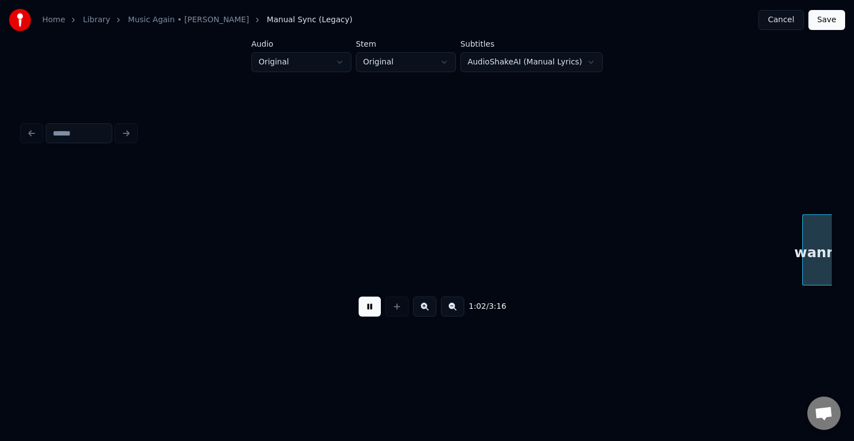
scroll to position [0, 5192]
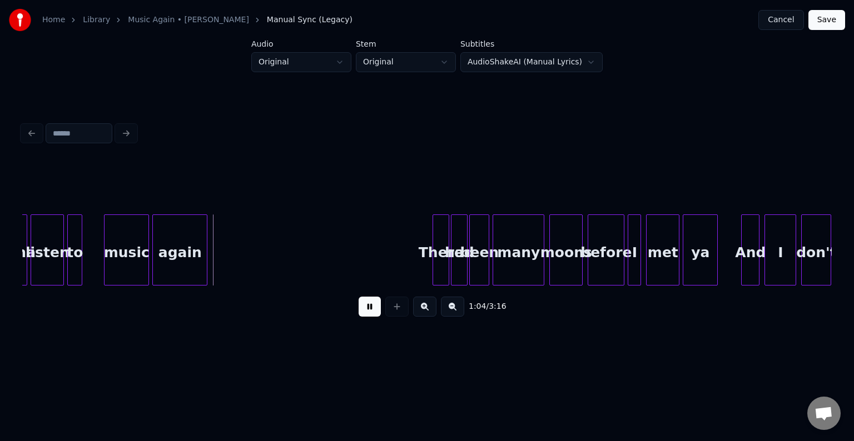
click at [369, 317] on button at bounding box center [370, 307] width 22 height 20
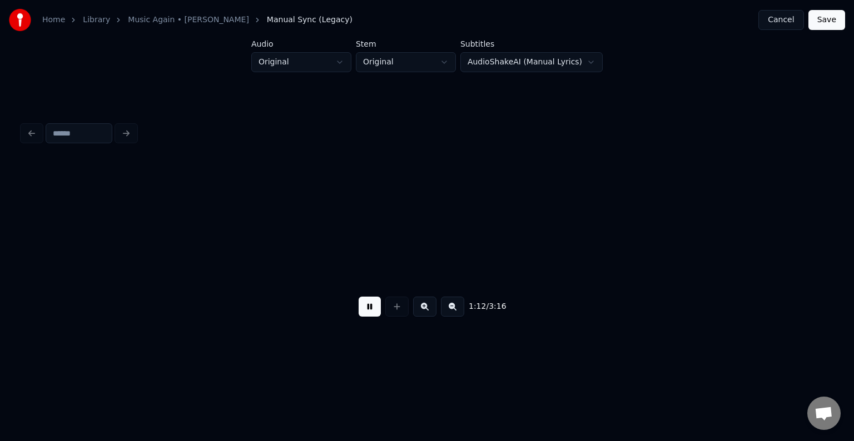
scroll to position [0, 6002]
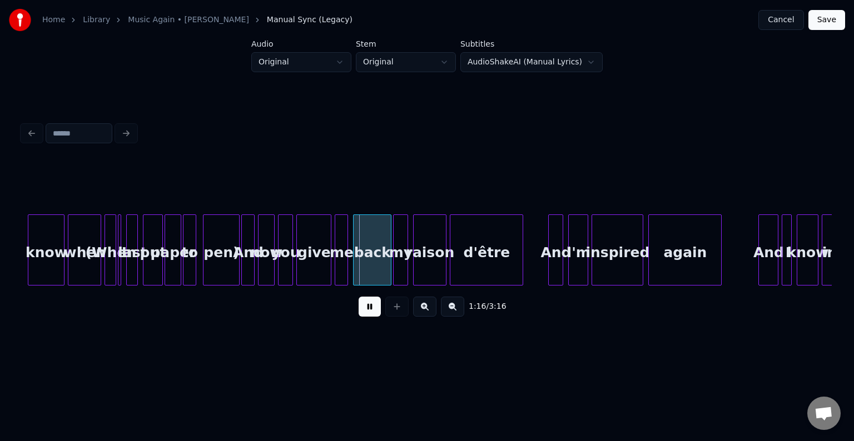
click at [369, 317] on button at bounding box center [370, 307] width 22 height 20
click at [87, 265] on div "when" at bounding box center [84, 253] width 32 height 76
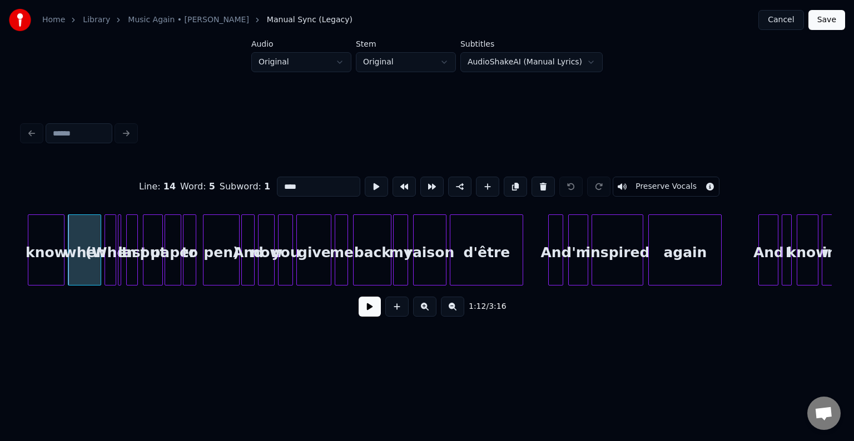
click at [376, 317] on button at bounding box center [370, 307] width 22 height 20
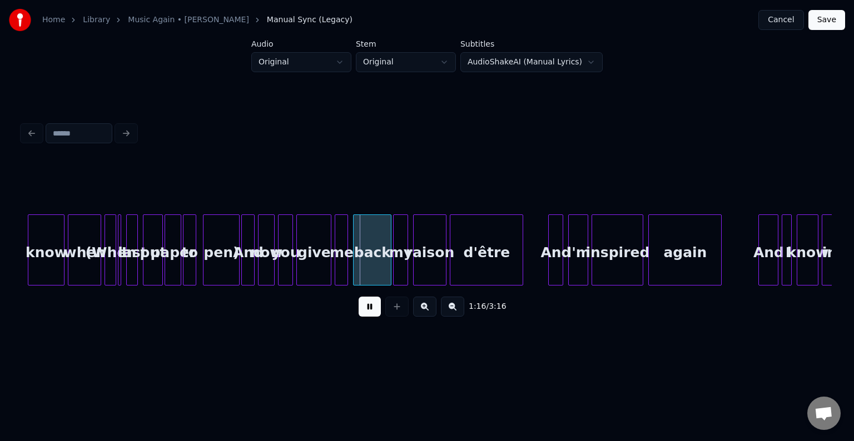
click at [376, 317] on button at bounding box center [370, 307] width 22 height 20
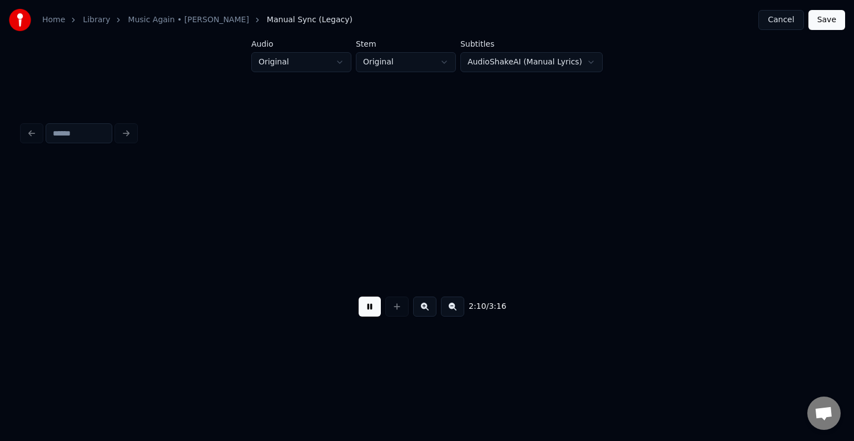
scroll to position [0, 10863]
click at [371, 315] on button at bounding box center [370, 307] width 22 height 20
click at [371, 314] on button at bounding box center [370, 307] width 22 height 20
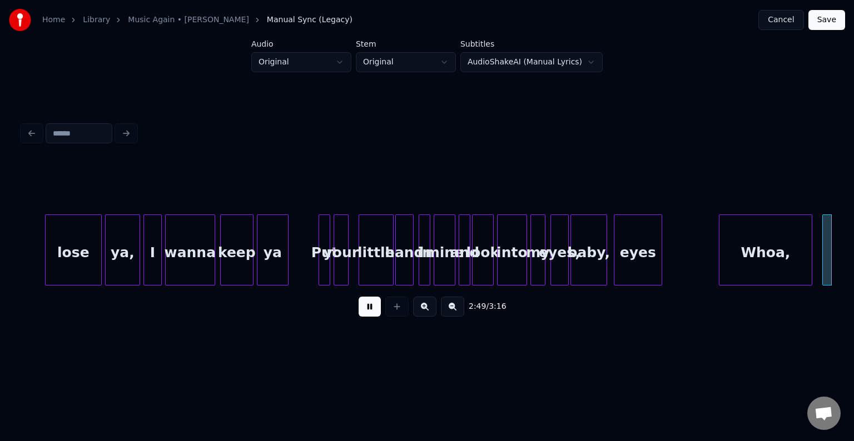
scroll to position [0, 14103]
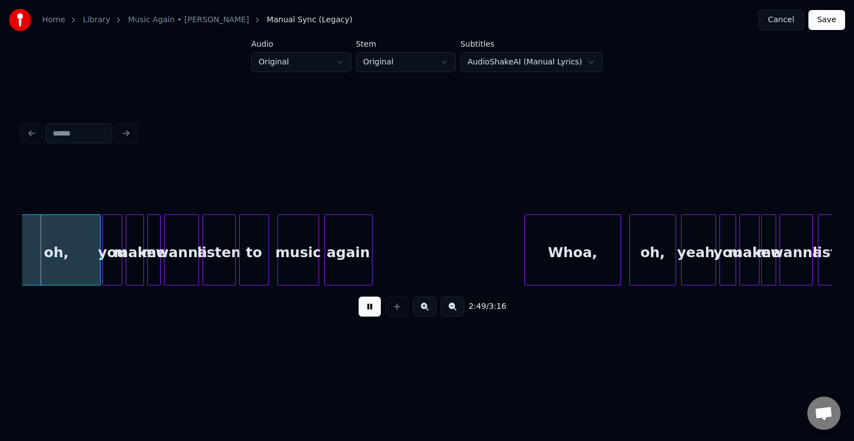
click at [371, 314] on button at bounding box center [370, 307] width 22 height 20
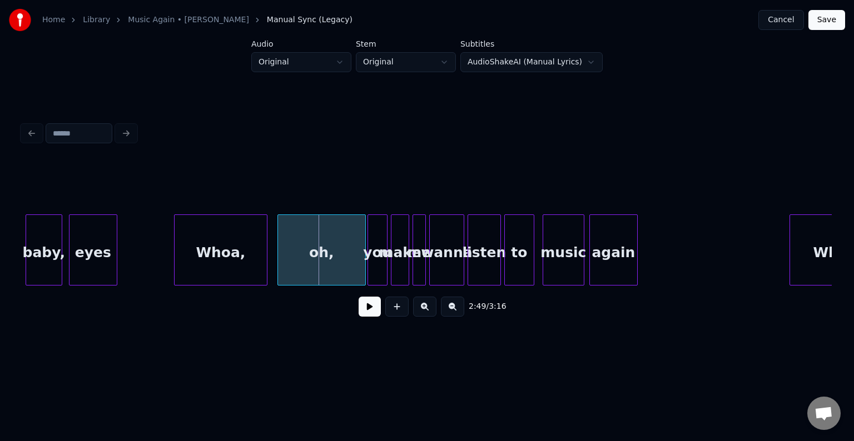
scroll to position [0, 13836]
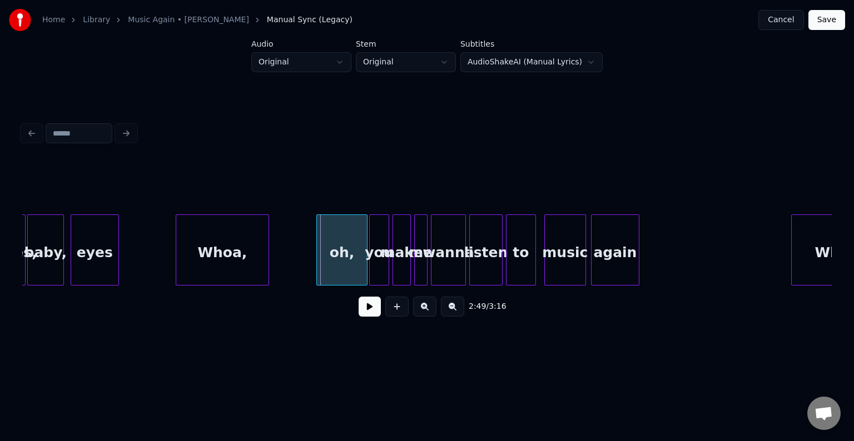
click at [318, 267] on div at bounding box center [318, 250] width 3 height 70
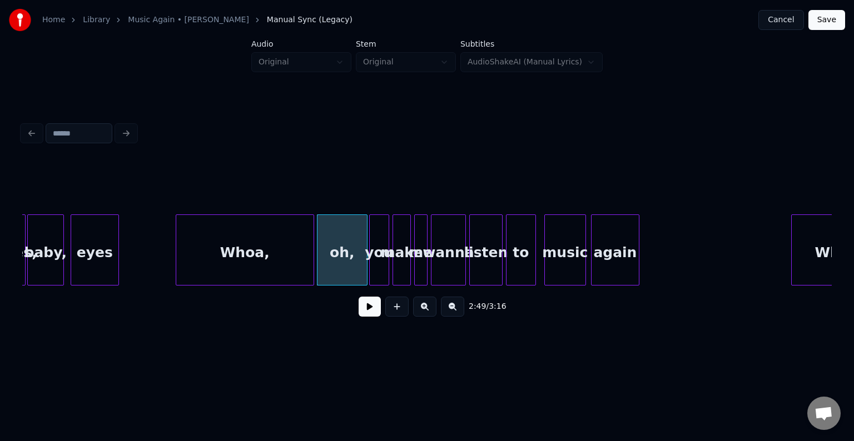
click at [311, 267] on div at bounding box center [311, 250] width 3 height 70
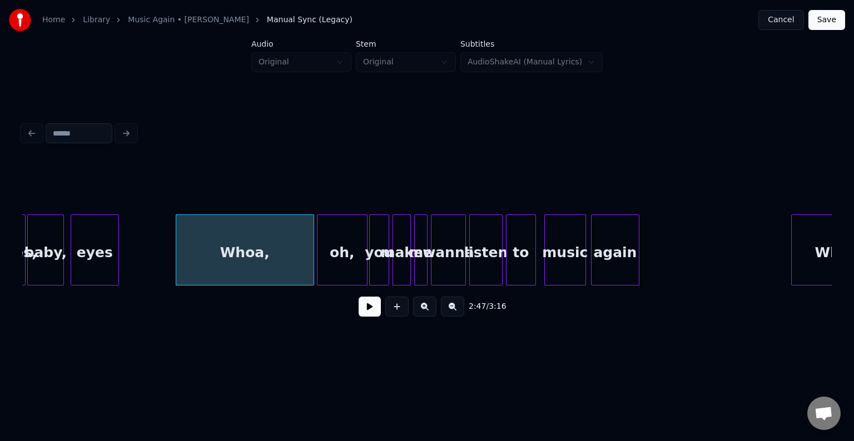
click at [294, 264] on div "Whoa," at bounding box center [244, 253] width 137 height 76
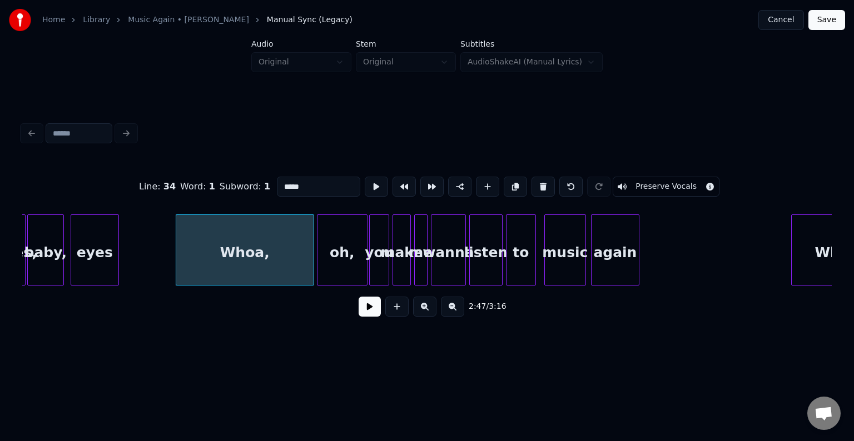
click at [653, 187] on button "Preserve Vocals" at bounding box center [666, 187] width 107 height 20
click at [370, 315] on button at bounding box center [370, 307] width 22 height 20
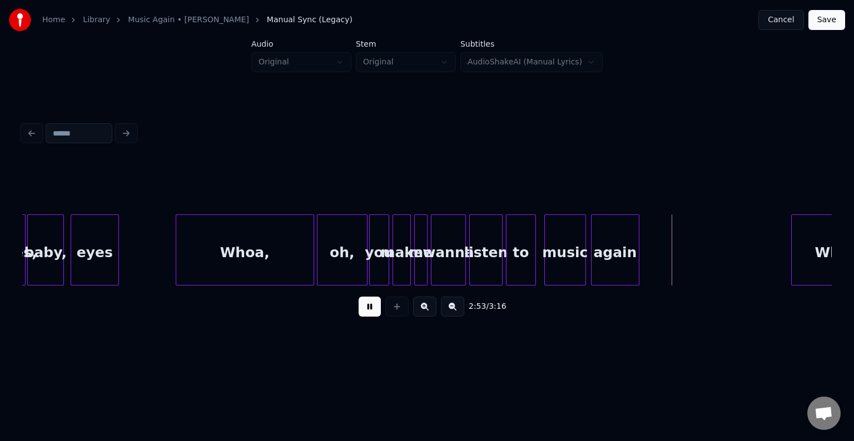
click at [370, 315] on button at bounding box center [370, 307] width 22 height 20
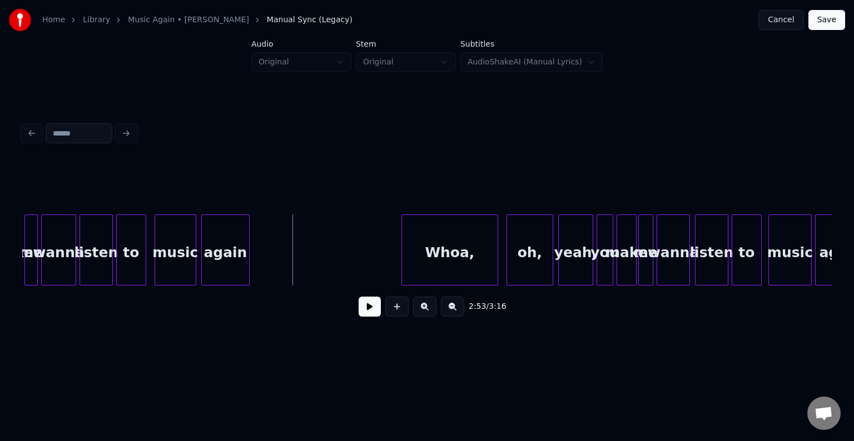
scroll to position [0, 14237]
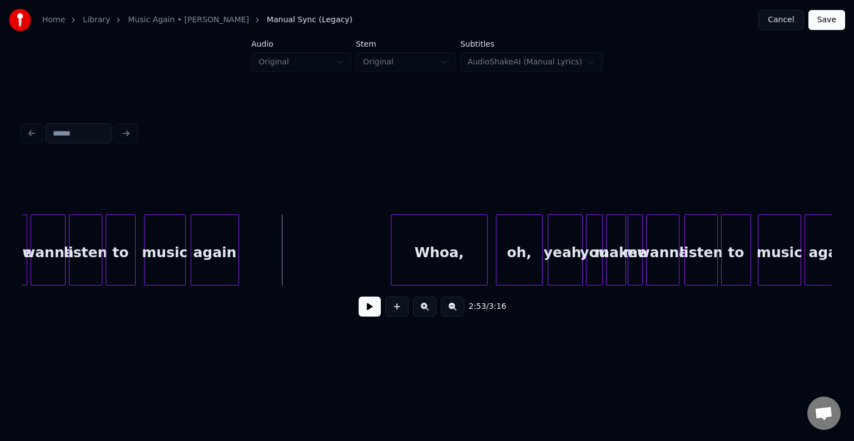
click at [411, 258] on div "Whoa," at bounding box center [439, 253] width 96 height 76
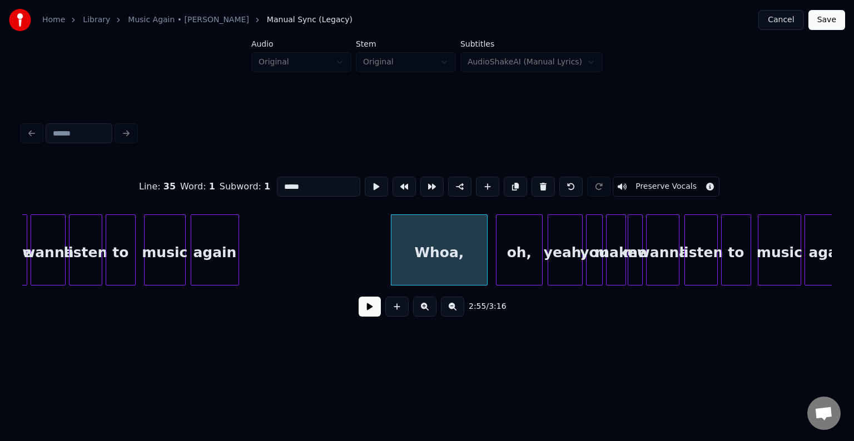
click at [626, 182] on button "Preserve Vocals" at bounding box center [666, 187] width 107 height 20
click at [372, 305] on button at bounding box center [370, 307] width 22 height 20
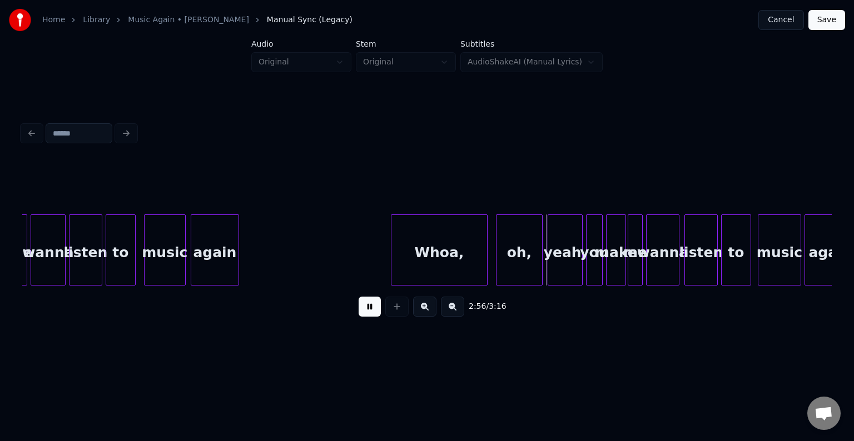
click at [372, 305] on button at bounding box center [370, 307] width 22 height 20
click at [514, 258] on div "oh," at bounding box center [519, 253] width 46 height 76
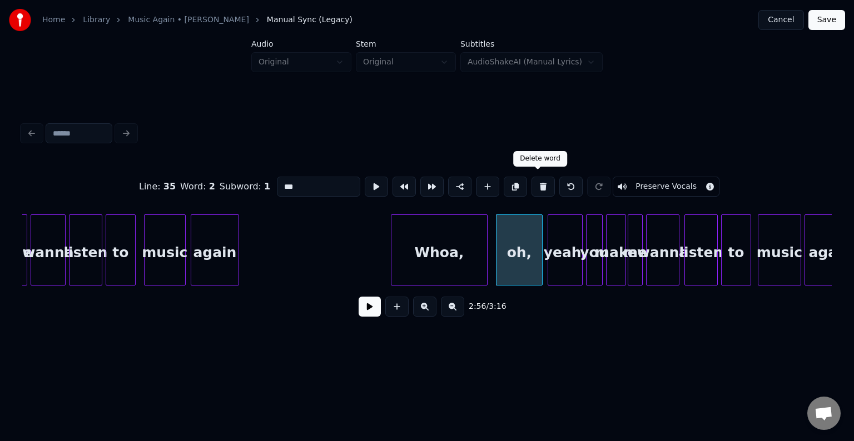
click at [536, 187] on button at bounding box center [542, 187] width 23 height 20
type input "*****"
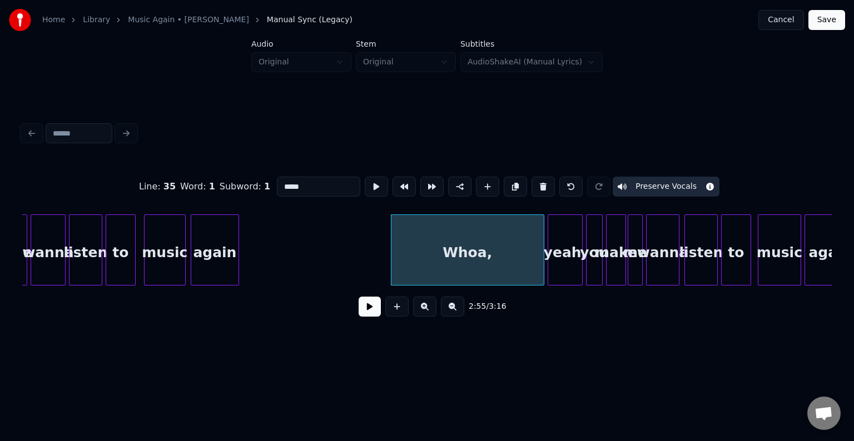
click at [543, 250] on div at bounding box center [541, 250] width 3 height 70
click at [369, 317] on button at bounding box center [370, 307] width 22 height 20
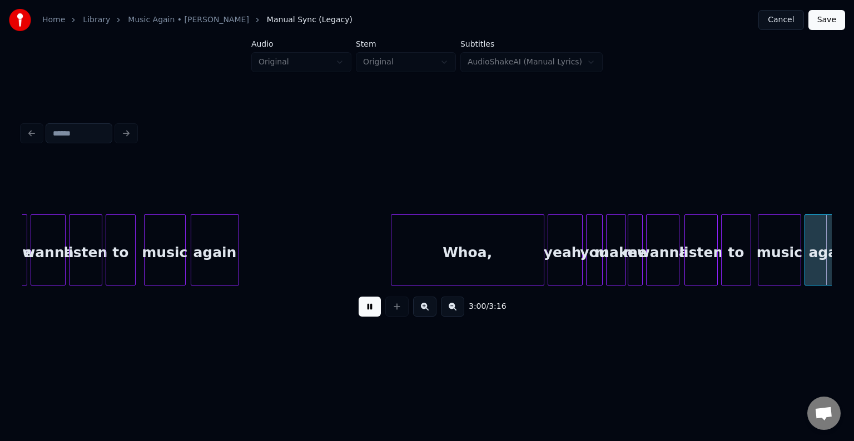
scroll to position [0, 15046]
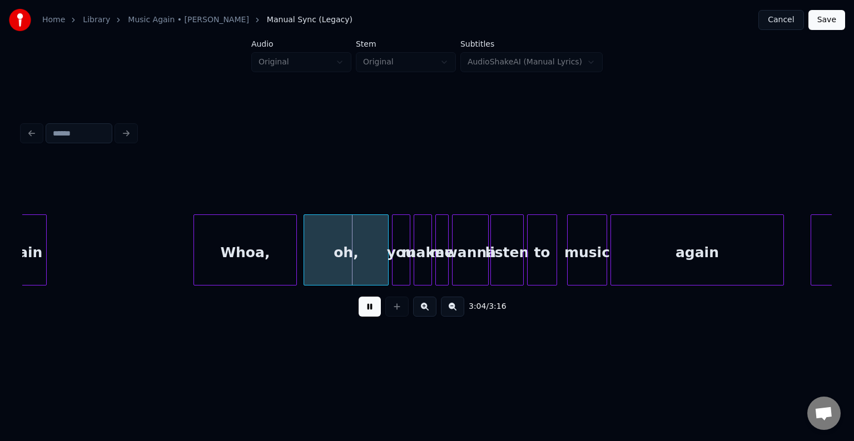
click at [370, 312] on button at bounding box center [370, 307] width 22 height 20
click at [362, 271] on div at bounding box center [362, 250] width 3 height 70
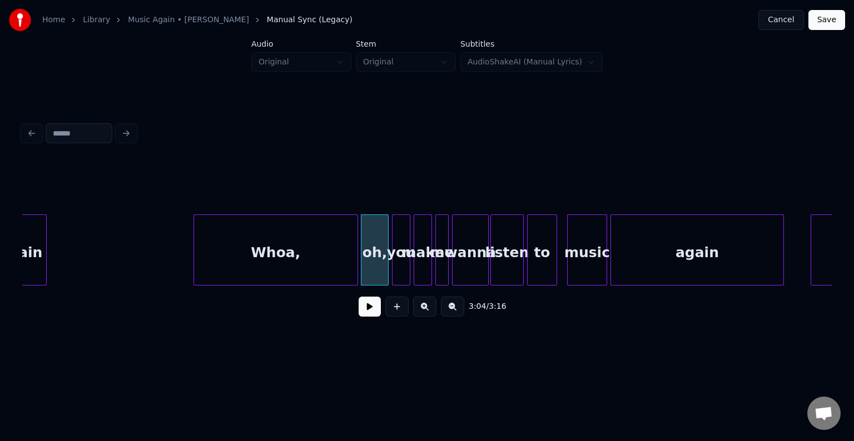
click at [354, 259] on div at bounding box center [355, 250] width 3 height 70
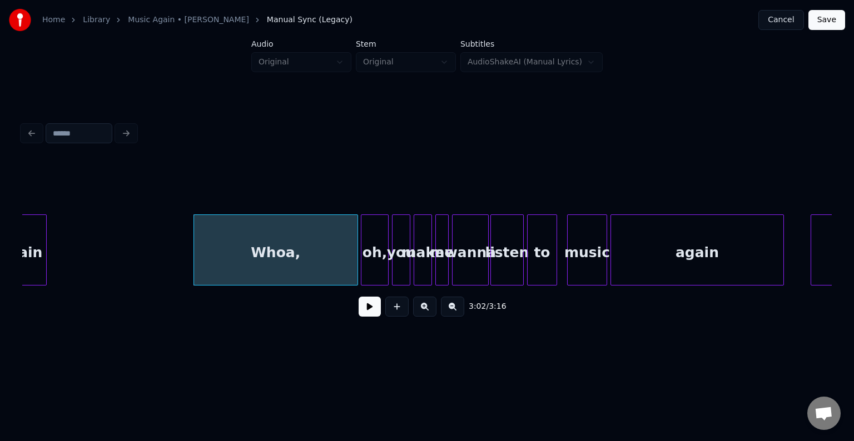
click at [369, 313] on button at bounding box center [370, 307] width 22 height 20
click at [321, 264] on div "Whoa," at bounding box center [275, 253] width 163 height 76
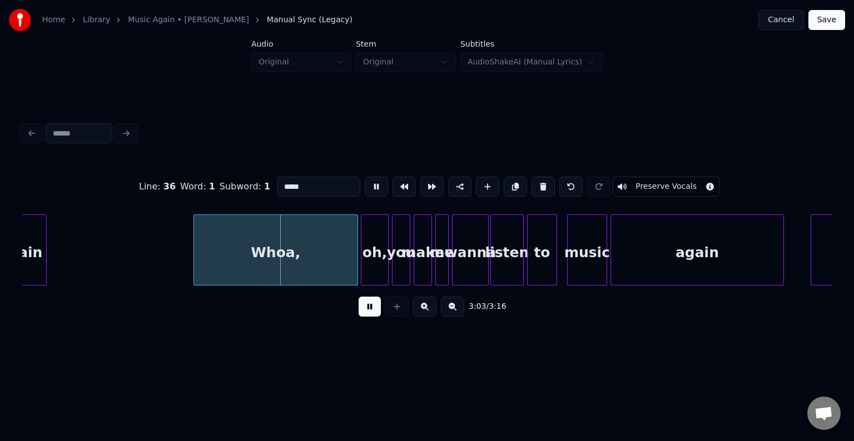
click at [625, 187] on button "Preserve Vocals" at bounding box center [666, 187] width 107 height 20
click at [371, 315] on button at bounding box center [370, 307] width 22 height 20
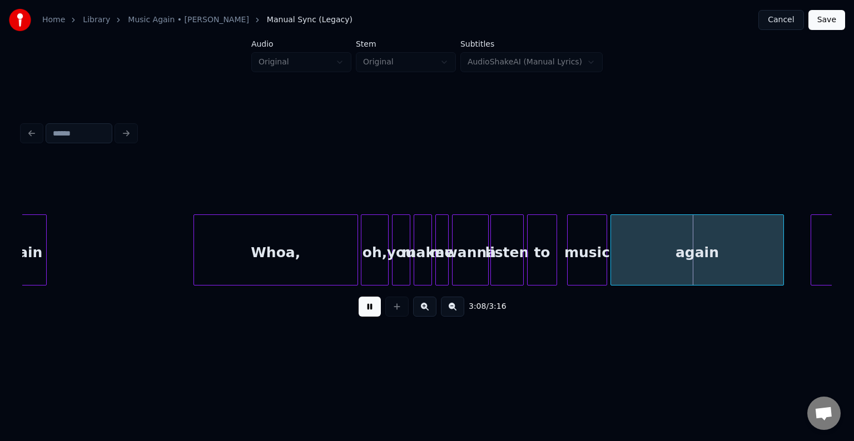
click at [371, 315] on button at bounding box center [370, 307] width 22 height 20
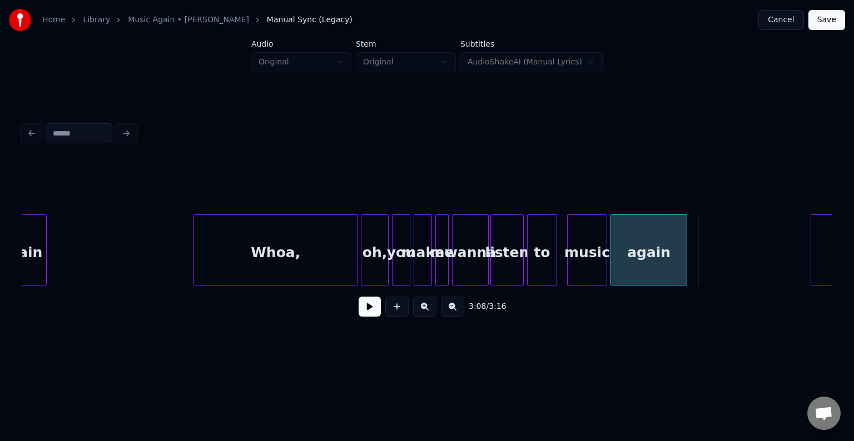
click at [684, 272] on div at bounding box center [684, 250] width 3 height 70
click at [369, 312] on button at bounding box center [370, 307] width 22 height 20
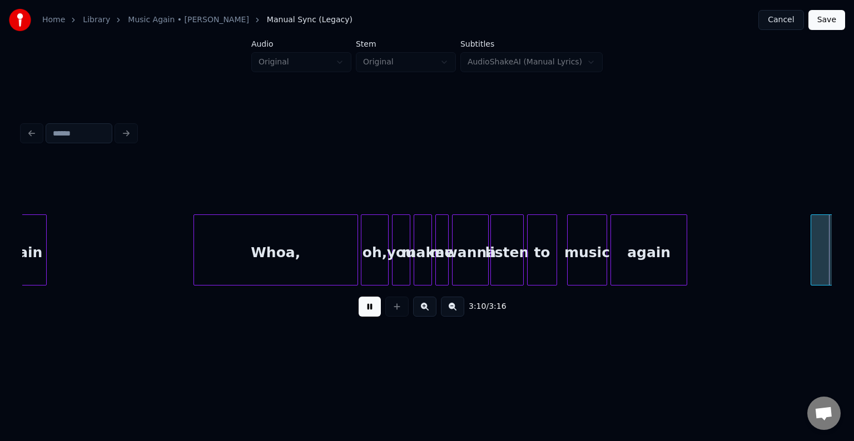
scroll to position [0, 15610]
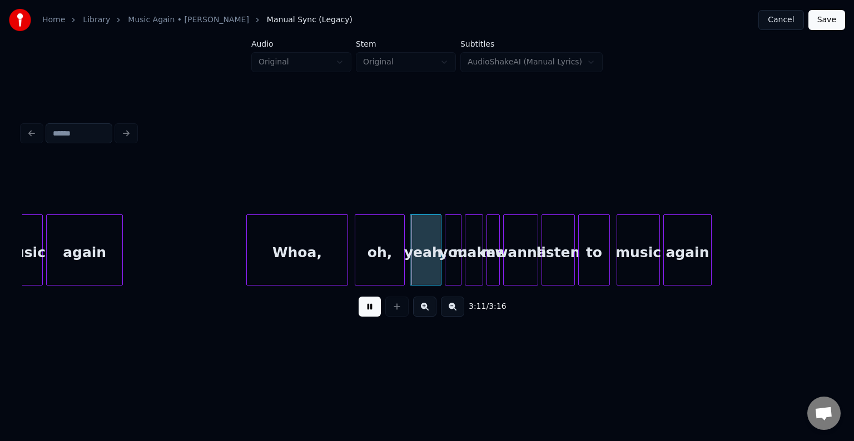
click at [369, 312] on button at bounding box center [370, 307] width 22 height 20
click at [387, 259] on div "oh," at bounding box center [379, 253] width 49 height 76
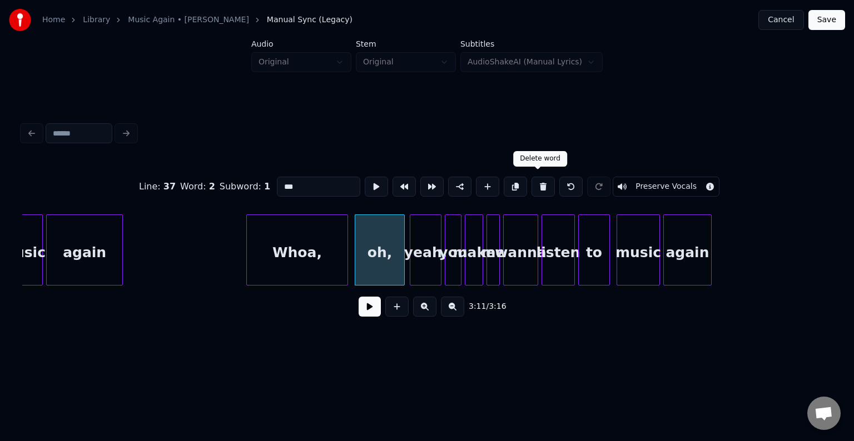
click at [534, 185] on button at bounding box center [542, 187] width 23 height 20
type input "*****"
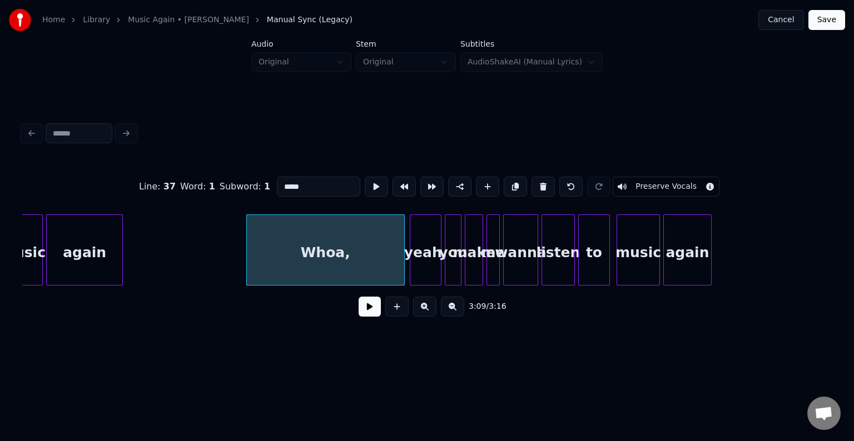
click at [402, 247] on div at bounding box center [402, 250] width 3 height 70
click at [633, 184] on button "Preserve Vocals" at bounding box center [666, 187] width 107 height 20
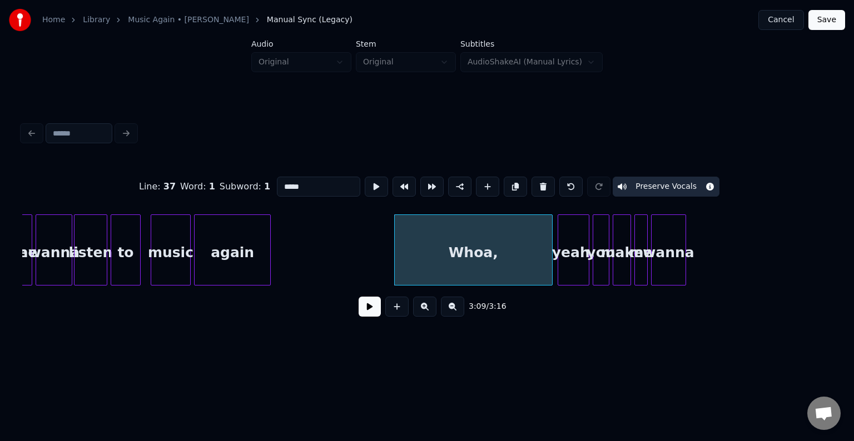
scroll to position [0, 15299]
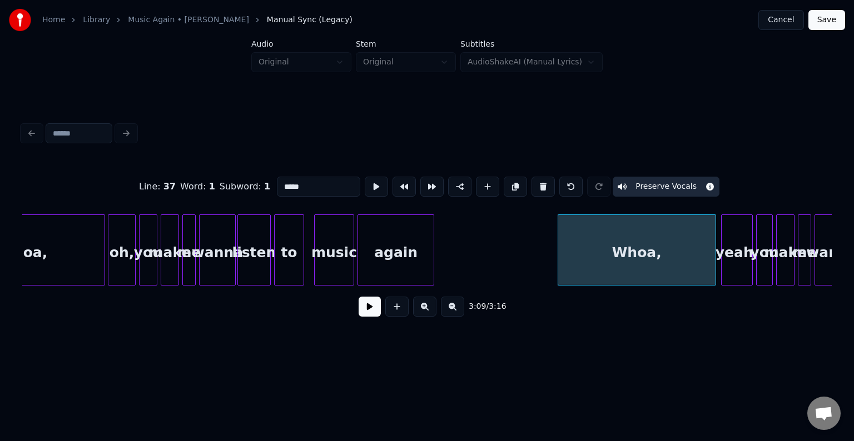
click at [76, 254] on div "Whoa," at bounding box center [22, 253] width 163 height 76
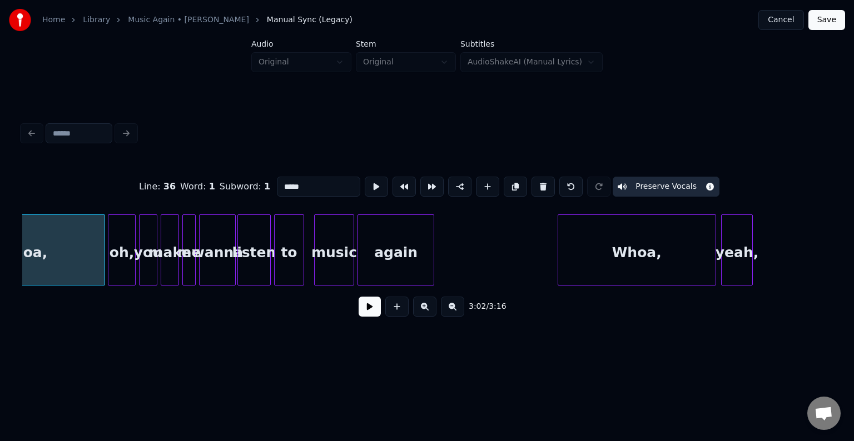
scroll to position [0, 15217]
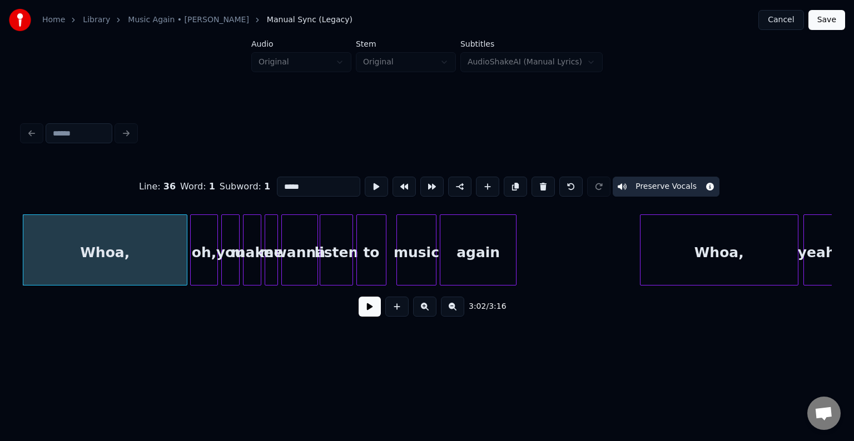
click at [371, 314] on button at bounding box center [370, 307] width 22 height 20
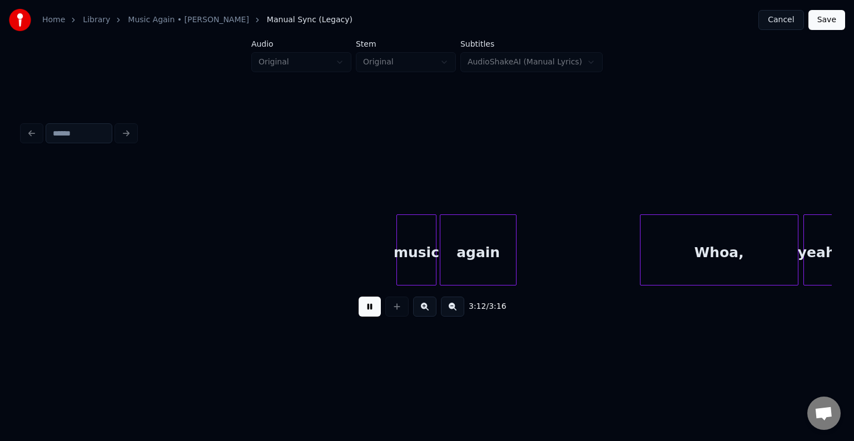
scroll to position [0, 15610]
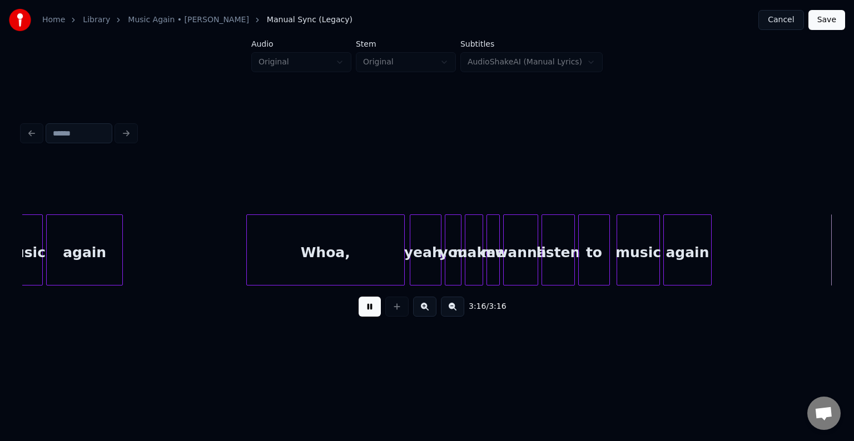
click at [829, 21] on button "Save" at bounding box center [826, 20] width 37 height 20
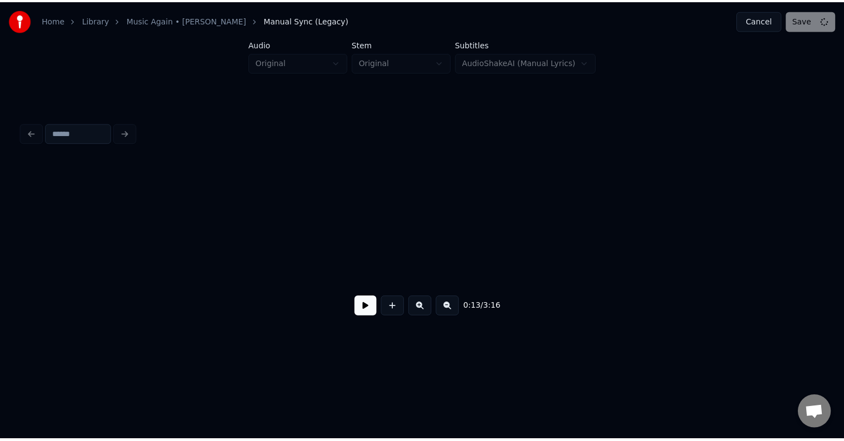
scroll to position [0, 1141]
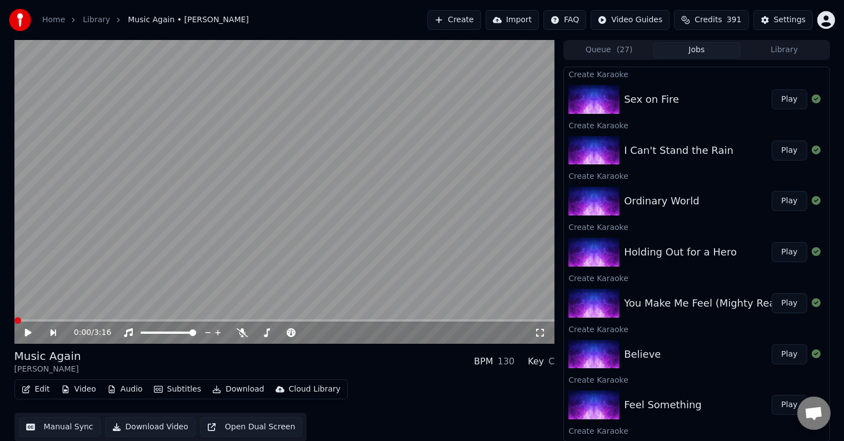
click at [168, 320] on span at bounding box center [284, 321] width 541 height 2
click at [130, 320] on span at bounding box center [71, 321] width 115 height 2
click at [25, 333] on icon at bounding box center [27, 333] width 7 height 8
click at [26, 331] on icon at bounding box center [28, 333] width 6 height 7
click at [130, 387] on button "Audio" at bounding box center [125, 390] width 44 height 16
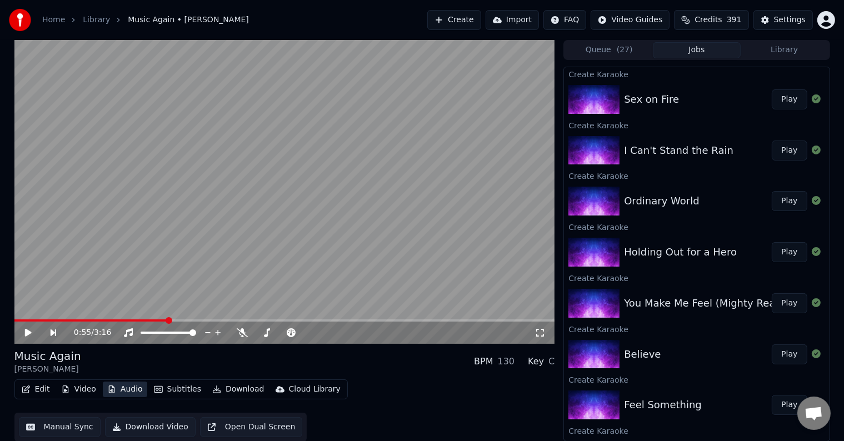
click at [130, 387] on button "Audio" at bounding box center [125, 390] width 44 height 16
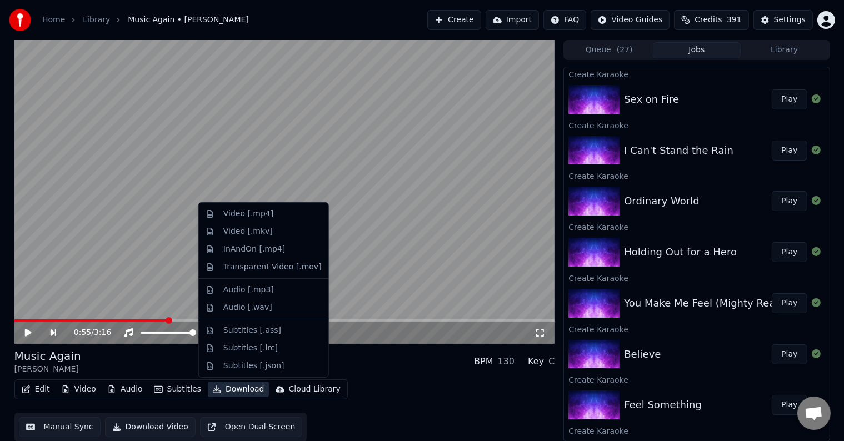
click at [238, 387] on button "Download" at bounding box center [238, 390] width 61 height 16
click at [253, 215] on div "Video [.mp4]" at bounding box center [248, 213] width 50 height 11
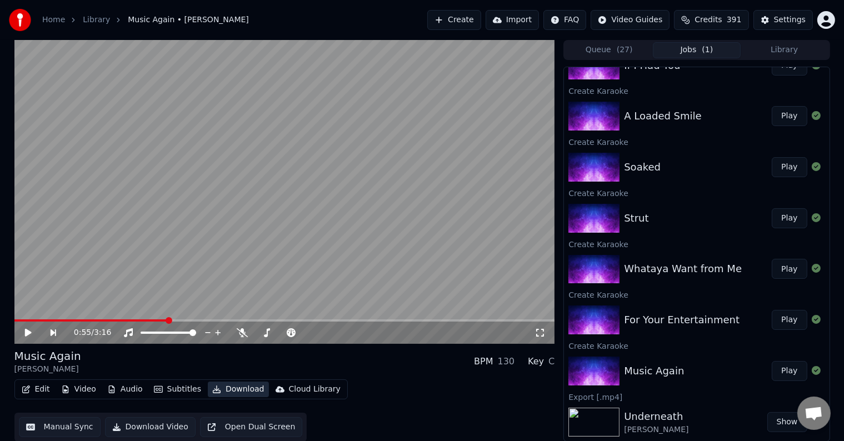
scroll to position [1, 0]
click at [742, 313] on div "For Your Entertainment" at bounding box center [698, 320] width 148 height 16
click at [776, 322] on button "Play" at bounding box center [789, 320] width 35 height 20
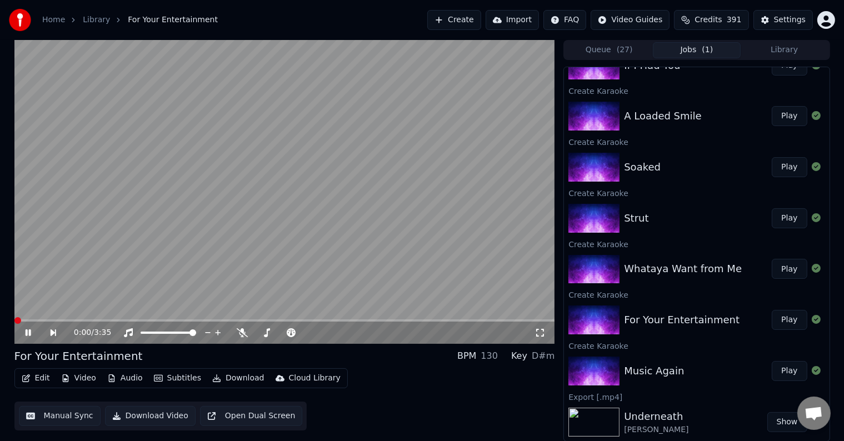
click at [27, 335] on icon at bounding box center [28, 333] width 6 height 7
click at [34, 377] on button "Edit" at bounding box center [35, 379] width 37 height 16
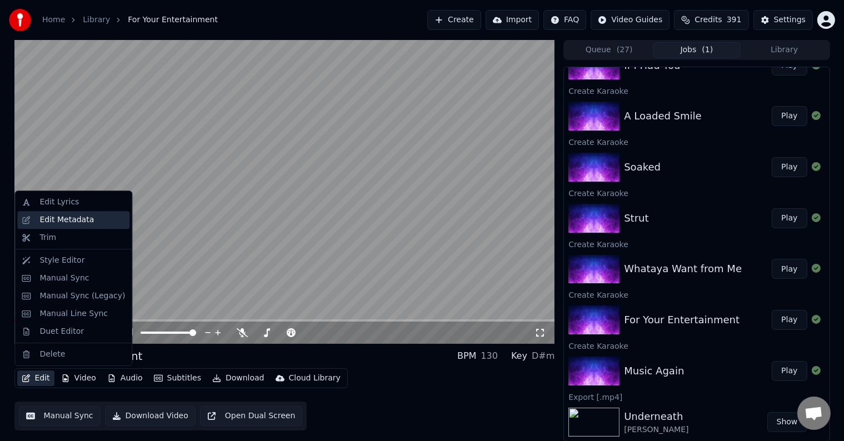
click at [71, 217] on div "Edit Metadata" at bounding box center [66, 220] width 54 height 11
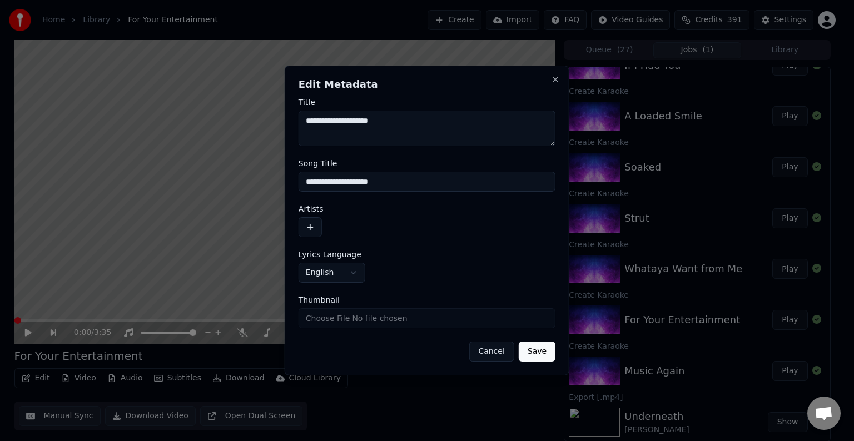
click at [311, 226] on button "button" at bounding box center [310, 227] width 23 height 20
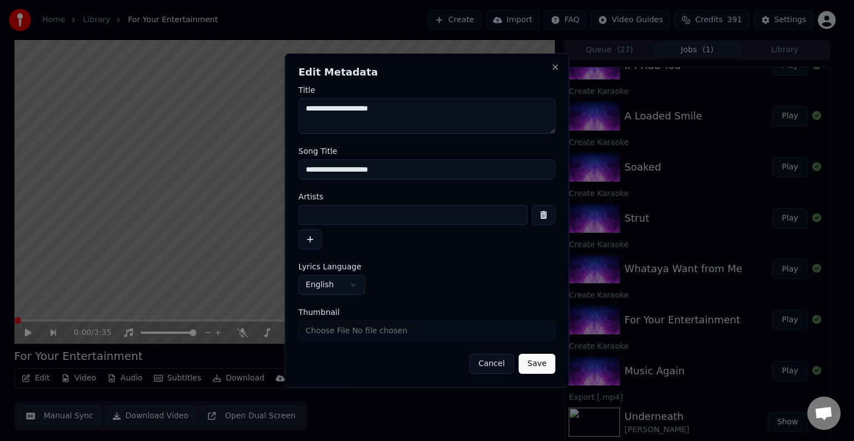
click at [370, 214] on input at bounding box center [413, 215] width 229 height 20
type input "**********"
click at [536, 361] on button "Save" at bounding box center [537, 364] width 37 height 20
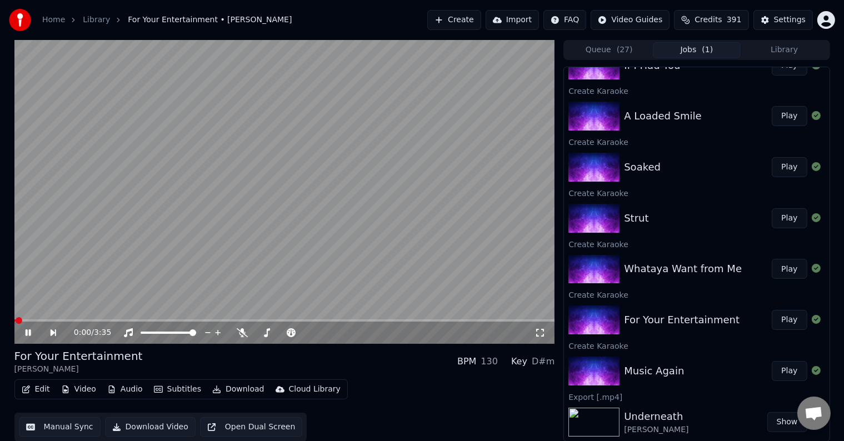
click at [27, 334] on icon at bounding box center [28, 333] width 6 height 7
click at [27, 334] on icon at bounding box center [27, 333] width 7 height 8
click at [27, 334] on icon at bounding box center [28, 333] width 6 height 7
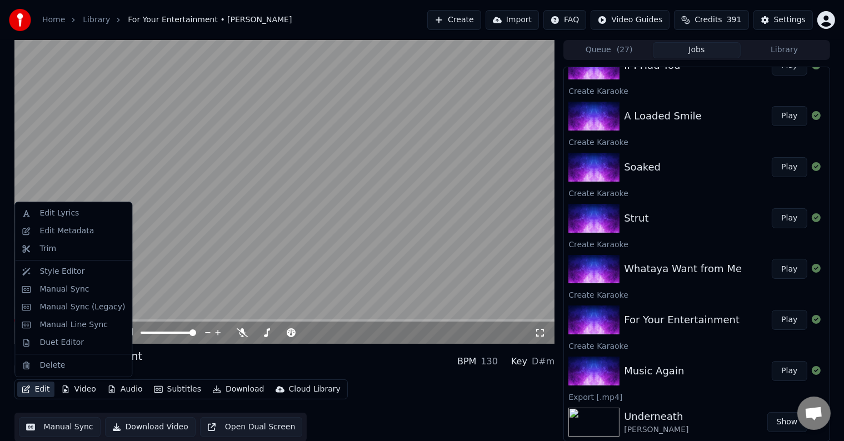
click at [36, 387] on button "Edit" at bounding box center [35, 390] width 37 height 16
click at [67, 314] on div "Manual Sync (Legacy)" at bounding box center [73, 308] width 112 height 18
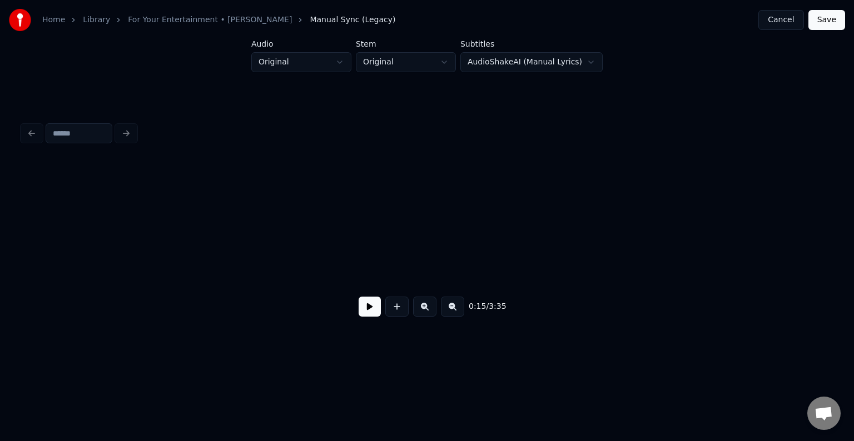
scroll to position [0, 1260]
